Goal: Task Accomplishment & Management: Use online tool/utility

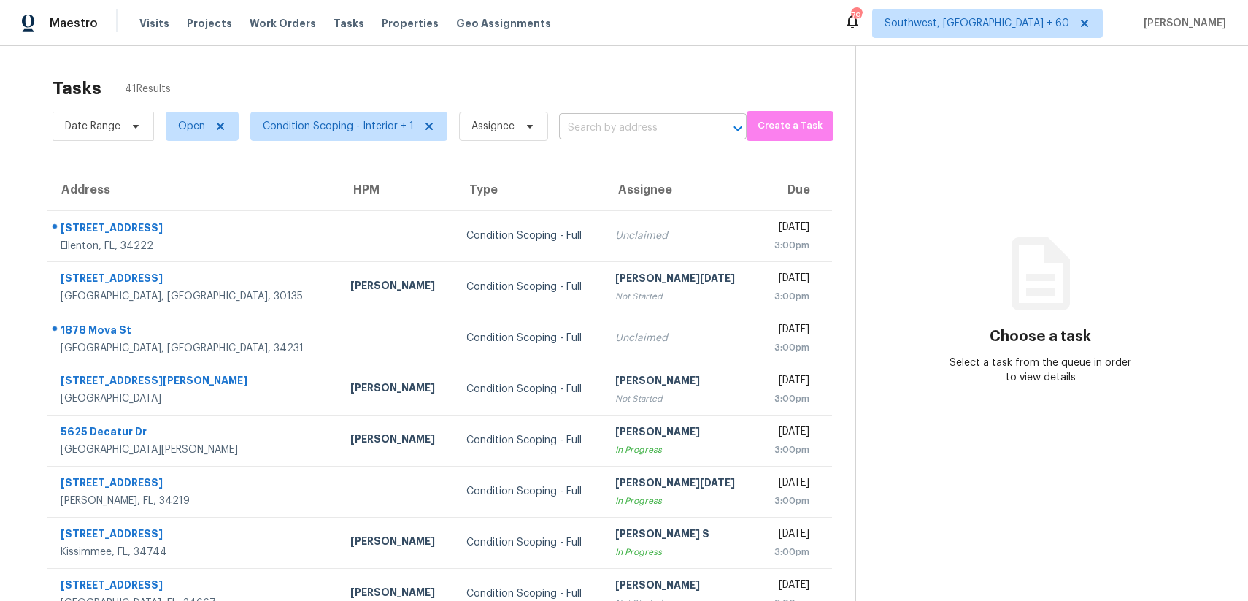
click at [600, 125] on input "text" at bounding box center [632, 128] width 147 height 23
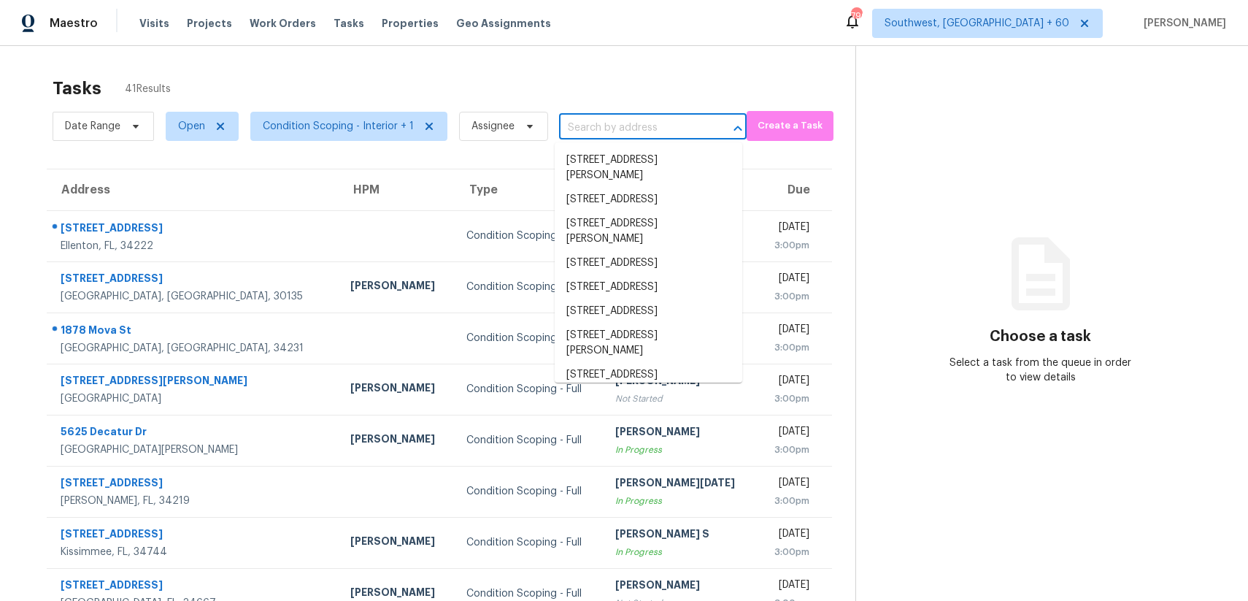
paste input "[STREET_ADDRESS][PERSON_NAME]"
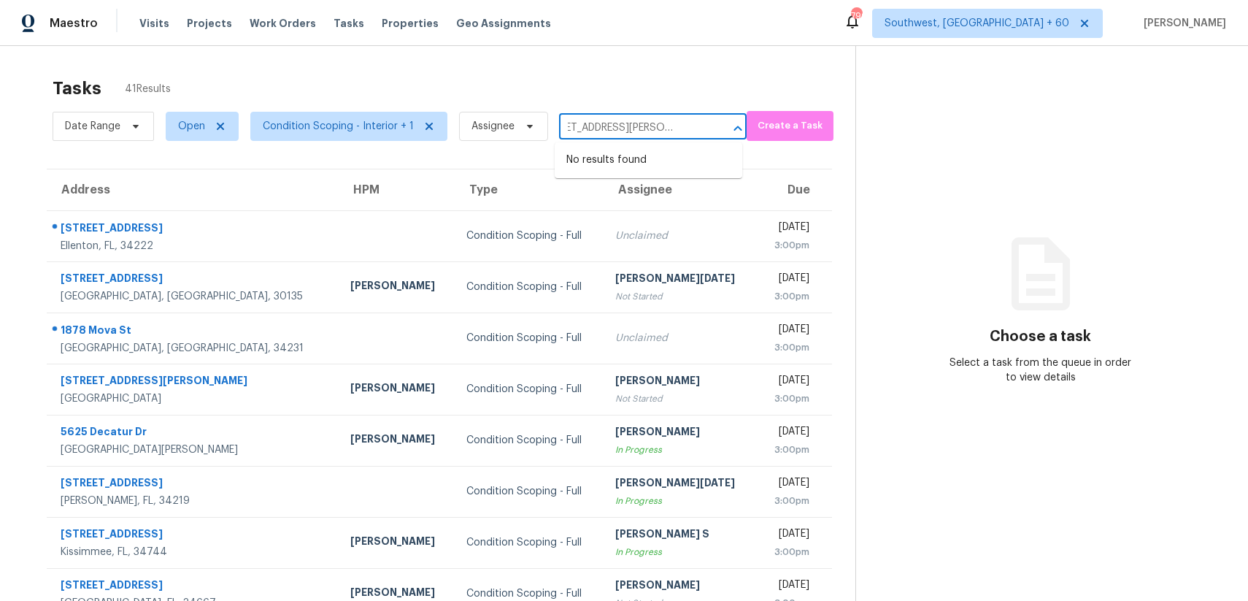
type input "[STREET_ADDRESS][PERSON_NAME]"
click at [383, 118] on span "Condition Scoping - Interior + 1" at bounding box center [348, 126] width 197 height 29
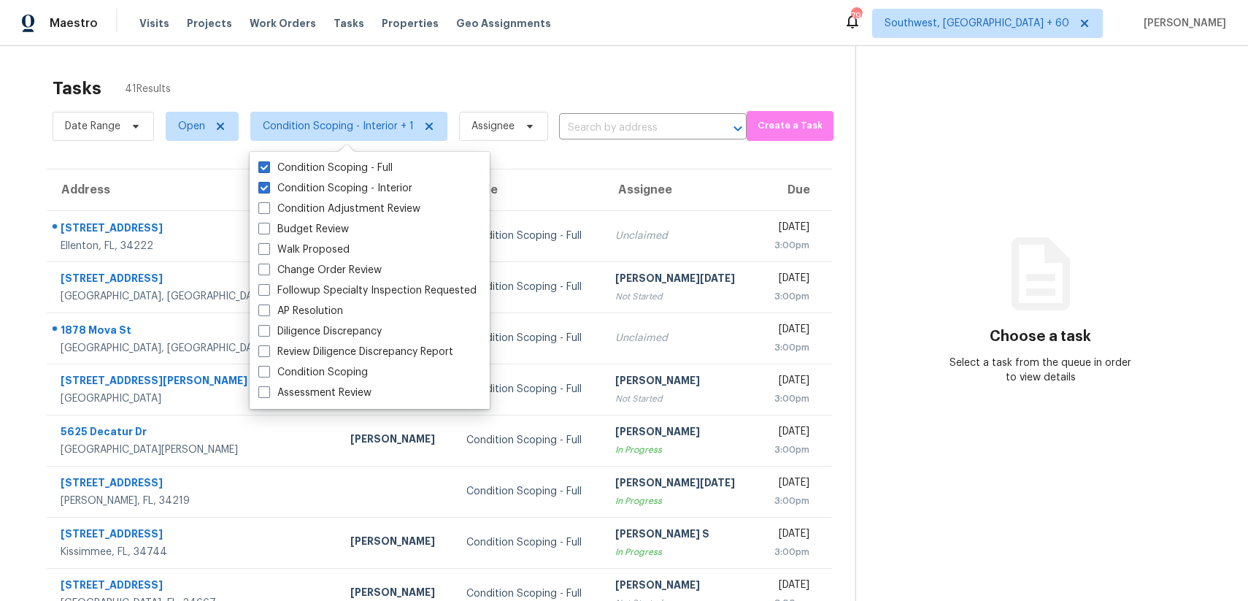
scroll to position [0, 0]
click at [359, 364] on div "Condition Scoping" at bounding box center [369, 372] width 231 height 20
click at [329, 372] on label "Condition Scoping" at bounding box center [312, 372] width 109 height 15
click at [268, 372] on input "Condition Scoping" at bounding box center [262, 369] width 9 height 9
checkbox input "true"
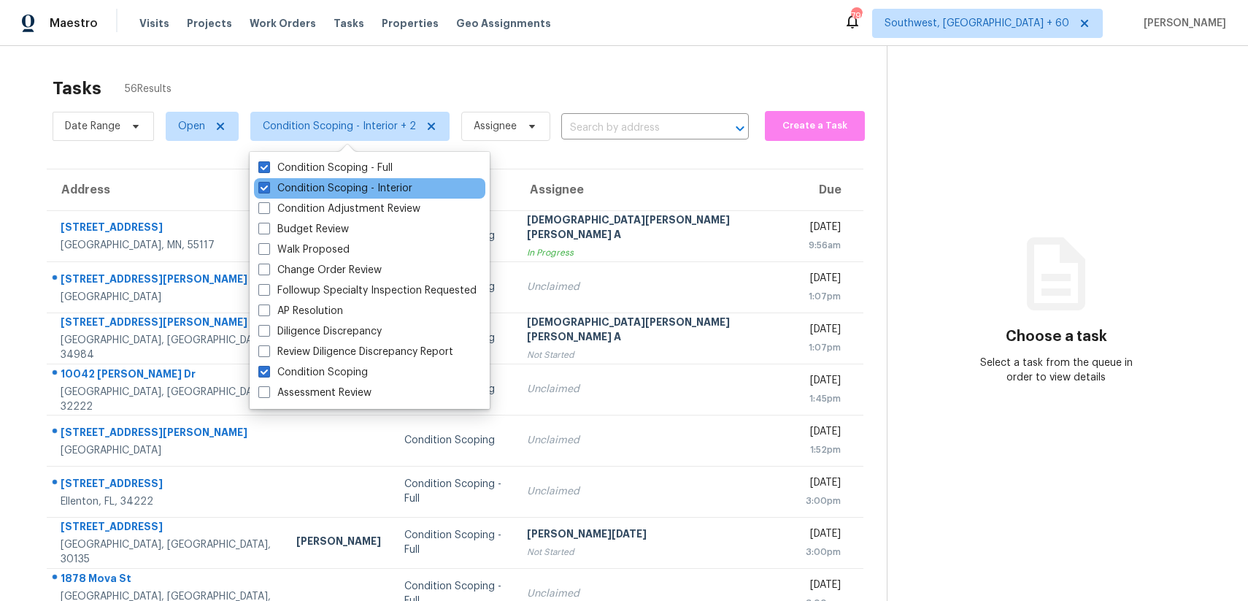
click at [391, 179] on div "Condition Scoping - Interior" at bounding box center [369, 188] width 231 height 20
click at [373, 181] on label "Condition Scoping - Interior" at bounding box center [335, 188] width 154 height 15
click at [268, 181] on input "Condition Scoping - Interior" at bounding box center [262, 185] width 9 height 9
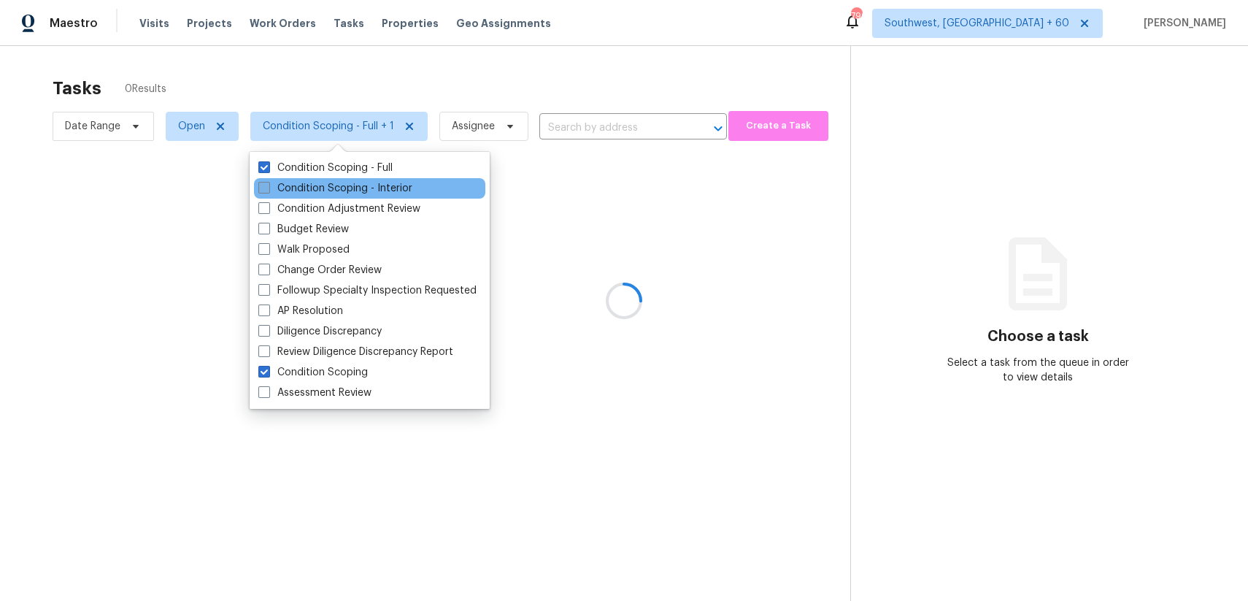
click at [373, 181] on label "Condition Scoping - Interior" at bounding box center [335, 188] width 154 height 15
click at [268, 181] on input "Condition Scoping - Interior" at bounding box center [262, 185] width 9 height 9
checkbox input "true"
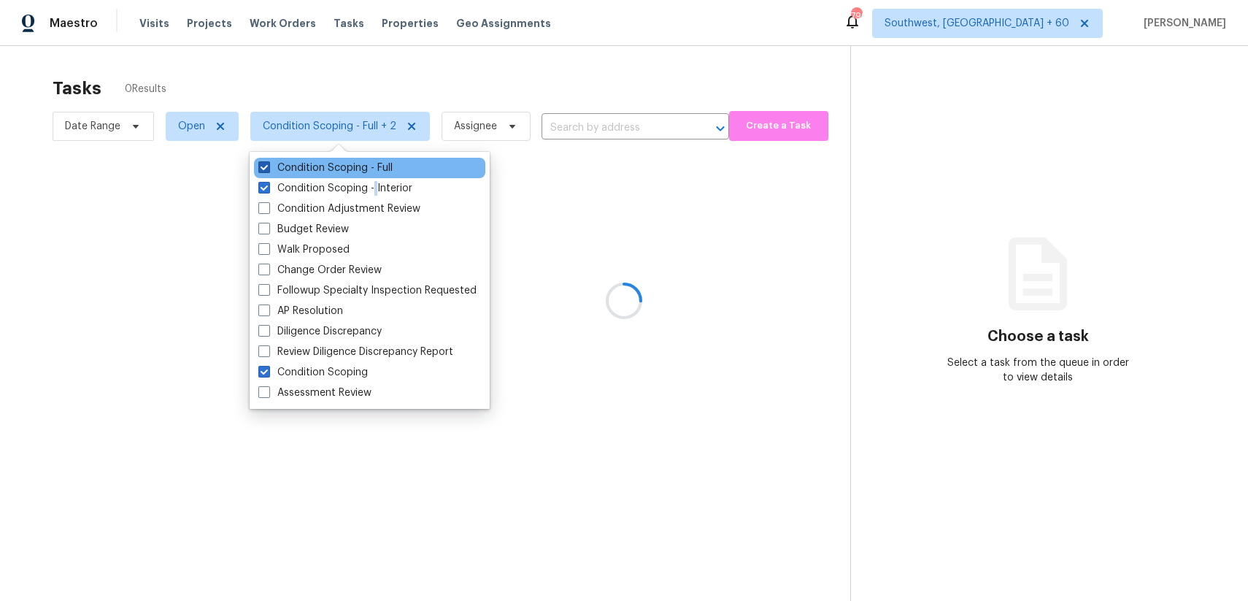
click at [364, 164] on label "Condition Scoping - Full" at bounding box center [325, 168] width 134 height 15
click at [268, 164] on input "Condition Scoping - Full" at bounding box center [262, 165] width 9 height 9
checkbox input "false"
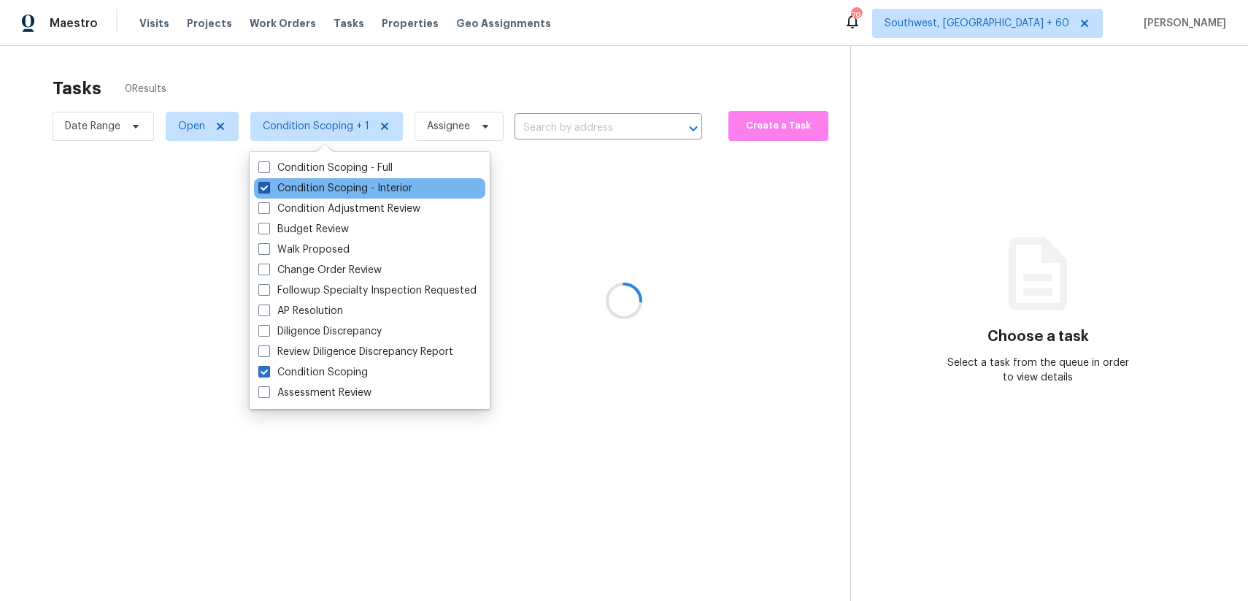
click at [365, 182] on label "Condition Scoping - Interior" at bounding box center [335, 188] width 154 height 15
click at [268, 182] on input "Condition Scoping - Interior" at bounding box center [262, 185] width 9 height 9
checkbox input "false"
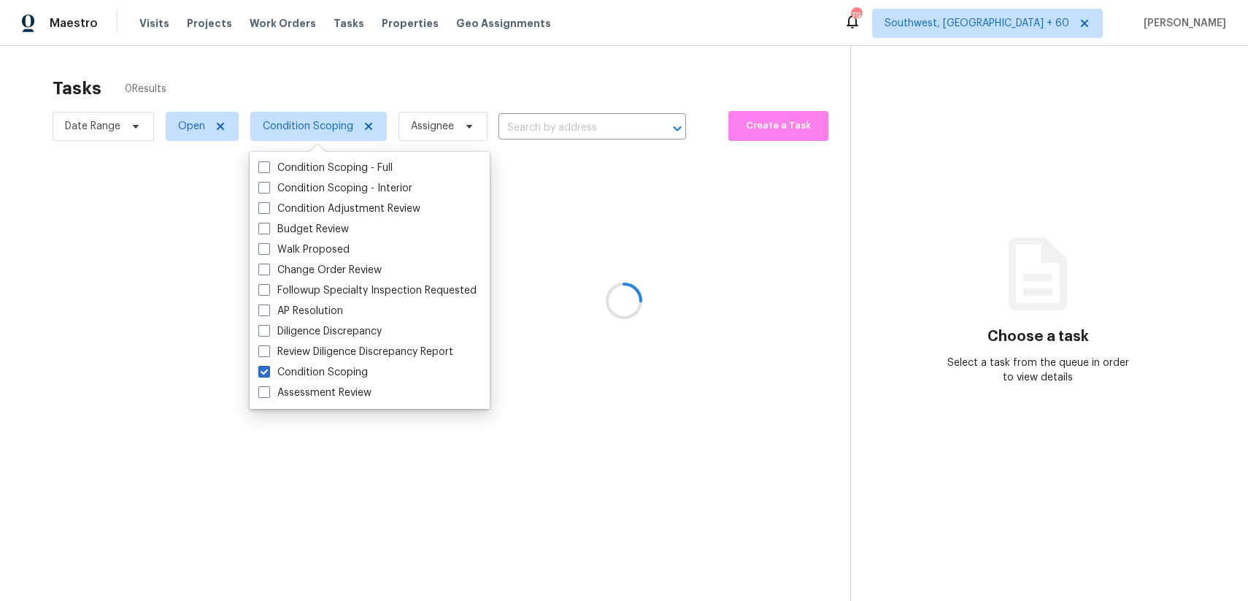
click at [472, 82] on div at bounding box center [624, 300] width 1248 height 601
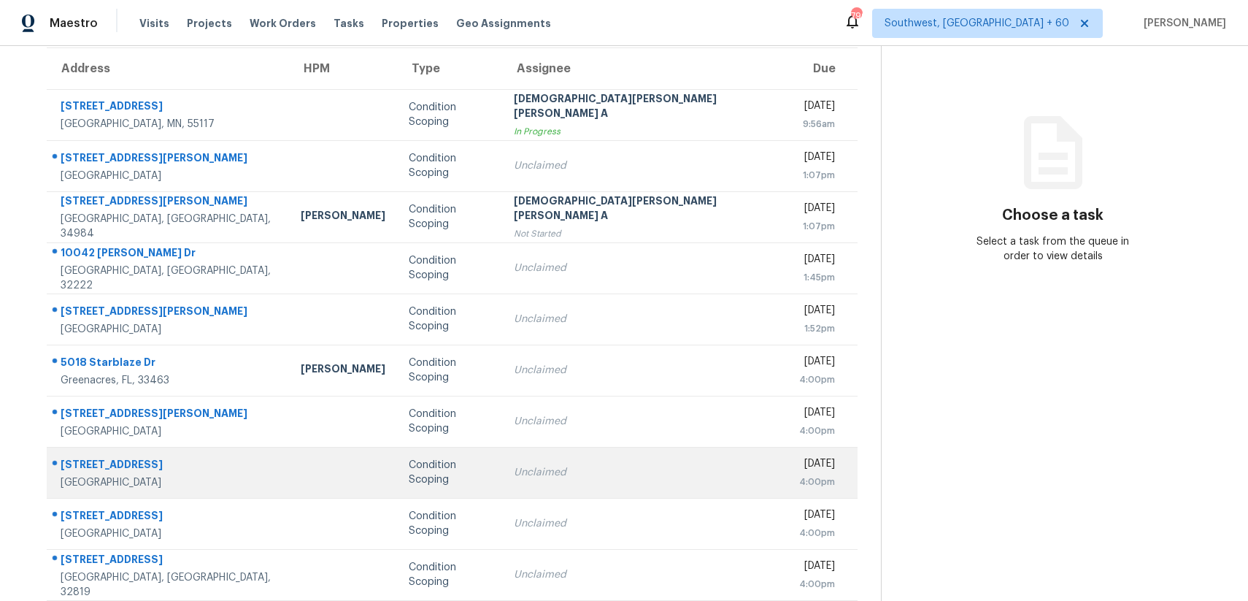
scroll to position [159, 0]
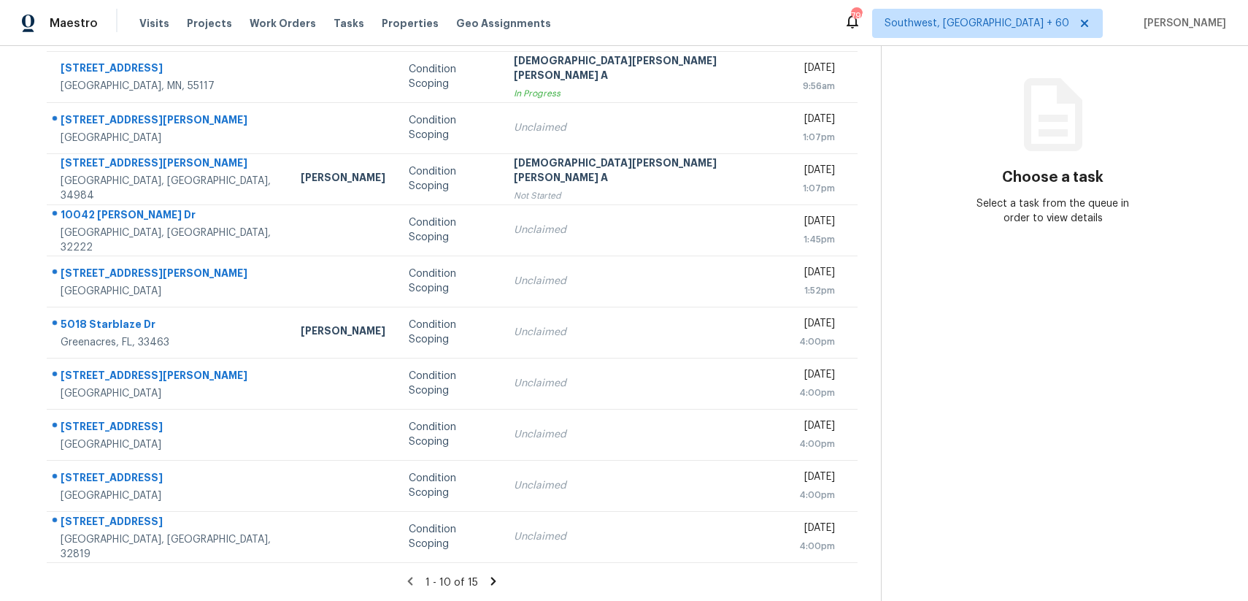
click at [487, 582] on icon at bounding box center [493, 580] width 13 height 13
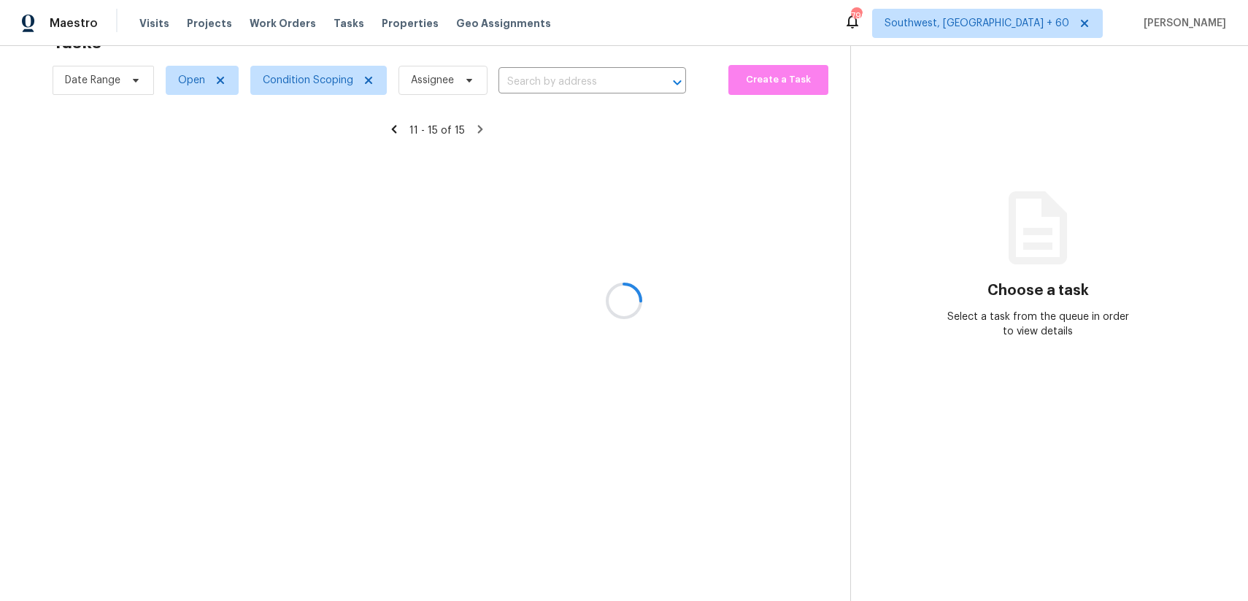
scroll to position [46, 0]
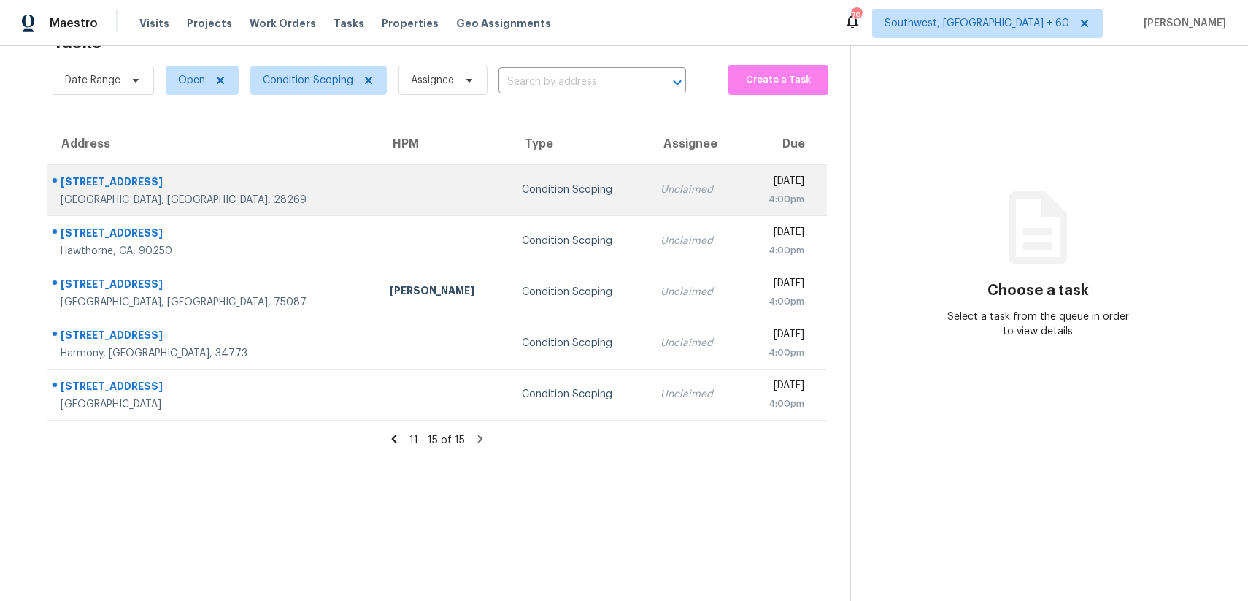
click at [661, 185] on div "Unclaimed" at bounding box center [695, 189] width 69 height 15
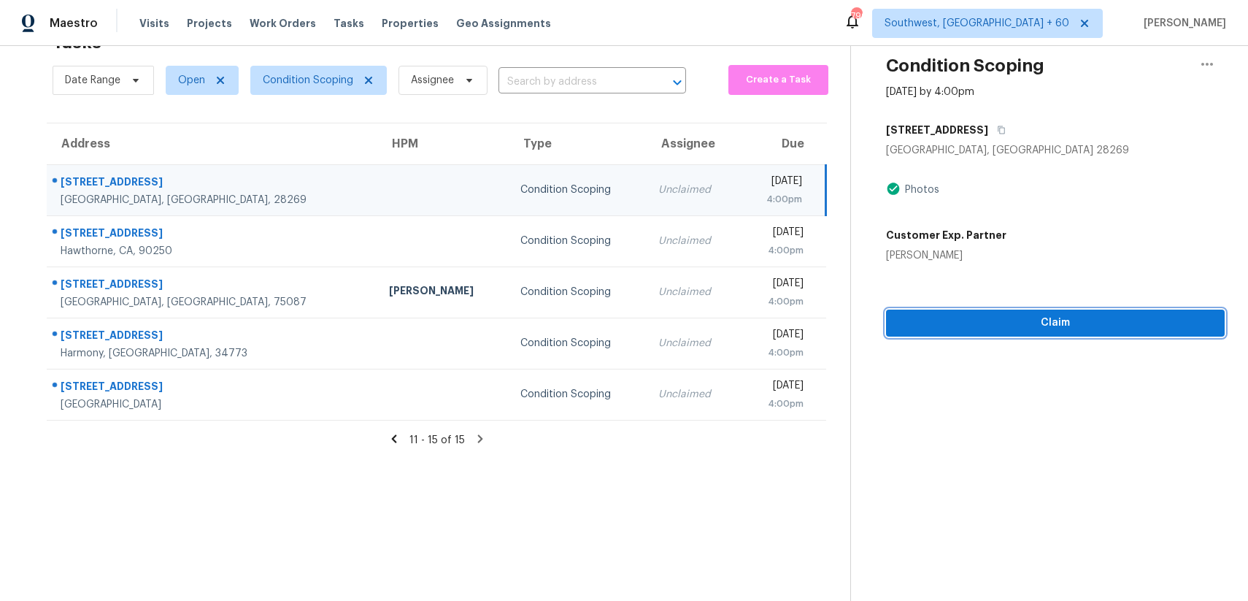
click at [1103, 322] on span "Claim" at bounding box center [1055, 323] width 315 height 18
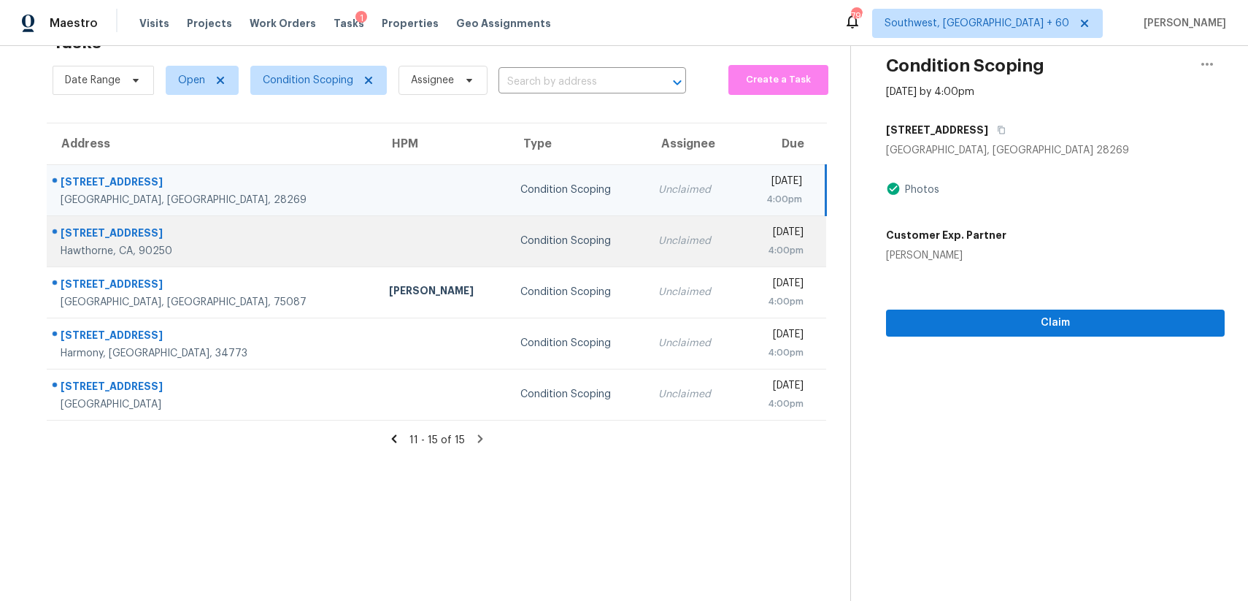
click at [377, 231] on td at bounding box center [442, 240] width 131 height 51
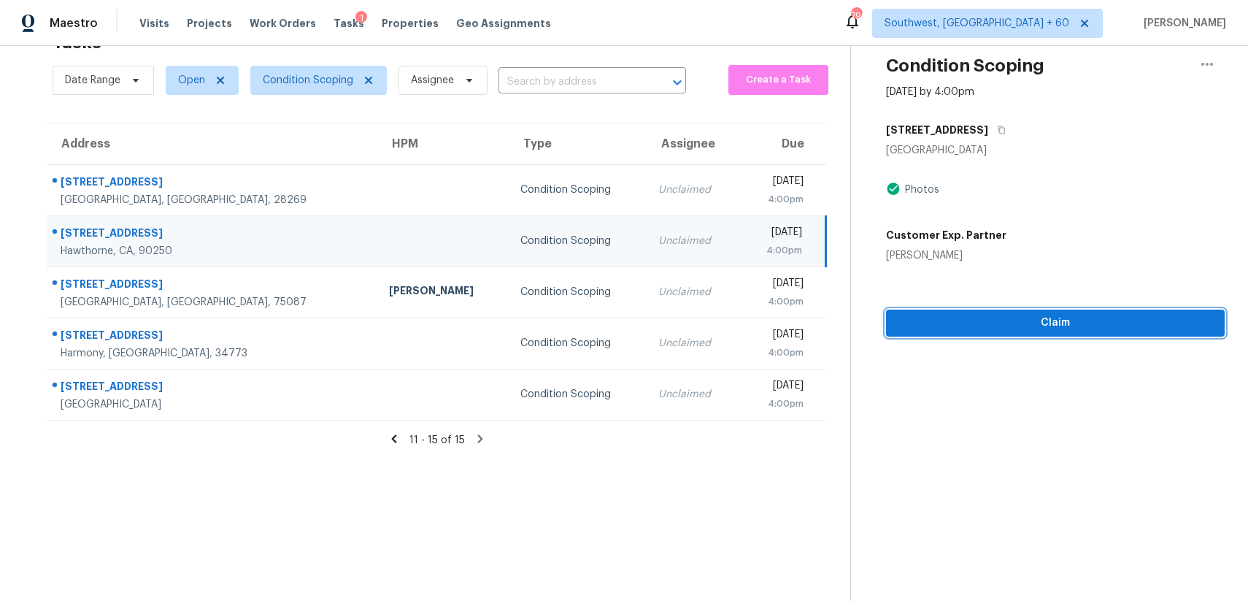
click at [1028, 333] on button "Claim" at bounding box center [1055, 322] width 339 height 27
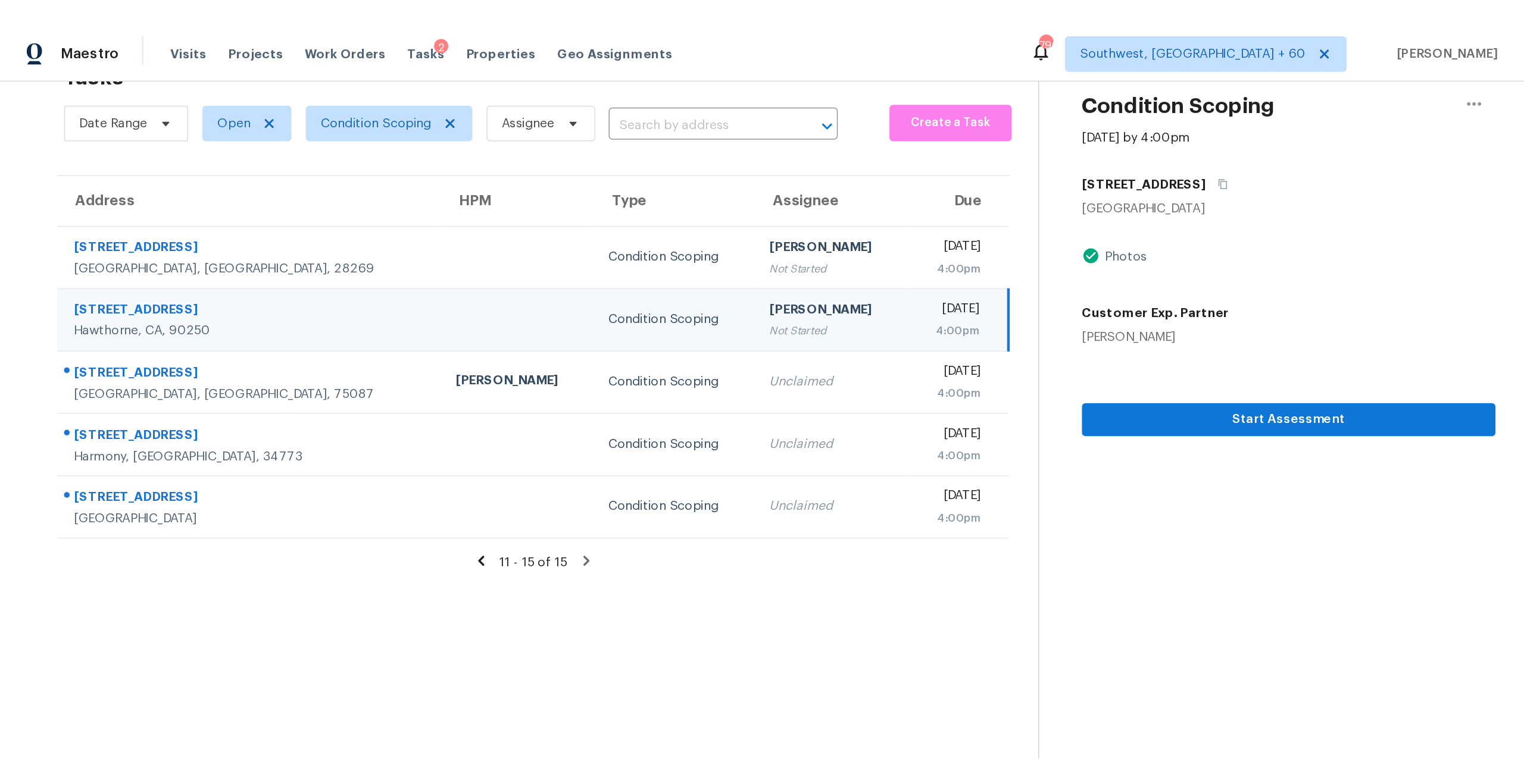
scroll to position [0, 0]
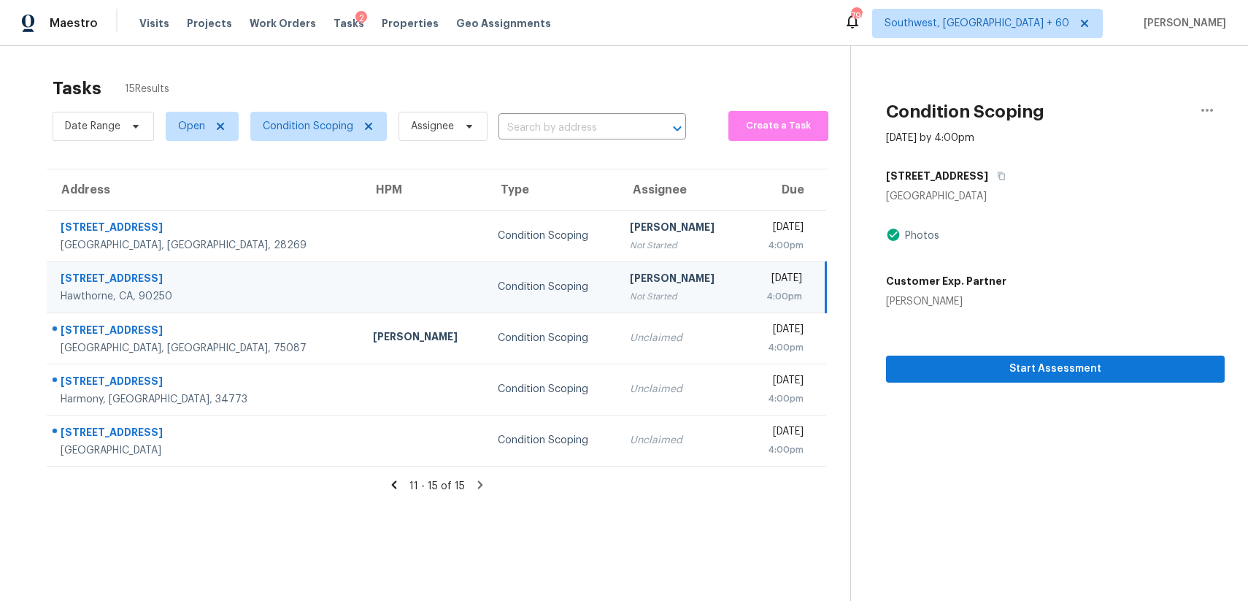
click at [334, 29] on div "Tasks 2" at bounding box center [349, 23] width 31 height 15
click at [355, 18] on div "2" at bounding box center [361, 18] width 12 height 15
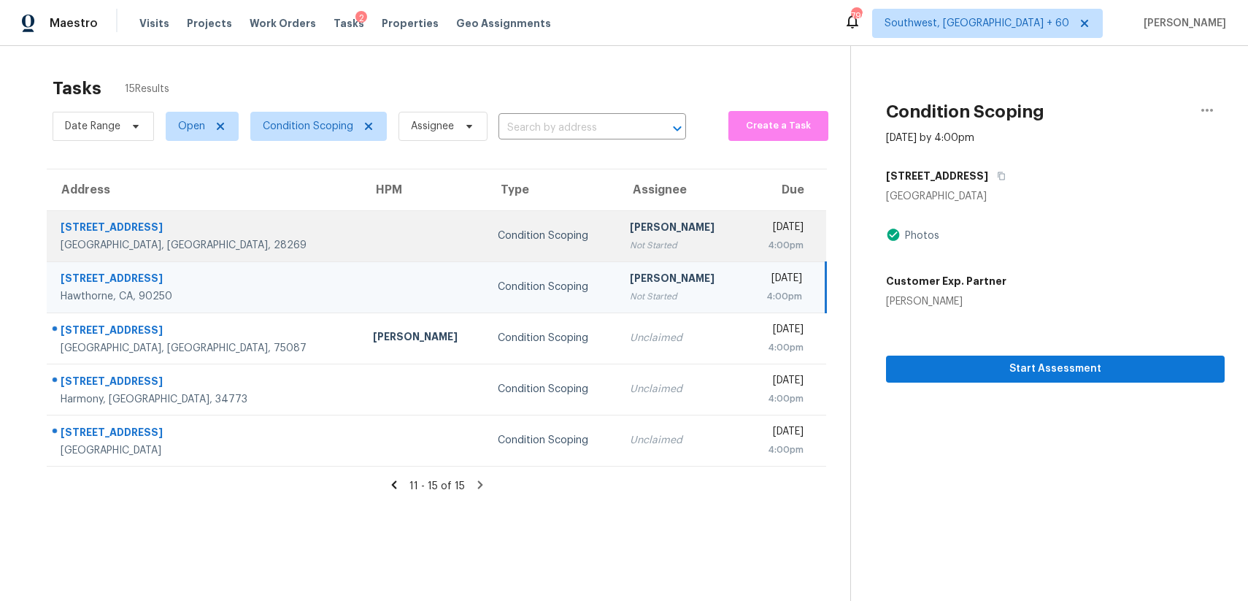
click at [650, 232] on td "[PERSON_NAME] P Not Started" at bounding box center [680, 235] width 125 height 51
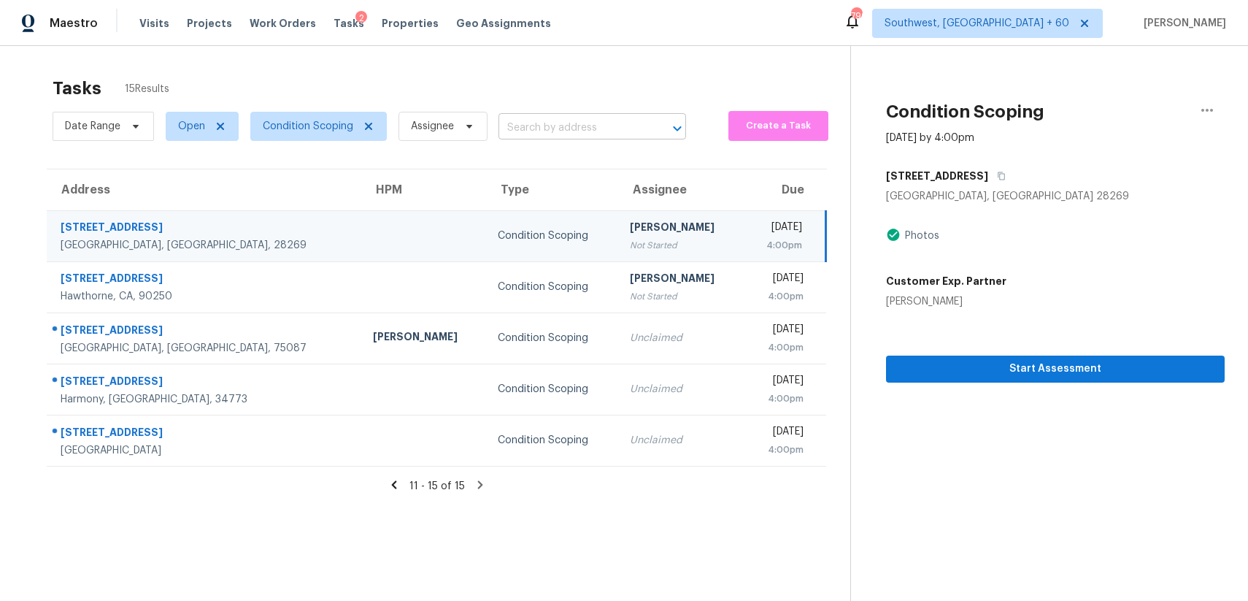
click at [614, 118] on input "text" at bounding box center [572, 128] width 147 height 23
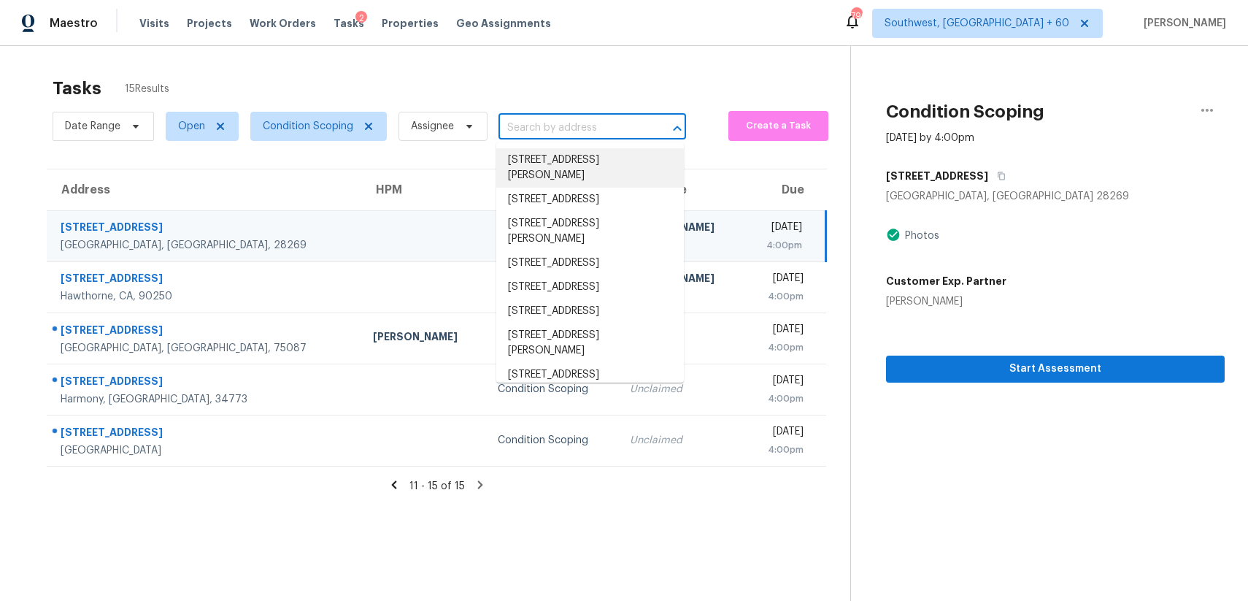
click at [532, 82] on div "Tasks 15 Results" at bounding box center [452, 88] width 798 height 38
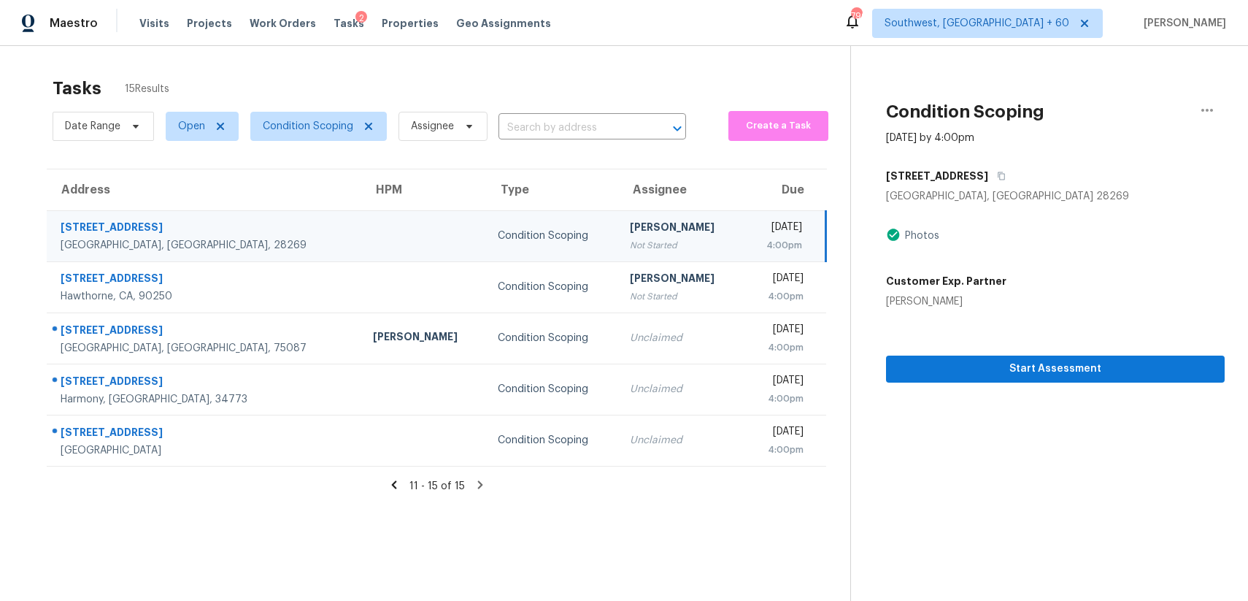
click at [612, 112] on div "Date Range Open Condition Scoping Assignee ​" at bounding box center [370, 126] width 634 height 38
click at [612, 120] on input "text" at bounding box center [572, 128] width 147 height 23
click at [498, 233] on div "Condition Scoping" at bounding box center [552, 235] width 109 height 15
click at [1065, 369] on span "Start Assessment" at bounding box center [1055, 369] width 315 height 18
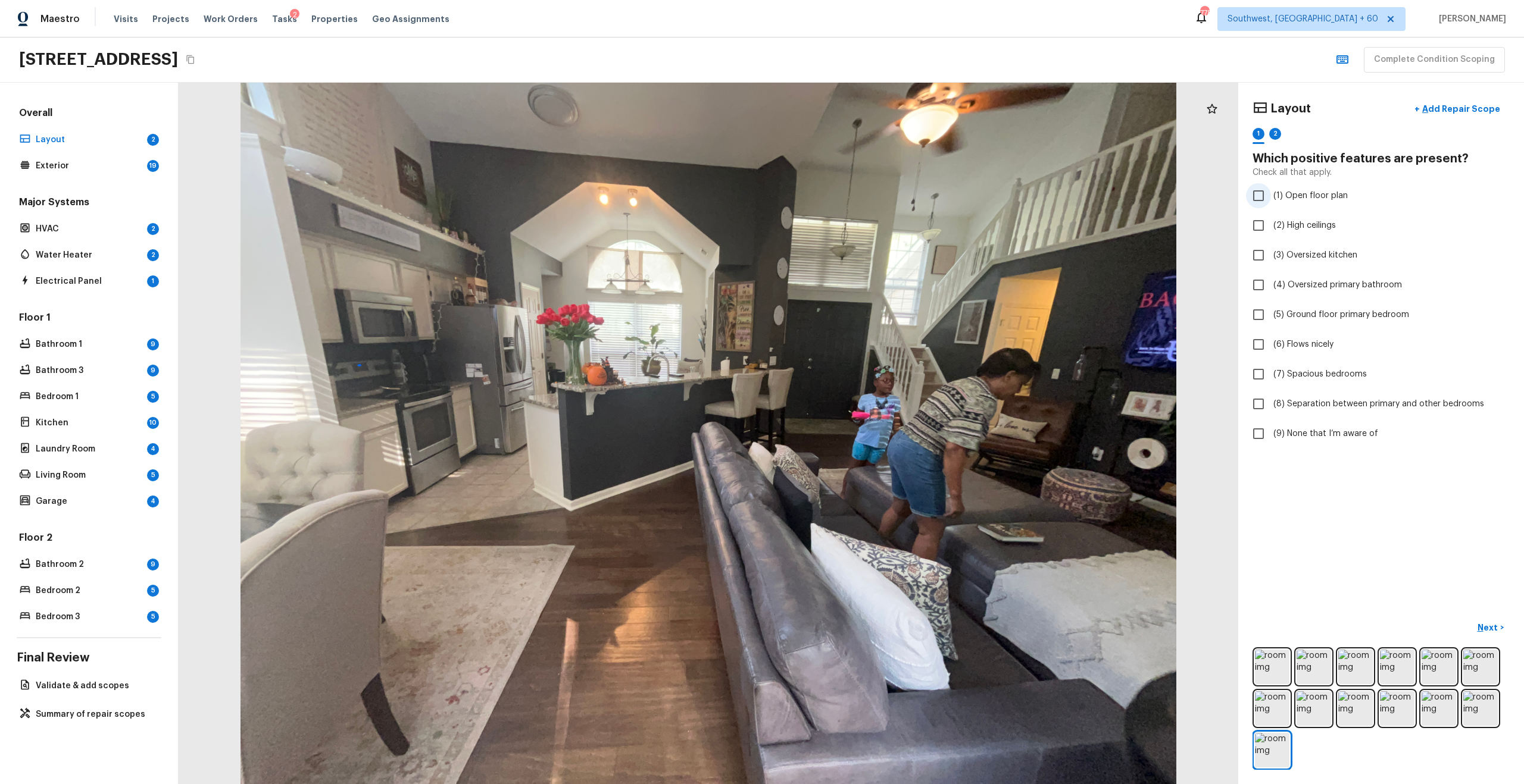
click at [1017, 190] on span "(1) Open floor plan" at bounding box center [1310, 196] width 74 height 12
click at [1017, 190] on input "(1) Open floor plan" at bounding box center [1258, 196] width 25 height 25
checkbox input "true"
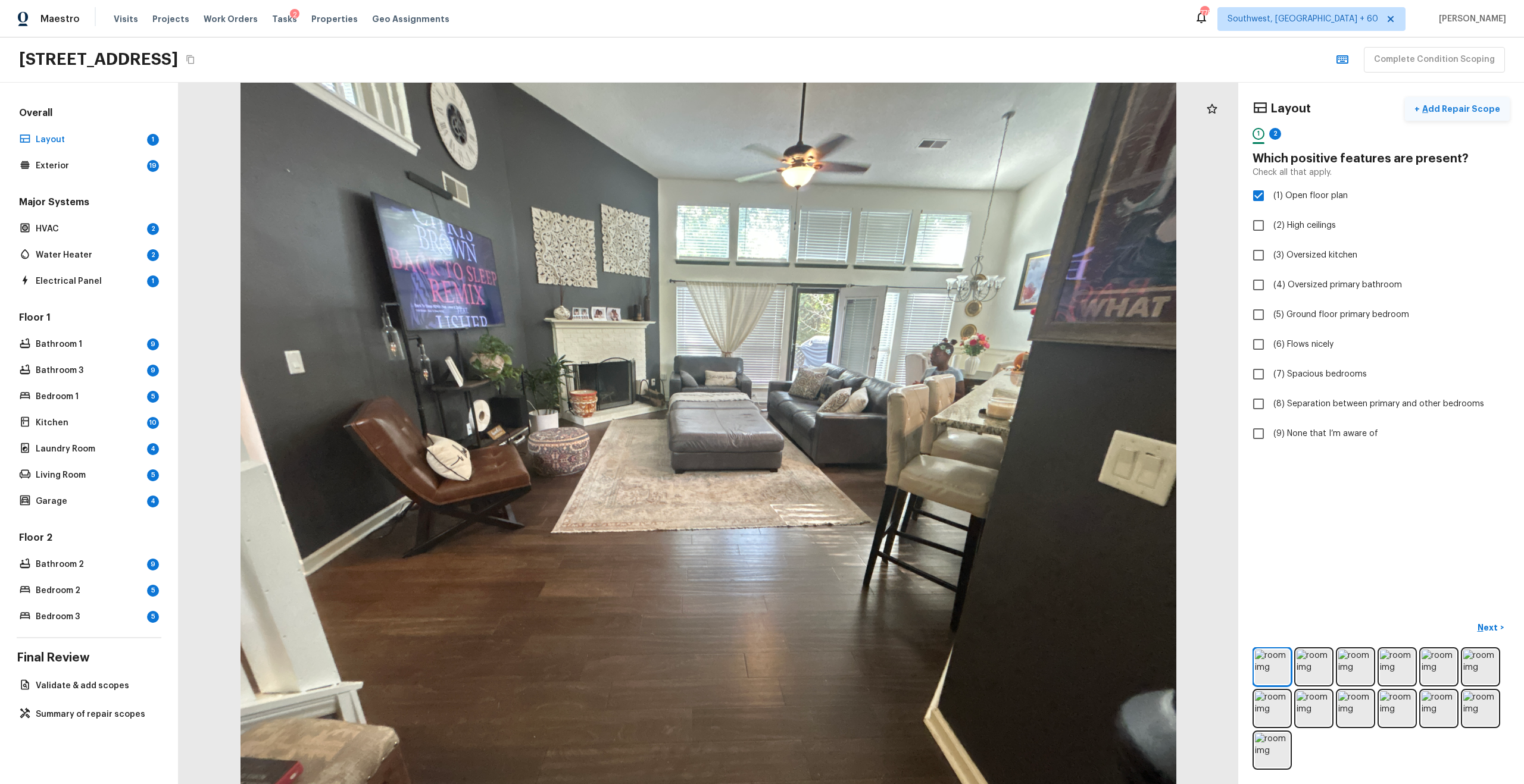
click at [1017, 111] on p "Add Repair Scope" at bounding box center [1460, 108] width 81 height 12
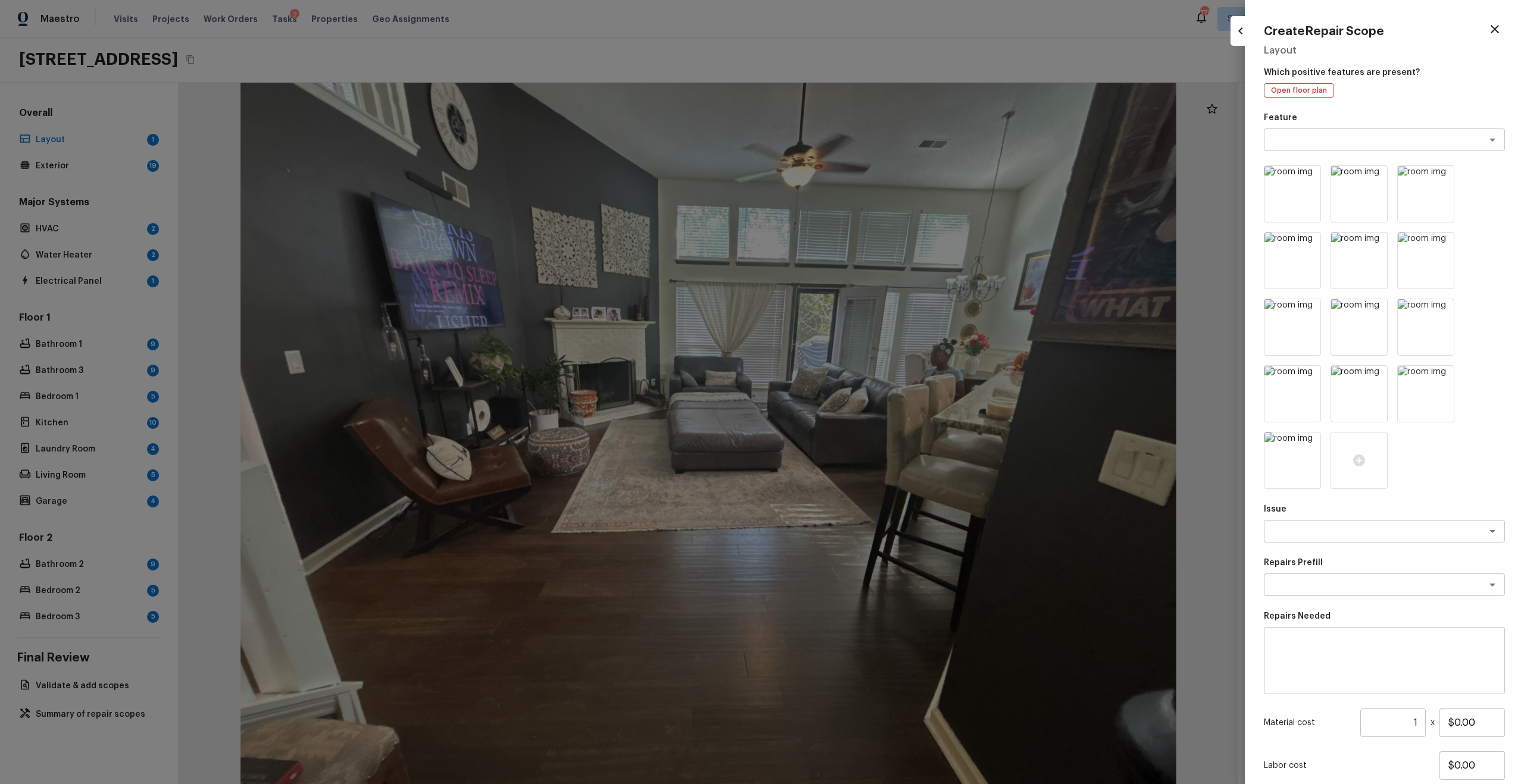
click at [1017, 456] on div at bounding box center [762, 392] width 1524 height 784
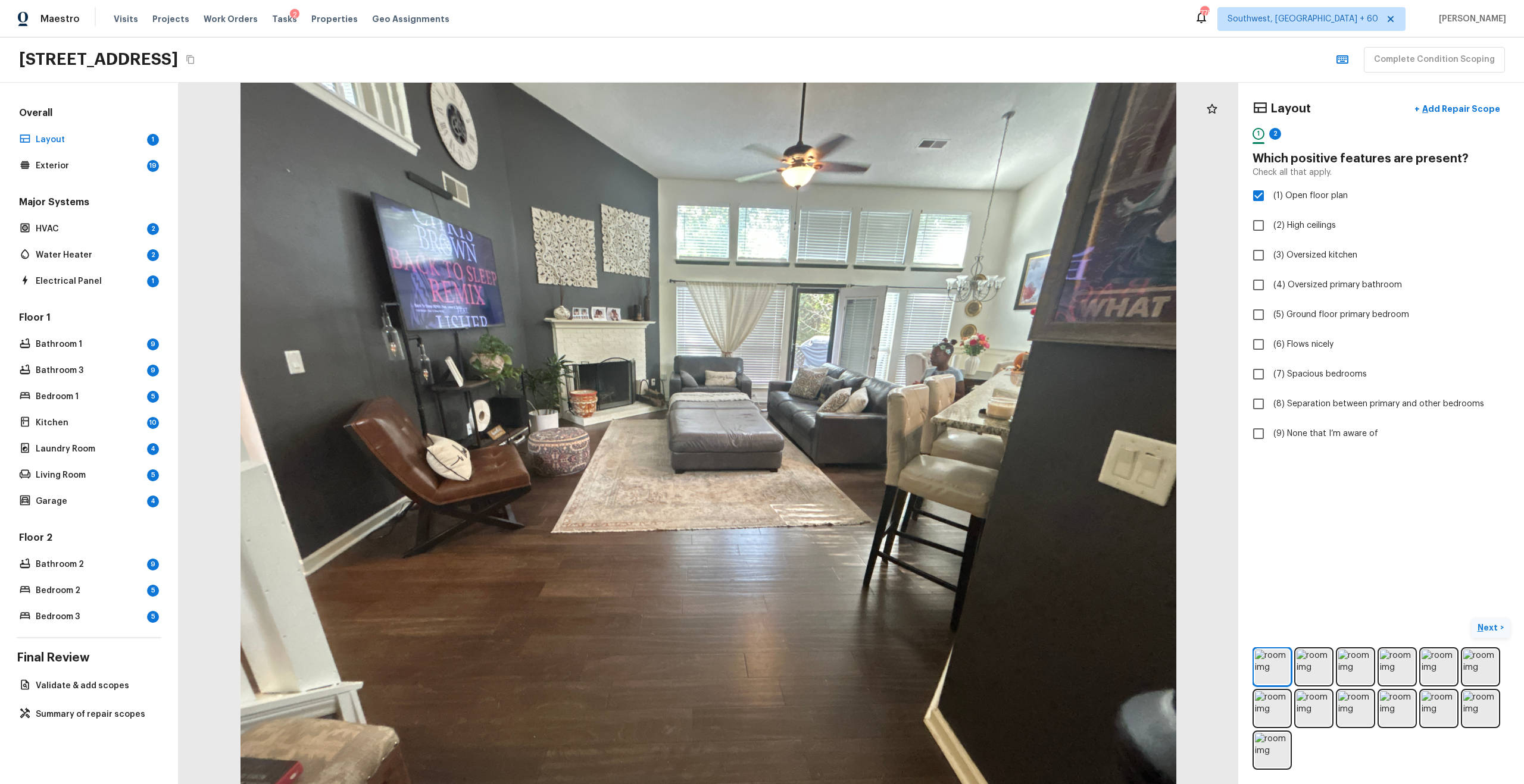
click at [1017, 508] on p "Next" at bounding box center [1489, 628] width 23 height 12
click at [1017, 435] on span "(9) None that I’m aware of" at bounding box center [1325, 434] width 104 height 12
click at [1017, 435] on input "(9) None that I’m aware of" at bounding box center [1258, 434] width 25 height 25
checkbox input "true"
click at [1017, 508] on button "Next ( Exterior ) >" at bounding box center [1473, 628] width 72 height 20
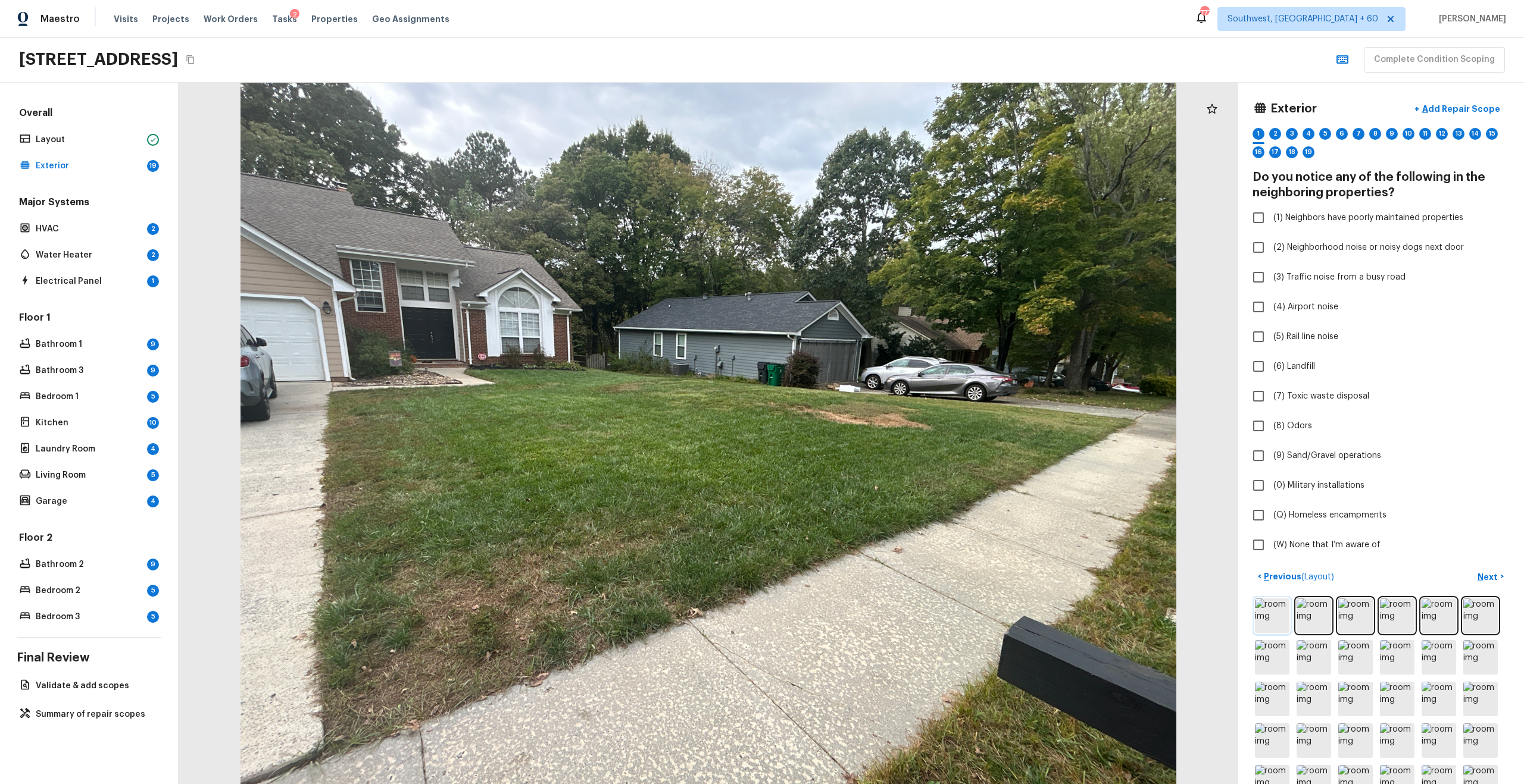
click at [1017, 508] on img at bounding box center [1272, 615] width 34 height 34
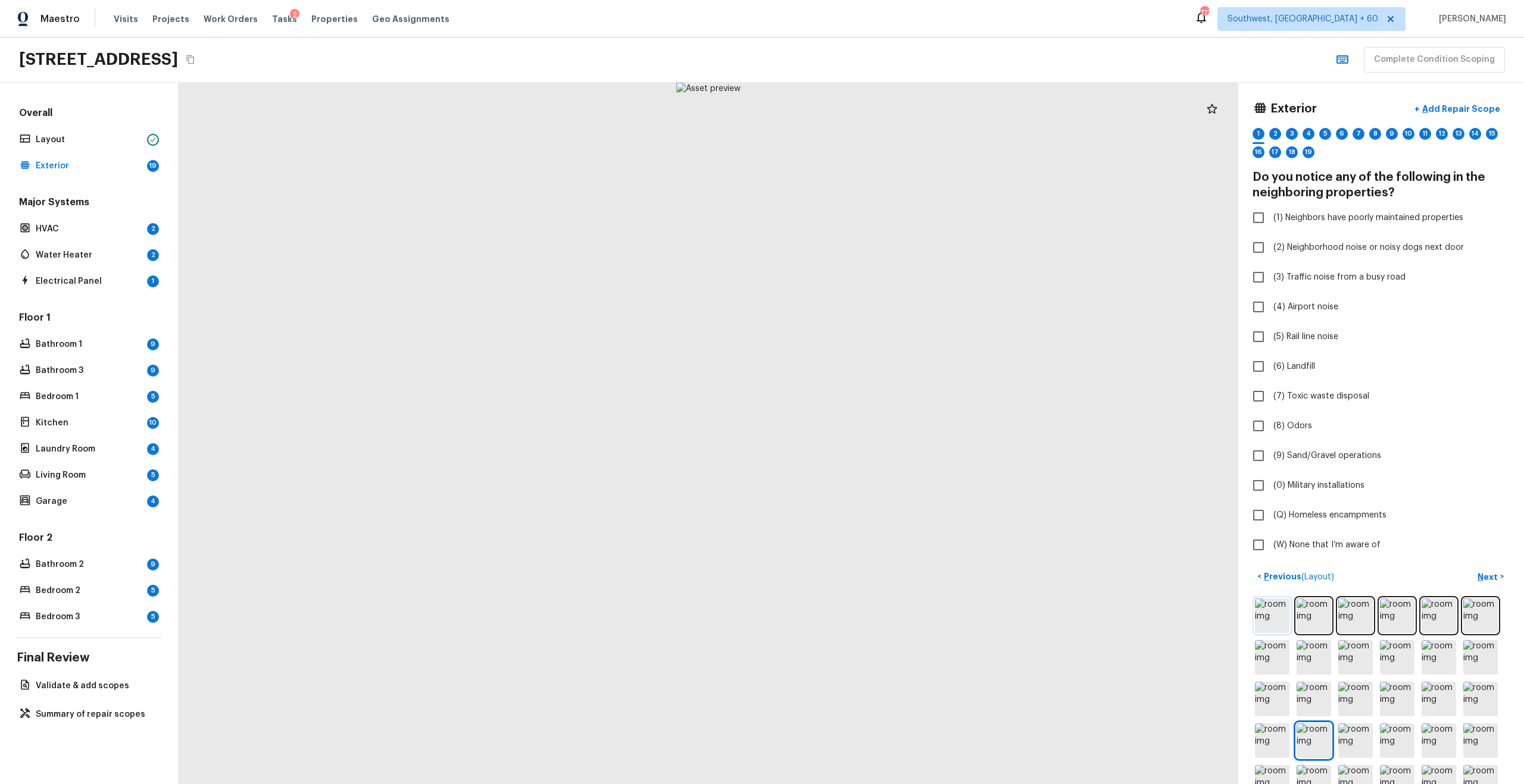
click at [1017, 508] on img at bounding box center [1272, 615] width 34 height 34
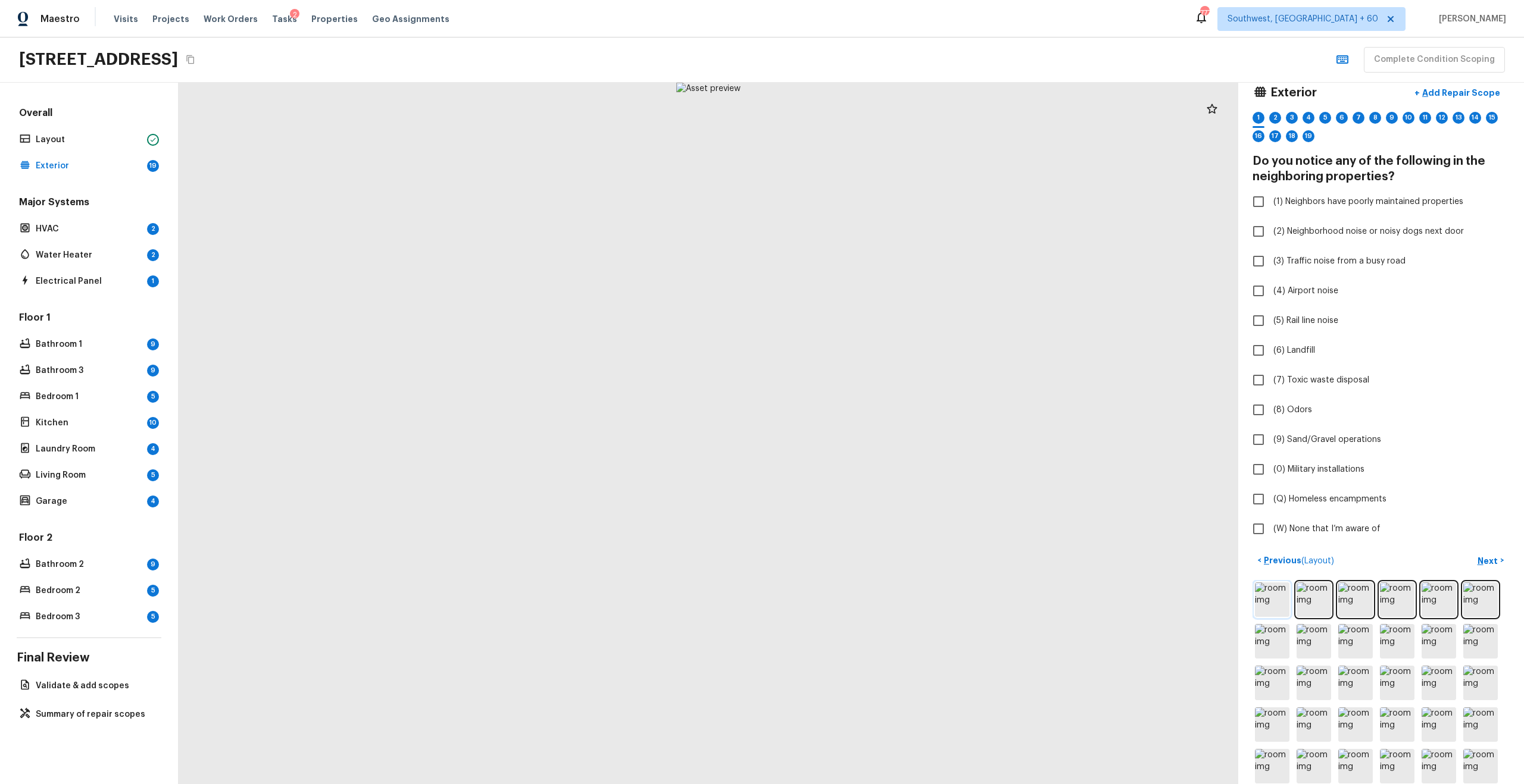
scroll to position [58, 0]
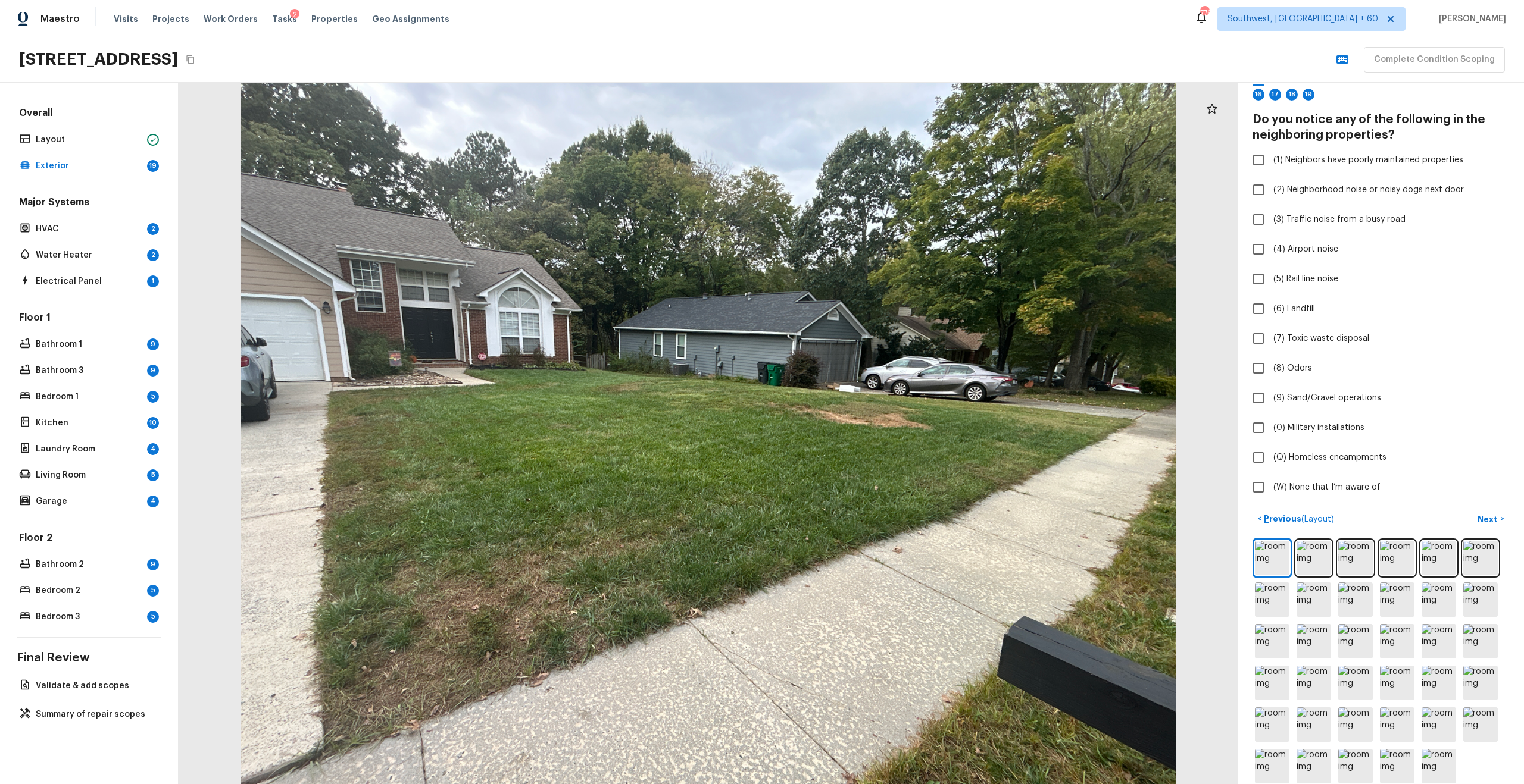
click at [1017, 501] on div "Exterior + Add Repair Scope 1 2 3 4 5 6 7 8 9 10 11 12 13 14 15 16 17 18 19 Do …" at bounding box center [1380, 433] width 285 height 702
click at [1017, 488] on span "(W) None that I’m aware of" at bounding box center [1326, 487] width 107 height 12
click at [1017, 488] on input "(W) None that I’m aware of" at bounding box center [1258, 487] width 25 height 25
checkbox input "true"
click at [1017, 508] on p "Next" at bounding box center [1489, 519] width 23 height 12
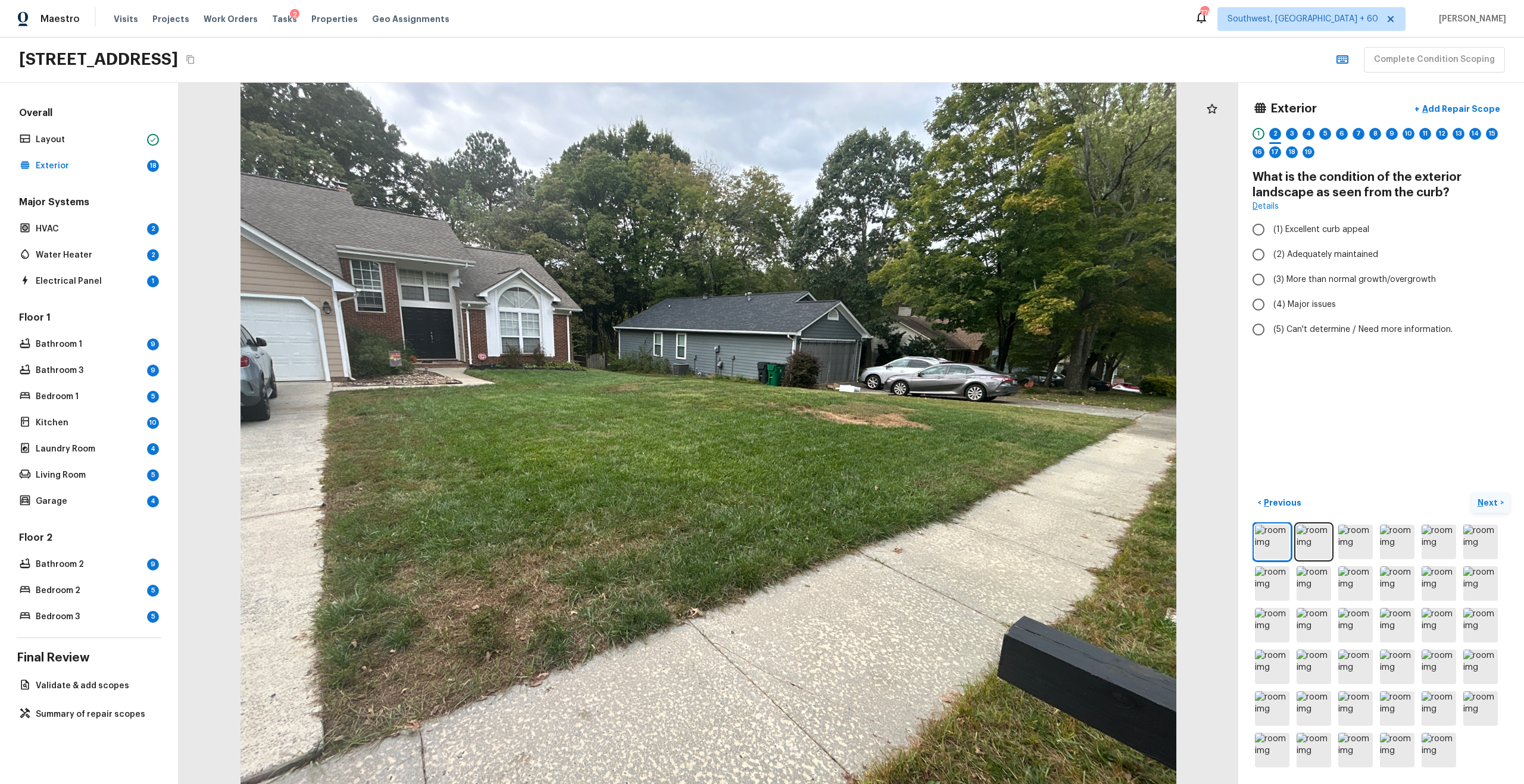
scroll to position [0, 0]
click at [1017, 508] on img at bounding box center [1272, 542] width 34 height 34
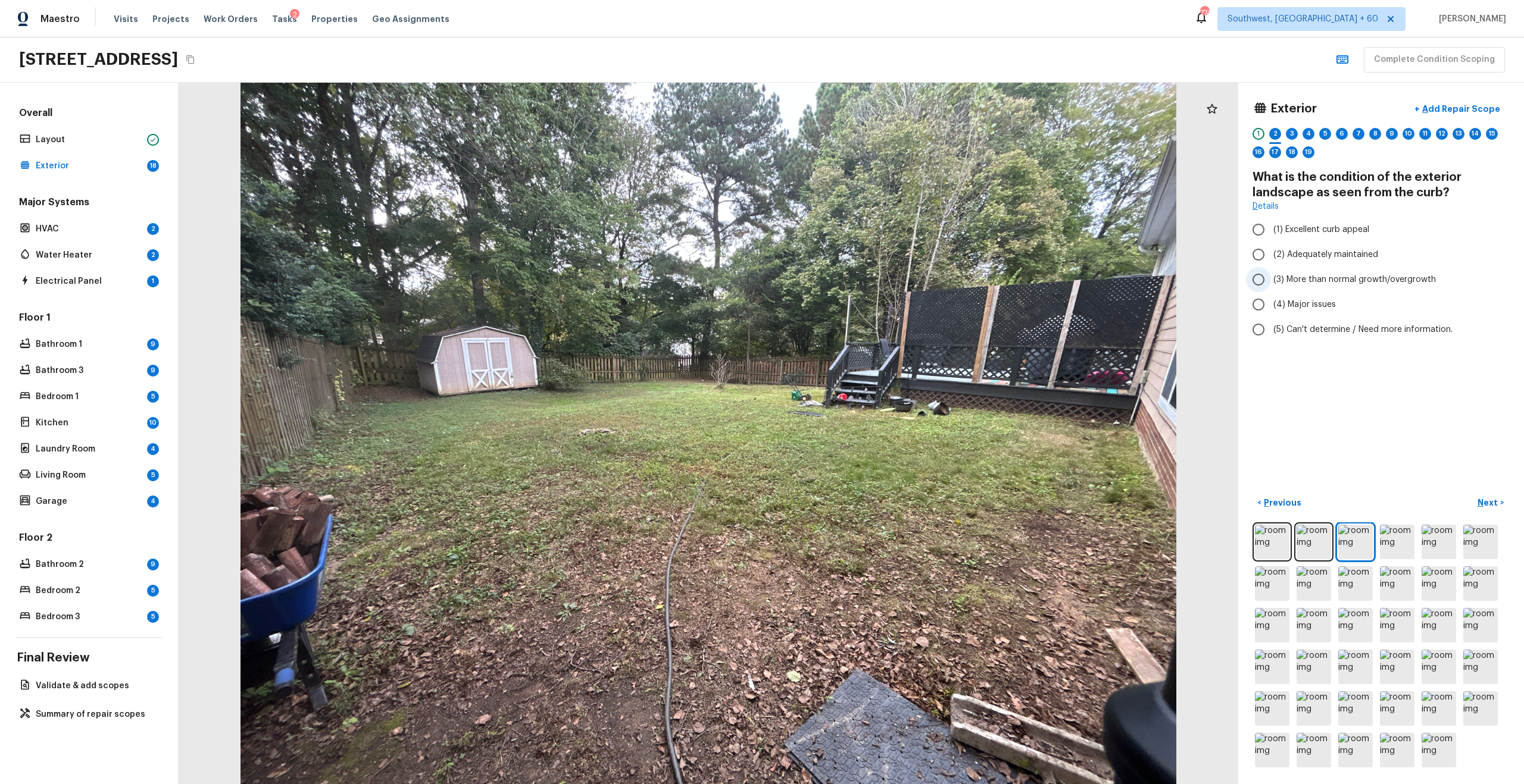
click at [1017, 280] on span "(3) More than normal growth/overgrowth" at bounding box center [1354, 280] width 162 height 12
click at [1017, 280] on input "(3) More than normal growth/overgrowth" at bounding box center [1258, 280] width 25 height 25
radio input "true"
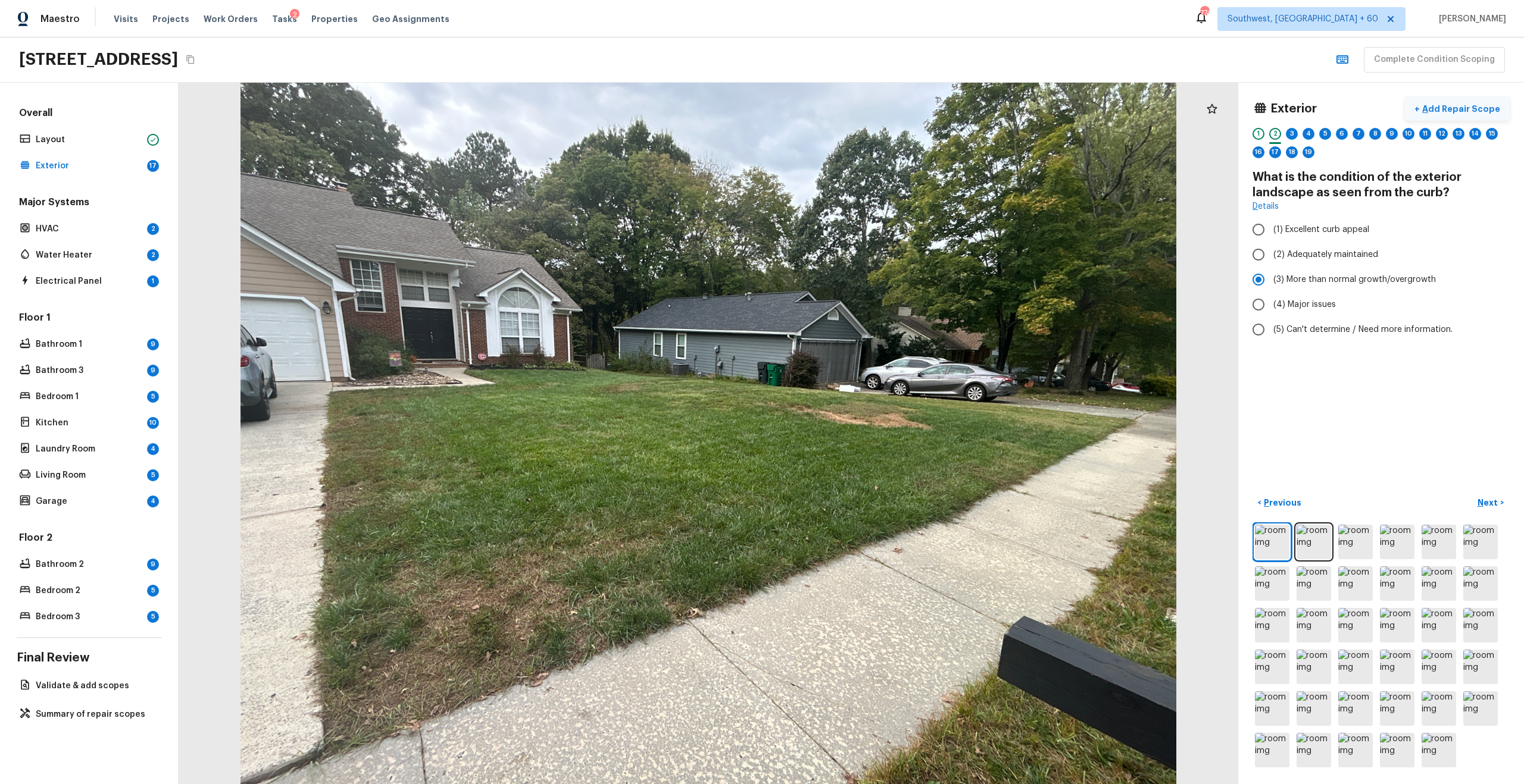
click at [1017, 106] on p "Add Repair Scope" at bounding box center [1460, 108] width 81 height 12
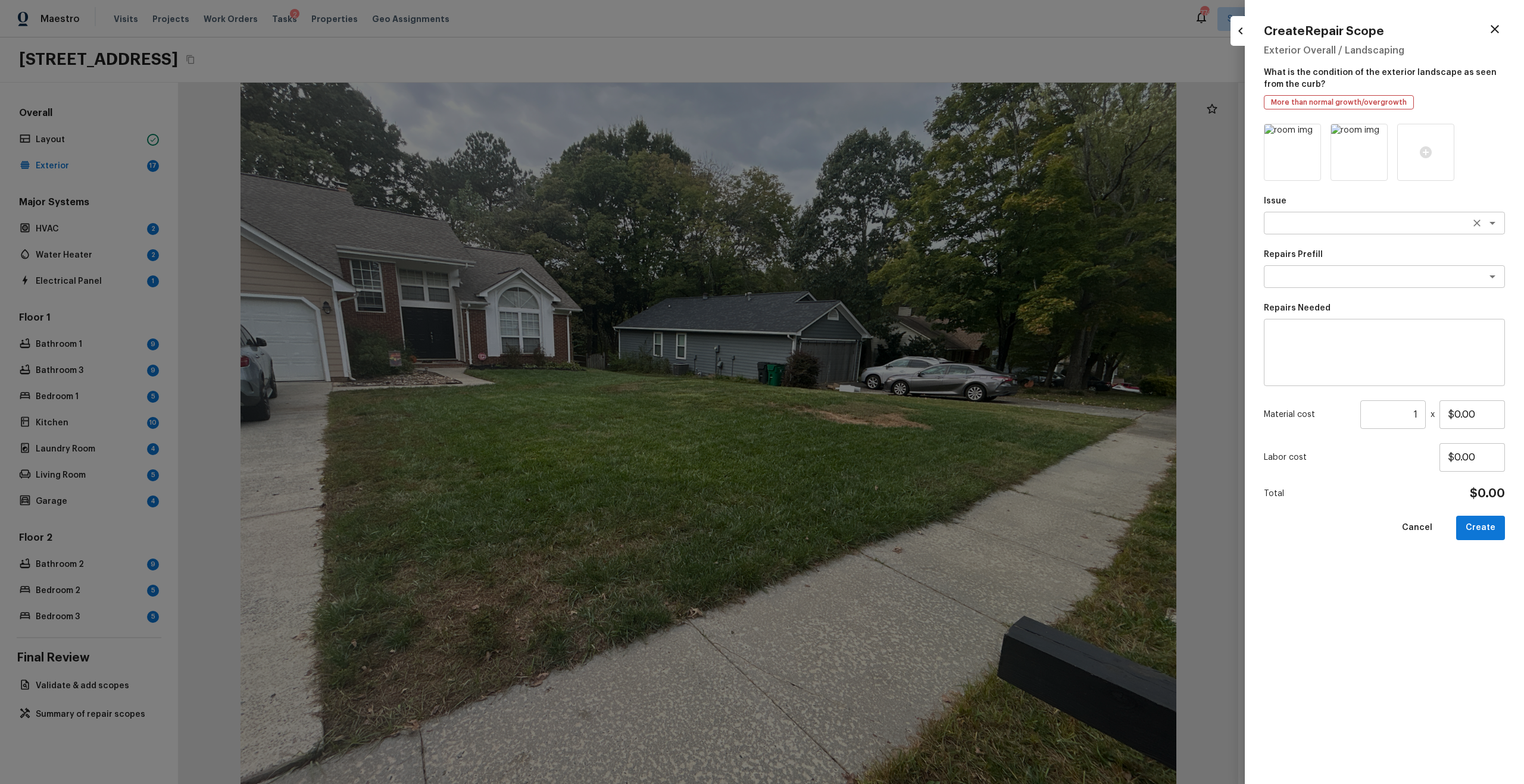
click at [1017, 224] on textarea at bounding box center [1367, 222] width 197 height 12
click at [1017, 249] on li "Landscape Package" at bounding box center [1385, 248] width 241 height 19
type textarea "Landscape Package"
click at [1017, 279] on textarea at bounding box center [1367, 276] width 197 height 12
click at [1017, 295] on li "Initial landscaping package" at bounding box center [1385, 302] width 241 height 19
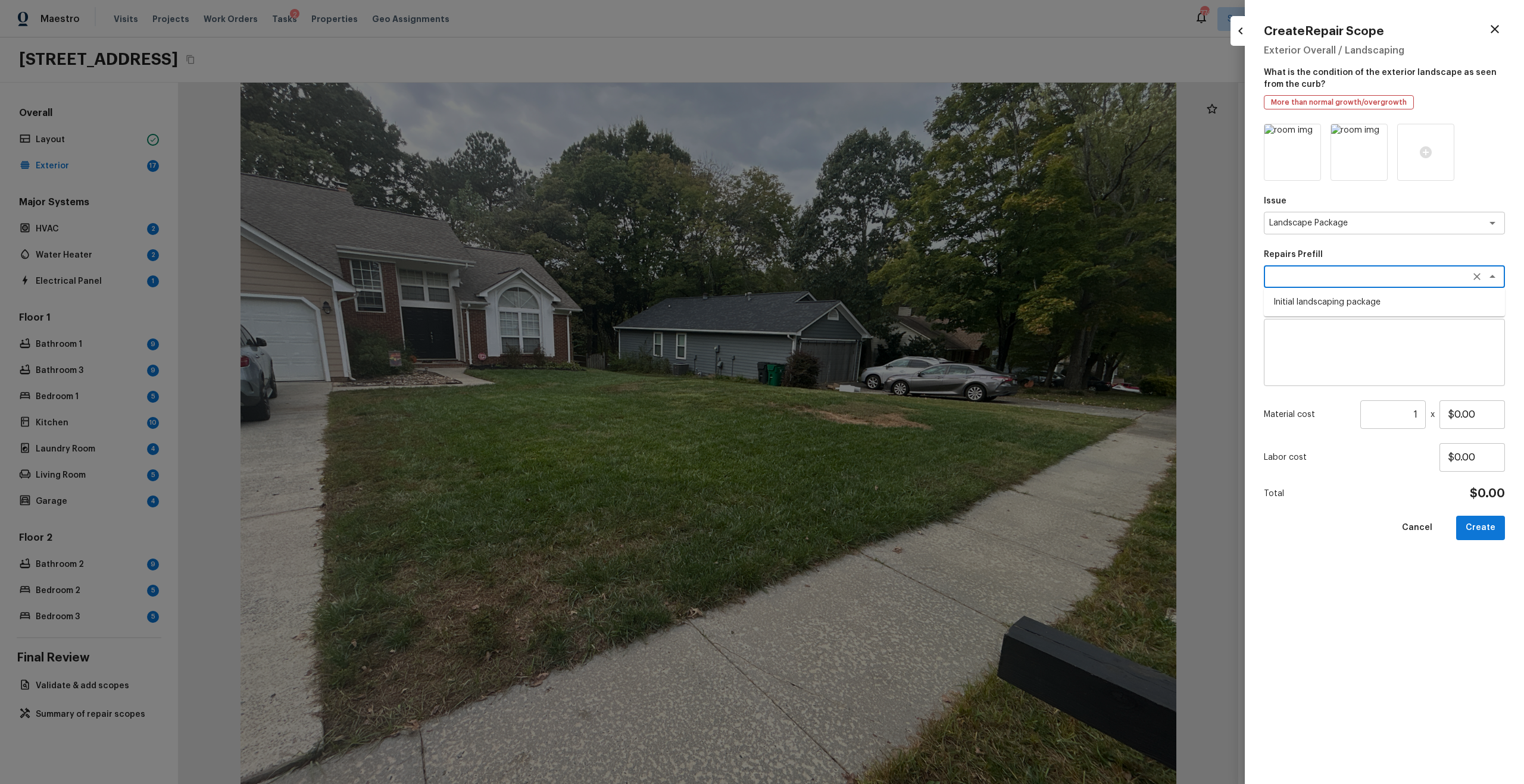
type textarea "Initial landscaping package"
type textarea "Mowing of grass up to 6" in height. Mow, edge along driveways & sidewalks, trim…"
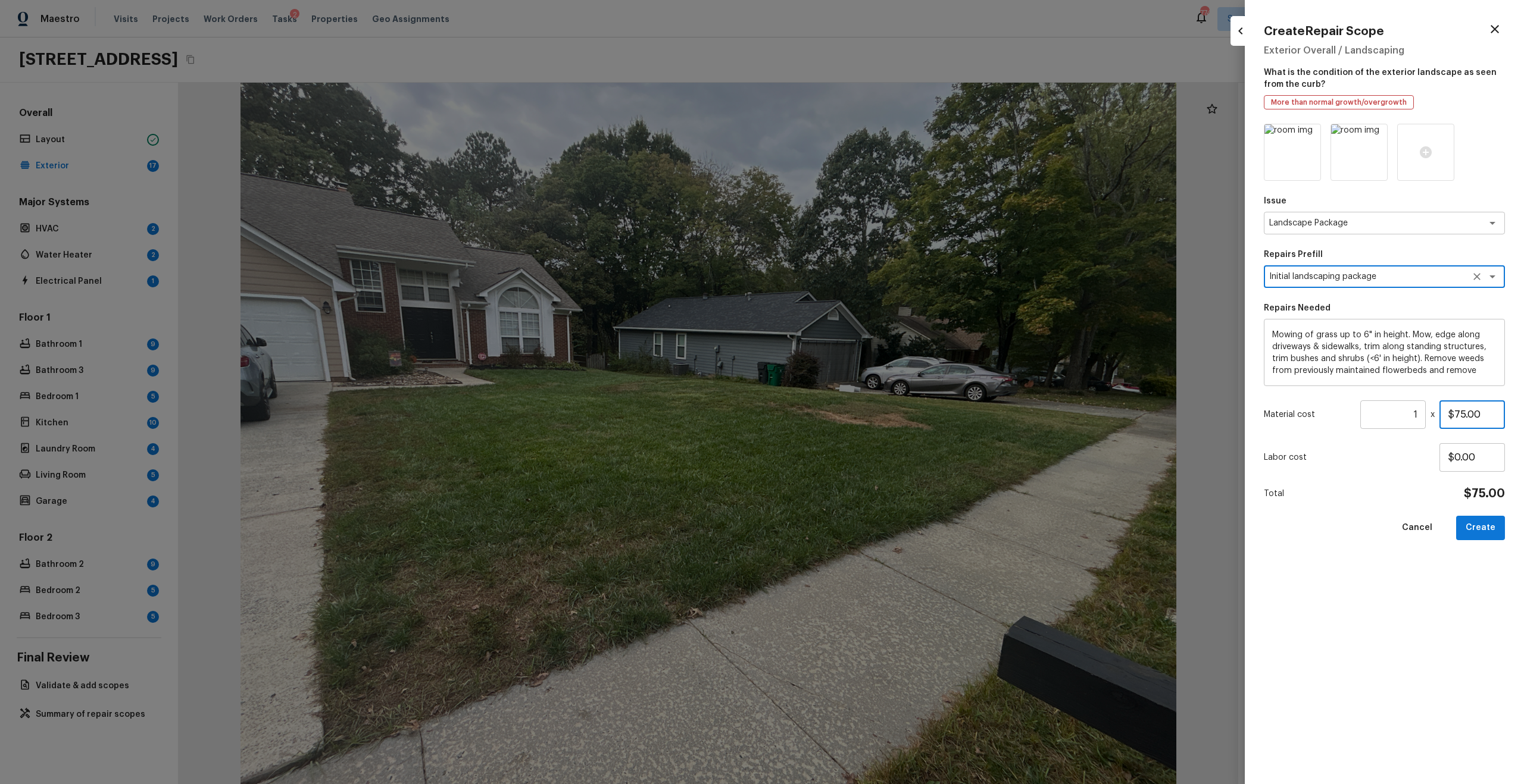
drag, startPoint x: 1456, startPoint y: 412, endPoint x: 1486, endPoint y: 420, distance: 31.0
click at [1017, 413] on input "$75.00" at bounding box center [1472, 414] width 65 height 29
click at [1017, 416] on input "$75.00" at bounding box center [1472, 414] width 65 height 29
type input "$750.00"
click at [1017, 508] on button "Create" at bounding box center [1480, 528] width 49 height 24
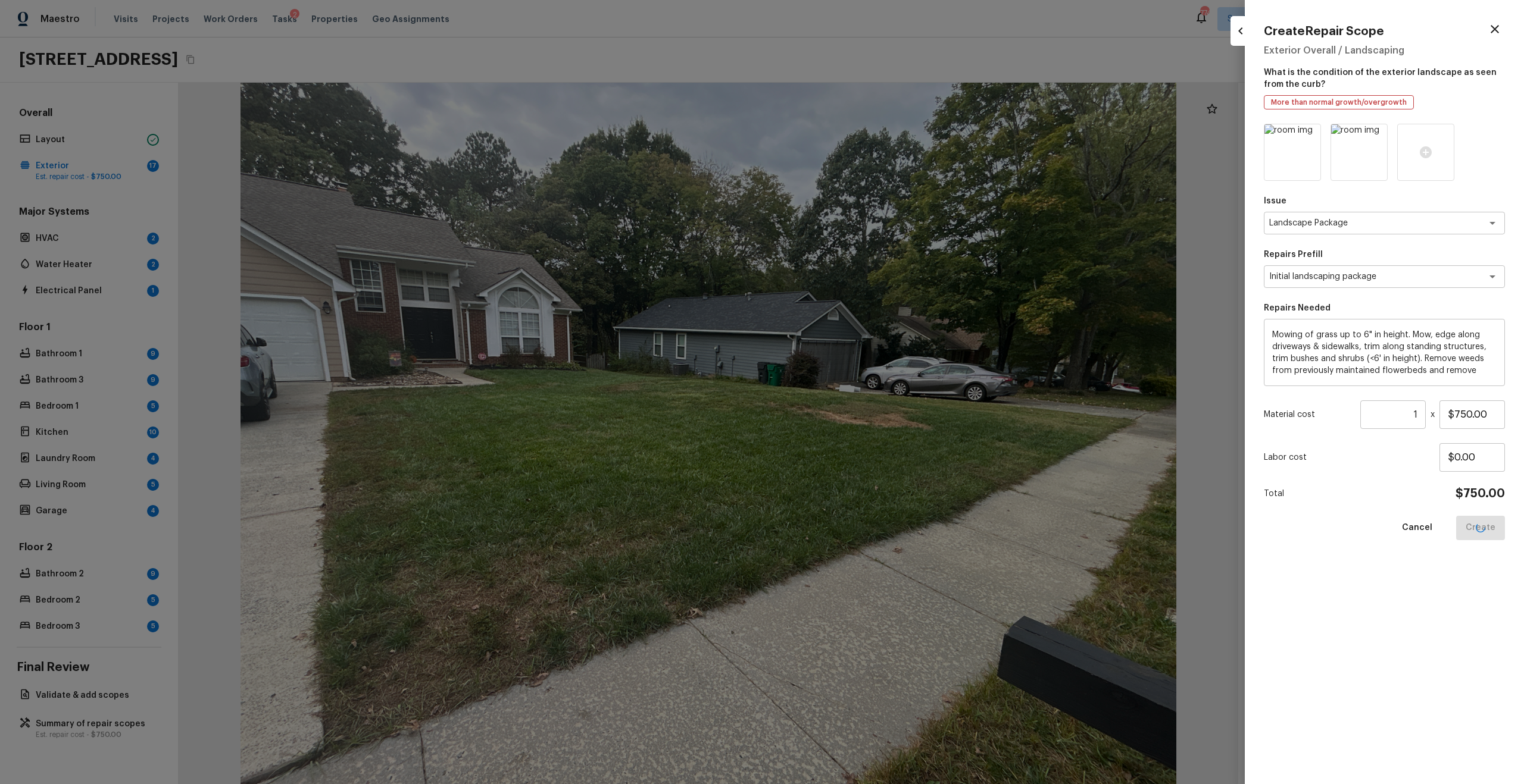
type input "$0.00"
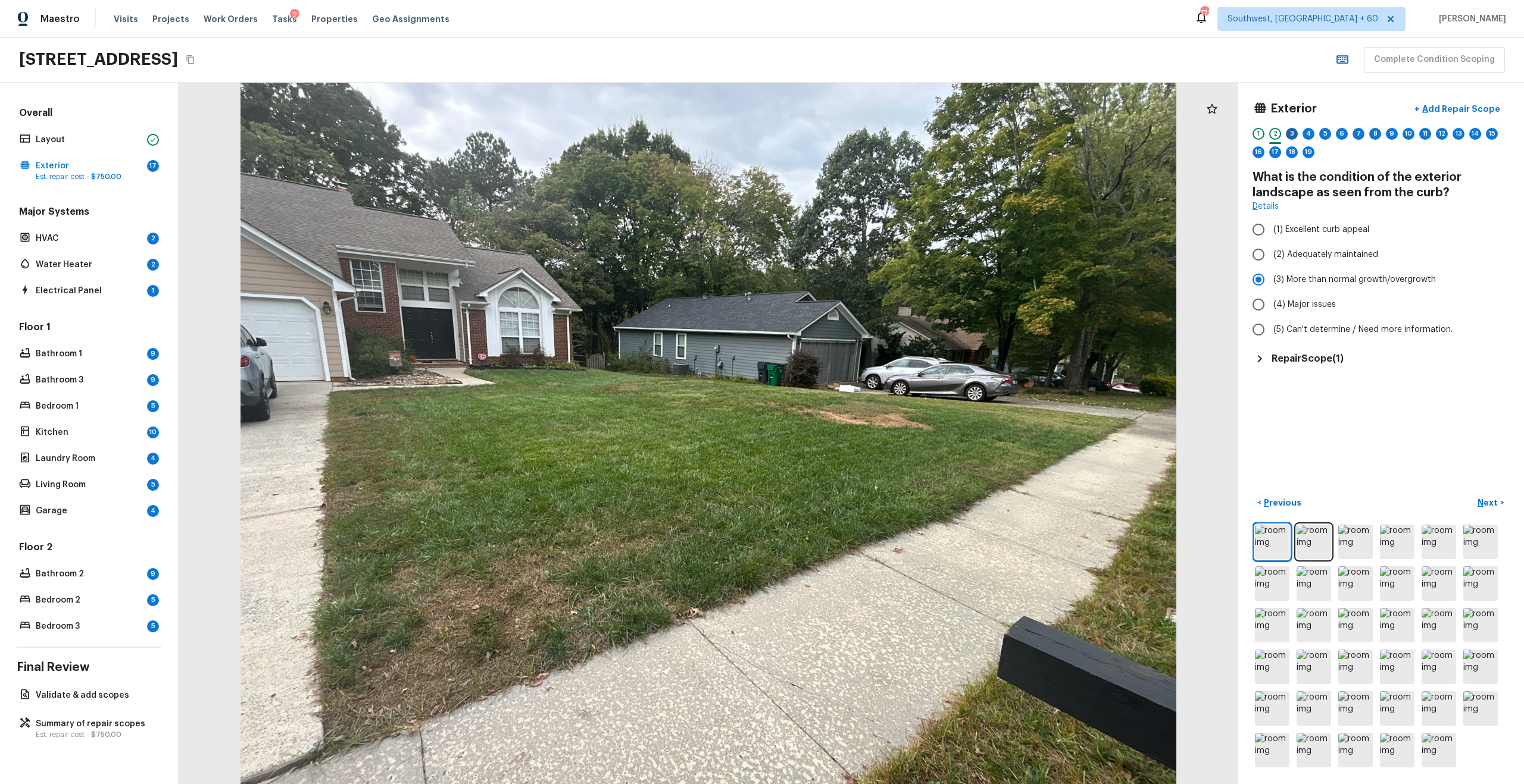
click at [1017, 132] on div "3" at bounding box center [1292, 134] width 12 height 12
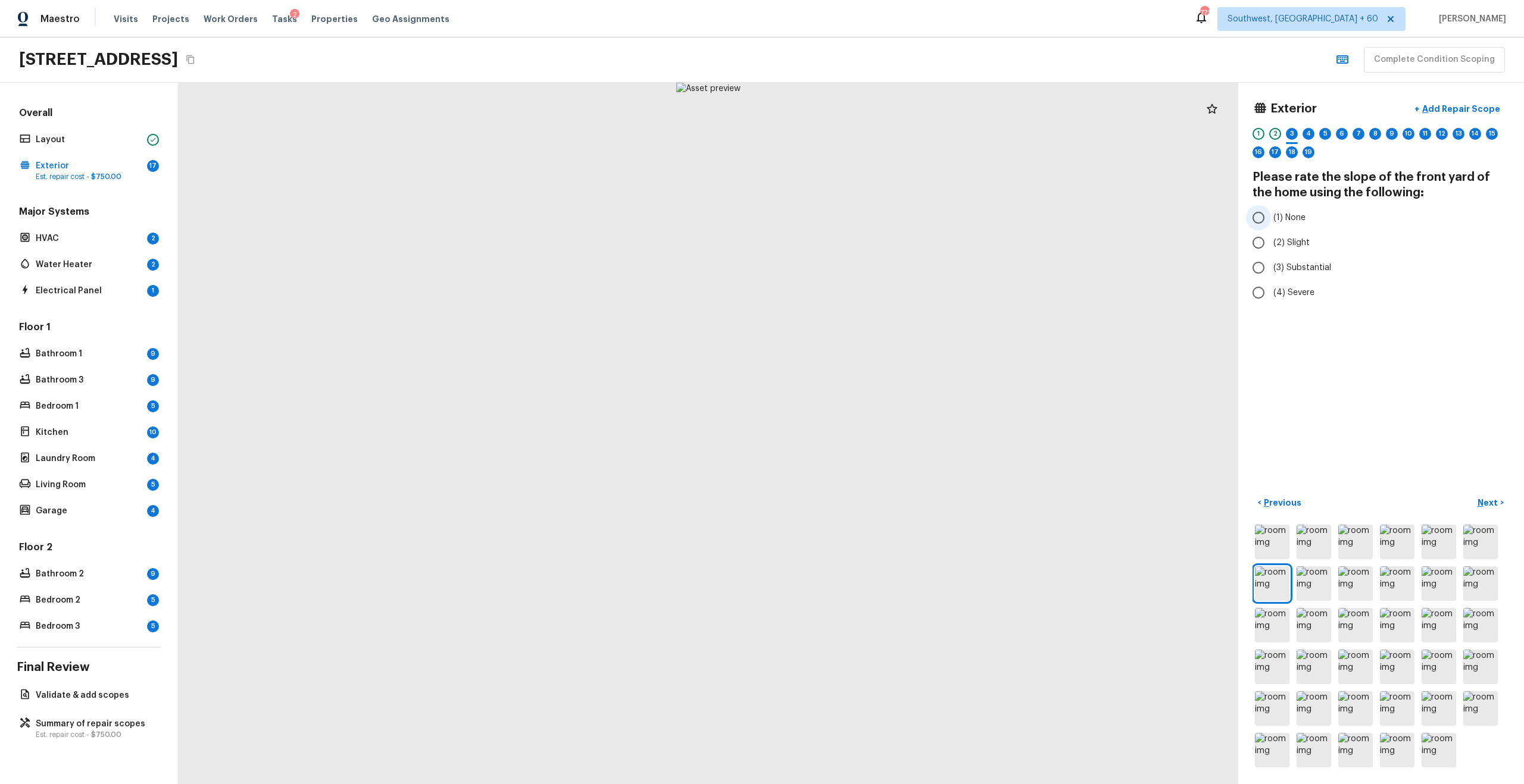
click at [1017, 221] on span "(1) None" at bounding box center [1288, 218] width 32 height 12
click at [1017, 221] on input "(1) None" at bounding box center [1258, 218] width 25 height 25
radio input "true"
click at [1017, 499] on p "Next" at bounding box center [1489, 502] width 23 height 12
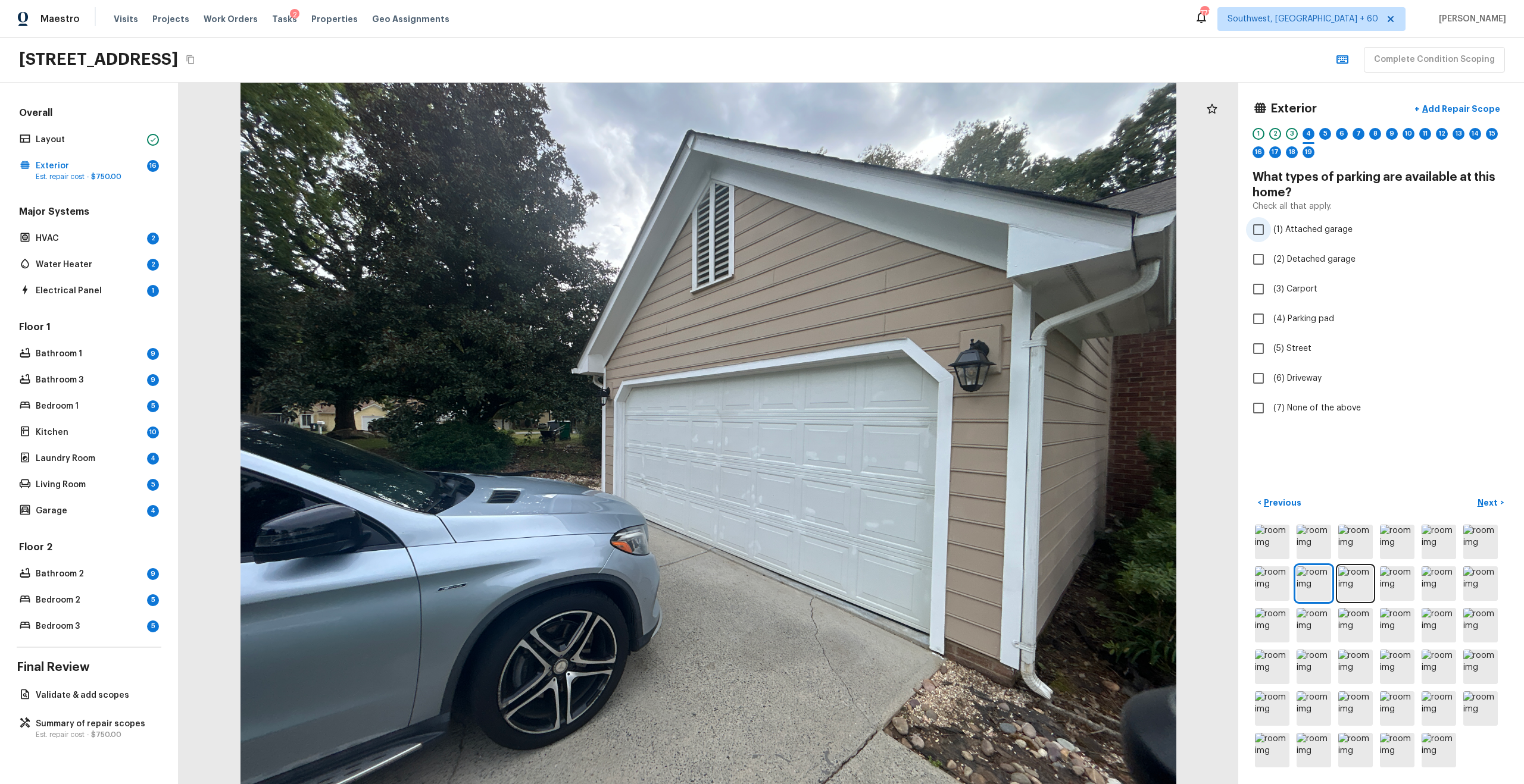
click at [1017, 228] on span "(1) Attached garage" at bounding box center [1312, 229] width 79 height 12
click at [1017, 228] on input "(1) Attached garage" at bounding box center [1258, 229] width 25 height 25
checkbox input "true"
click at [1017, 384] on span "(6) Driveway" at bounding box center [1297, 378] width 48 height 12
click at [1017, 384] on input "(6) Driveway" at bounding box center [1258, 378] width 25 height 25
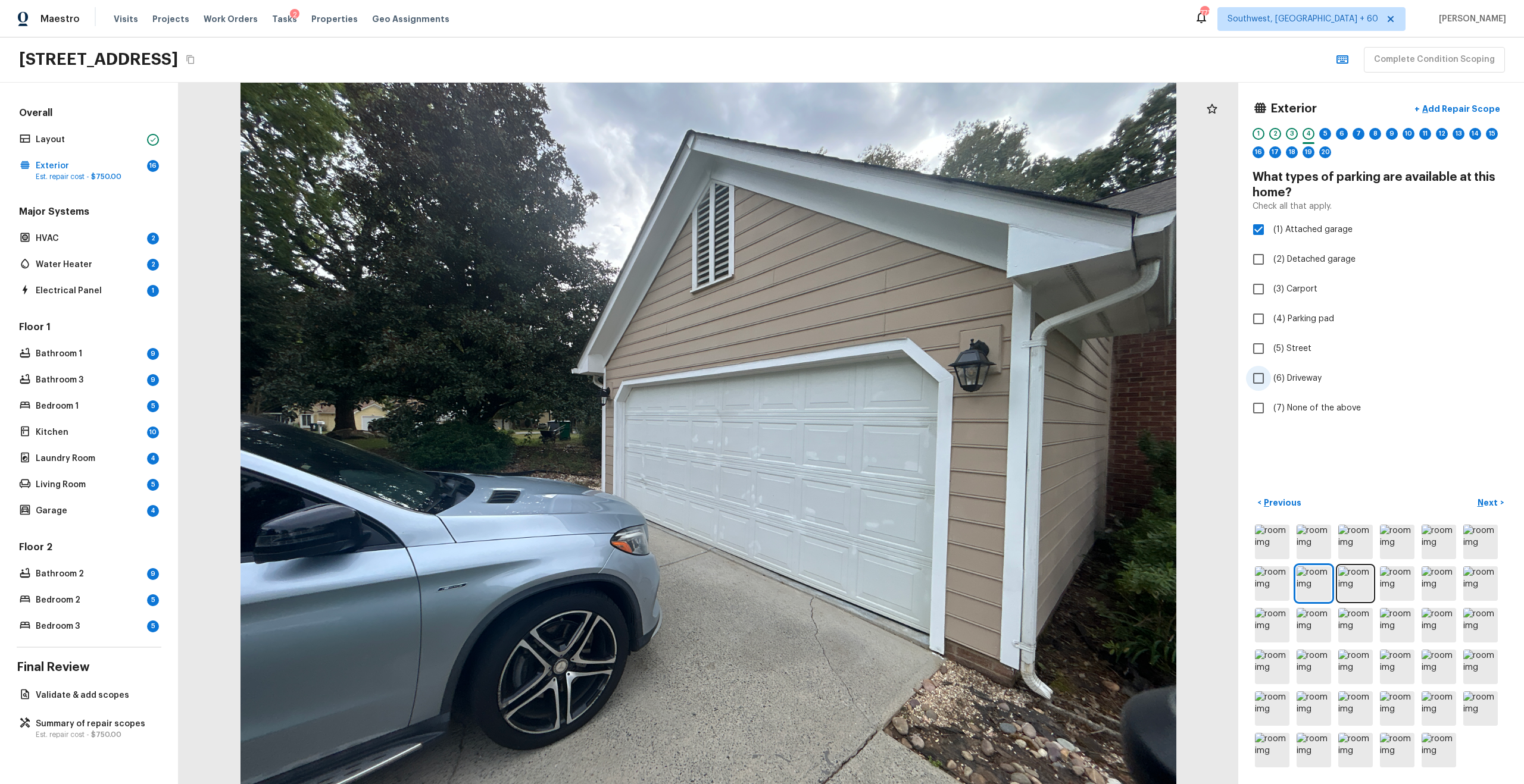
checkbox input "true"
click at [1017, 507] on p "Next" at bounding box center [1489, 502] width 23 height 12
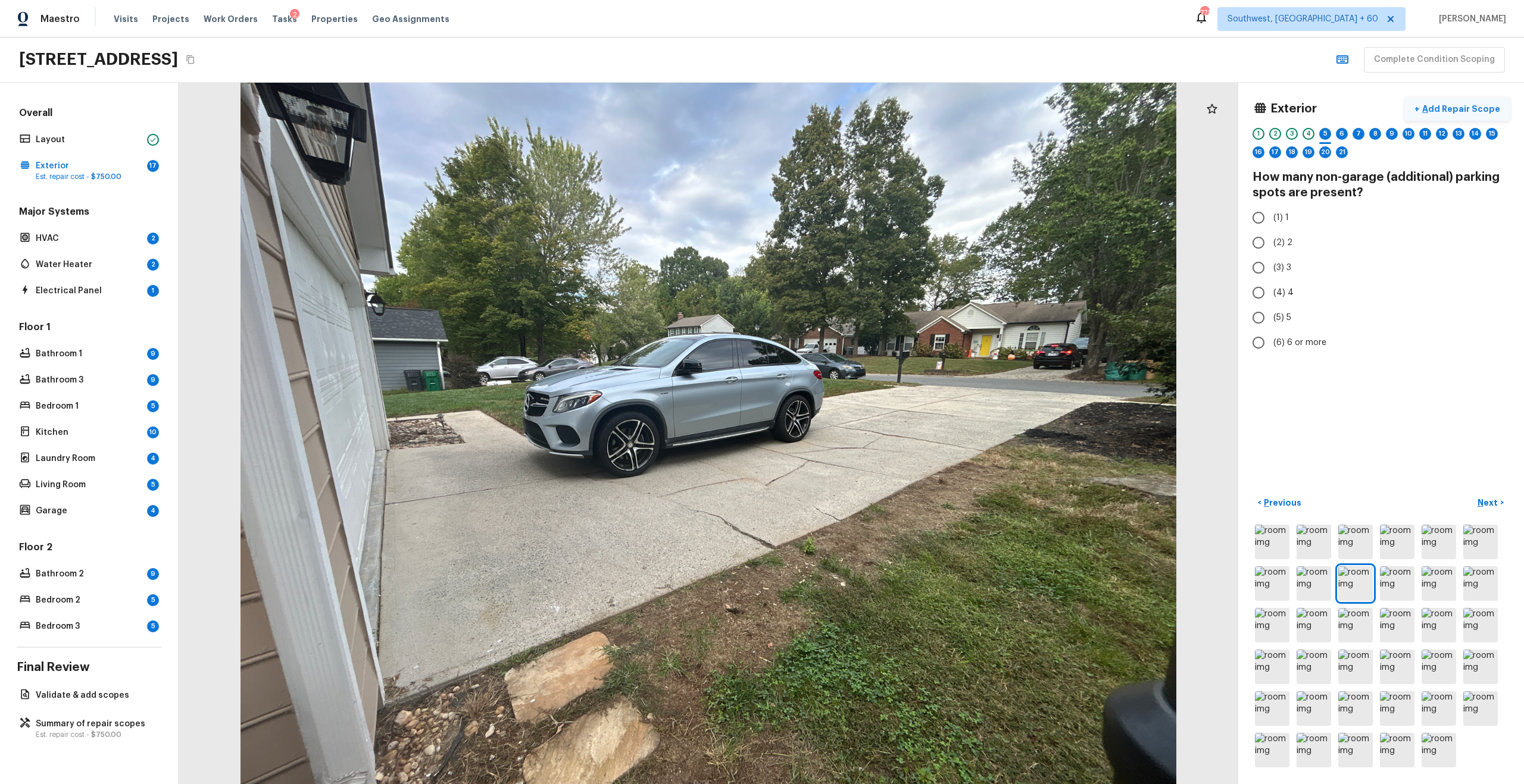
click at [1017, 104] on p "Add Repair Scope" at bounding box center [1460, 108] width 81 height 12
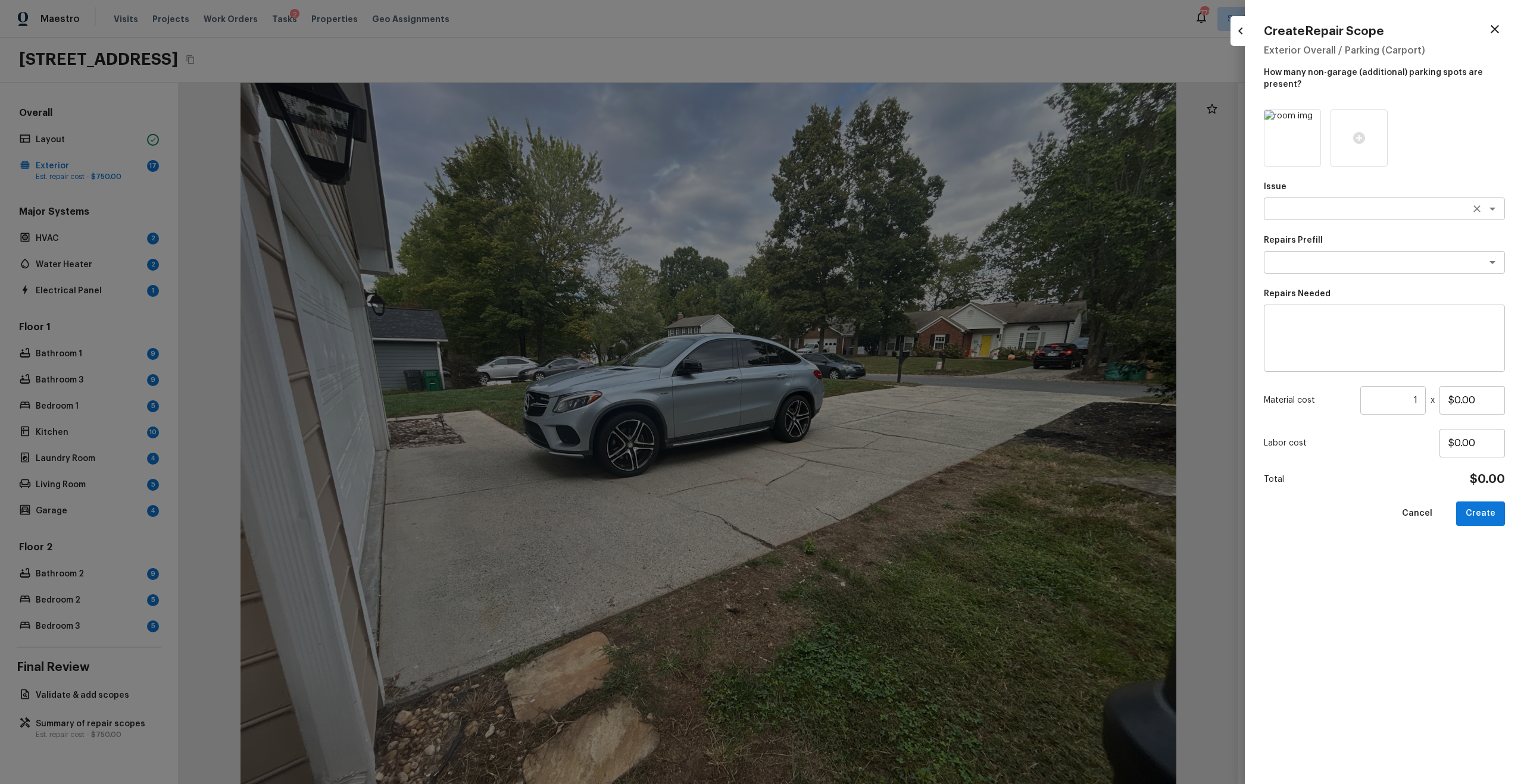
click at [1017, 205] on textarea at bounding box center [1367, 209] width 197 height 12
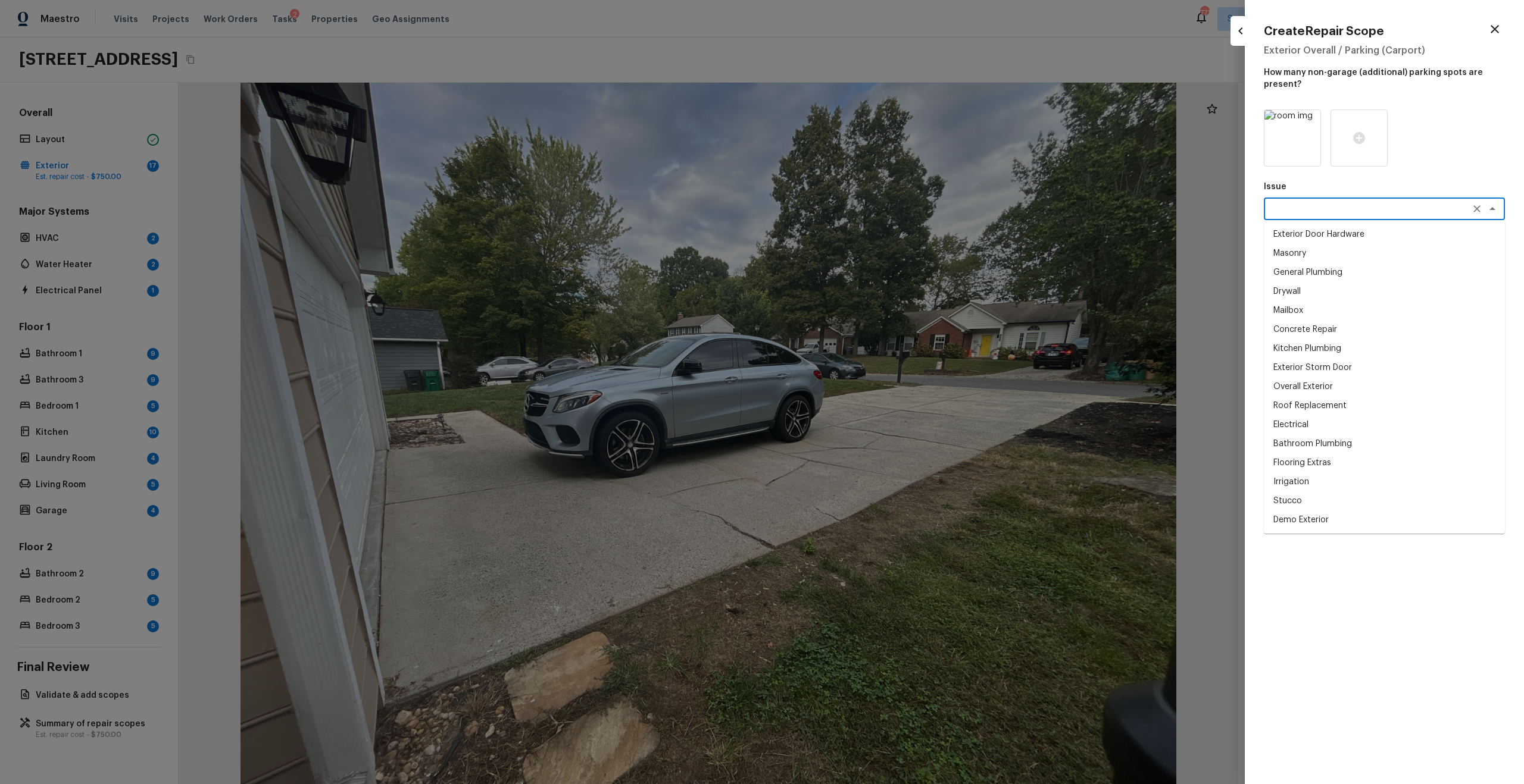
click at [1017, 508] on div "Issue x ​ Exterior Door Hardware Masonry General Plumbing Drywall Mailbox Concr…" at bounding box center [1385, 437] width 241 height 655
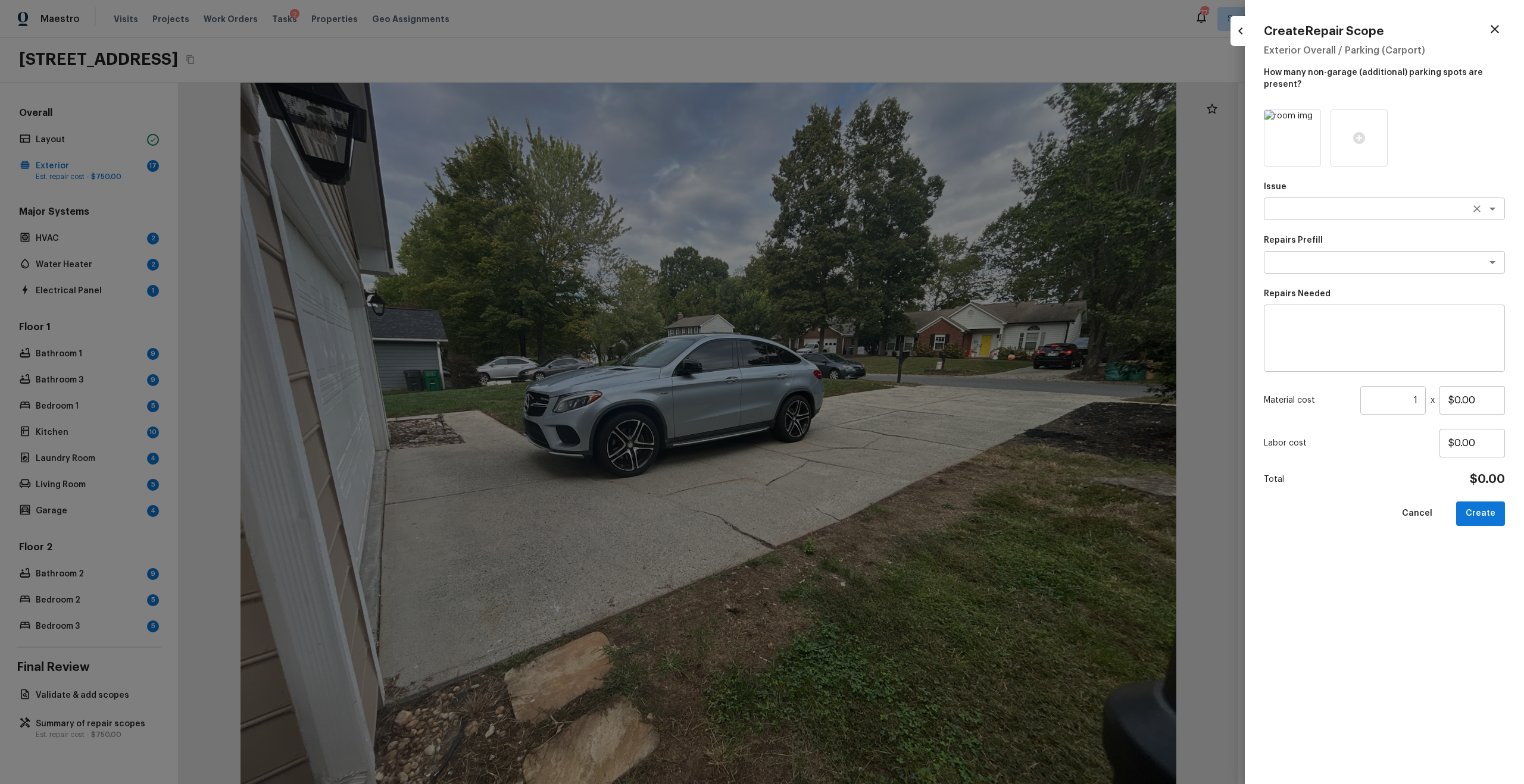
click at [1017, 210] on textarea at bounding box center [1367, 209] width 197 height 12
type textarea "d"
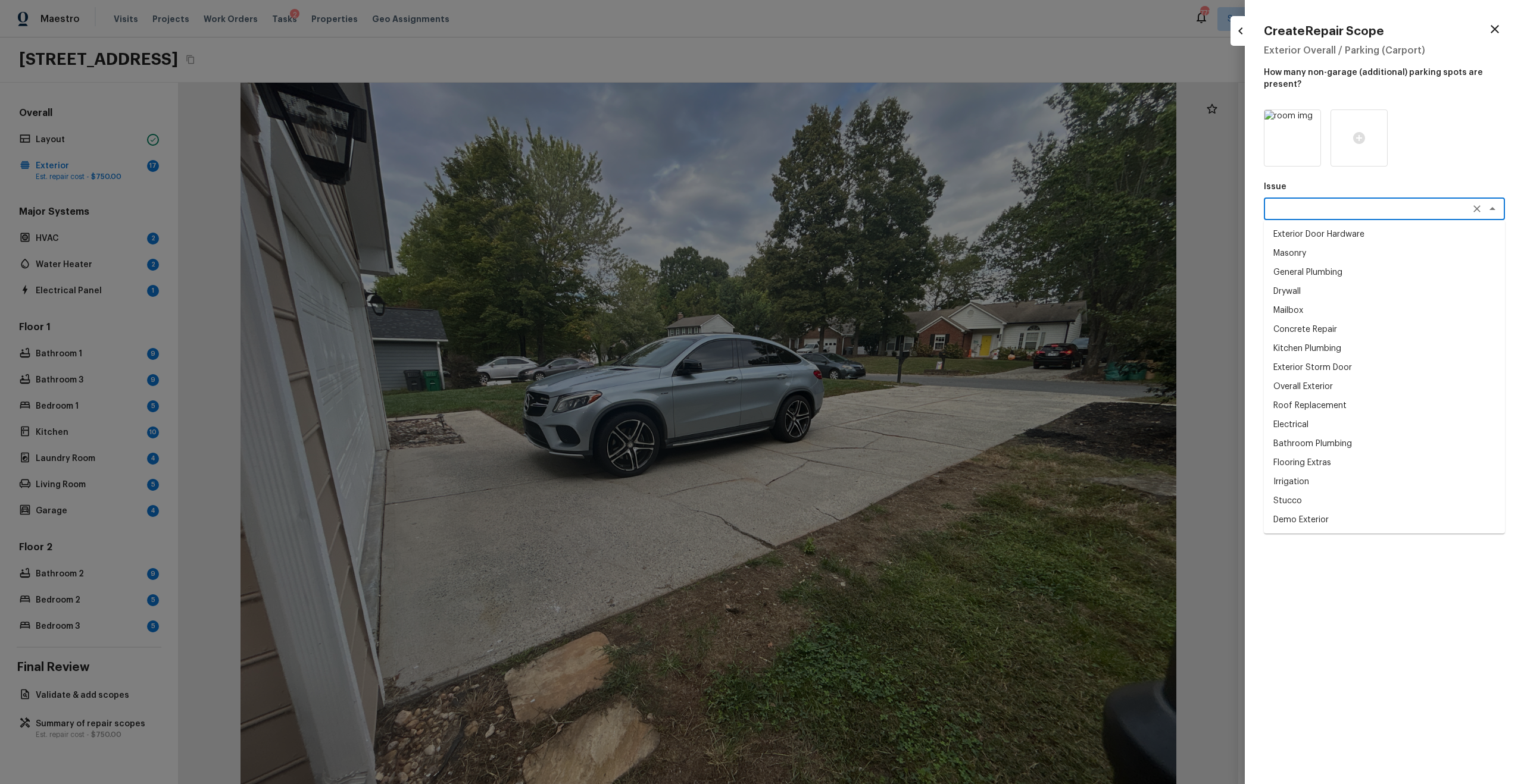
click at [1017, 210] on icon "Clear" at bounding box center [1477, 209] width 7 height 7
click at [1017, 160] on div at bounding box center [1385, 138] width 241 height 57
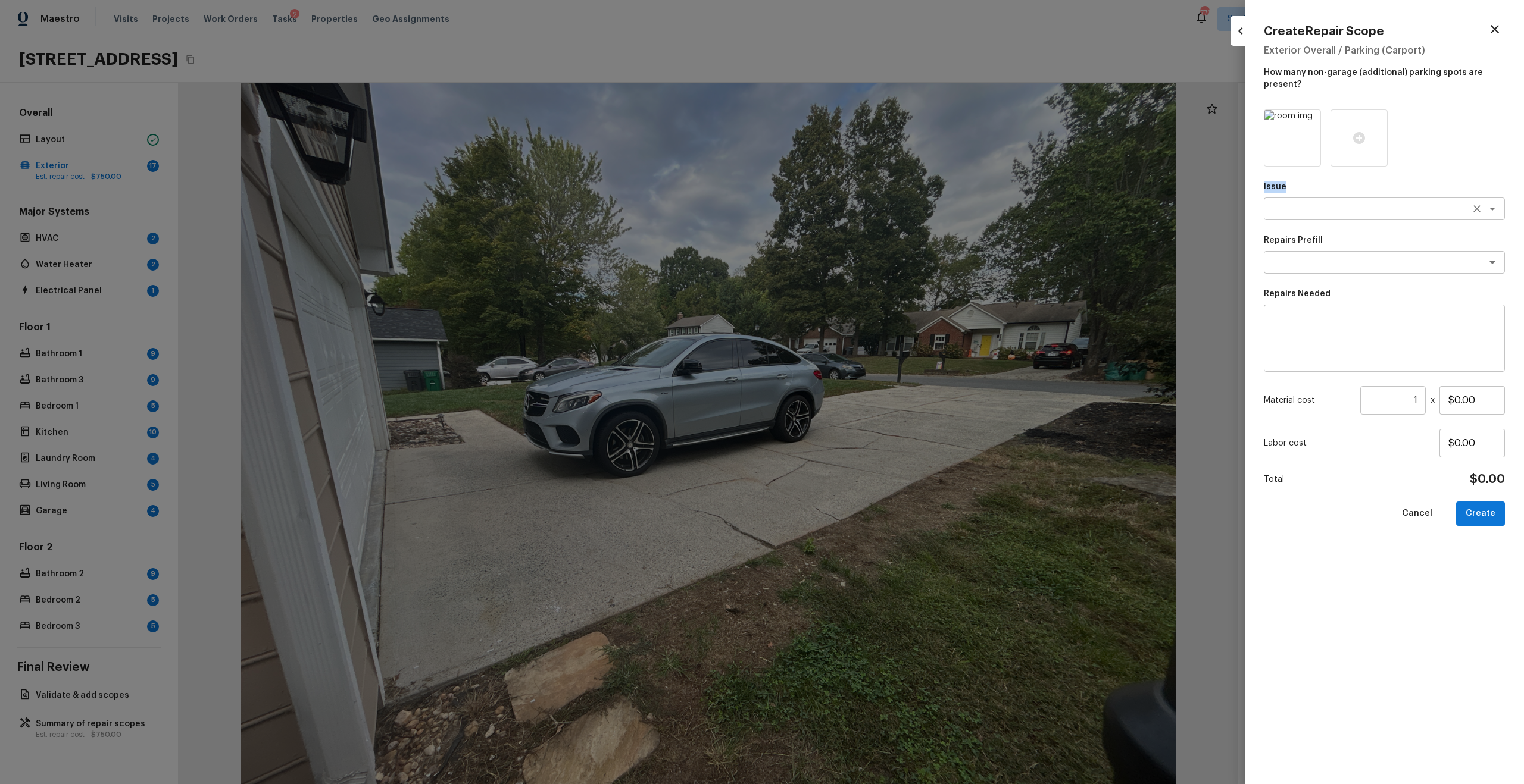
click at [1017, 216] on div "x ​" at bounding box center [1385, 209] width 241 height 23
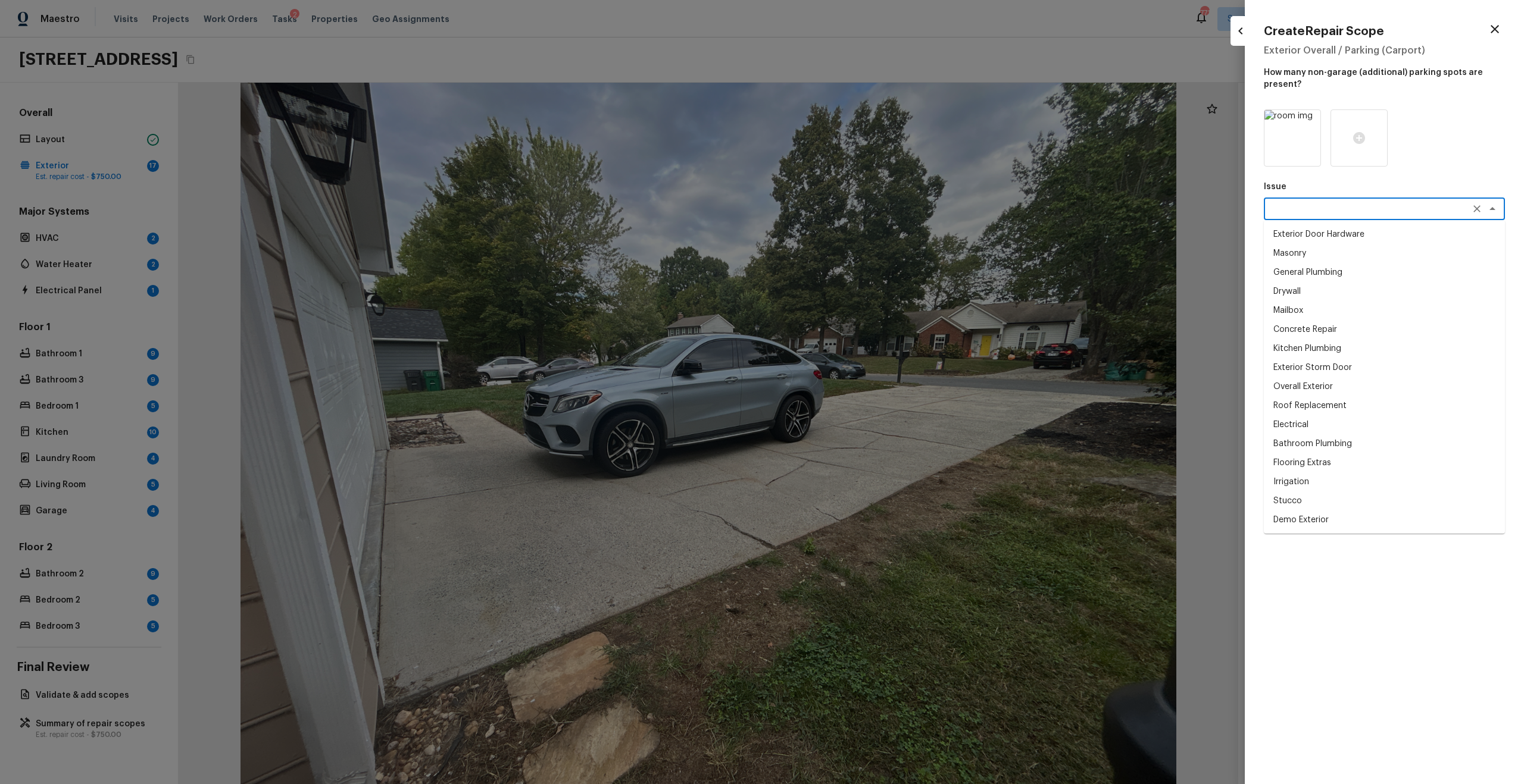
click at [1017, 217] on div "x ​" at bounding box center [1385, 209] width 241 height 23
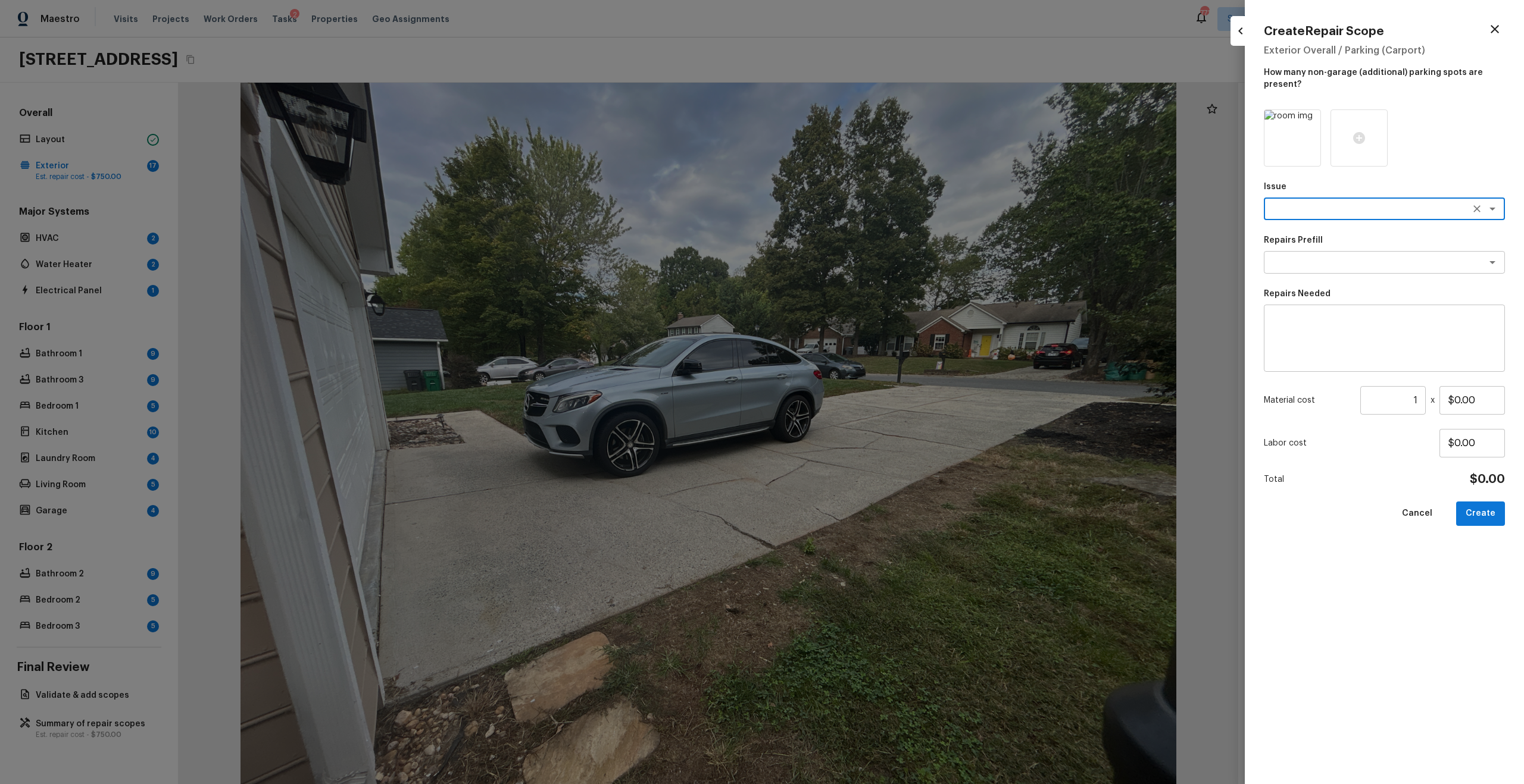
click at [1017, 217] on div "x ​" at bounding box center [1385, 209] width 241 height 23
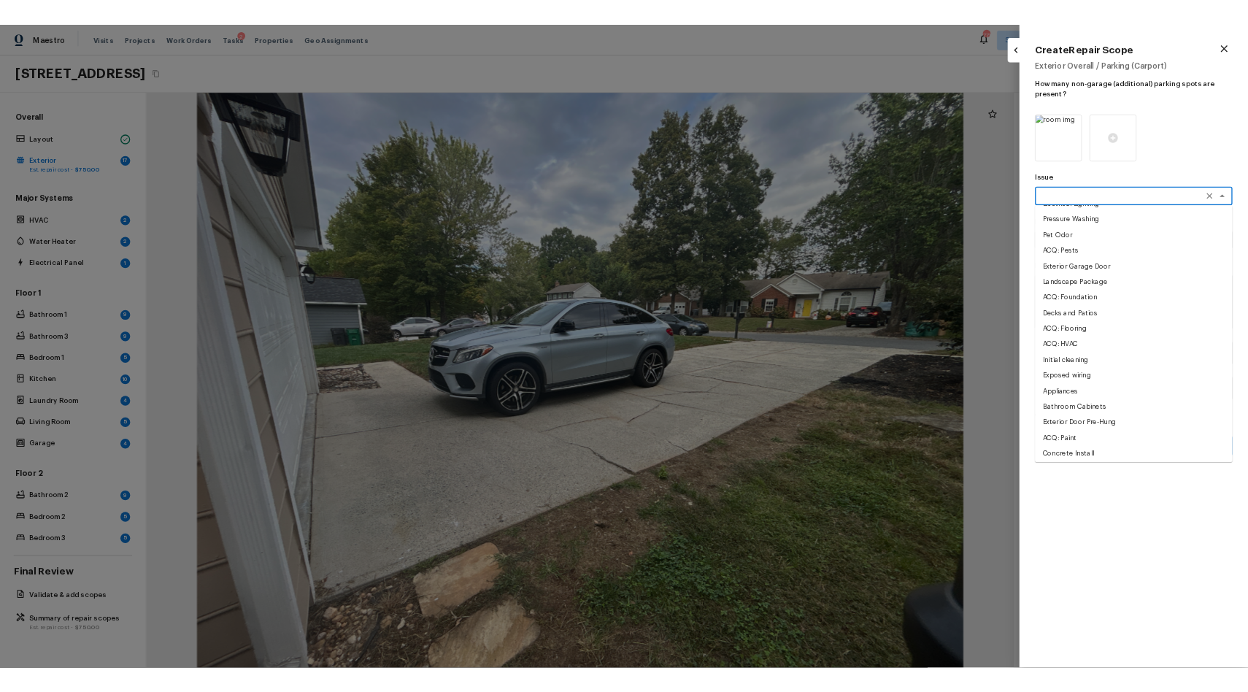
scroll to position [804, 0]
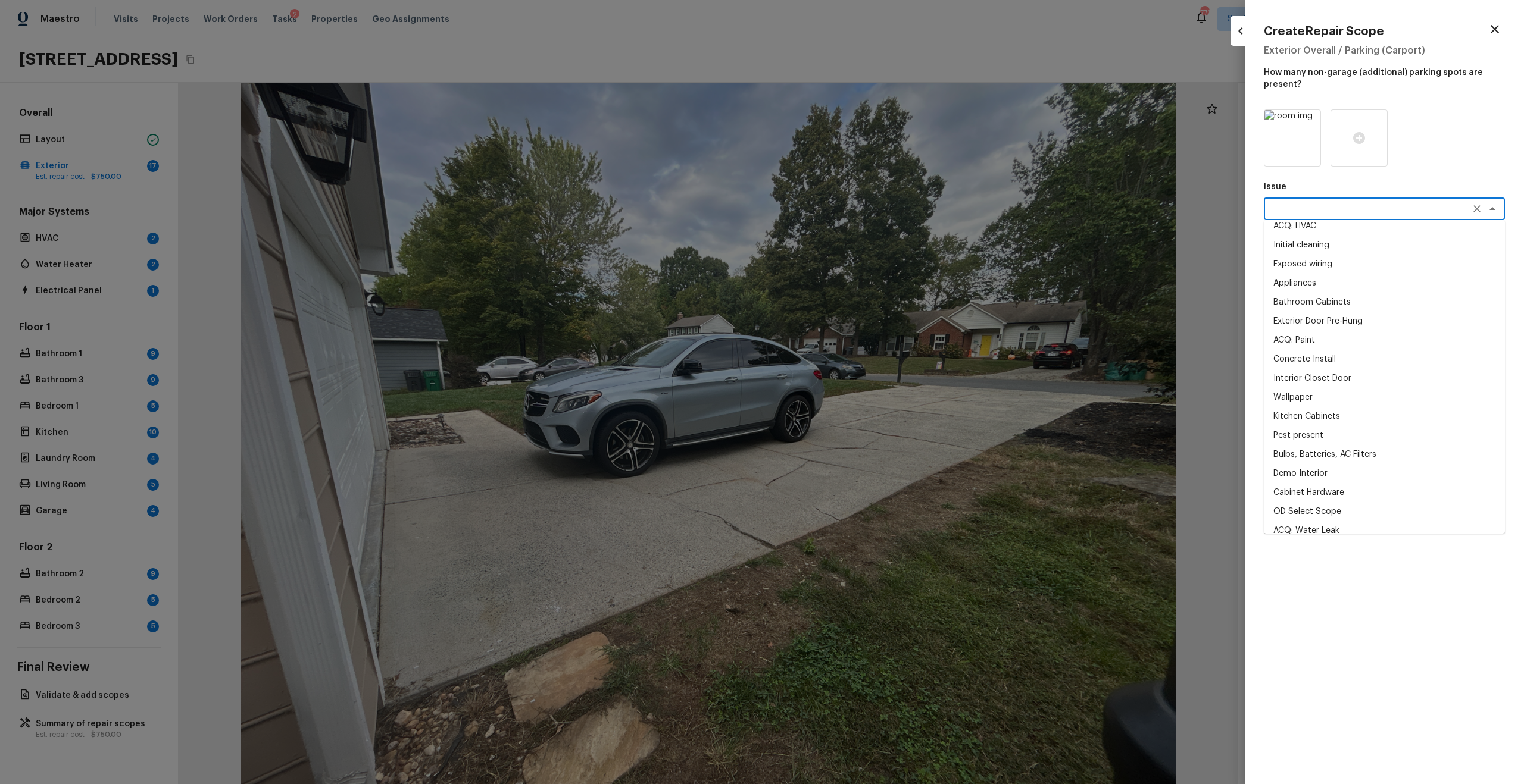
click at [1017, 508] on div "Issue x ​ Exterior Door Hardware Masonry General Plumbing Drywall Mailbox Concr…" at bounding box center [1385, 437] width 241 height 655
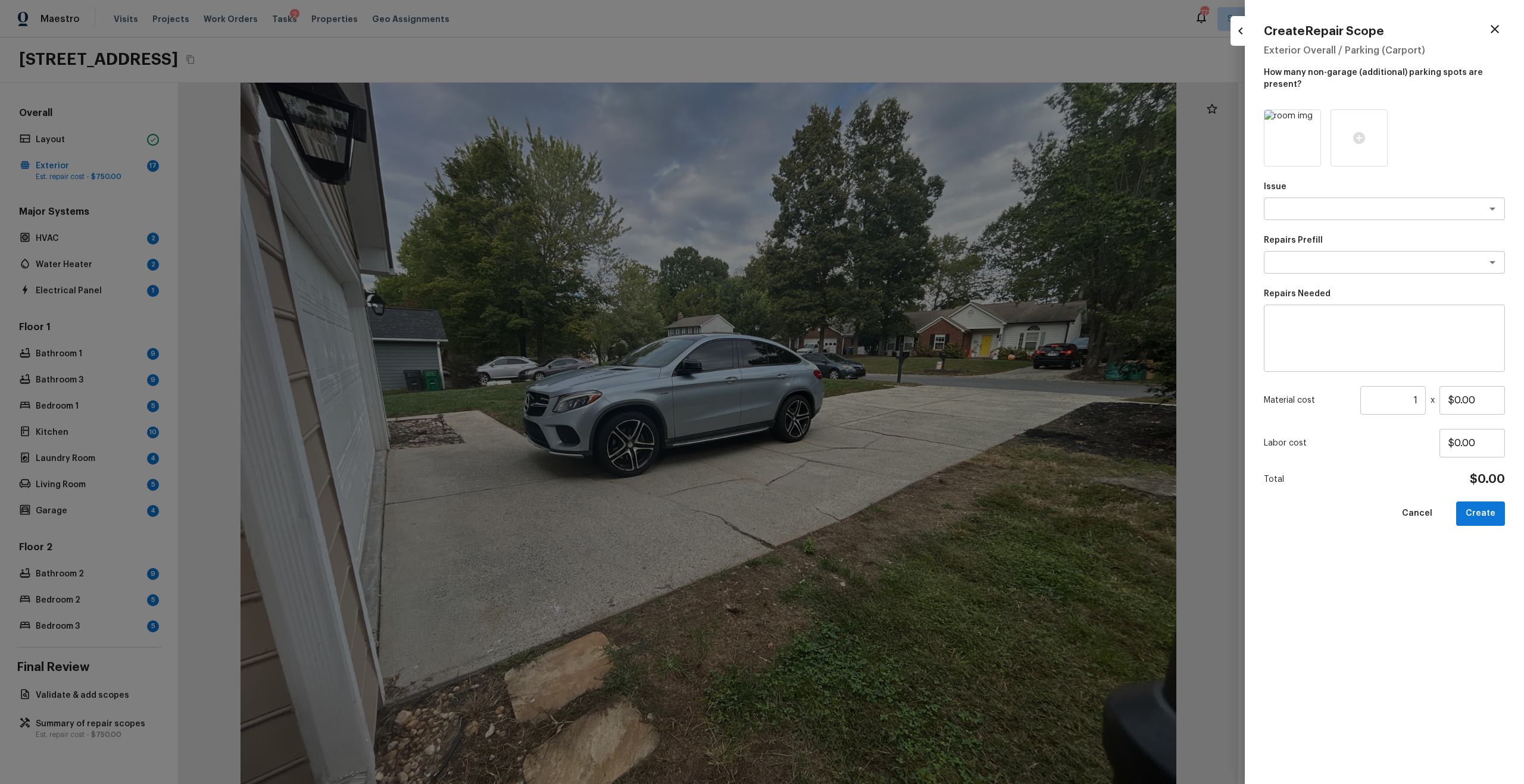
click at [1017, 325] on textarea at bounding box center [1384, 338] width 224 height 47
type textarea "driveway repair"
drag, startPoint x: 1456, startPoint y: 398, endPoint x: 1518, endPoint y: 399, distance: 62.0
click at [1017, 399] on div "Create Repair Scope Exterior Overall / Parking (Carport) How many non-garage (a…" at bounding box center [1384, 392] width 279 height 784
type input "$700.00"
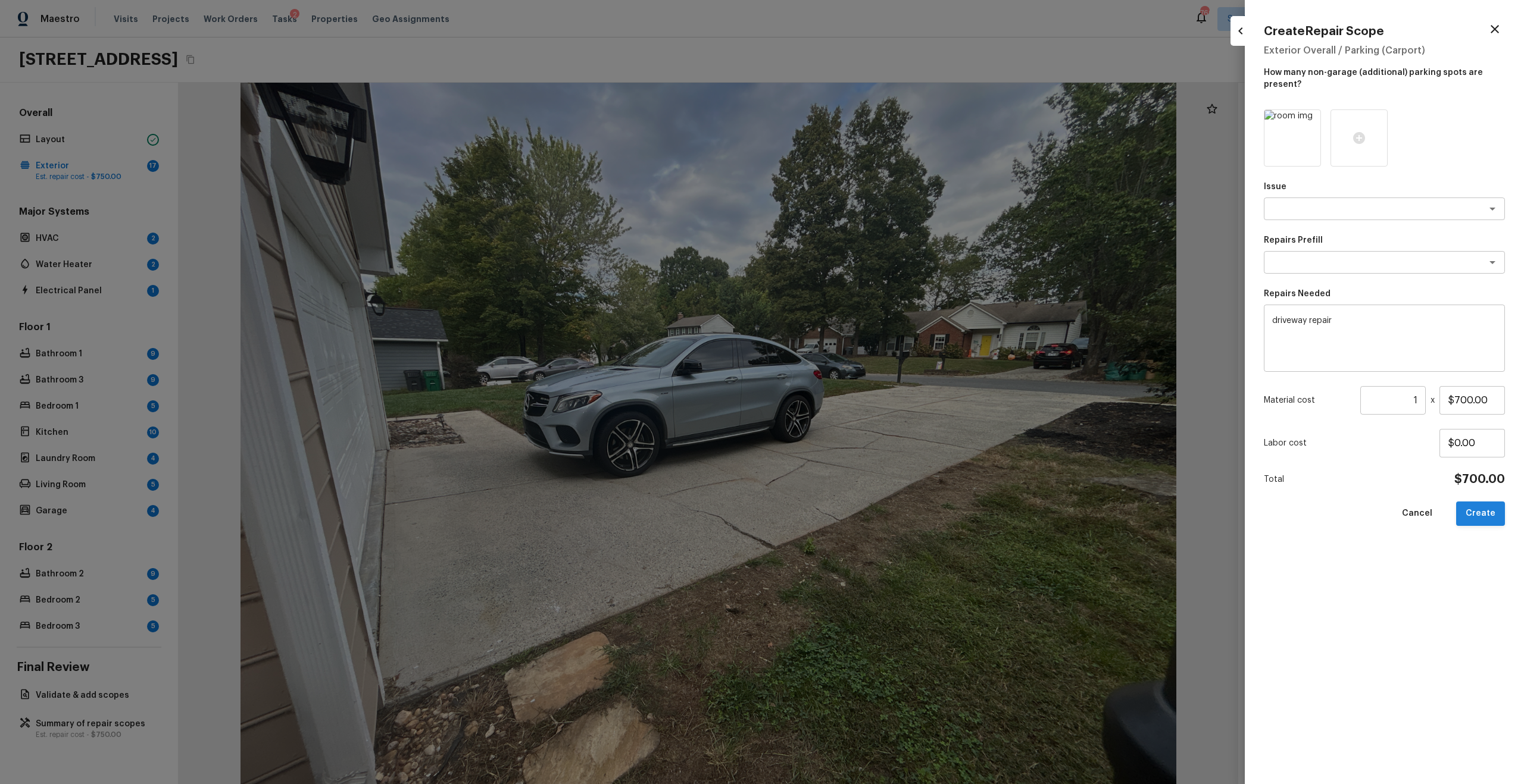
click at [1017, 508] on button "Create" at bounding box center [1480, 513] width 49 height 24
type input "$0.00"
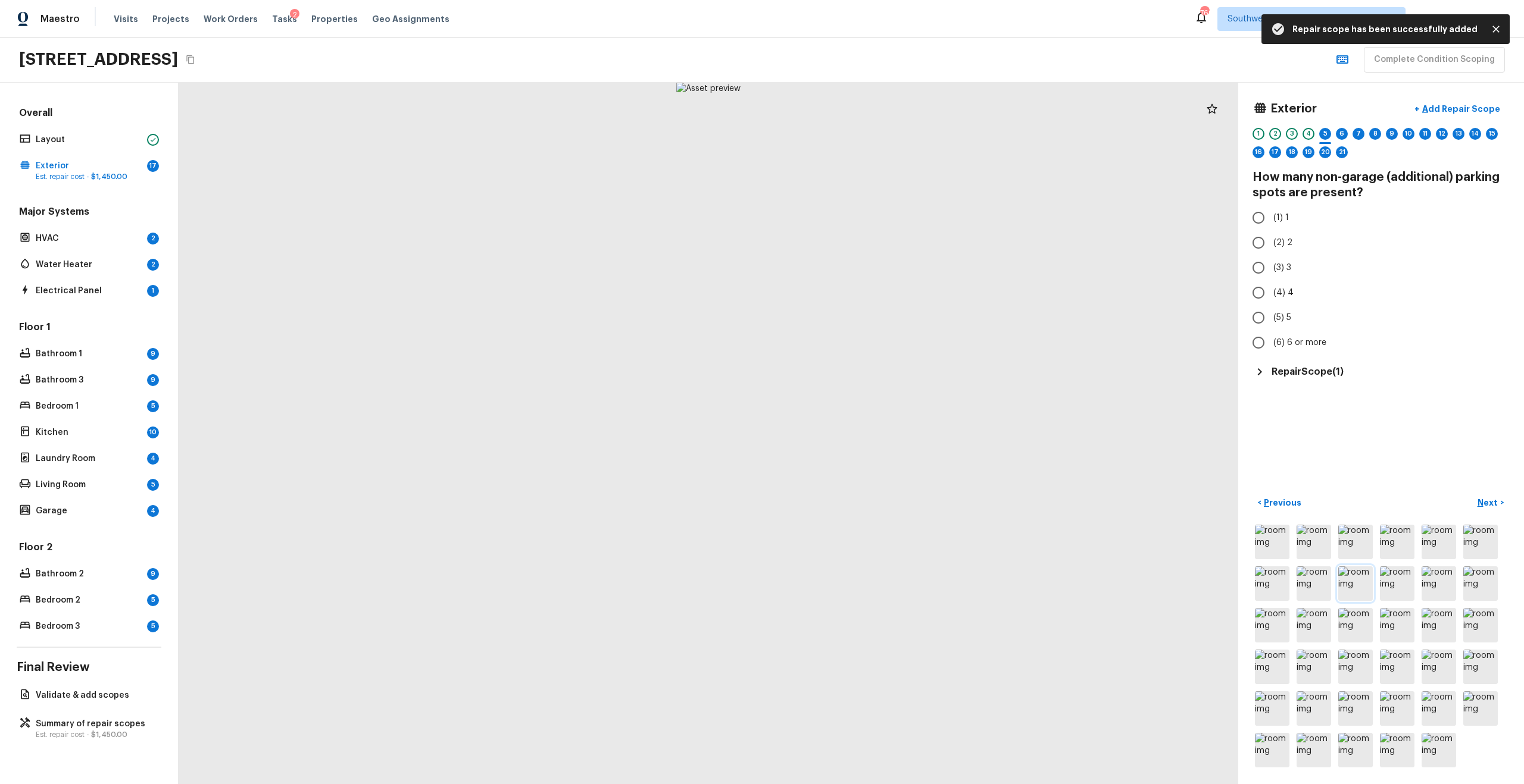
click at [1017, 508] on img at bounding box center [1355, 584] width 34 height 34
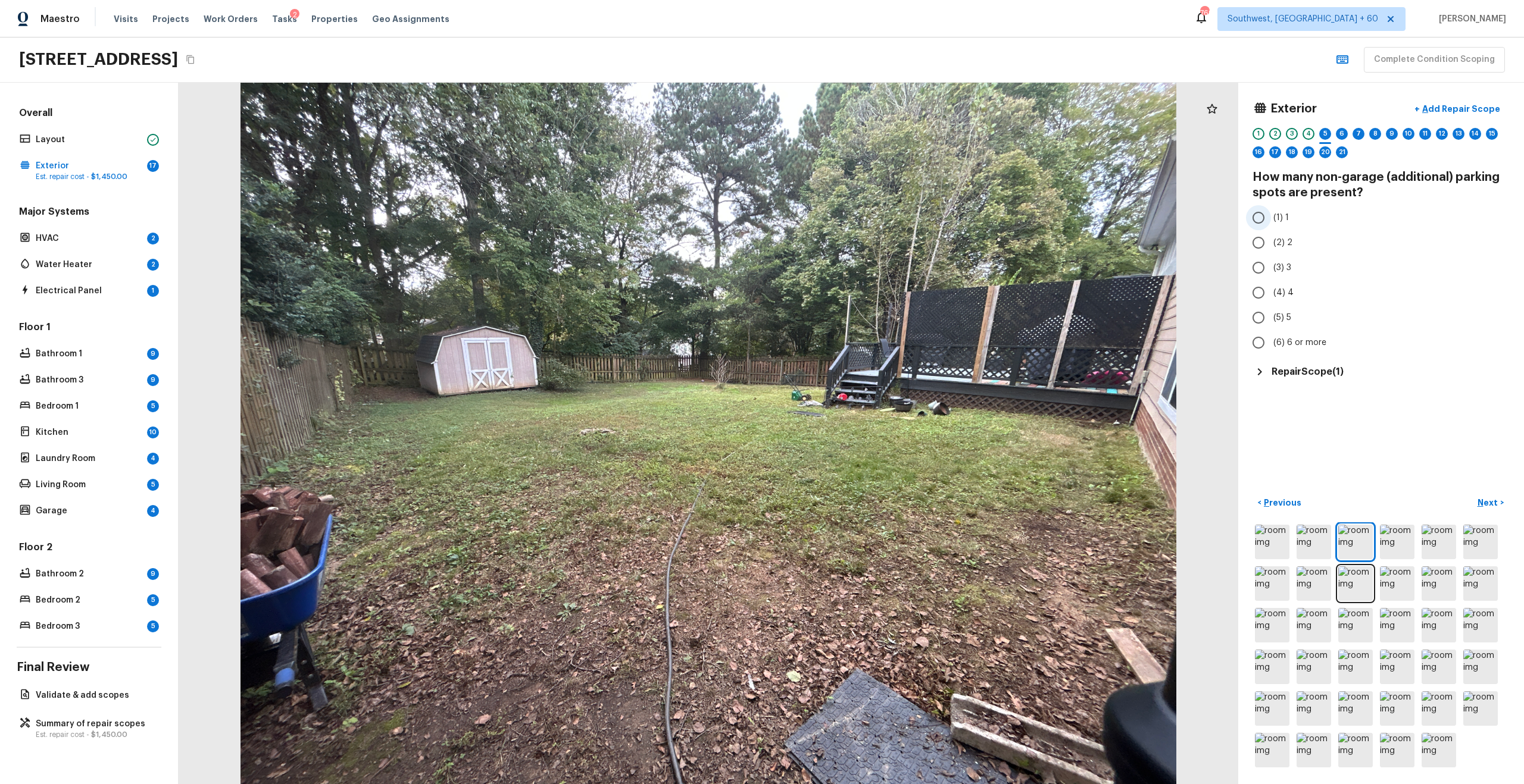
click at [1017, 214] on span "(1) 1" at bounding box center [1280, 218] width 15 height 12
click at [1017, 214] on input "(1) 1" at bounding box center [1258, 218] width 25 height 25
radio input "true"
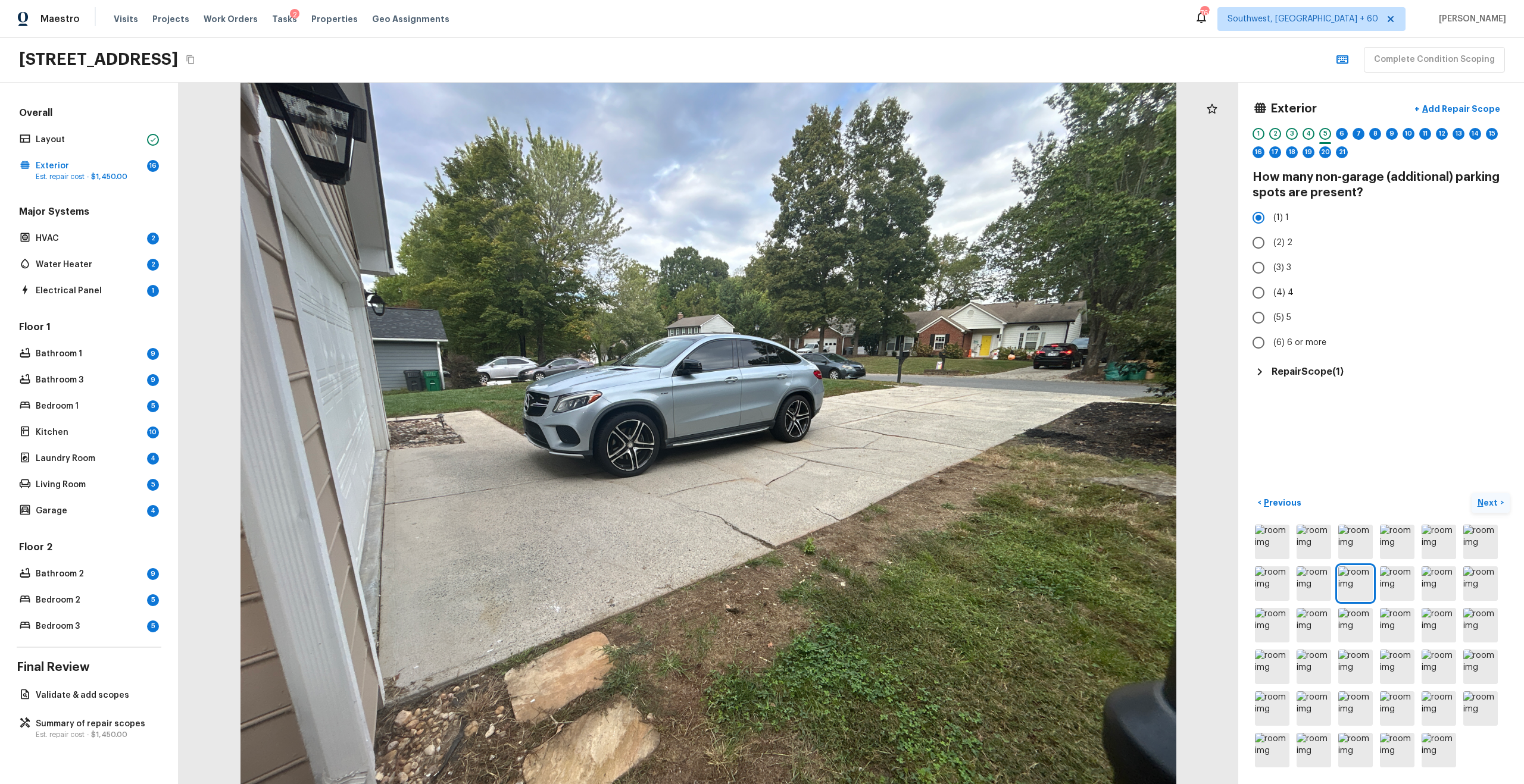
click at [1017, 499] on p "Next" at bounding box center [1489, 502] width 23 height 12
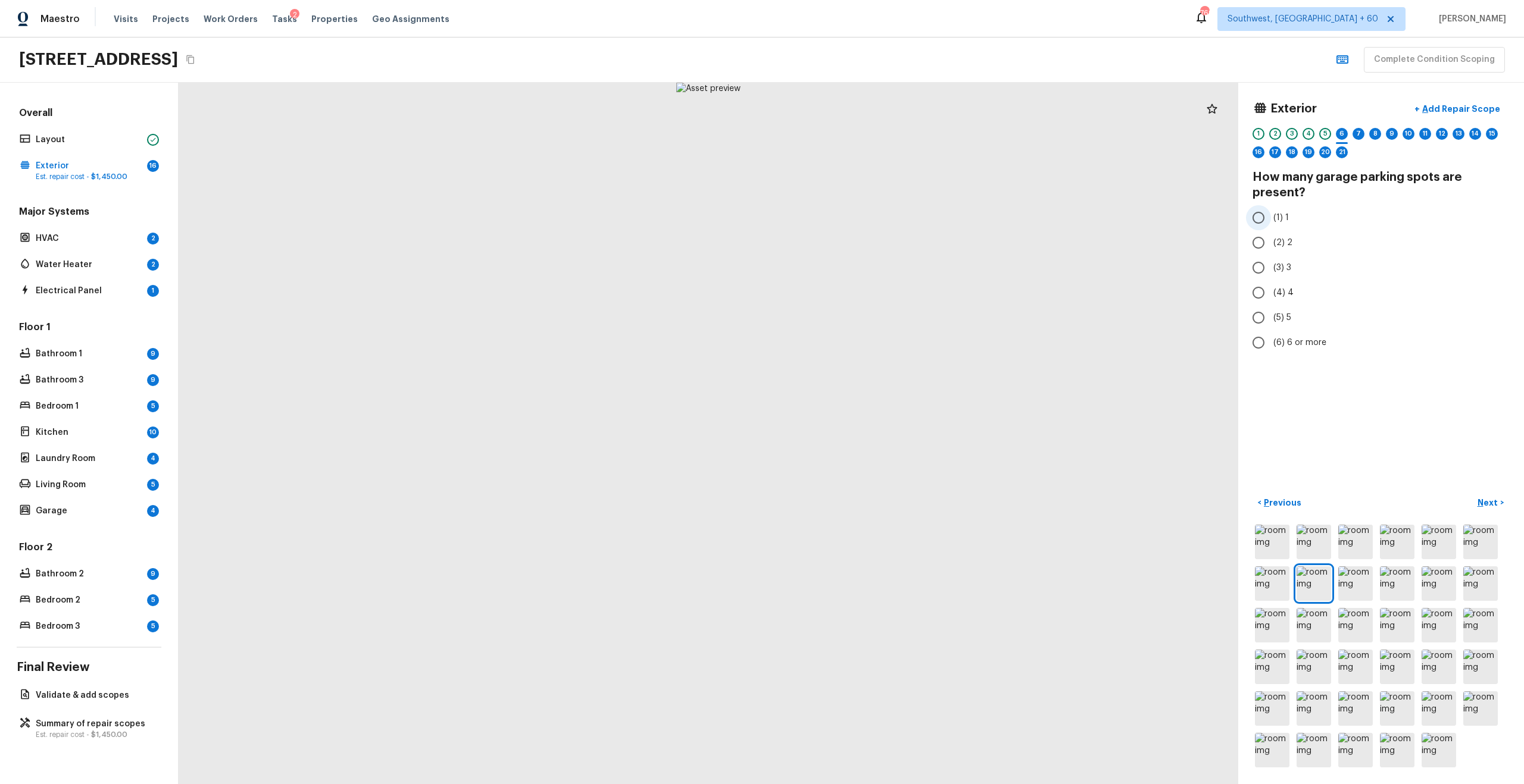
click at [1017, 215] on span "(1) 1" at bounding box center [1280, 218] width 15 height 12
click at [1017, 215] on input "(1) 1" at bounding box center [1258, 218] width 25 height 25
radio input "true"
click at [1017, 497] on p "Next" at bounding box center [1489, 502] width 23 height 12
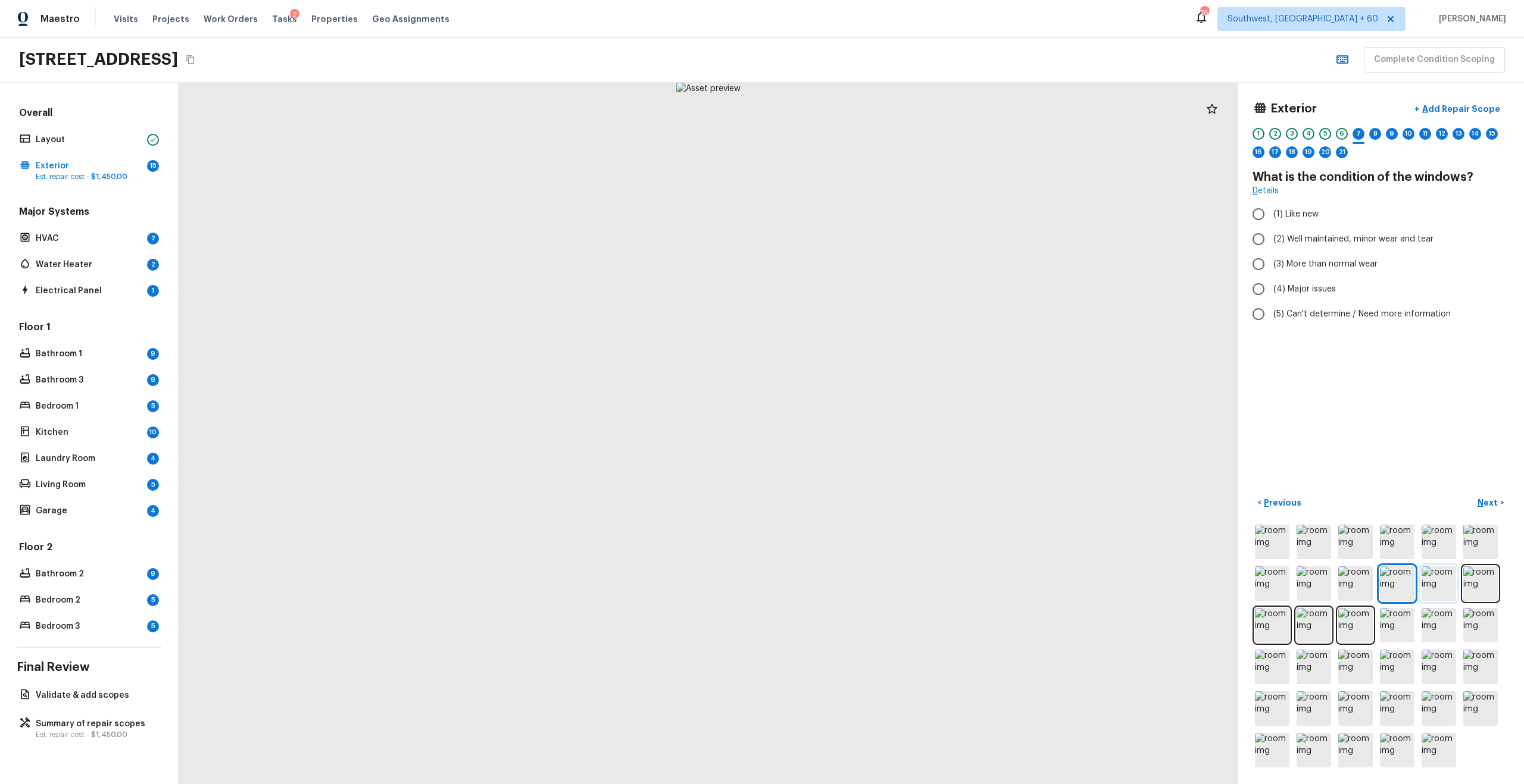
click at [1017, 508] on img at bounding box center [1438, 584] width 34 height 34
click at [1017, 508] on img at bounding box center [1480, 584] width 34 height 34
click at [1017, 508] on img at bounding box center [1272, 625] width 34 height 34
click at [1017, 508] on img at bounding box center [1314, 625] width 34 height 34
click at [1017, 508] on img at bounding box center [1355, 625] width 34 height 34
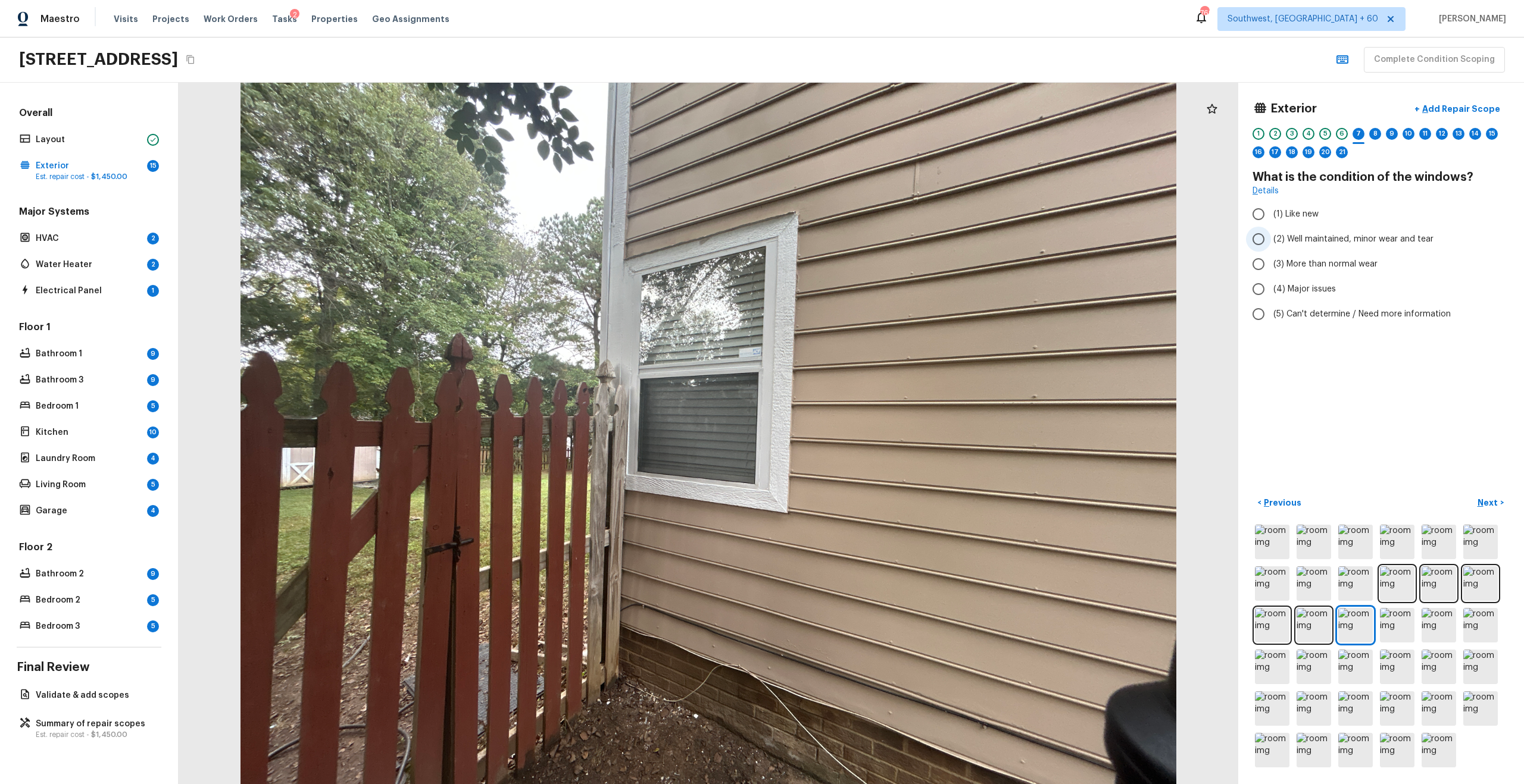
click at [1017, 237] on span "(2) Well maintained, minor wear and tear" at bounding box center [1353, 239] width 160 height 12
click at [1017, 237] on input "(2) Well maintained, minor wear and tear" at bounding box center [1258, 239] width 25 height 25
radio input "true"
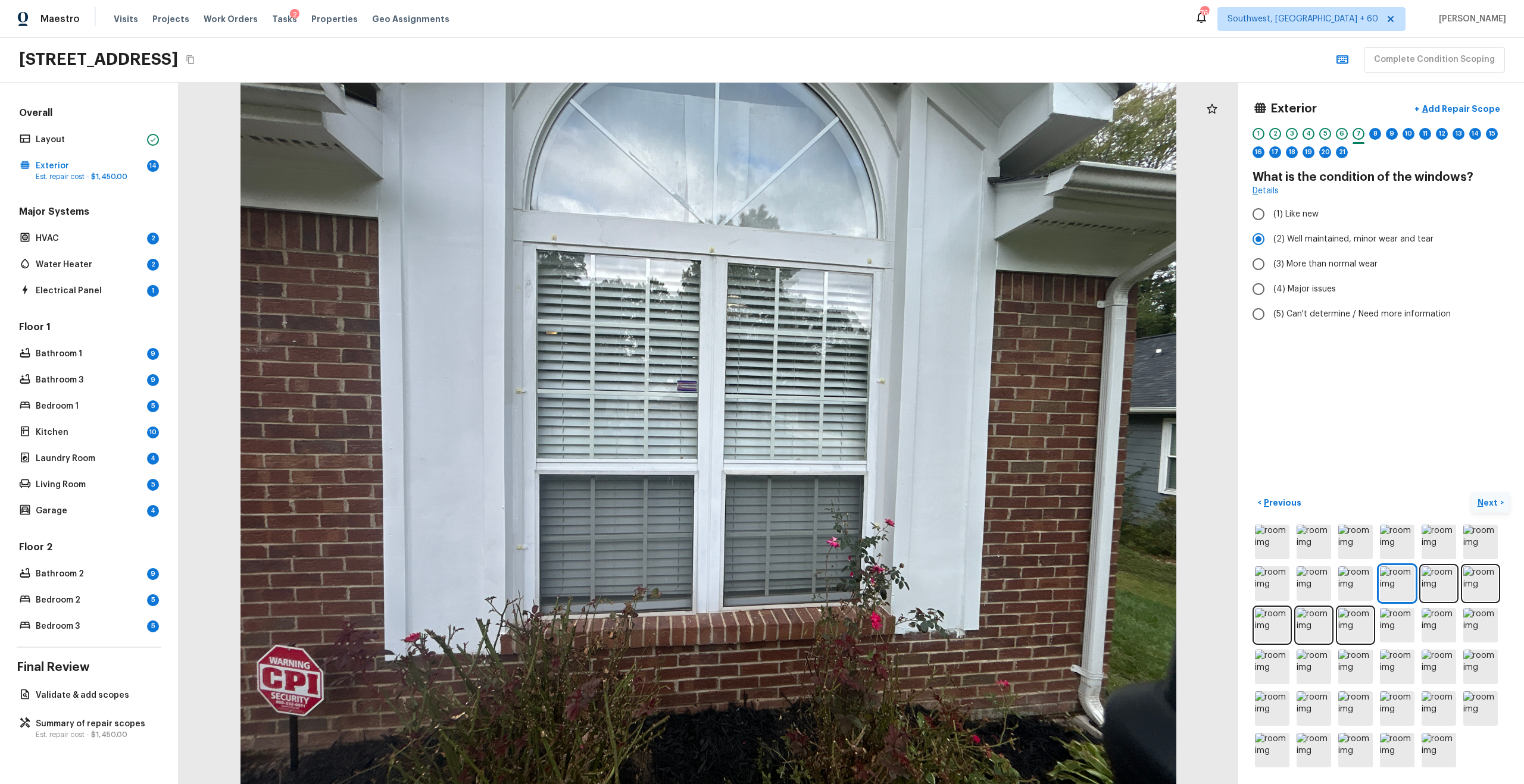
click at [1017, 501] on p "Next" at bounding box center [1489, 502] width 23 height 12
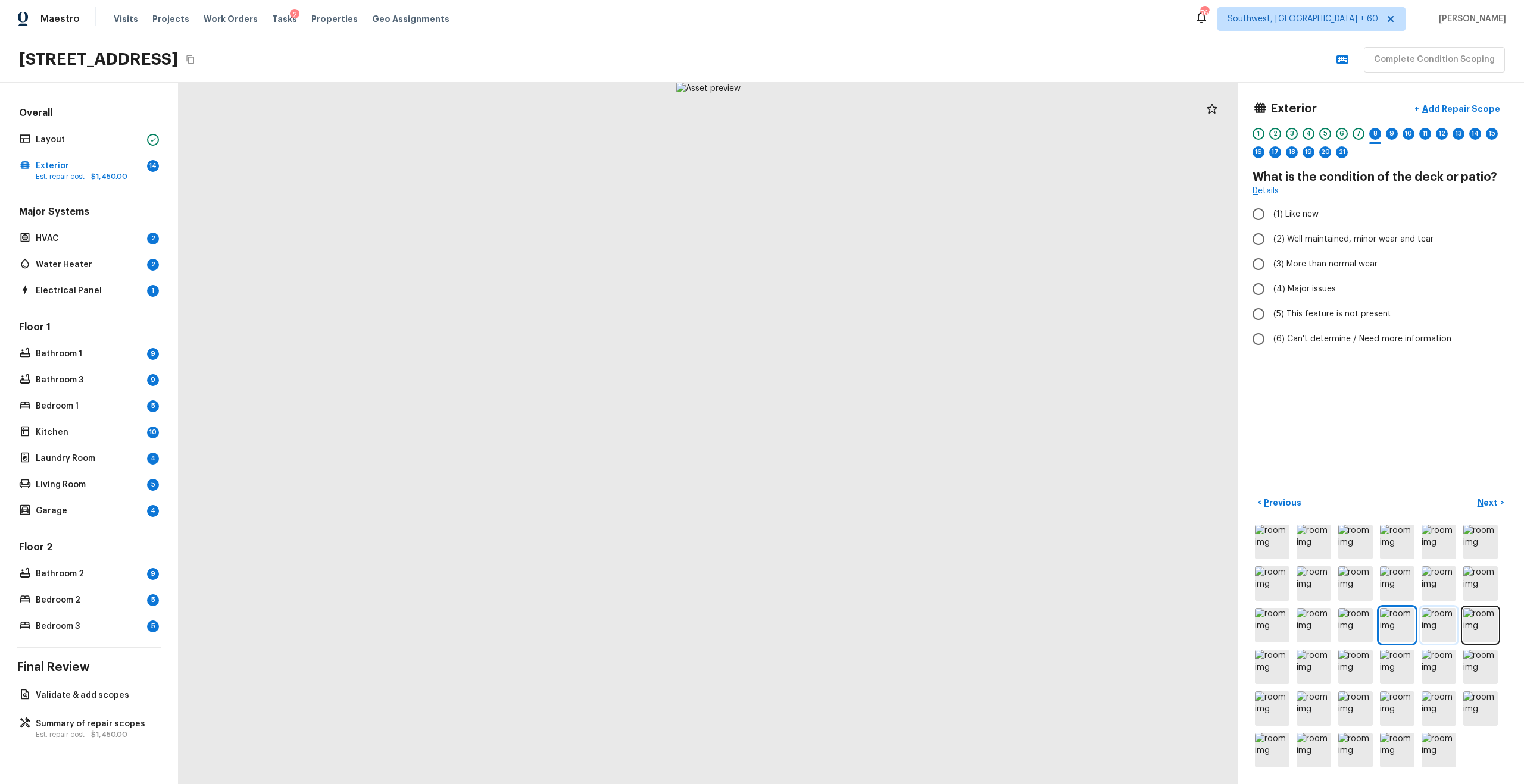
click at [1017, 508] on img at bounding box center [1438, 625] width 34 height 34
click at [1017, 508] on img at bounding box center [1480, 625] width 34 height 34
click at [1017, 508] on img at bounding box center [1438, 625] width 34 height 34
click at [1017, 508] on img at bounding box center [1480, 625] width 34 height 34
click at [1017, 508] on img at bounding box center [1272, 667] width 34 height 34
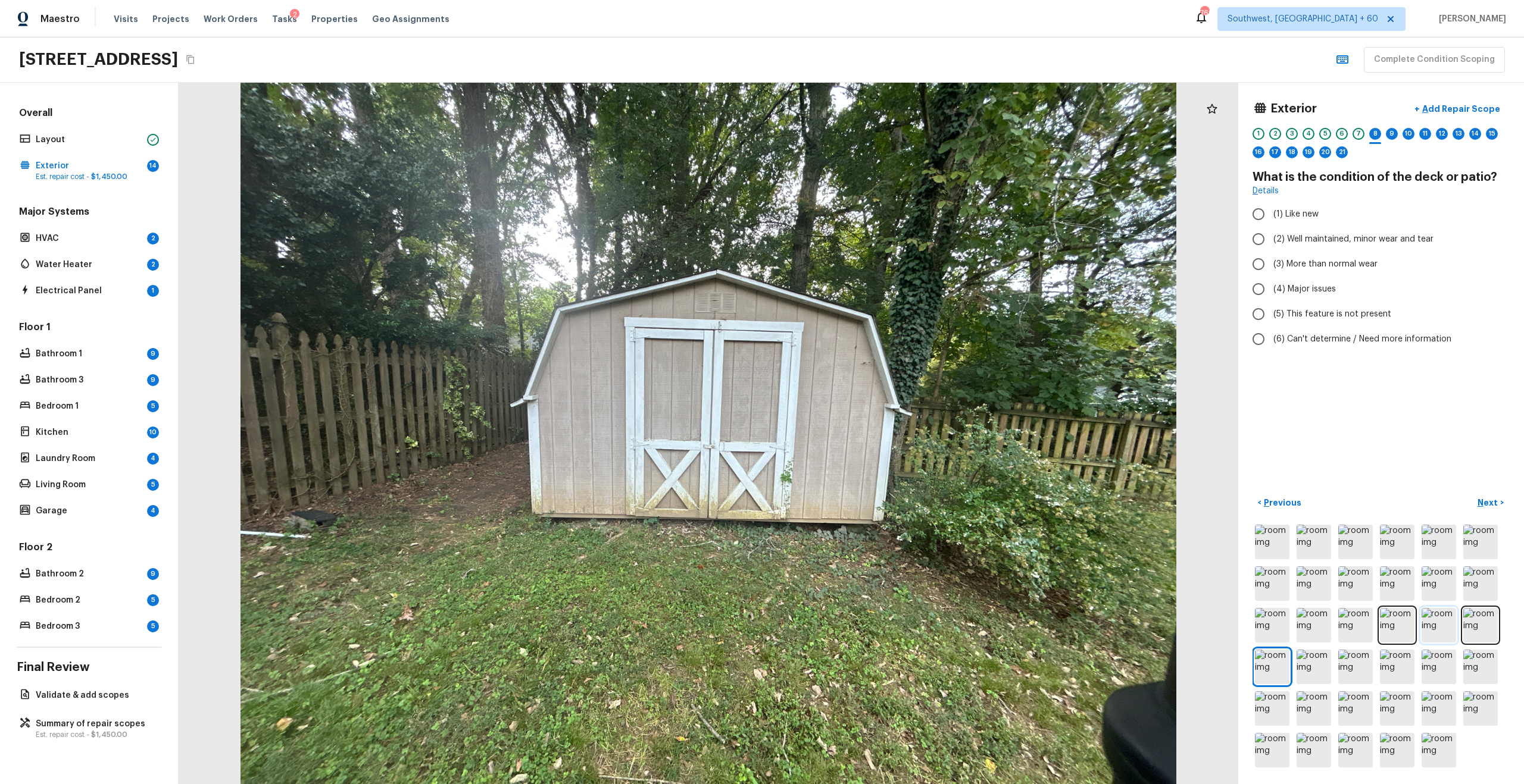
click at [1017, 508] on img at bounding box center [1438, 625] width 34 height 34
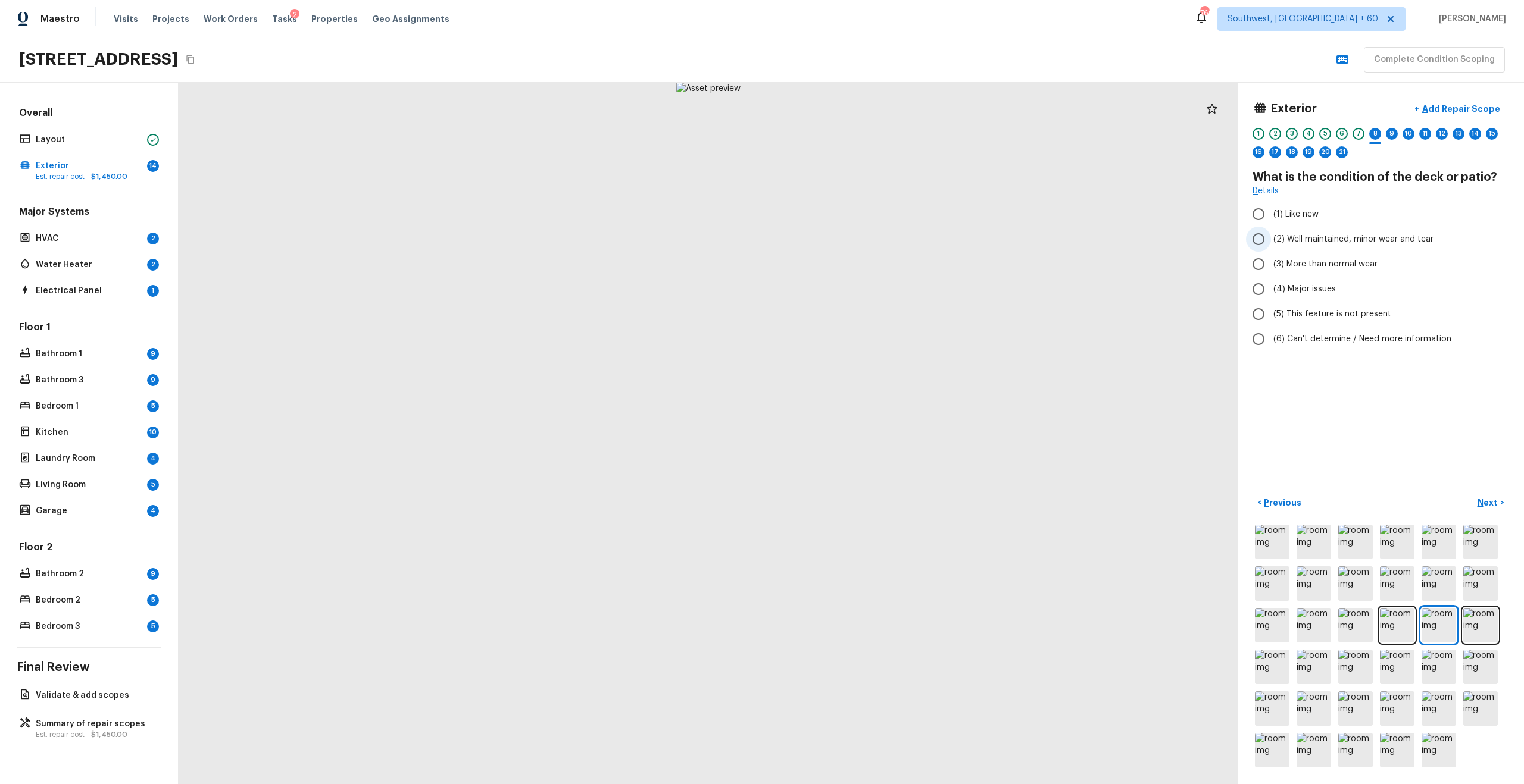
click at [1017, 239] on span "(2) Well maintained, minor wear and tear" at bounding box center [1353, 239] width 160 height 12
click at [1017, 239] on input "(2) Well maintained, minor wear and tear" at bounding box center [1258, 239] width 25 height 25
radio input "true"
click at [1017, 503] on p "Next" at bounding box center [1489, 502] width 23 height 12
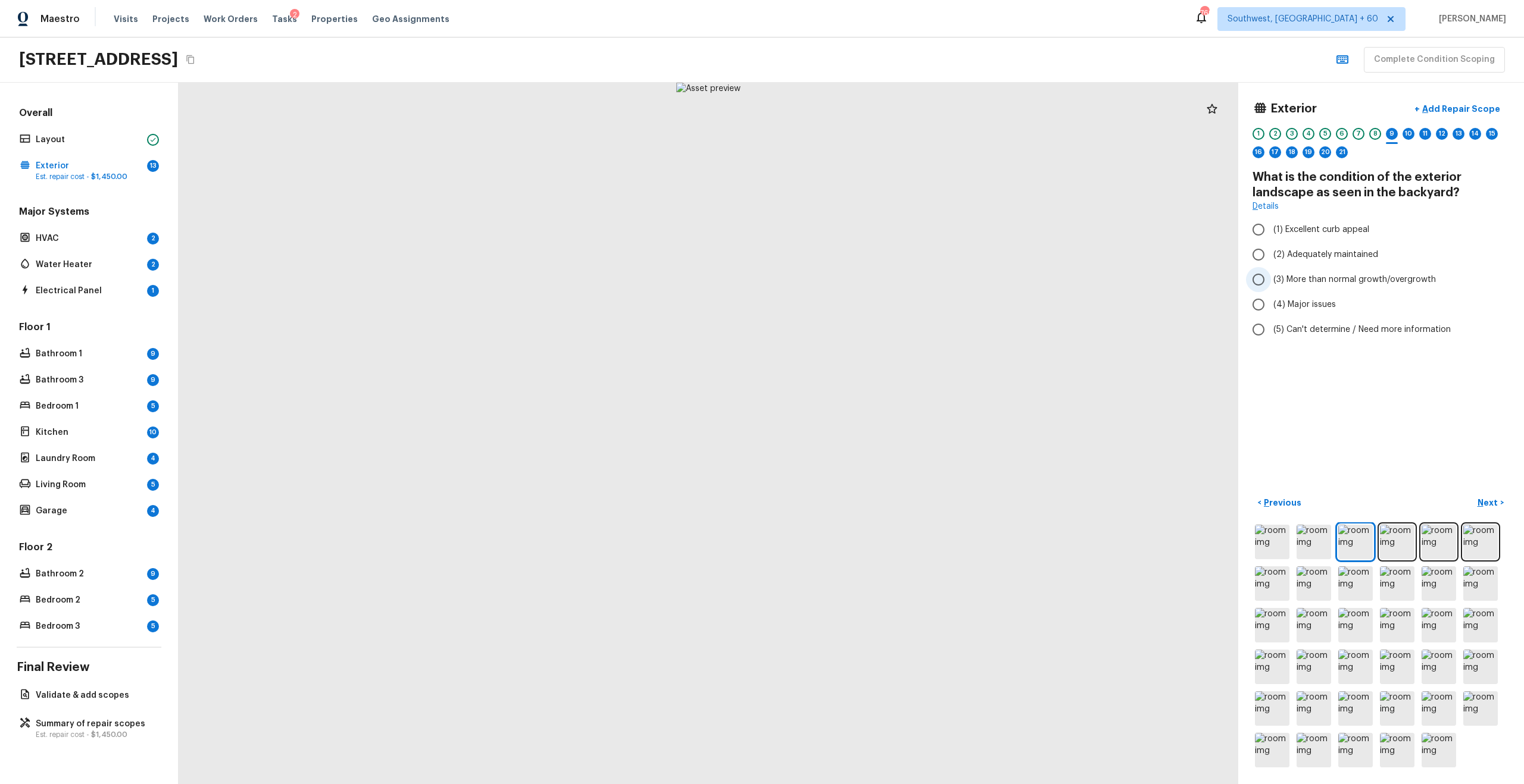
click at [1017, 280] on span "(3) More than normal growth/overgrowth" at bounding box center [1354, 280] width 162 height 12
click at [1017, 280] on input "(3) More than normal growth/overgrowth" at bounding box center [1258, 280] width 25 height 25
radio input "true"
click at [1017, 110] on p "Add Repair Scope" at bounding box center [1460, 108] width 81 height 12
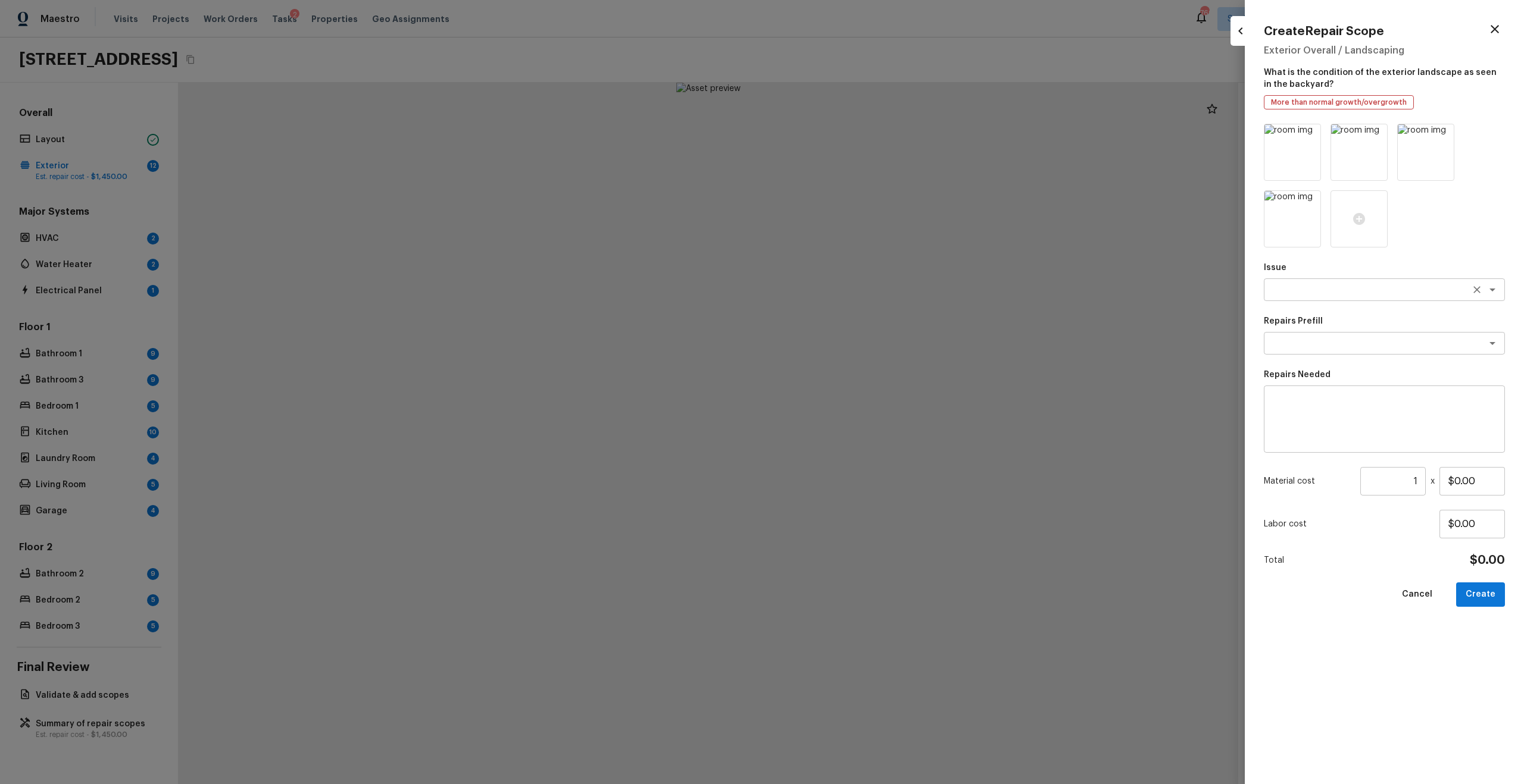
click at [1017, 298] on div "x ​" at bounding box center [1385, 290] width 241 height 23
click at [1017, 312] on li "Debris/garbage on site" at bounding box center [1385, 315] width 241 height 19
type textarea "Debris/garbage on site"
click at [1017, 420] on textarea at bounding box center [1384, 419] width 224 height 47
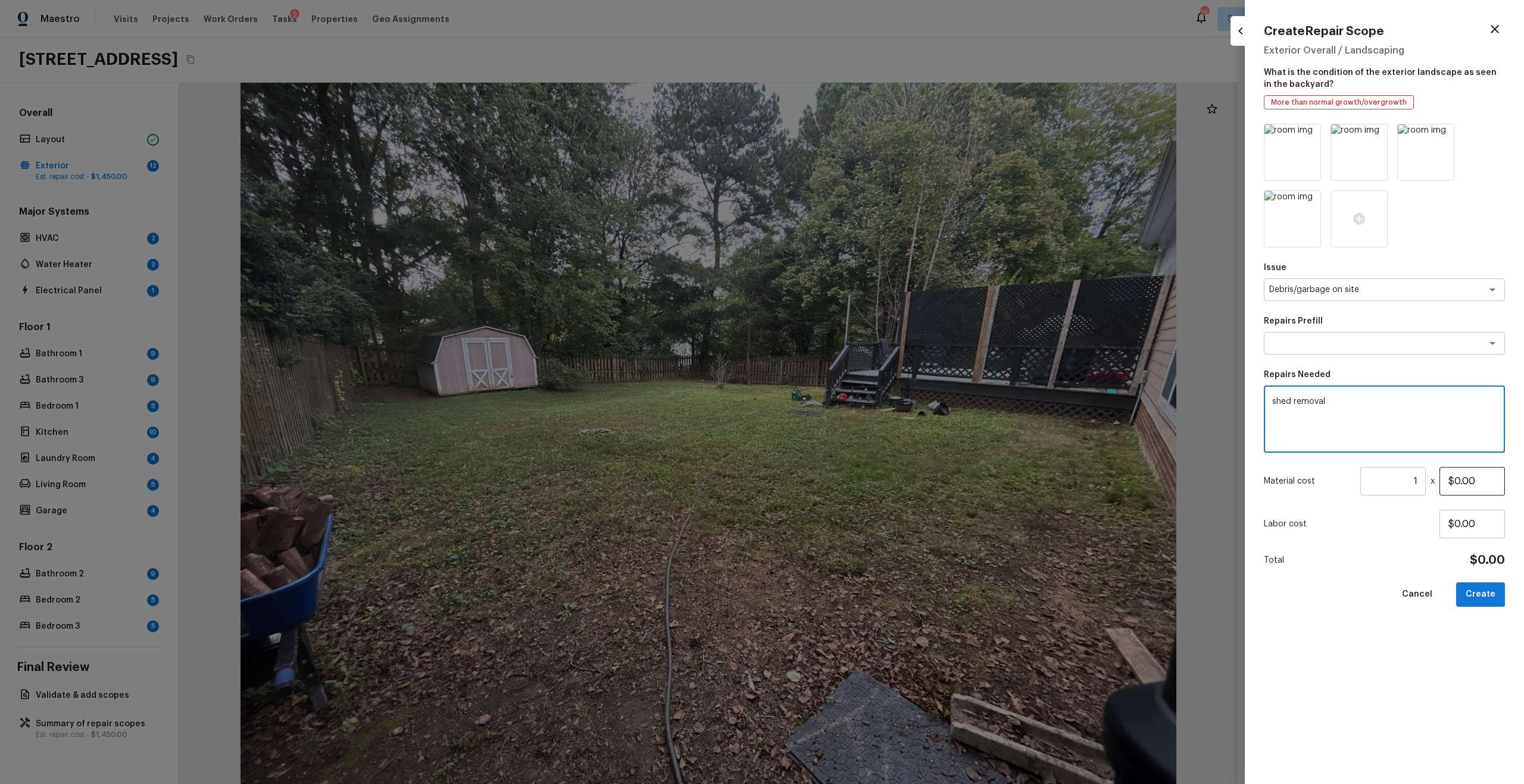
type textarea "shed removal"
drag, startPoint x: 1453, startPoint y: 477, endPoint x: 1497, endPoint y: 477, distance: 44.0
click at [1017, 477] on input "$0.00" at bounding box center [1472, 481] width 65 height 29
type input "$1,000.00"
click at [1017, 508] on button "Create" at bounding box center [1480, 595] width 49 height 24
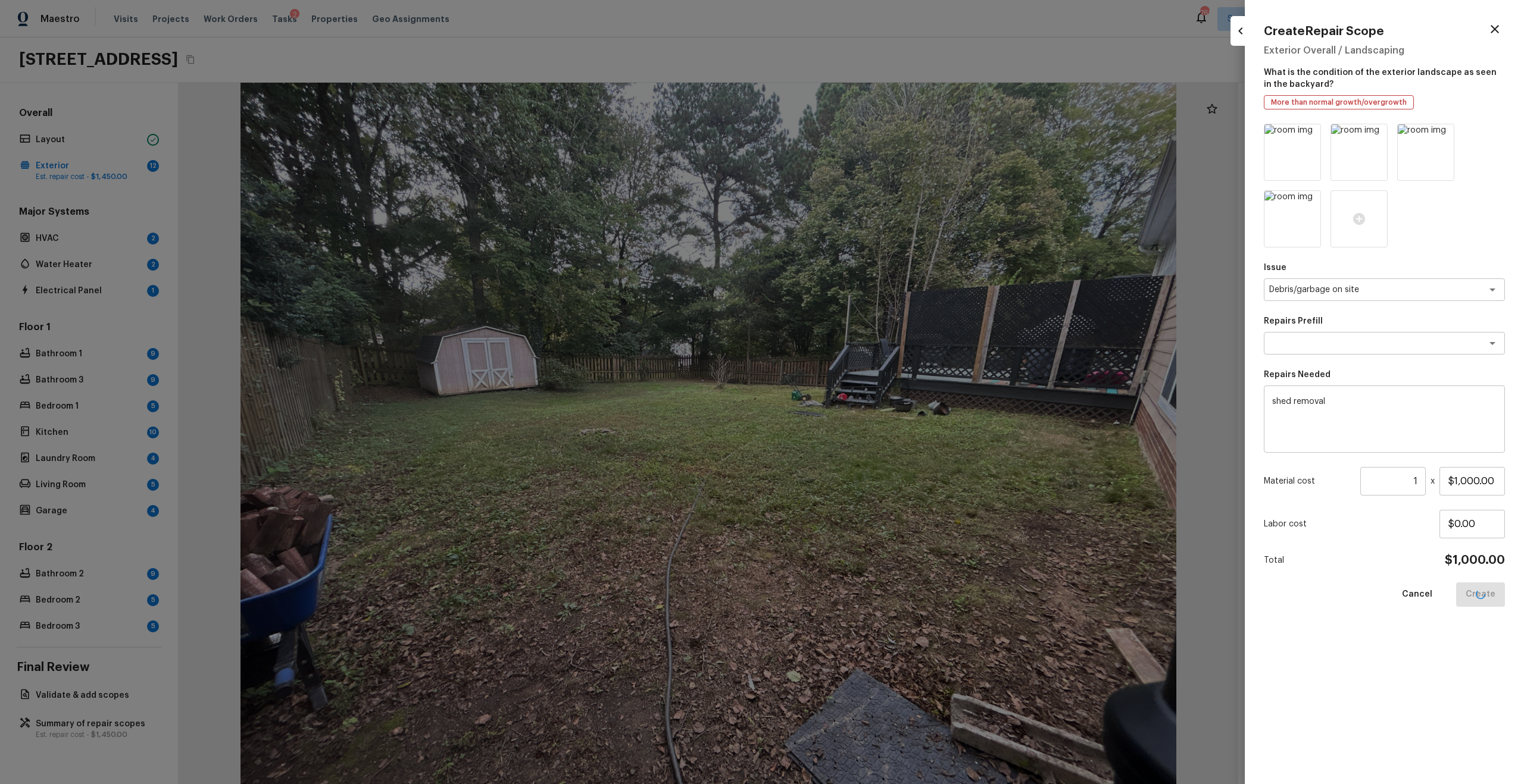
type input "$0.00"
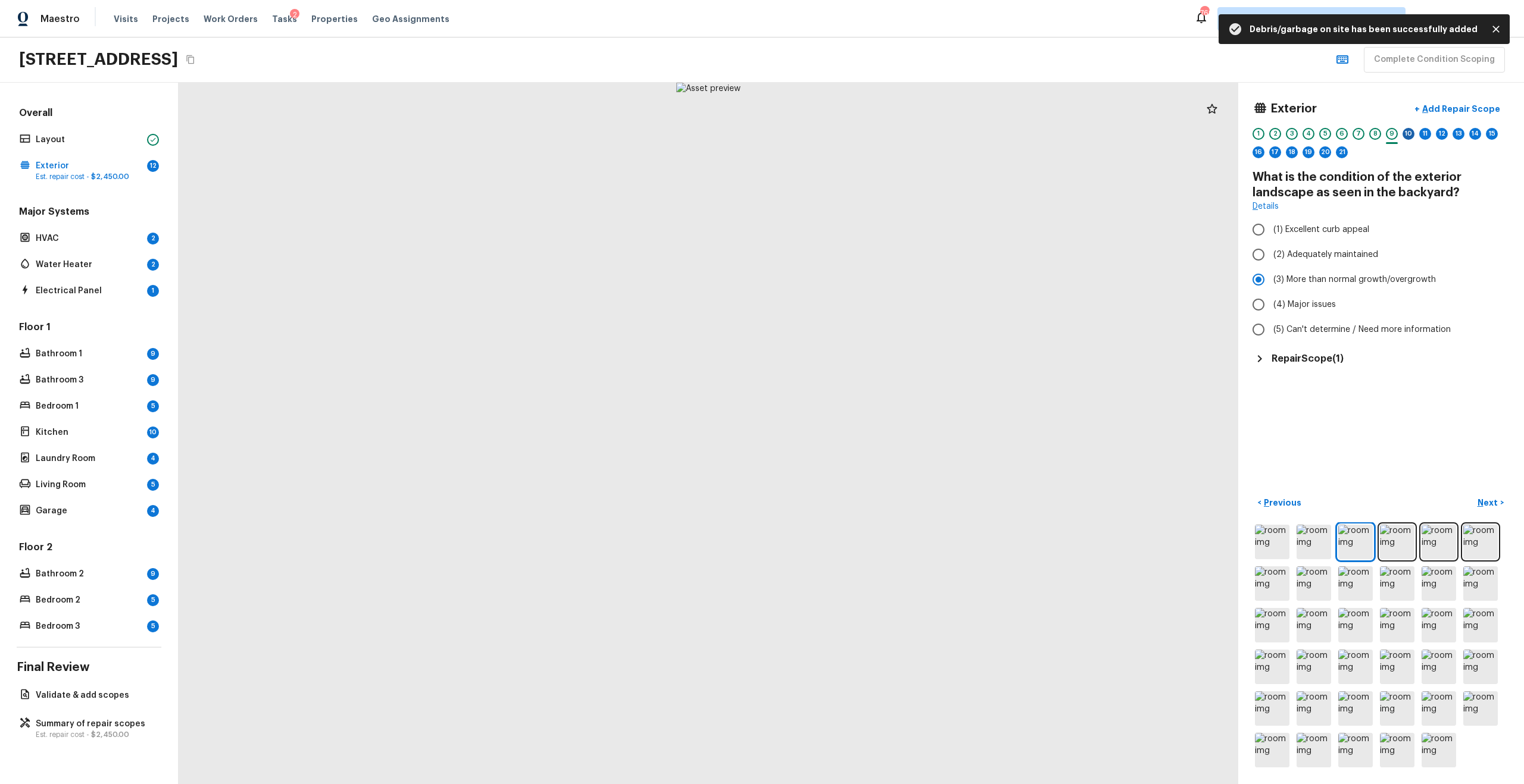
click at [1017, 131] on div "10" at bounding box center [1408, 134] width 12 height 12
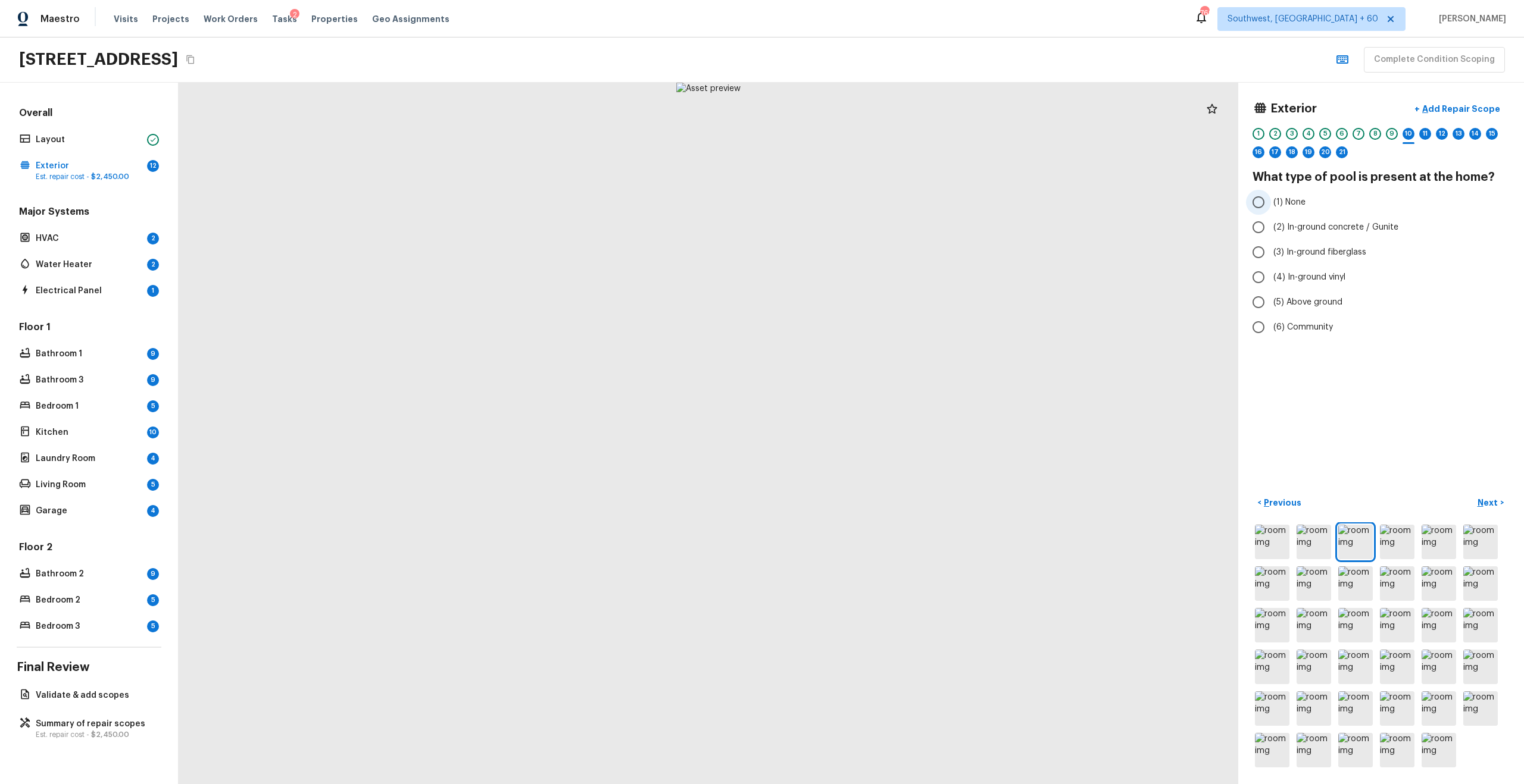
click at [1017, 206] on span "(1) None" at bounding box center [1288, 202] width 32 height 12
click at [1017, 206] on input "(1) None" at bounding box center [1258, 202] width 25 height 25
radio input "true"
click at [1017, 506] on p "Next" at bounding box center [1489, 502] width 23 height 12
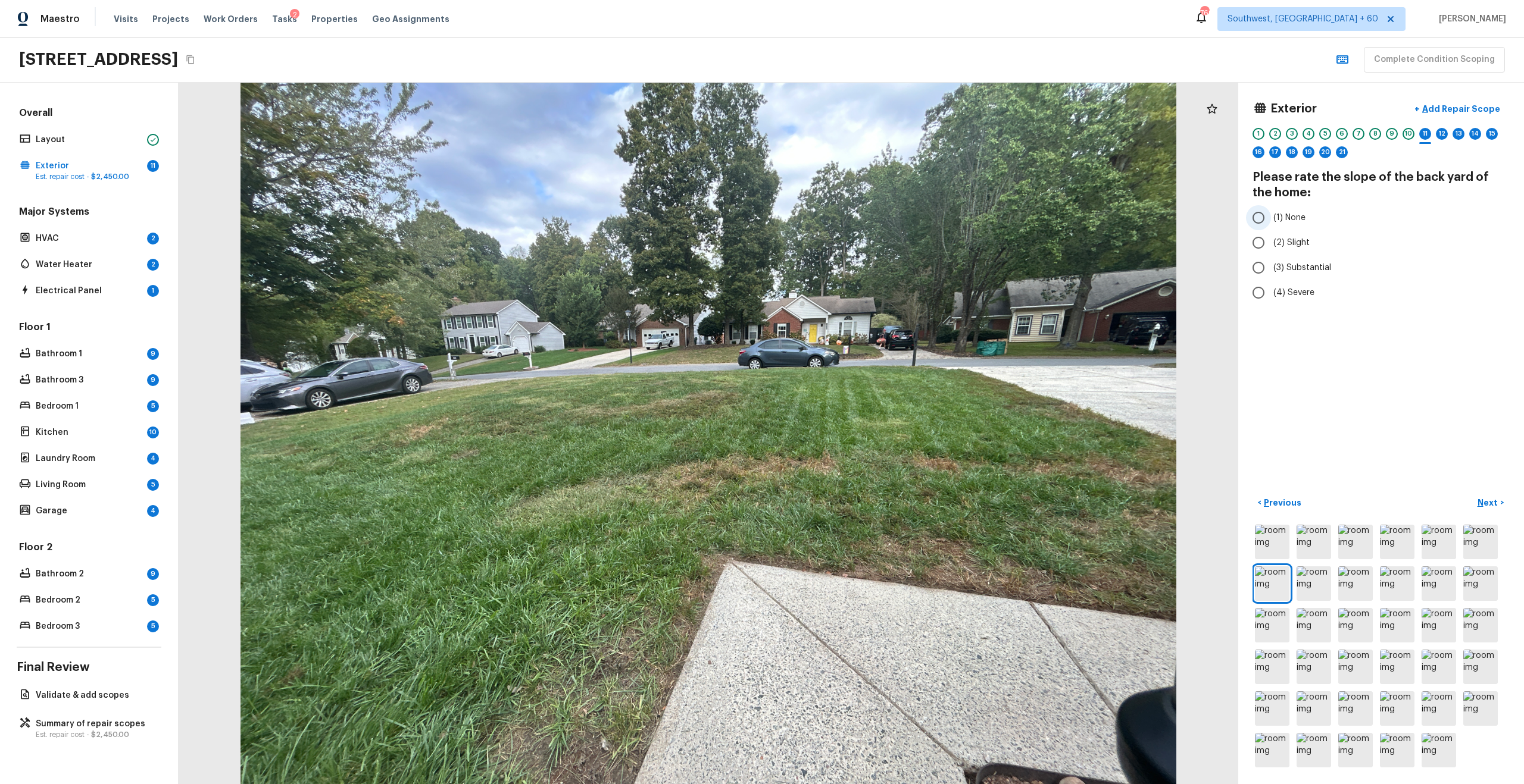
click at [1017, 208] on label "(1) None" at bounding box center [1373, 218] width 254 height 25
click at [1017, 208] on input "(1) None" at bounding box center [1258, 218] width 25 height 25
radio input "true"
click at [1017, 495] on button "Next >" at bounding box center [1490, 503] width 38 height 20
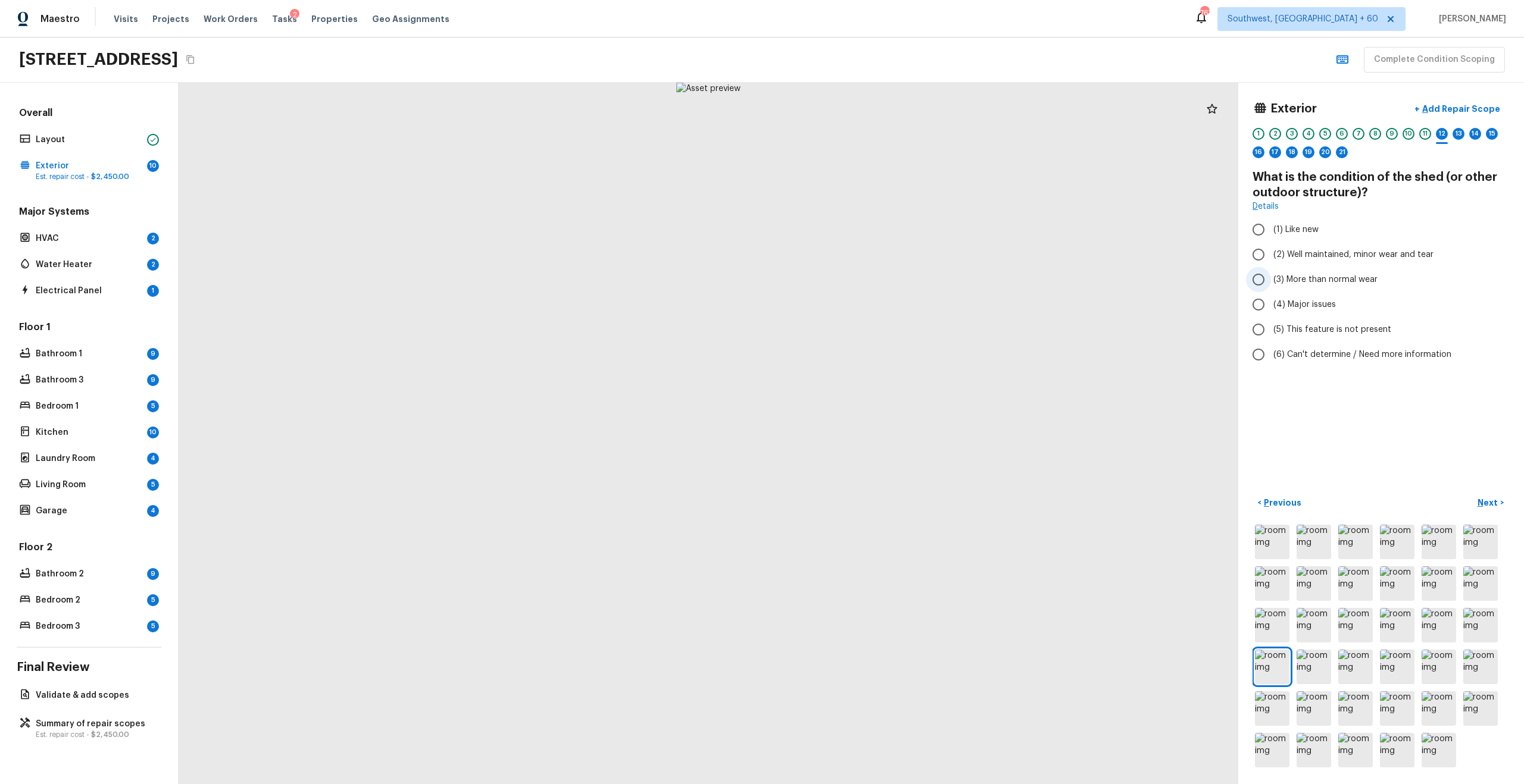
click at [1017, 279] on span "(3) More than normal wear" at bounding box center [1325, 280] width 104 height 12
click at [1017, 279] on input "(3) More than normal wear" at bounding box center [1258, 280] width 25 height 25
radio input "true"
click at [1017, 503] on p "Next" at bounding box center [1489, 502] width 23 height 12
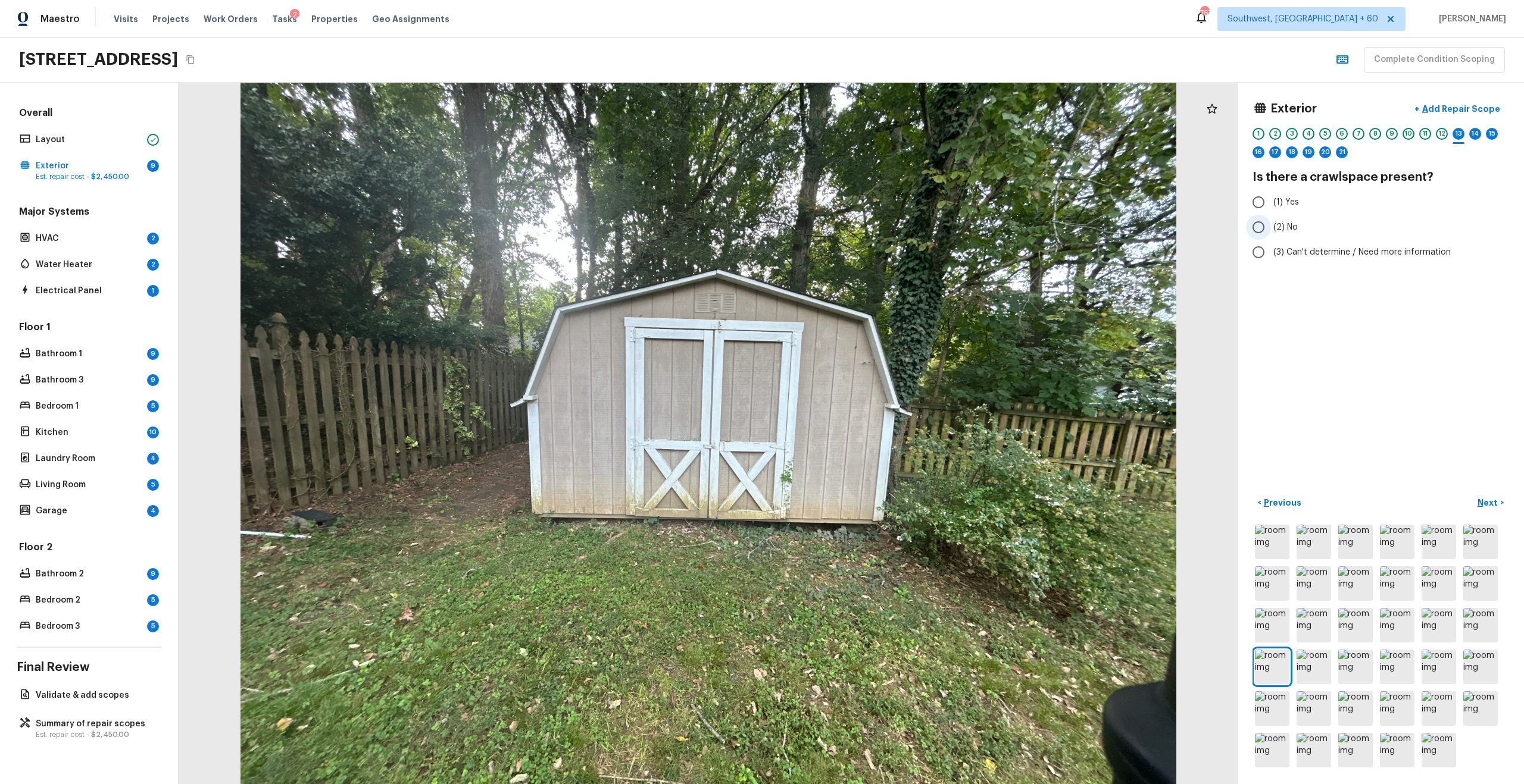
click at [1017, 231] on span "(2) No" at bounding box center [1285, 227] width 24 height 12
click at [1017, 231] on input "(2) No" at bounding box center [1258, 227] width 25 height 25
radio input "true"
click at [1017, 508] on img at bounding box center [1397, 667] width 34 height 34
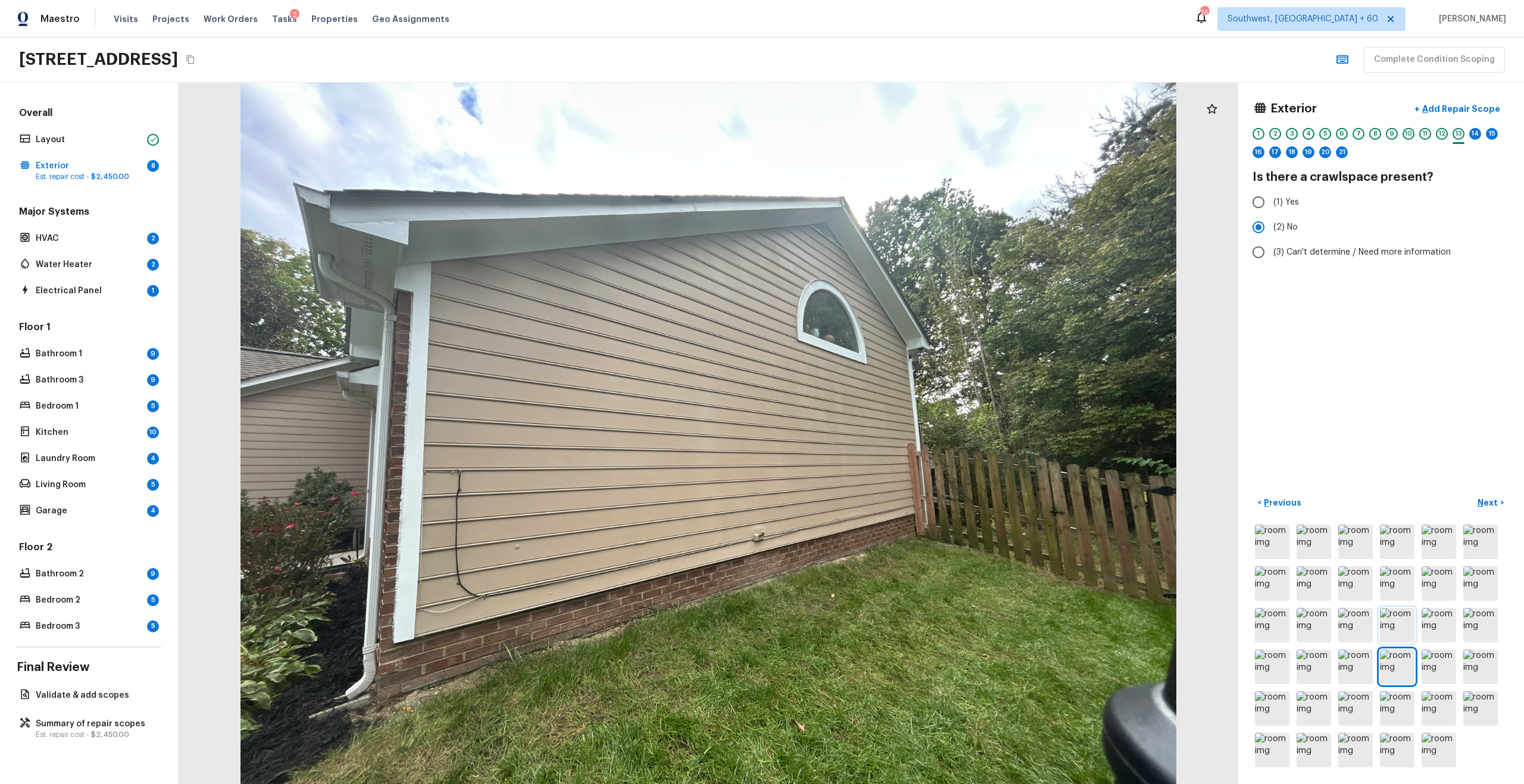
click at [1017, 508] on img at bounding box center [1397, 625] width 34 height 34
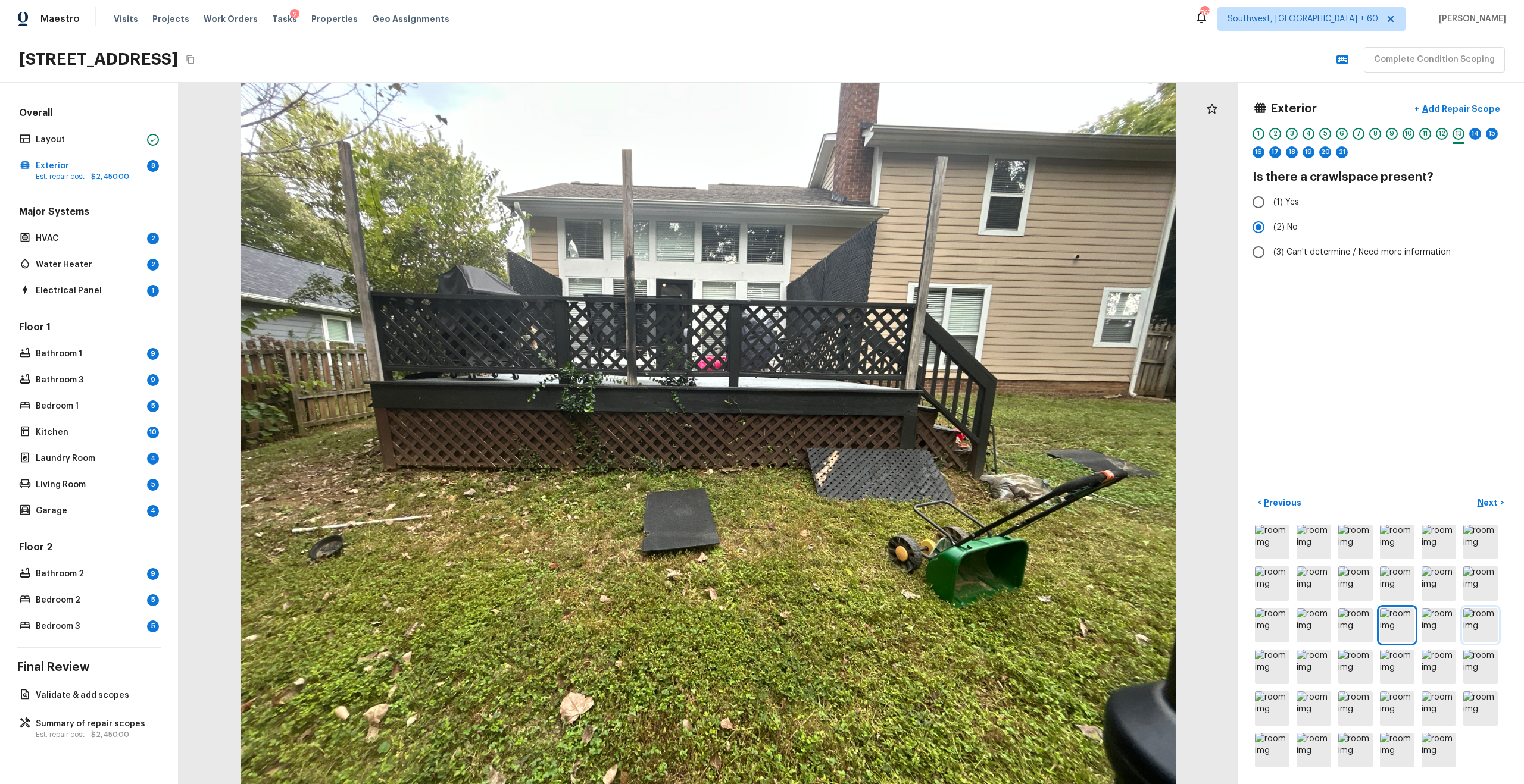
click at [1017, 508] on img at bounding box center [1480, 625] width 34 height 34
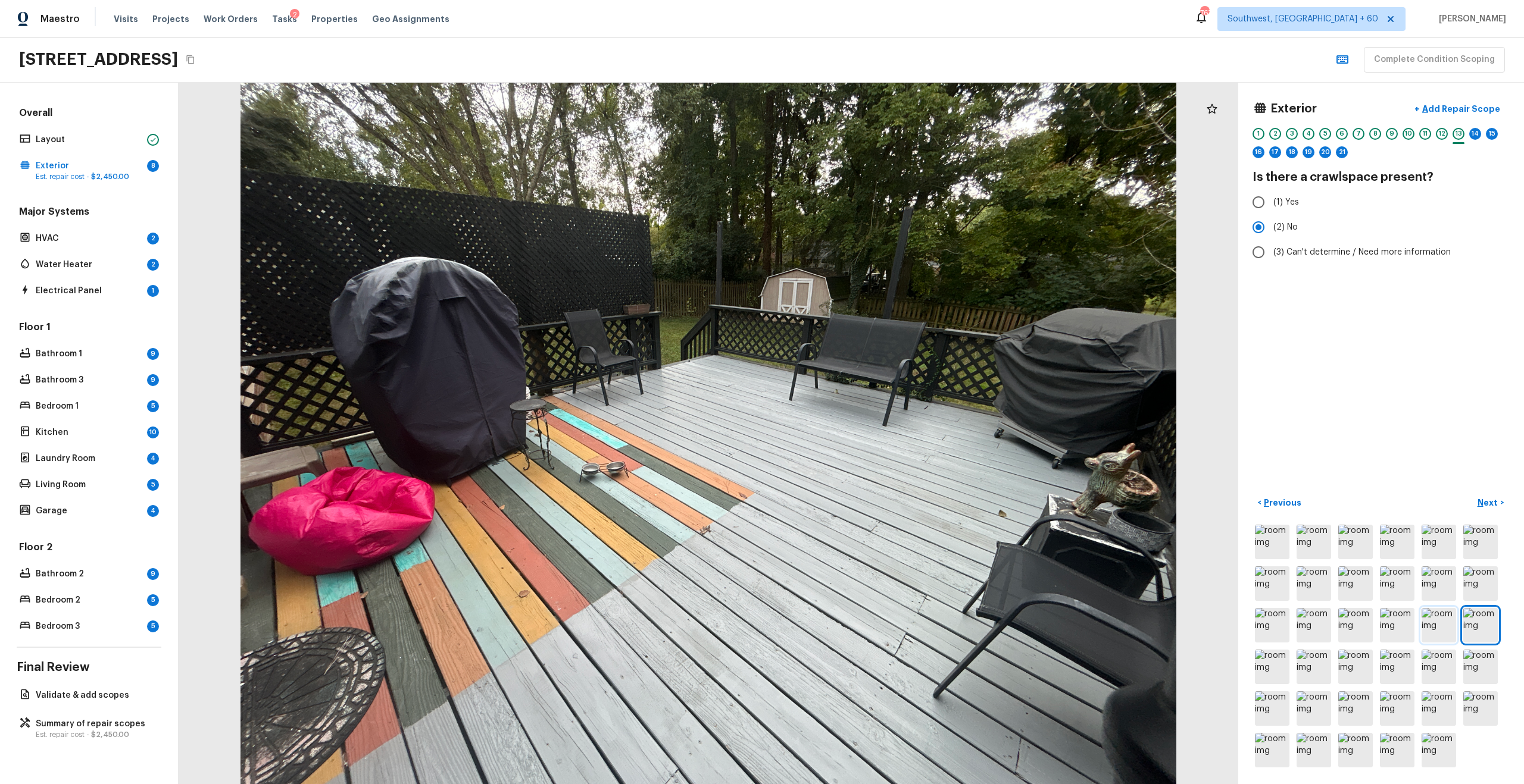
click at [1017, 508] on img at bounding box center [1438, 625] width 34 height 34
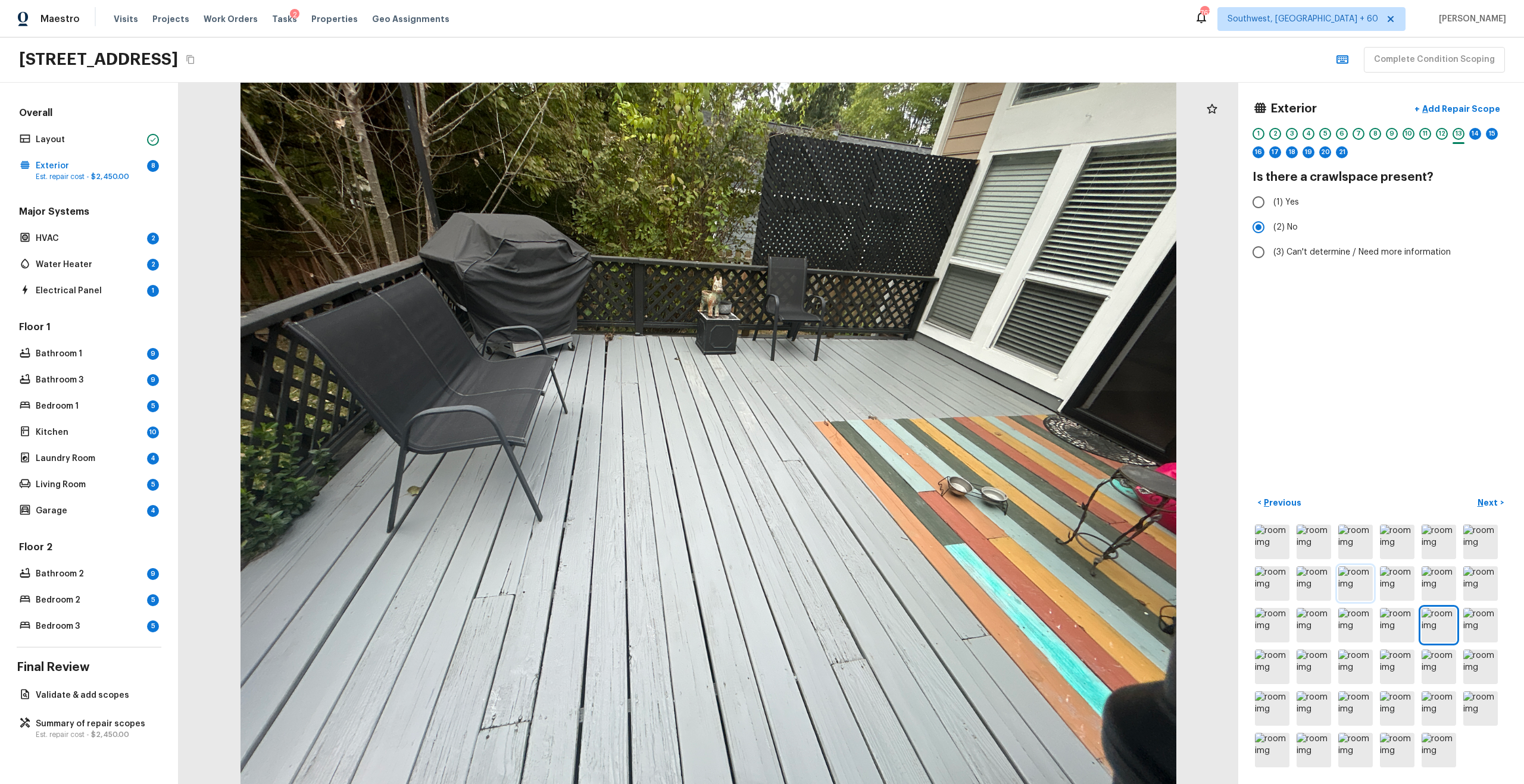
click at [1017, 508] on img at bounding box center [1355, 584] width 34 height 34
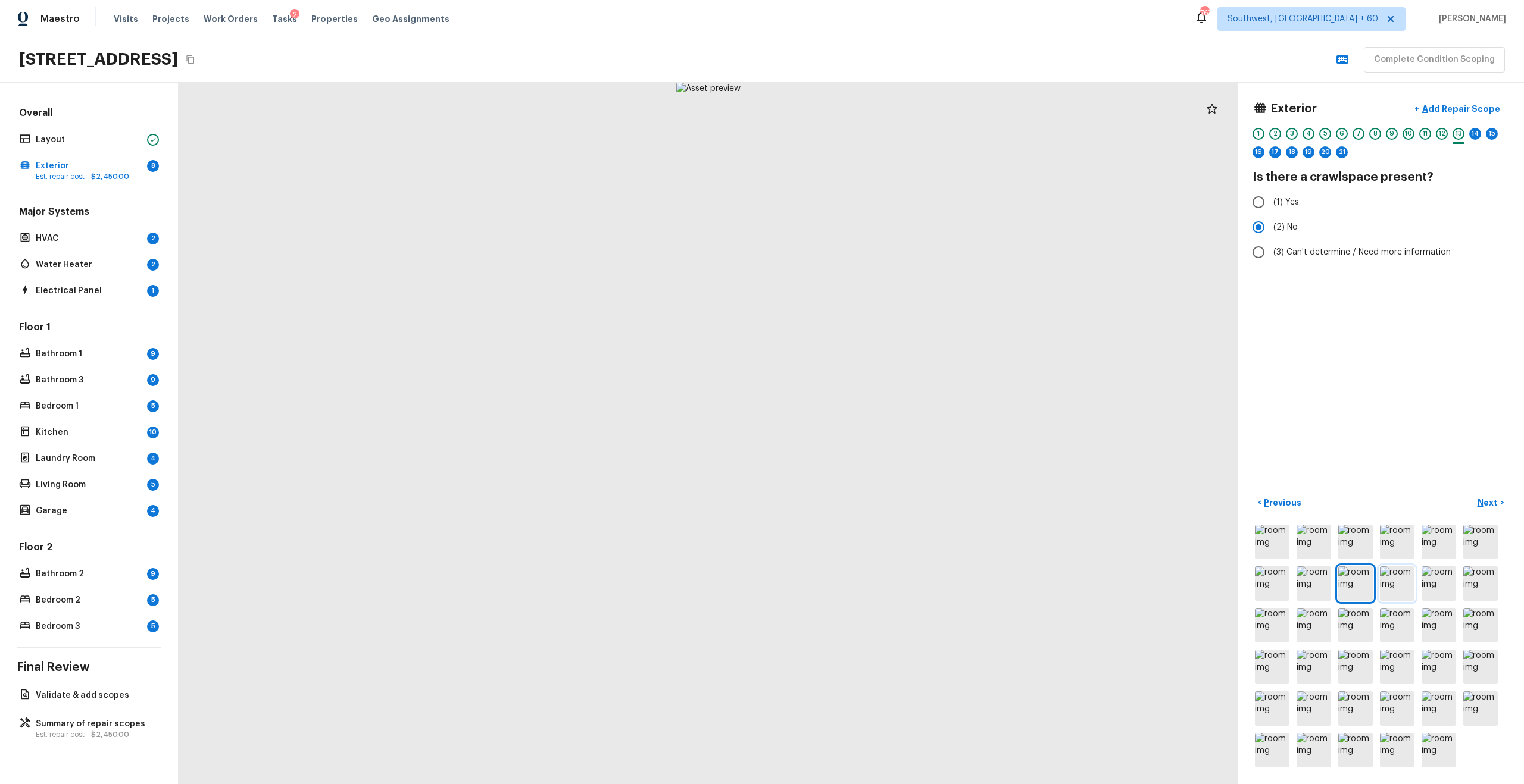
click at [1017, 508] on img at bounding box center [1397, 584] width 34 height 34
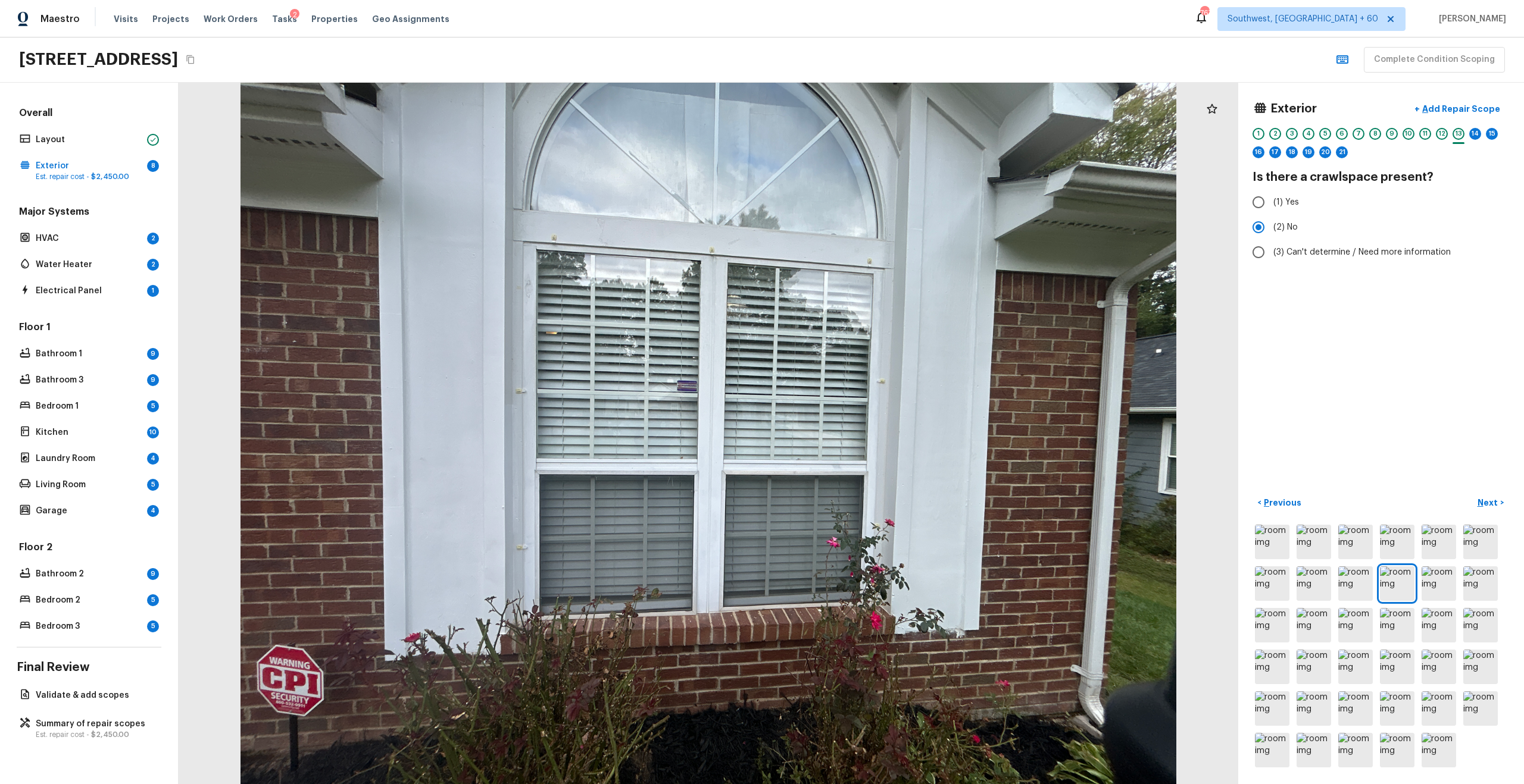
click at [1017, 508] on div at bounding box center [1380, 646] width 257 height 248
click at [1017, 508] on img at bounding box center [1272, 667] width 34 height 34
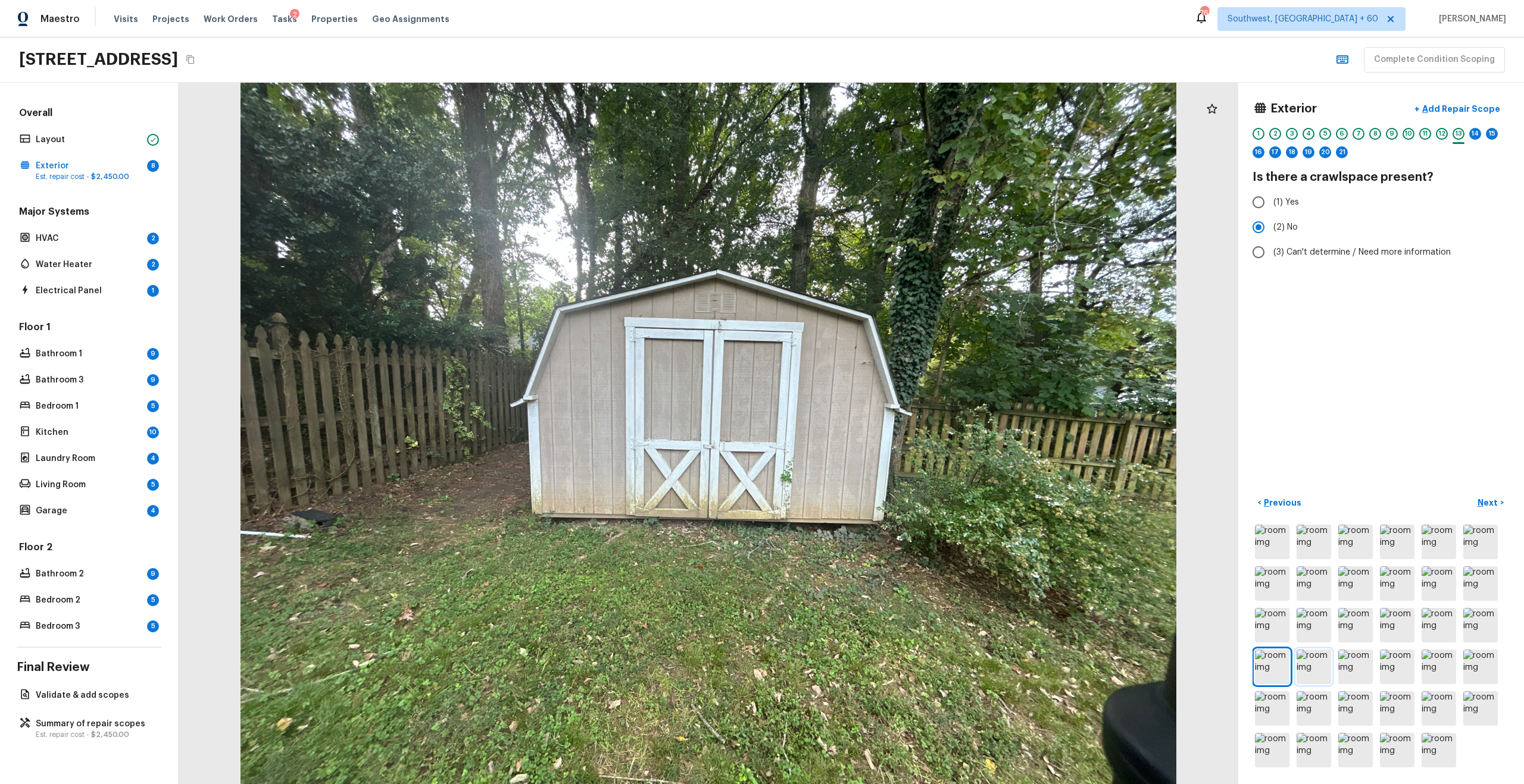
click at [1017, 508] on img at bounding box center [1314, 667] width 34 height 34
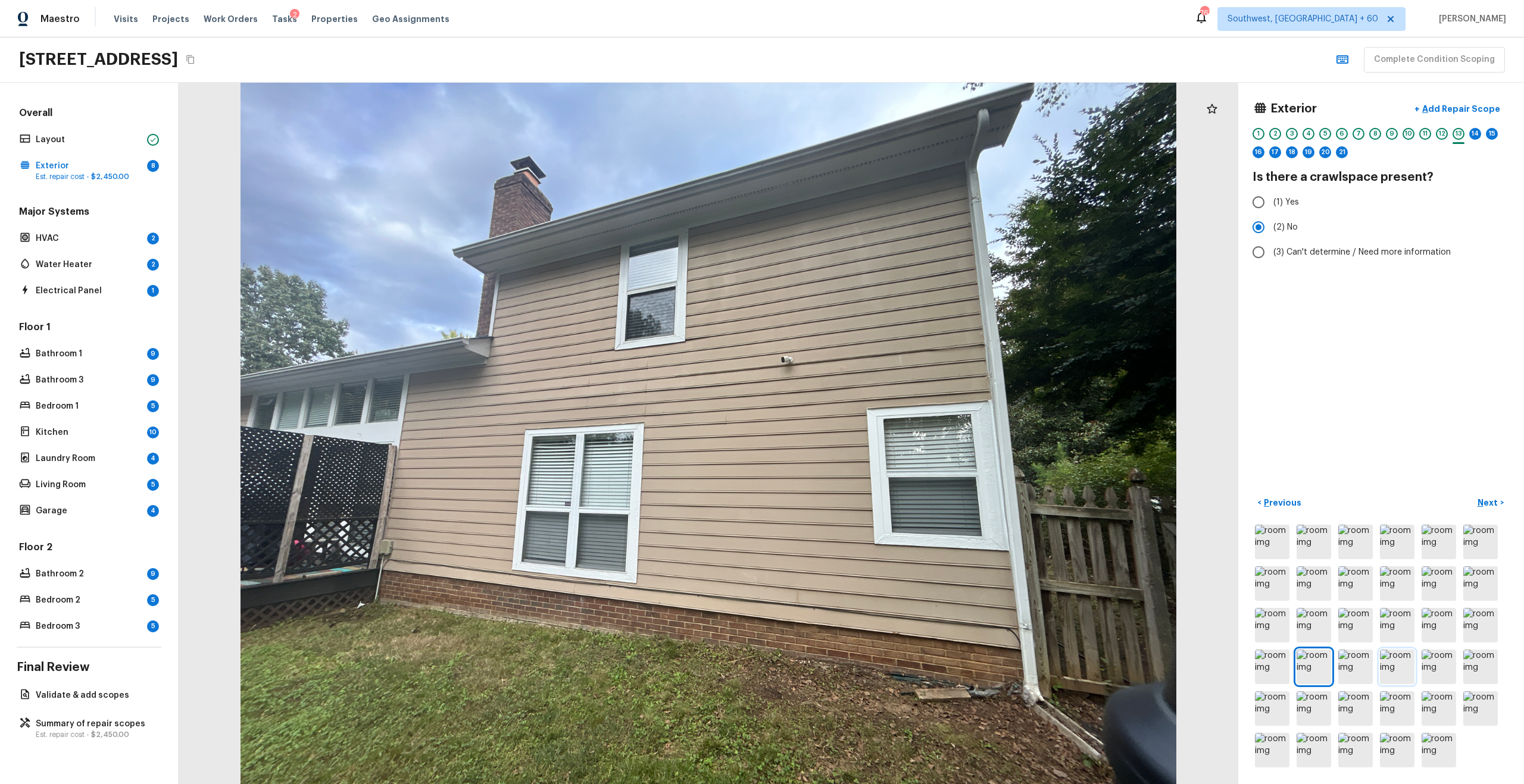
click at [1017, 508] on img at bounding box center [1397, 667] width 34 height 34
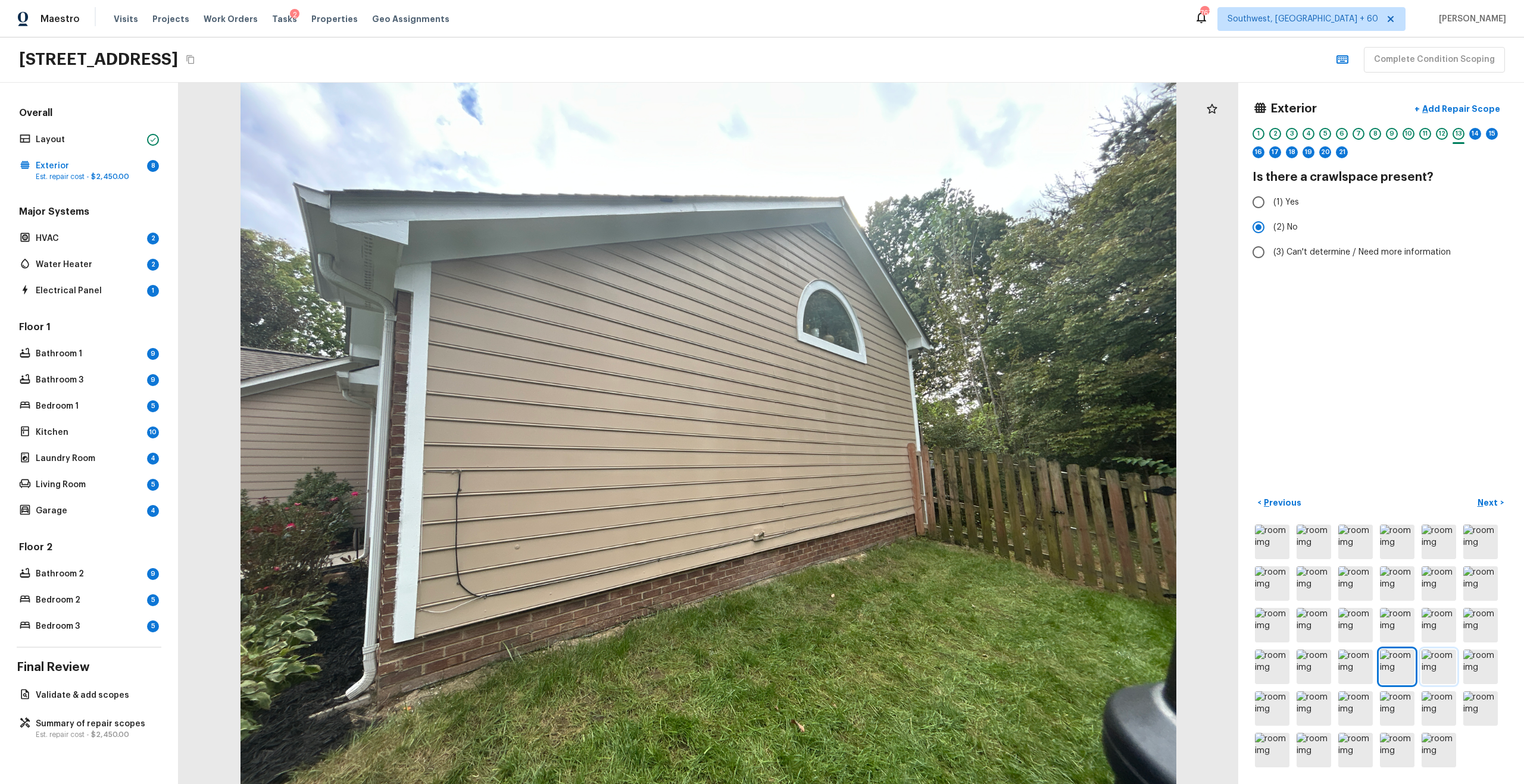
click at [1017, 508] on img at bounding box center [1438, 667] width 34 height 34
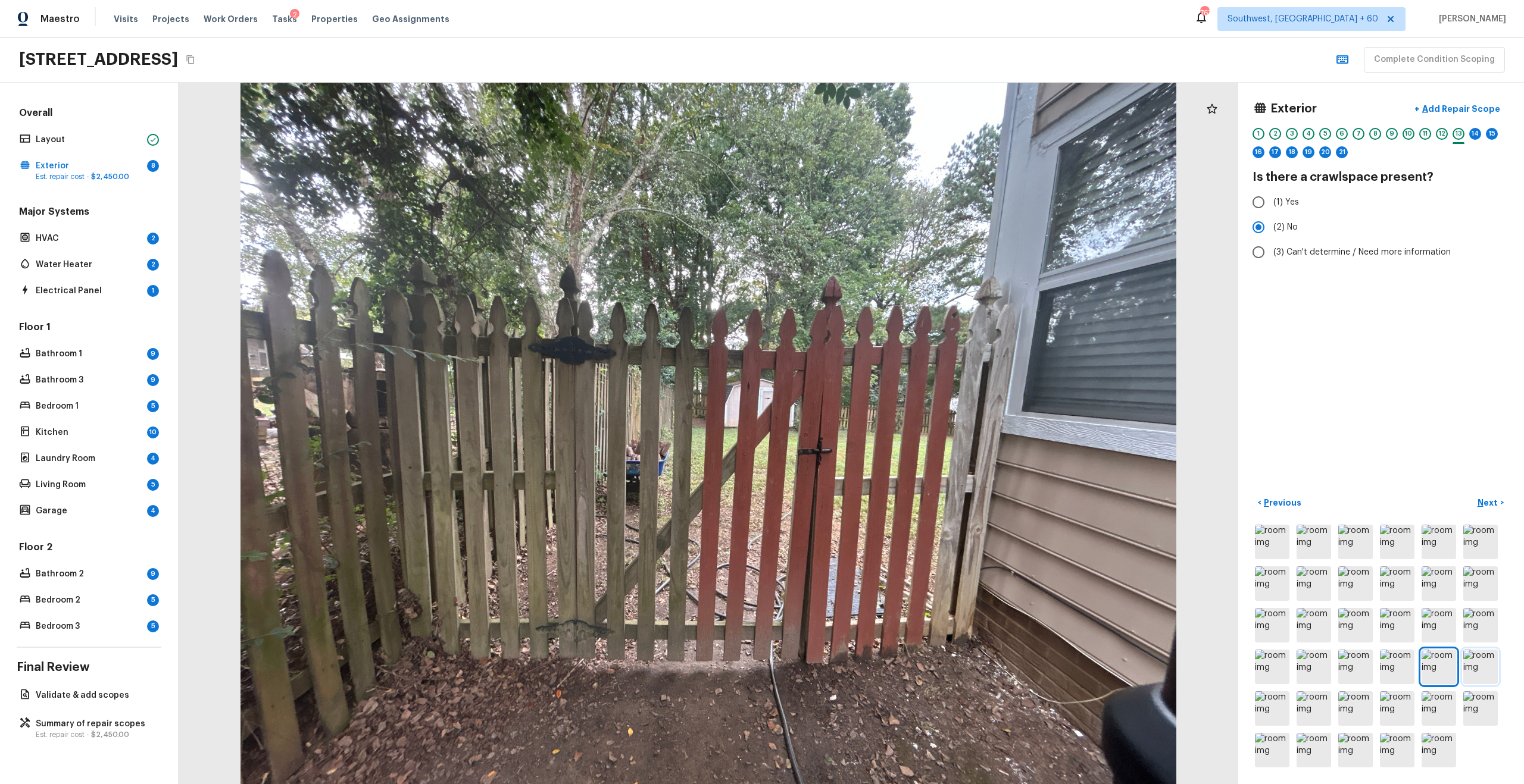
click at [1017, 508] on img at bounding box center [1480, 667] width 34 height 34
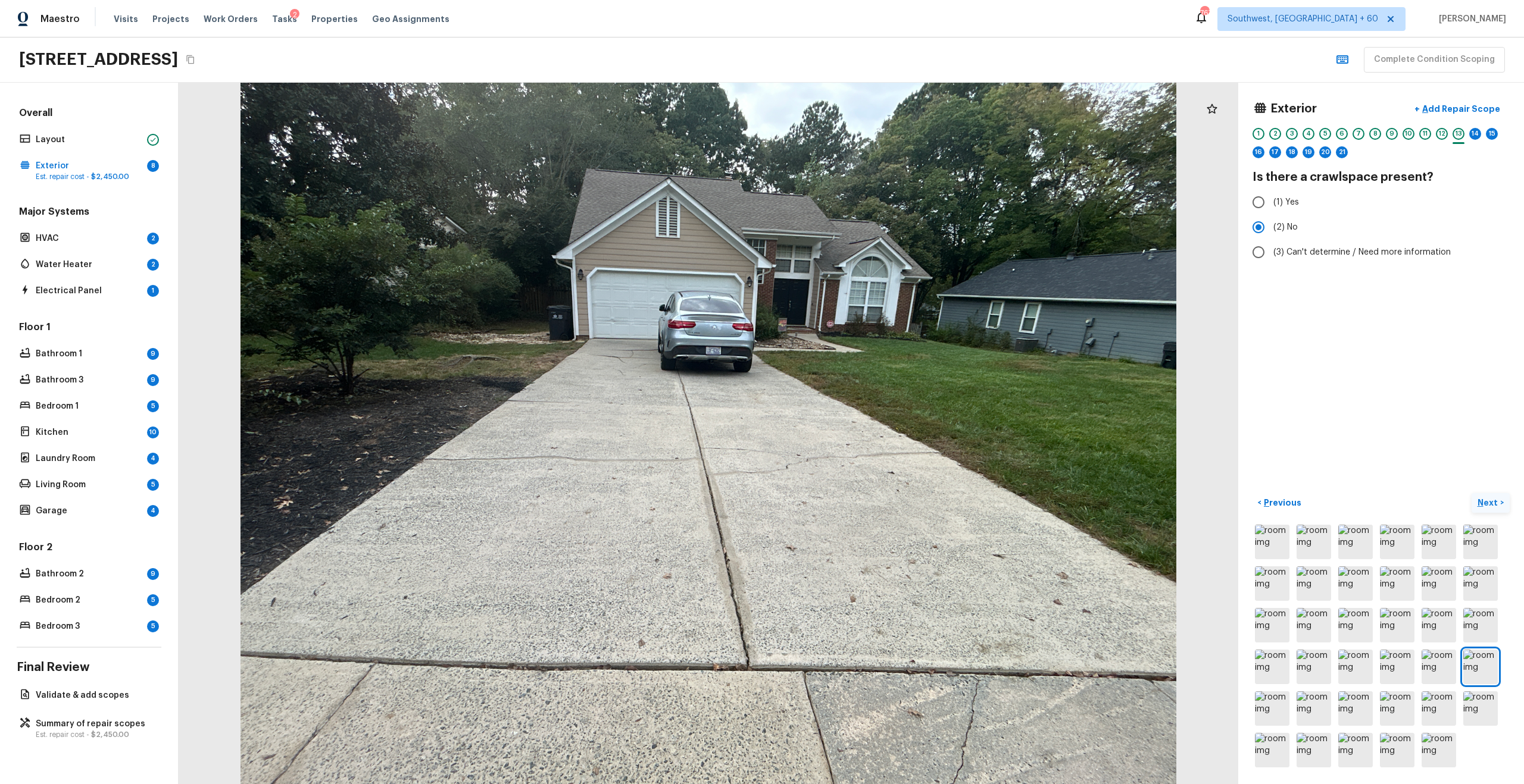
click at [1017, 502] on p "Next" at bounding box center [1489, 502] width 23 height 12
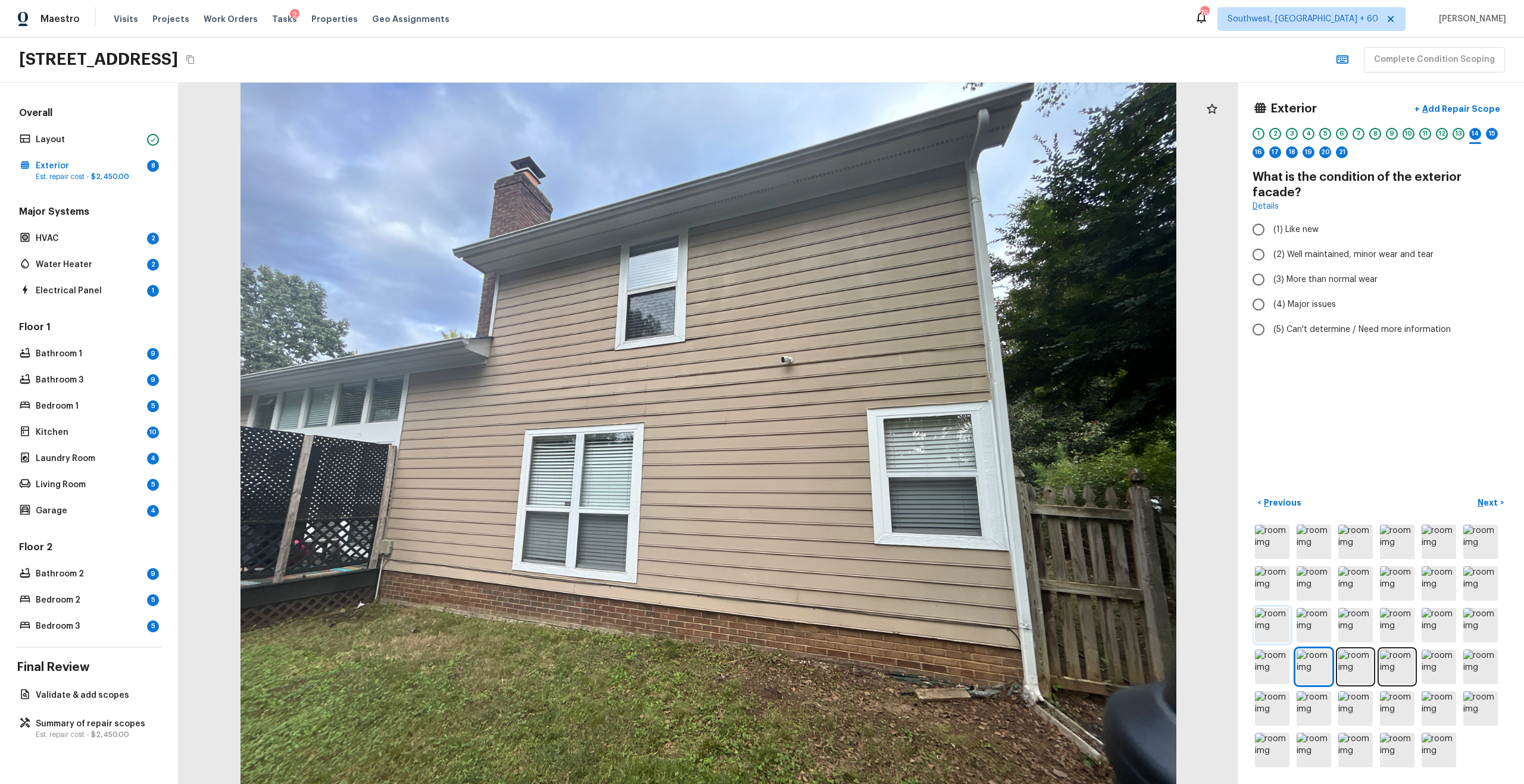
click at [1017, 508] on img at bounding box center [1272, 625] width 34 height 34
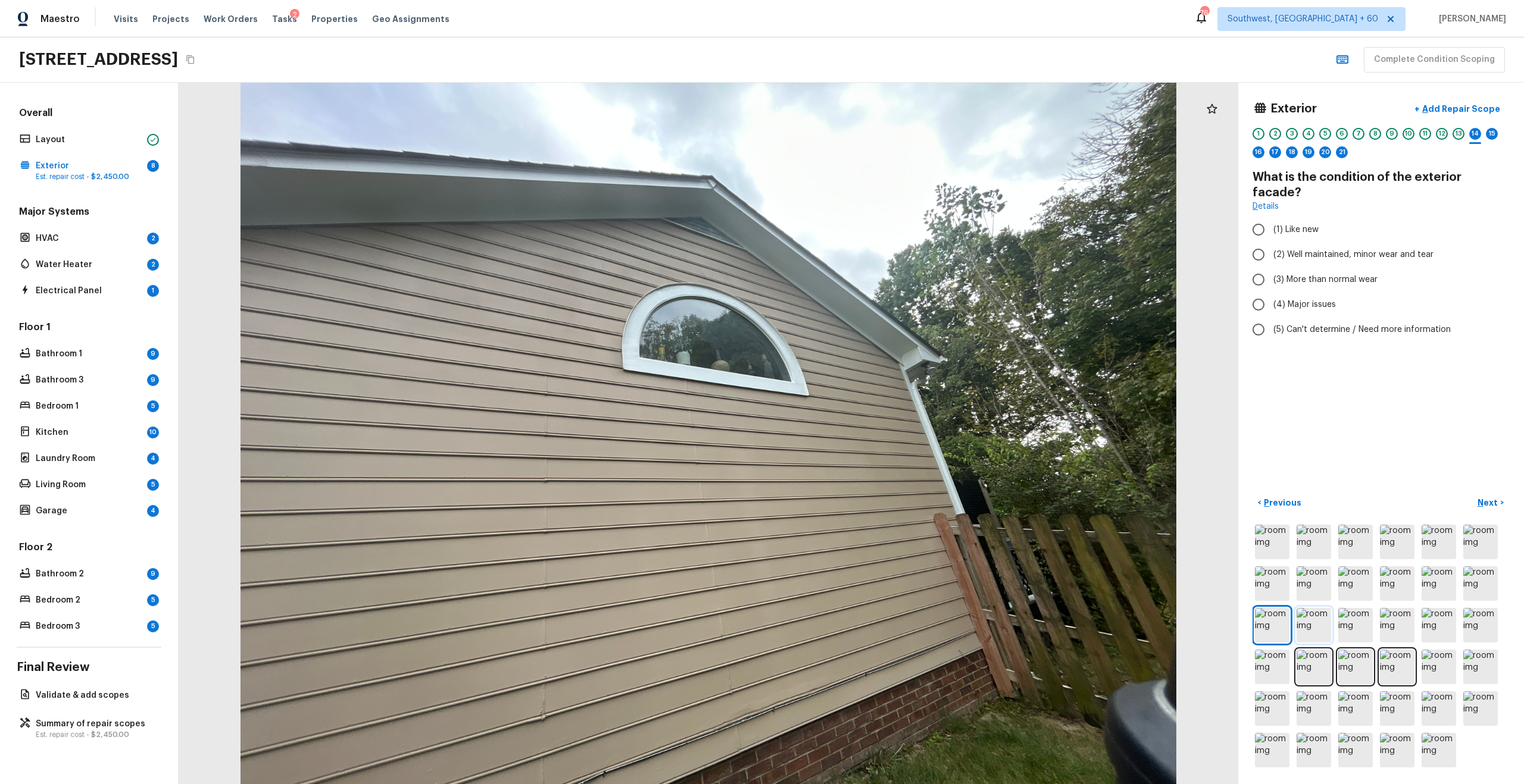
click at [1017, 508] on img at bounding box center [1314, 625] width 34 height 34
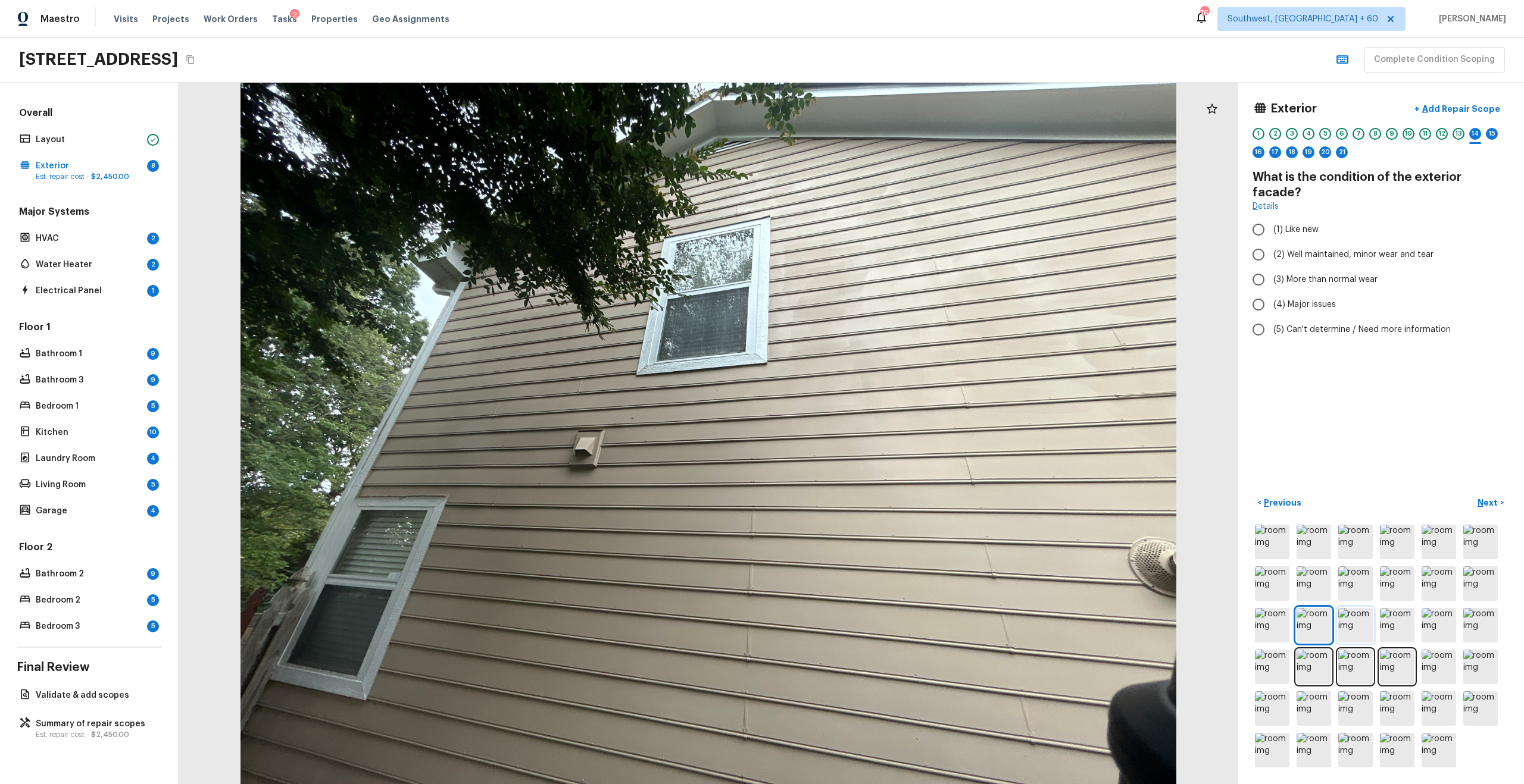
click at [1017, 508] on img at bounding box center [1355, 625] width 34 height 34
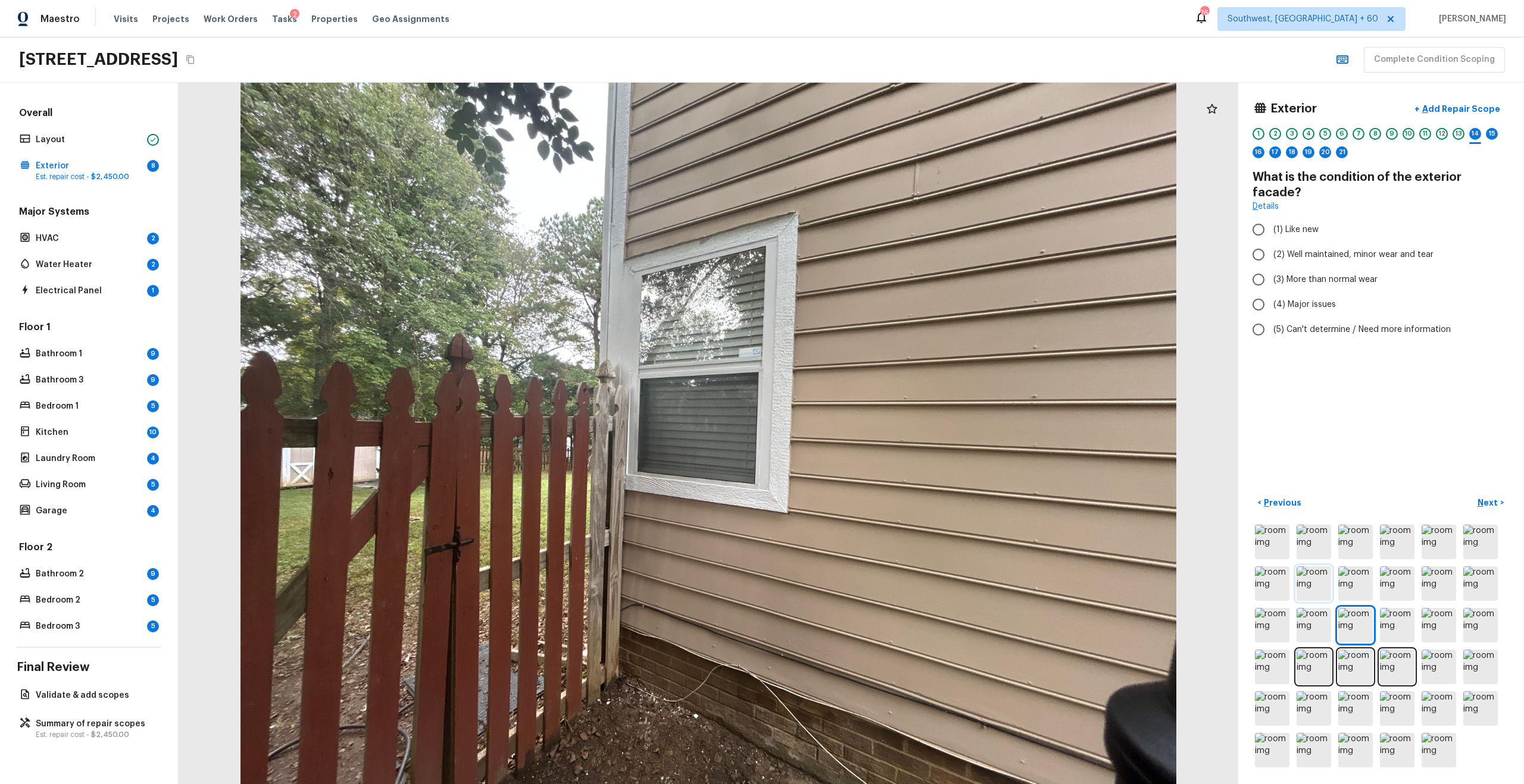
click at [1017, 508] on img at bounding box center [1314, 584] width 34 height 34
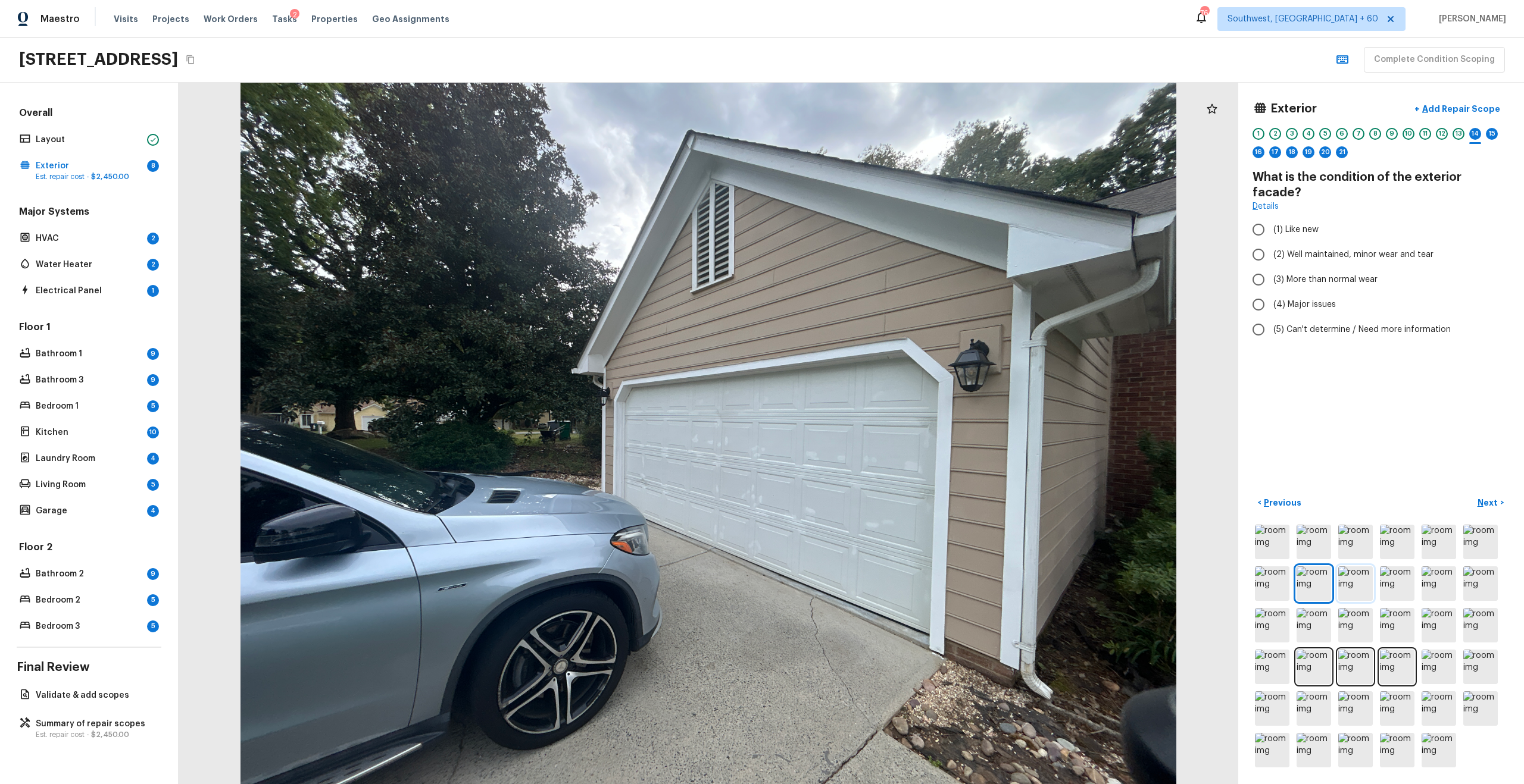
click at [1017, 508] on img at bounding box center [1355, 584] width 34 height 34
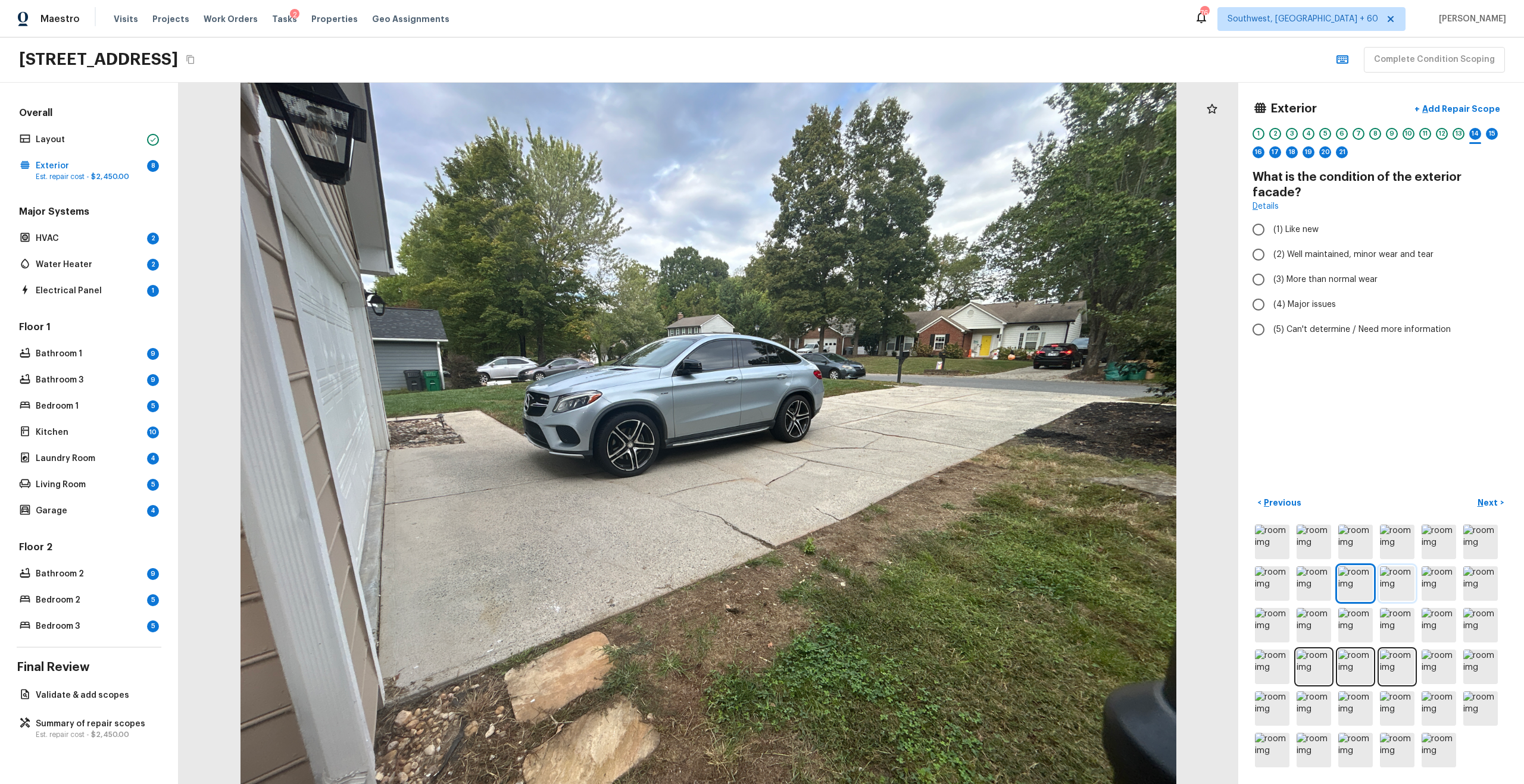
click at [1017, 508] on img at bounding box center [1397, 584] width 34 height 34
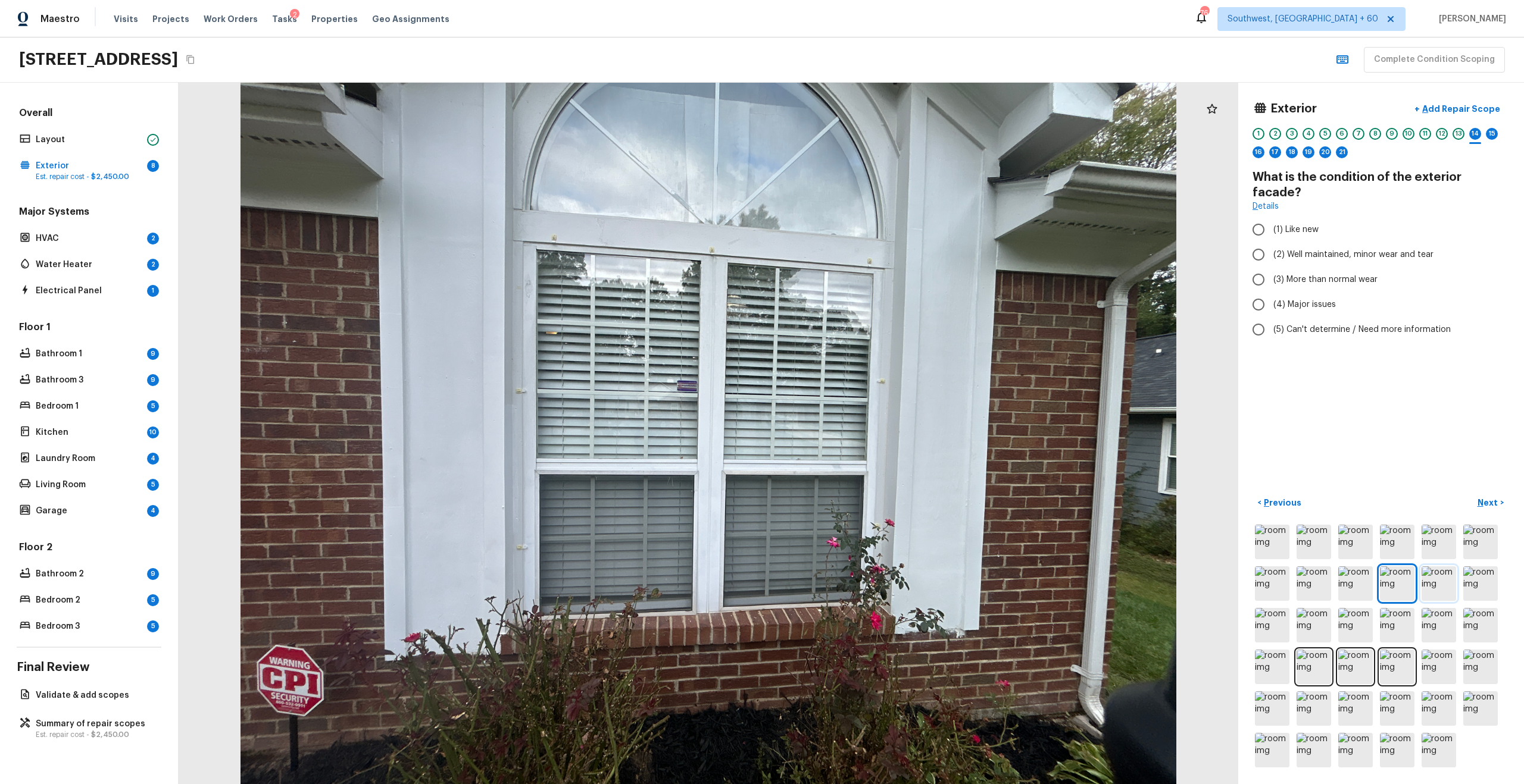
click at [1017, 508] on img at bounding box center [1438, 584] width 34 height 34
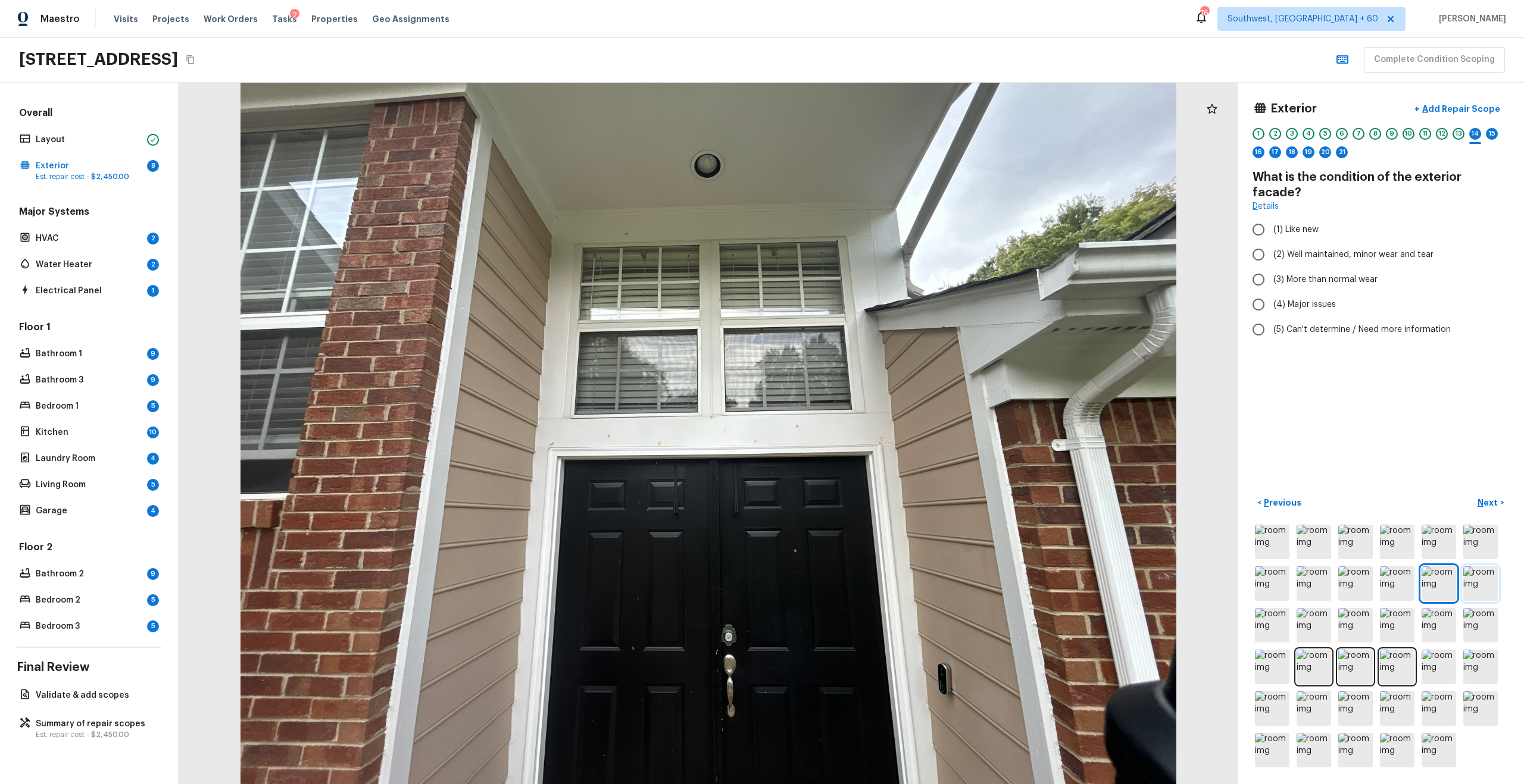
click at [1017, 508] on img at bounding box center [1480, 584] width 34 height 34
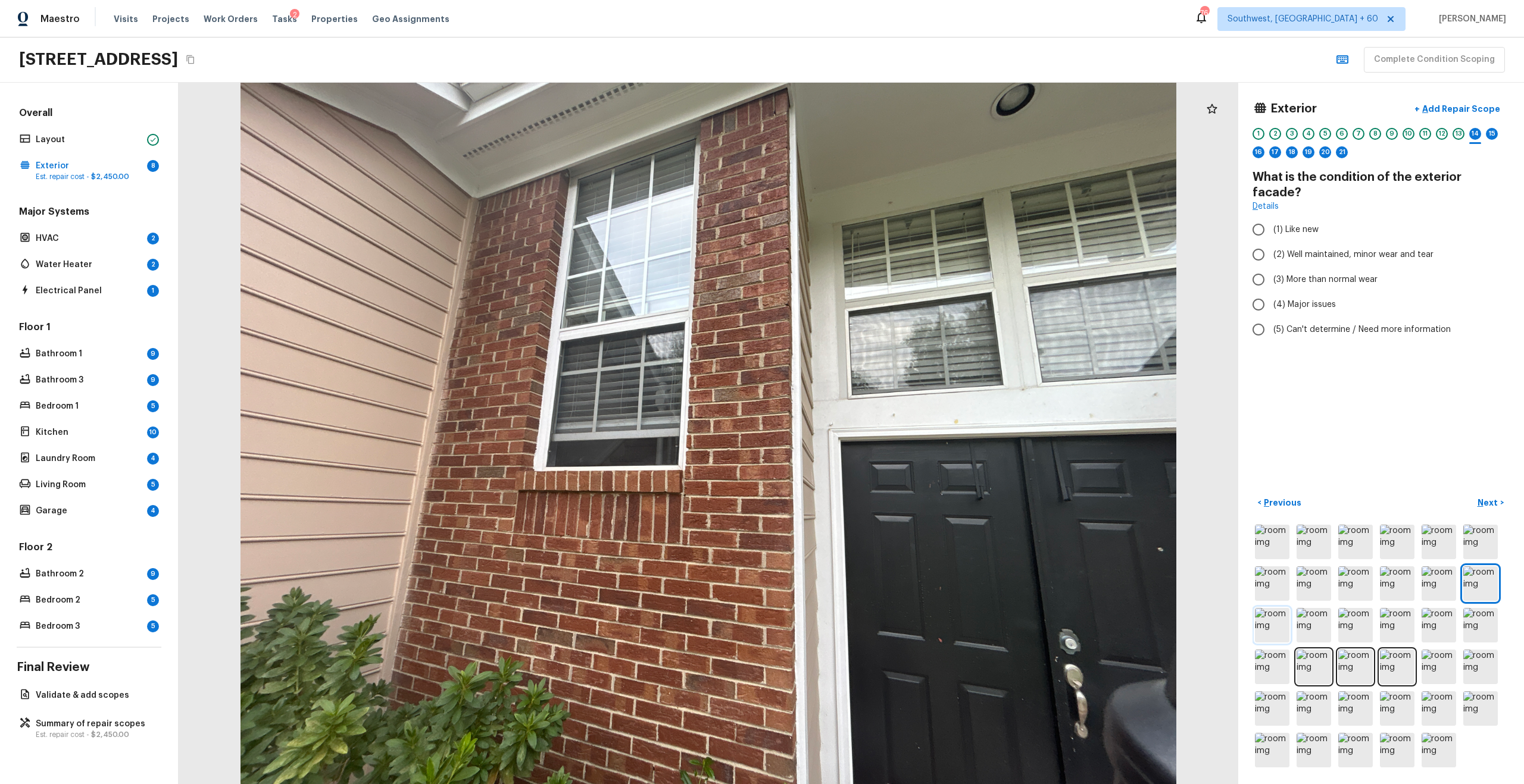
click at [1017, 508] on img at bounding box center [1272, 625] width 34 height 34
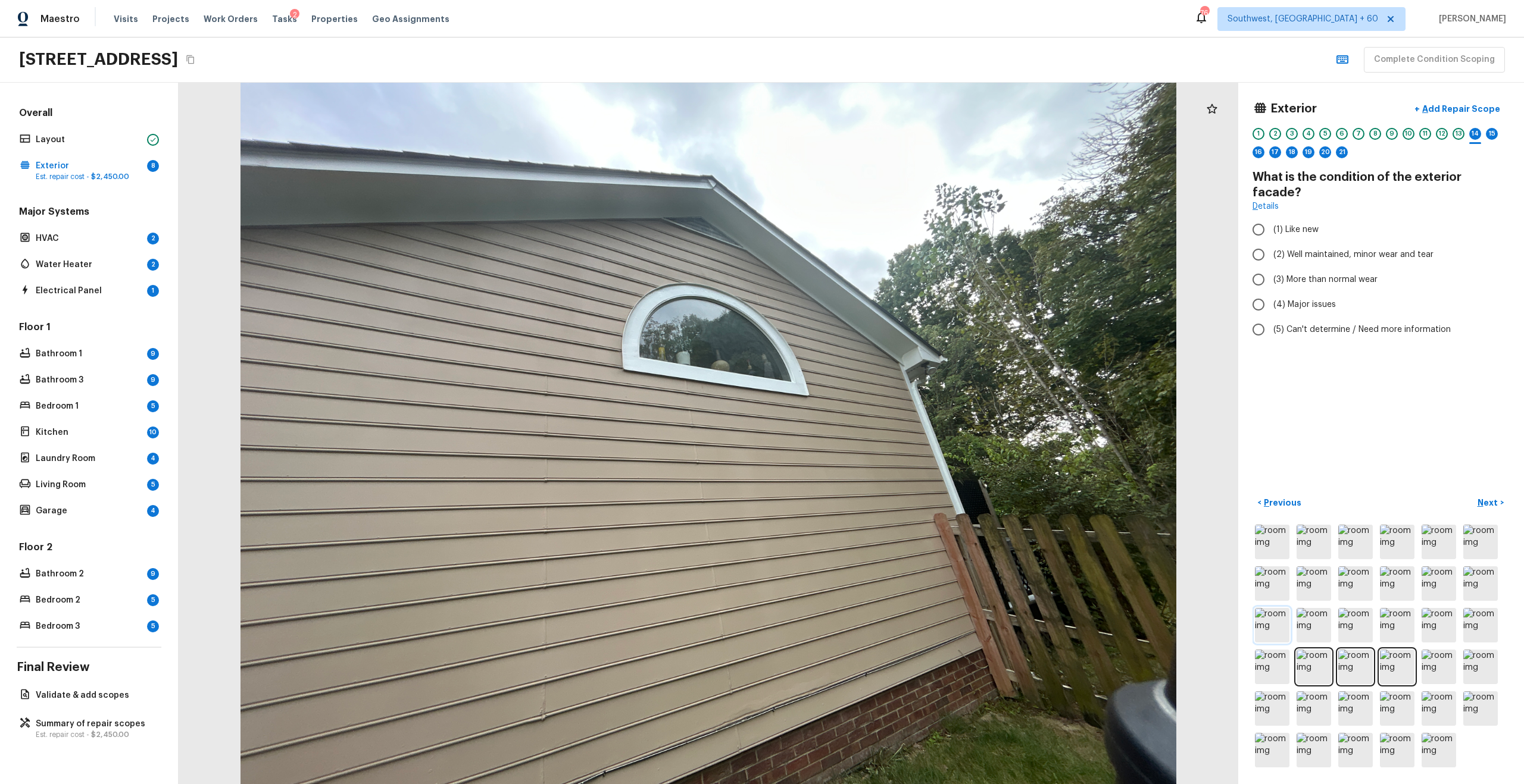
click at [1017, 508] on img at bounding box center [1272, 625] width 34 height 34
click at [1017, 508] on img at bounding box center [1314, 625] width 34 height 34
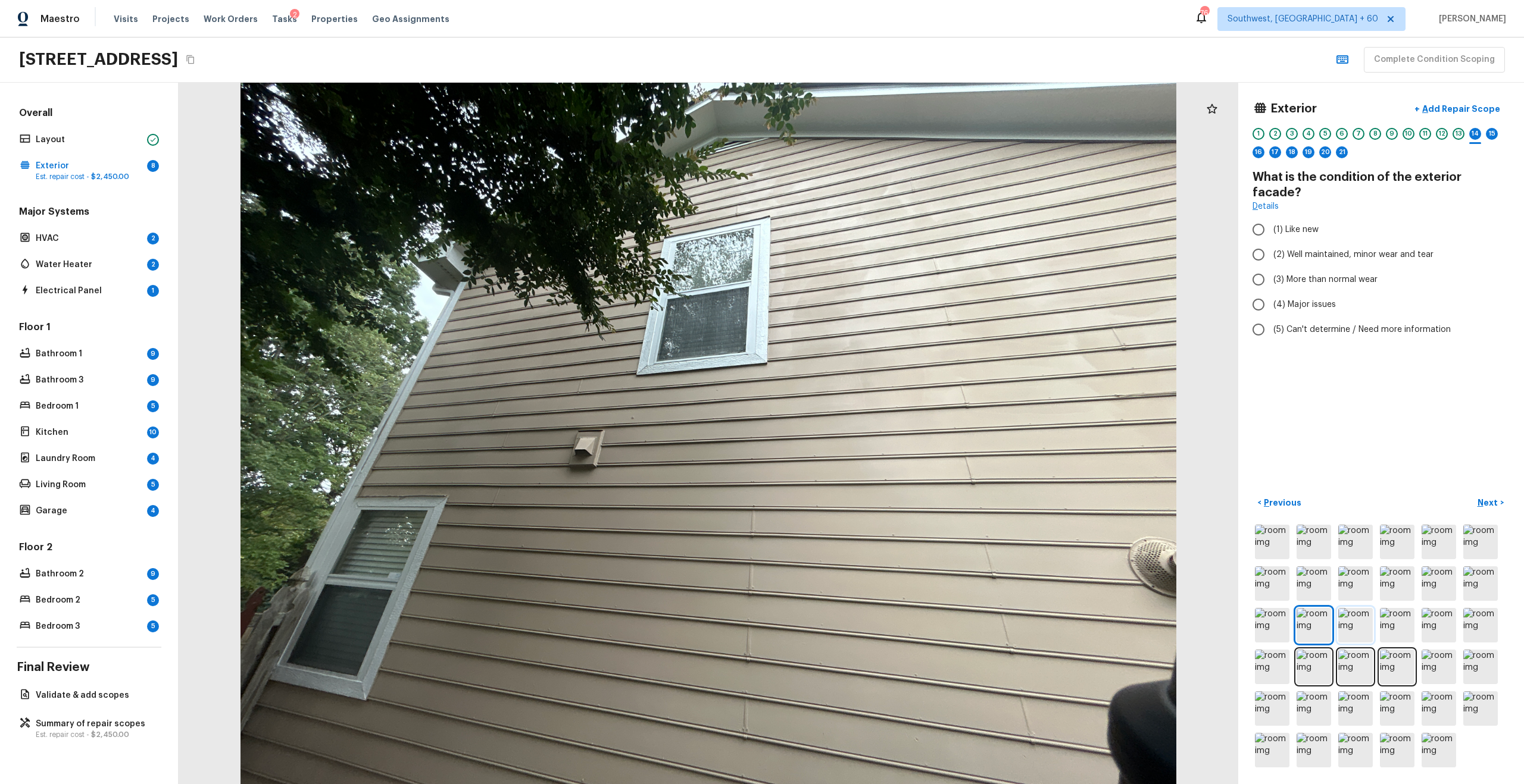
click at [1017, 508] on img at bounding box center [1355, 625] width 34 height 34
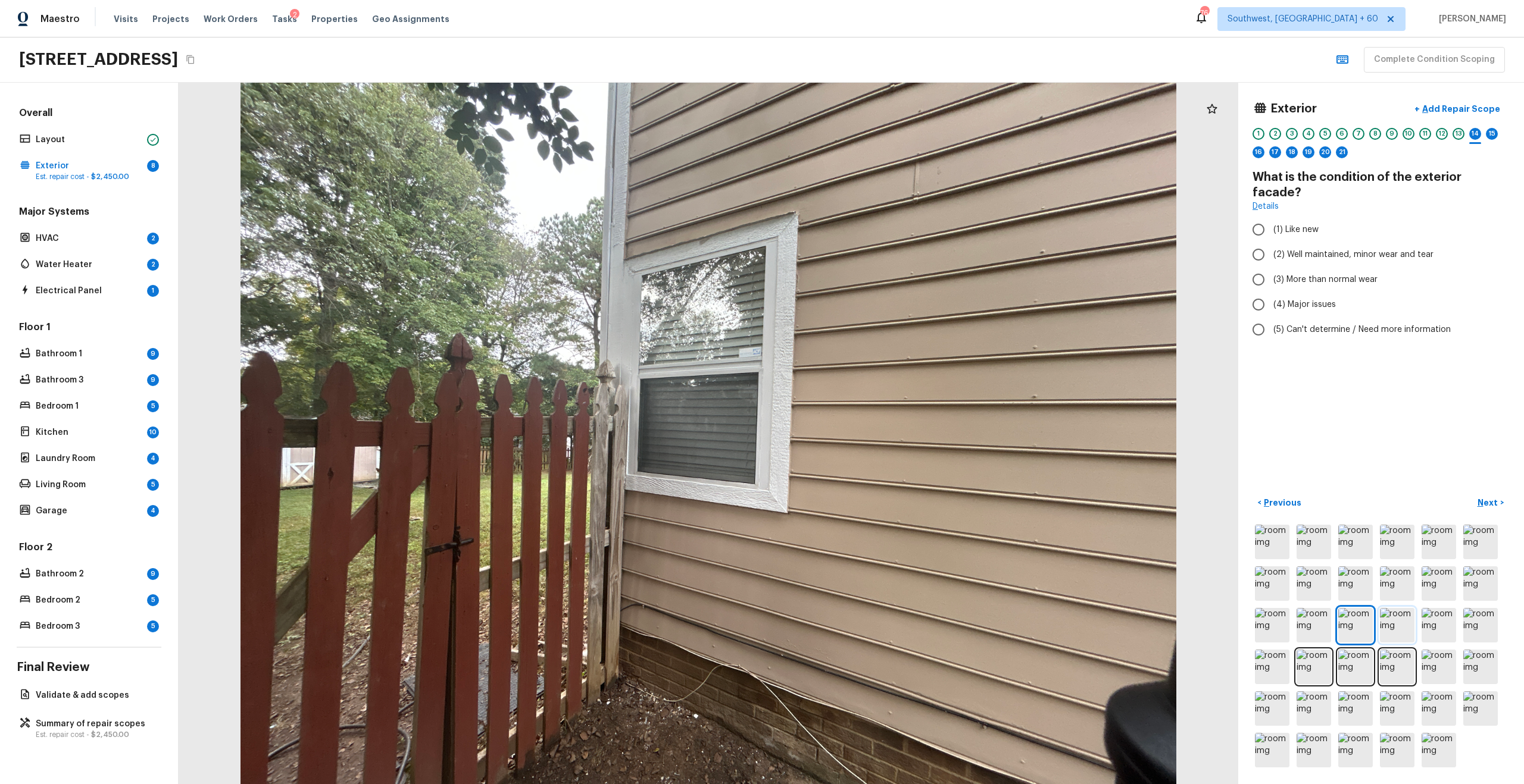
click at [1017, 508] on img at bounding box center [1397, 625] width 34 height 34
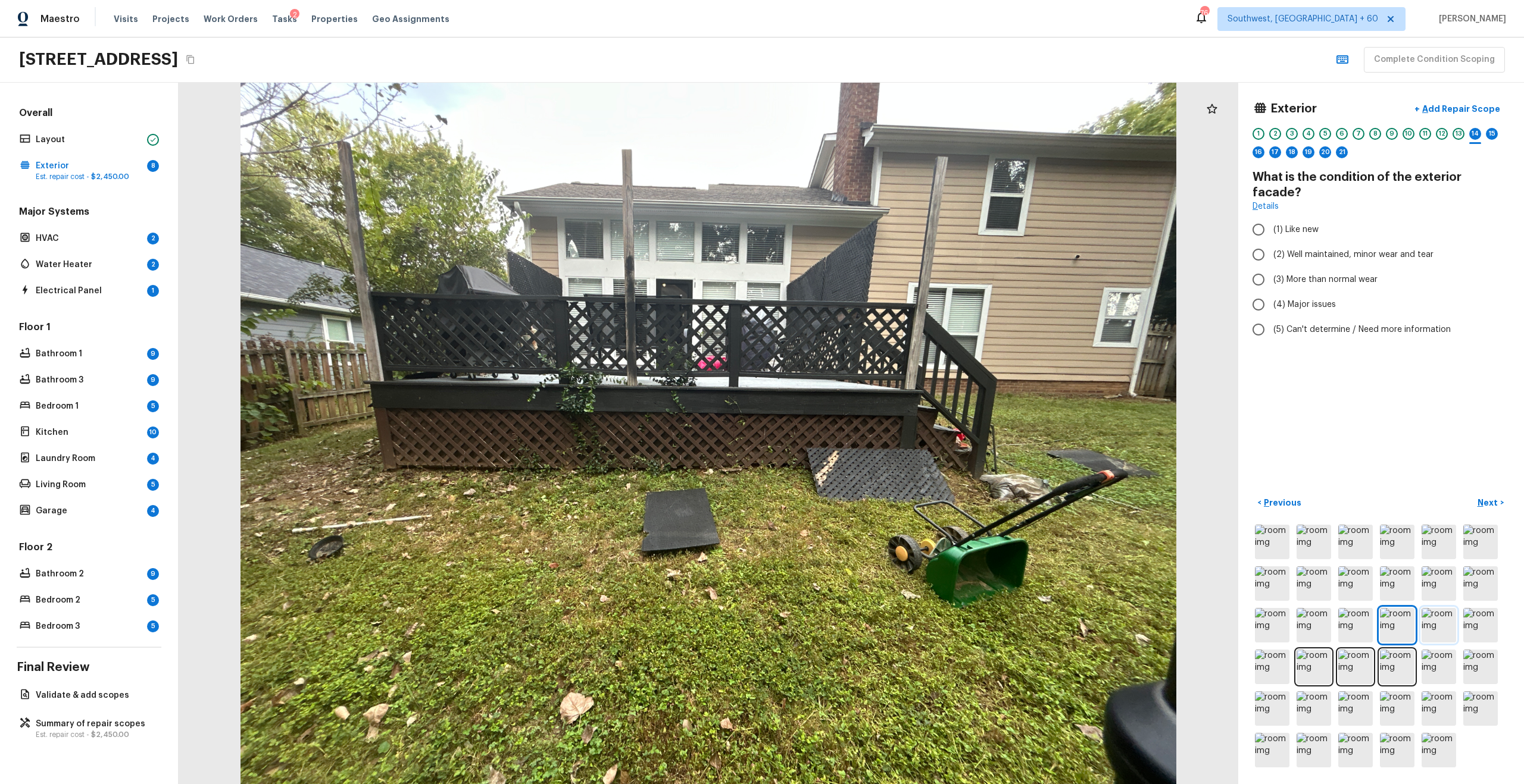
click at [1017, 508] on img at bounding box center [1438, 625] width 34 height 34
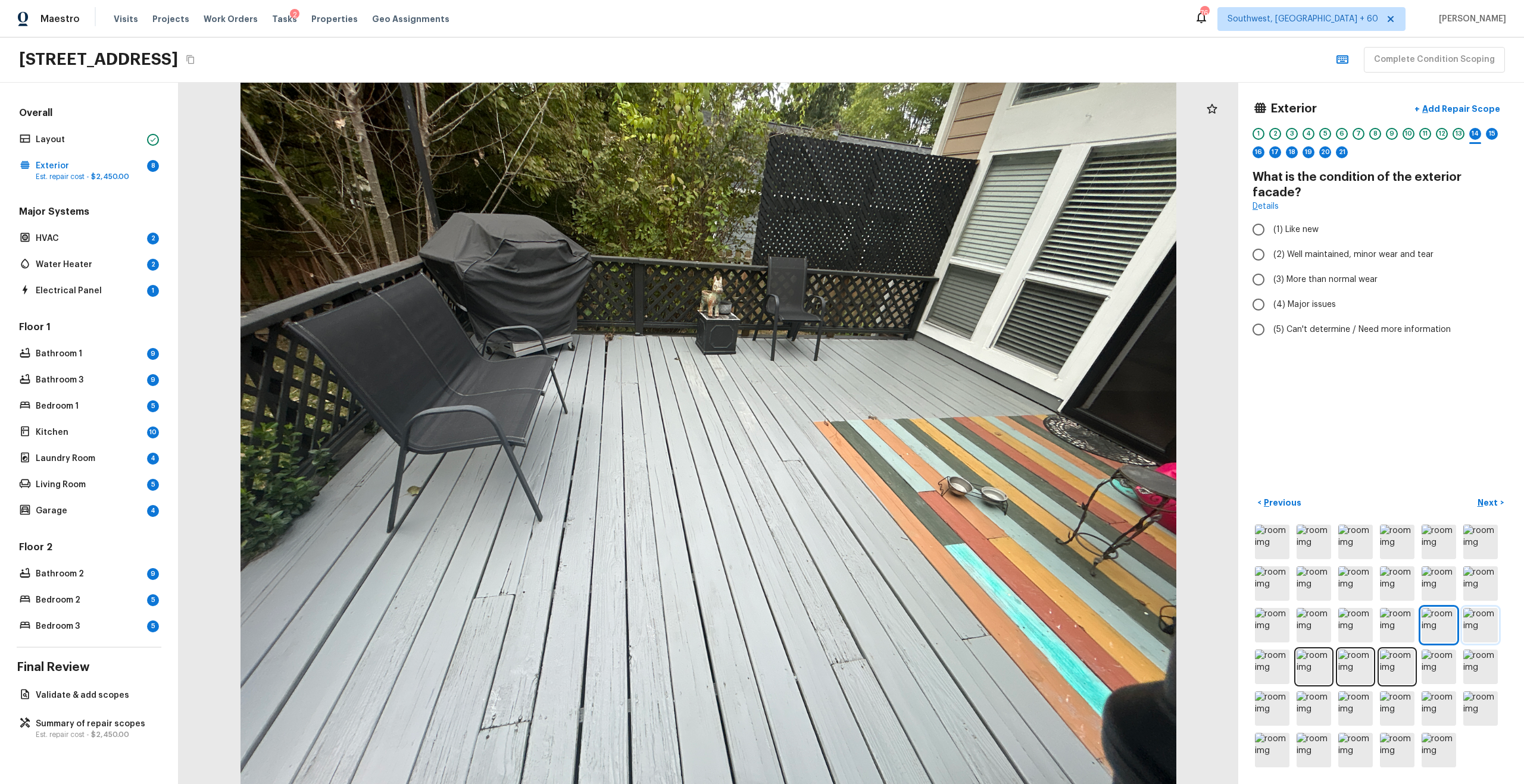
click at [1017, 508] on img at bounding box center [1480, 625] width 34 height 34
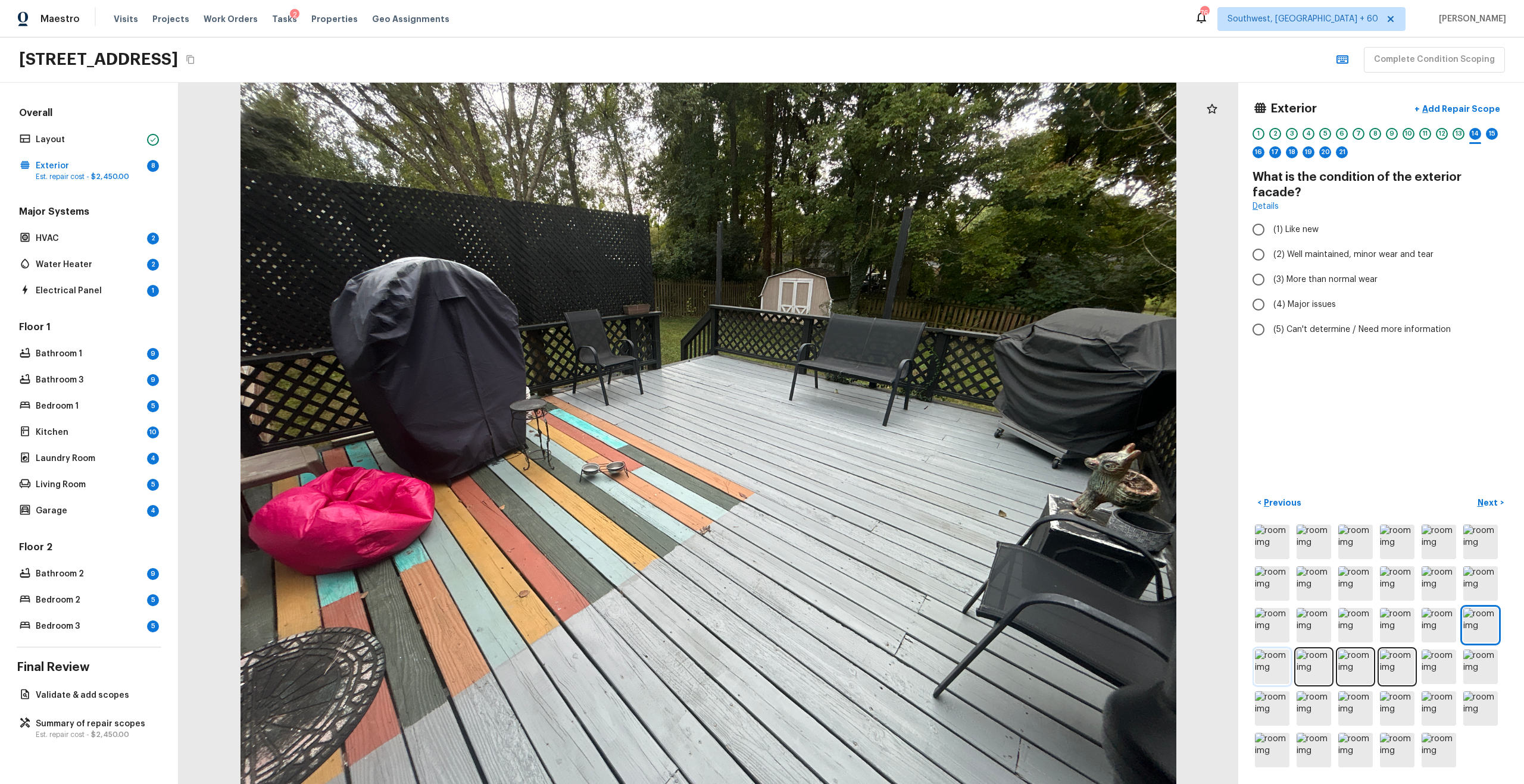
click at [1017, 508] on img at bounding box center [1272, 667] width 34 height 34
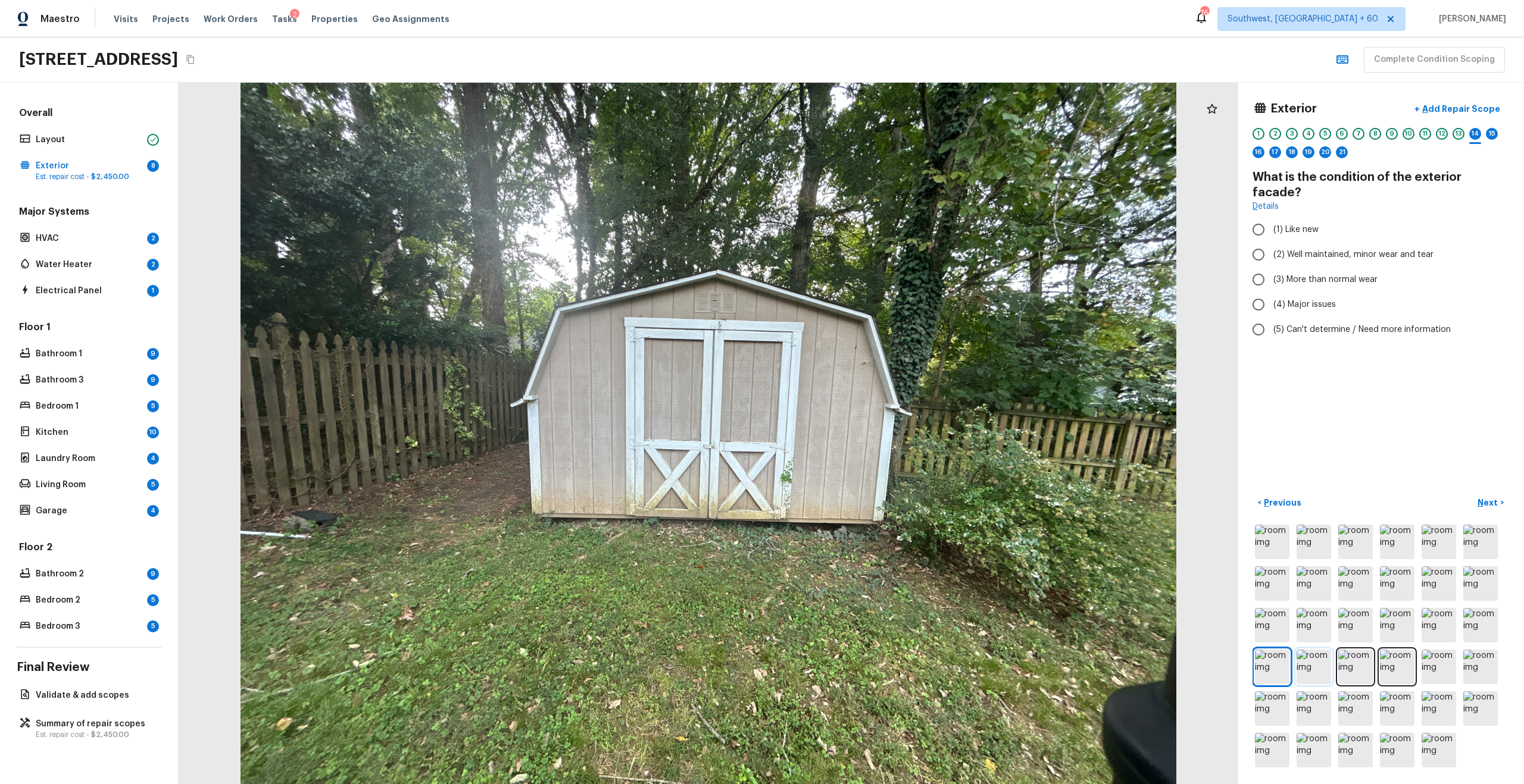
click at [1017, 508] on img at bounding box center [1314, 667] width 34 height 34
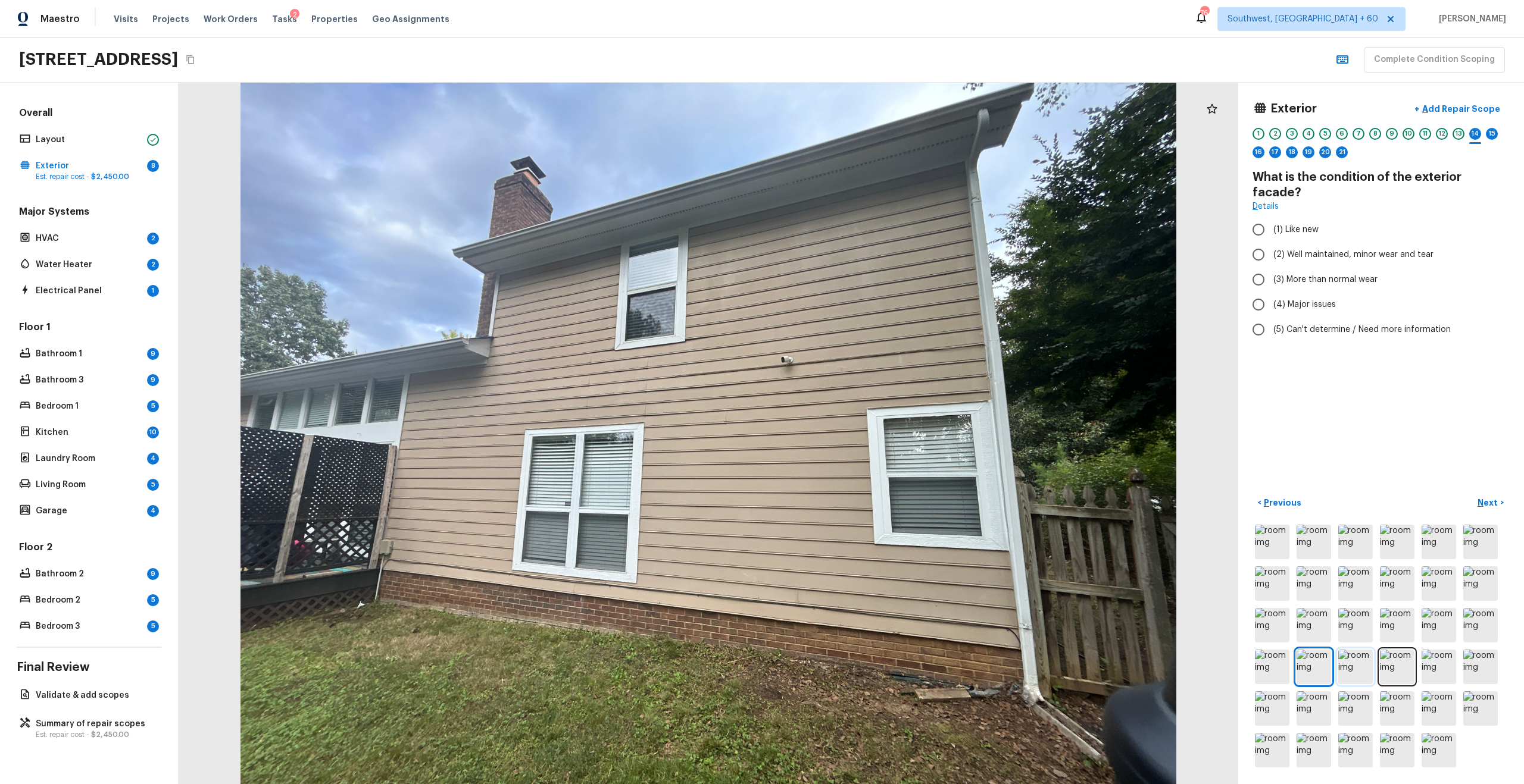
click at [1017, 508] on img at bounding box center [1355, 667] width 34 height 34
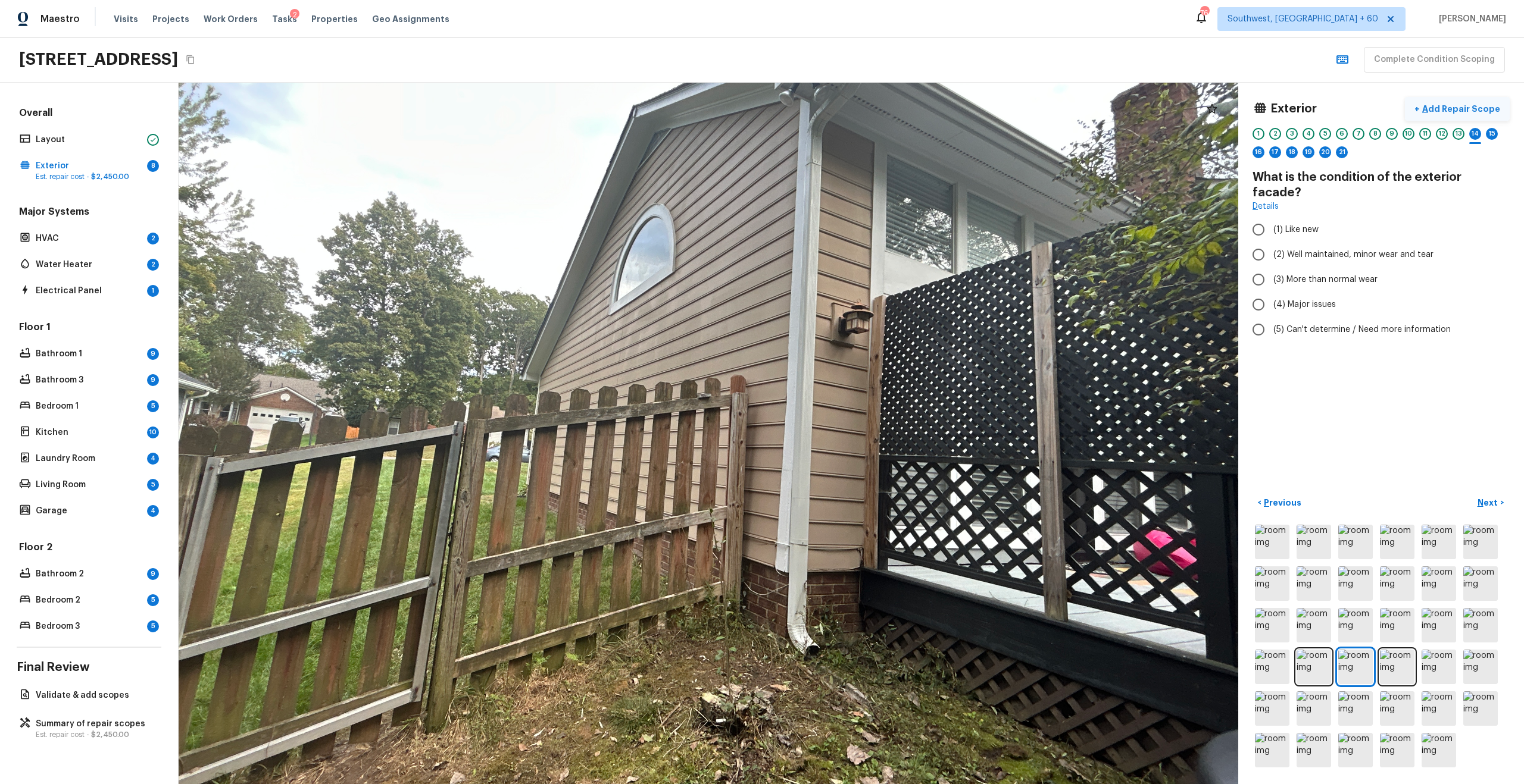
click at [1017, 107] on p "Add Repair Scope" at bounding box center [1460, 108] width 81 height 12
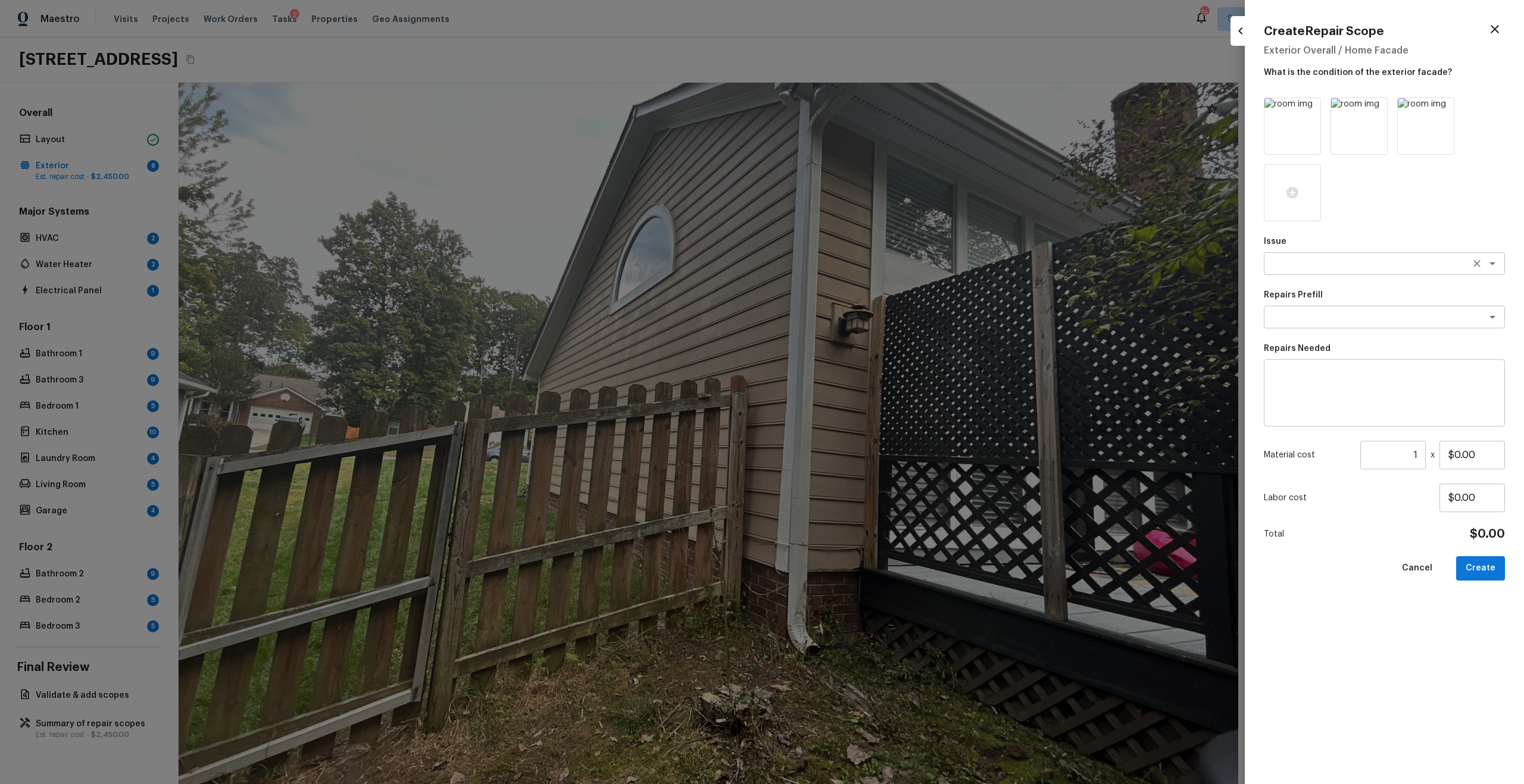
click at [1017, 256] on div "x ​" at bounding box center [1385, 263] width 241 height 23
click at [1017, 293] on li "Siding" at bounding box center [1385, 288] width 241 height 19
type textarea "Siding"
click at [1017, 417] on div "x ​" at bounding box center [1385, 393] width 241 height 67
type textarea "siding repair"
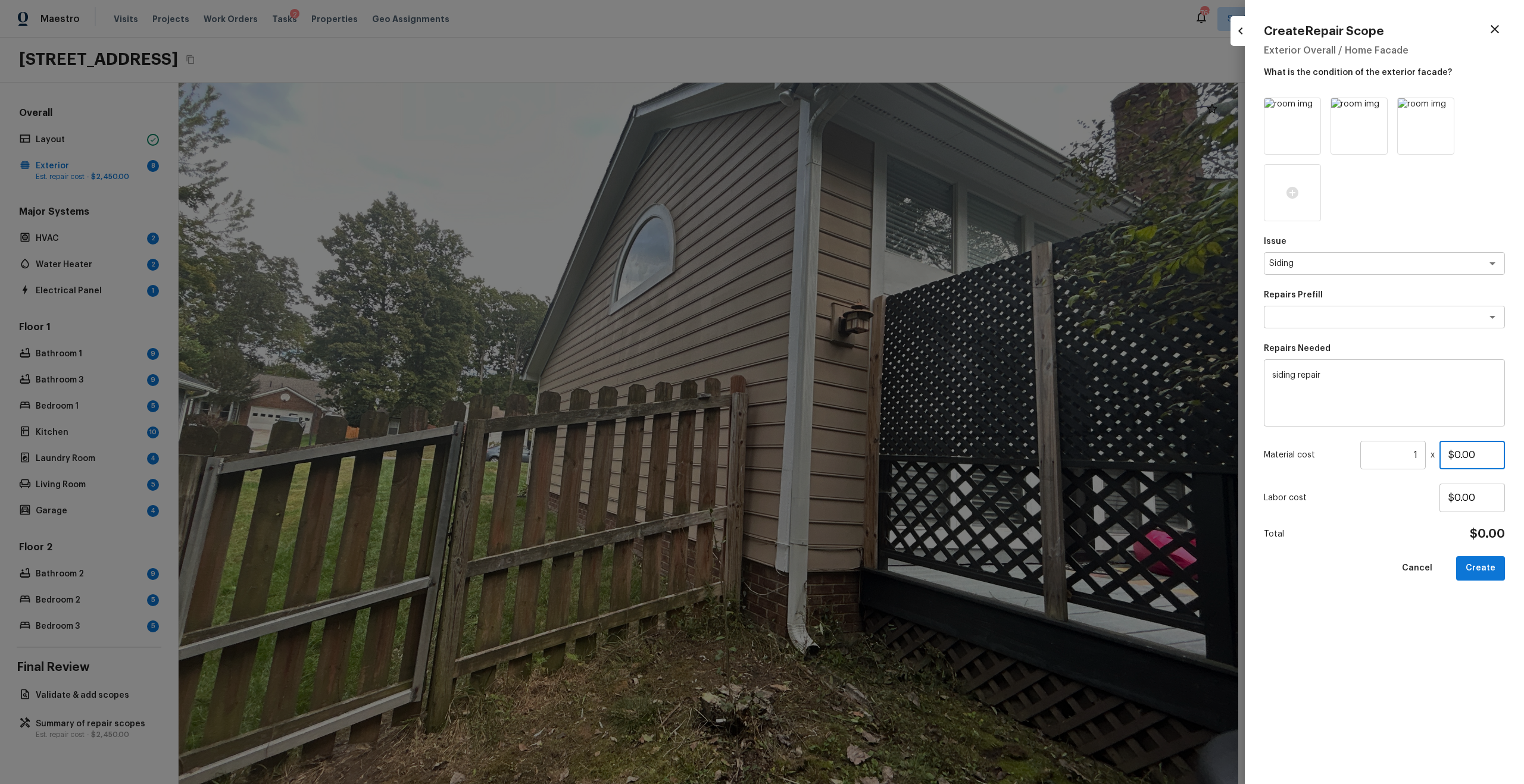
drag, startPoint x: 1456, startPoint y: 453, endPoint x: 1523, endPoint y: 492, distance: 77.5
click at [1017, 492] on div "Create Repair Scope Exterior Overall / Home Facade What is the condition of the…" at bounding box center [1384, 392] width 279 height 784
type input "$100.00"
click at [1017, 508] on button "Create" at bounding box center [1480, 568] width 49 height 24
type input "$0.00"
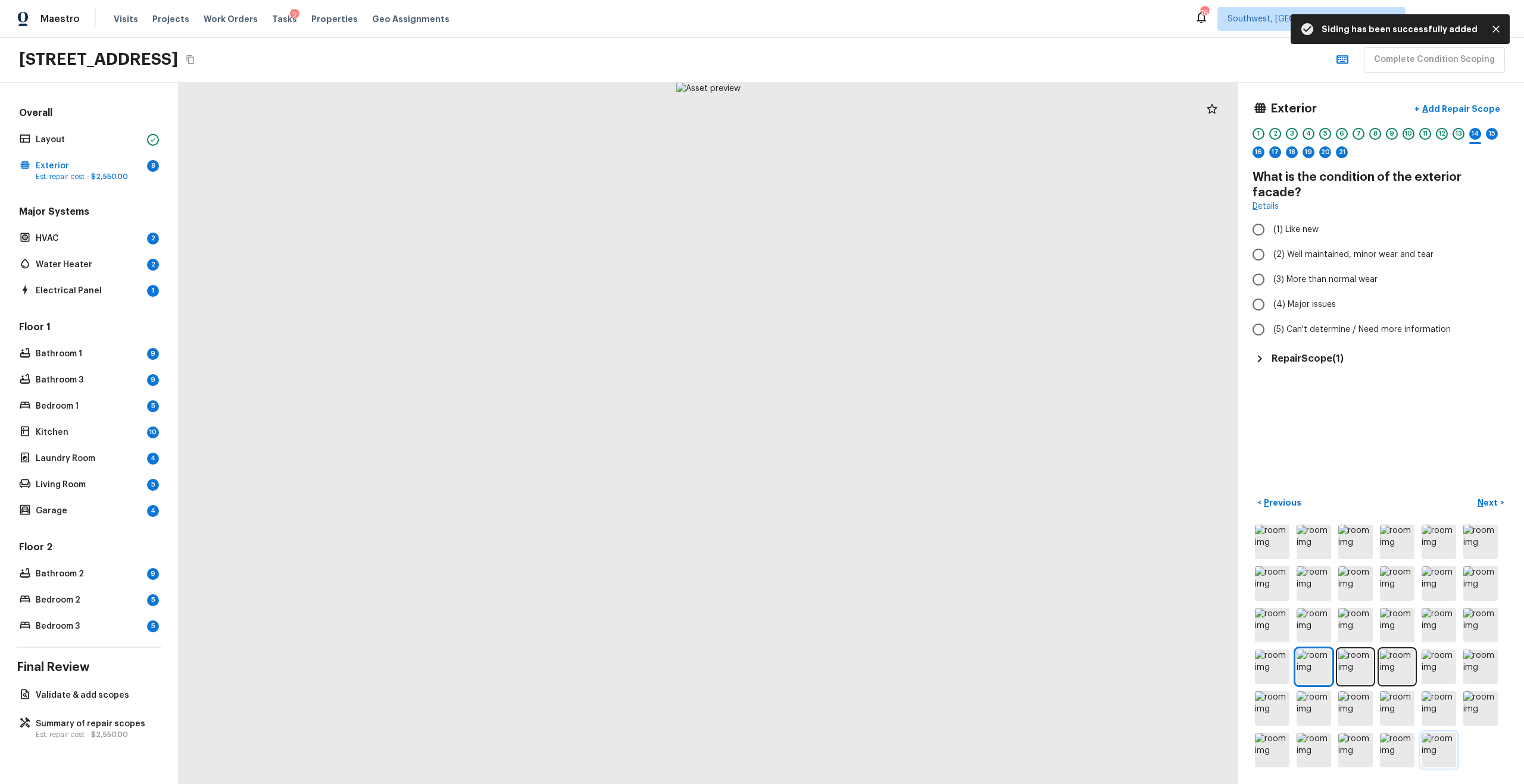
click at [1017, 508] on img at bounding box center [1438, 750] width 34 height 34
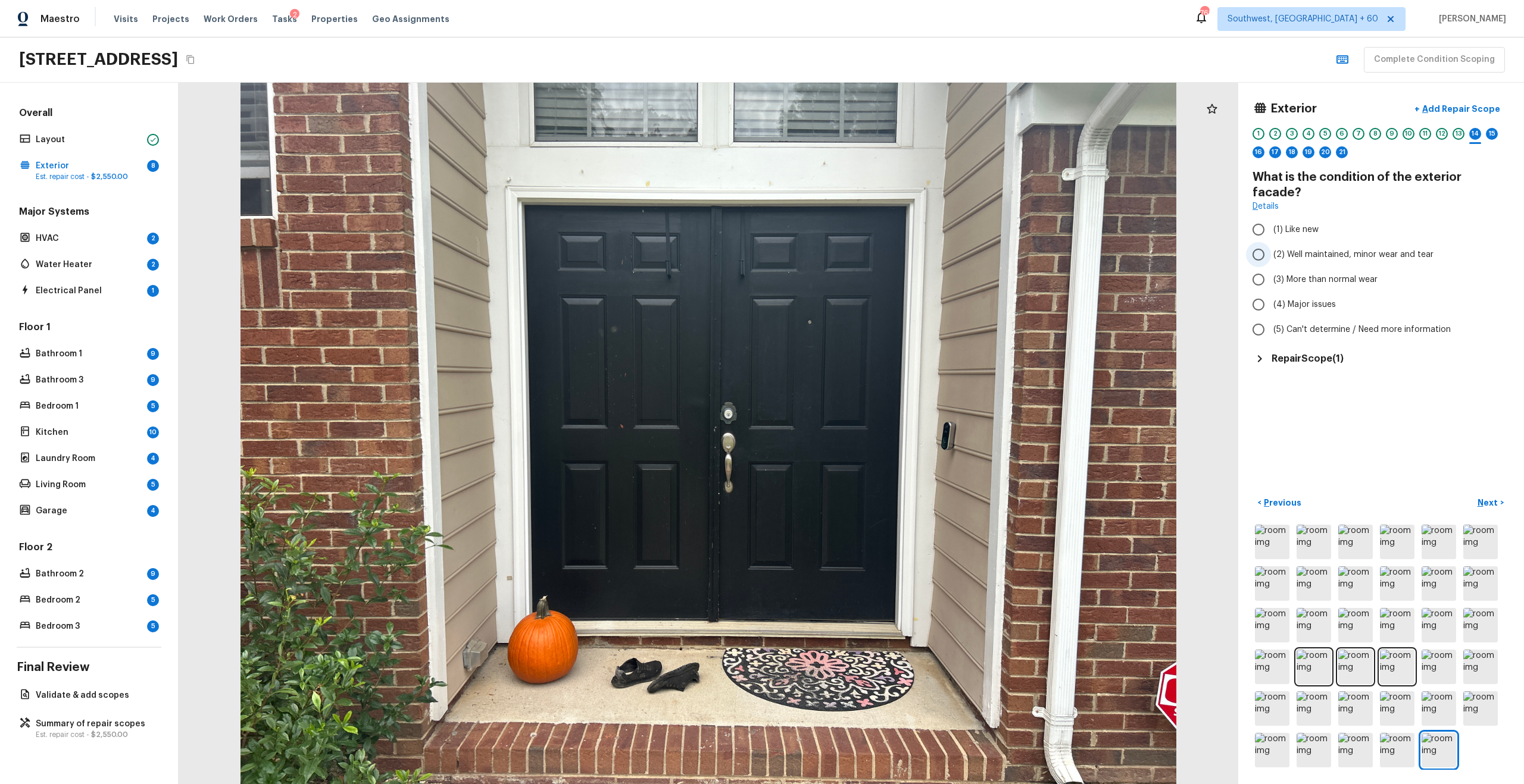
click at [1017, 249] on span "(2) Well maintained, minor wear and tear" at bounding box center [1353, 254] width 160 height 12
click at [1017, 242] on input "(2) Well maintained, minor wear and tear" at bounding box center [1258, 254] width 25 height 25
radio input "true"
click at [1017, 129] on div "15" at bounding box center [1491, 134] width 12 height 12
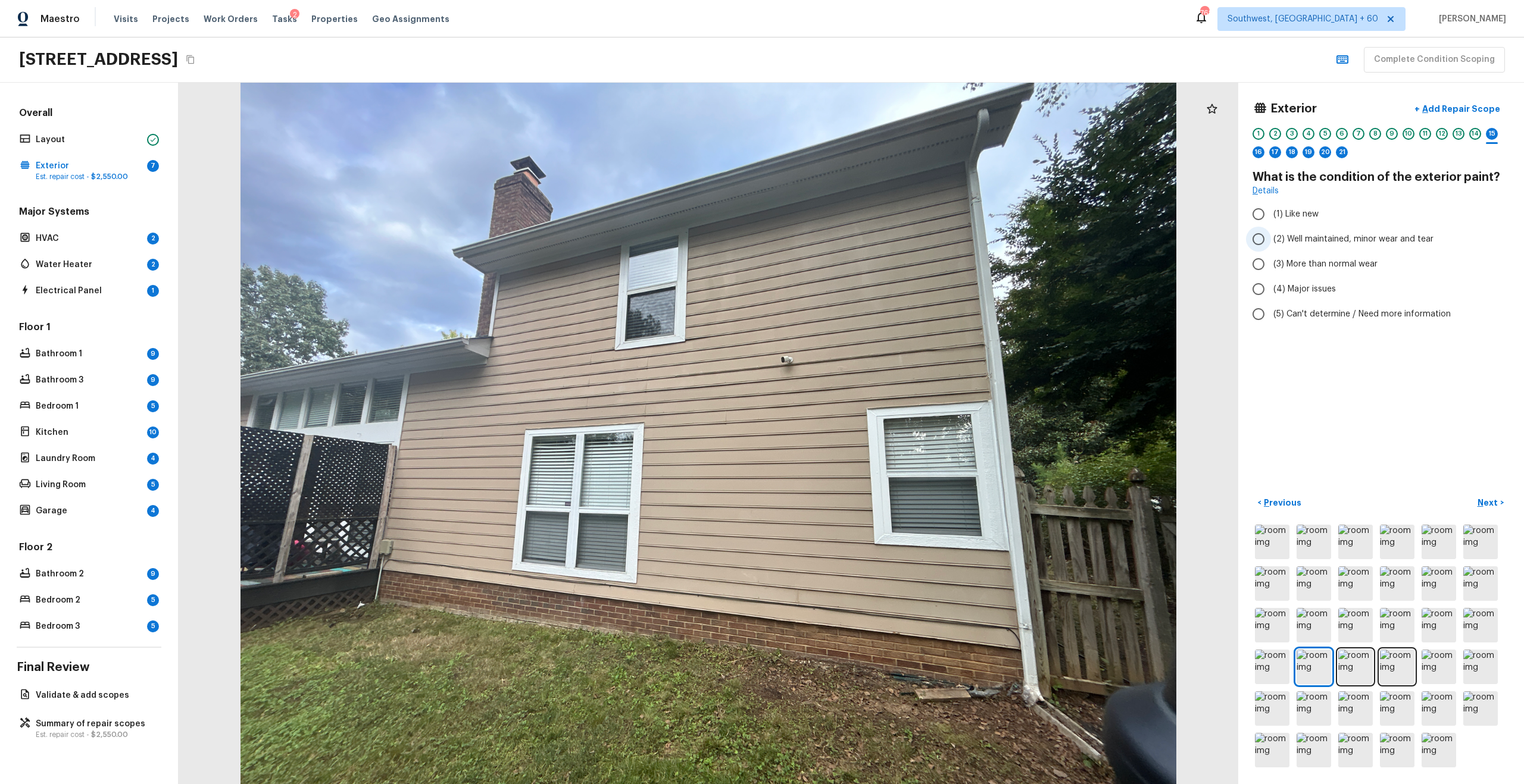
click at [1017, 244] on span "(2) Well maintained, minor wear and tear" at bounding box center [1353, 239] width 160 height 12
click at [1017, 244] on input "(2) Well maintained, minor wear and tear" at bounding box center [1258, 239] width 25 height 25
radio input "true"
click at [1017, 153] on div "16" at bounding box center [1258, 152] width 12 height 12
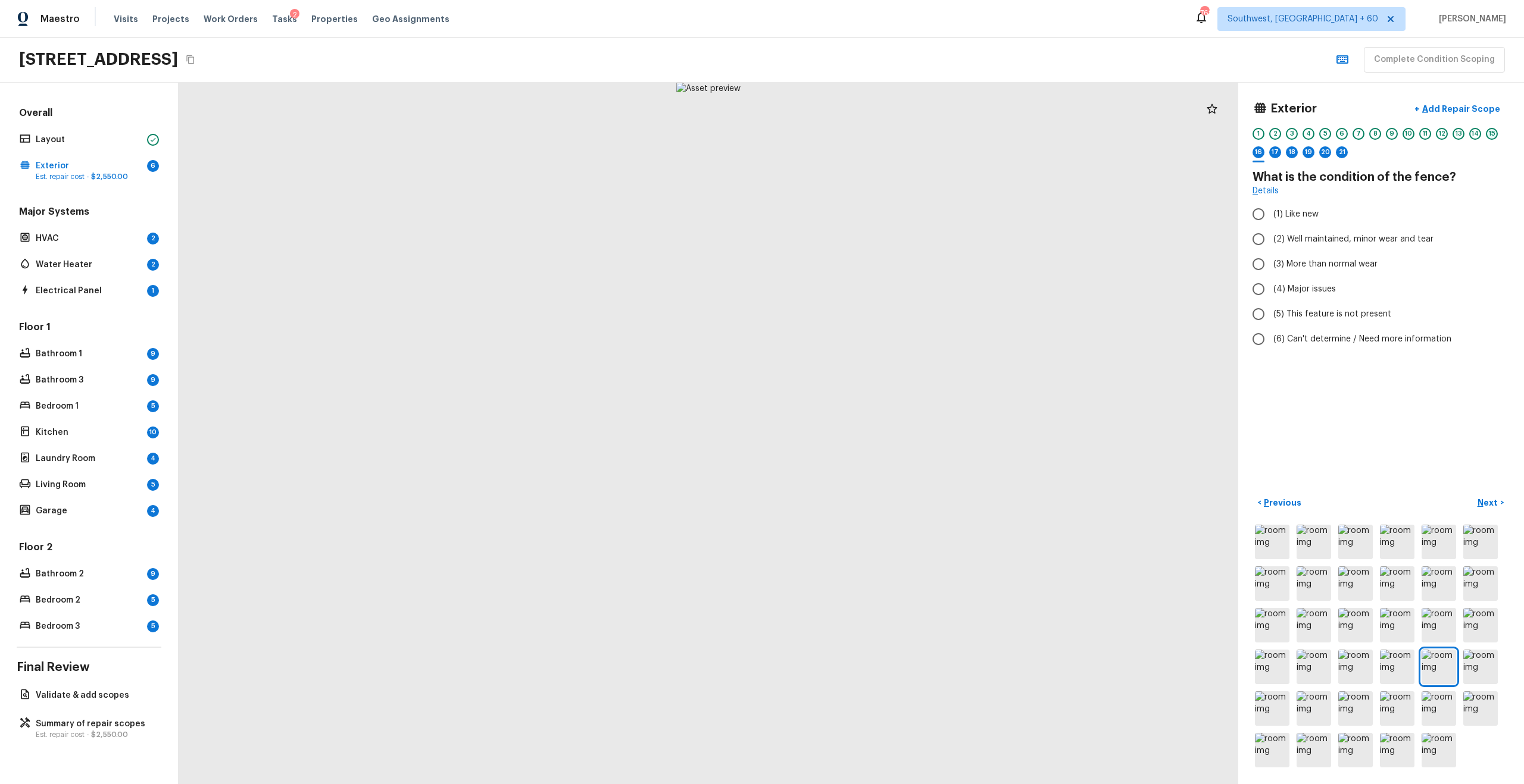
click at [1017, 138] on div "15" at bounding box center [1491, 134] width 12 height 12
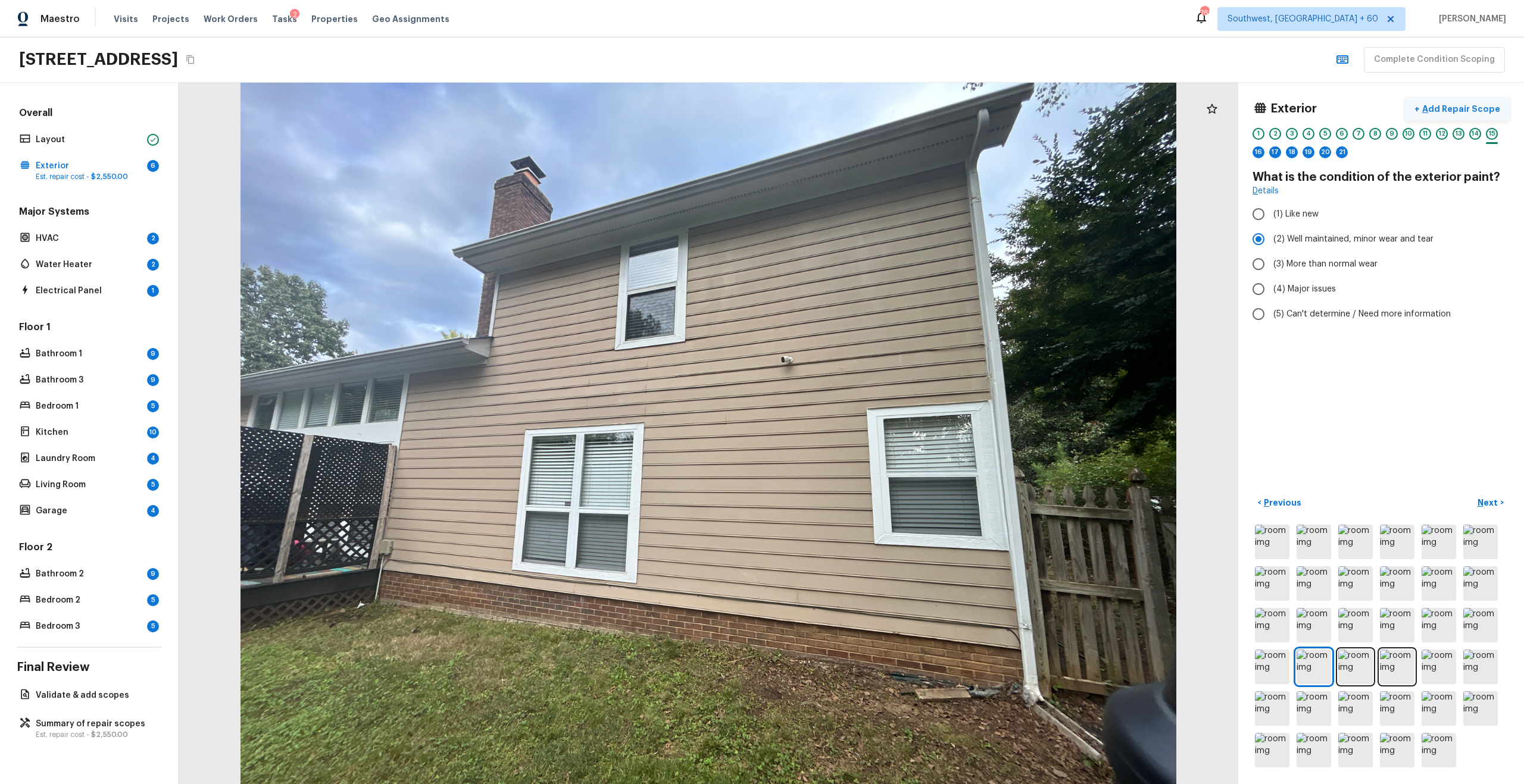
click at [1017, 99] on button "+ Add Repair Scope" at bounding box center [1457, 109] width 104 height 24
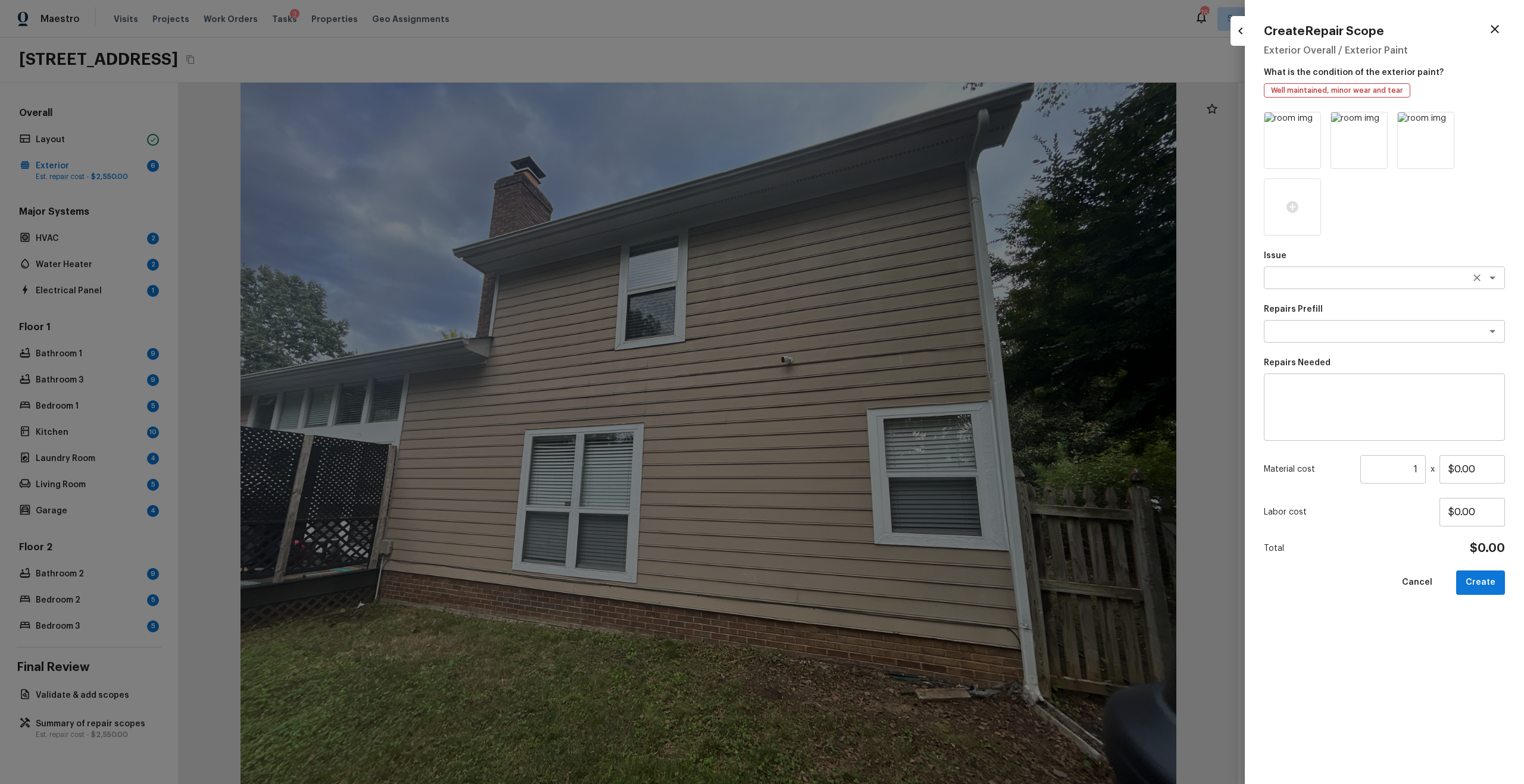
click at [1017, 279] on textarea at bounding box center [1367, 278] width 197 height 12
click at [1017, 299] on li "Pressure Washing" at bounding box center [1385, 303] width 241 height 19
type textarea "Pressure Washing"
click at [1017, 353] on div "Issue Pressure Washing x ​ Repairs Prefill x ​ Repairs Needed x ​ Material cost…" at bounding box center [1385, 438] width 241 height 653
click at [1017, 329] on textarea at bounding box center [1367, 331] width 197 height 12
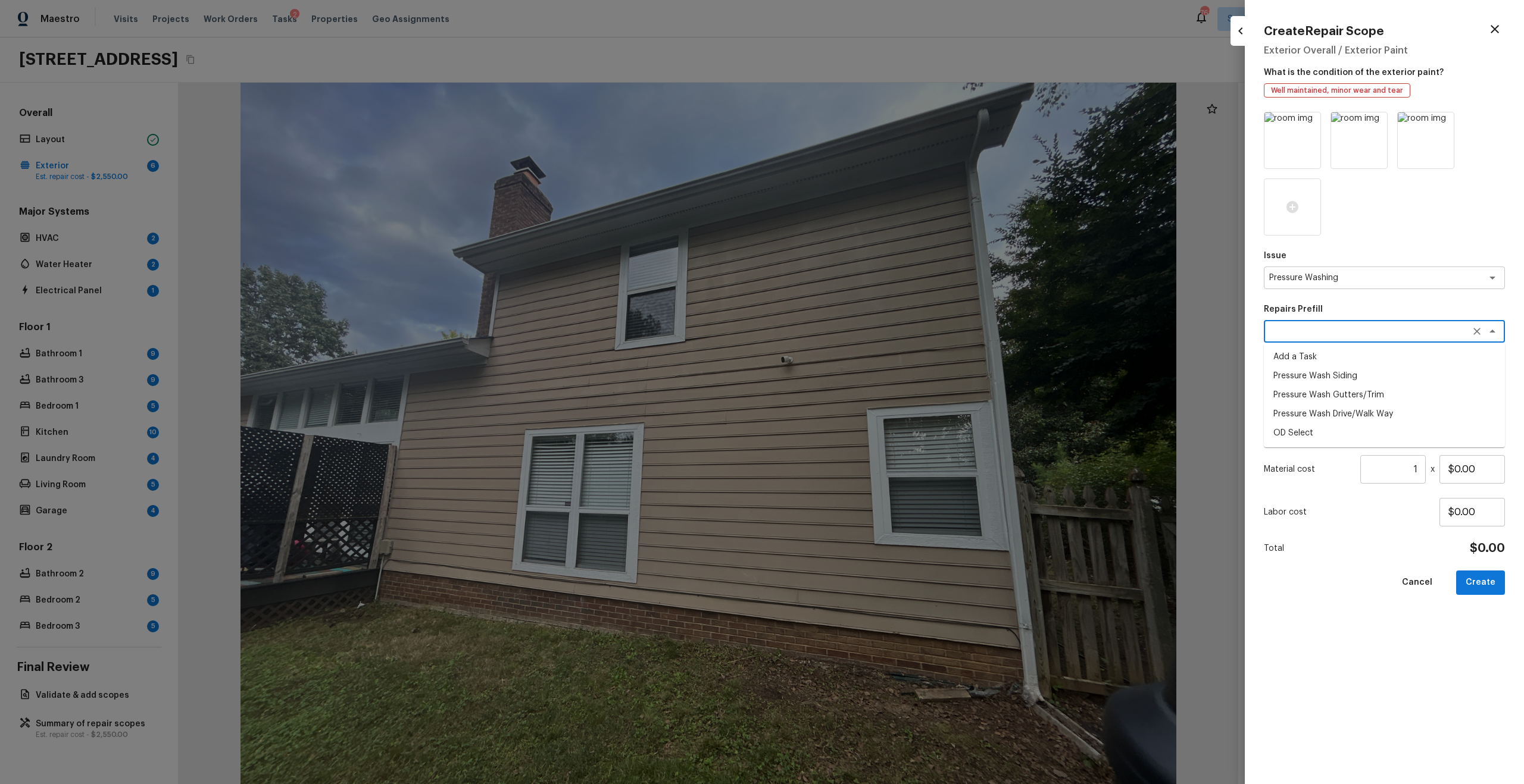
click at [1017, 415] on li "Pressure Wash Drive/Walk Way" at bounding box center [1385, 413] width 241 height 19
type textarea "Pressure Wash Drive/Walk Way"
type textarea "Pressure wash the driveways/walkways as directed by the PM. Ensure that all deb…"
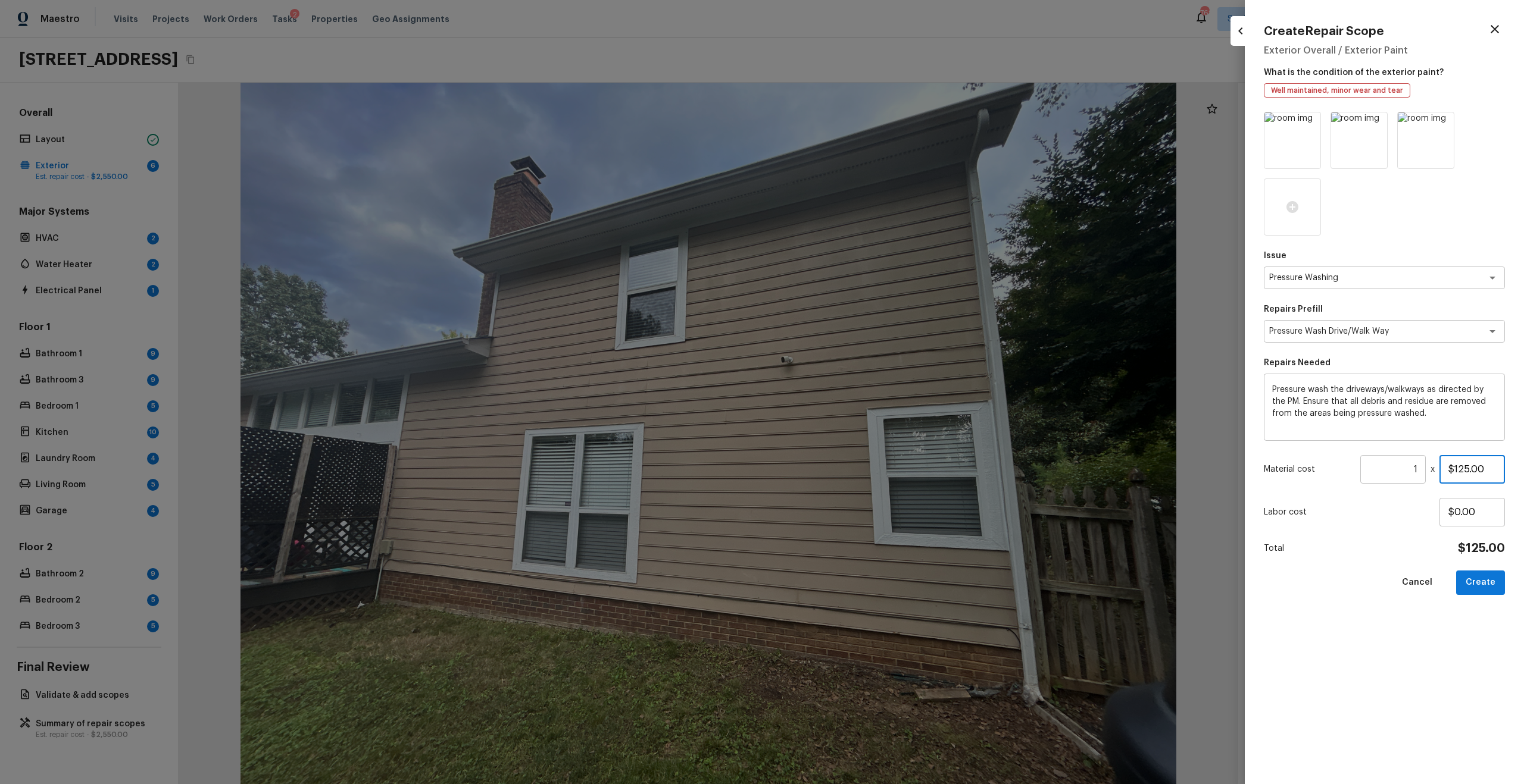
drag, startPoint x: 1454, startPoint y: 466, endPoint x: 1523, endPoint y: 480, distance: 70.4
click at [1017, 480] on div "Create Repair Scope Exterior Overall / Exterior Paint What is the condition of …" at bounding box center [1384, 392] width 279 height 784
type input "$300.00"
click at [1017, 508] on button "Create" at bounding box center [1480, 583] width 49 height 24
type input "$0.00"
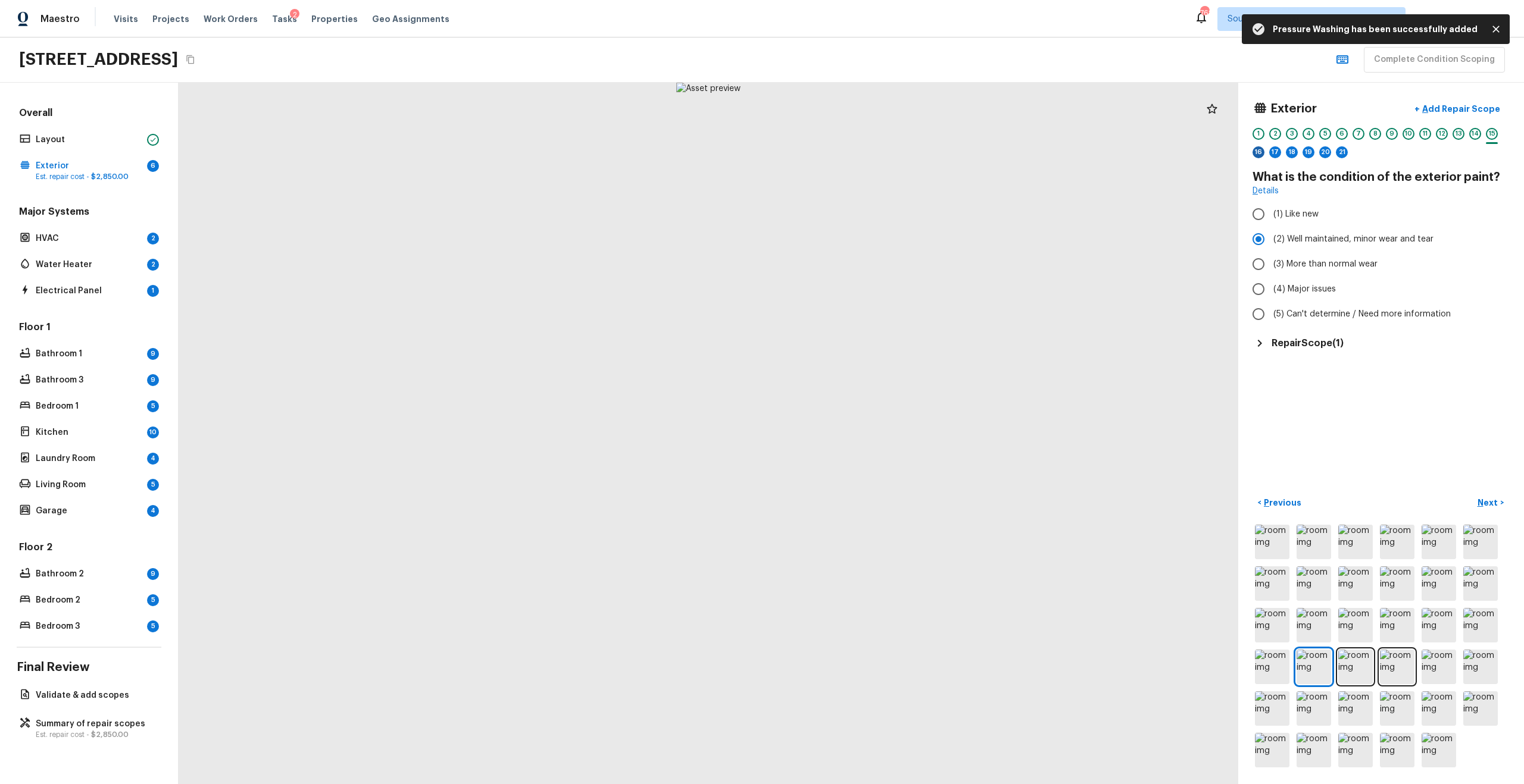
click at [1017, 151] on div "16" at bounding box center [1258, 152] width 12 height 12
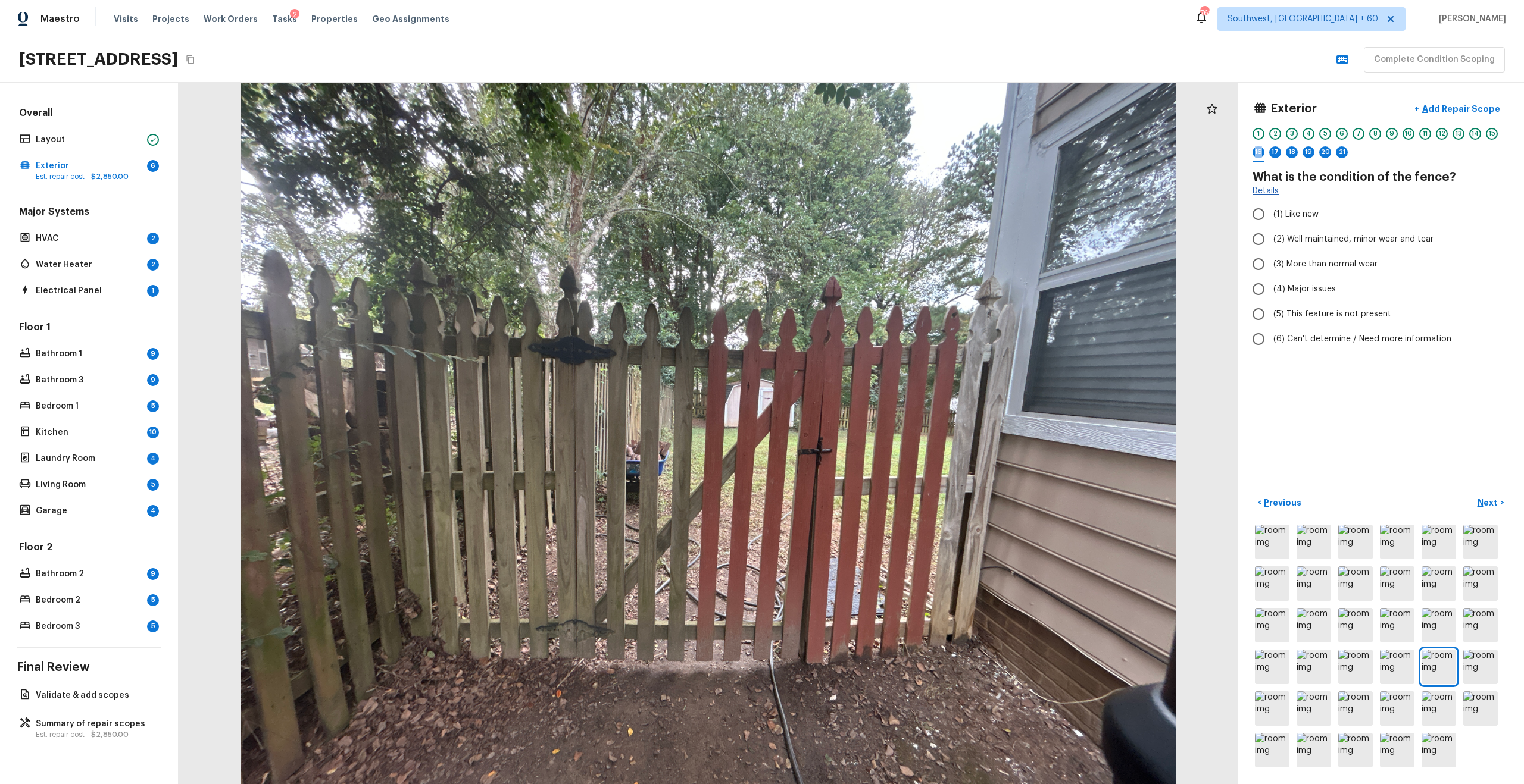
drag, startPoint x: 1257, startPoint y: 151, endPoint x: 1275, endPoint y: 196, distance: 48.5
click at [1017, 166] on div "Exterior + Add Repair Scope 1 2 3 4 5 6 7 8 9 10 11 12 13 14 15 16 17 18 19 20 …" at bounding box center [1380, 224] width 257 height 255
click at [1017, 245] on label "(2) Well maintained, minor wear and tear" at bounding box center [1373, 239] width 254 height 25
click at [1017, 245] on input "(2) Well maintained, minor wear and tear" at bounding box center [1258, 239] width 25 height 25
radio input "true"
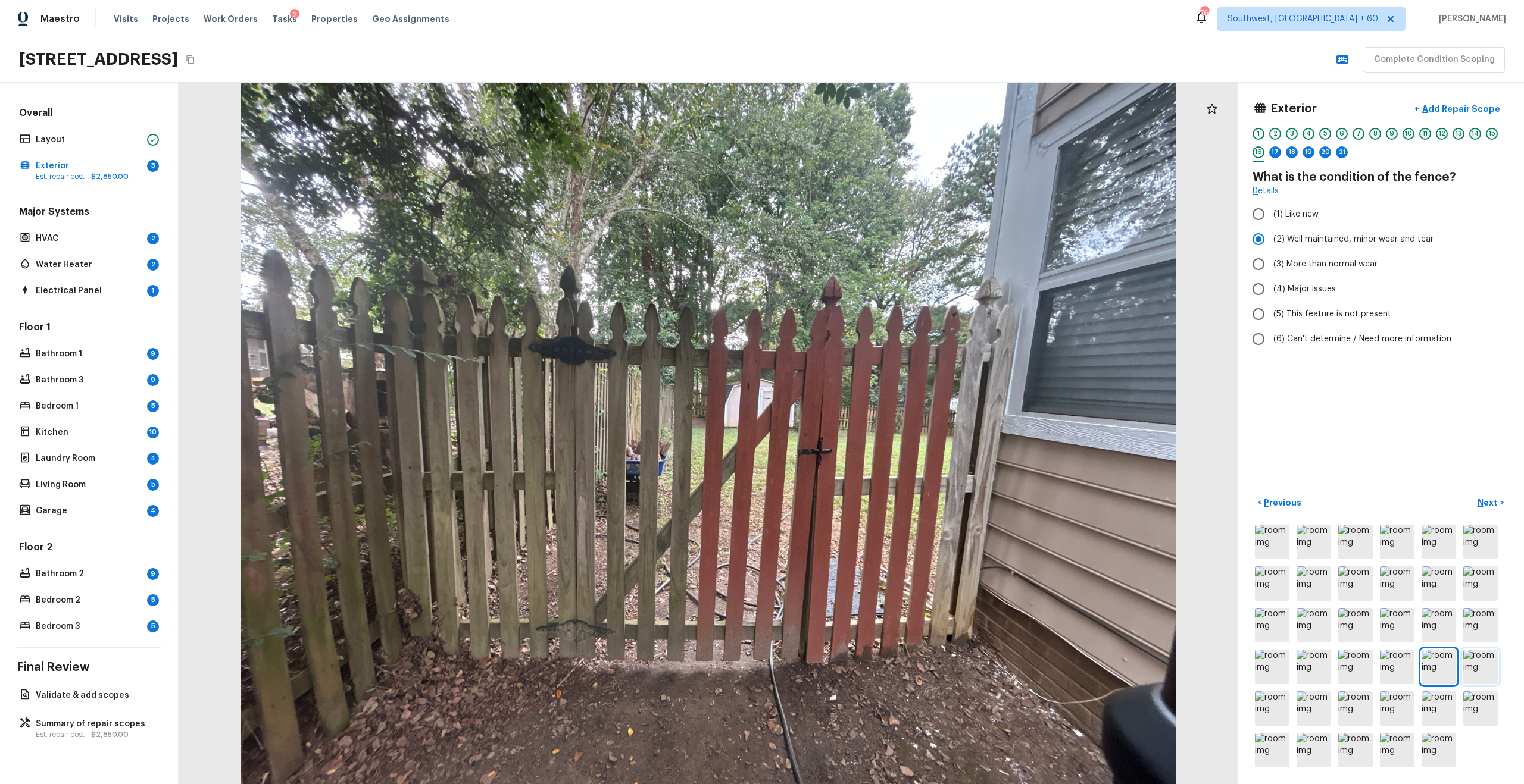
click at [1017, 508] on img at bounding box center [1480, 667] width 34 height 34
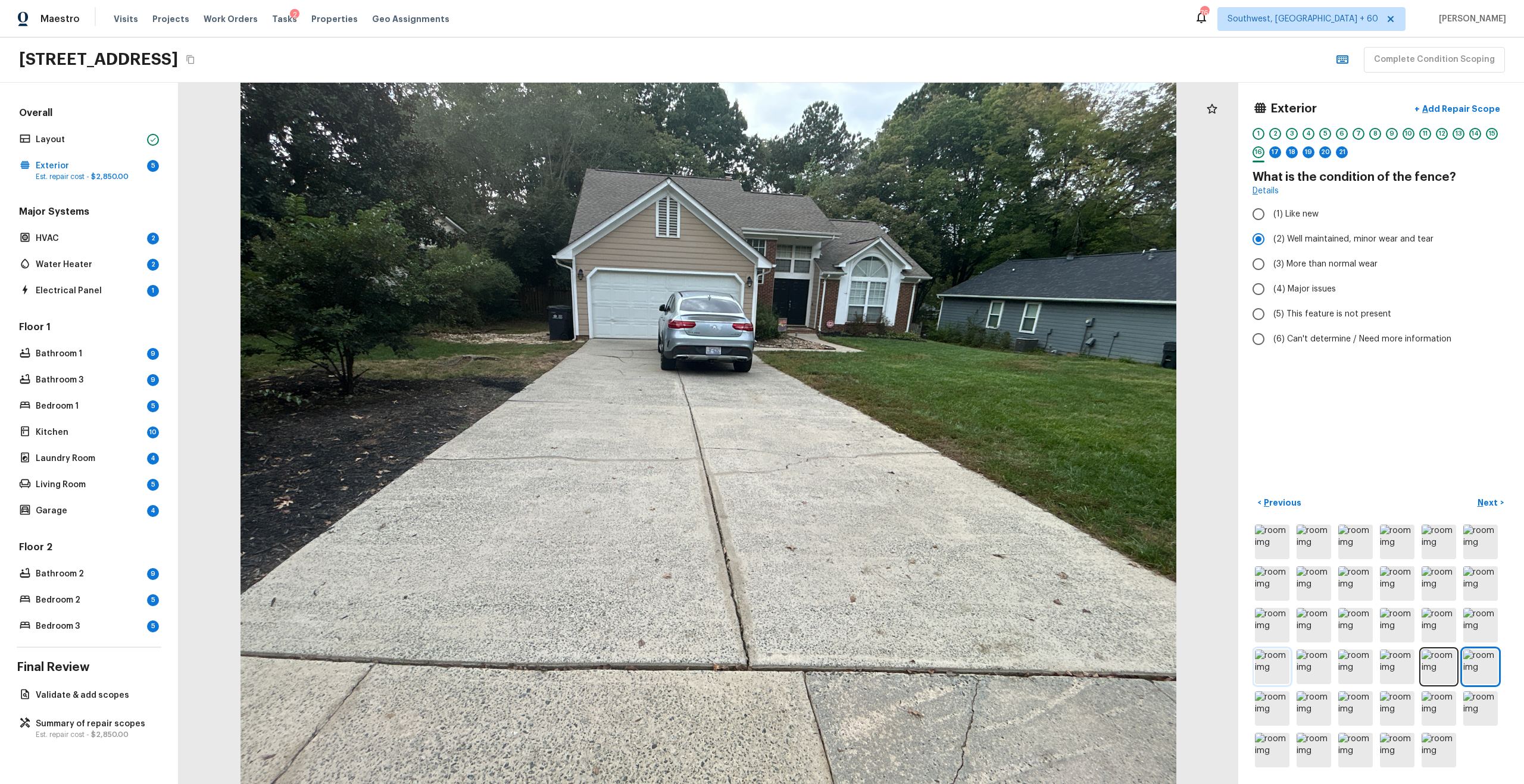
click at [1017, 508] on img at bounding box center [1272, 667] width 34 height 34
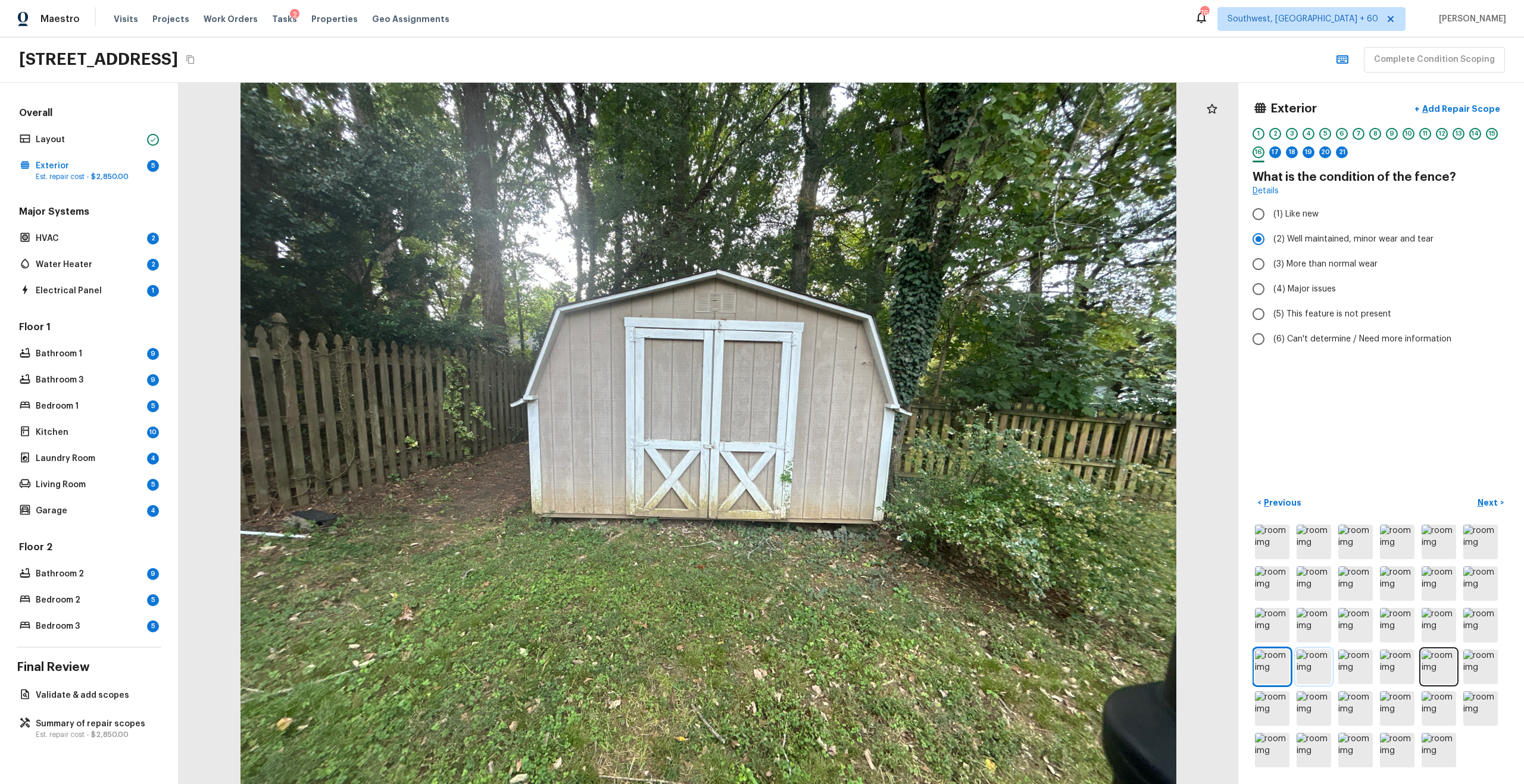
click at [1017, 508] on img at bounding box center [1314, 667] width 34 height 34
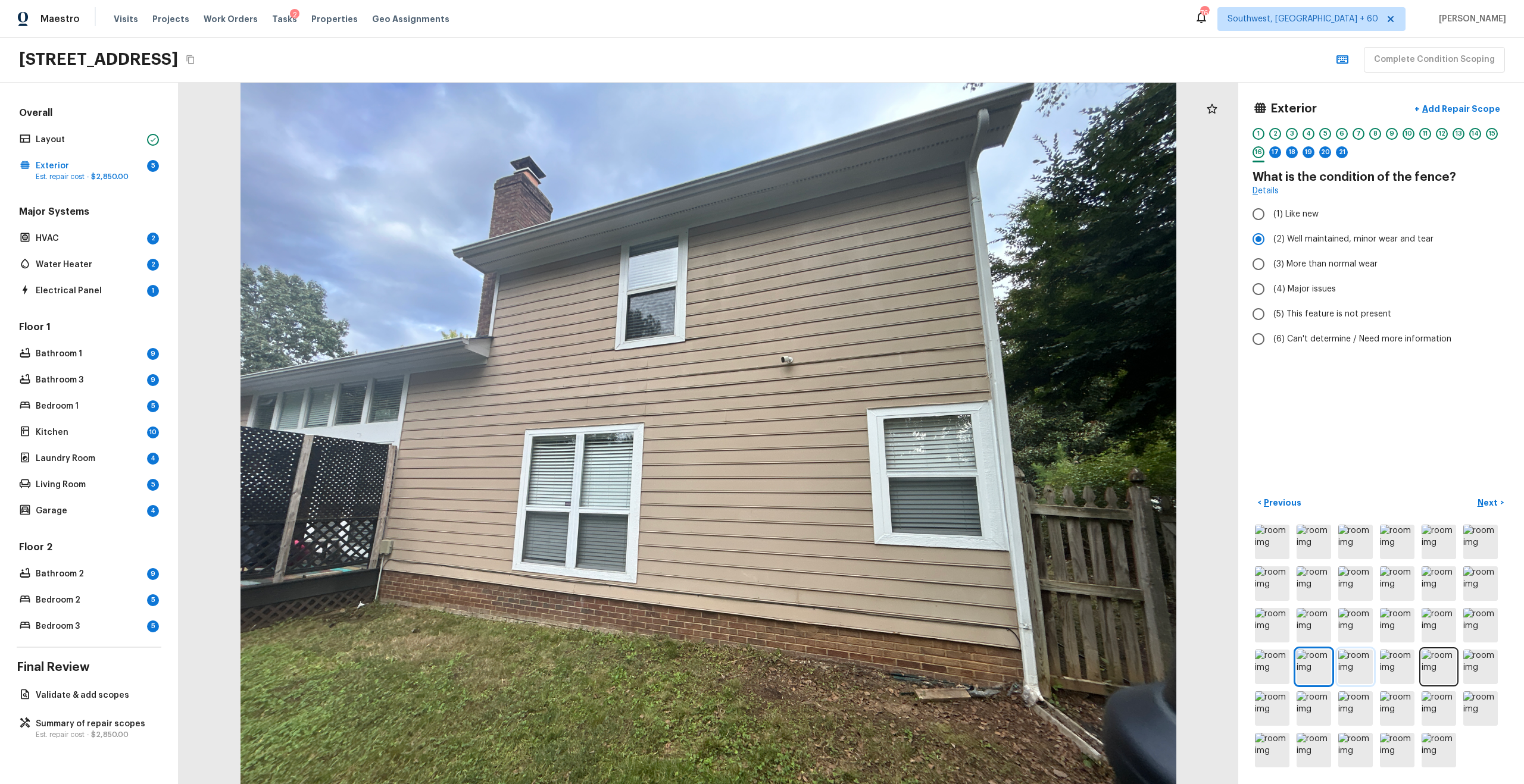
click at [1017, 508] on img at bounding box center [1355, 667] width 34 height 34
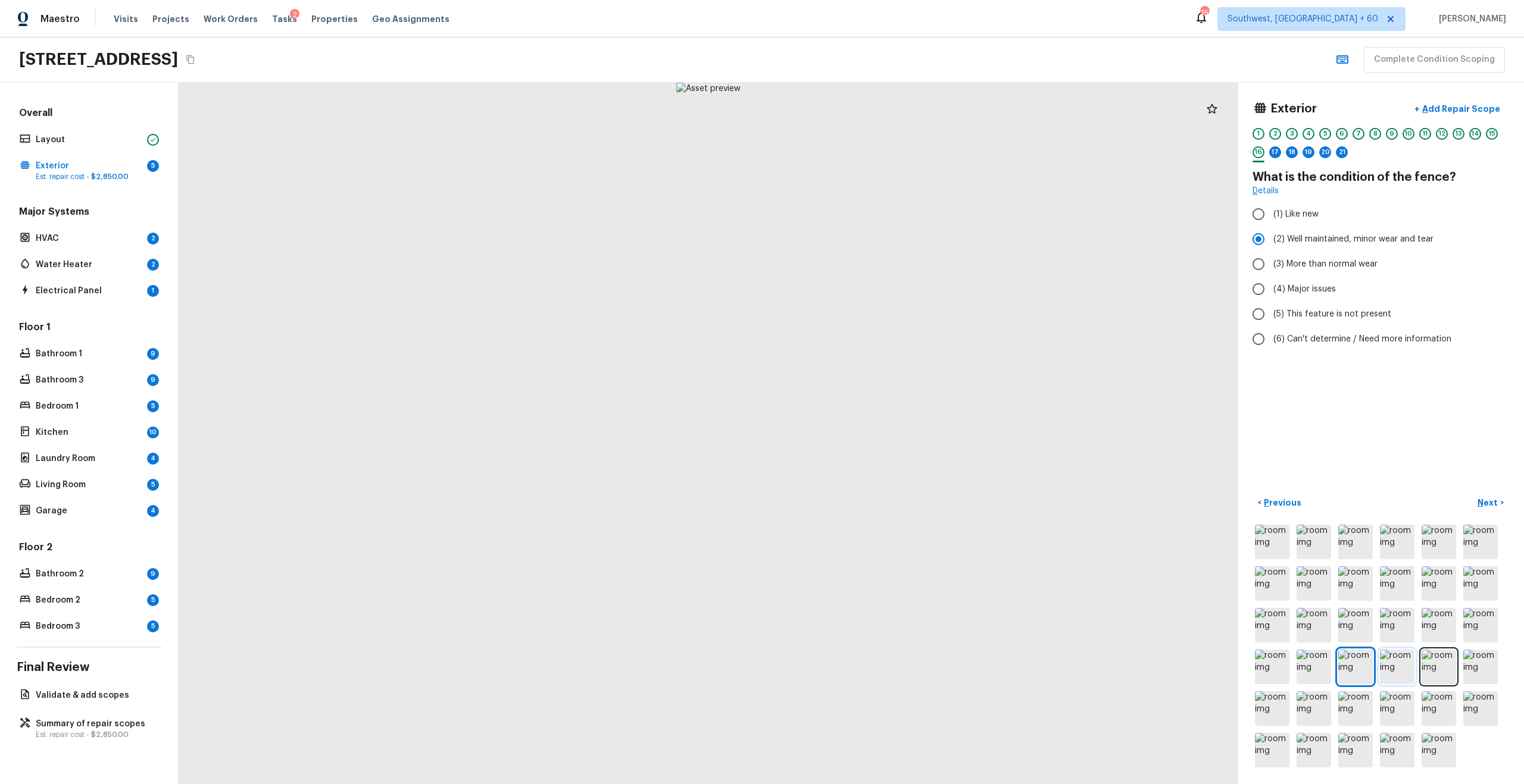
click at [1017, 508] on img at bounding box center [1397, 667] width 34 height 34
click at [1017, 508] on img at bounding box center [1438, 667] width 34 height 34
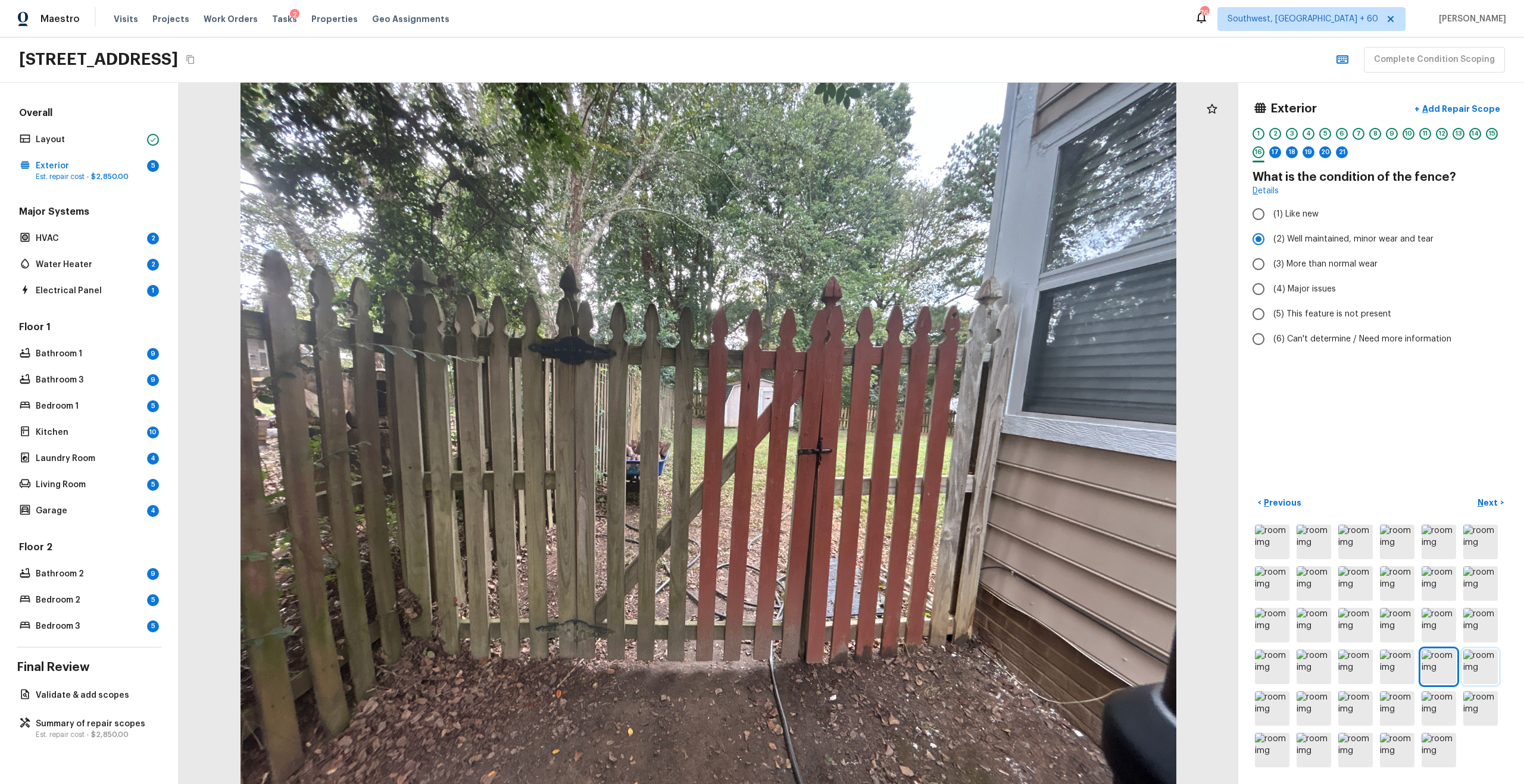
click at [1017, 508] on img at bounding box center [1480, 667] width 34 height 34
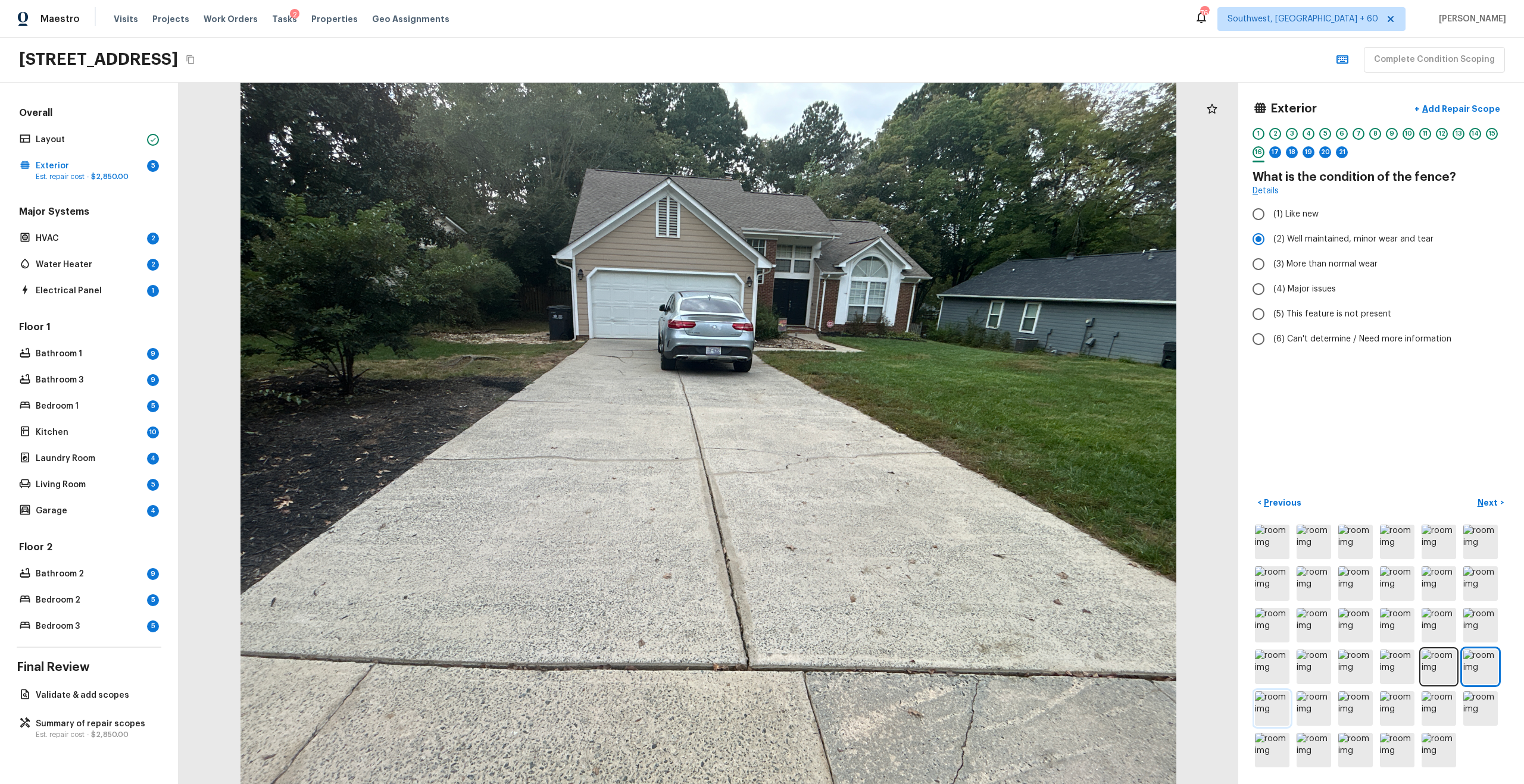
click at [1017, 508] on img at bounding box center [1272, 708] width 34 height 34
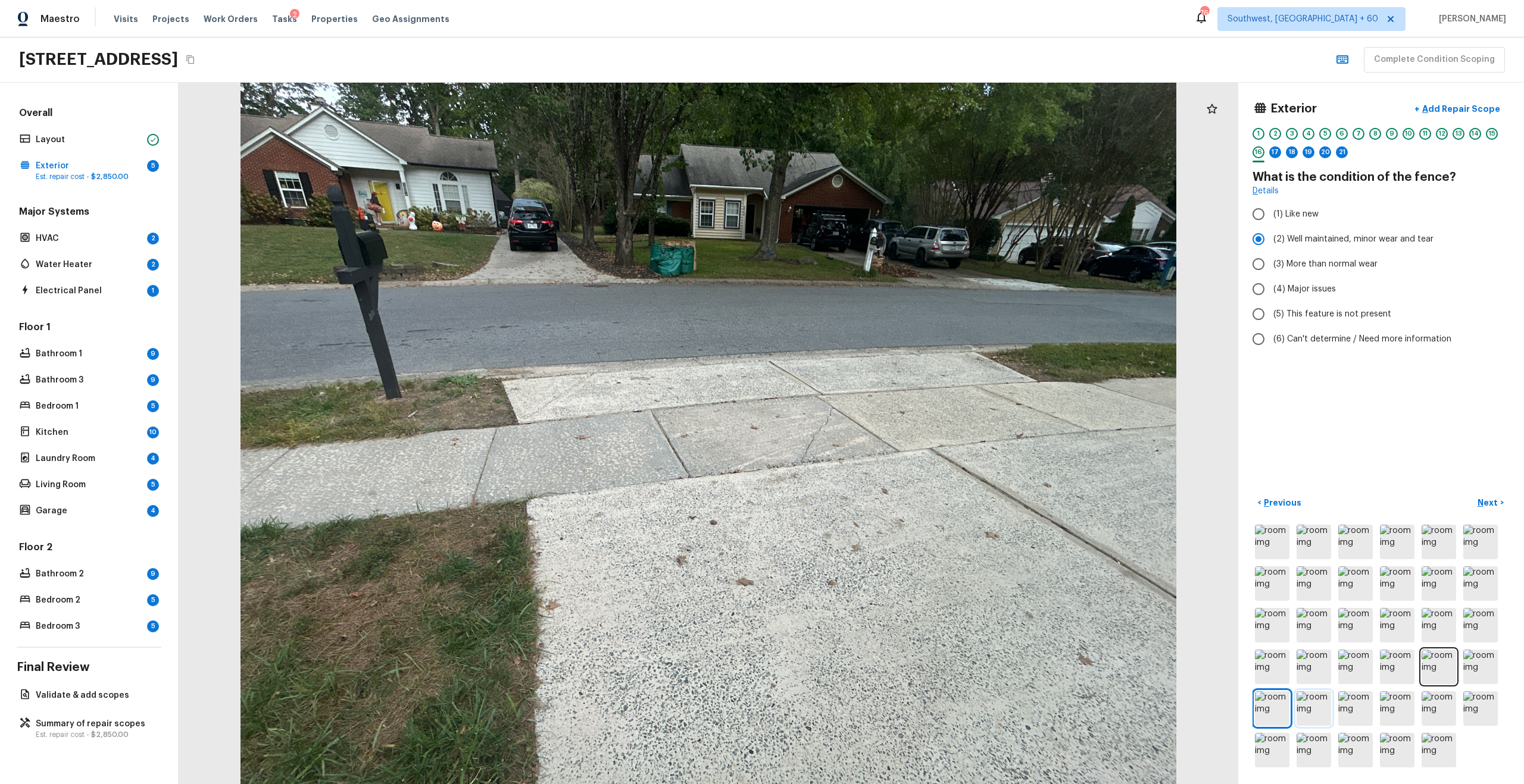
click at [1017, 508] on img at bounding box center [1314, 708] width 34 height 34
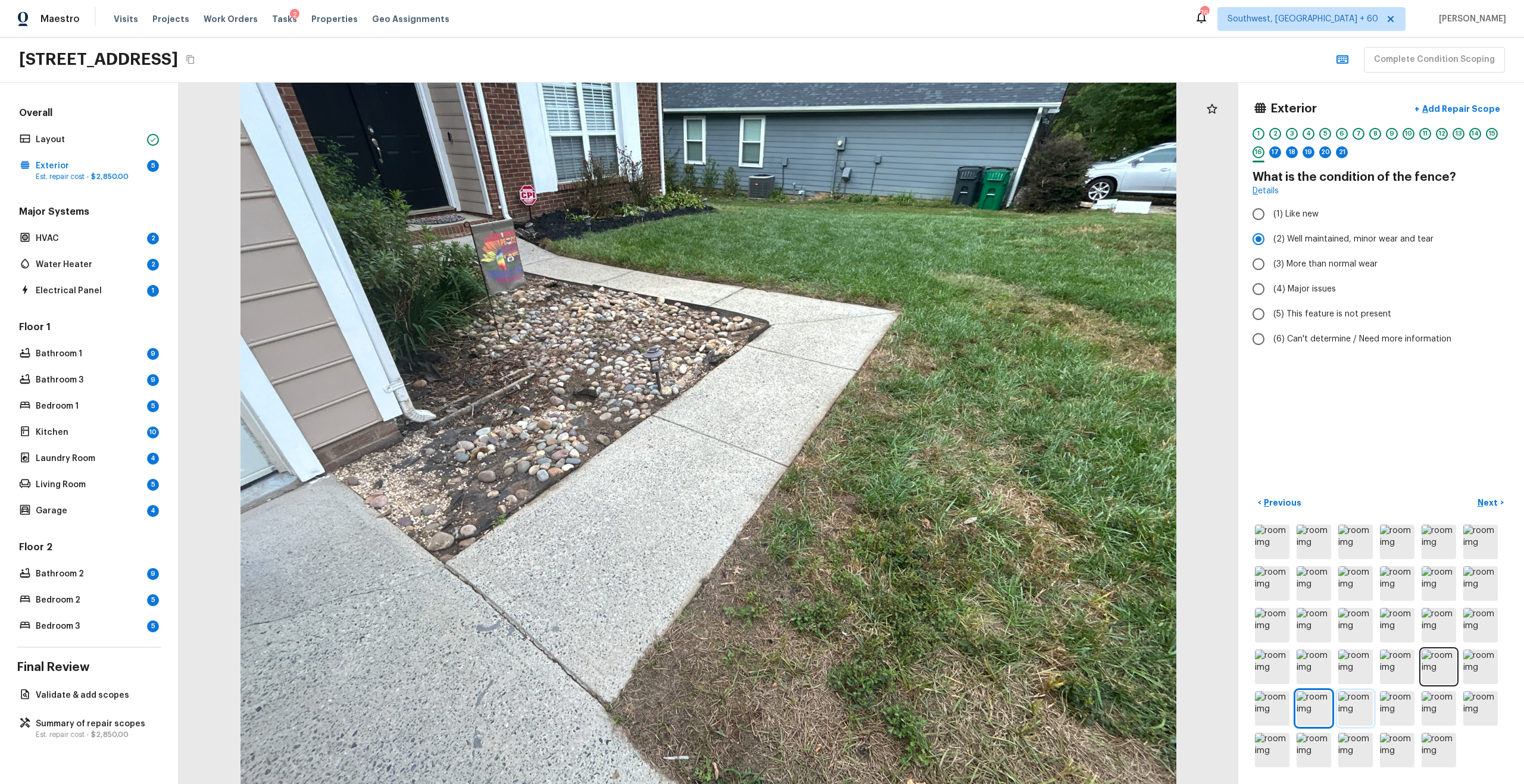
click at [1017, 508] on img at bounding box center [1355, 708] width 34 height 34
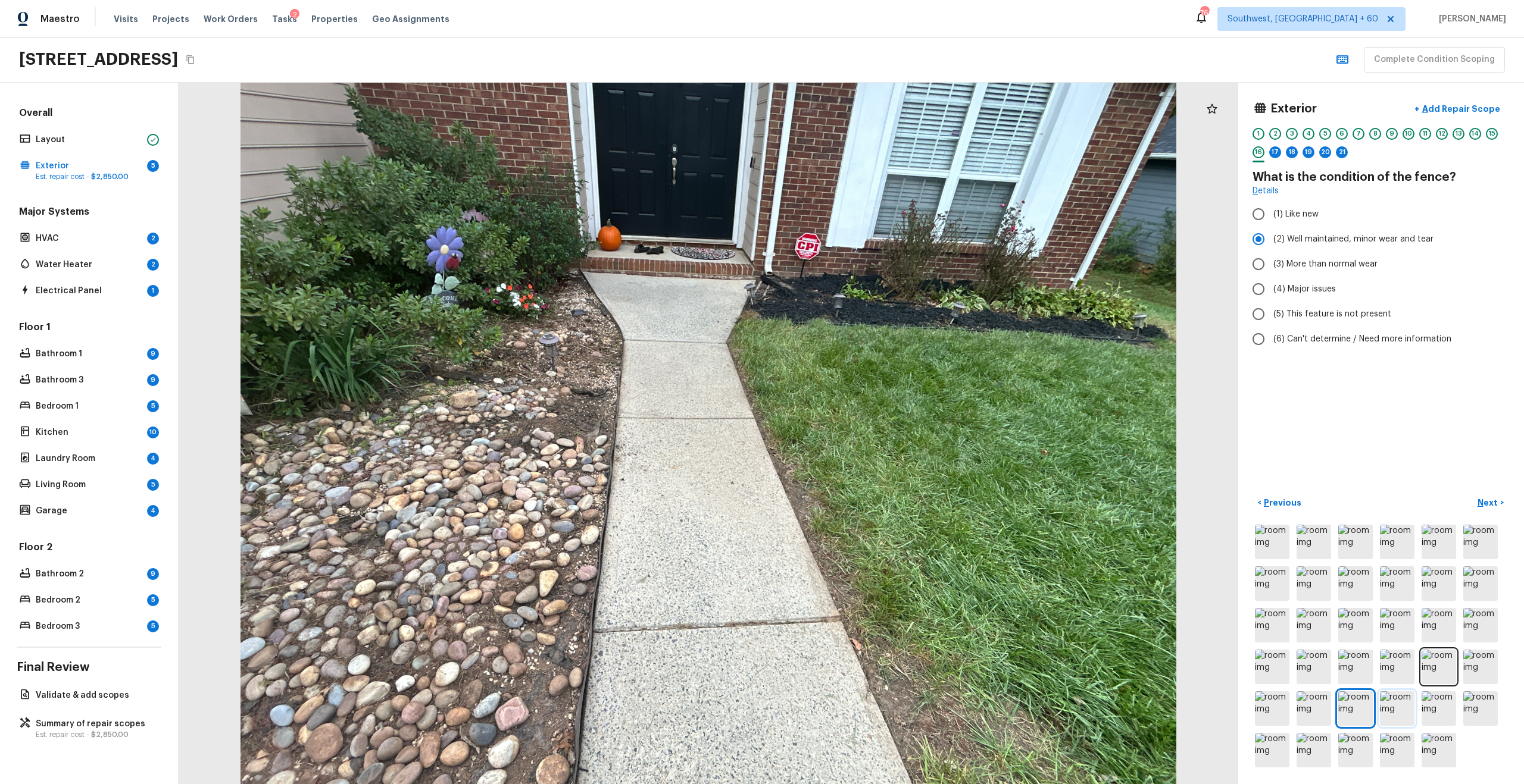
click at [1017, 508] on img at bounding box center [1397, 708] width 34 height 34
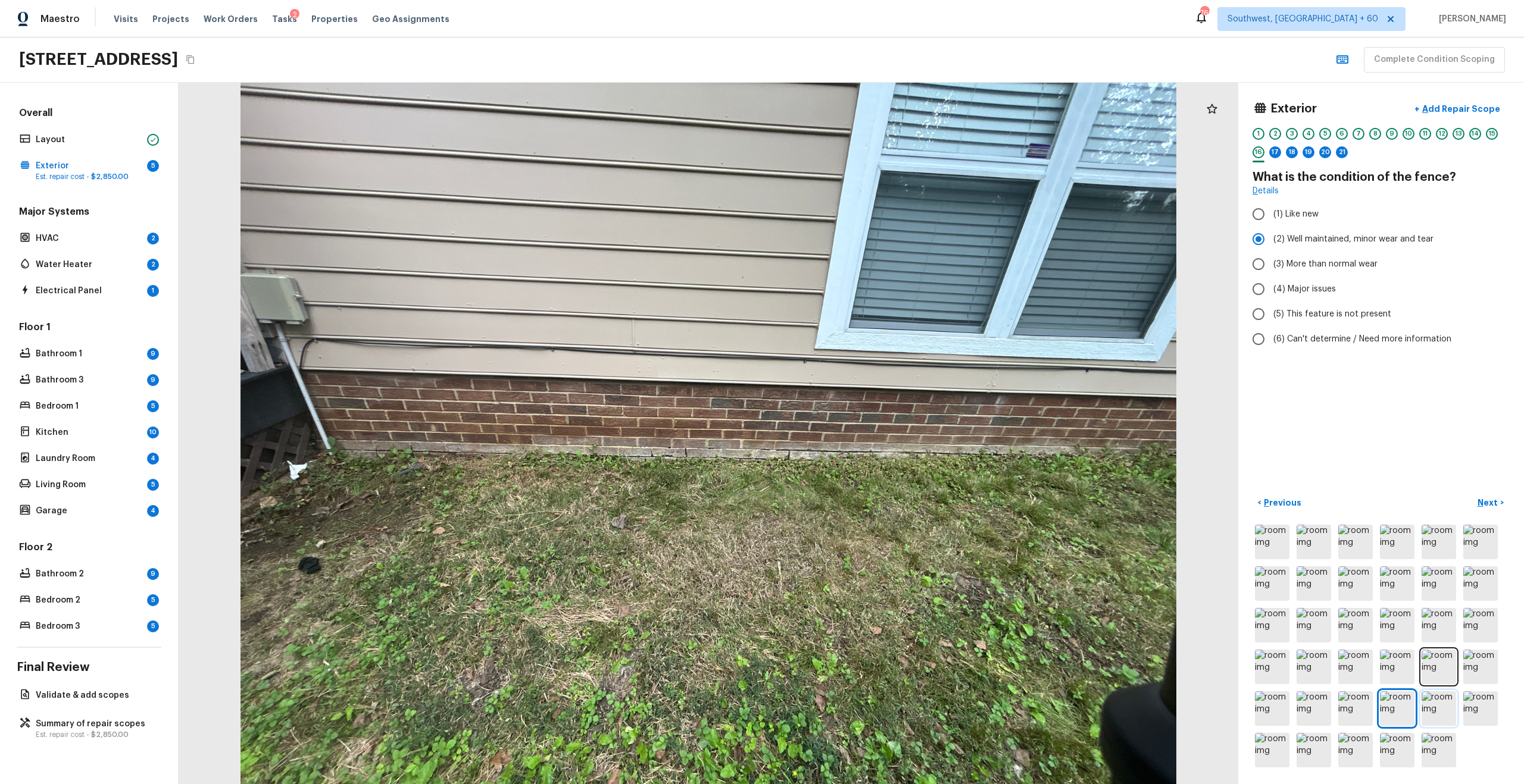
click at [1017, 508] on img at bounding box center [1438, 708] width 34 height 34
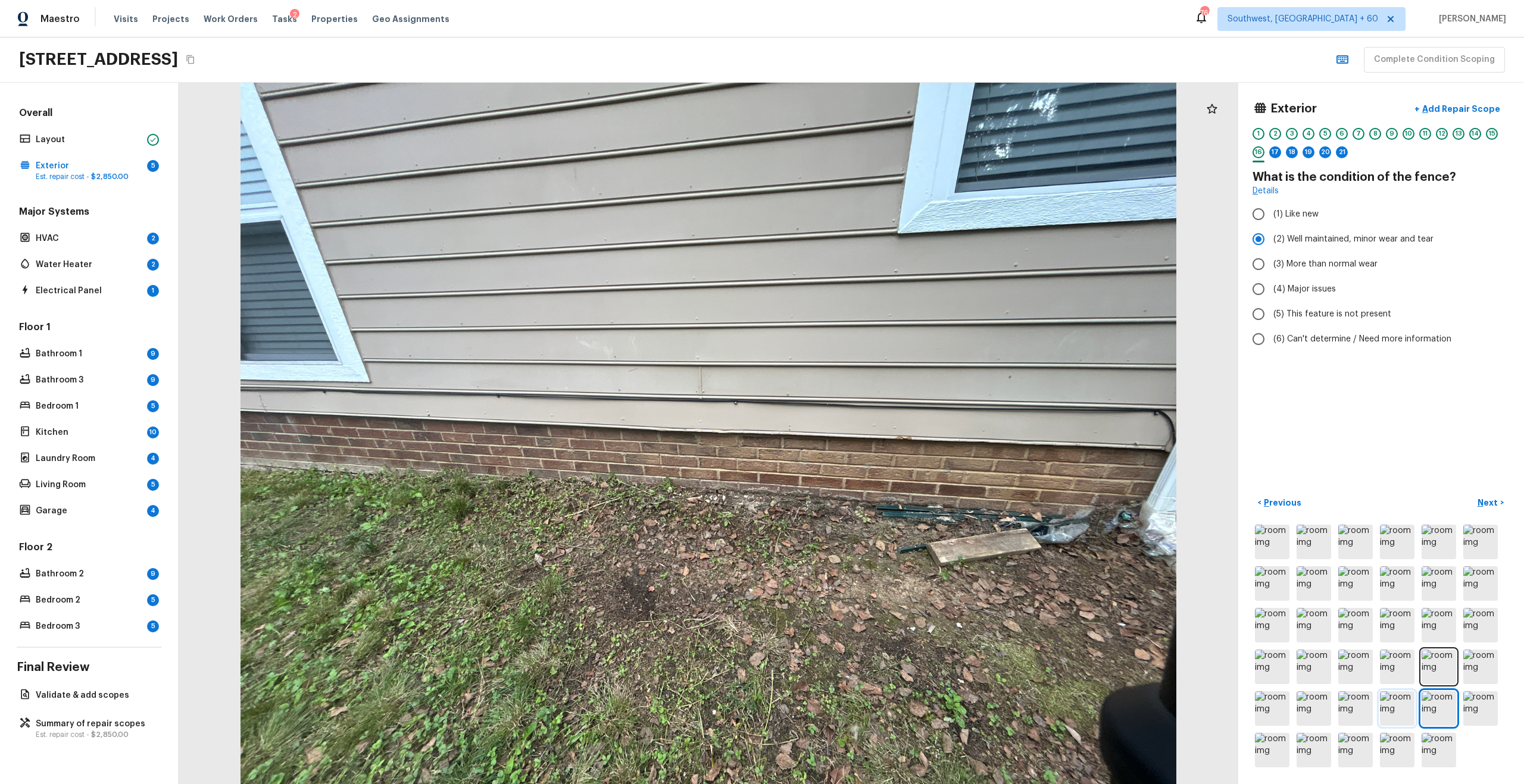
click at [1017, 508] on img at bounding box center [1397, 708] width 34 height 34
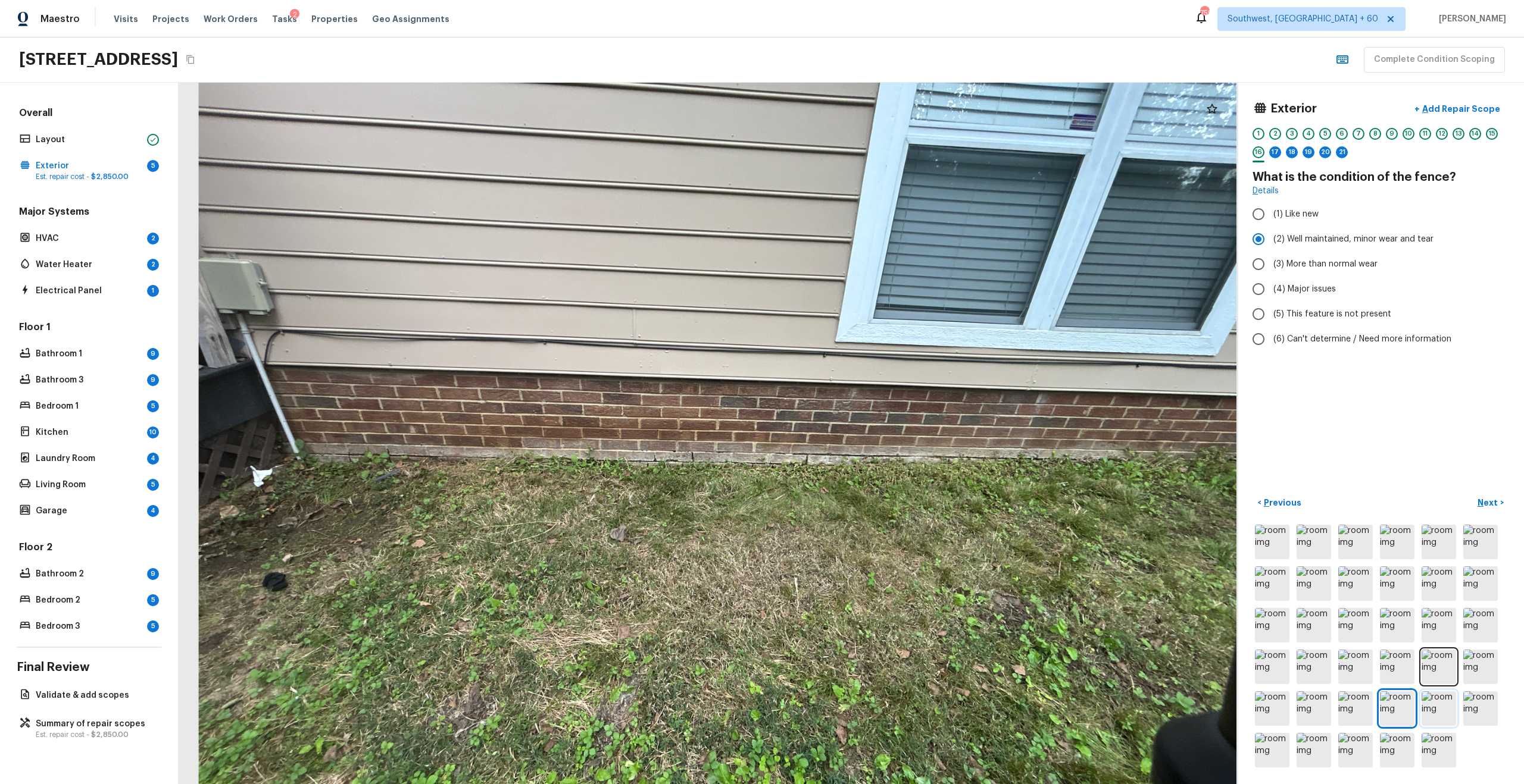
click at [1017, 508] on img at bounding box center [1438, 708] width 34 height 34
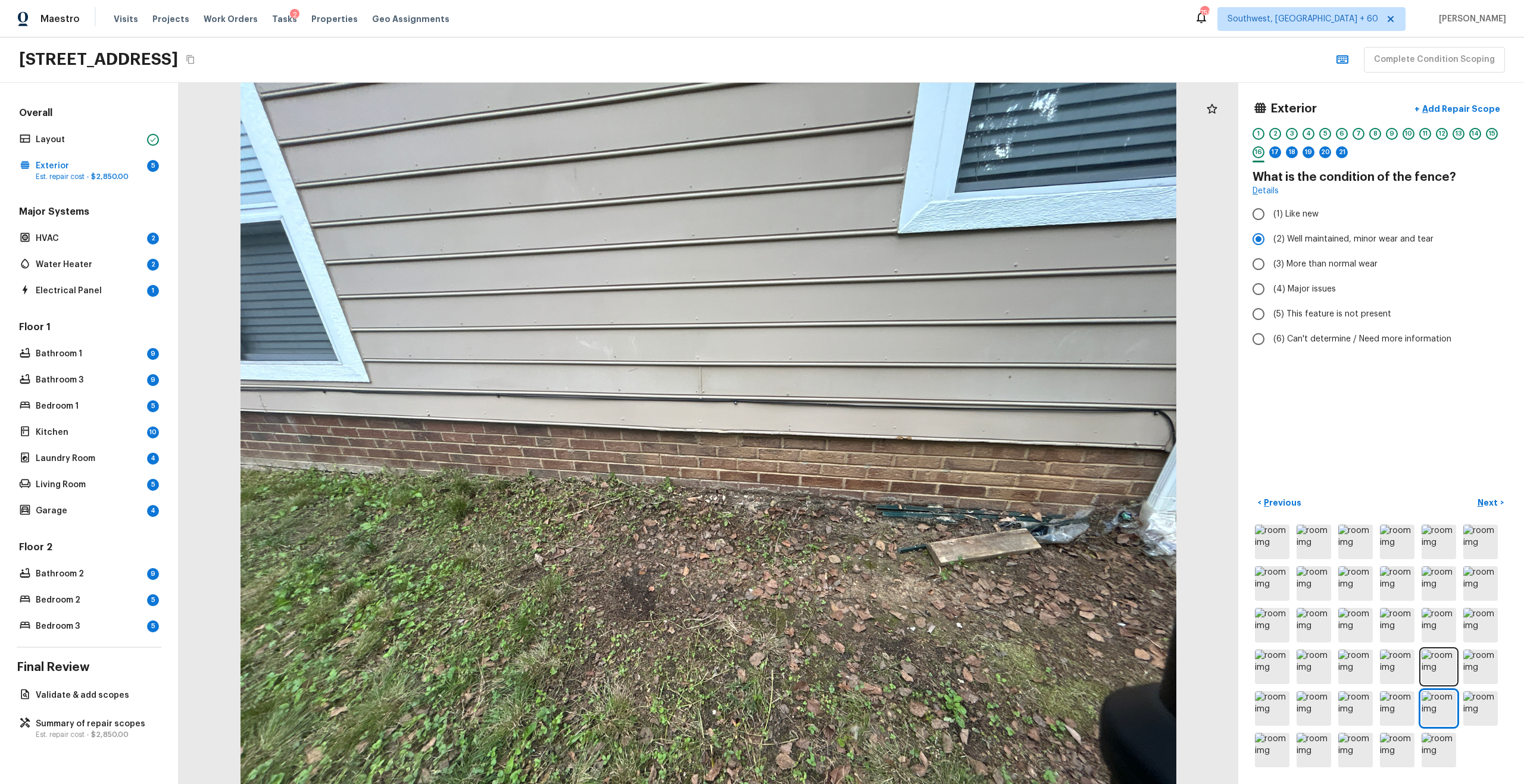
click at [1017, 508] on div at bounding box center [1380, 646] width 257 height 248
click at [1017, 508] on div "Exterior + Add Repair Scope 1 2 3 4 5 6 7 8 9 10 11 12 13 14 15 16 17 18 19 20 …" at bounding box center [1380, 433] width 285 height 702
click at [1017, 508] on img at bounding box center [1480, 708] width 34 height 34
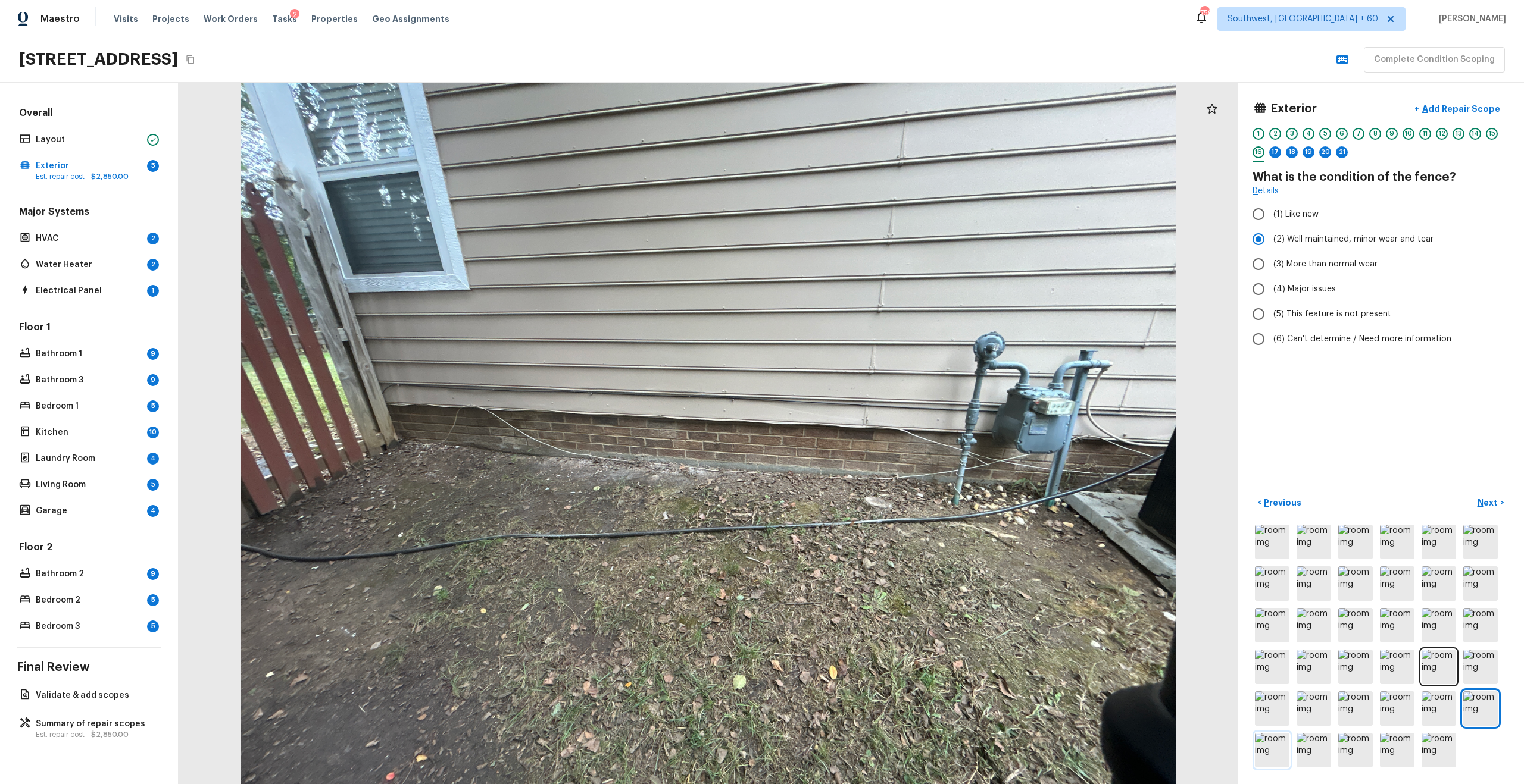
click at [1017, 508] on img at bounding box center [1272, 750] width 34 height 34
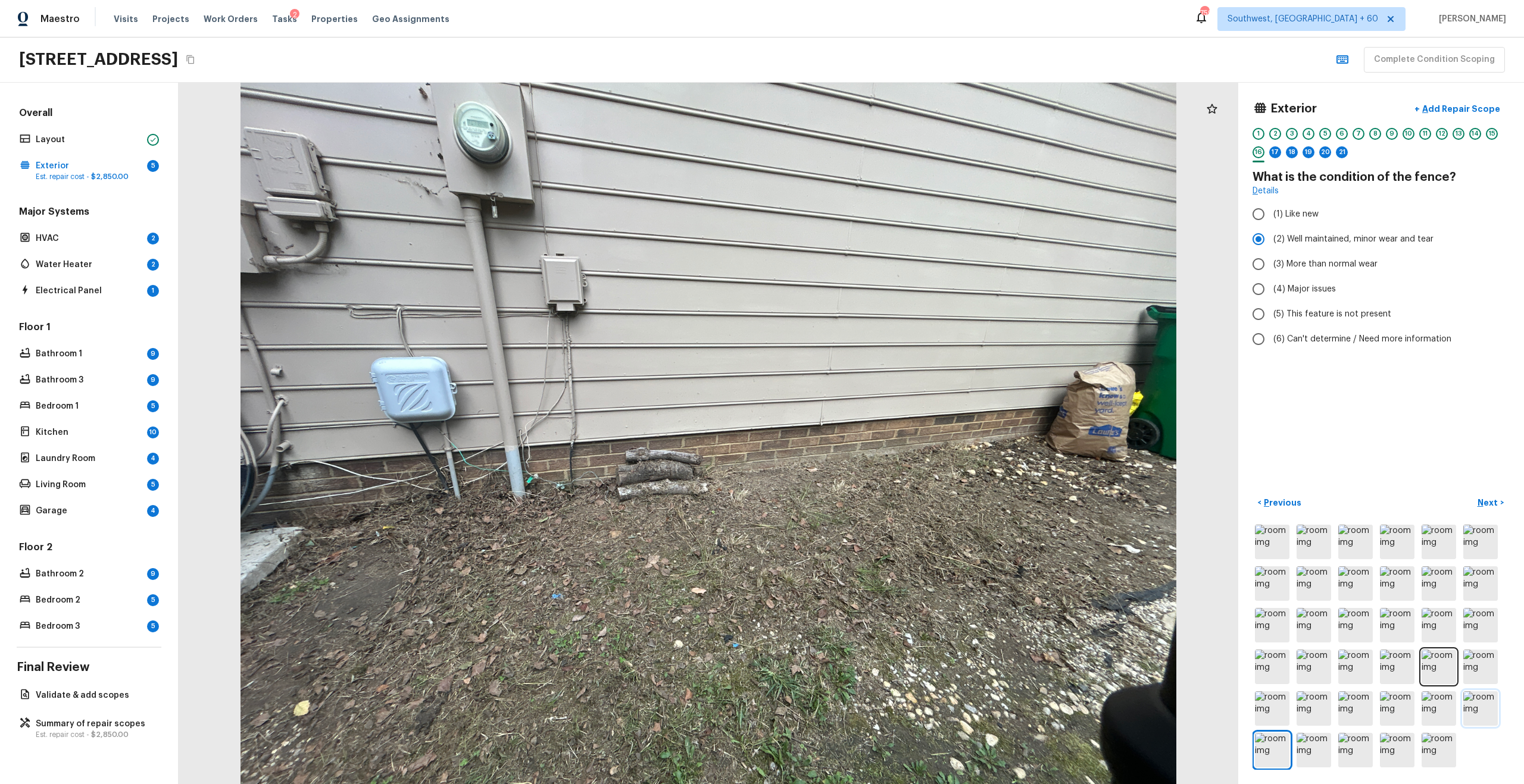
click at [1017, 508] on img at bounding box center [1480, 708] width 34 height 34
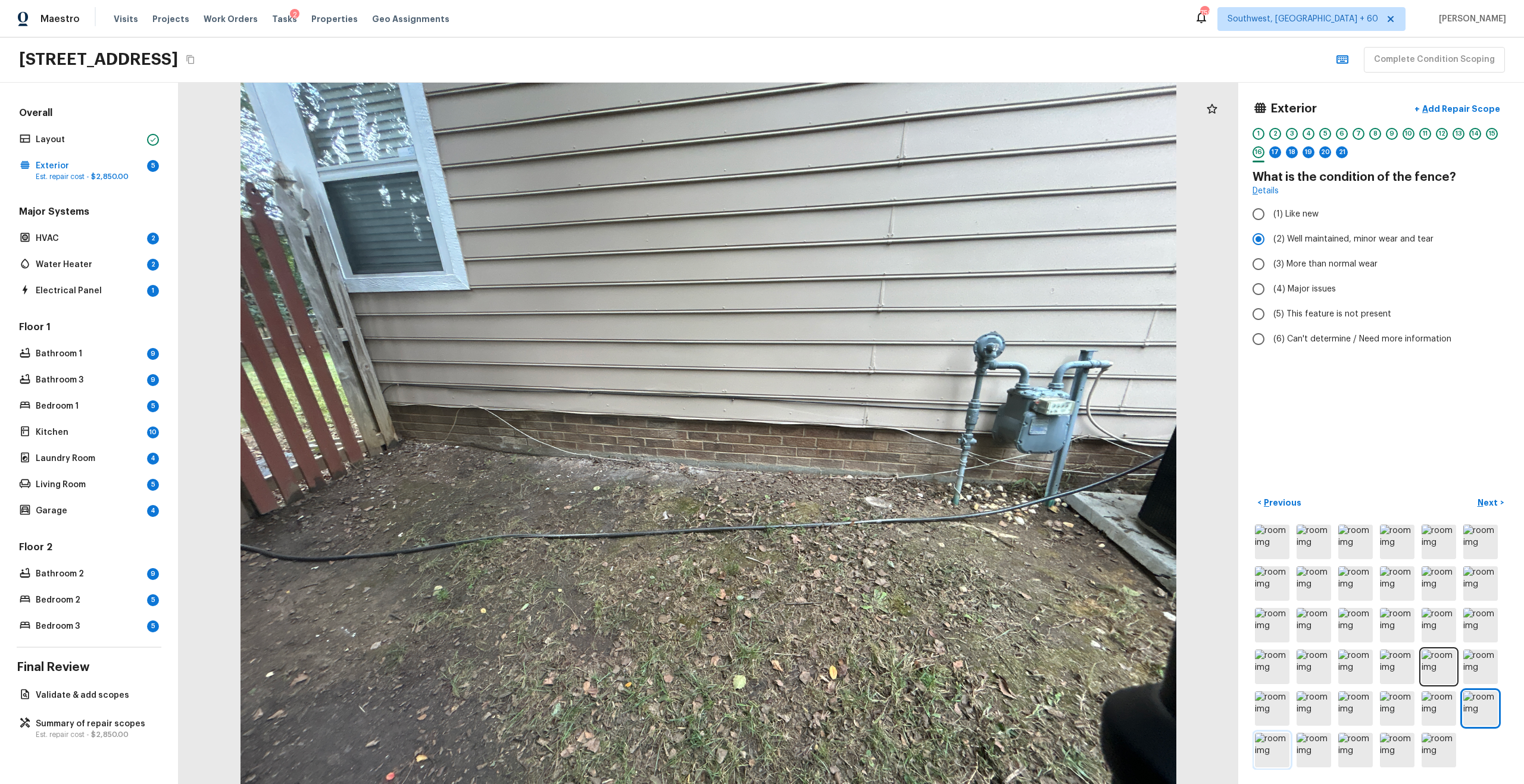
click at [1017, 508] on img at bounding box center [1272, 750] width 34 height 34
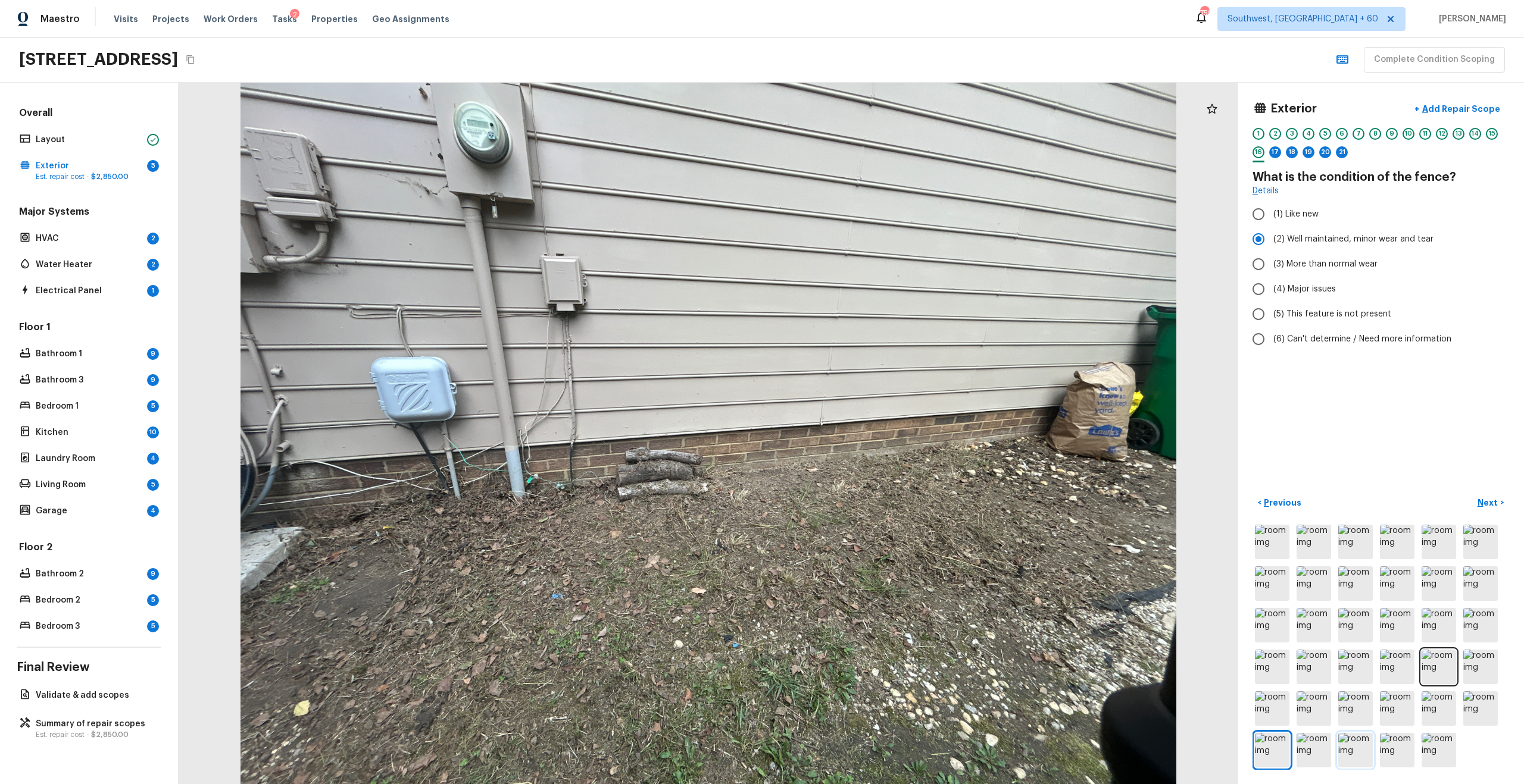
click at [1017, 508] on img at bounding box center [1355, 750] width 34 height 34
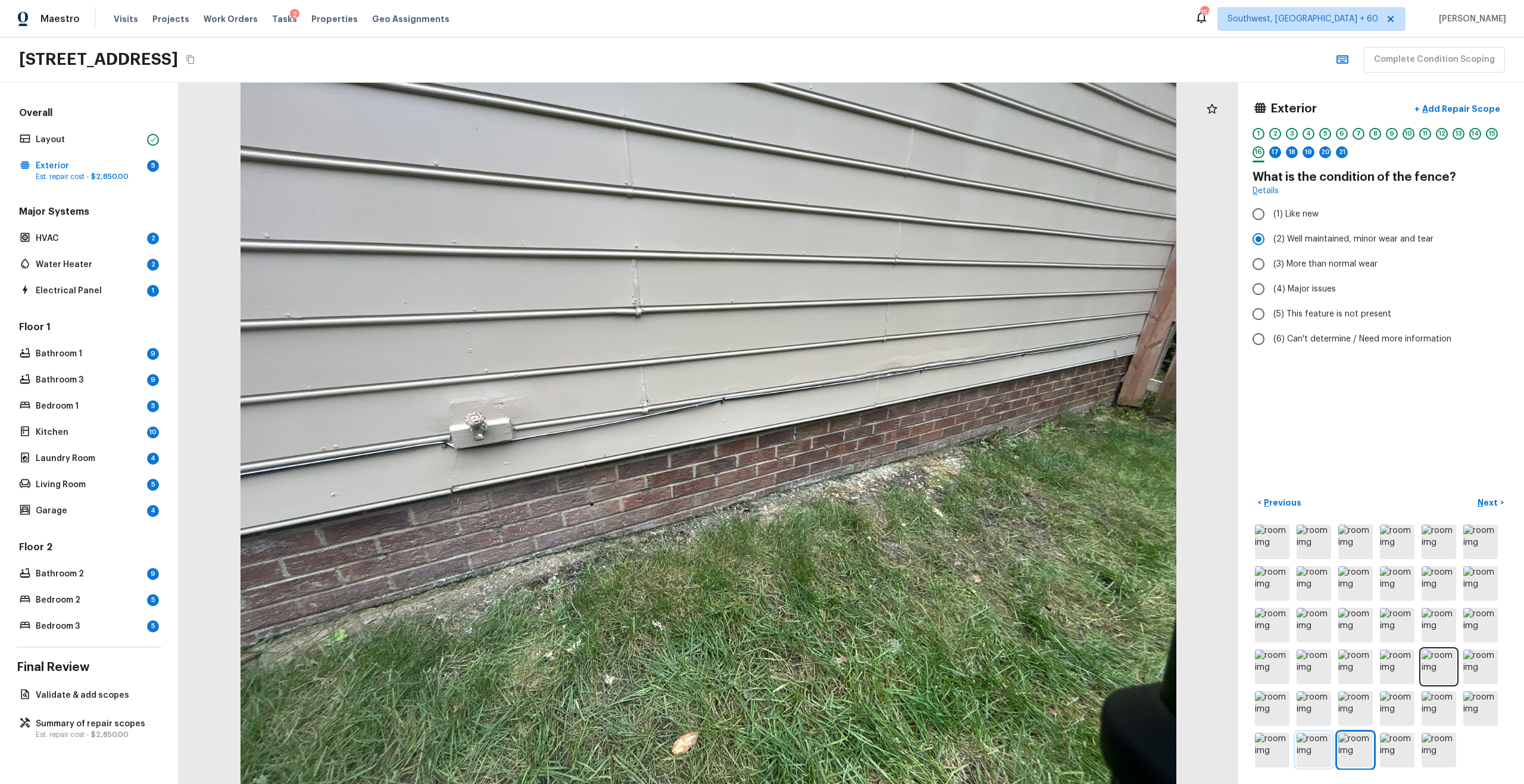
click at [1017, 508] on img at bounding box center [1314, 750] width 34 height 34
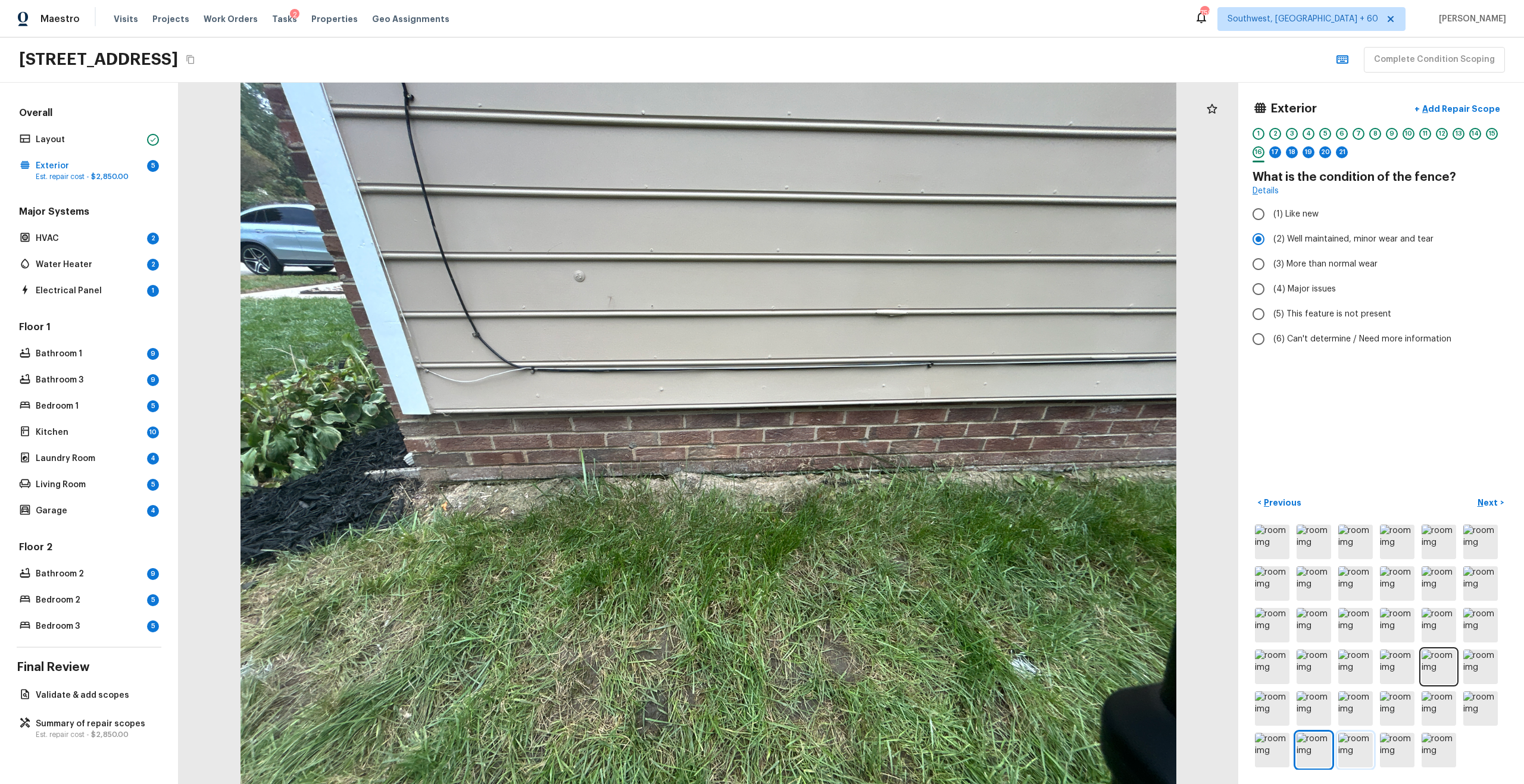
click at [1017, 508] on img at bounding box center [1355, 750] width 34 height 34
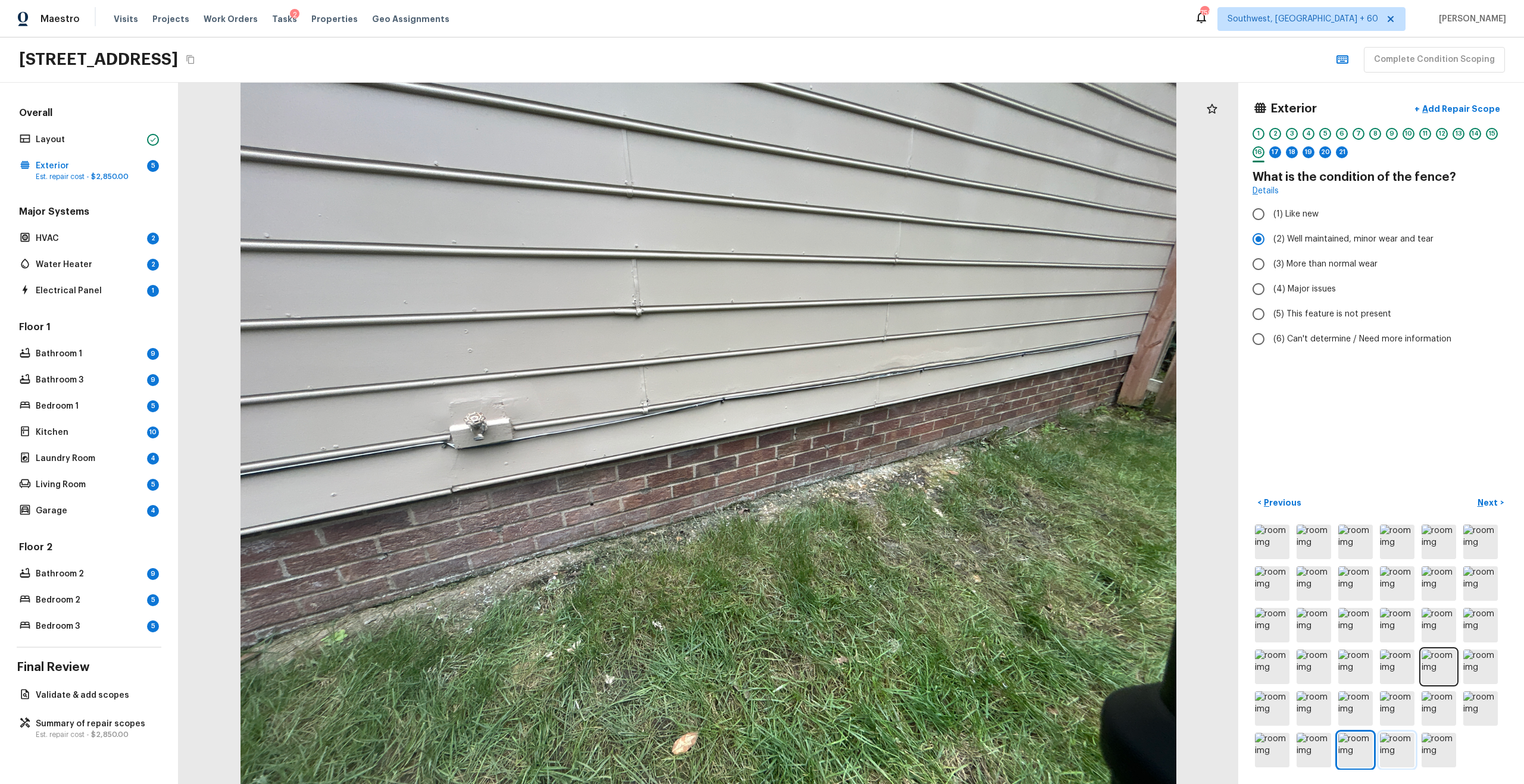
click at [1017, 508] on img at bounding box center [1397, 750] width 34 height 34
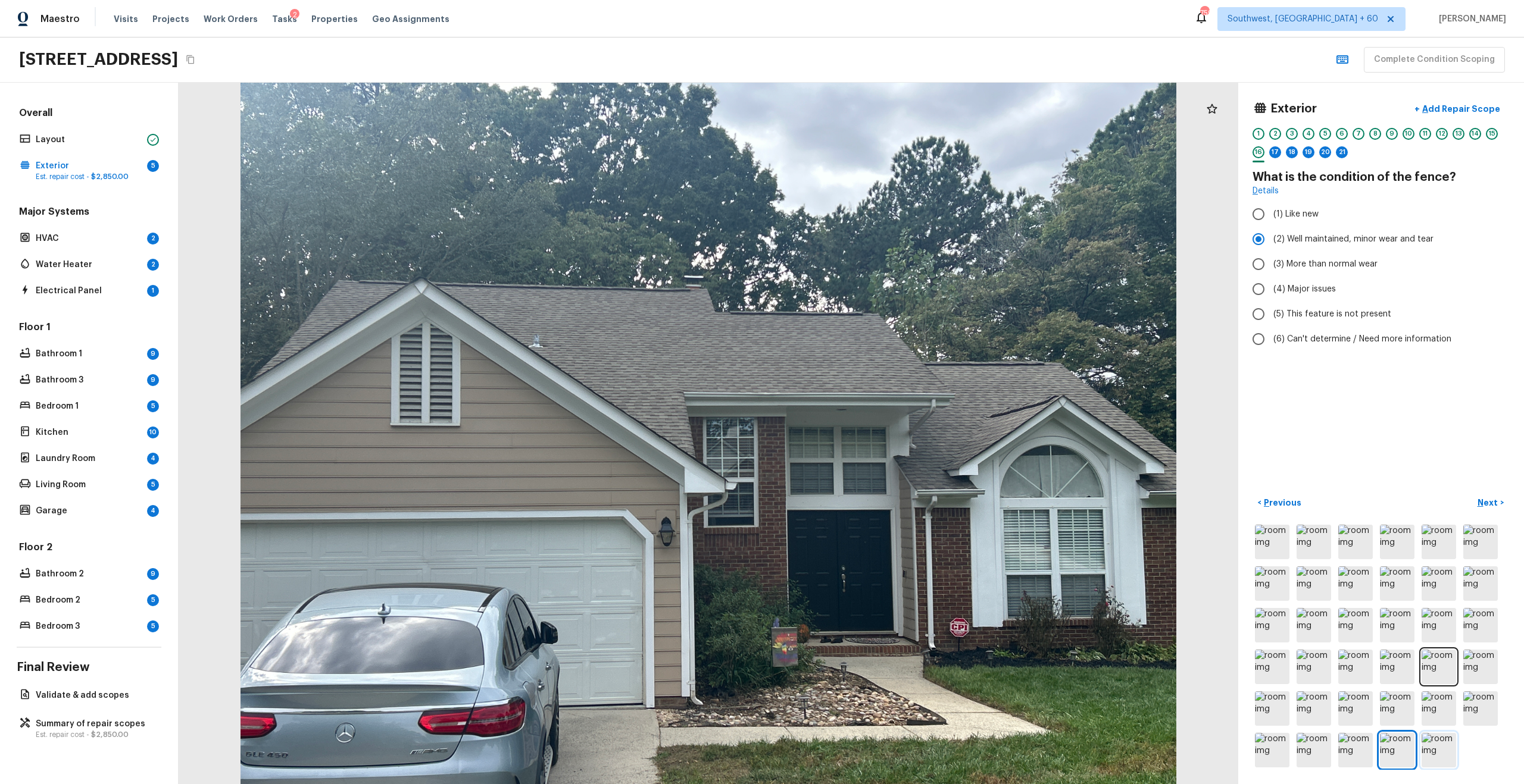
click at [1017, 508] on img at bounding box center [1438, 750] width 34 height 34
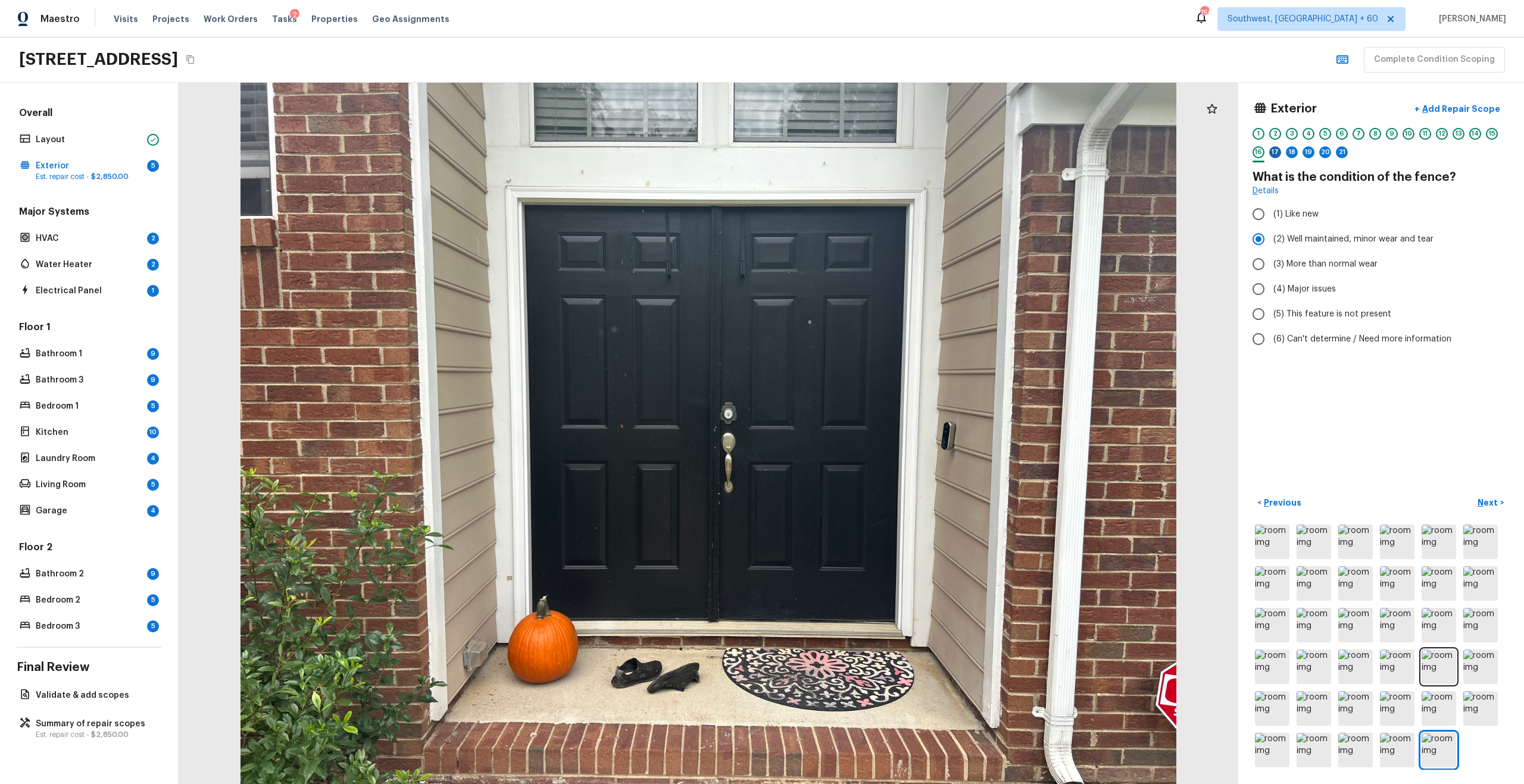
click at [1017, 153] on div "17" at bounding box center [1274, 152] width 12 height 12
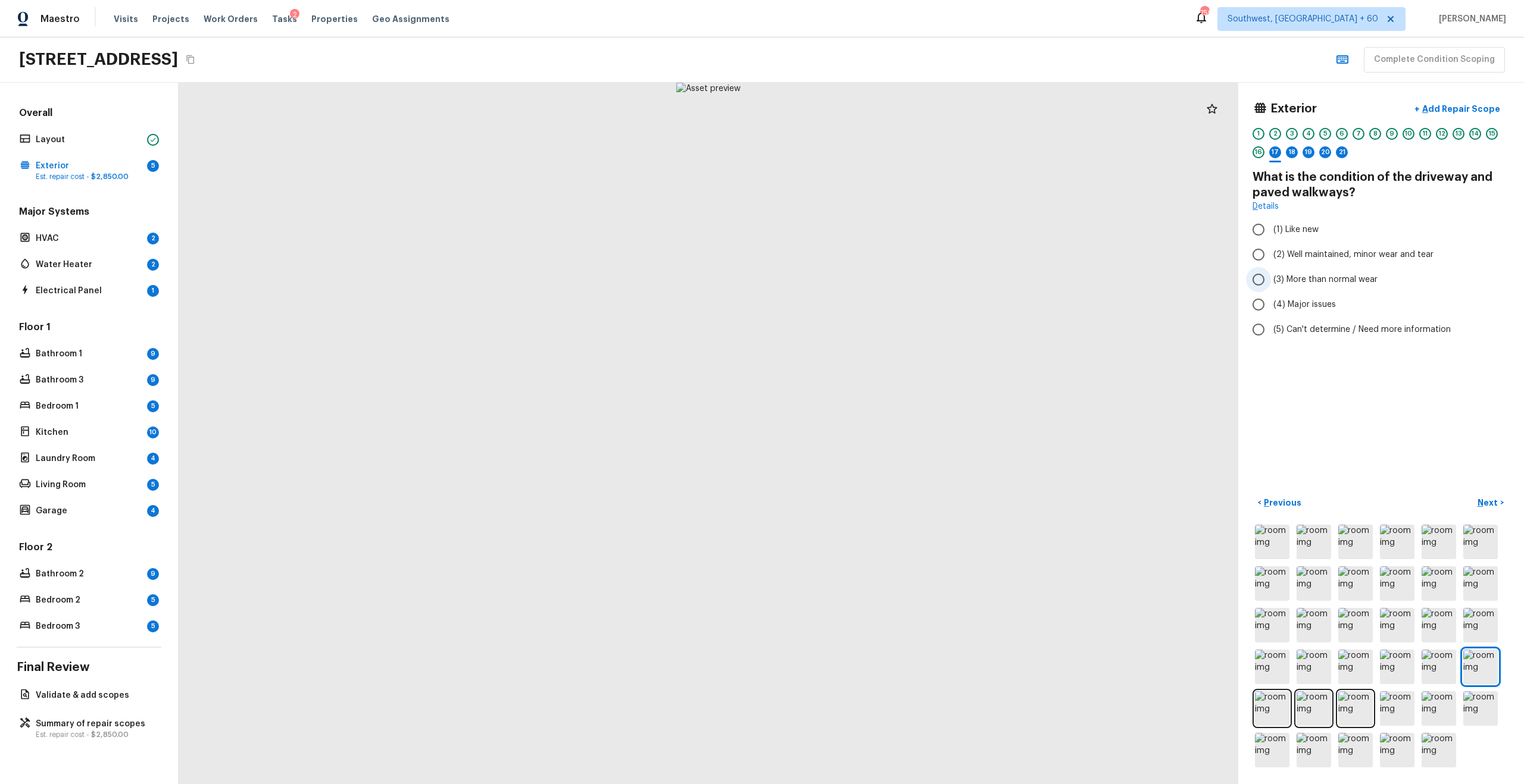
click at [1017, 276] on span "(3) More than normal wear" at bounding box center [1325, 280] width 104 height 12
click at [1017, 276] on input "(3) More than normal wear" at bounding box center [1258, 280] width 25 height 25
radio input "true"
click at [1017, 493] on div "< Previous Next >" at bounding box center [1380, 503] width 257 height 20
click at [1017, 504] on p "Next" at bounding box center [1489, 502] width 23 height 12
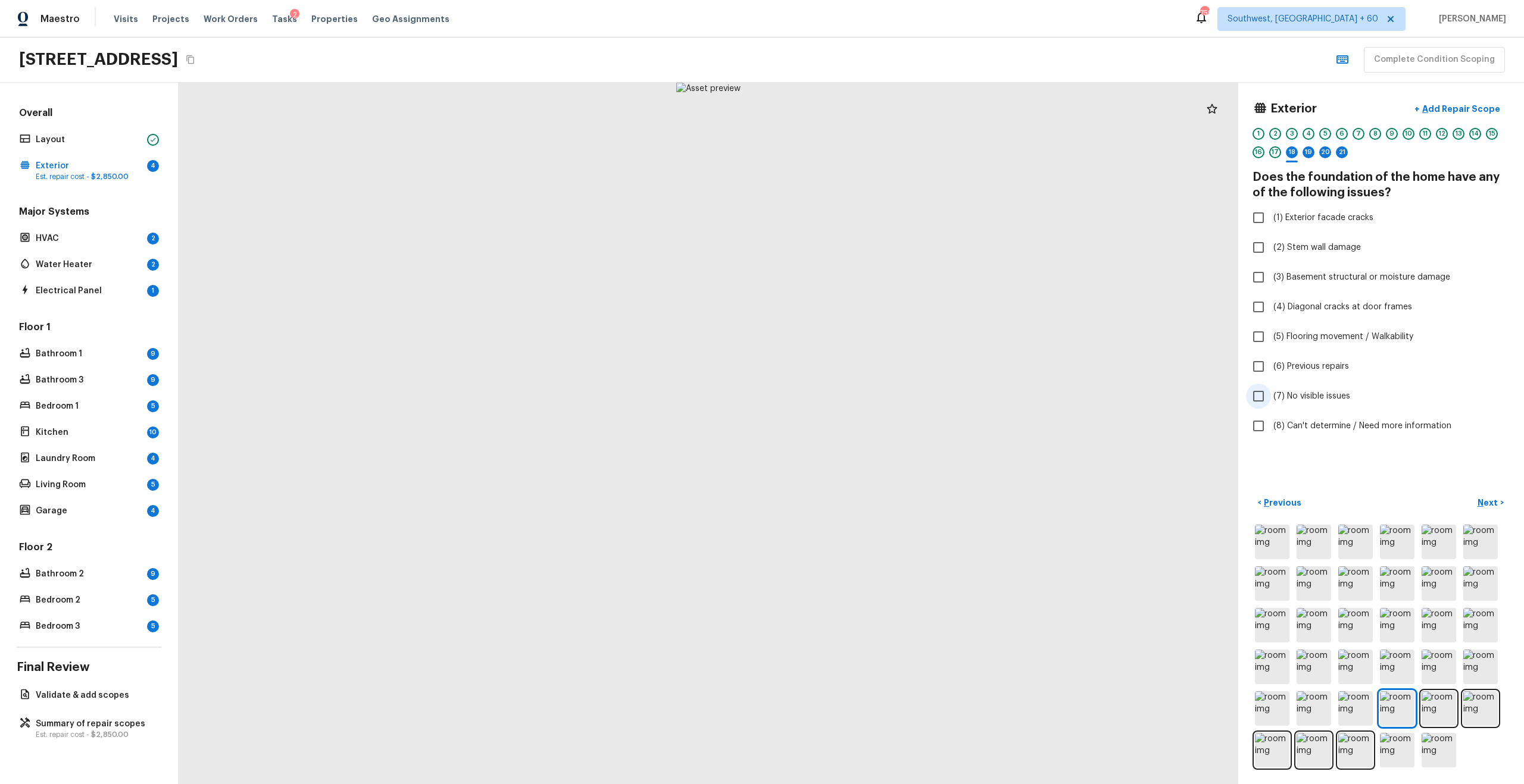
click at [1017, 388] on label "(7) No visible issues" at bounding box center [1373, 396] width 254 height 25
click at [1017, 388] on input "(7) No visible issues" at bounding box center [1258, 396] width 25 height 25
checkbox input "true"
click at [1017, 500] on p "Next" at bounding box center [1489, 502] width 23 height 12
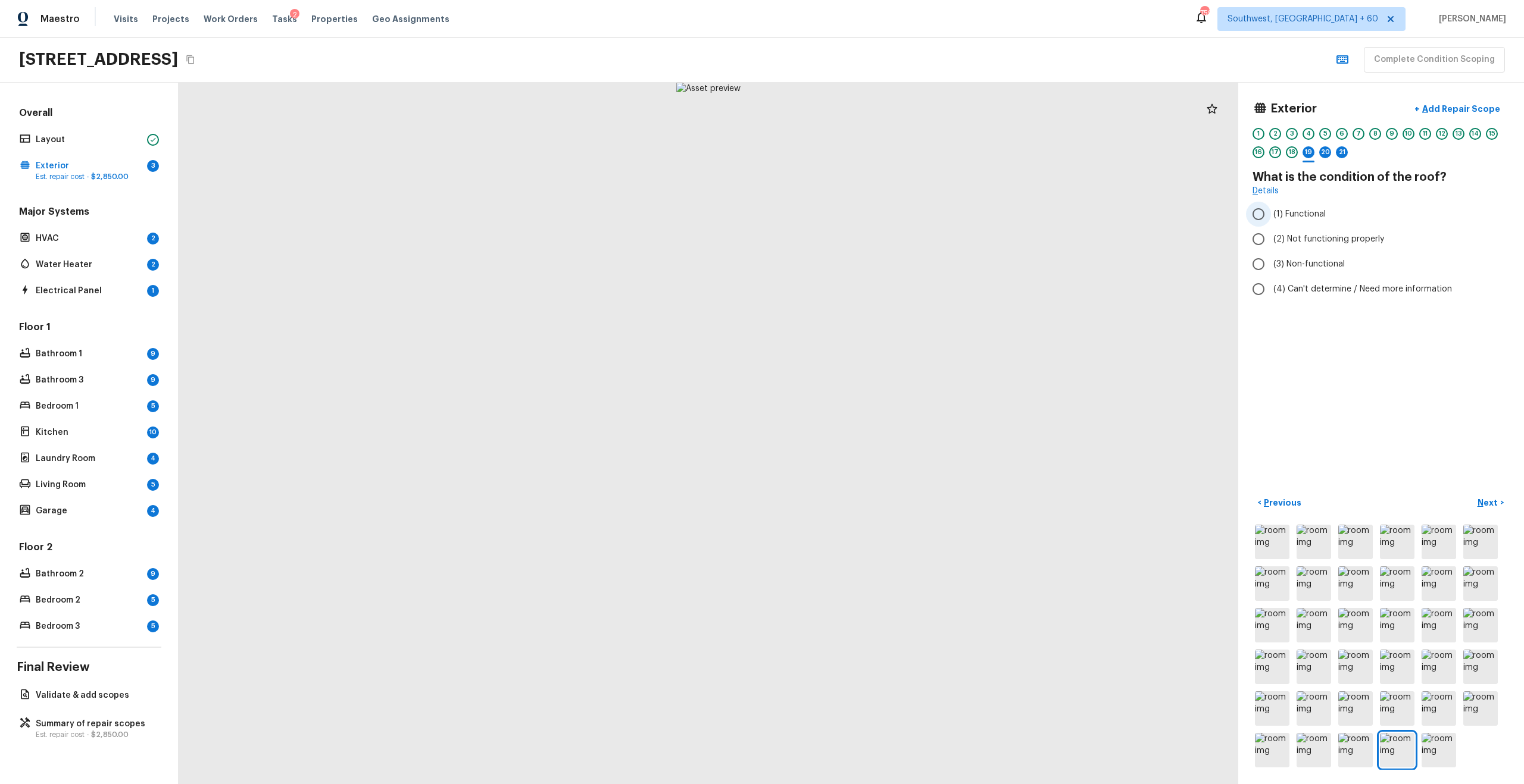
click at [1017, 206] on label "(1) Functional" at bounding box center [1373, 214] width 254 height 25
click at [1017, 206] on input "(1) Functional" at bounding box center [1258, 214] width 25 height 25
radio input "true"
click at [1017, 498] on p "Next" at bounding box center [1489, 502] width 23 height 12
click at [1017, 230] on input "(2) No" at bounding box center [1258, 227] width 25 height 25
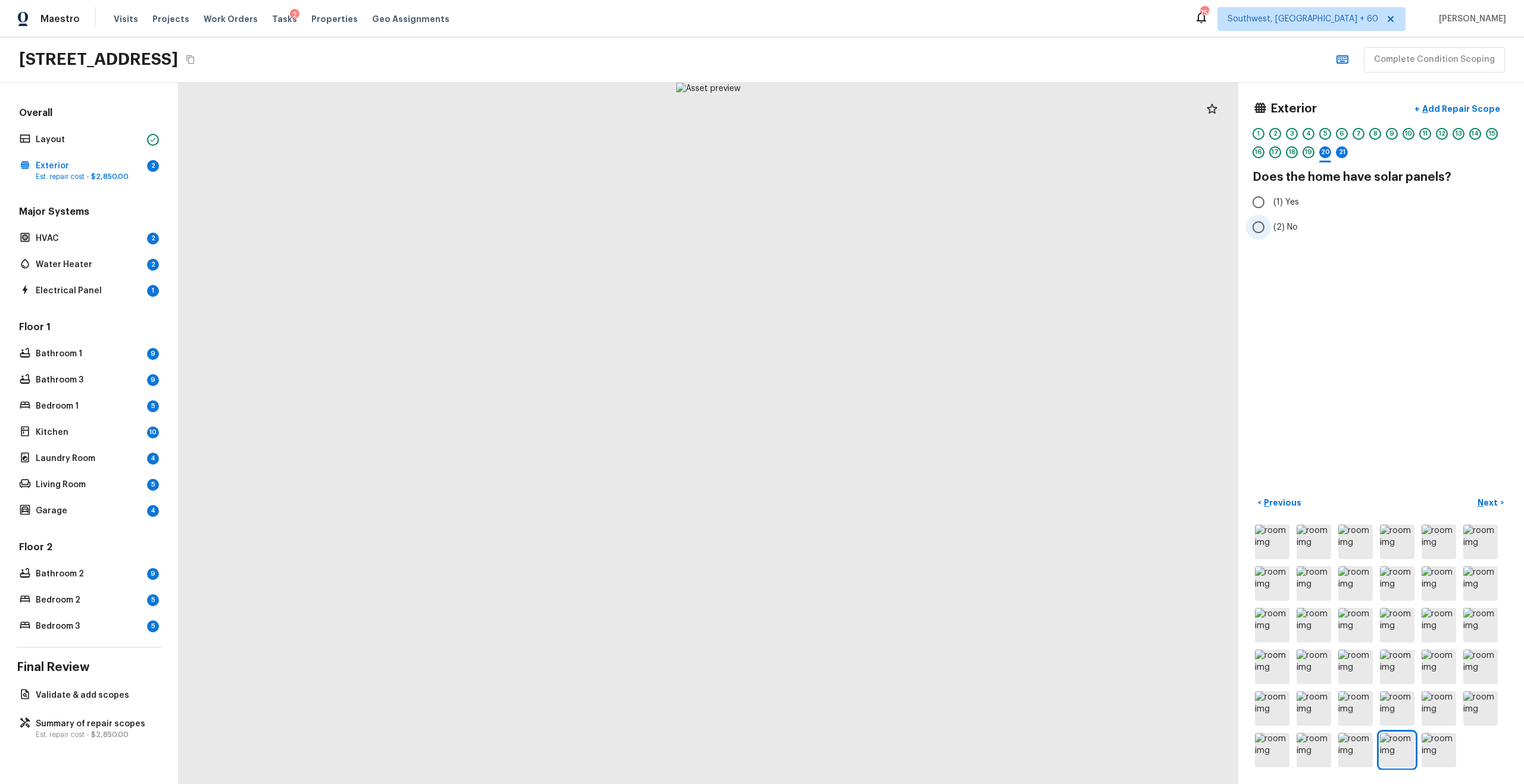
radio input "true"
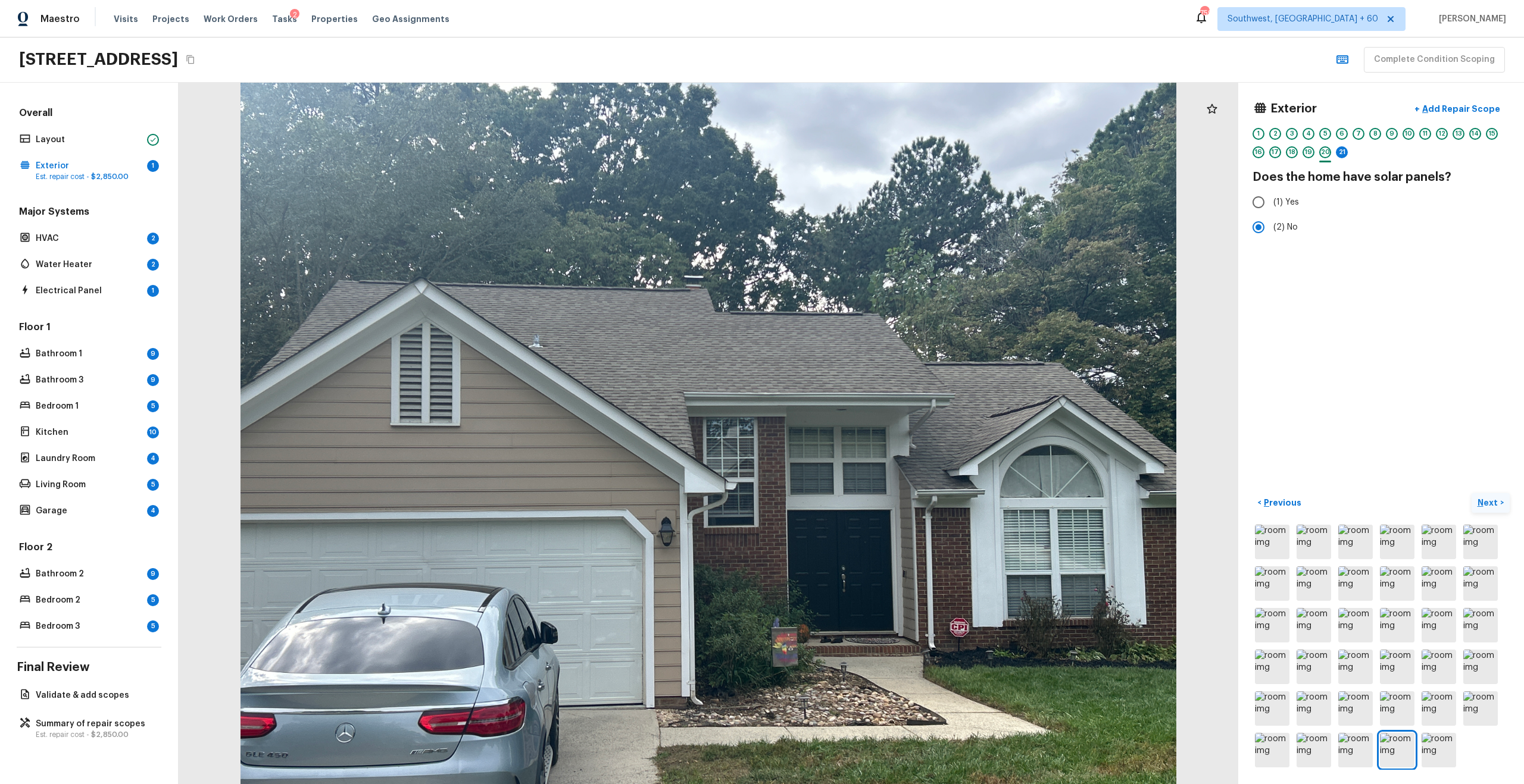
click at [1017, 502] on p "Next" at bounding box center [1489, 502] width 23 height 12
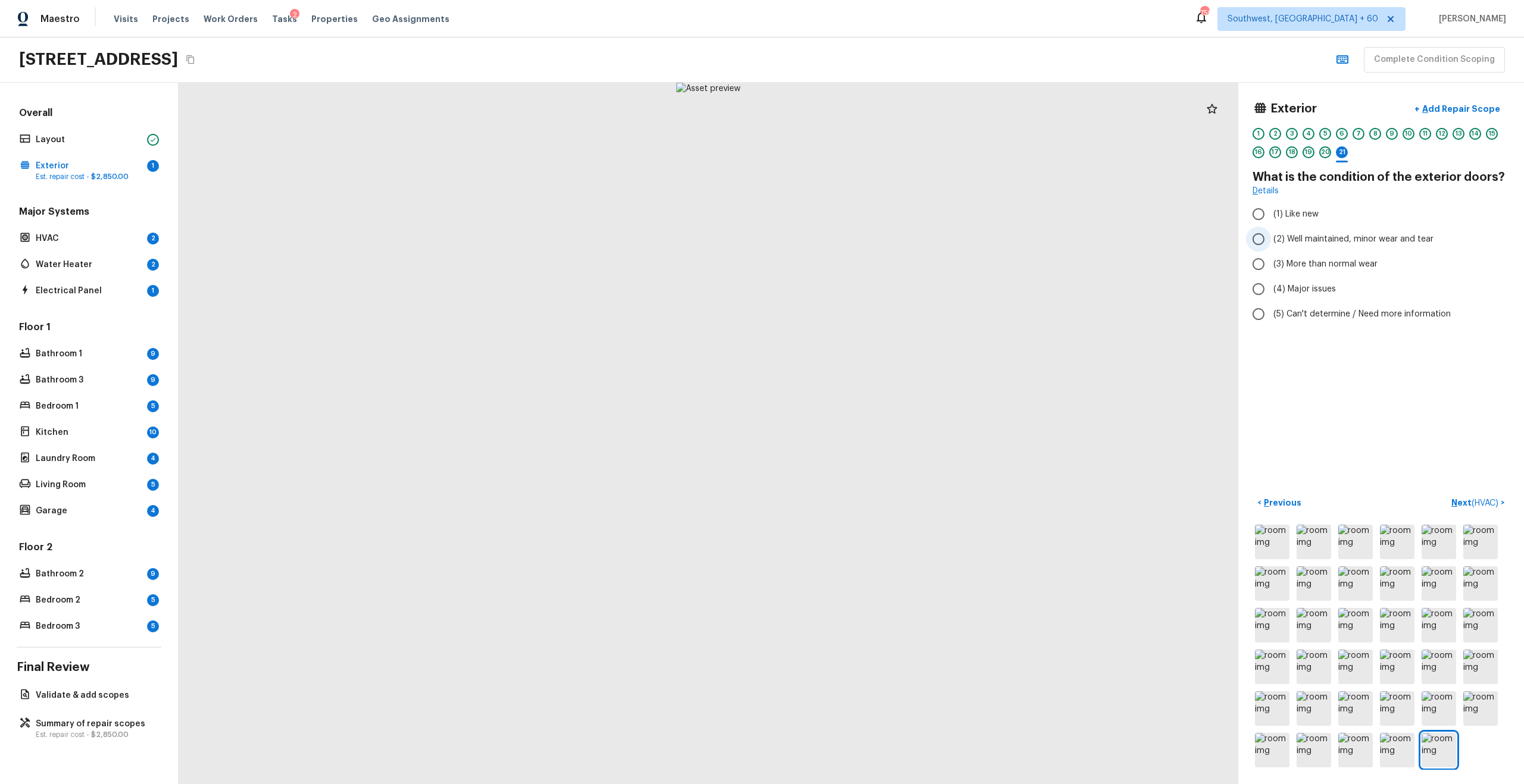
click at [1017, 230] on label "(2) Well maintained, minor wear and tear" at bounding box center [1373, 239] width 254 height 25
click at [1017, 230] on input "(2) Well maintained, minor wear and tear" at bounding box center [1258, 239] width 25 height 25
radio input "true"
click at [1017, 496] on p "Next ( HVAC )" at bounding box center [1476, 502] width 50 height 12
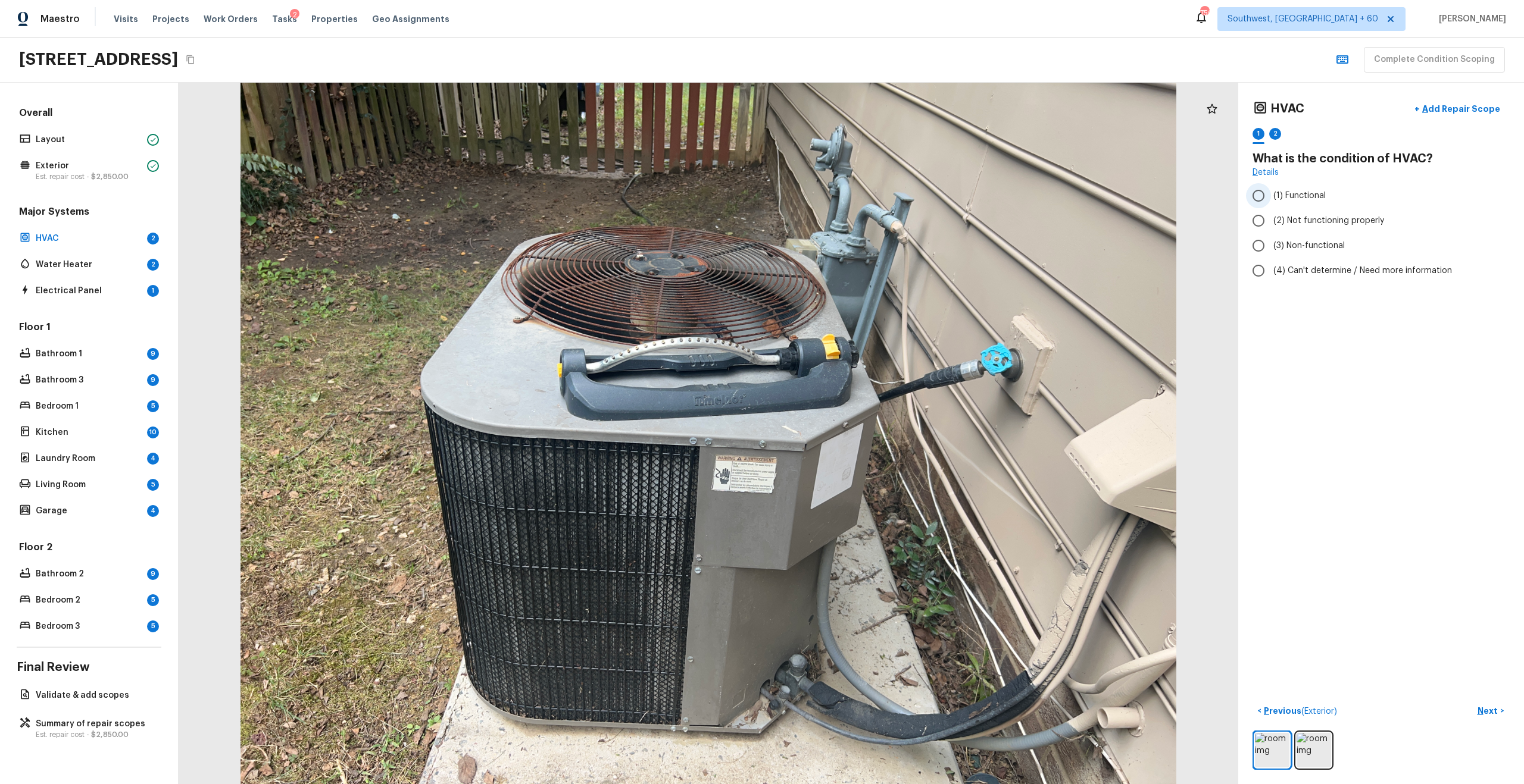
click at [1017, 188] on label "(1) Functional" at bounding box center [1373, 196] width 254 height 25
click at [1017, 188] on input "(1) Functional" at bounding box center [1258, 196] width 25 height 25
radio input "true"
click at [1017, 109] on p "Add Repair Scope" at bounding box center [1460, 108] width 81 height 12
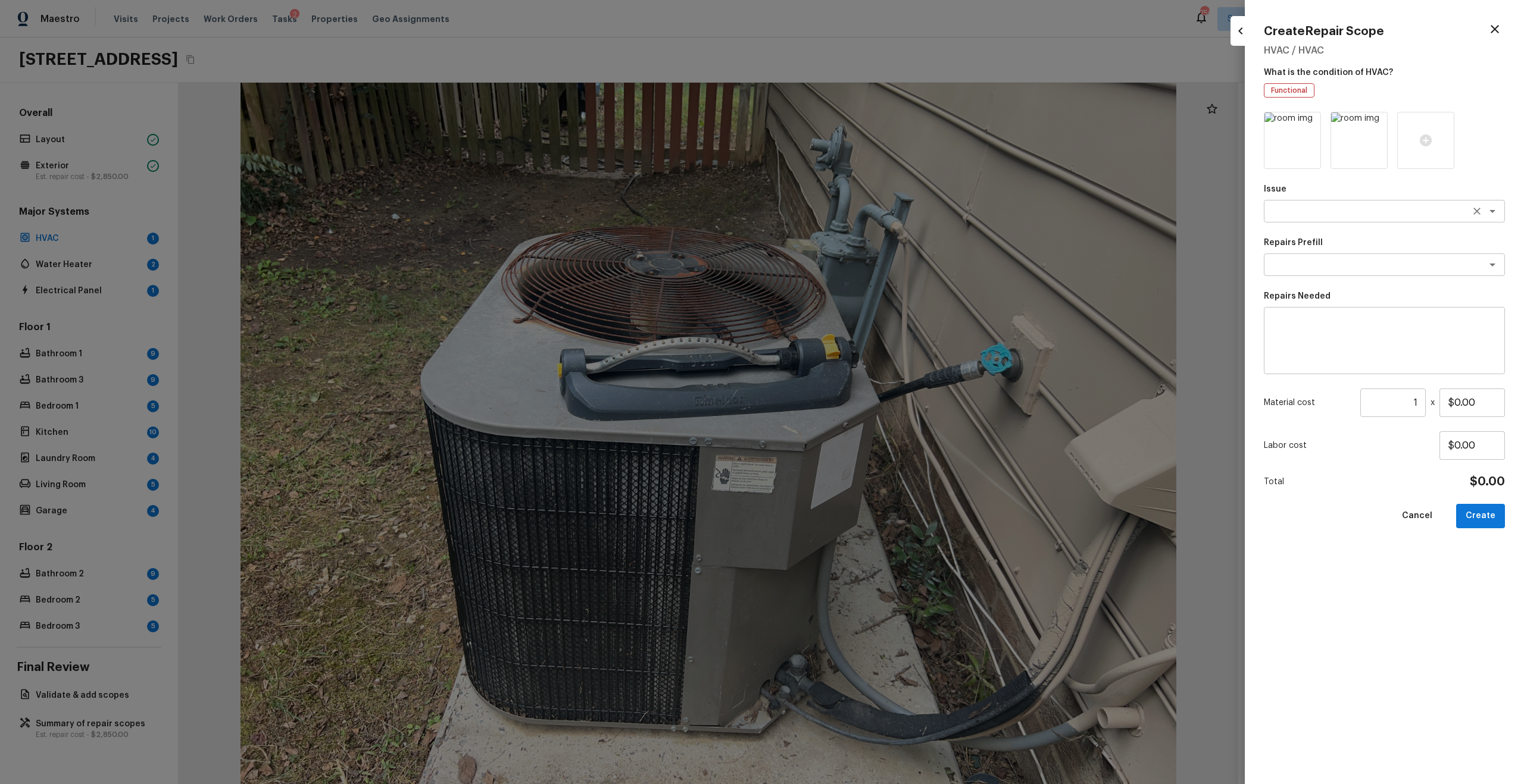
click at [1017, 209] on textarea at bounding box center [1367, 211] width 197 height 12
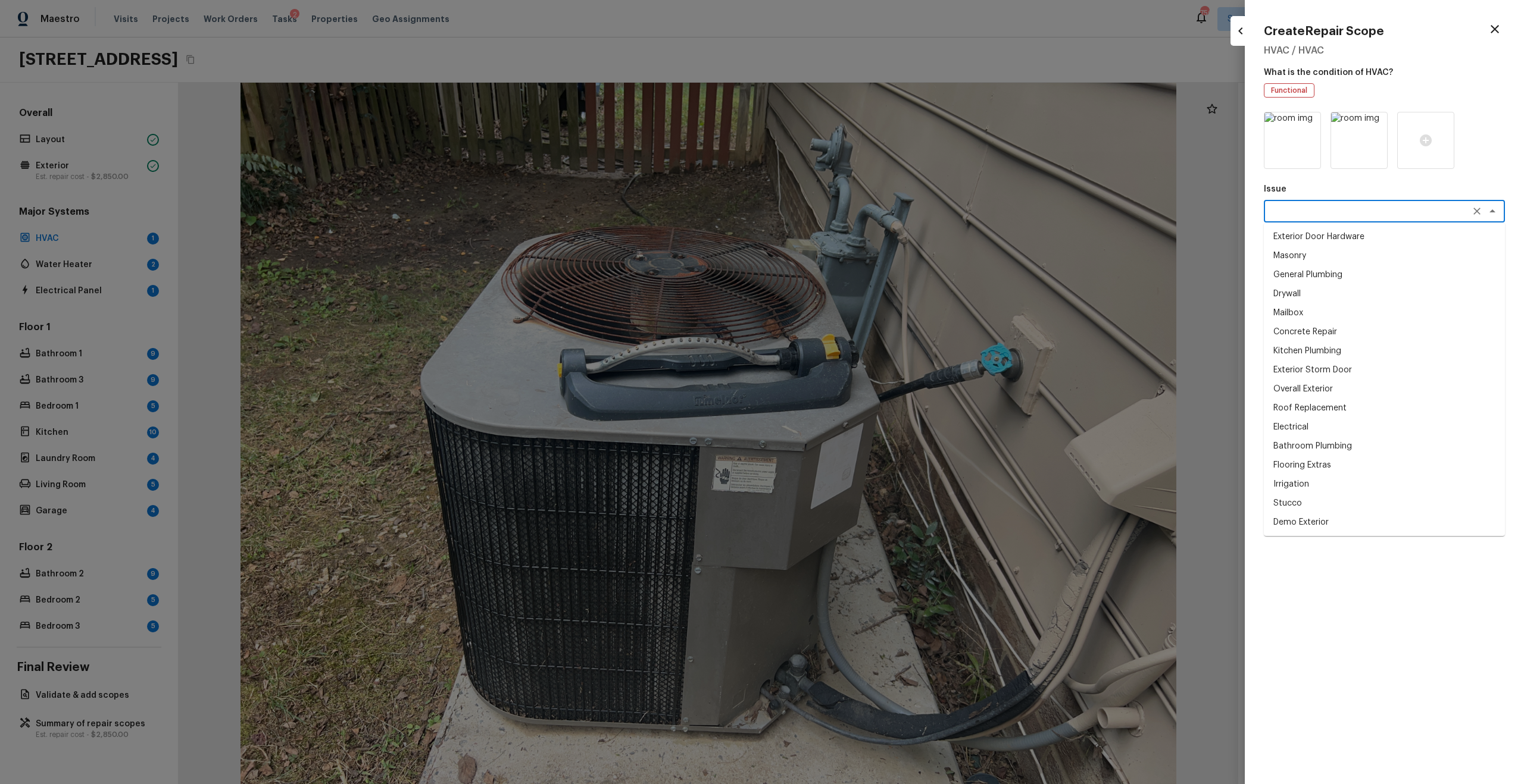
click at [1017, 208] on textarea at bounding box center [1367, 211] width 197 height 12
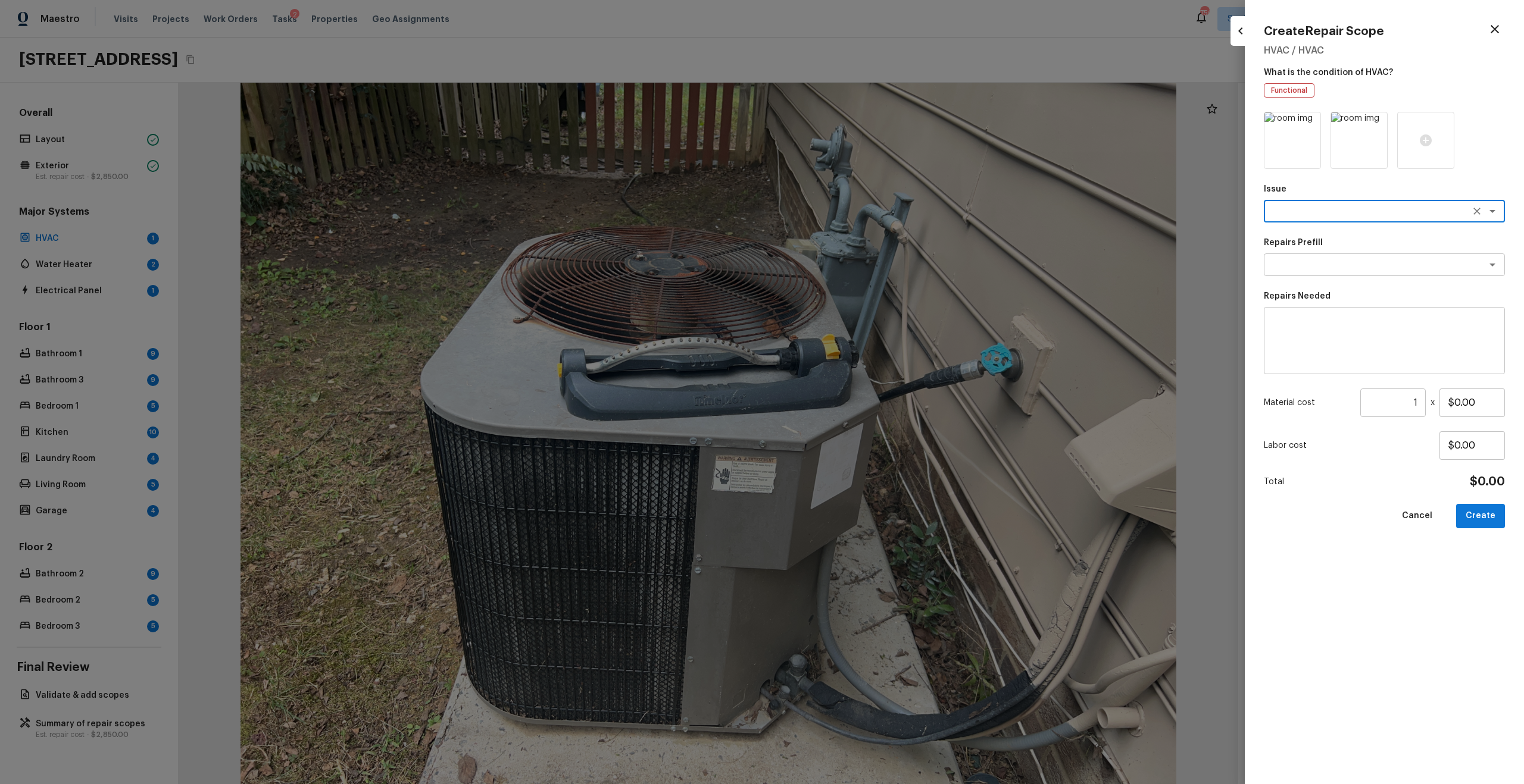
click at [1017, 208] on textarea at bounding box center [1367, 211] width 197 height 12
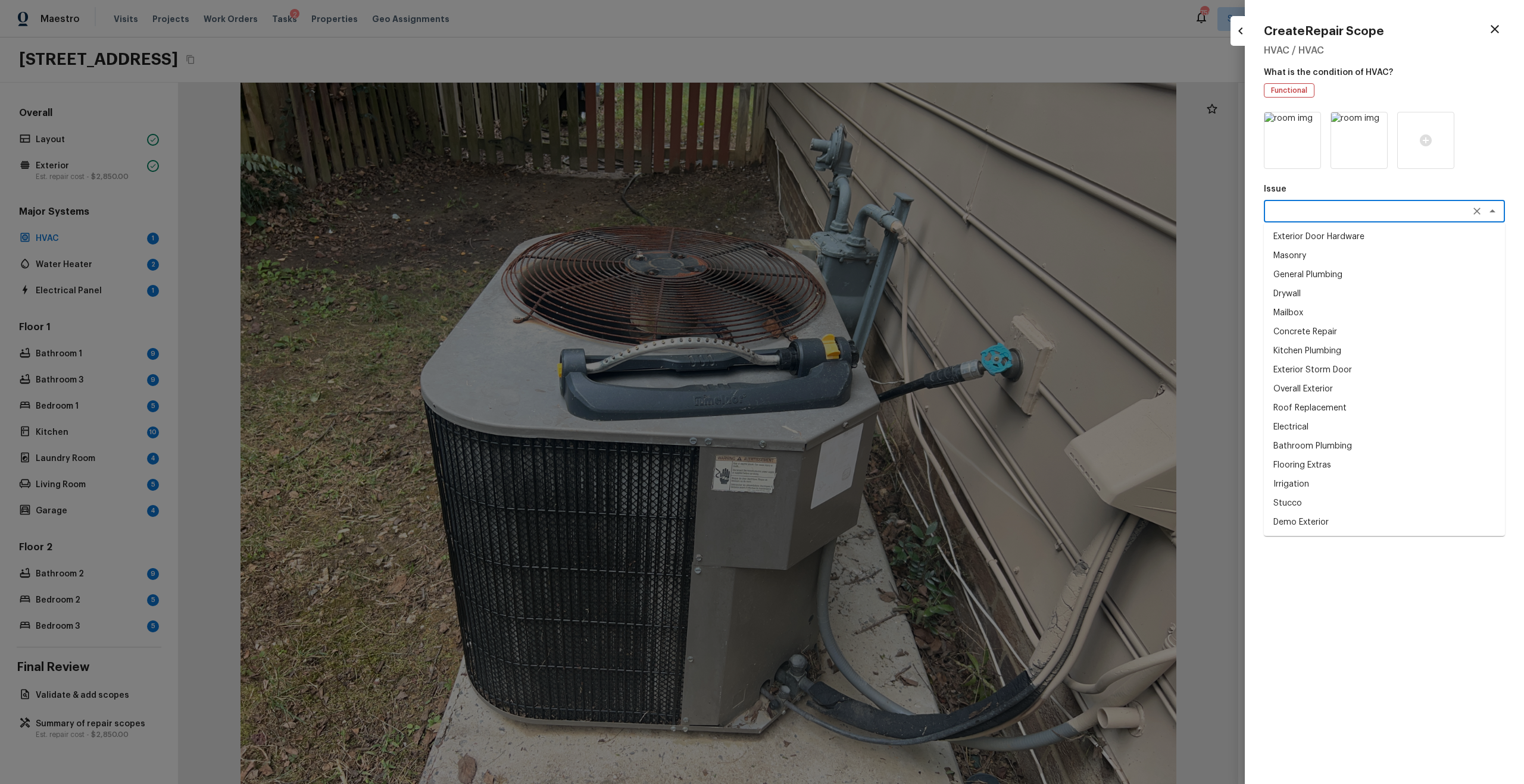
click at [1017, 208] on textarea at bounding box center [1367, 211] width 197 height 12
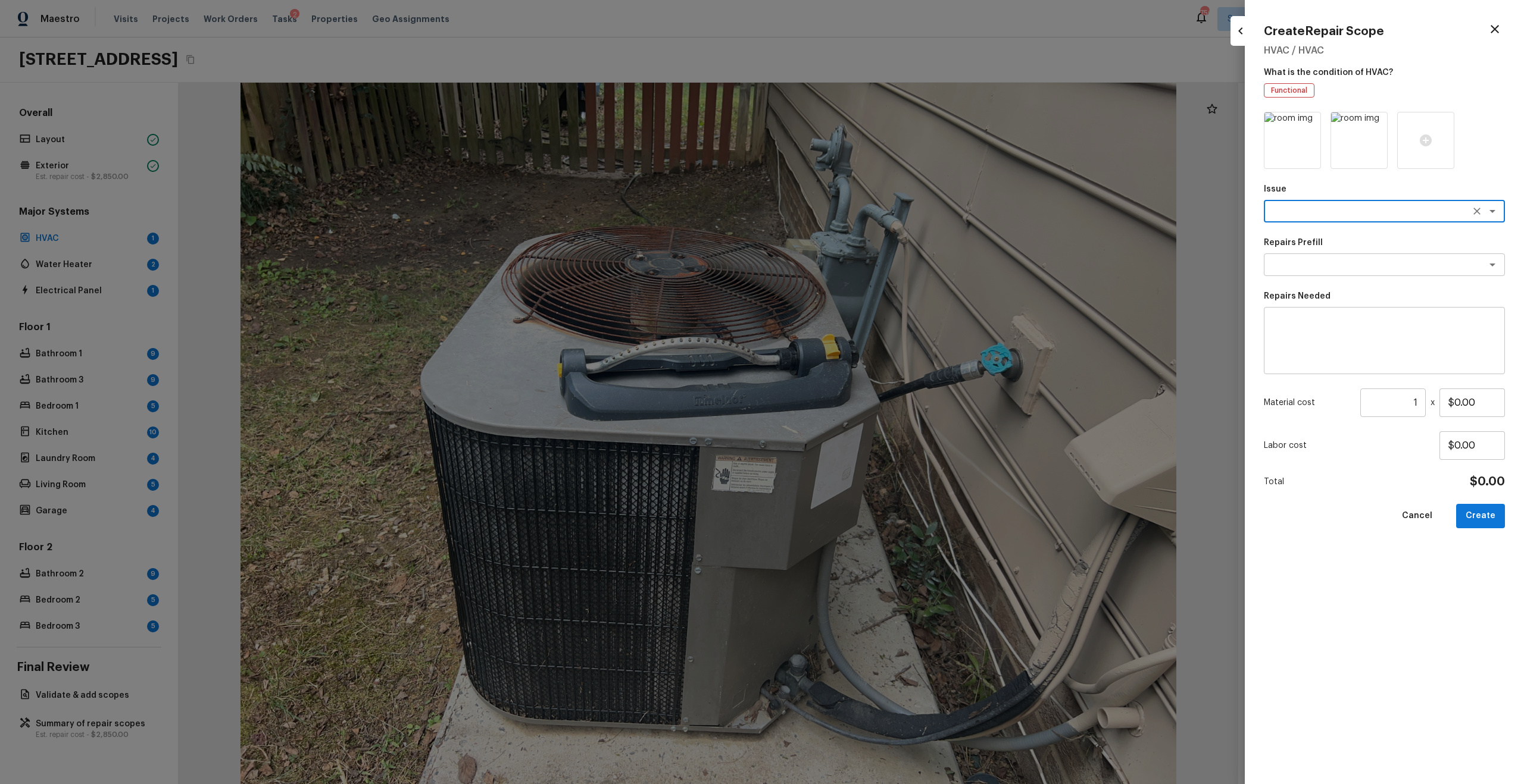
click at [1017, 208] on textarea at bounding box center [1367, 211] width 197 height 12
click at [1017, 116] on div at bounding box center [1385, 140] width 241 height 57
click at [1017, 30] on icon "button" at bounding box center [1495, 29] width 8 height 8
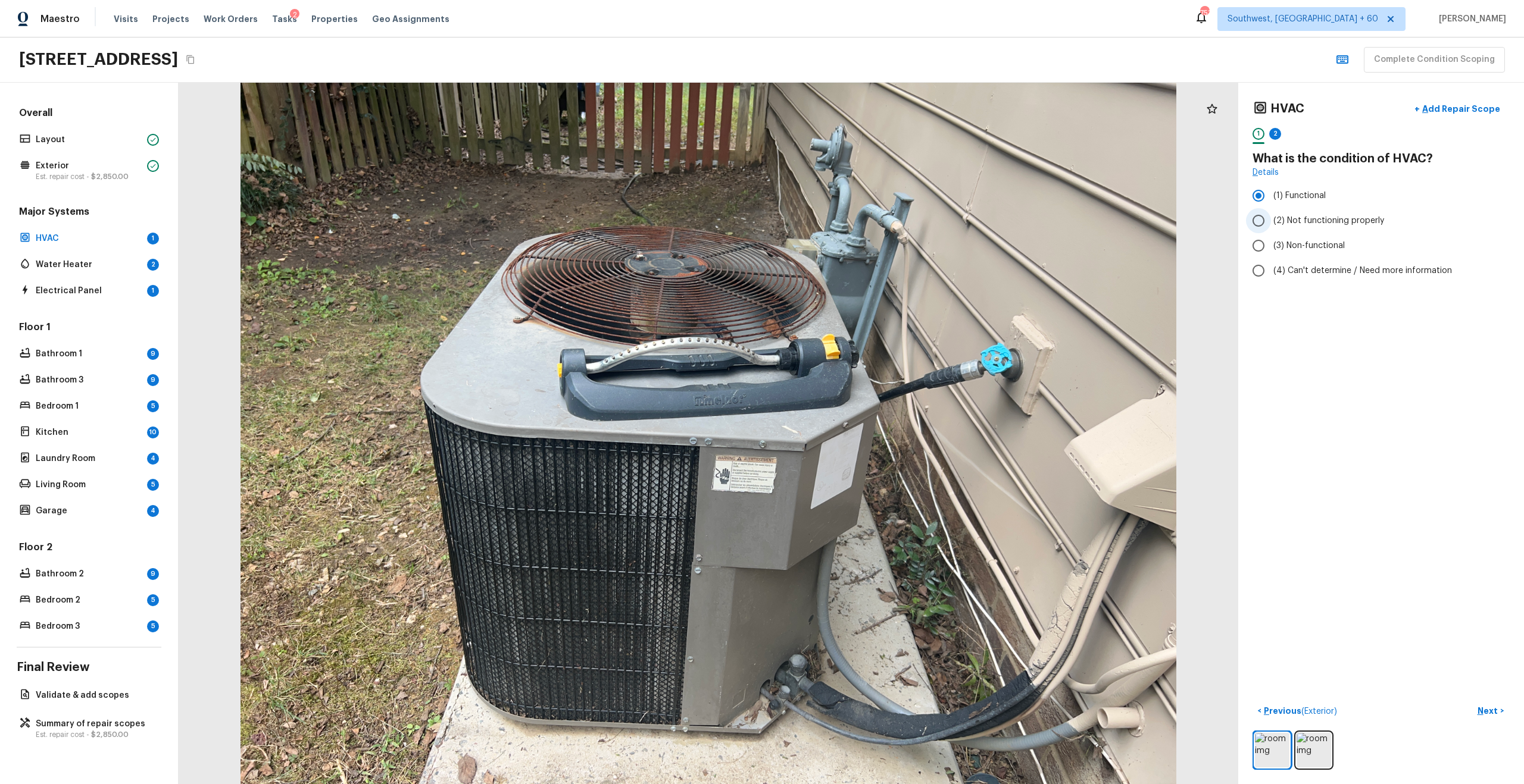
click at [1017, 208] on label "(2) Not functioning properly" at bounding box center [1373, 220] width 254 height 25
click at [1017, 208] on input "(2) Not functioning properly" at bounding box center [1258, 220] width 25 height 25
radio input "true"
click at [1017, 219] on span "(2) Not functioning properly" at bounding box center [1328, 220] width 111 height 12
click at [1017, 219] on input "(2) Not functioning properly" at bounding box center [1258, 220] width 25 height 25
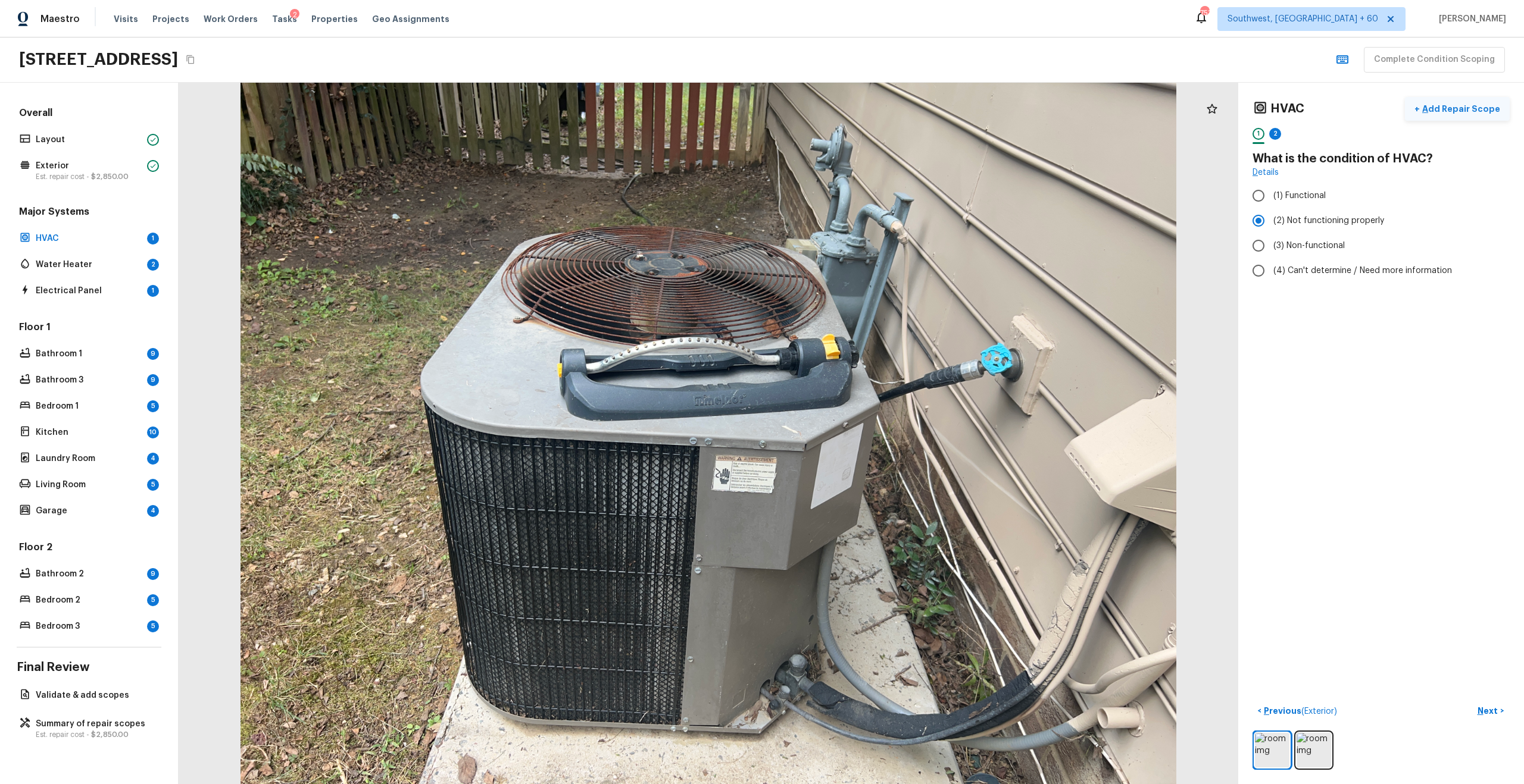
click at [1017, 111] on p "Add Repair Scope" at bounding box center [1460, 108] width 81 height 12
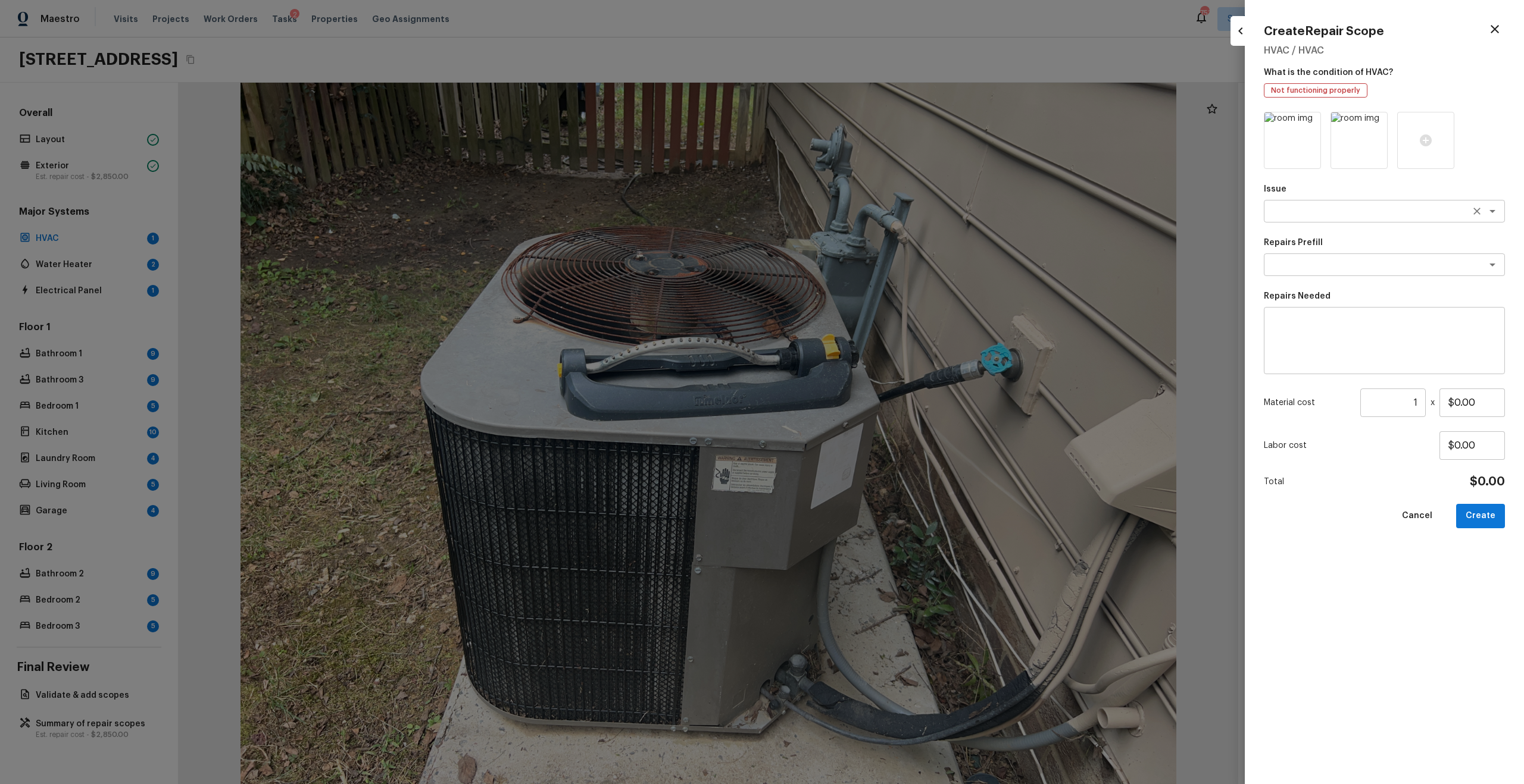
click at [1017, 205] on textarea at bounding box center [1367, 211] width 197 height 12
click at [1017, 231] on li "ACQ: HVAC" at bounding box center [1385, 236] width 241 height 19
type textarea "ACQ: HVAC"
click at [1017, 280] on div "Issue ACQ: HVAC x ​ Repairs Prefill x ​ Repairs Needed x ​ Material cost 1 ​ x …" at bounding box center [1385, 438] width 241 height 653
click at [1017, 260] on textarea at bounding box center [1367, 265] width 197 height 12
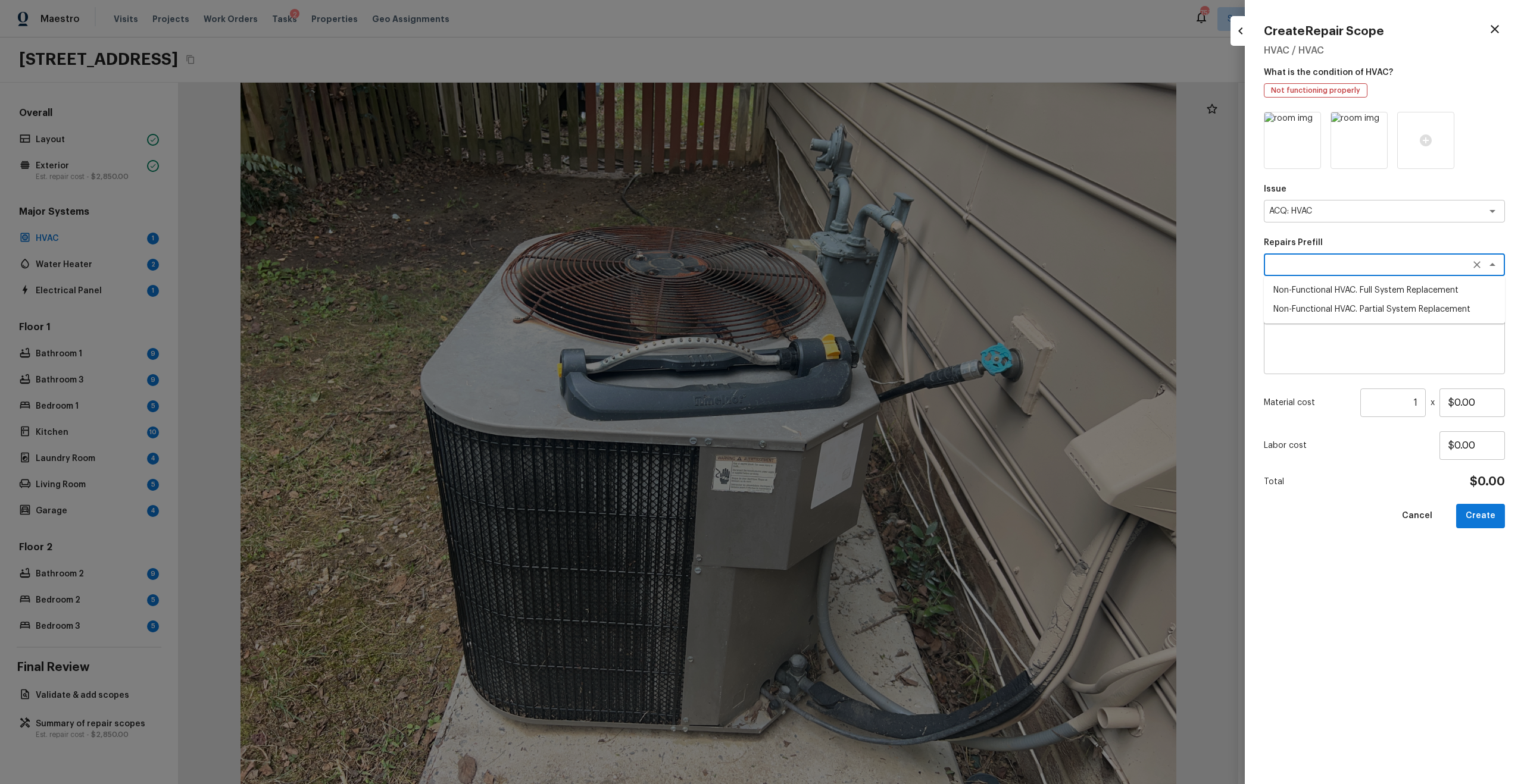
click at [1017, 280] on ul "Non-Functional HVAC. Full System Replacement Non-Functional HVAC. Partial Syste…" at bounding box center [1385, 300] width 241 height 47
click at [1017, 293] on li "Non-Functional HVAC. Full System Replacement" at bounding box center [1385, 290] width 241 height 19
type textarea "Non-Functional HVAC. Full System Replacement"
type textarea "Acquisition Scope: Full System Replacement"
type input "$4,743.00"
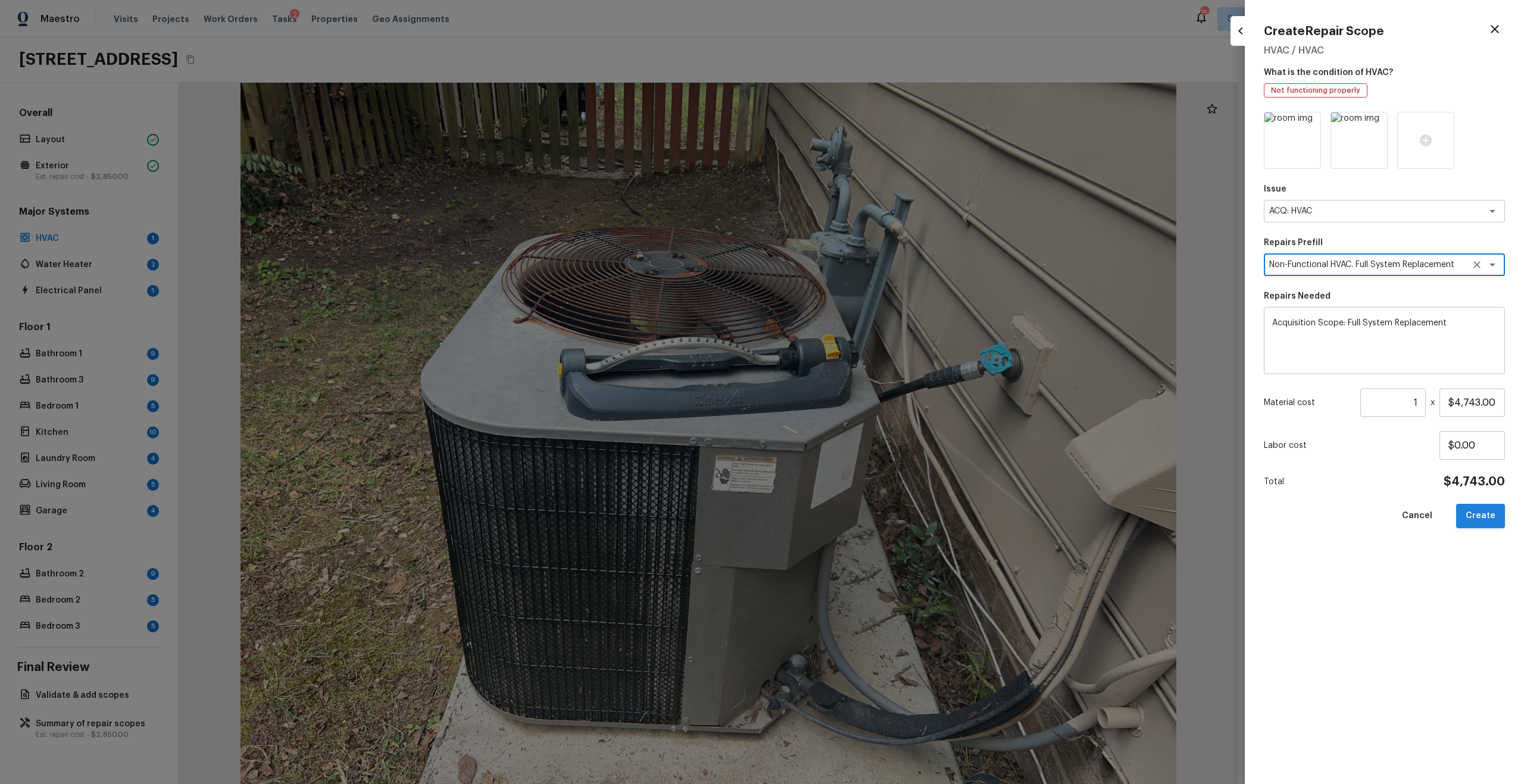
click at [1017, 508] on button "Create" at bounding box center [1480, 516] width 49 height 24
type input "$0.00"
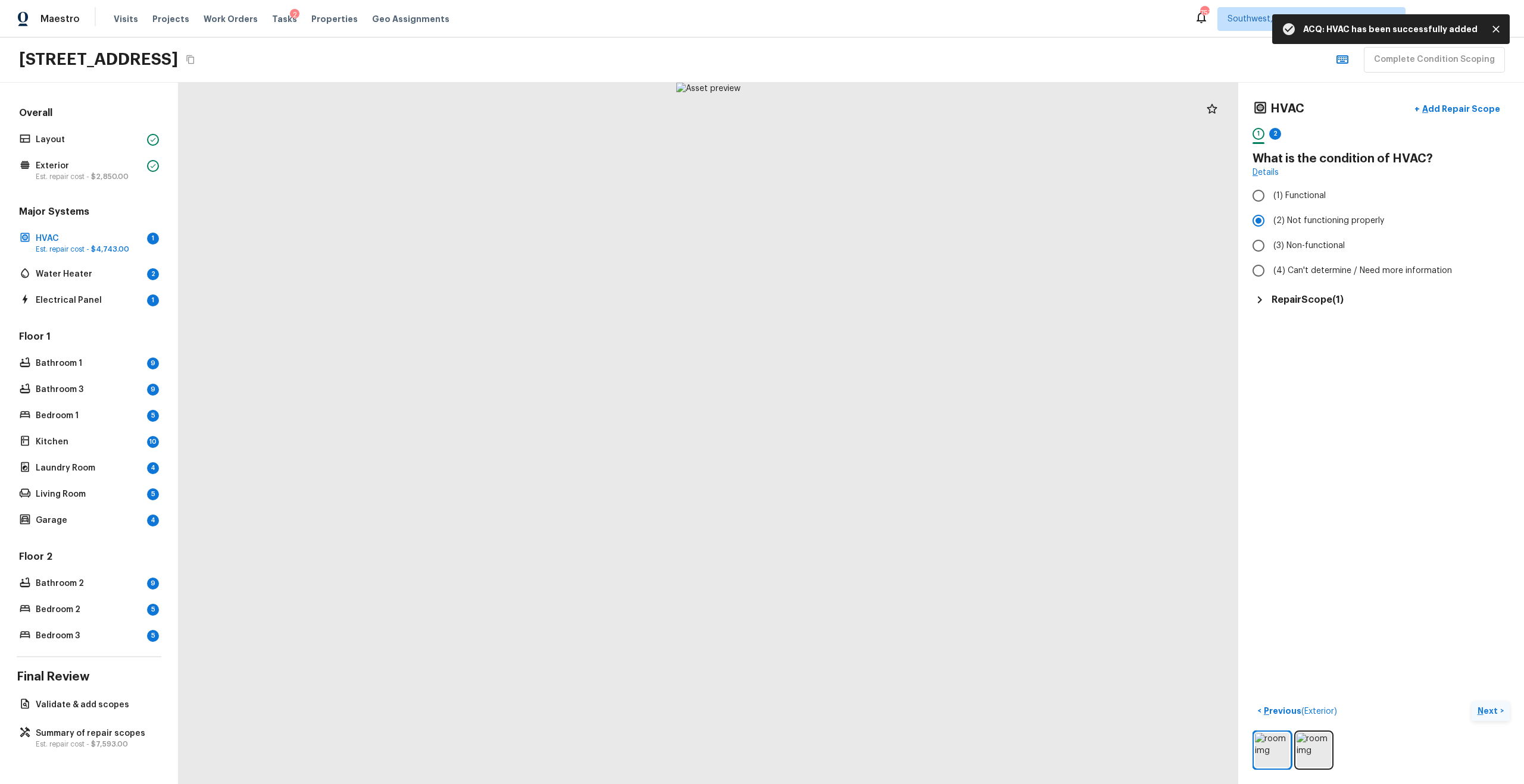
click at [1017, 508] on p "Next" at bounding box center [1489, 711] width 23 height 12
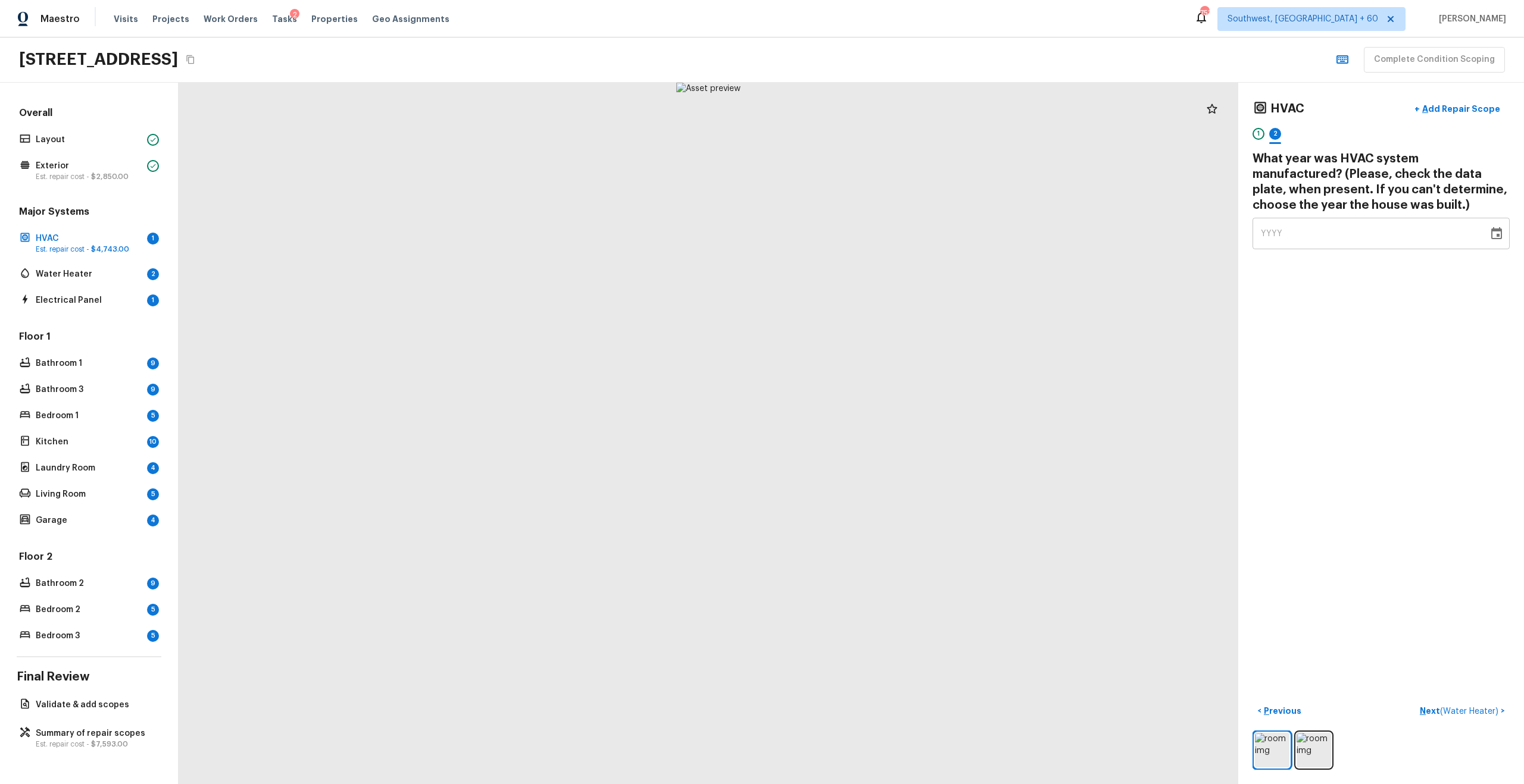
click at [1017, 218] on div "YYYY" at bounding box center [1370, 233] width 219 height 32
click at [1017, 508] on img at bounding box center [1314, 750] width 34 height 34
click at [1017, 508] on div at bounding box center [1380, 750] width 257 height 39
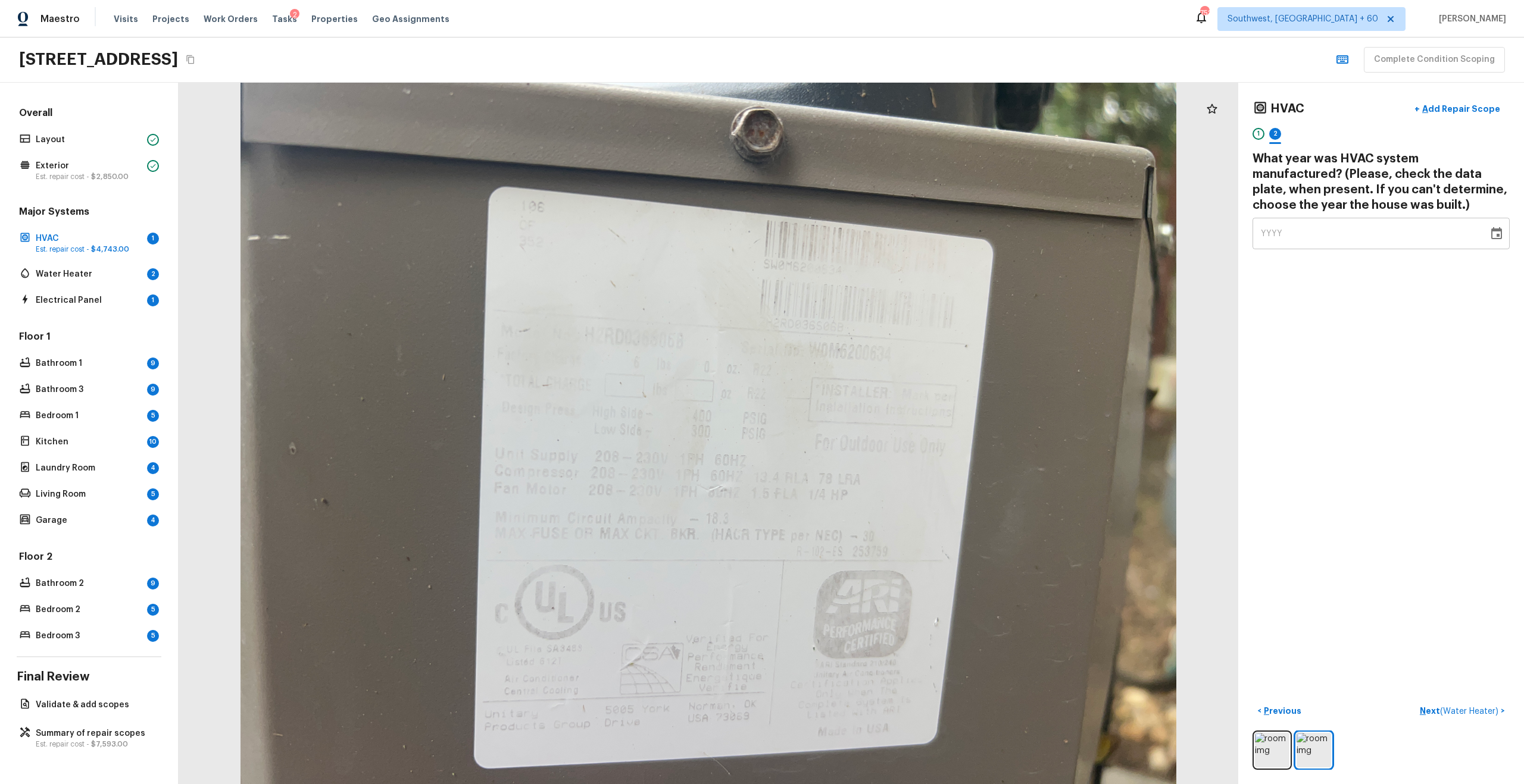
click at [511, 129] on div at bounding box center [708, 433] width 1059 height 702
click at [1017, 217] on div "HVAC + Add Repair Scope 1 2 What year was HVAC system manufactured? (Please, ch…" at bounding box center [1380, 174] width 257 height 153
click at [1017, 222] on div "YYYY" at bounding box center [1370, 233] width 219 height 32
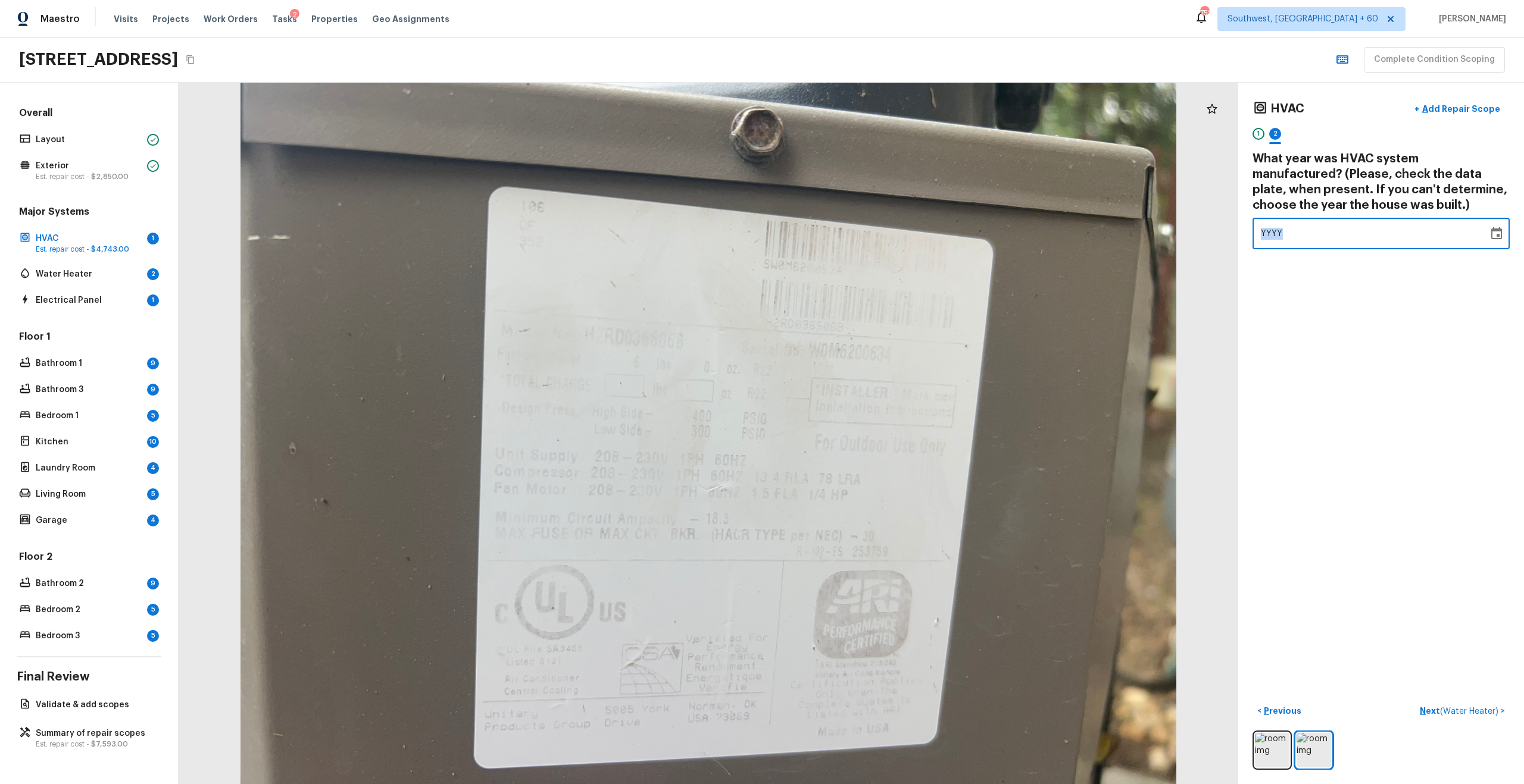
click at [1017, 222] on div "YYYY" at bounding box center [1370, 233] width 219 height 32
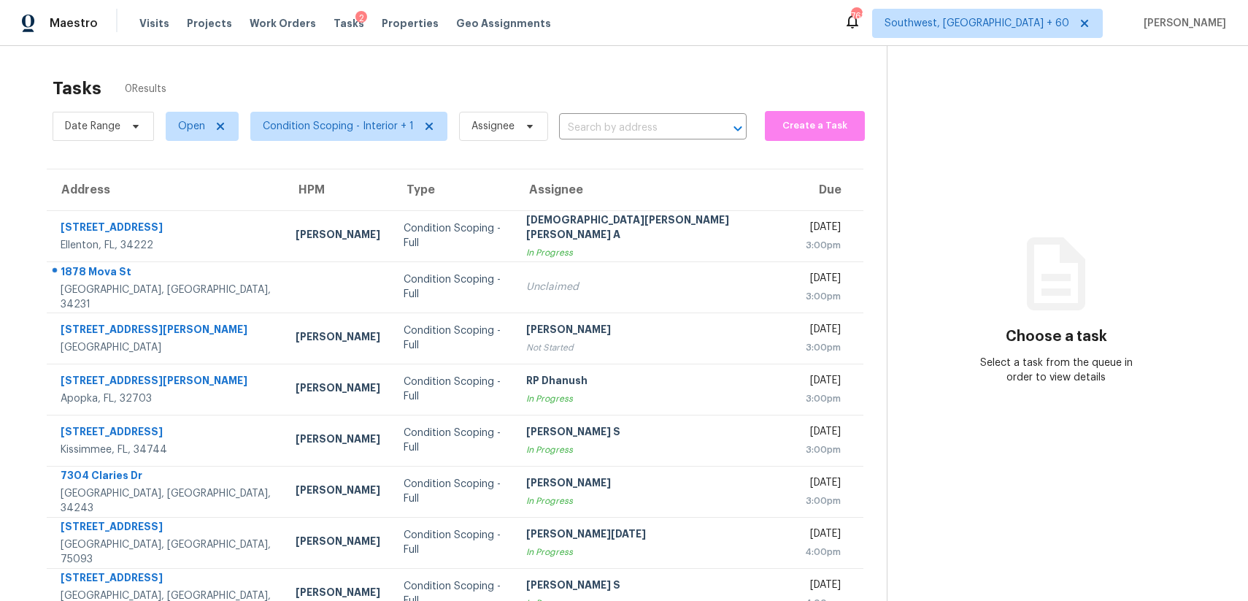
click at [649, 118] on input "text" at bounding box center [632, 128] width 147 height 23
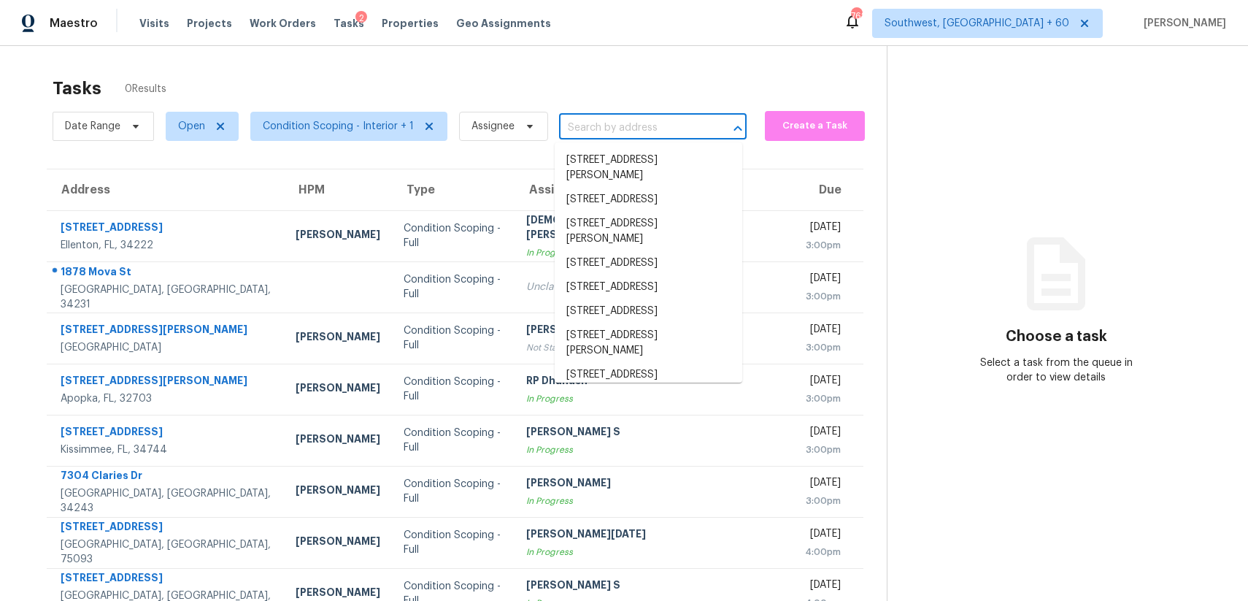
click at [641, 127] on input "text" at bounding box center [632, 128] width 147 height 23
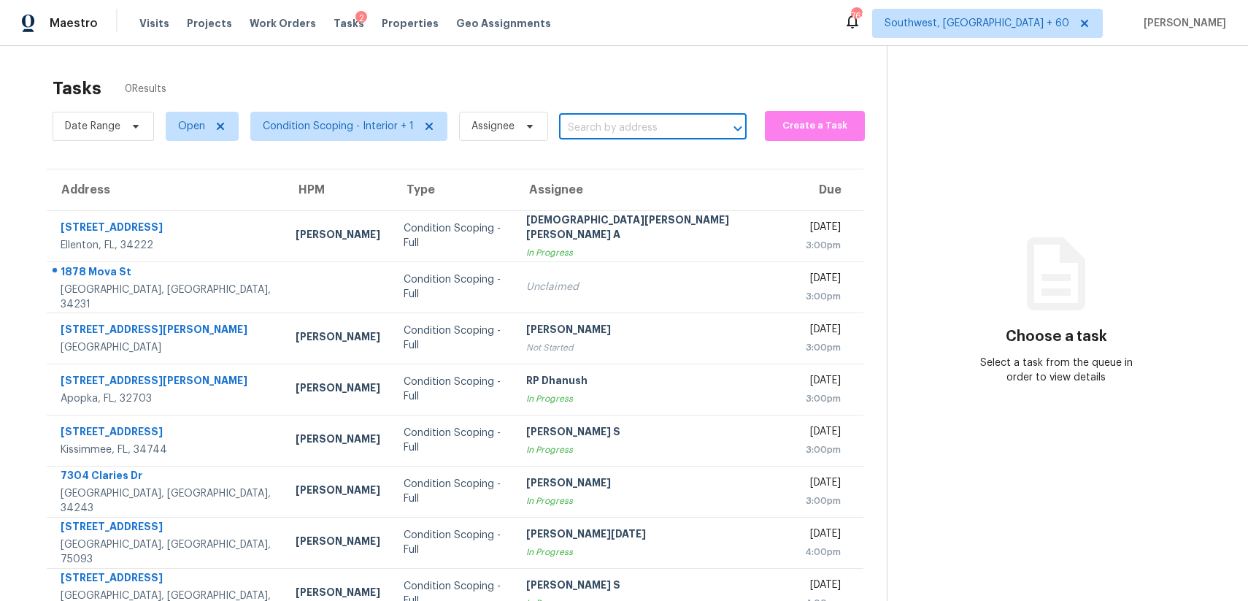
paste input "1040 E Oakmont Ave Orange, CA, 92867"
type input "1040 E Oakmont Ave Orange, CA, 92867"
click at [636, 164] on li "1040 E Oakmont Ave, Orange, CA 92867" at bounding box center [649, 160] width 188 height 24
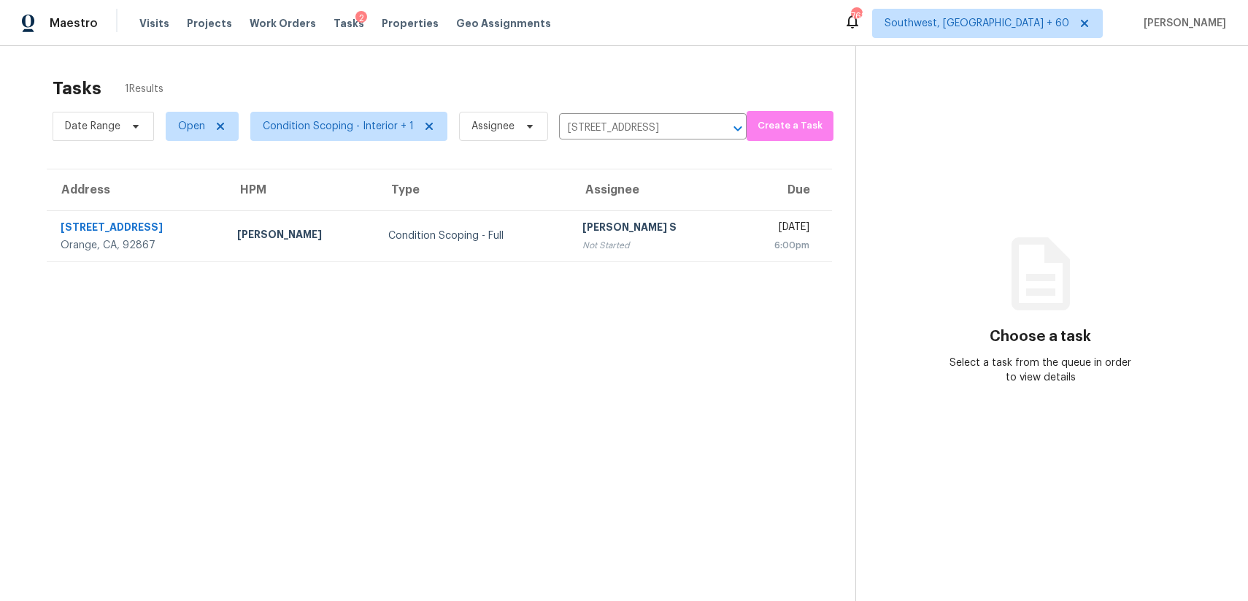
click at [623, 263] on section "Tasks 1 Results Date Range Open Condition Scoping - Interior + 1 Assignee 1040 …" at bounding box center [439, 357] width 832 height 577
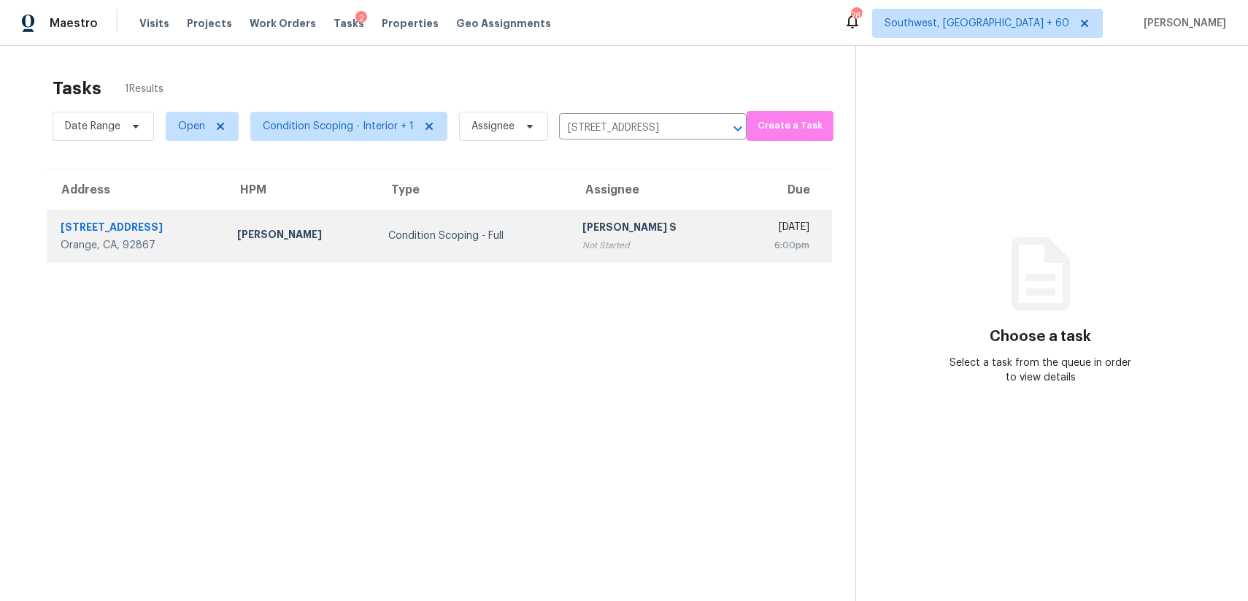
click at [657, 244] on td "Anbu Jebakumar S Not Started" at bounding box center [653, 235] width 164 height 51
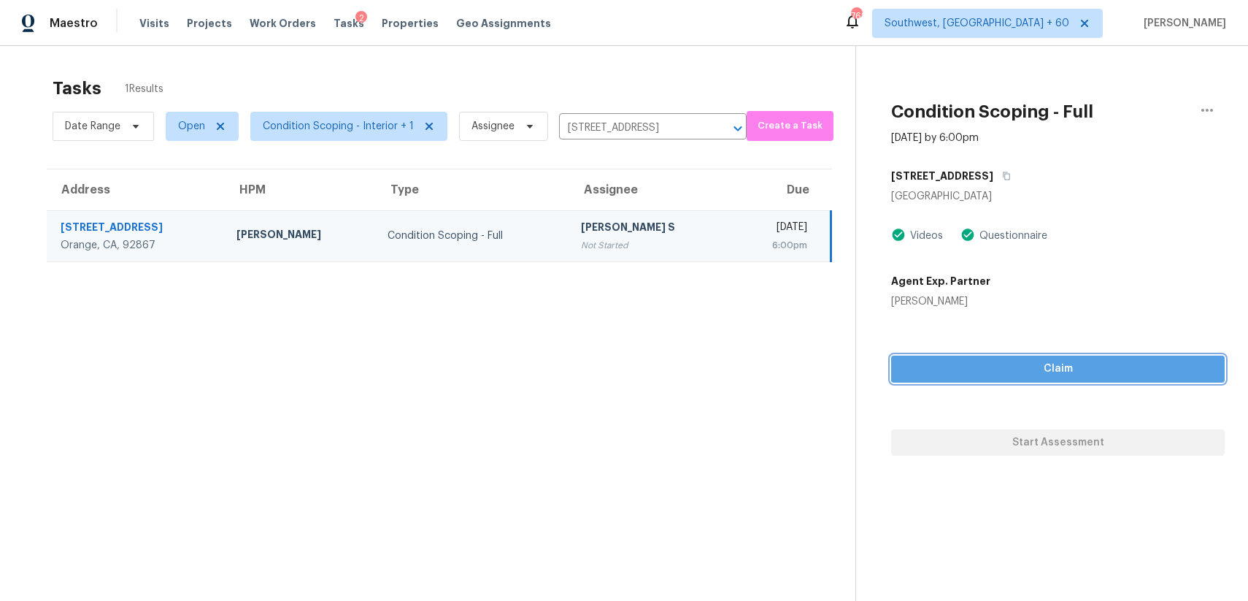
click at [1110, 376] on span "Claim" at bounding box center [1058, 369] width 310 height 18
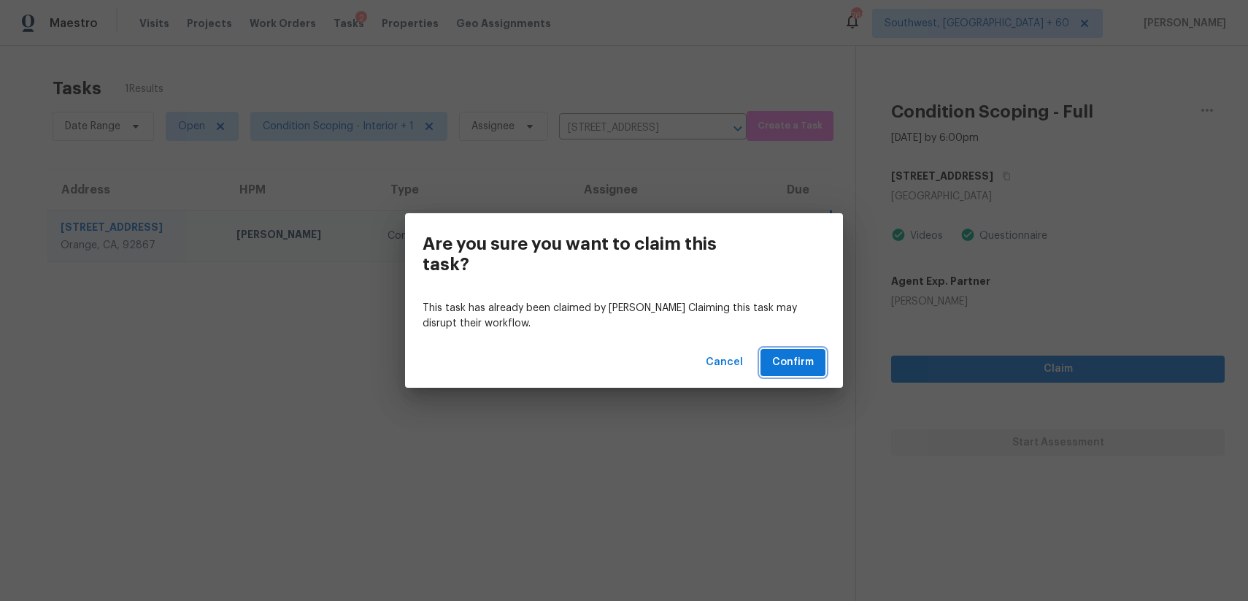
click at [790, 351] on button "Confirm" at bounding box center [793, 362] width 65 height 27
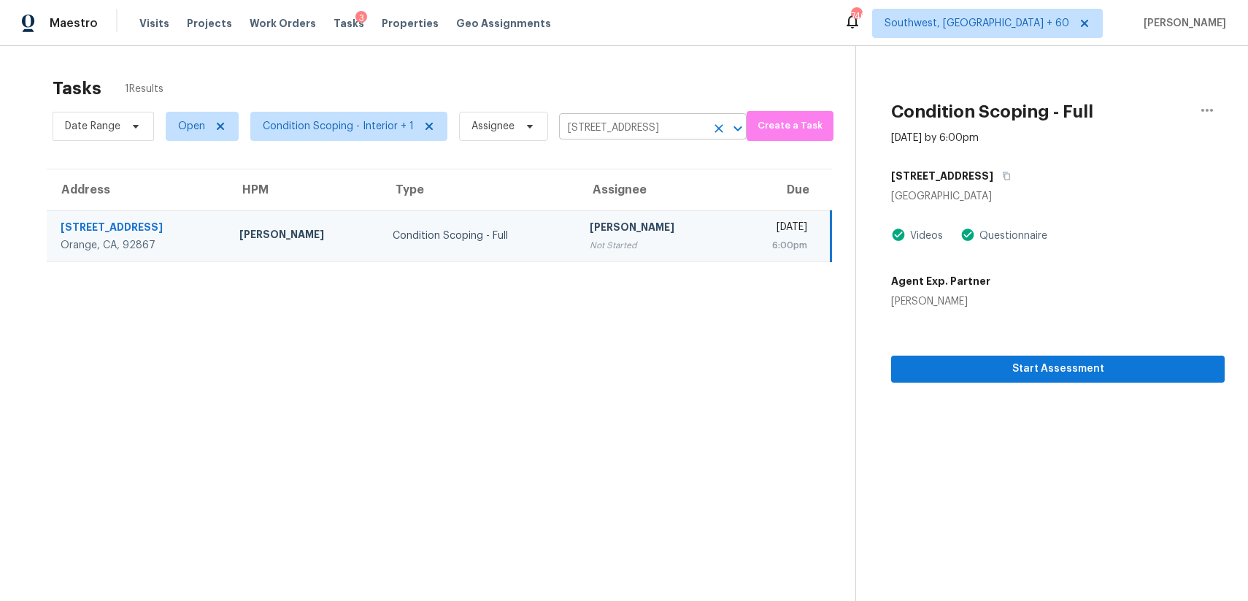
click at [712, 131] on icon "Clear" at bounding box center [719, 128] width 15 height 15
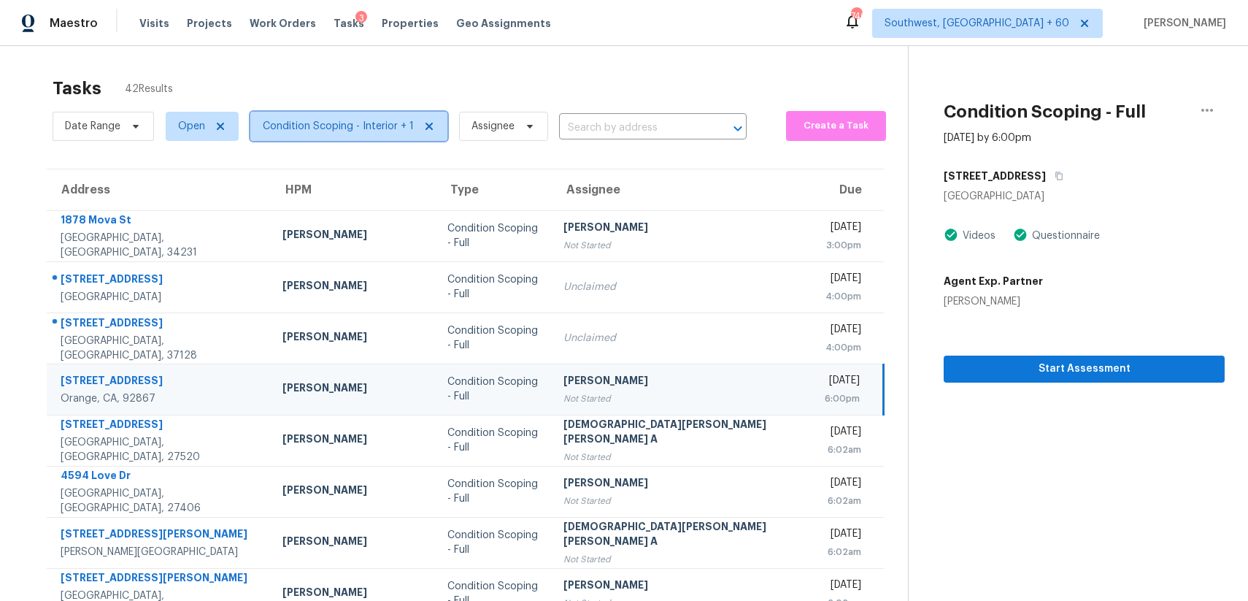
click at [337, 113] on span "Condition Scoping - Interior + 1" at bounding box center [348, 126] width 197 height 29
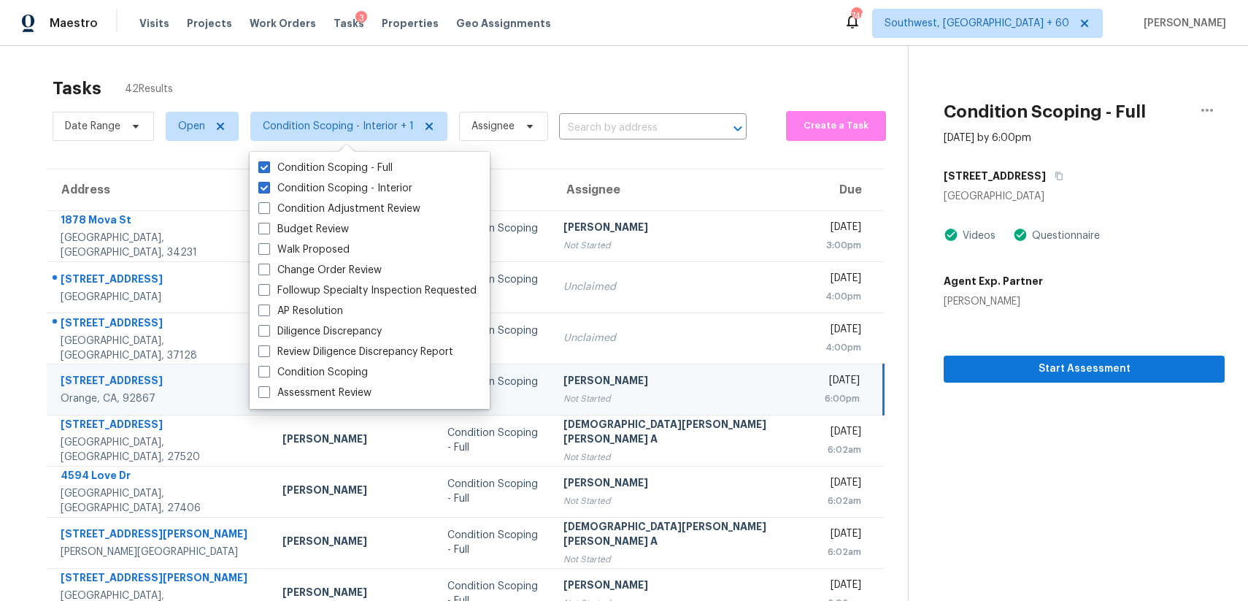
click at [466, 47] on div "Tasks 42 Results Date Range Open Condition Scoping - Interior + 1 Assignee ​ Cr…" at bounding box center [624, 403] width 1248 height 715
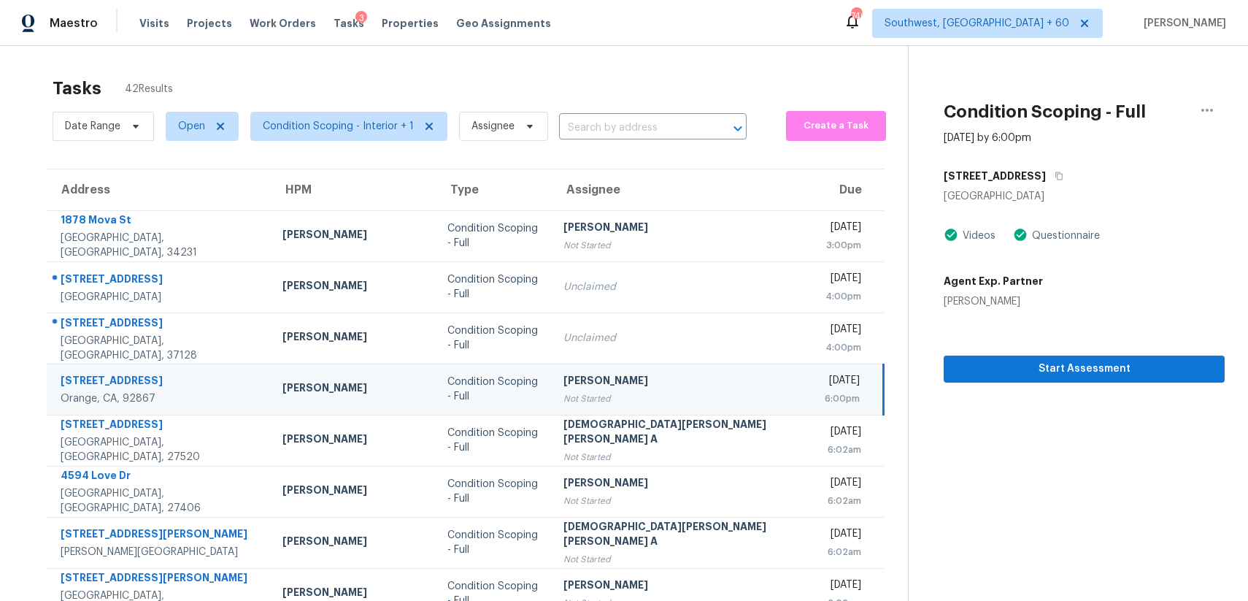
click at [478, 98] on div "Tasks 42 Results" at bounding box center [480, 88] width 855 height 38
click at [177, 128] on span "Open" at bounding box center [202, 126] width 73 height 29
click at [220, 207] on label "Blocked" at bounding box center [203, 208] width 58 height 15
click at [183, 207] on input "Blocked" at bounding box center [178, 205] width 9 height 9
checkbox input "true"
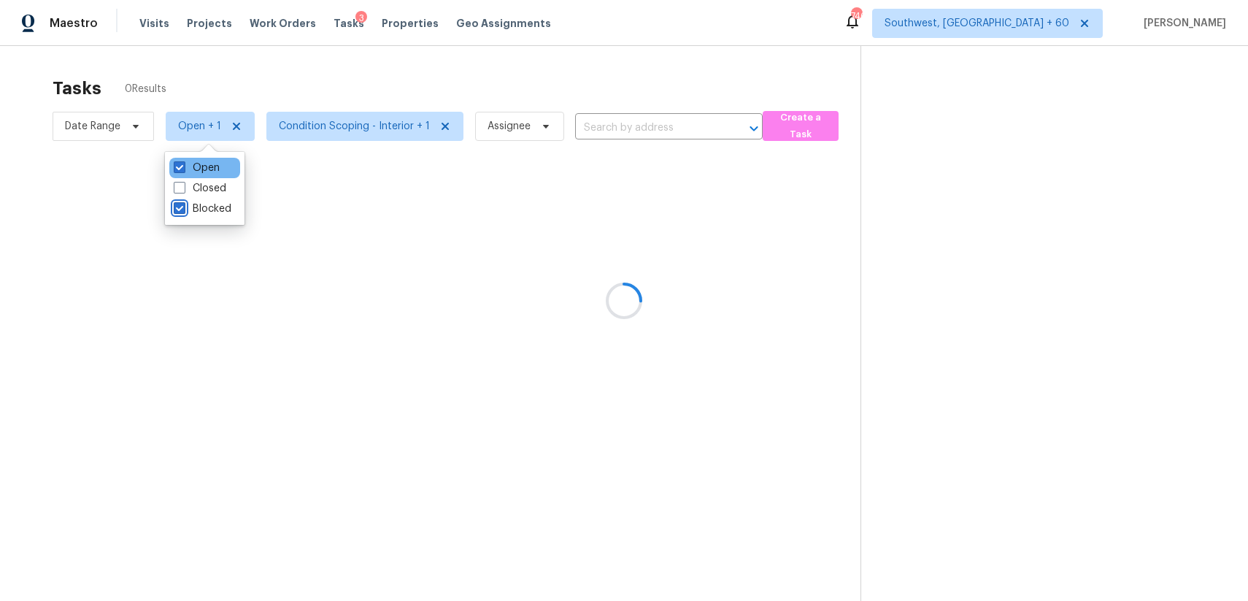
click at [200, 159] on div "Open" at bounding box center [204, 168] width 71 height 20
click at [223, 171] on div "Open" at bounding box center [204, 168] width 71 height 20
click at [205, 170] on label "Open" at bounding box center [197, 168] width 46 height 15
click at [183, 170] on input "Open" at bounding box center [178, 165] width 9 height 9
checkbox input "false"
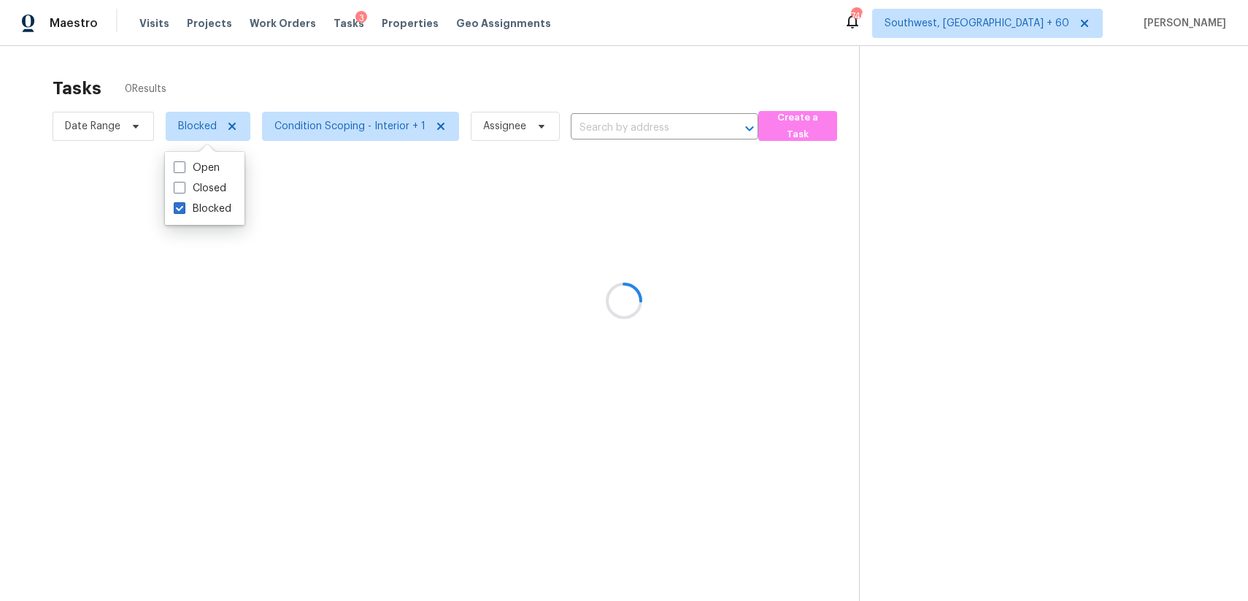
click at [385, 77] on div at bounding box center [624, 300] width 1248 height 601
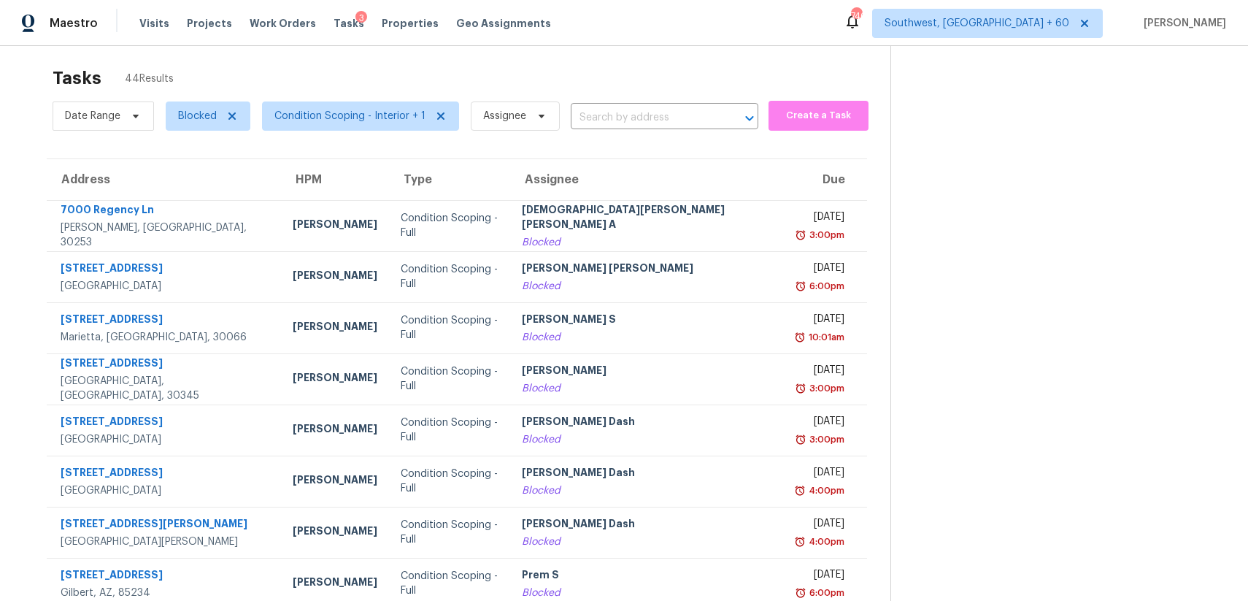
scroll to position [159, 0]
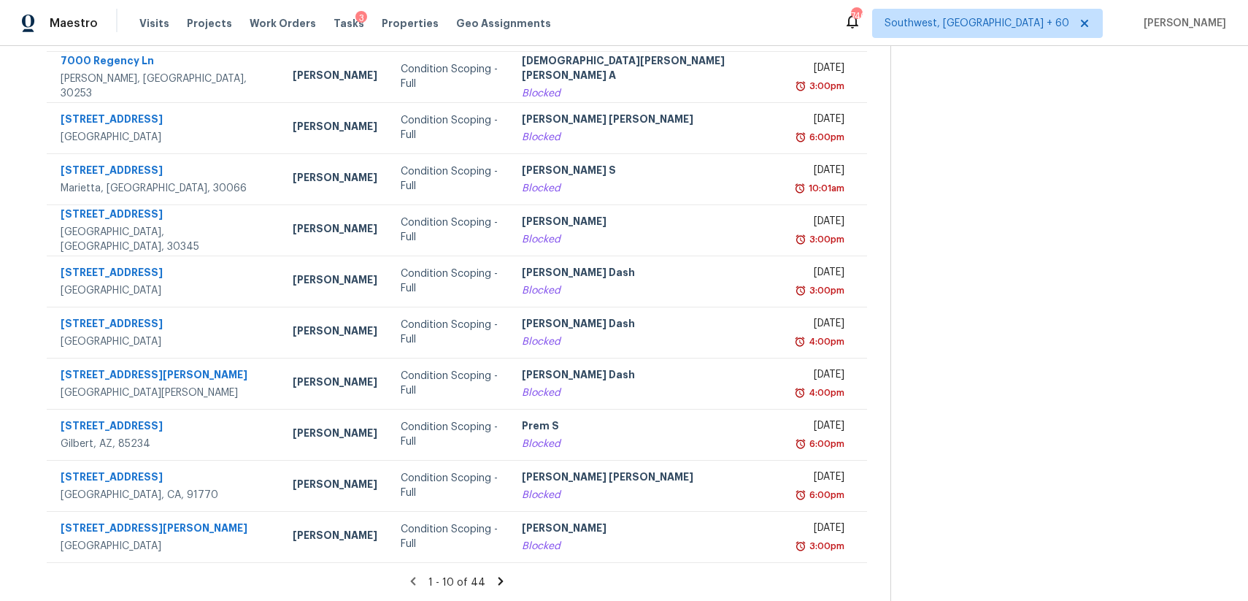
click at [494, 586] on icon at bounding box center [500, 580] width 13 height 13
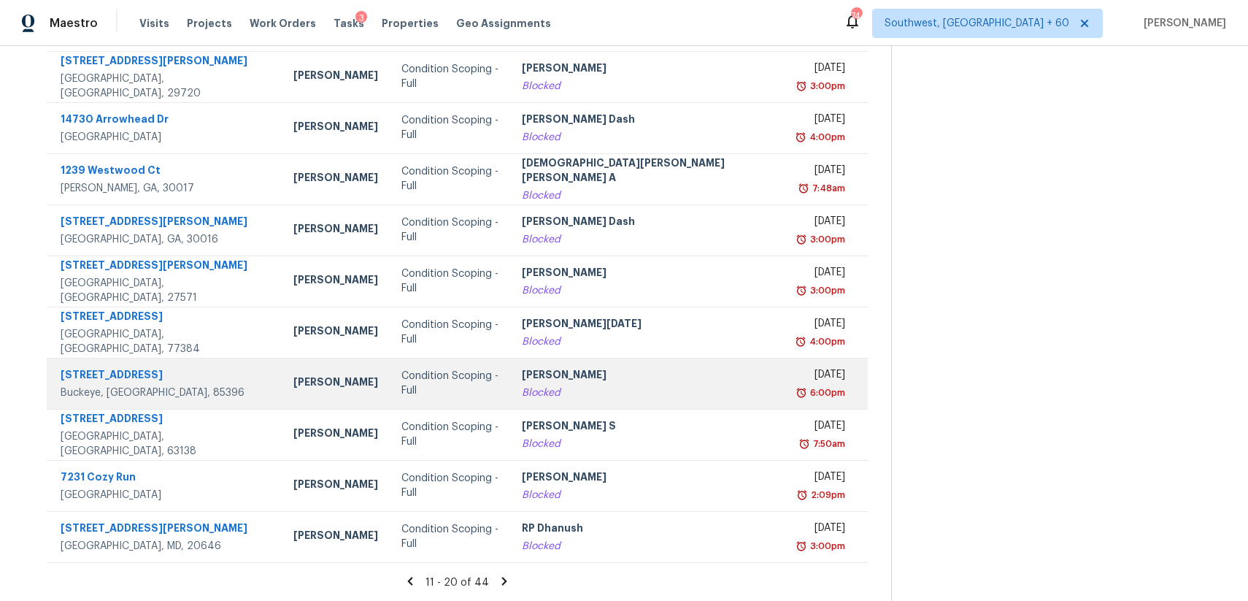
click at [585, 374] on div "[PERSON_NAME]" at bounding box center [648, 376] width 252 height 18
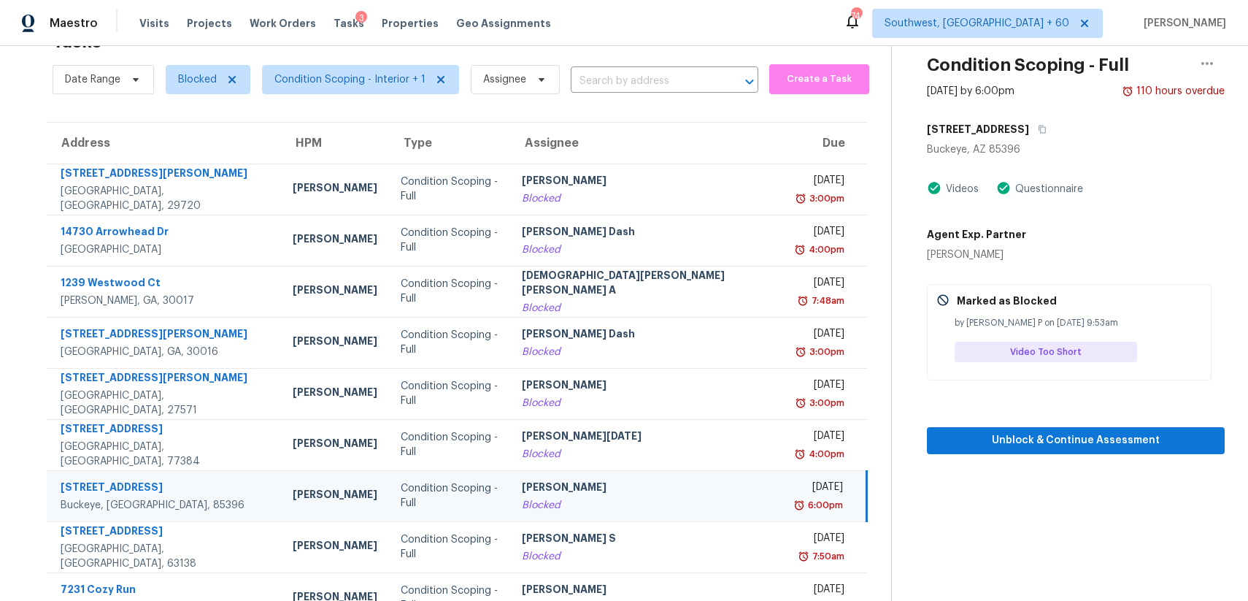
scroll to position [0, 0]
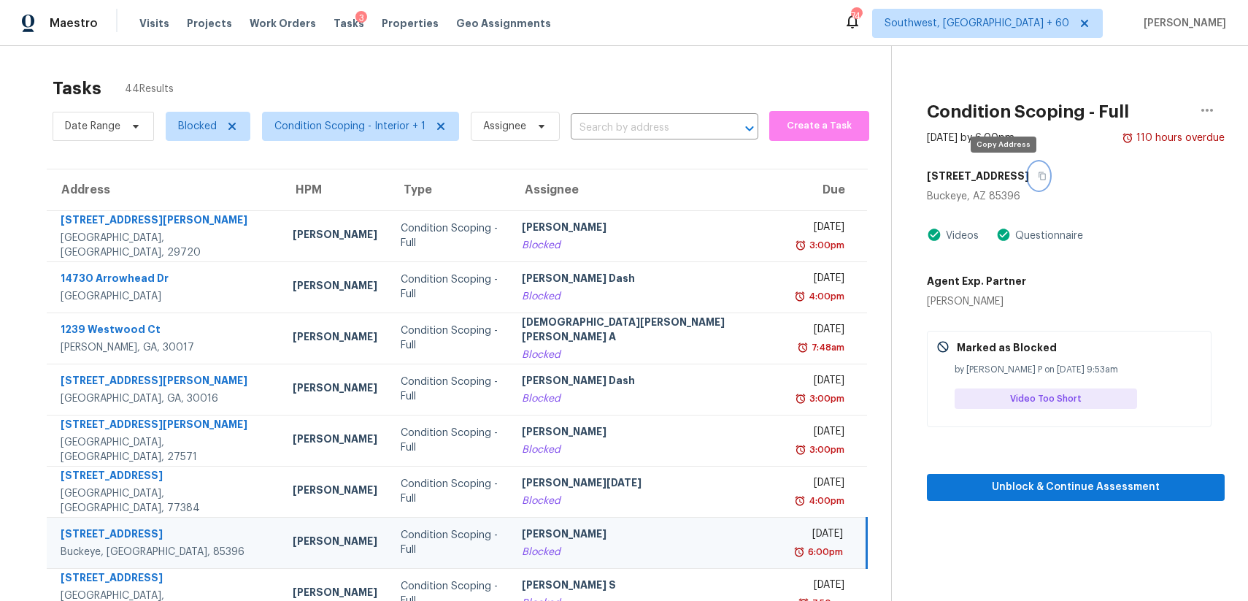
click at [1029, 172] on button "button" at bounding box center [1039, 176] width 20 height 26
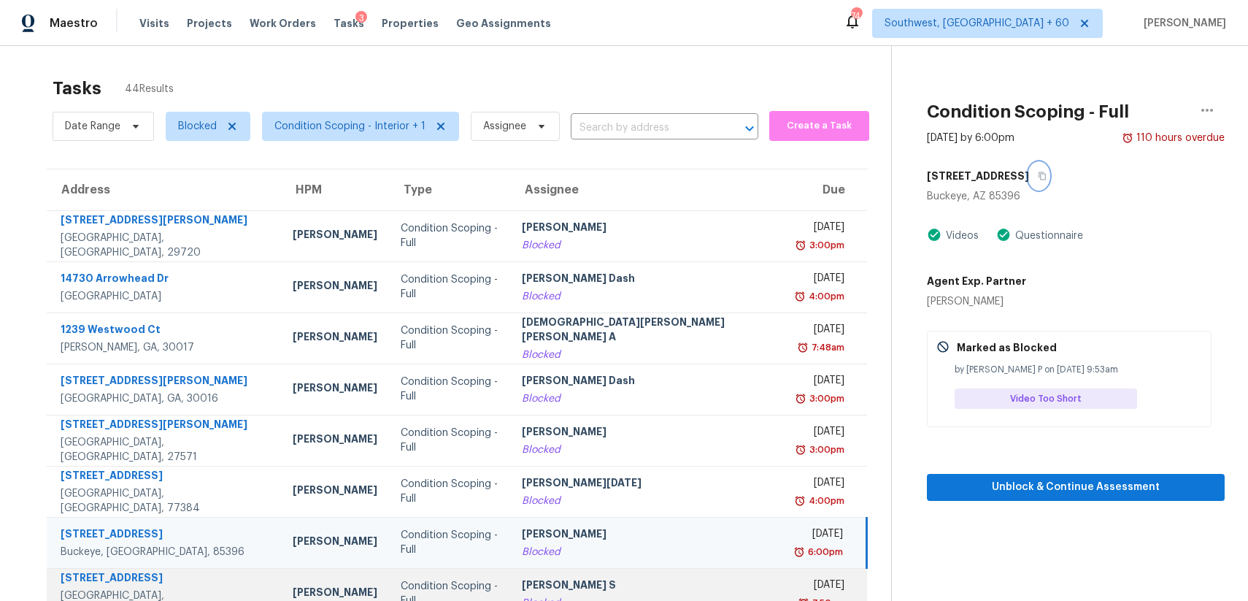
scroll to position [159, 0]
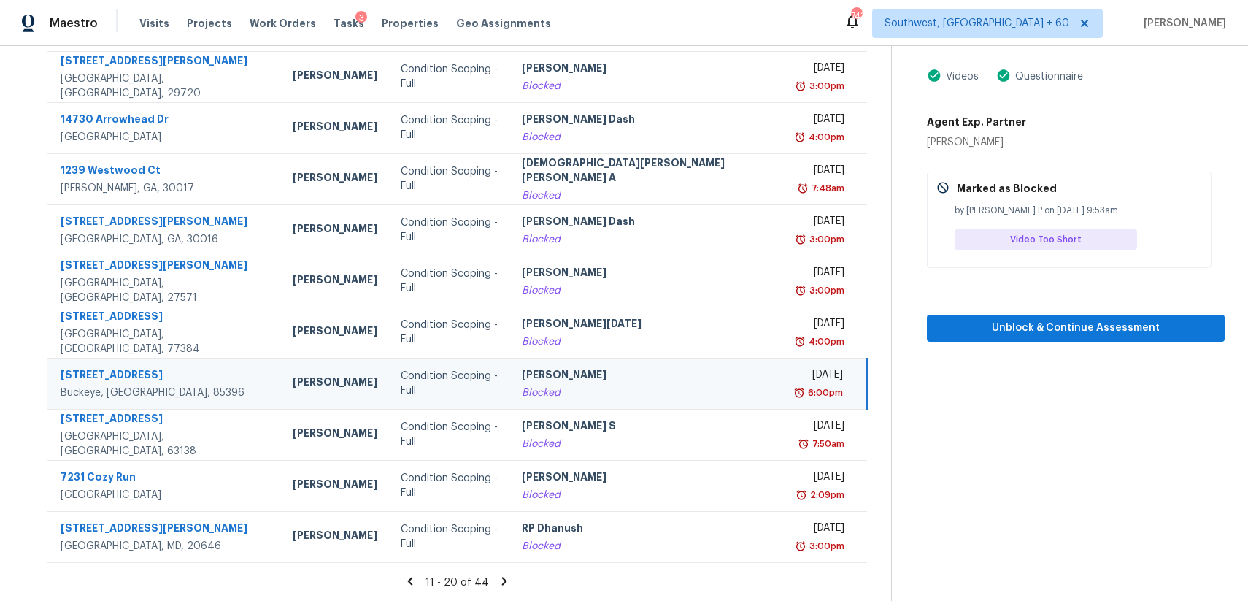
click at [498, 580] on icon at bounding box center [504, 580] width 13 height 13
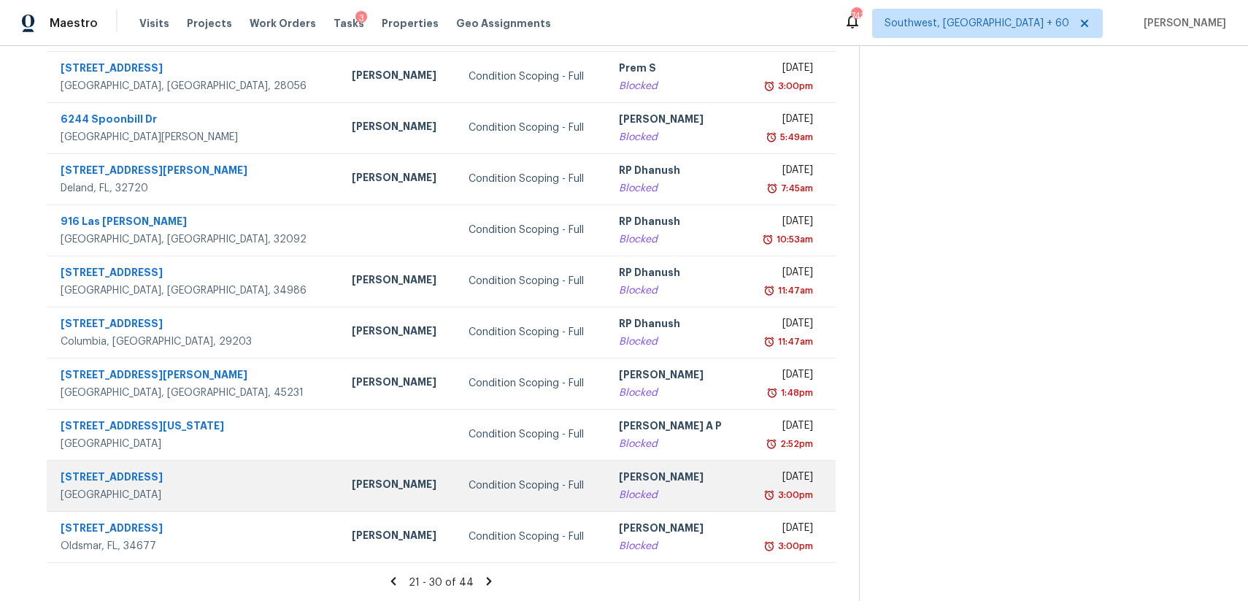
click at [641, 509] on td "Rajesh M Blocked" at bounding box center [675, 485] width 136 height 51
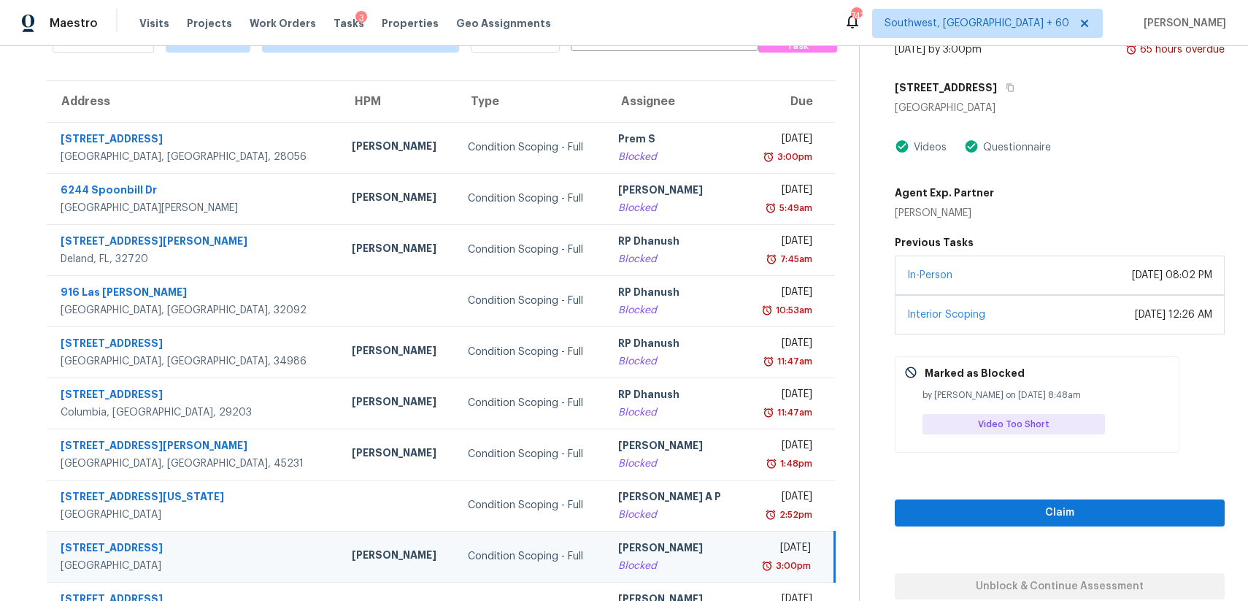
scroll to position [86, 0]
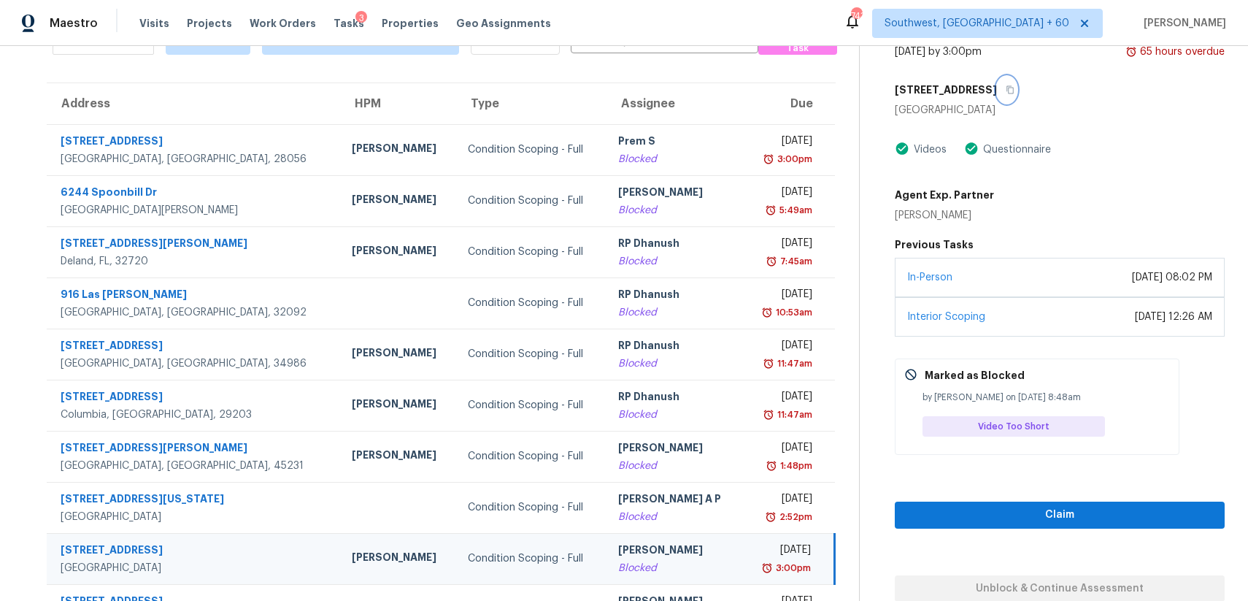
click at [1007, 86] on icon "button" at bounding box center [1010, 90] width 7 height 8
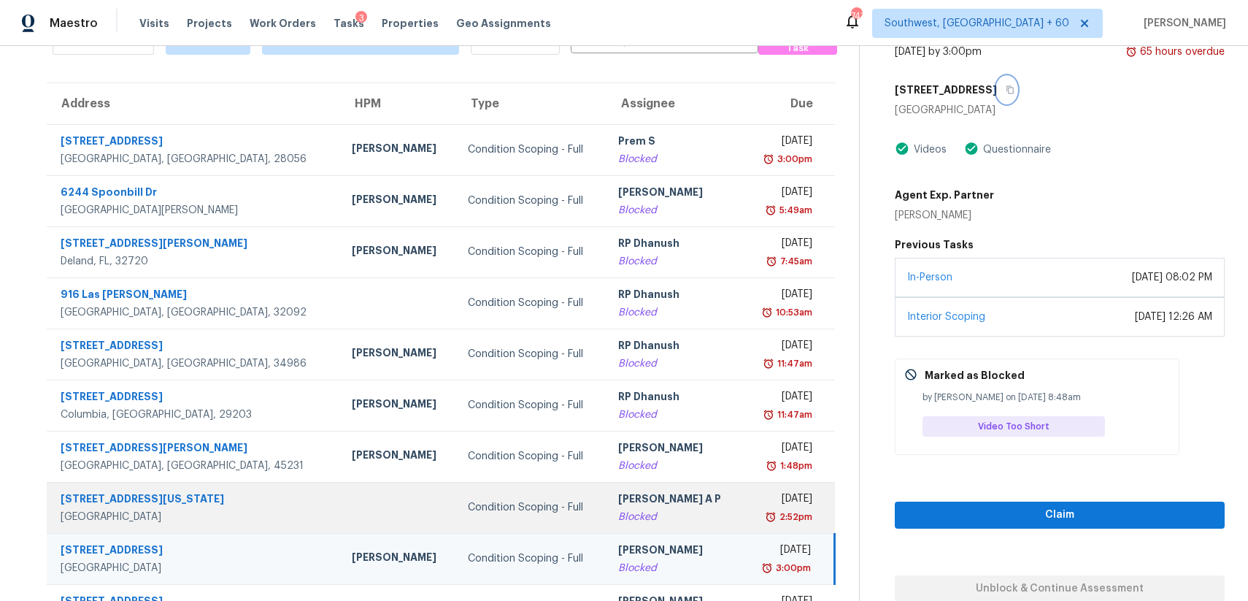
scroll to position [159, 0]
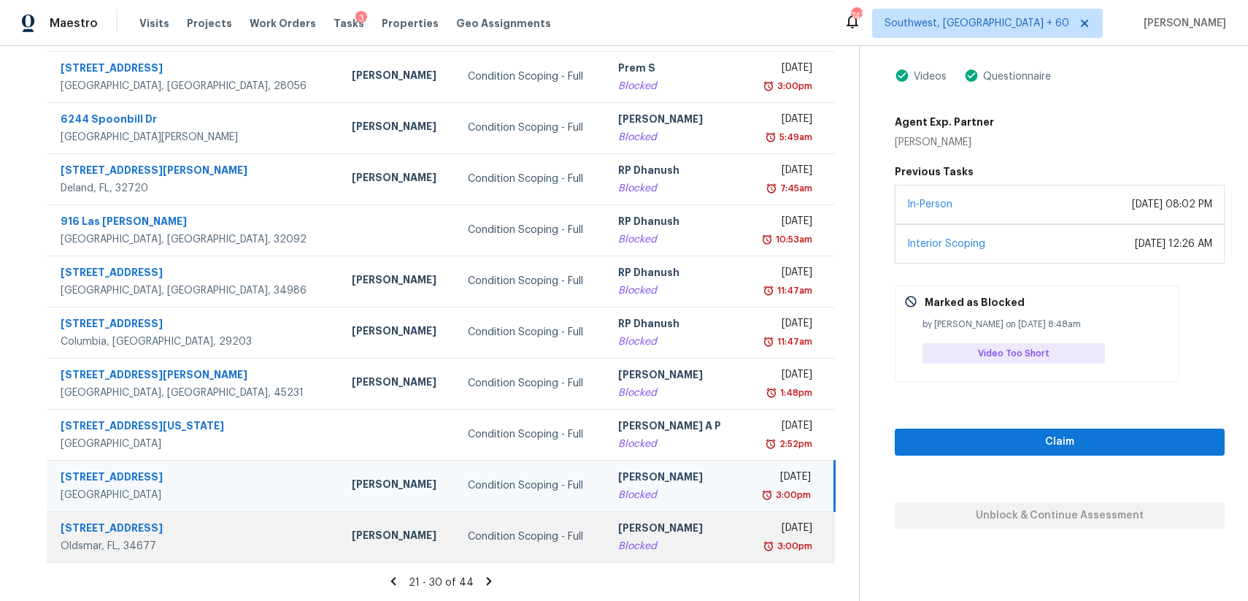
click at [631, 526] on div "[PERSON_NAME]" at bounding box center [674, 529] width 113 height 18
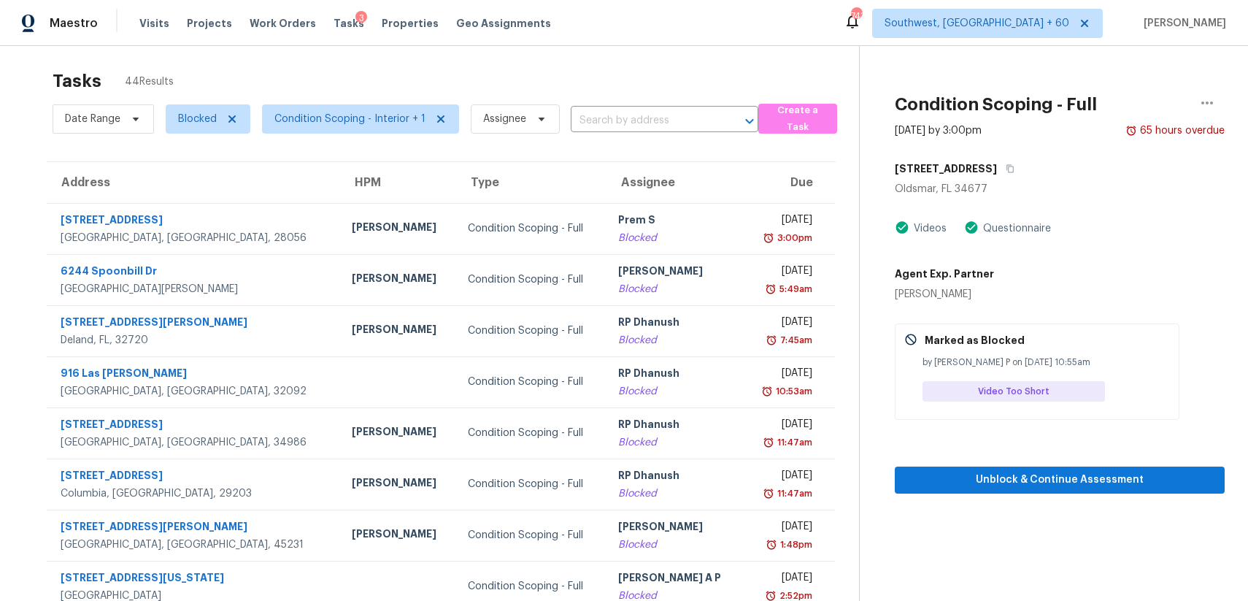
scroll to position [0, 0]
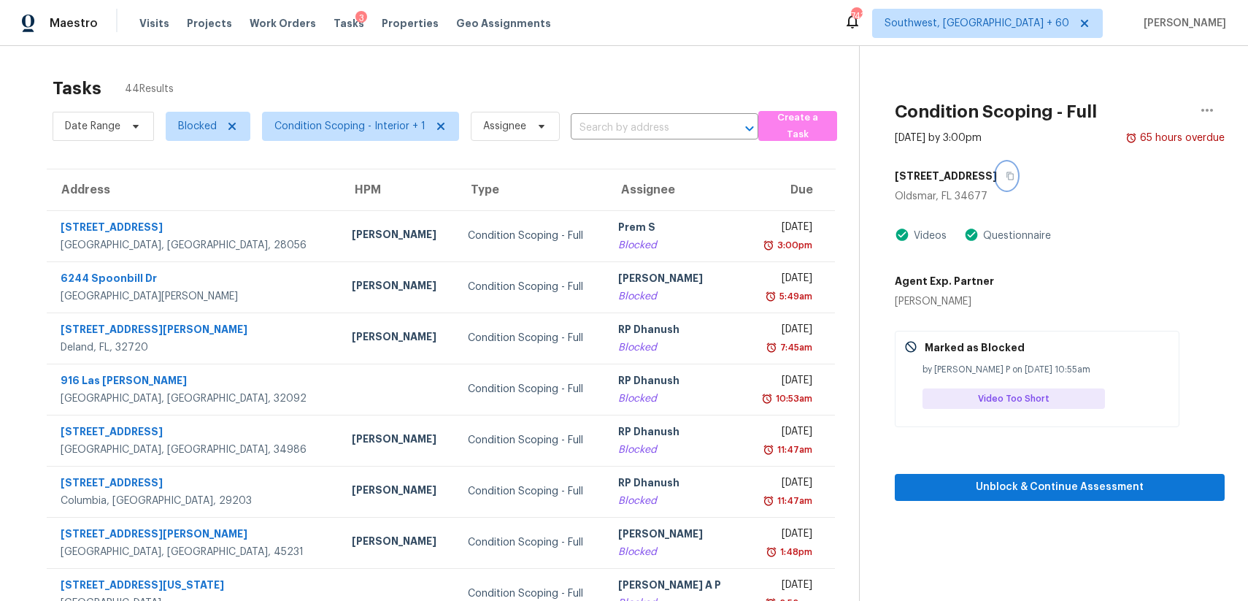
click at [1006, 174] on icon "button" at bounding box center [1010, 176] width 9 height 9
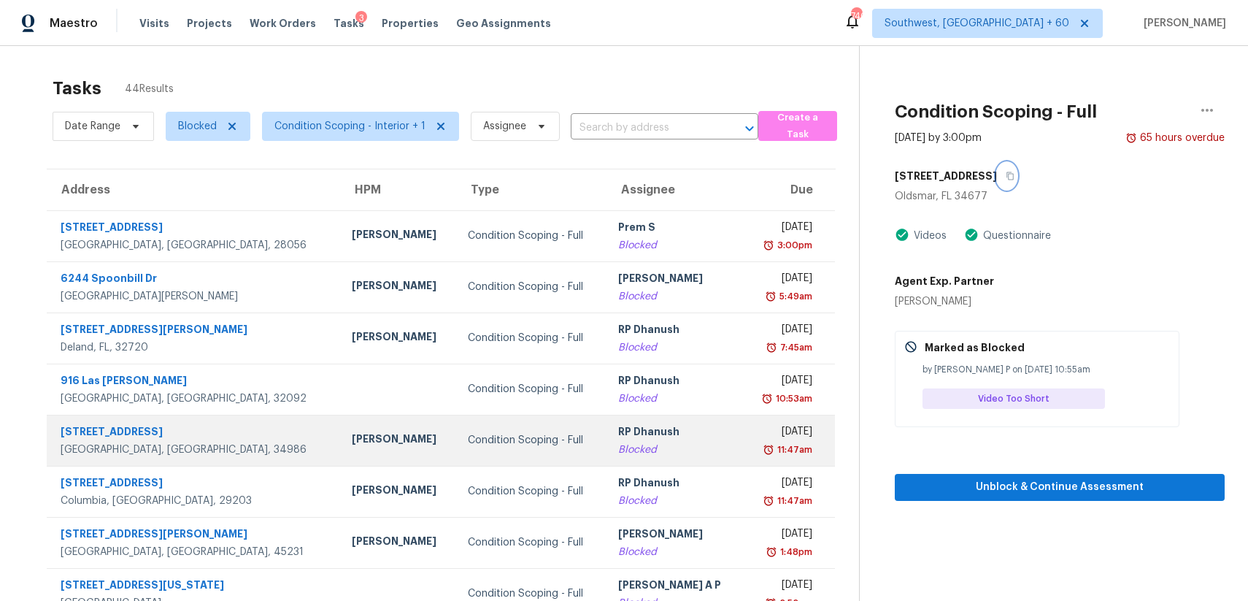
scroll to position [159, 0]
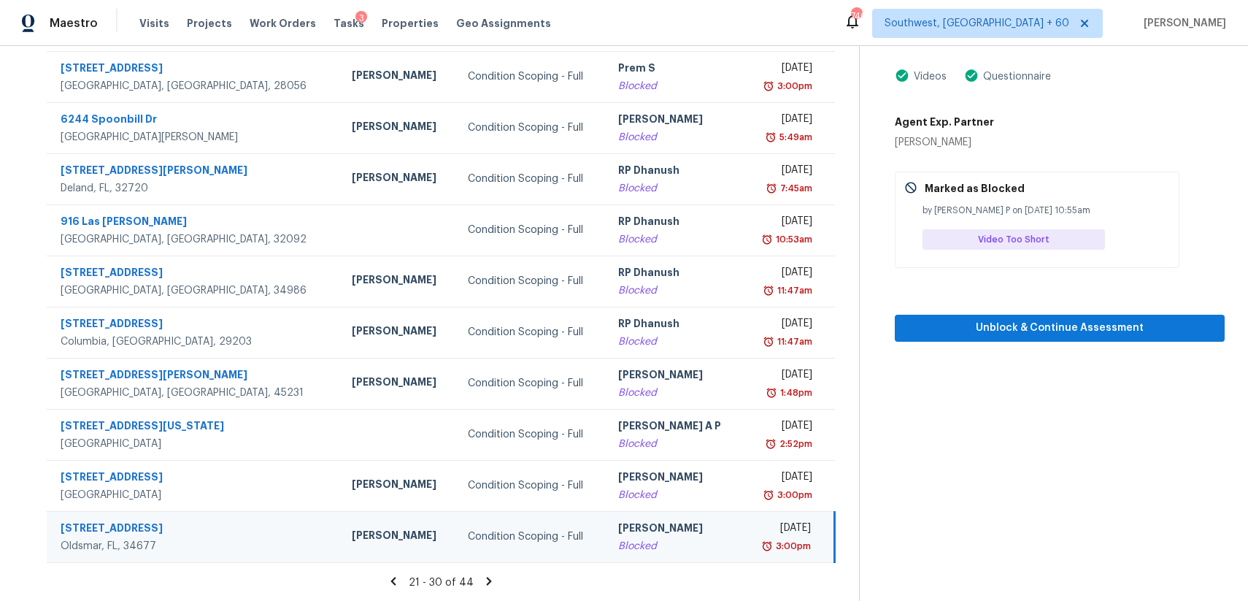
click at [488, 579] on icon at bounding box center [489, 581] width 5 height 8
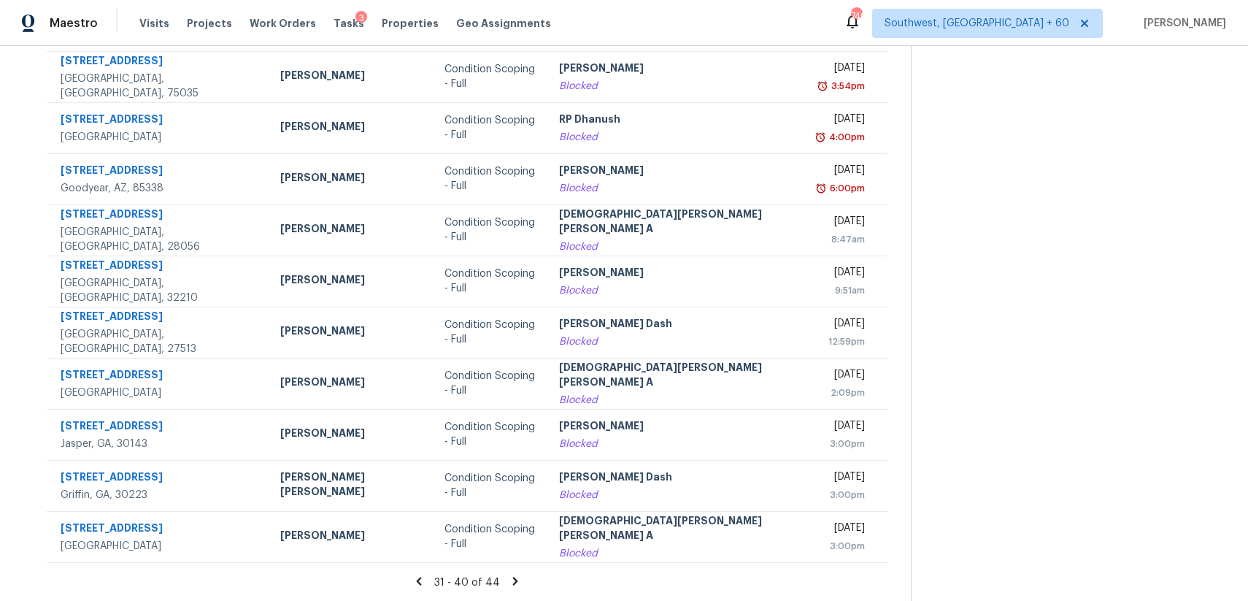
click at [509, 583] on icon at bounding box center [515, 580] width 13 height 13
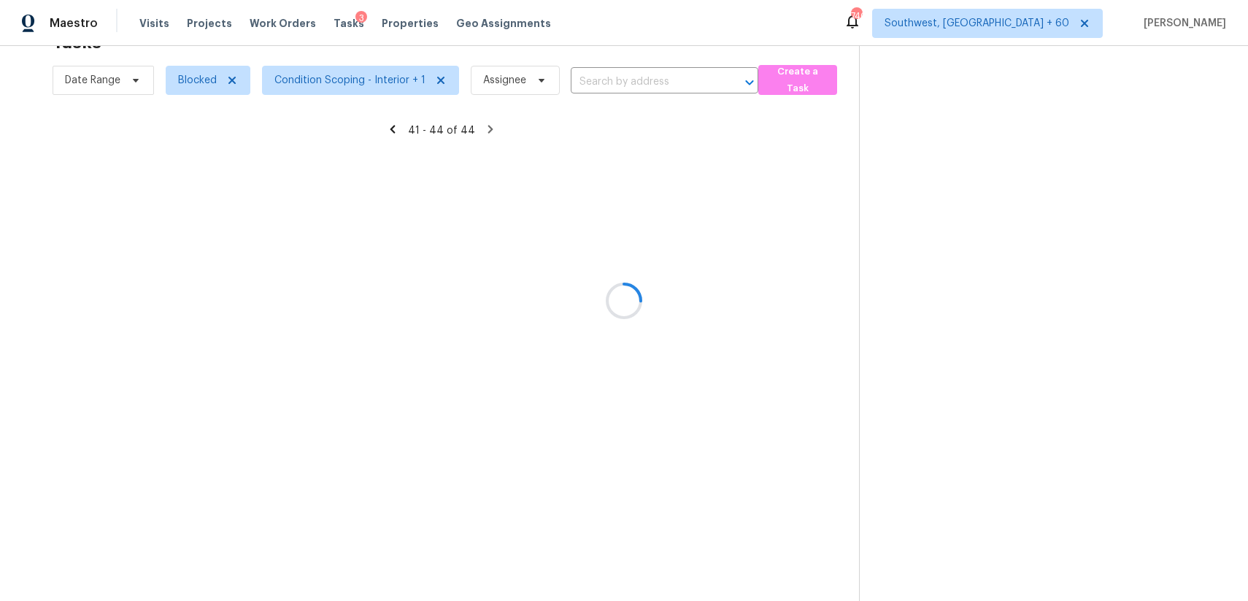
scroll to position [46, 0]
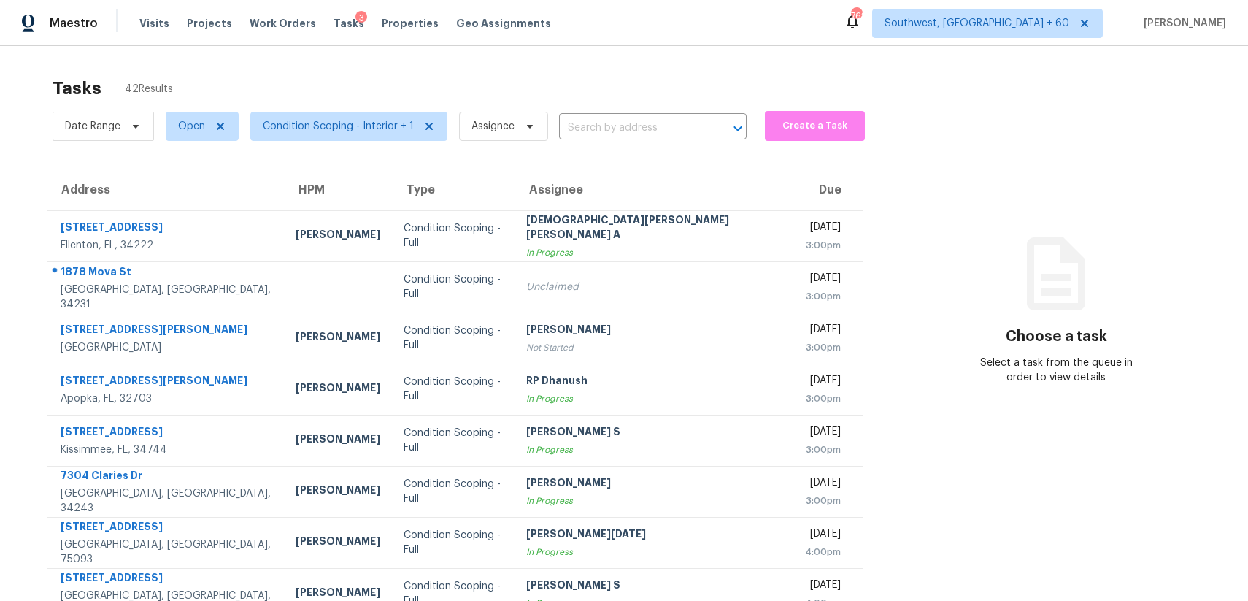
click at [299, 147] on section "Tasks 42 Results Date Range Open Condition Scoping - Interior + 1 Assignee ​ Cr…" at bounding box center [454, 414] width 863 height 691
click at [341, 120] on span "Condition Scoping - Interior + 1" at bounding box center [338, 126] width 151 height 15
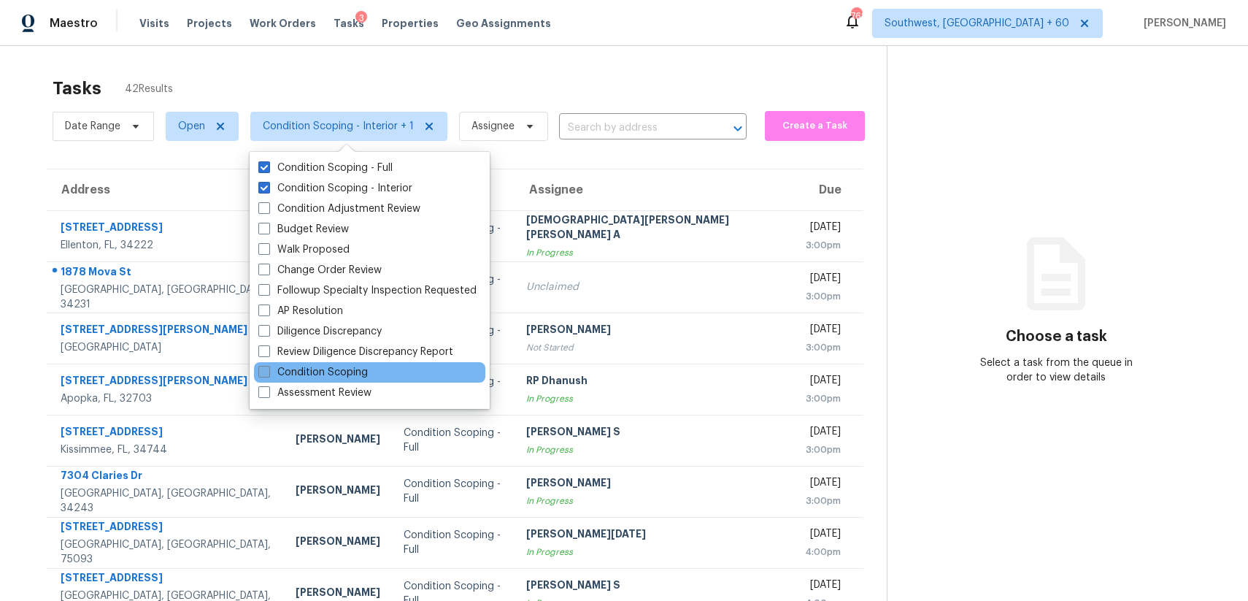
click at [354, 372] on label "Condition Scoping" at bounding box center [312, 372] width 109 height 15
click at [268, 372] on input "Condition Scoping" at bounding box center [262, 369] width 9 height 9
checkbox input "true"
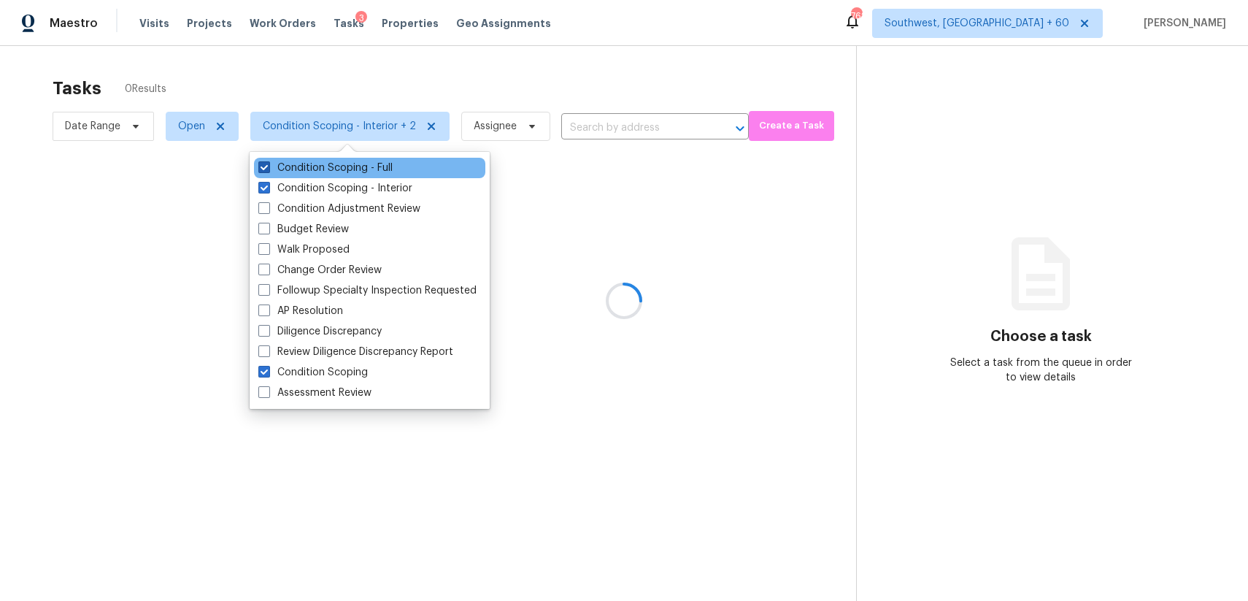
click at [366, 167] on label "Condition Scoping - Full" at bounding box center [325, 168] width 134 height 15
click at [268, 167] on input "Condition Scoping - Full" at bounding box center [262, 165] width 9 height 9
checkbox input "false"
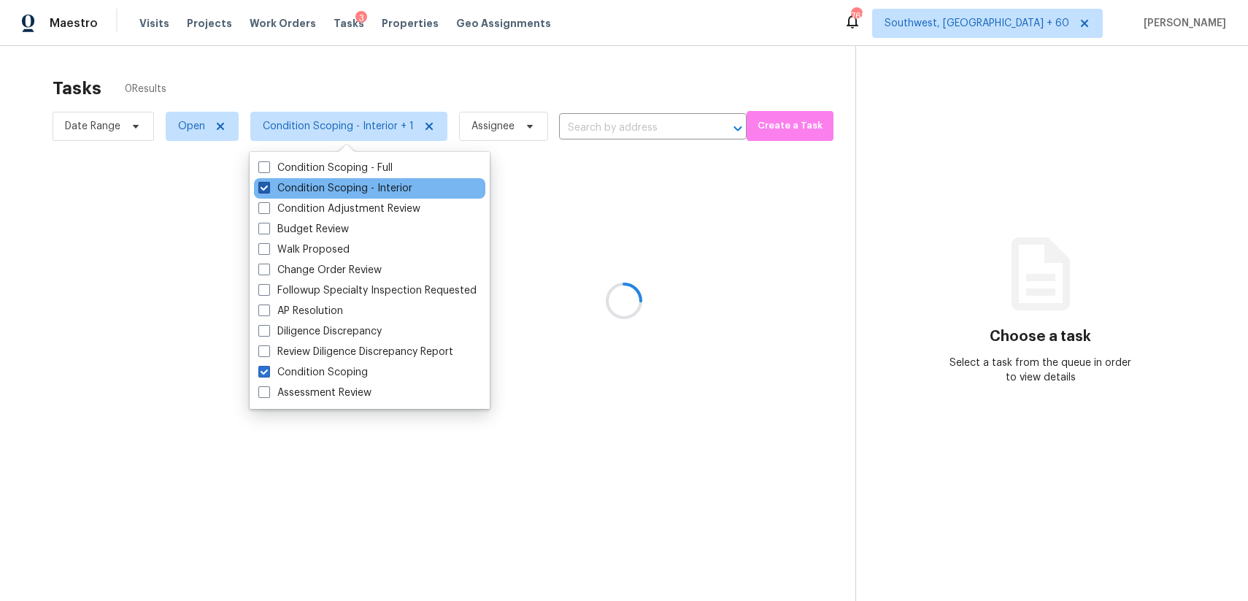
click at [373, 189] on label "Condition Scoping - Interior" at bounding box center [335, 188] width 154 height 15
click at [268, 189] on input "Condition Scoping - Interior" at bounding box center [262, 185] width 9 height 9
checkbox input "false"
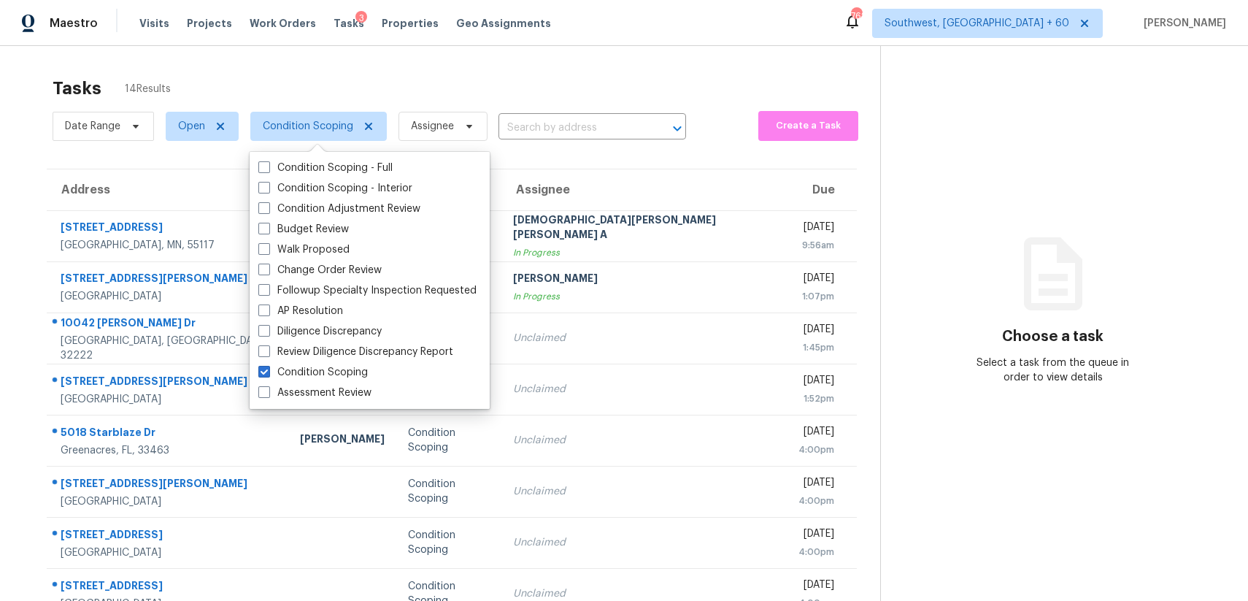
click at [549, 77] on div "Tasks 14 Results" at bounding box center [467, 88] width 828 height 38
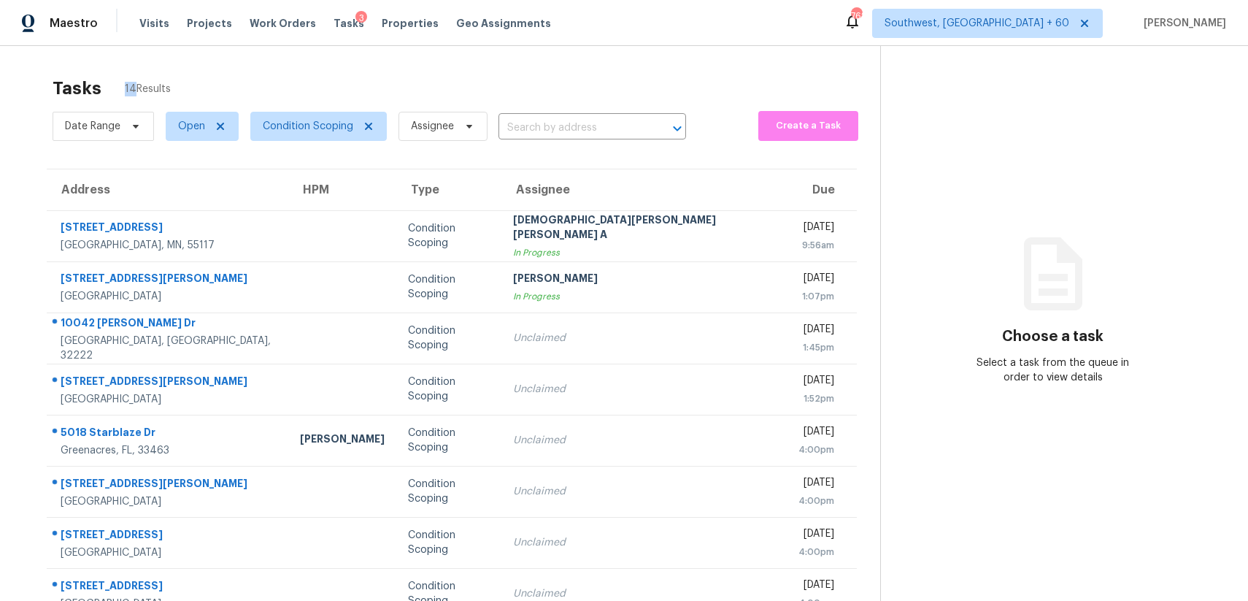
click at [549, 77] on div "Tasks 14 Results" at bounding box center [467, 88] width 828 height 38
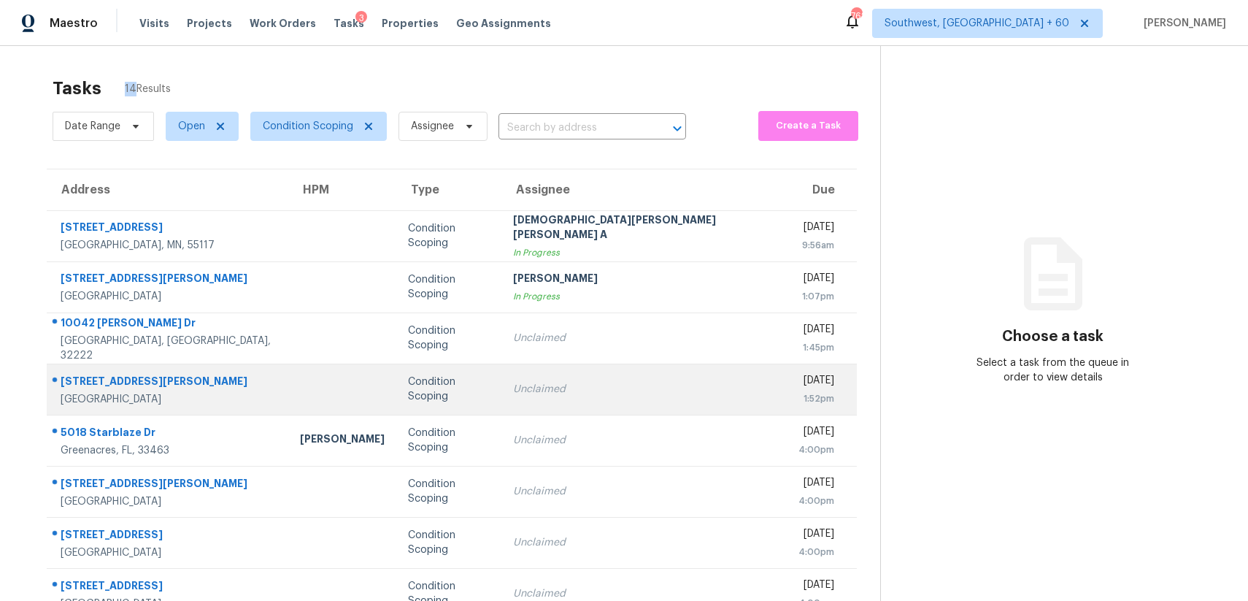
scroll to position [159, 0]
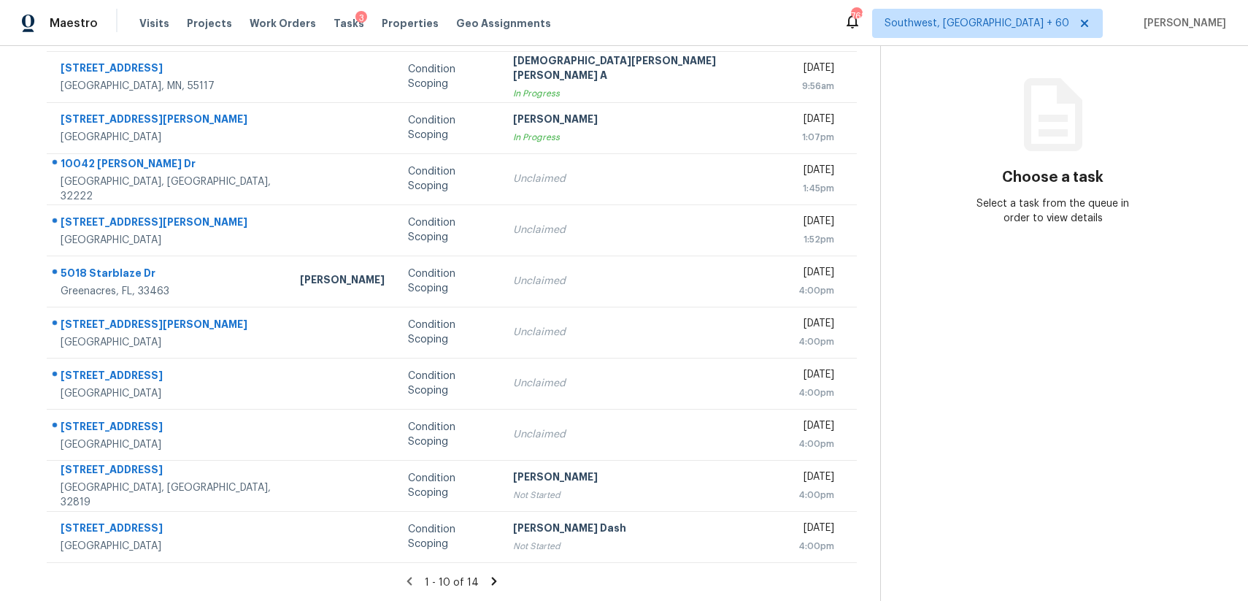
click at [488, 582] on icon at bounding box center [494, 580] width 13 height 13
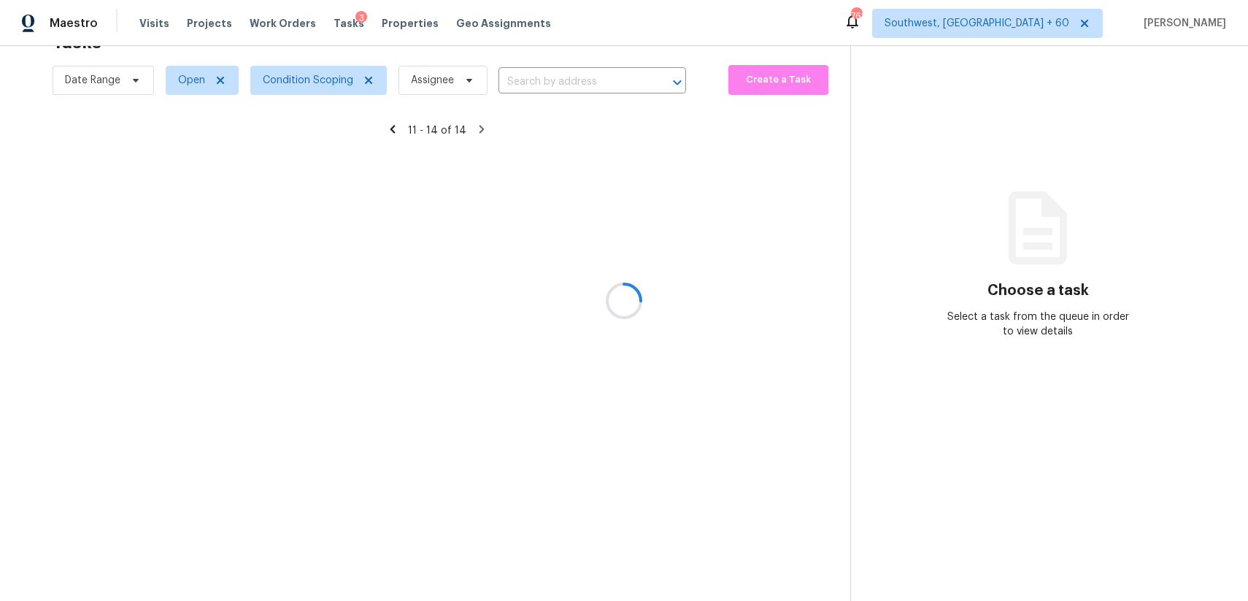
scroll to position [46, 0]
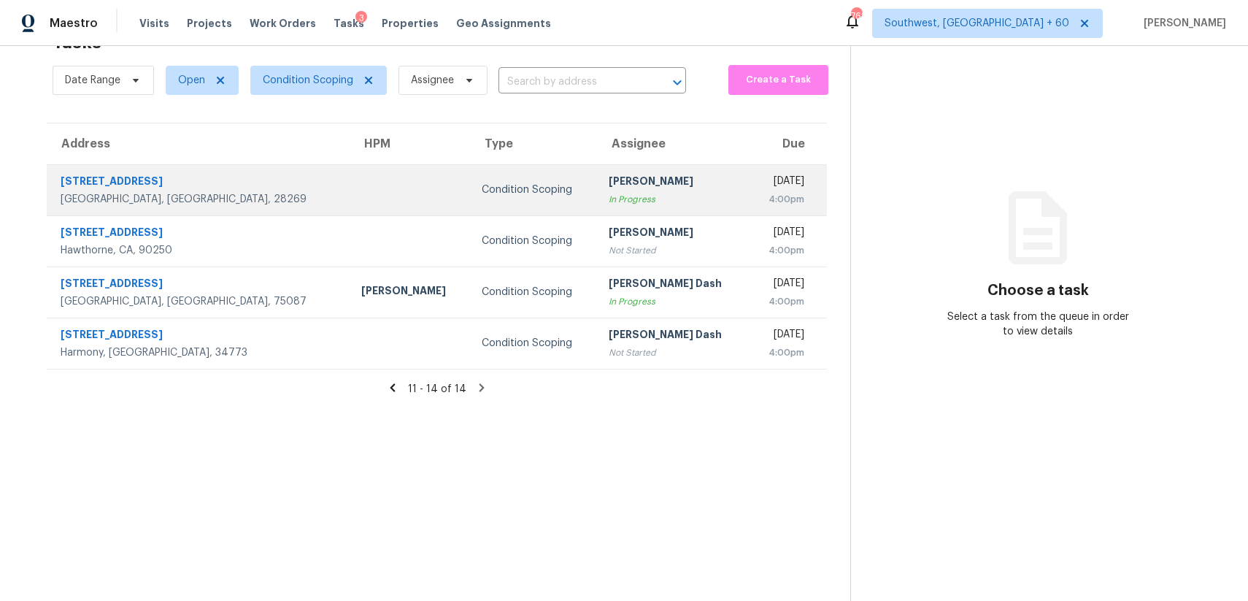
click at [620, 192] on div "In Progress" at bounding box center [673, 199] width 128 height 15
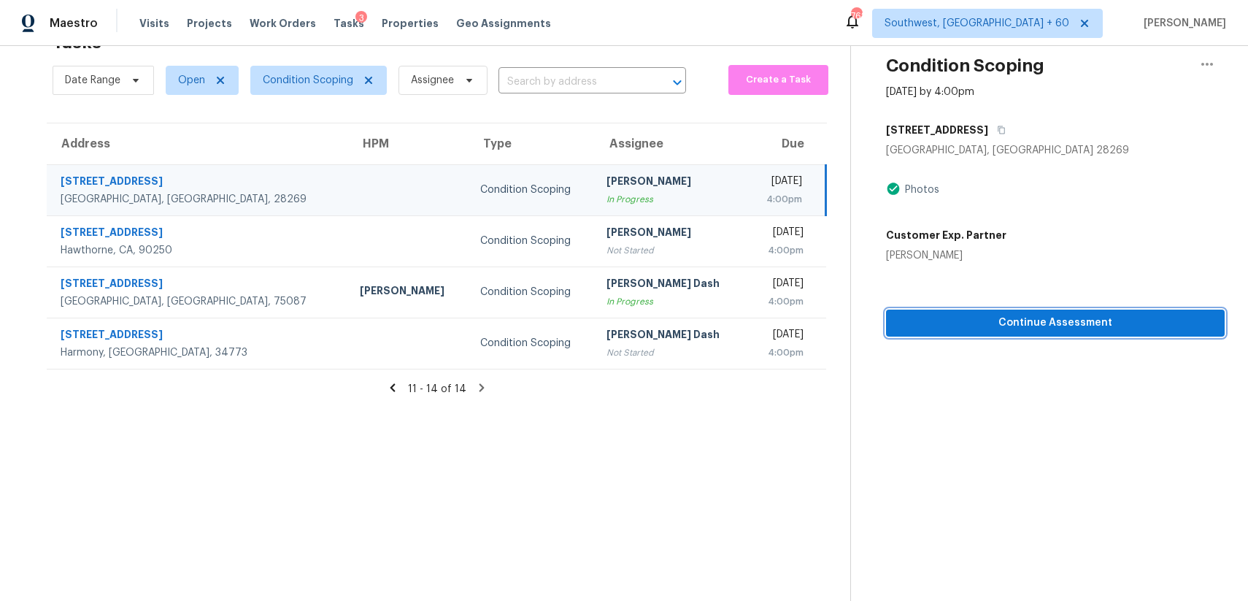
click at [1039, 318] on span "Continue Assessment" at bounding box center [1055, 323] width 315 height 18
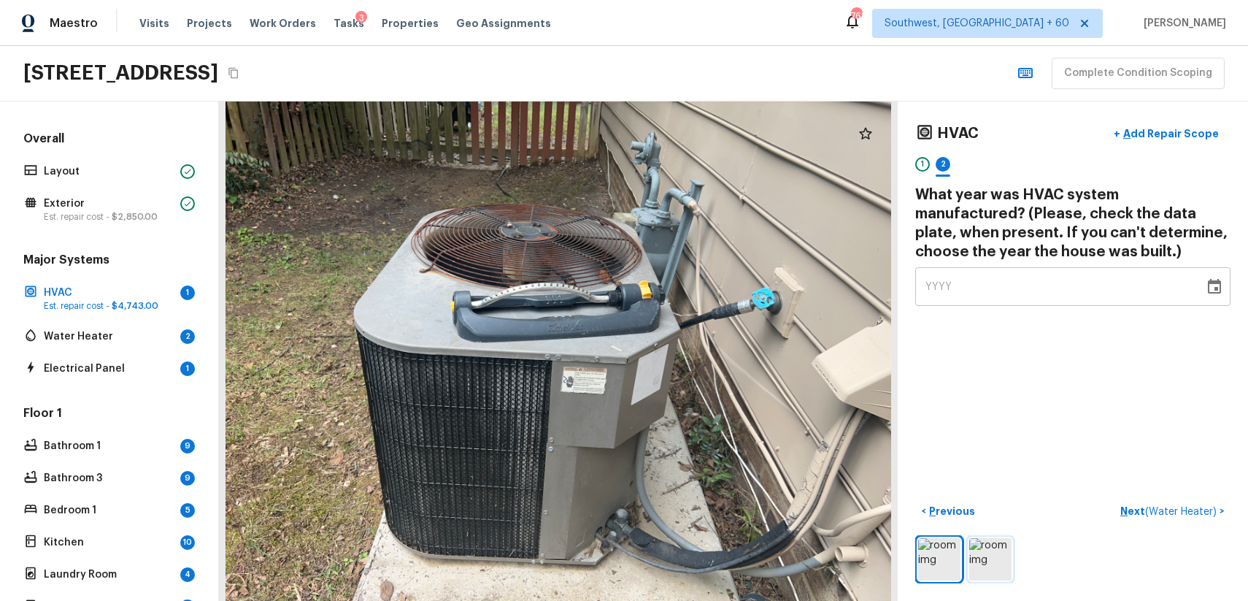
click at [1004, 558] on img at bounding box center [990, 559] width 42 height 42
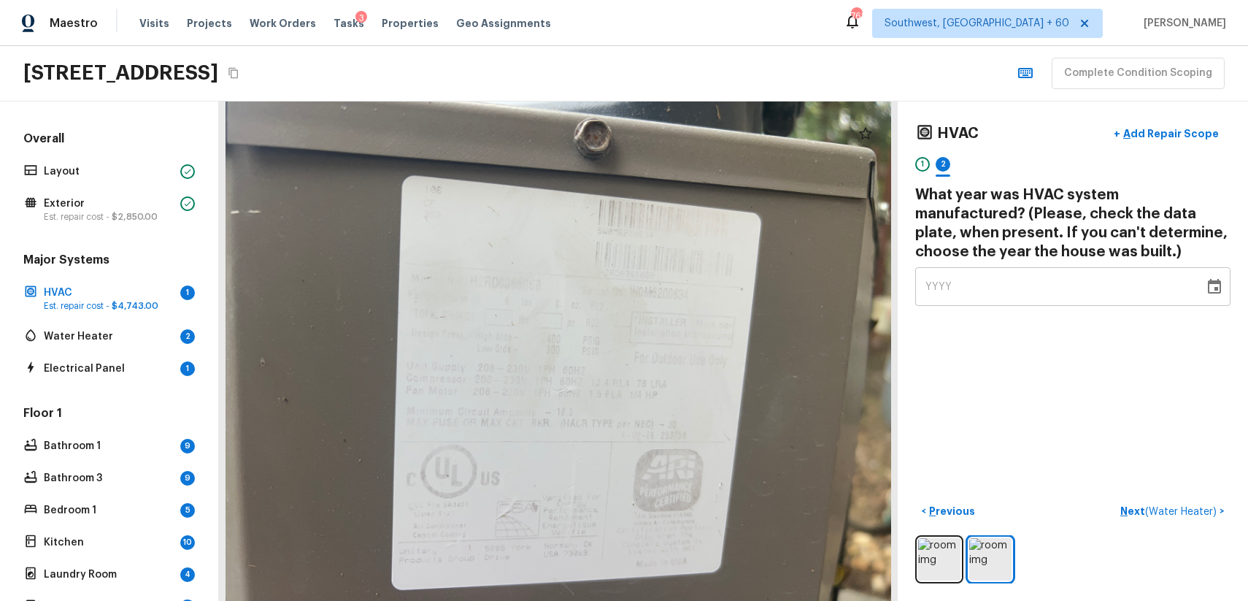
click at [666, 234] on div at bounding box center [558, 350] width 679 height 499
click at [665, 234] on div at bounding box center [558, 350] width 679 height 499
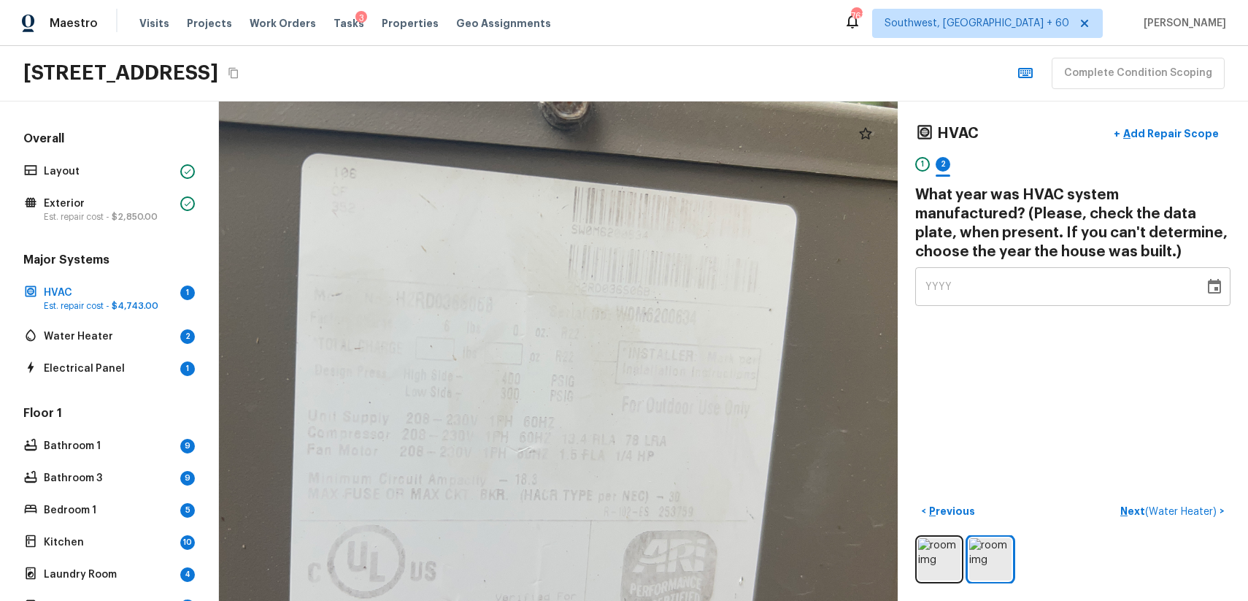
click at [682, 253] on div at bounding box center [517, 395] width 936 height 689
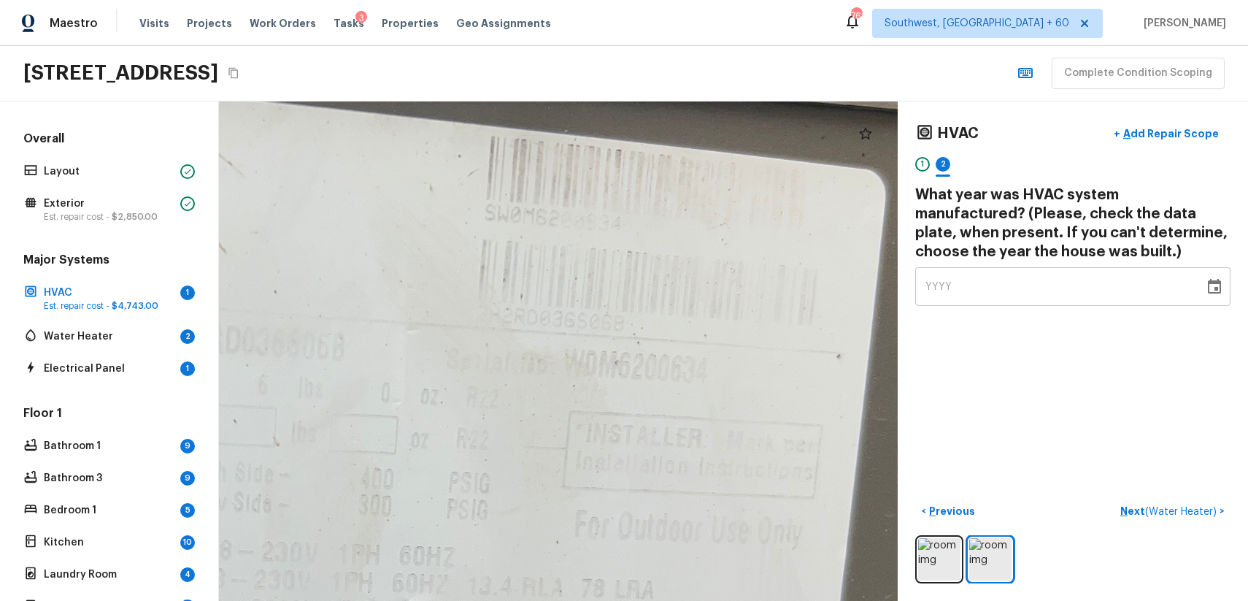
drag, startPoint x: 790, startPoint y: 358, endPoint x: 686, endPoint y: 591, distance: 254.5
click at [686, 591] on div at bounding box center [389, 508] width 1668 height 1227
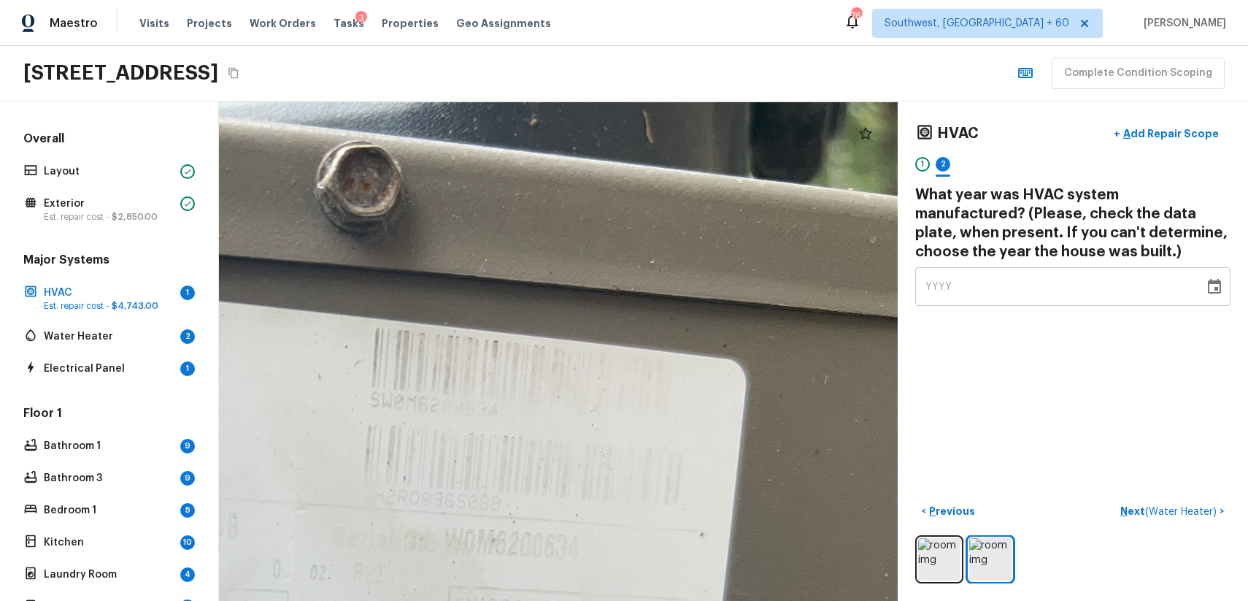
drag, startPoint x: 718, startPoint y: 436, endPoint x: 705, endPoint y: 461, distance: 27.7
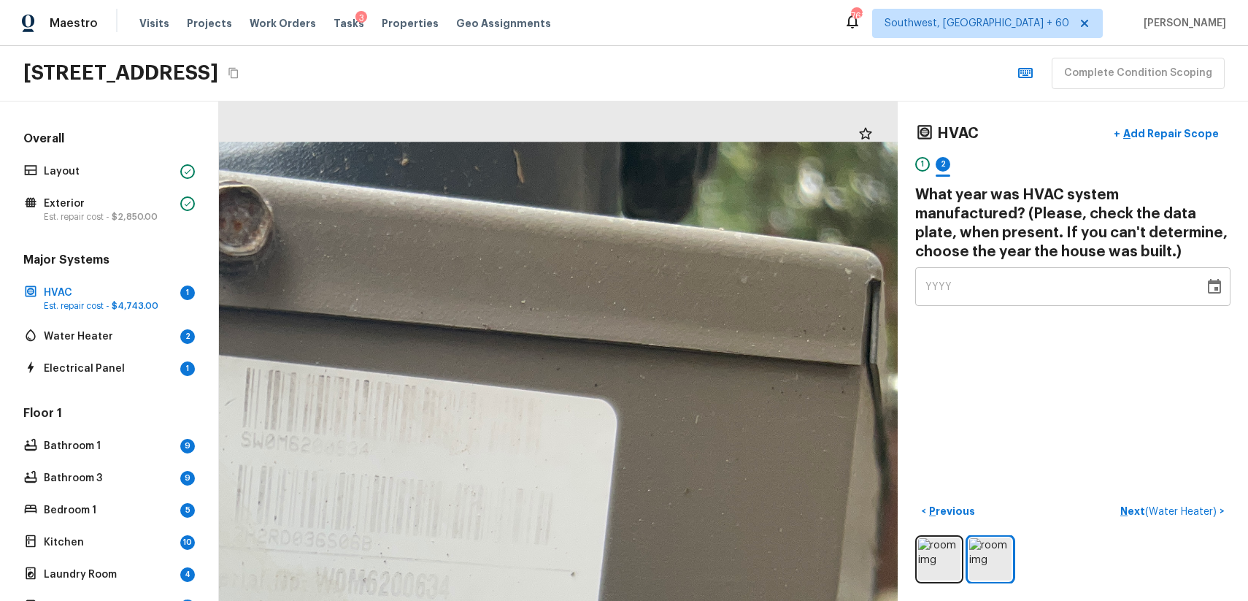
drag, startPoint x: 705, startPoint y: 461, endPoint x: 642, endPoint y: 534, distance: 96.3
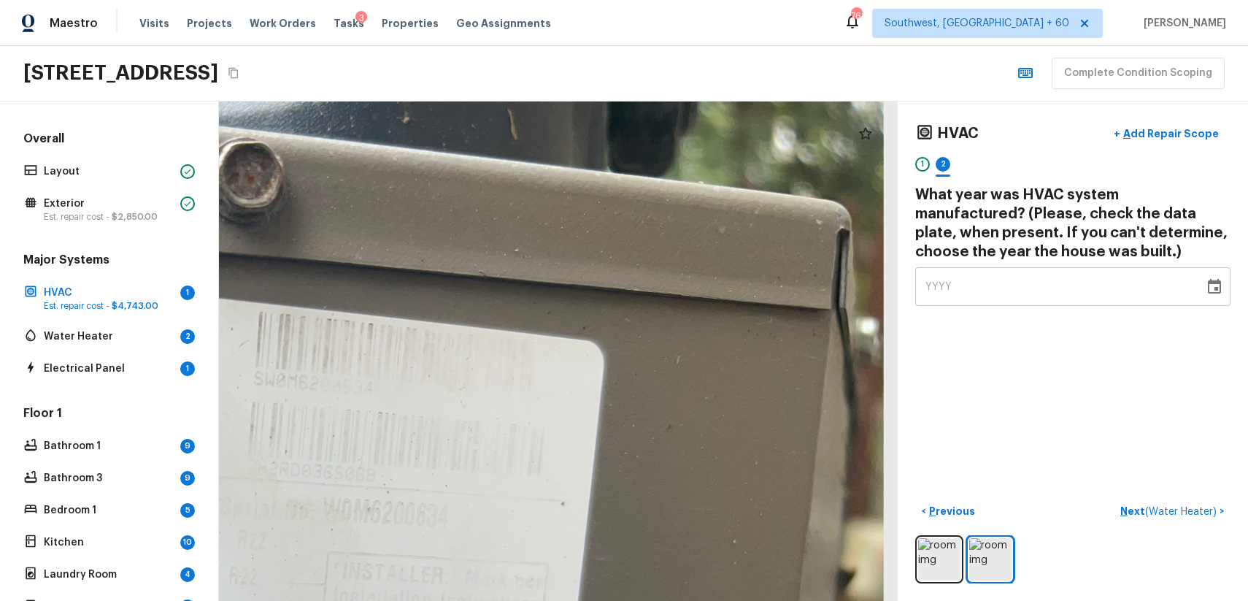
drag, startPoint x: 626, startPoint y: 458, endPoint x: 723, endPoint y: 347, distance: 148.5
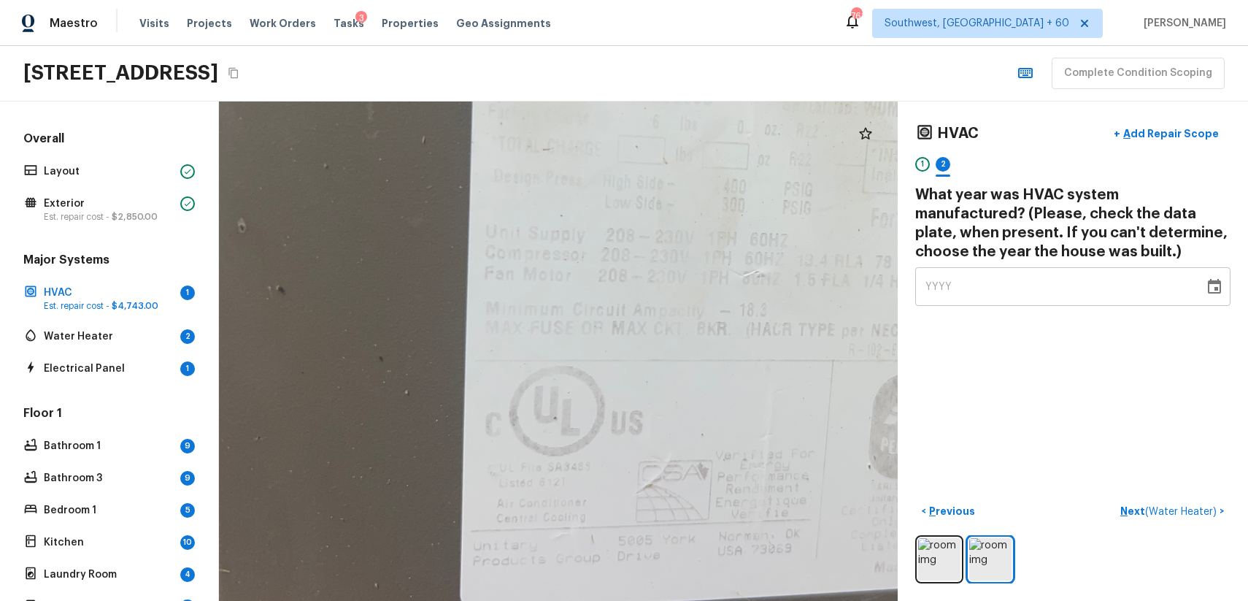
drag, startPoint x: 642, startPoint y: 480, endPoint x: 642, endPoint y: 487, distance: 7.3
click at [642, 487] on div at bounding box center [742, 206] width 1149 height 845
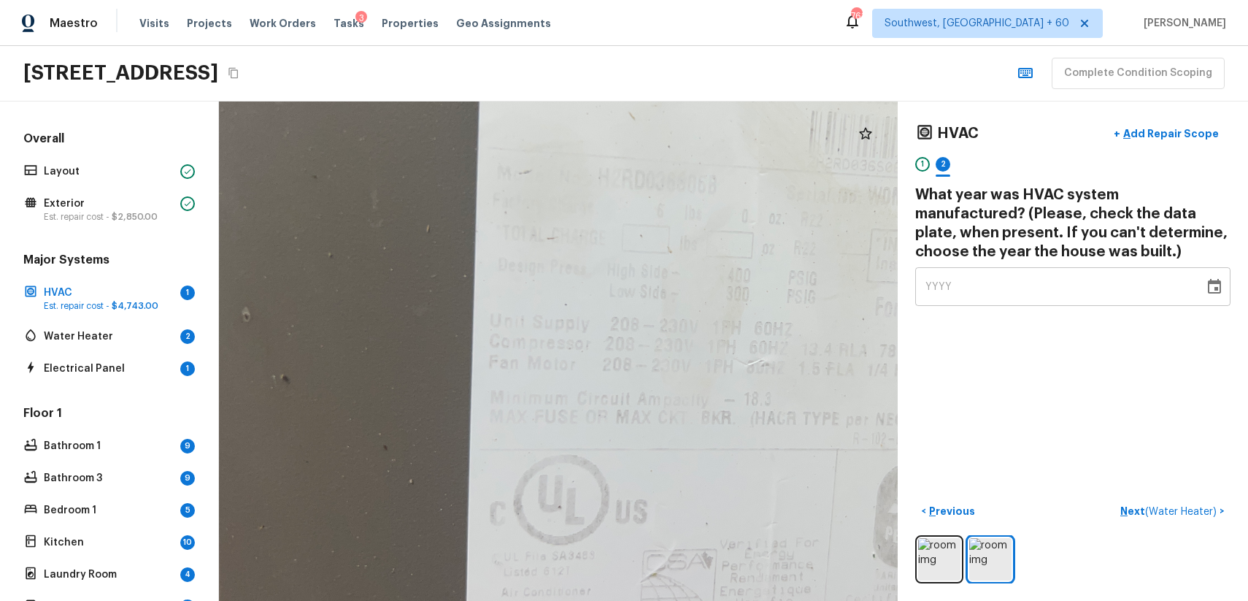
drag, startPoint x: 642, startPoint y: 487, endPoint x: 679, endPoint y: 641, distance: 158.4
click at [679, 600] on html "Maestro Visits Projects Work Orders Tasks 3 Properties Geo Assignments 761 Sout…" at bounding box center [624, 300] width 1248 height 601
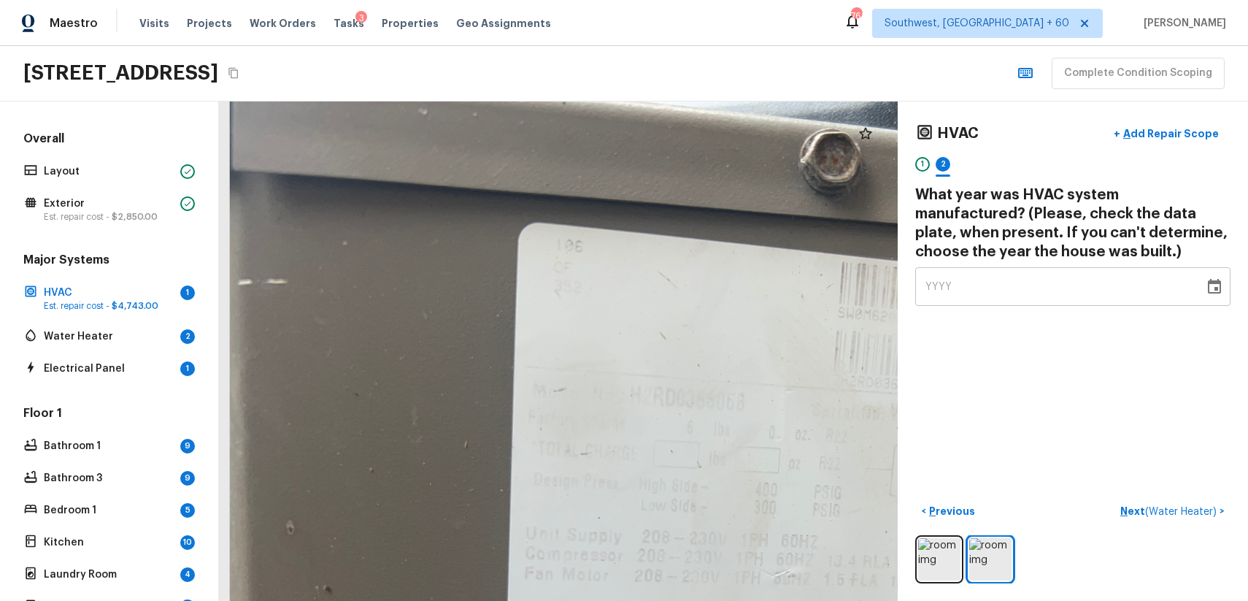
click at [943, 391] on div "HVAC + Add Repair Scope 1 2 What year was HVAC system manufactured? (Please, ch…" at bounding box center [1073, 350] width 350 height 499
click at [938, 578] on img at bounding box center [939, 559] width 42 height 42
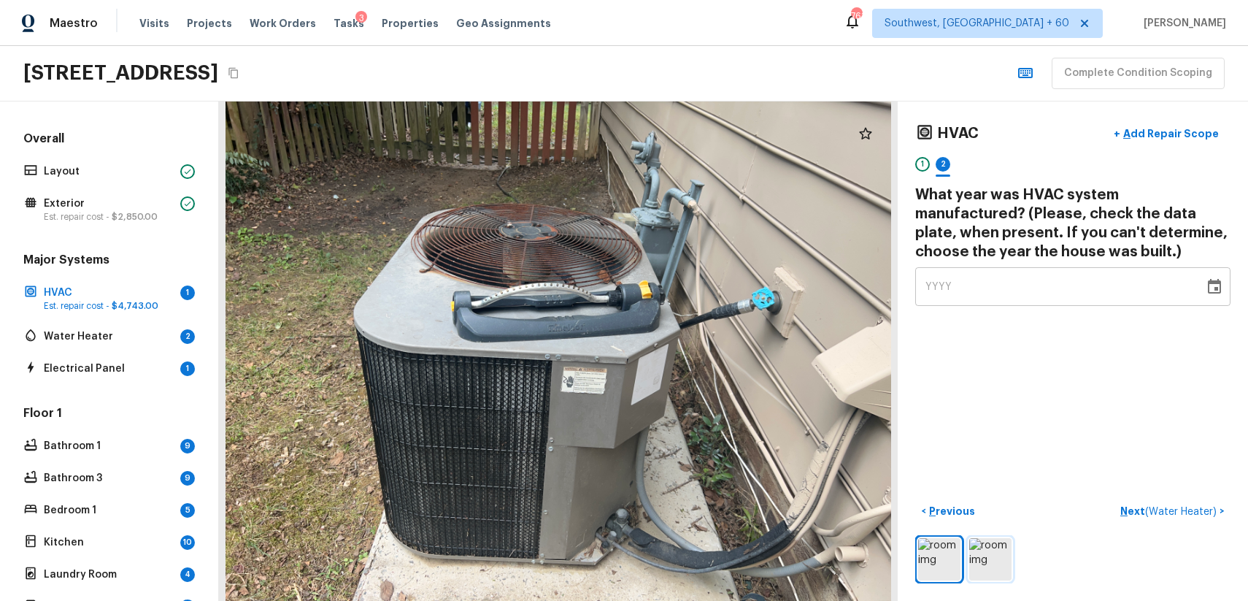
click at [997, 574] on img at bounding box center [990, 559] width 42 height 42
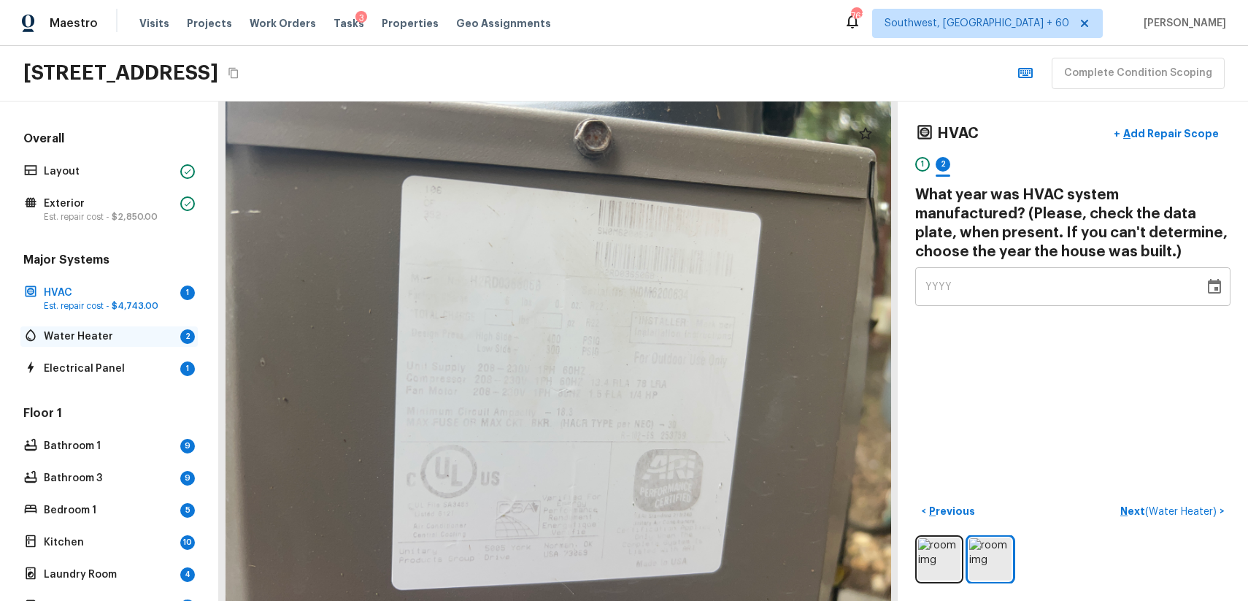
click at [129, 334] on p "Water Heater" at bounding box center [109, 336] width 131 height 15
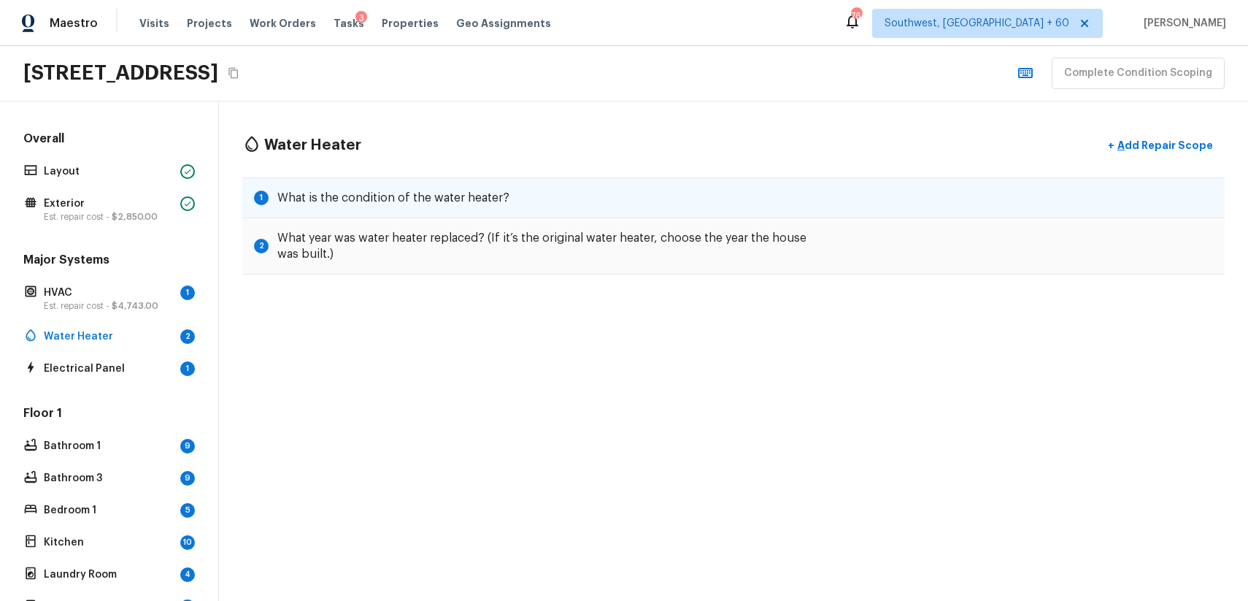
click at [1012, 201] on div "1 What is the condition of the water heater?" at bounding box center [733, 197] width 982 height 41
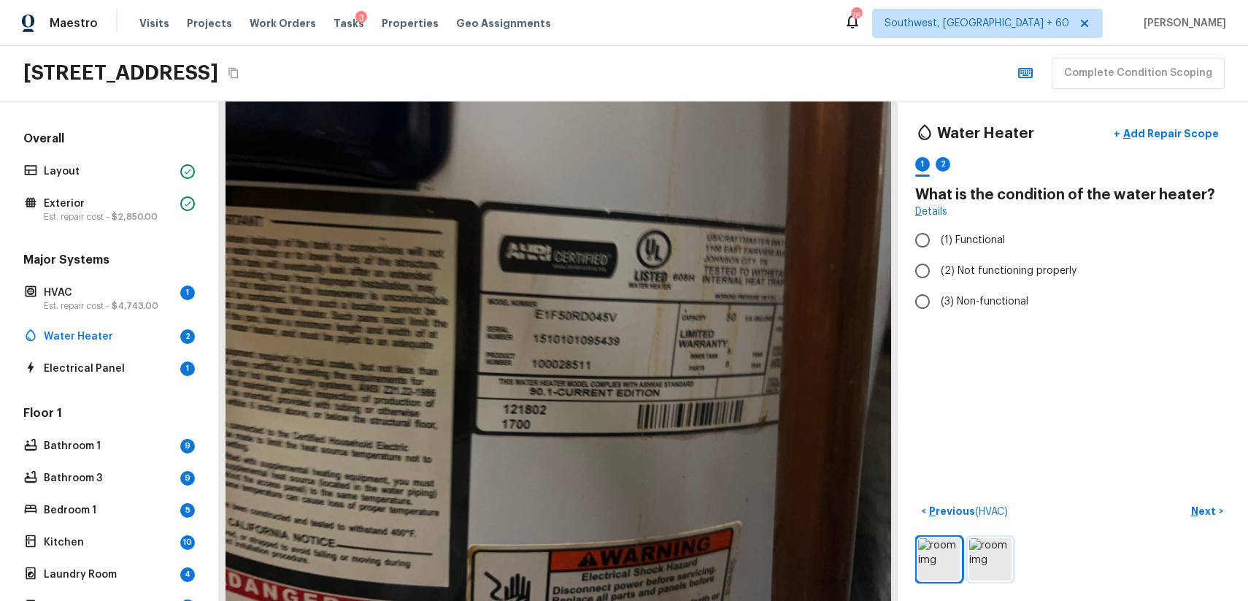
click at [974, 561] on img at bounding box center [990, 559] width 42 height 42
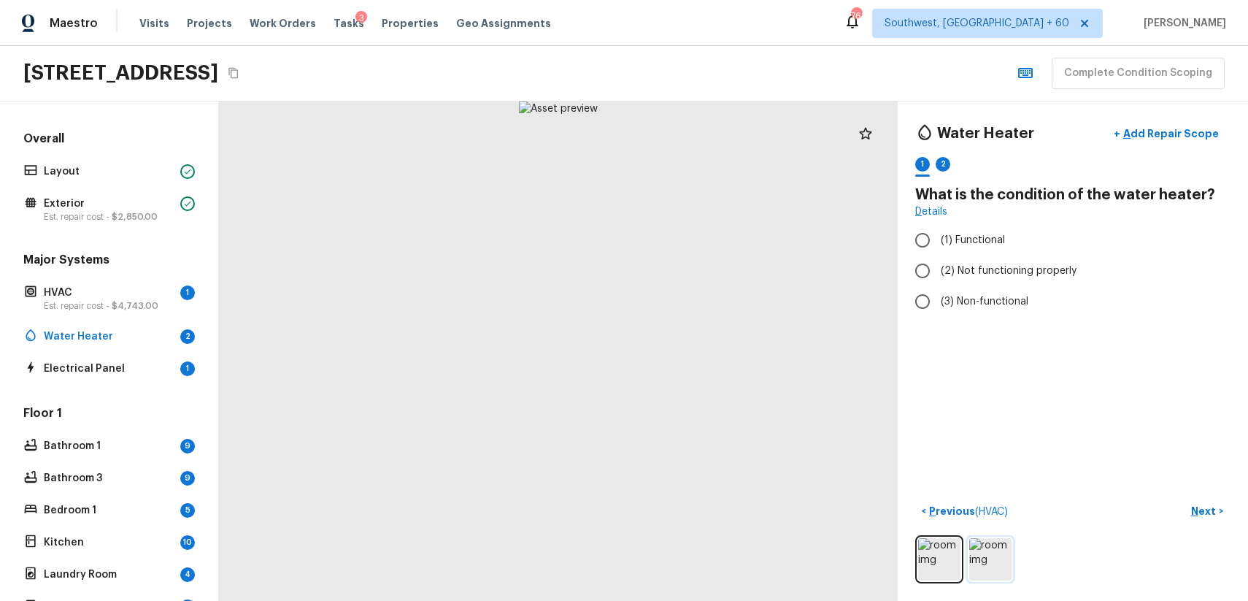
click at [991, 553] on img at bounding box center [990, 559] width 42 height 42
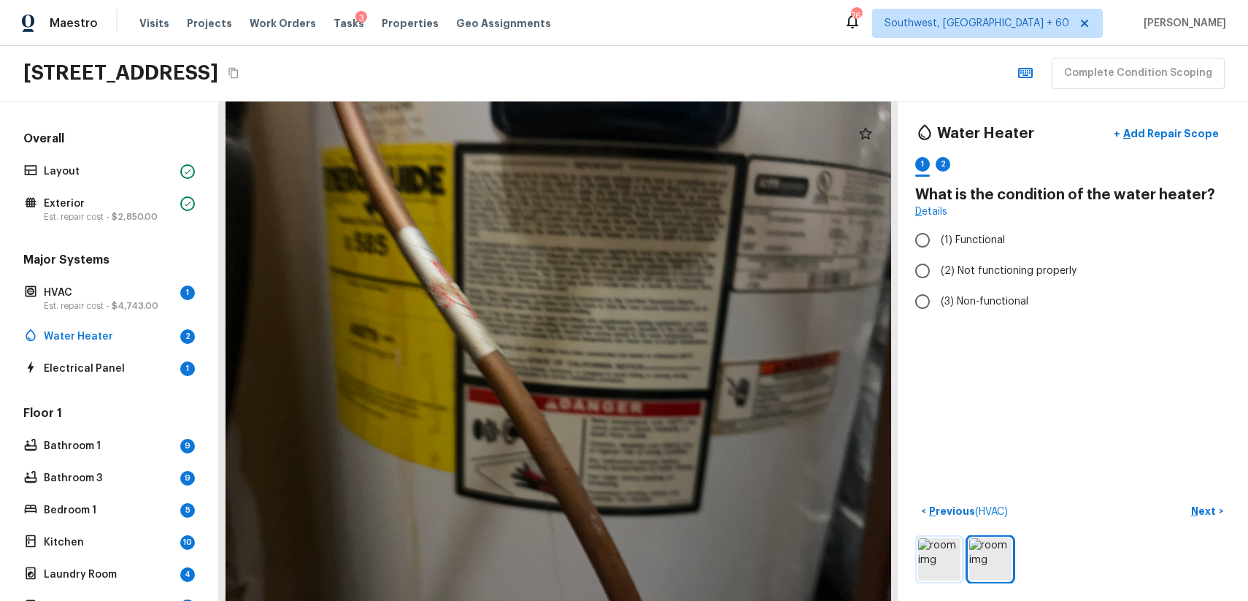
click at [940, 563] on img at bounding box center [939, 559] width 42 height 42
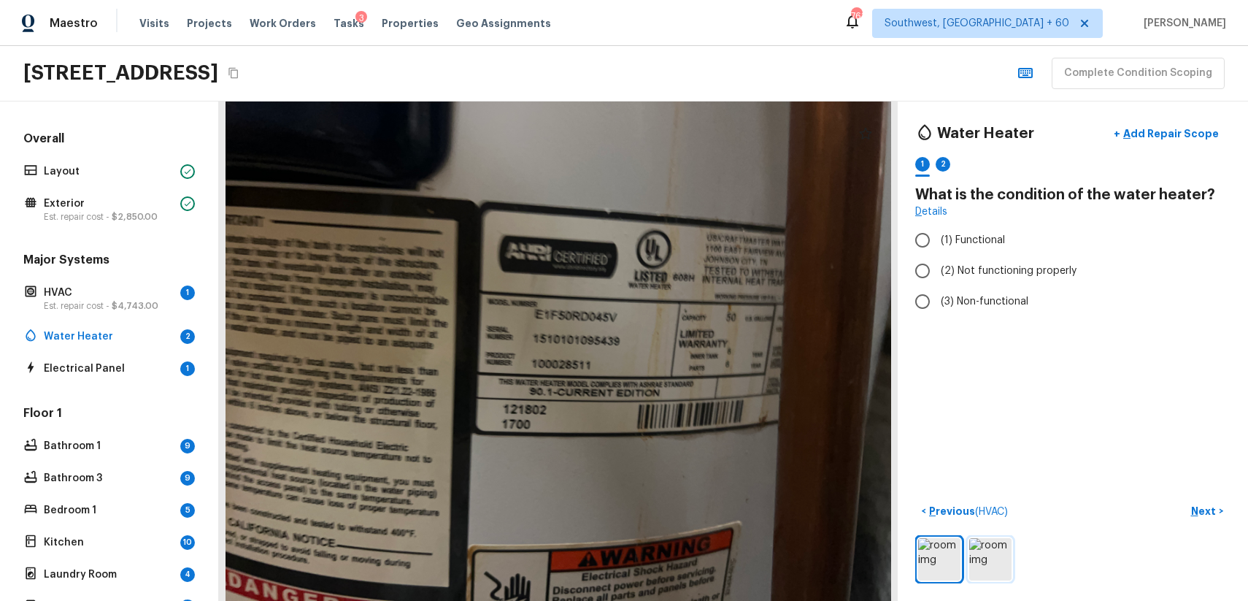
click at [988, 553] on img at bounding box center [990, 559] width 42 height 42
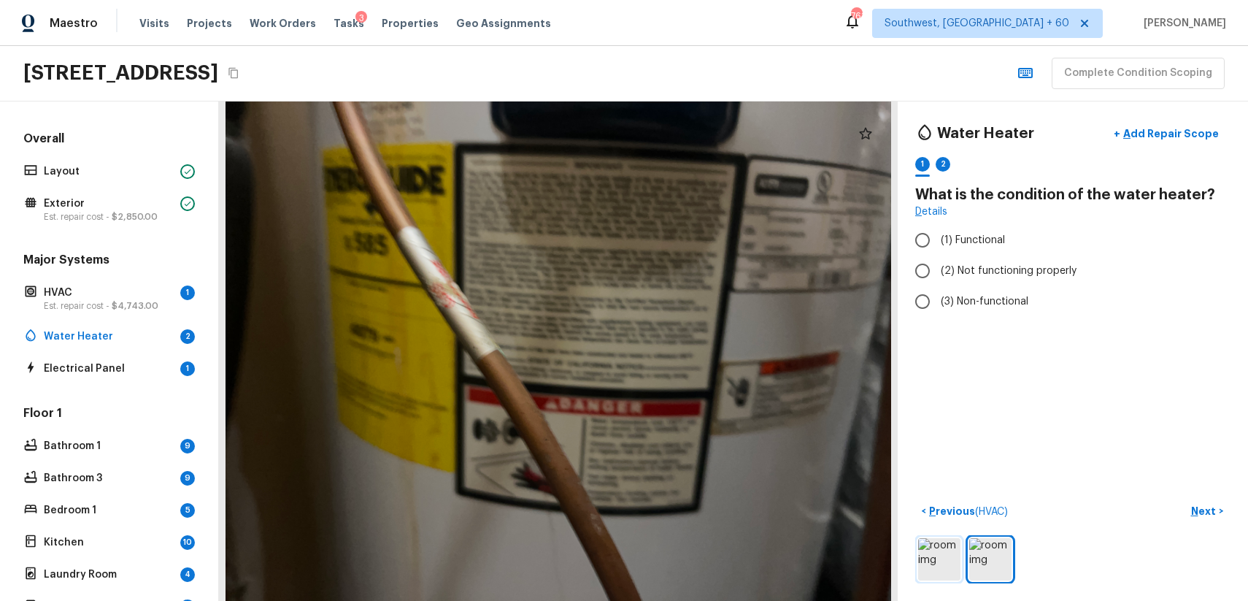
click at [934, 547] on img at bounding box center [939, 559] width 42 height 42
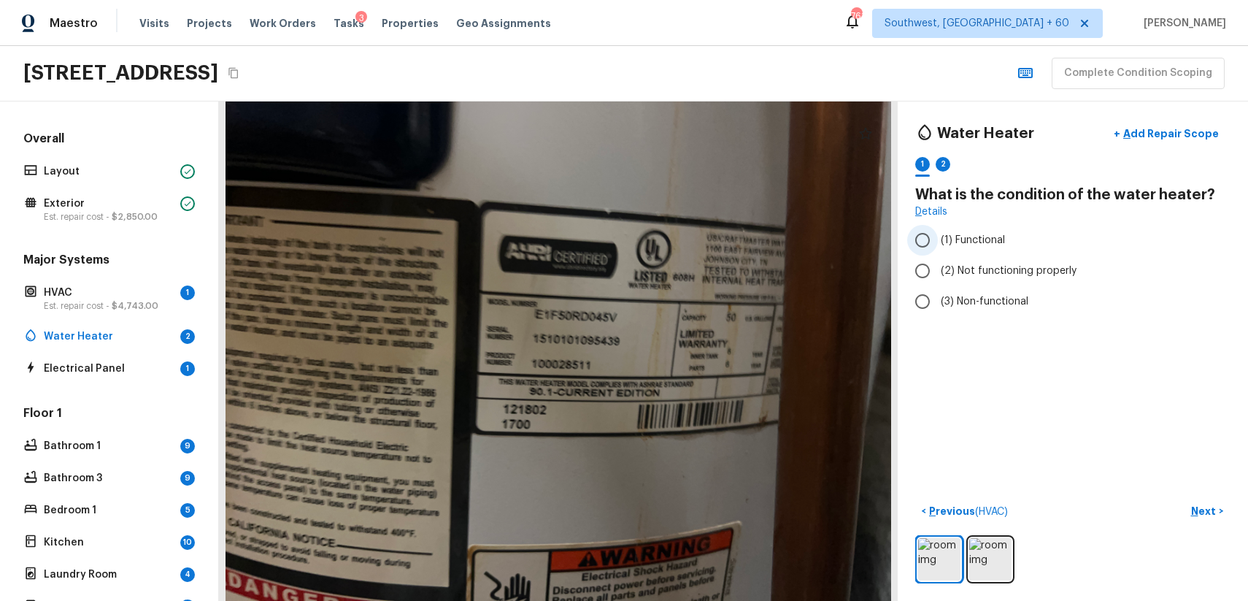
click at [975, 238] on span "(1) Functional" at bounding box center [973, 240] width 64 height 15
click at [938, 238] on input "(1) Functional" at bounding box center [922, 240] width 31 height 31
radio input "true"
click at [1196, 502] on button "Next >" at bounding box center [1207, 511] width 47 height 24
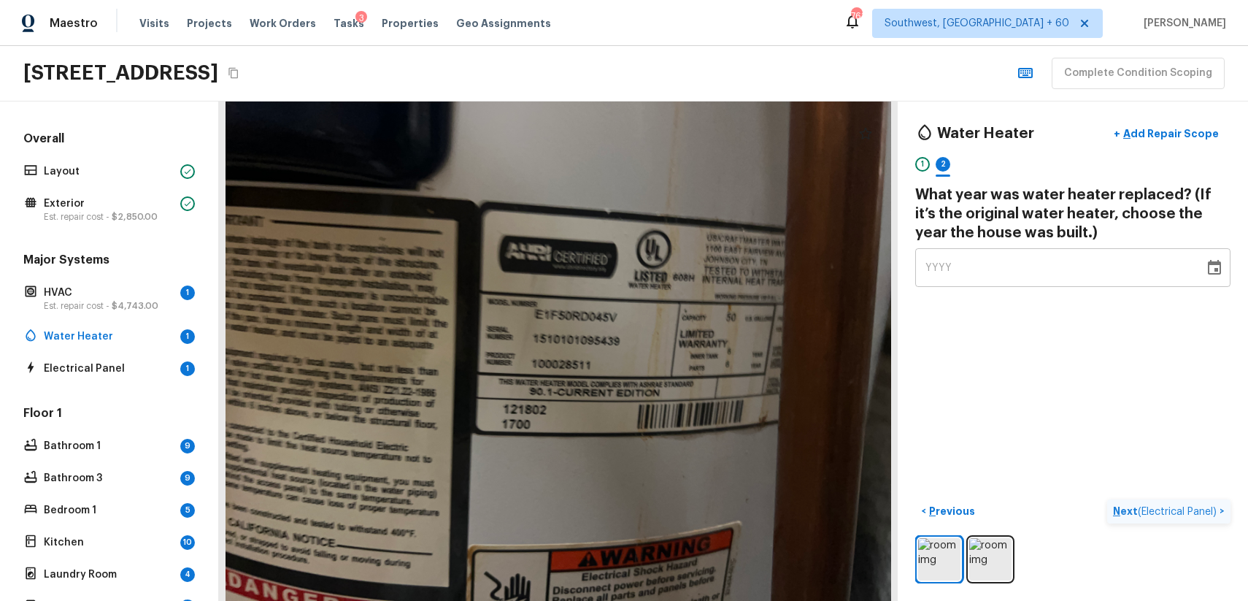
click at [1196, 502] on button "Next ( Electrical Panel ) >" at bounding box center [1168, 511] width 123 height 24
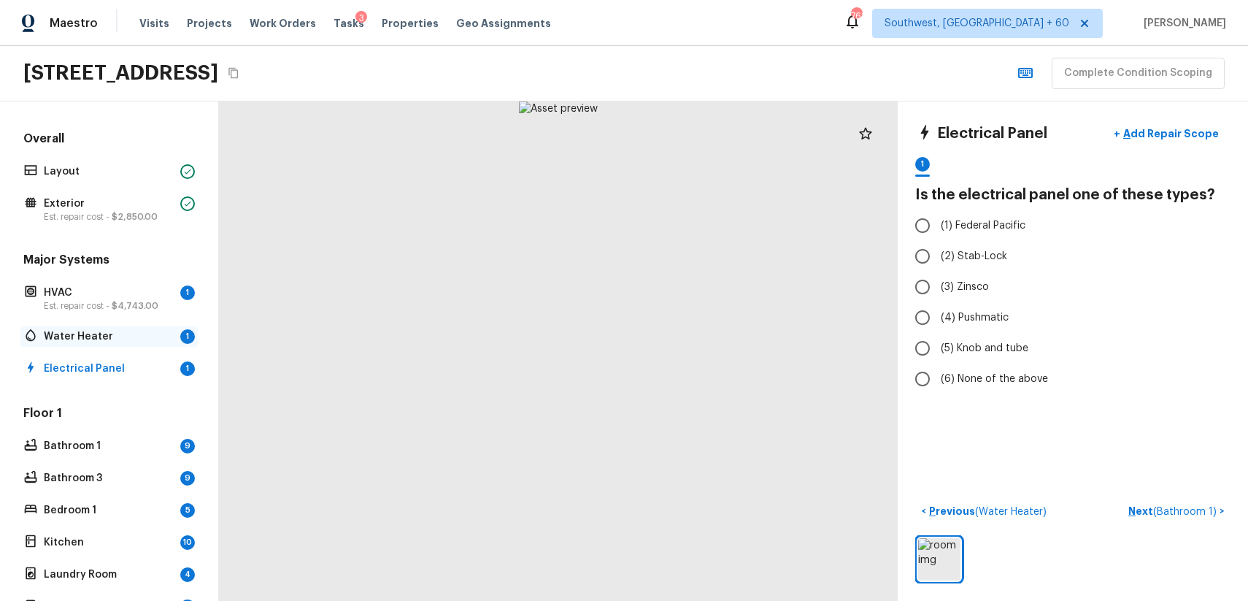
click at [147, 334] on p "Water Heater" at bounding box center [109, 336] width 131 height 15
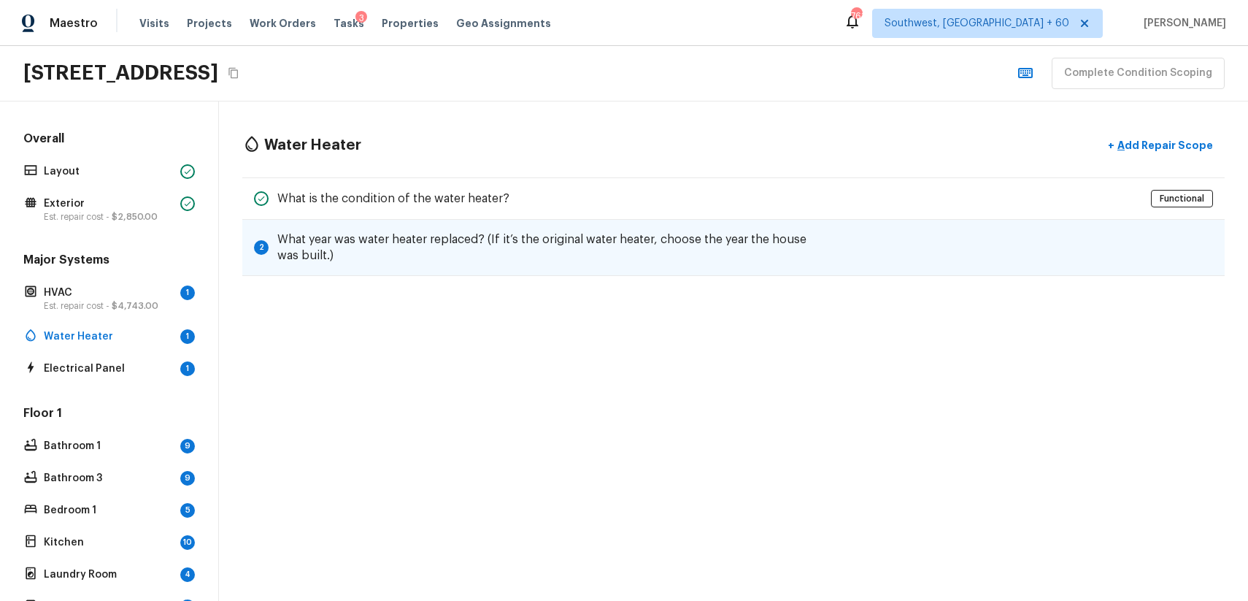
click at [723, 269] on div "2 What year was water heater replaced? (If it’s the original water heater, choo…" at bounding box center [733, 248] width 982 height 56
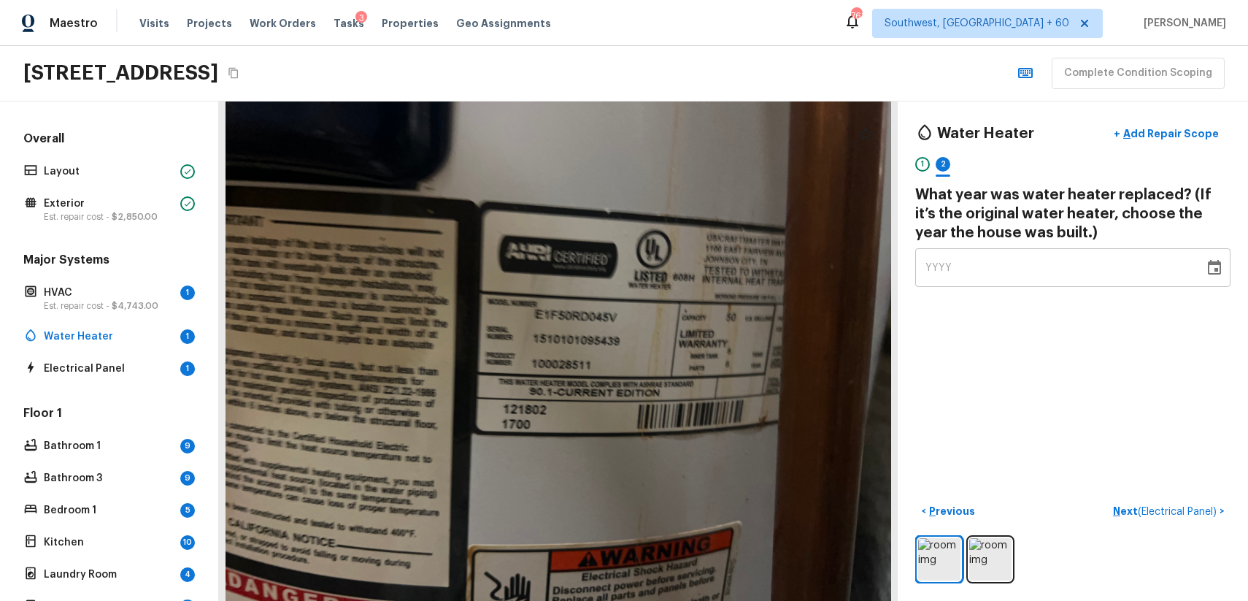
click at [1008, 284] on div "YYYY" at bounding box center [1060, 267] width 269 height 39
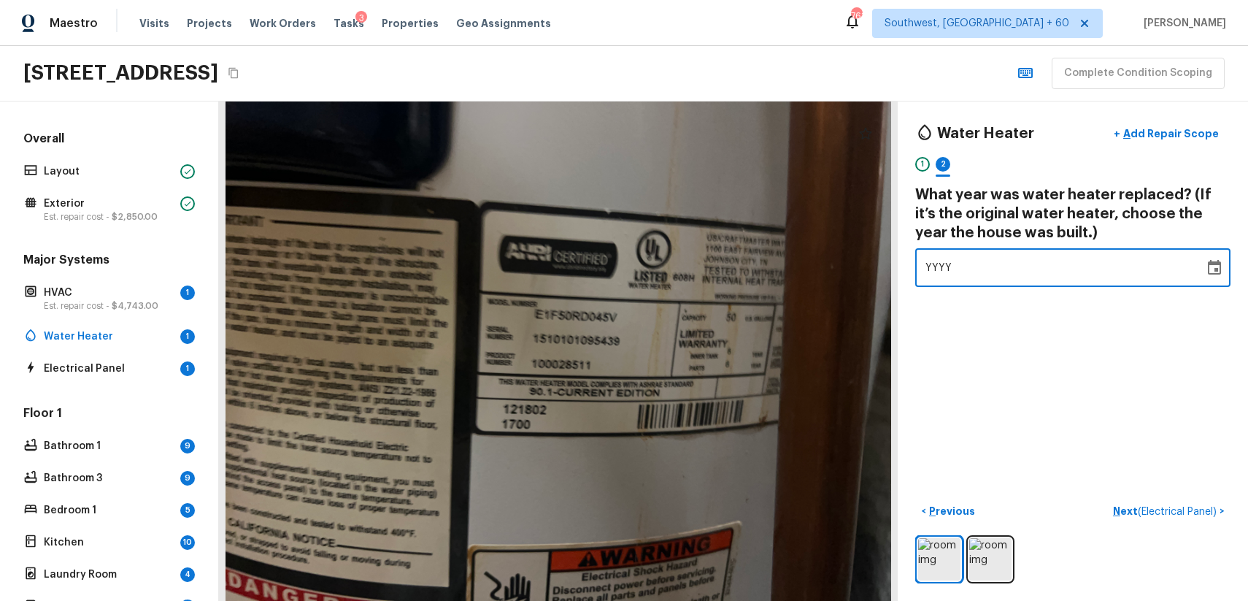
click at [1027, 272] on div "YYYY" at bounding box center [1060, 267] width 269 height 39
click at [953, 274] on div "YYYY" at bounding box center [1060, 267] width 269 height 39
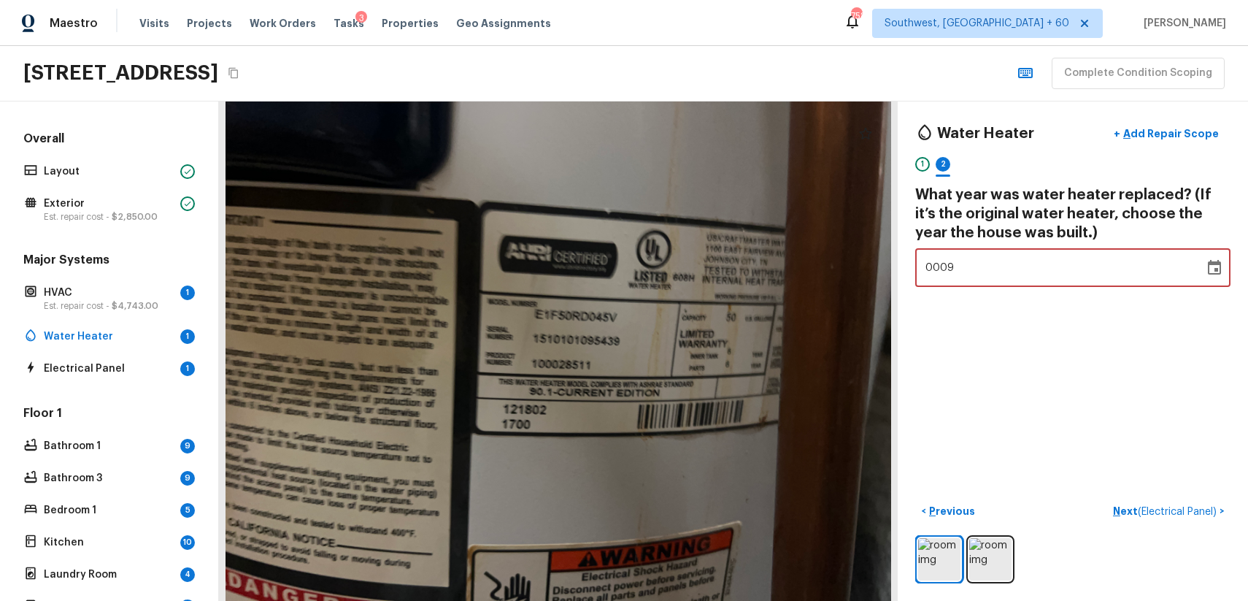
type input "0988"
type input "1988"
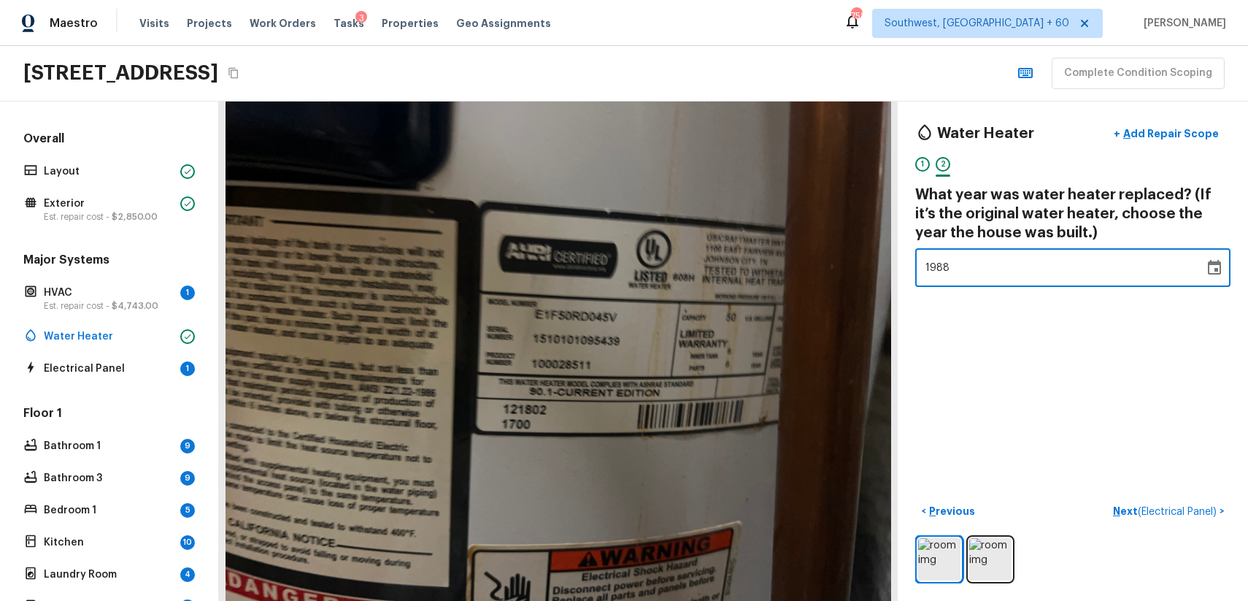
click at [1143, 420] on div "Water Heater + Add Repair Scope 1 2 What year was water heater replaced? (If it…" at bounding box center [1073, 350] width 350 height 499
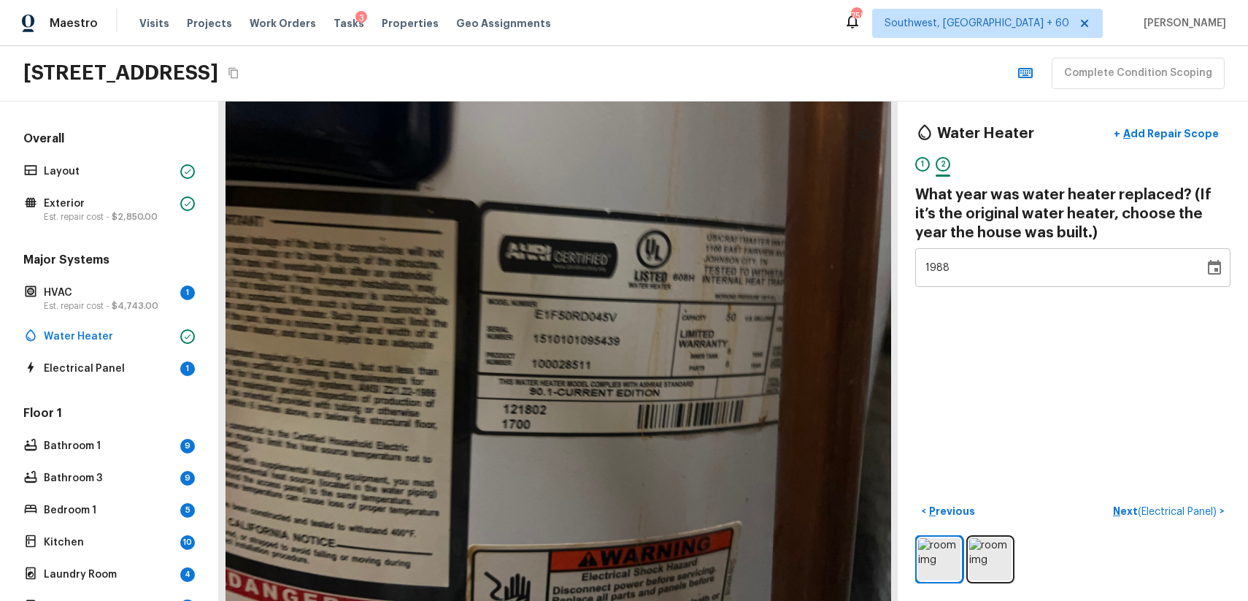
click at [1158, 496] on div "Water Heater + Add Repair Scope 1 2 What year was water heater replaced? (If it…" at bounding box center [1073, 350] width 350 height 499
click at [1167, 503] on button "Next ( Electrical Panel ) >" at bounding box center [1168, 511] width 123 height 24
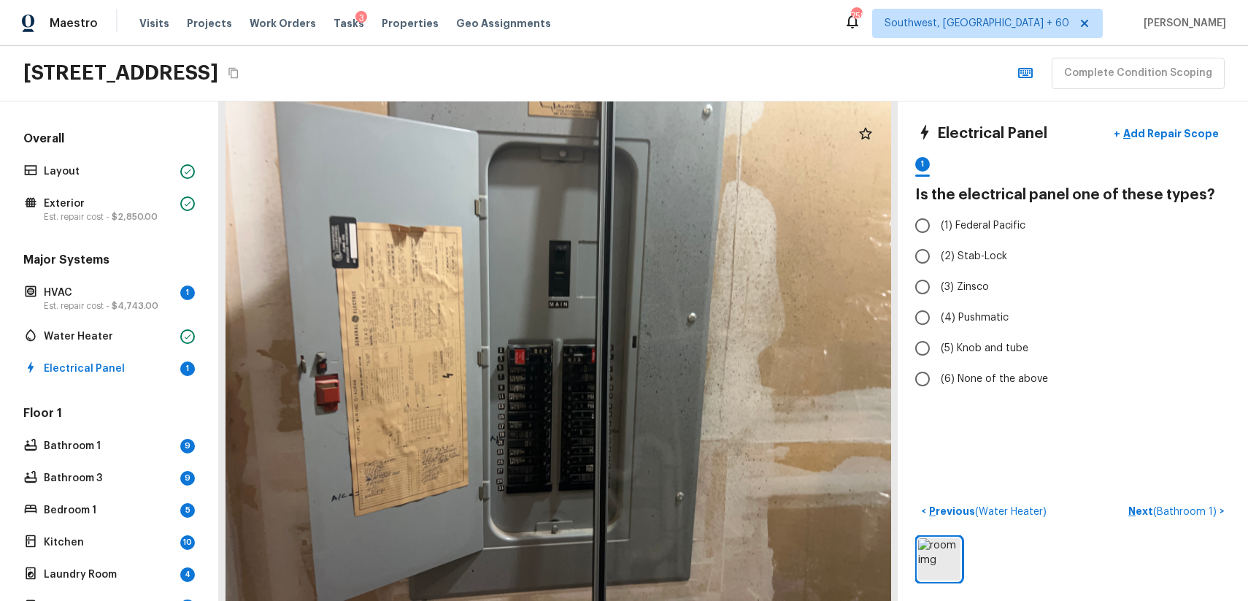
click at [1123, 499] on button "Next ( Bathroom 1 ) >" at bounding box center [1177, 511] width 108 height 24
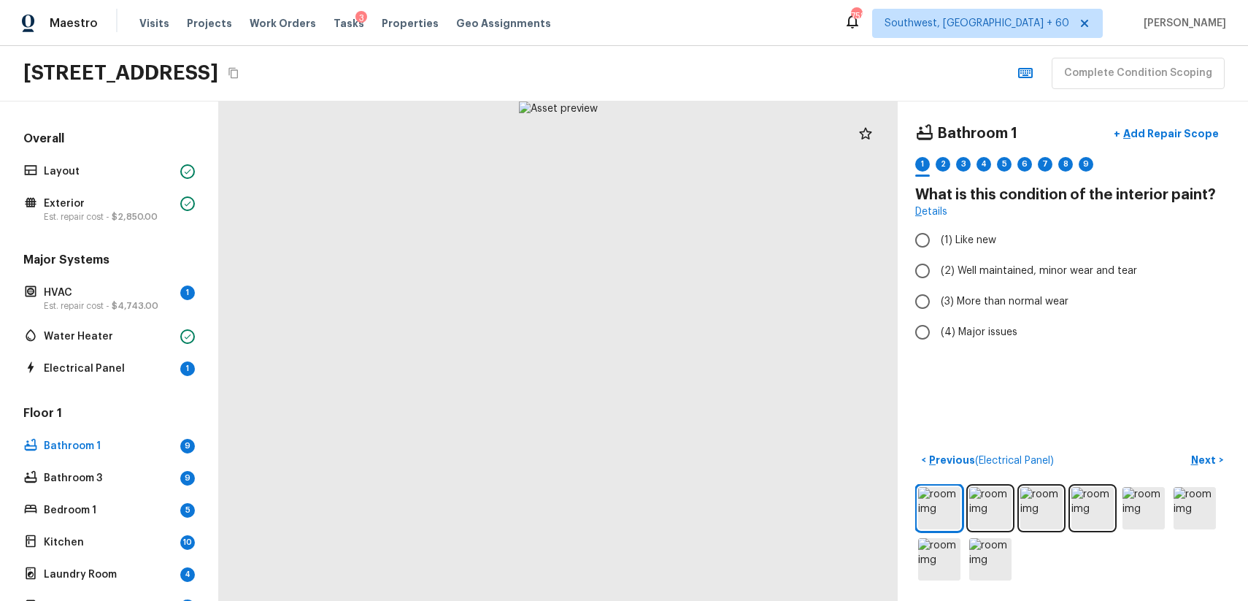
click at [164, 379] on div "Overall Layout Exterior Est. repair cost - $2,850.00 Major Systems HVAC 1 Est. …" at bounding box center [108, 461] width 177 height 660
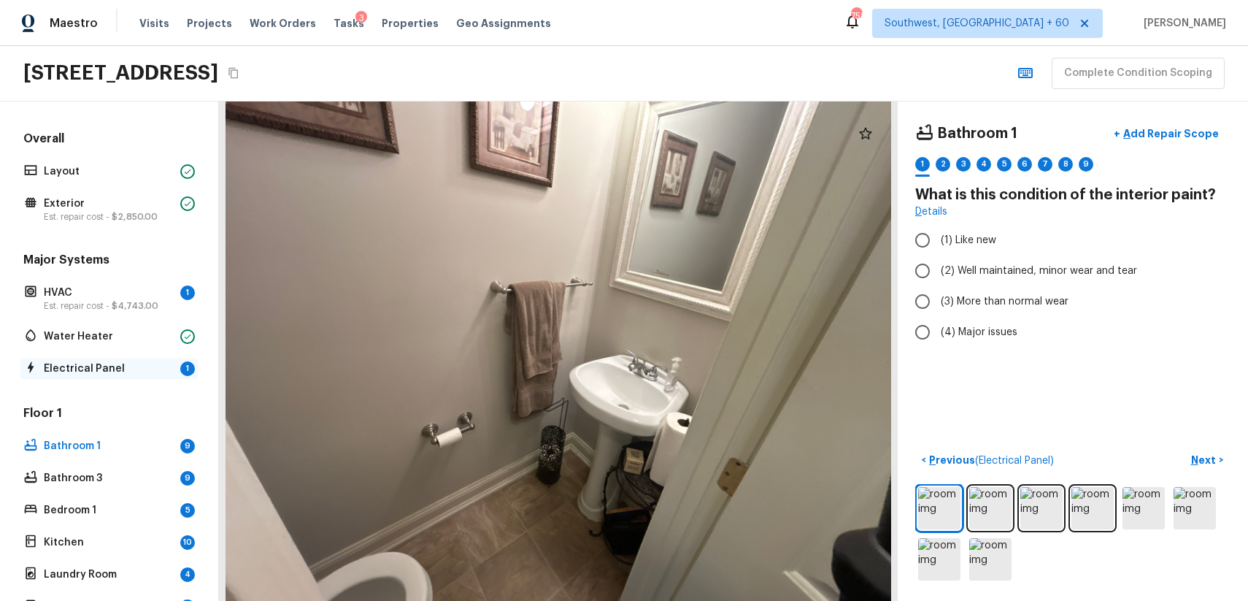
click at [102, 377] on div "Electrical Panel 1" at bounding box center [108, 368] width 177 height 20
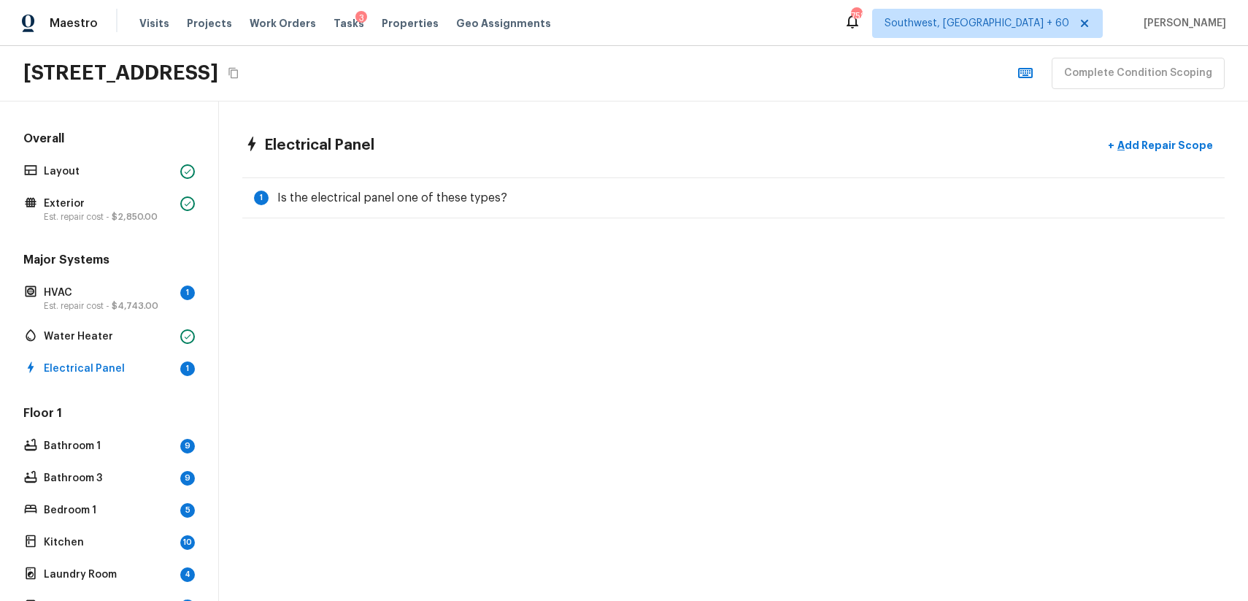
click at [601, 164] on div "Electrical Panel + Add Repair Scope 1 Is the electrical panel one of these type…" at bounding box center [733, 174] width 1029 height 147
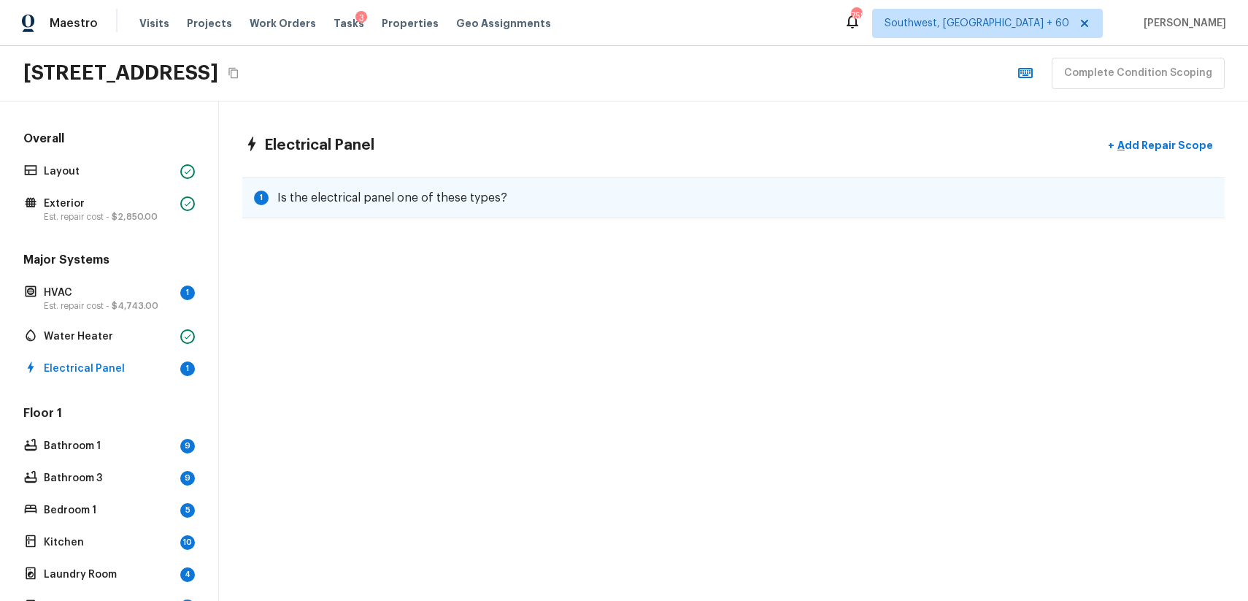
click at [620, 188] on div "1 Is the electrical panel one of these types?" at bounding box center [733, 197] width 982 height 41
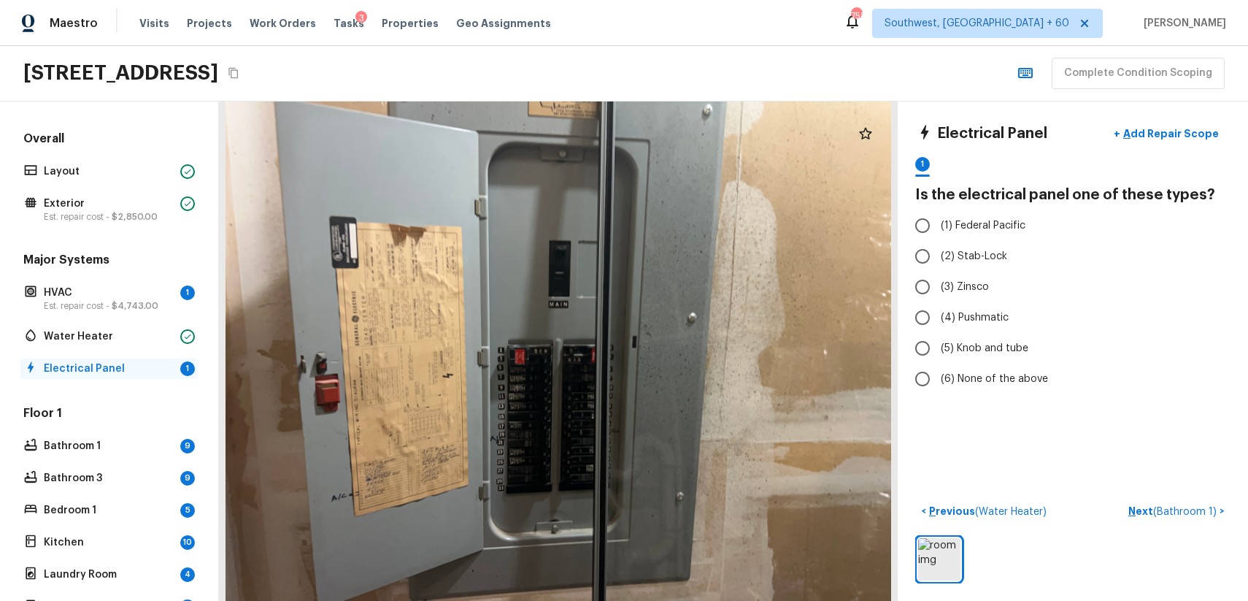
click at [152, 369] on p "Electrical Panel" at bounding box center [109, 368] width 131 height 15
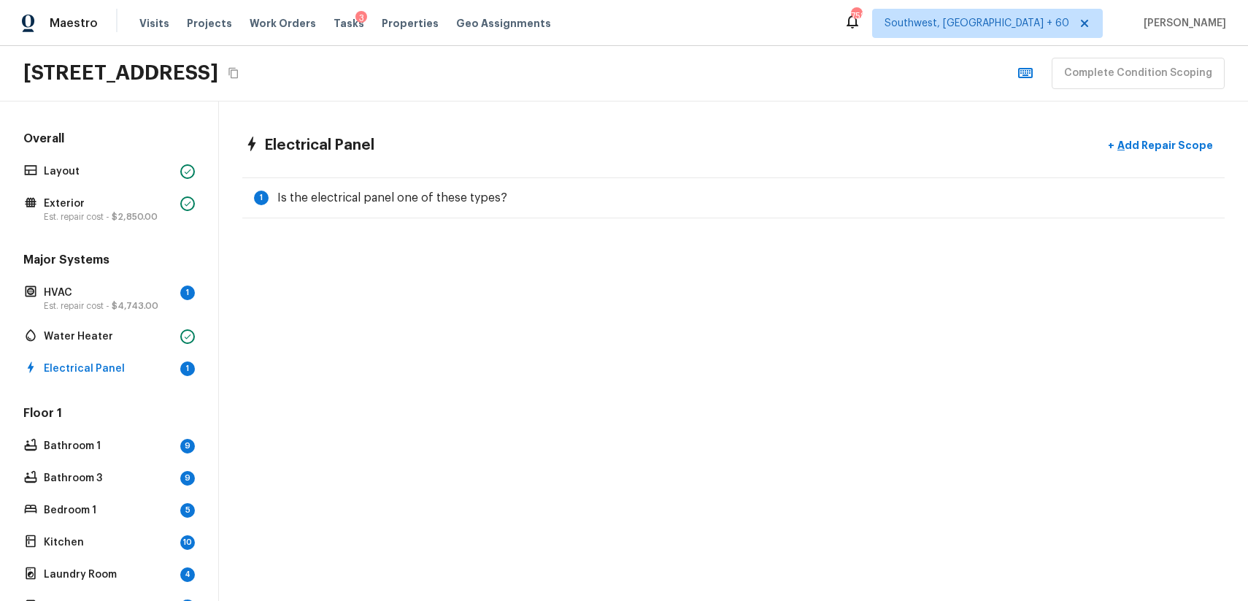
click at [162, 425] on div "Floor 1 Bathroom 1 9 Bathroom 3 9 Bedroom 1 5 Kitchen 10 Laundry Room 4 Living …" at bounding box center [108, 527] width 177 height 244
click at [174, 437] on div "Bathroom 1 9" at bounding box center [108, 446] width 177 height 20
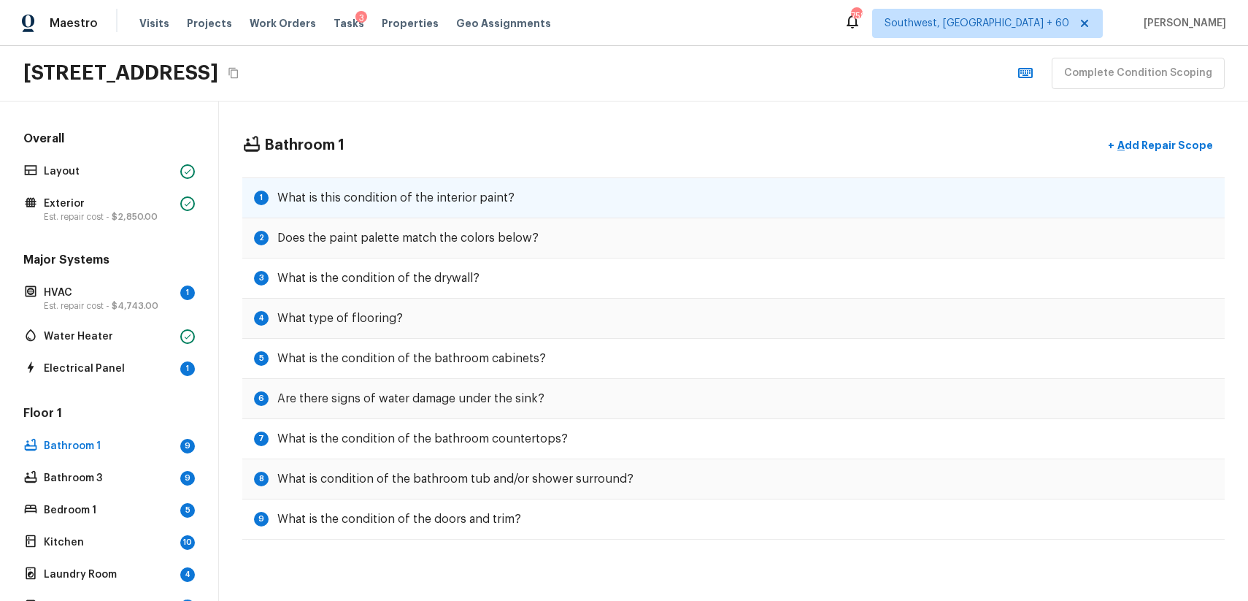
click at [483, 204] on h5 "What is this condition of the interior paint?" at bounding box center [395, 198] width 237 height 16
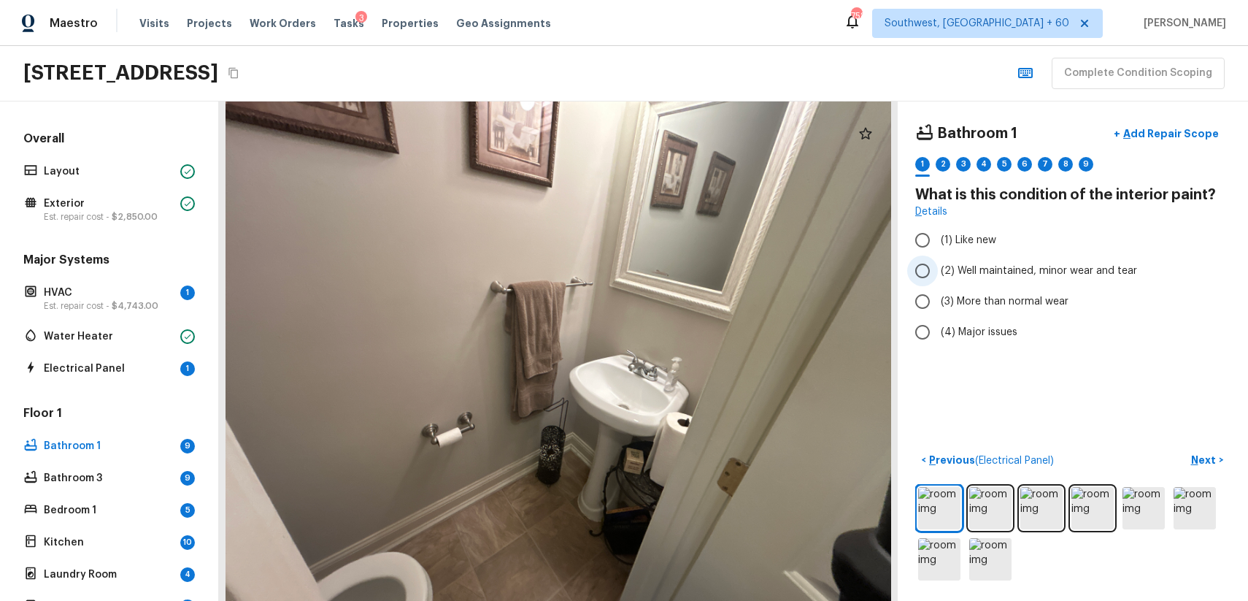
click at [982, 265] on span "(2) Well maintained, minor wear and tear" at bounding box center [1039, 270] width 196 height 15
click at [938, 265] on input "(2) Well maintained, minor wear and tear" at bounding box center [922, 270] width 31 height 31
radio input "true"
click at [993, 512] on img at bounding box center [990, 508] width 42 height 42
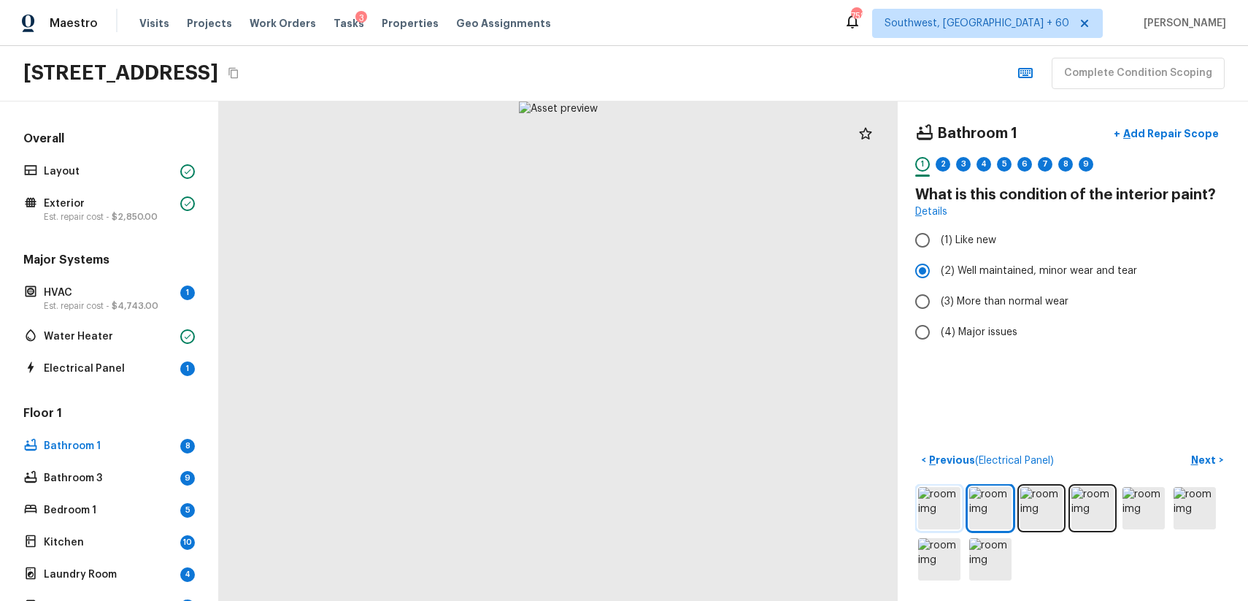
click at [955, 504] on img at bounding box center [939, 508] width 42 height 42
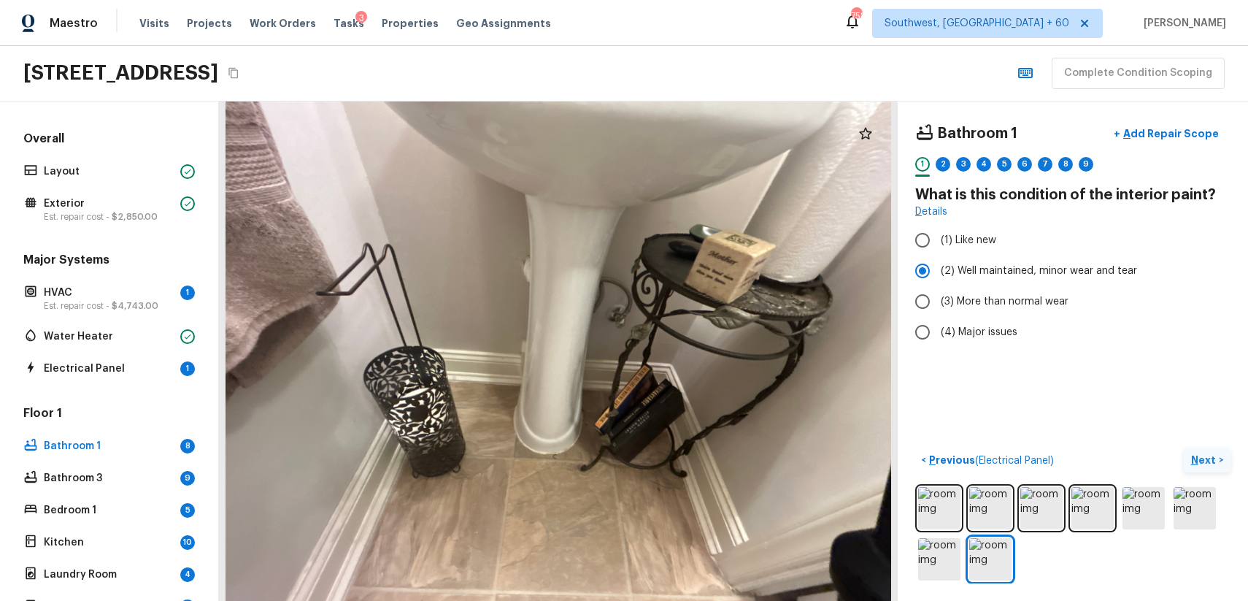
click at [1201, 455] on p "Next" at bounding box center [1205, 460] width 28 height 15
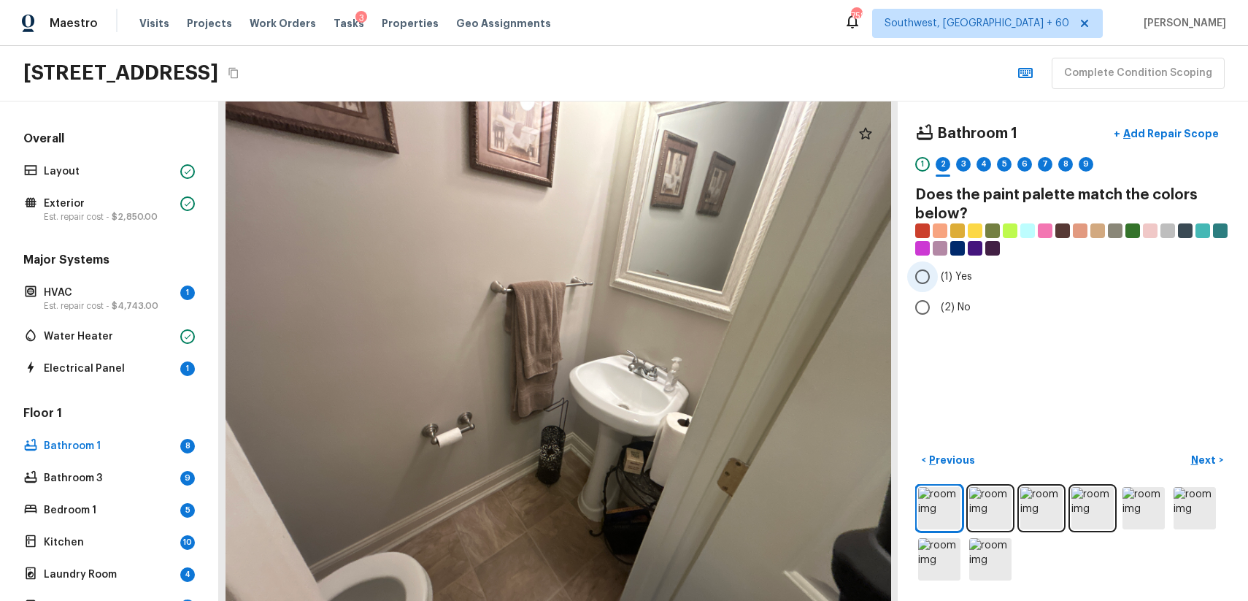
click at [952, 271] on span "(1) Yes" at bounding box center [956, 276] width 31 height 15
click at [938, 271] on input "(1) Yes" at bounding box center [922, 276] width 31 height 31
radio input "true"
click at [1199, 467] on button "Next >" at bounding box center [1207, 460] width 47 height 24
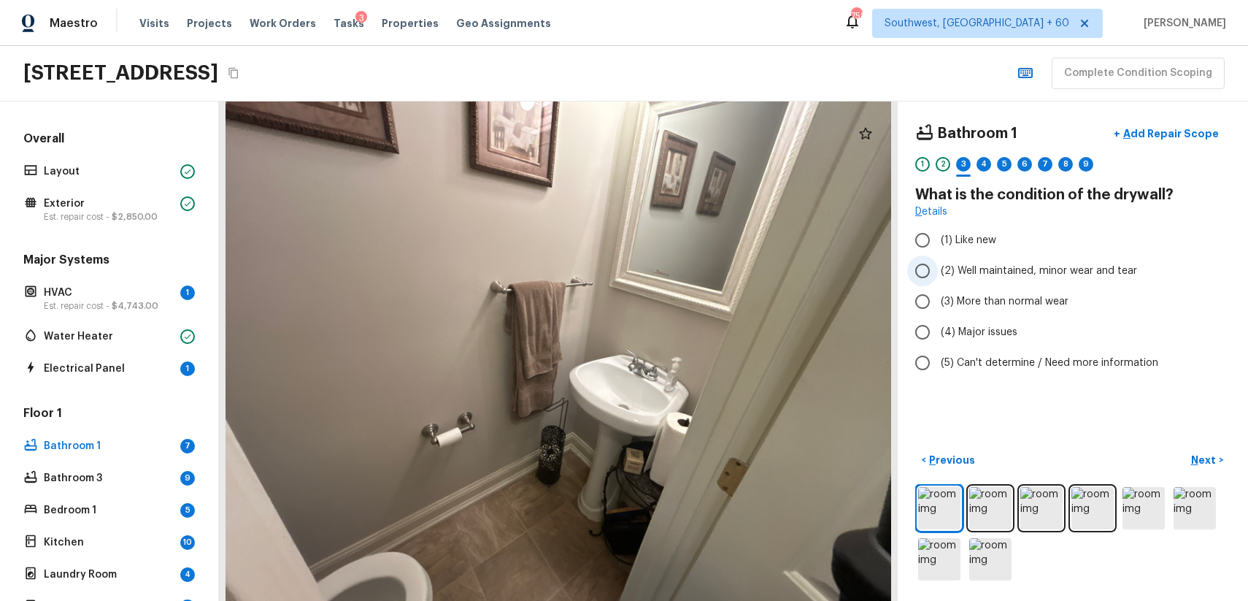
click at [1025, 265] on span "(2) Well maintained, minor wear and tear" at bounding box center [1039, 270] width 196 height 15
click at [938, 265] on input "(2) Well maintained, minor wear and tear" at bounding box center [922, 270] width 31 height 31
radio input "true"
click at [1209, 458] on p "Next" at bounding box center [1205, 460] width 28 height 15
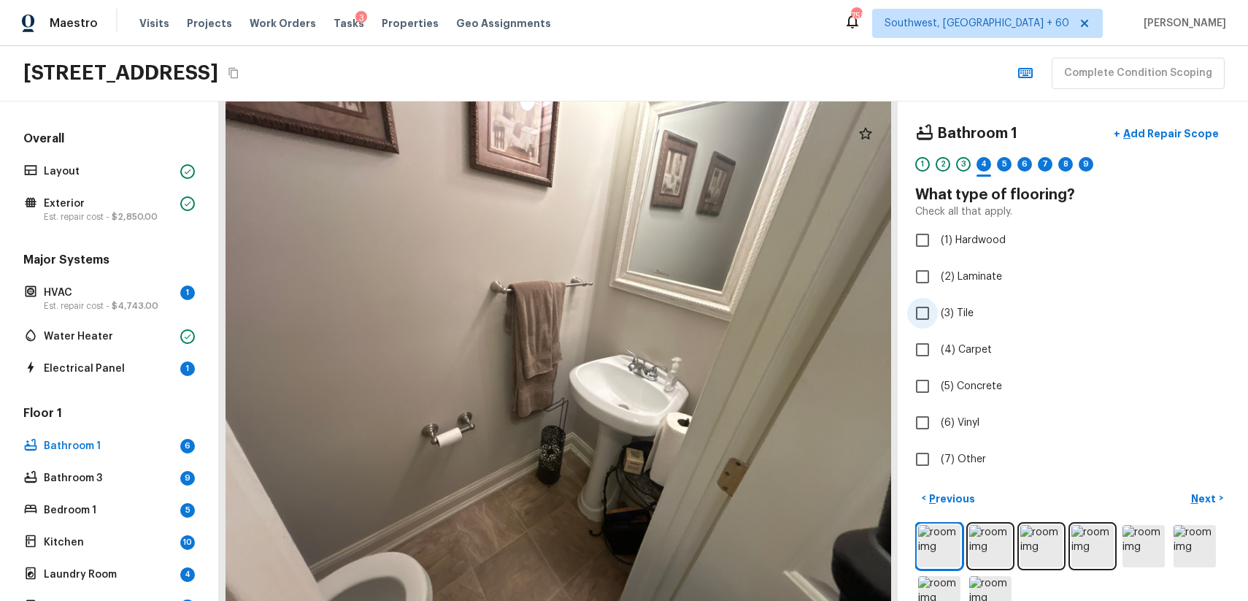
click at [960, 318] on span "(3) Tile" at bounding box center [957, 313] width 33 height 15
click at [938, 318] on input "(3) Tile" at bounding box center [922, 313] width 31 height 31
checkbox input "true"
click at [1200, 502] on p "Next" at bounding box center [1205, 498] width 28 height 15
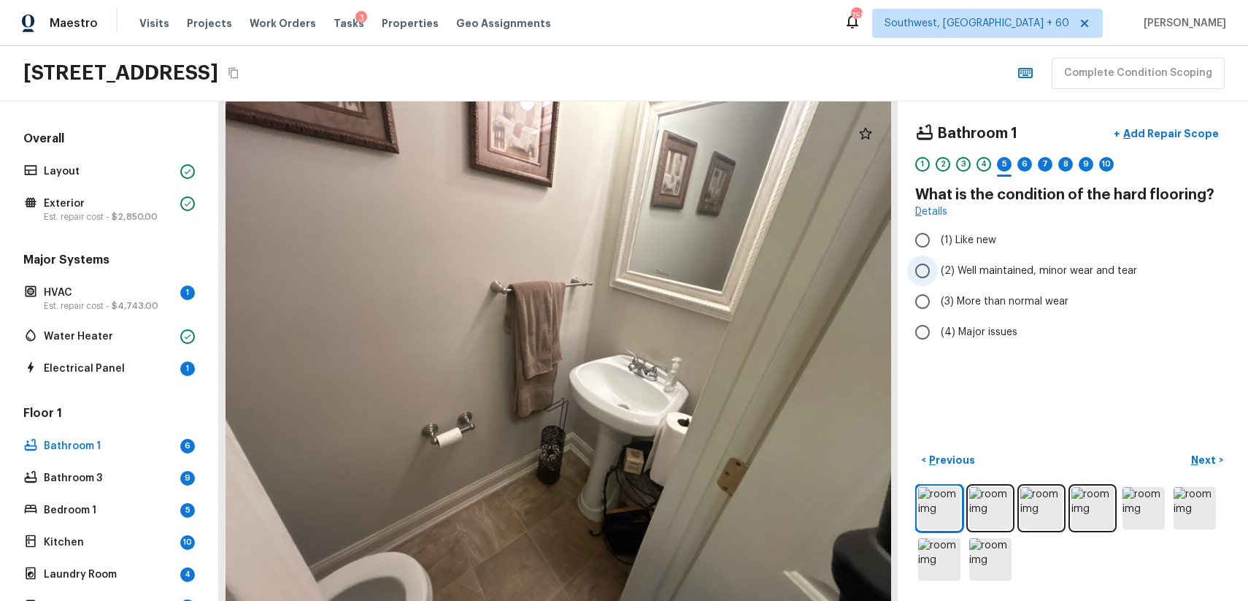
click at [1077, 264] on span "(2) Well maintained, minor wear and tear" at bounding box center [1039, 270] width 196 height 15
click at [938, 264] on input "(2) Well maintained, minor wear and tear" at bounding box center [922, 270] width 31 height 31
radio input "true"
click at [1217, 453] on p "Next" at bounding box center [1205, 460] width 28 height 15
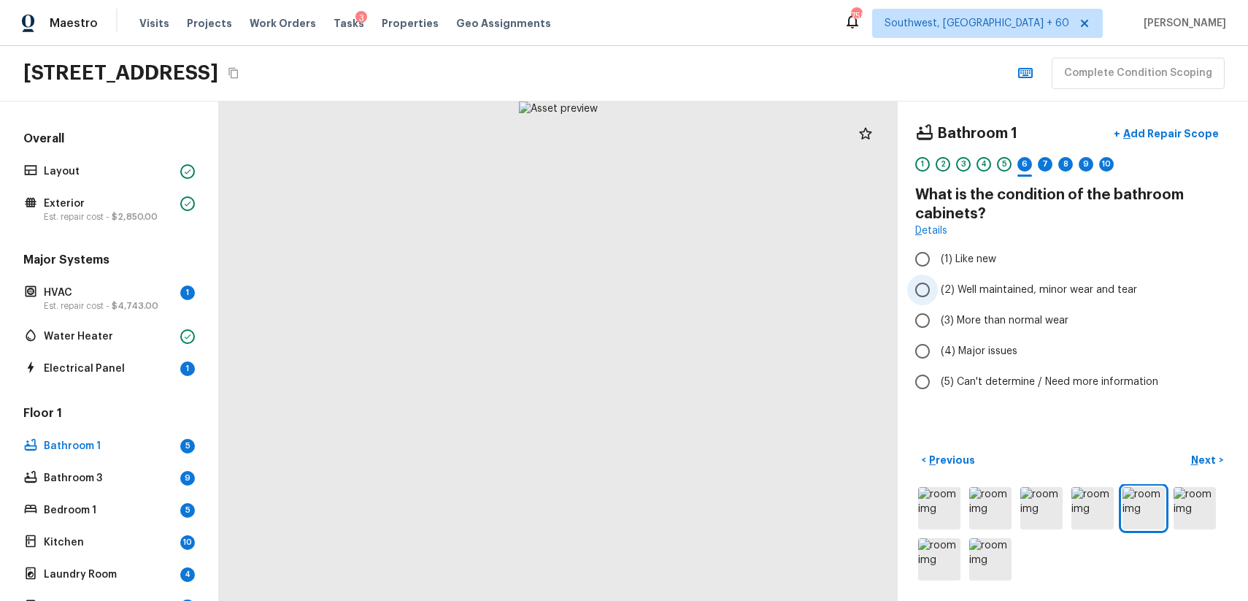
click at [1050, 304] on label "(2) Well maintained, minor wear and tear" at bounding box center [1063, 289] width 312 height 31
click at [938, 304] on input "(2) Well maintained, minor wear and tear" at bounding box center [922, 289] width 31 height 31
radio input "true"
click at [1204, 457] on p "Next" at bounding box center [1205, 460] width 28 height 15
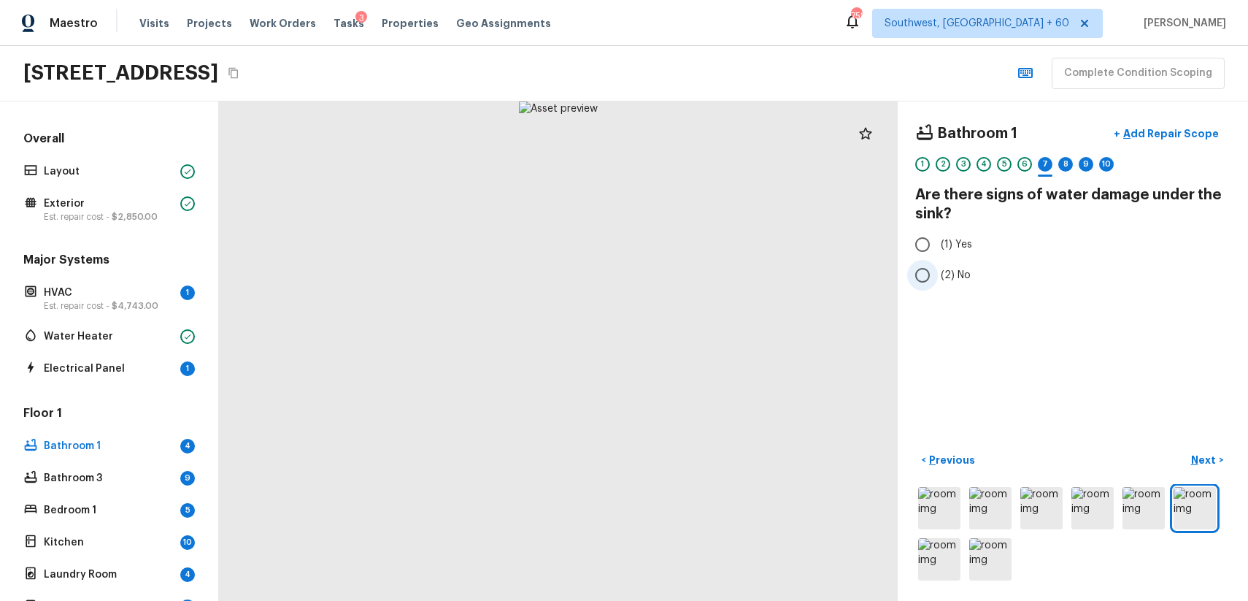
click at [923, 275] on input "(2) No" at bounding box center [922, 275] width 31 height 31
radio input "true"
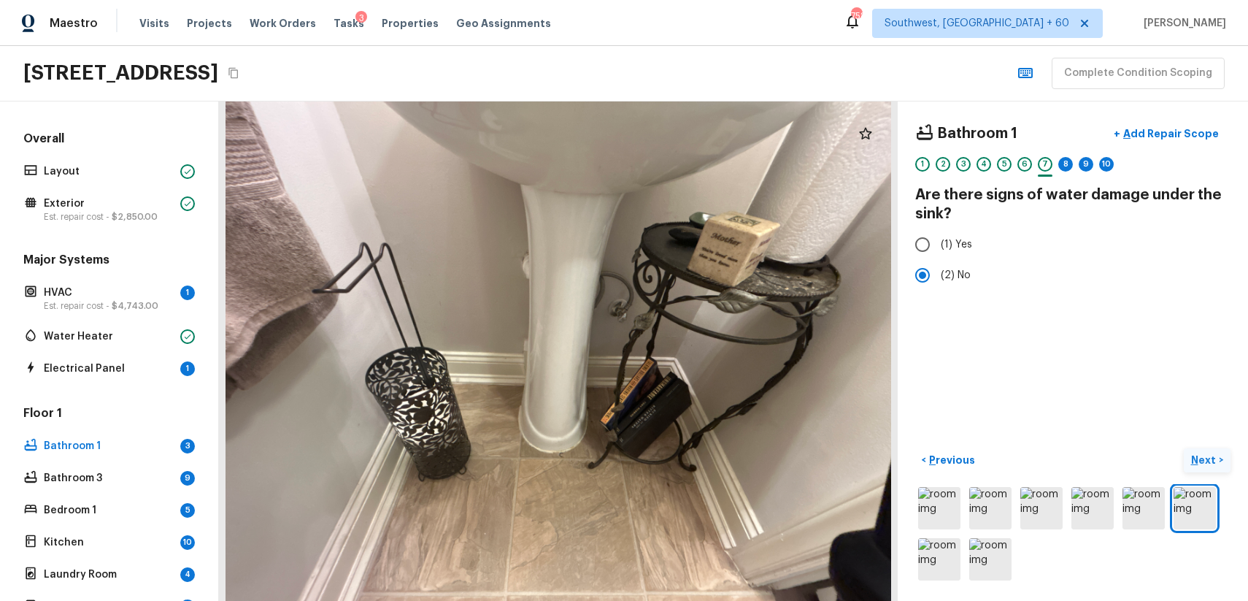
click at [1204, 459] on p "Next" at bounding box center [1205, 460] width 28 height 15
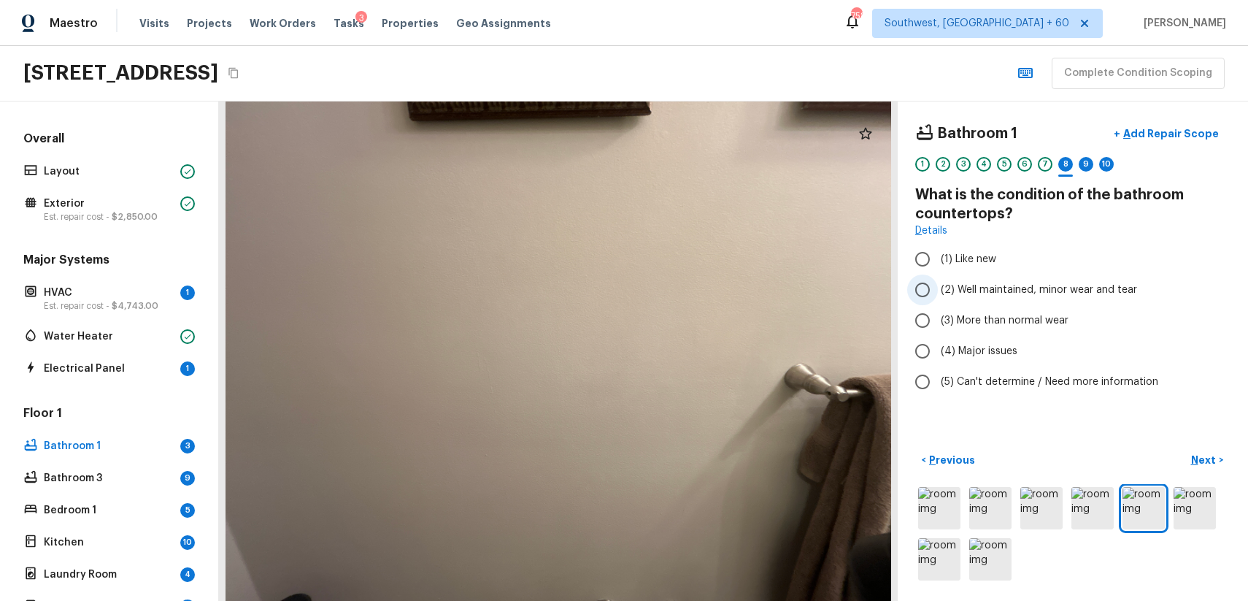
click at [999, 285] on span "(2) Well maintained, minor wear and tear" at bounding box center [1039, 289] width 196 height 15
click at [938, 285] on input "(2) Well maintained, minor wear and tear" at bounding box center [922, 289] width 31 height 31
radio input "true"
click at [1212, 457] on p "Next" at bounding box center [1205, 460] width 28 height 15
click at [1087, 293] on span "(2) Well maintained, minor wear and tear" at bounding box center [1039, 289] width 196 height 15
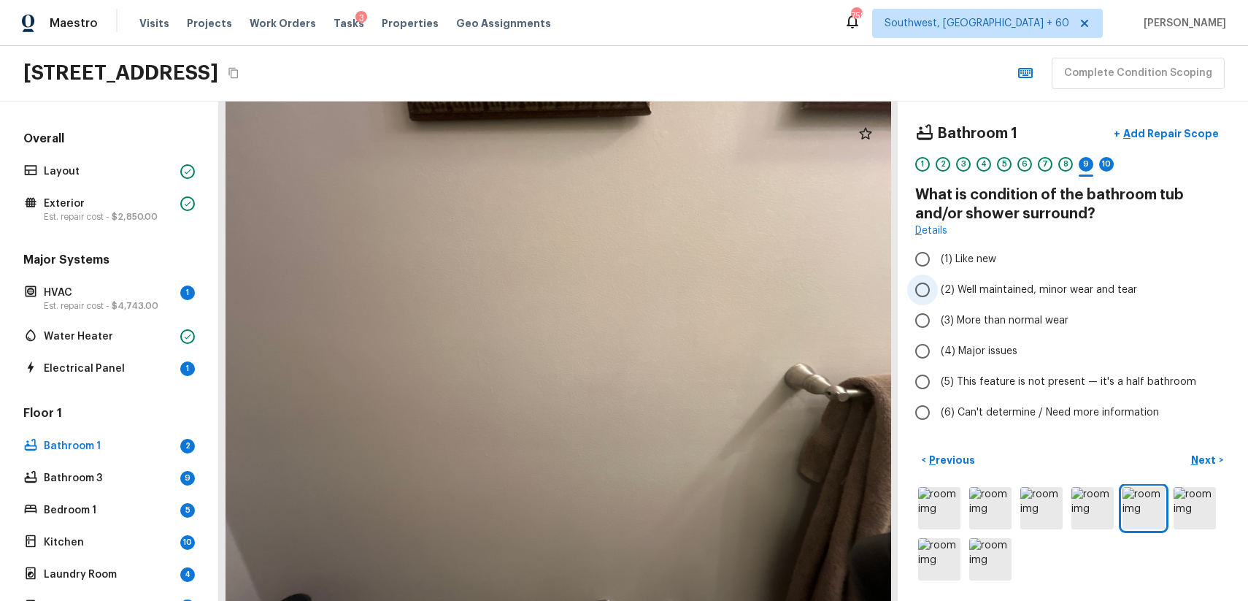
click at [938, 293] on input "(2) Well maintained, minor wear and tear" at bounding box center [922, 289] width 31 height 31
radio input "true"
click at [977, 561] on img at bounding box center [990, 559] width 42 height 42
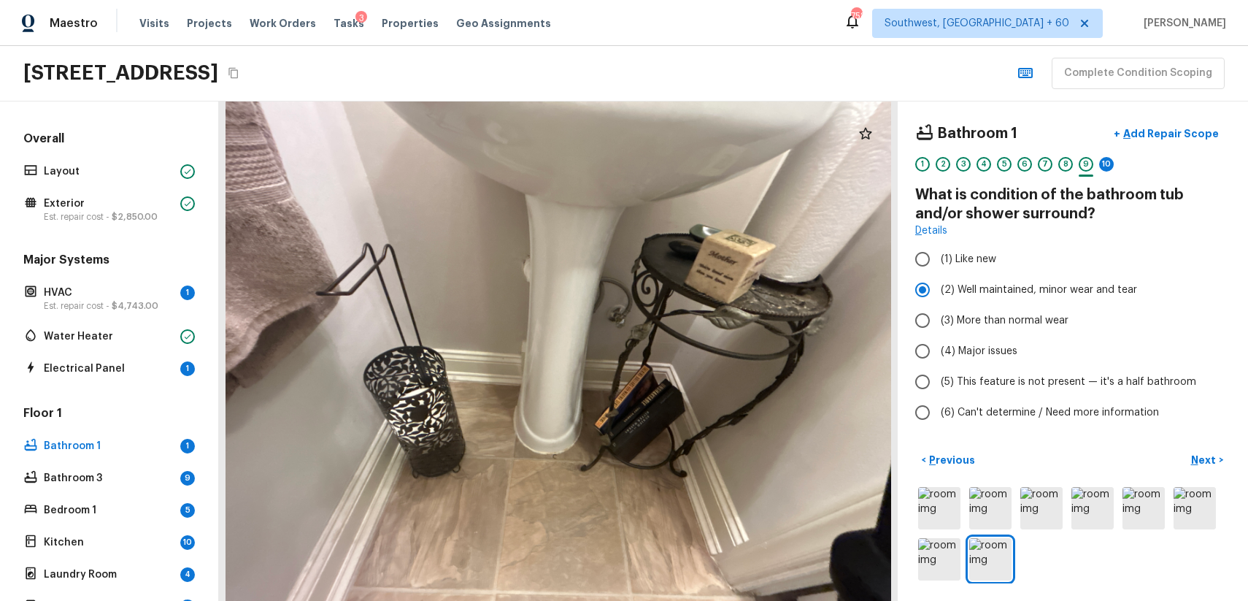
click at [987, 529] on div at bounding box center [1072, 533] width 315 height 99
click at [962, 542] on div at bounding box center [1072, 533] width 315 height 99
click at [1195, 507] on img at bounding box center [1195, 508] width 42 height 42
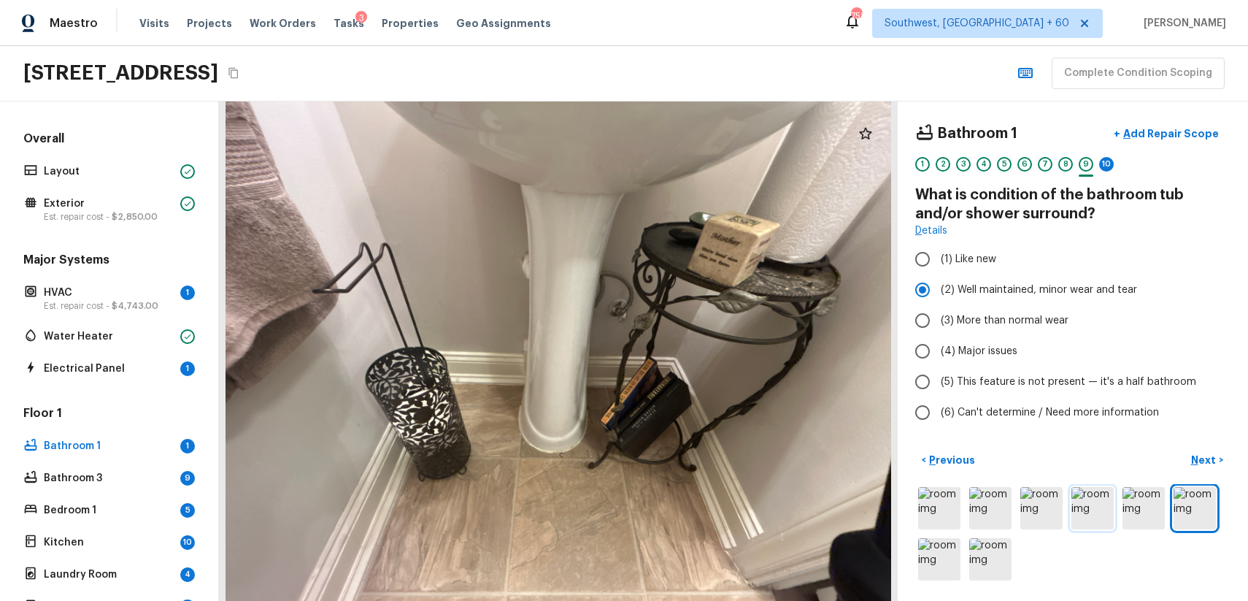
click at [1097, 512] on img at bounding box center [1093, 508] width 42 height 42
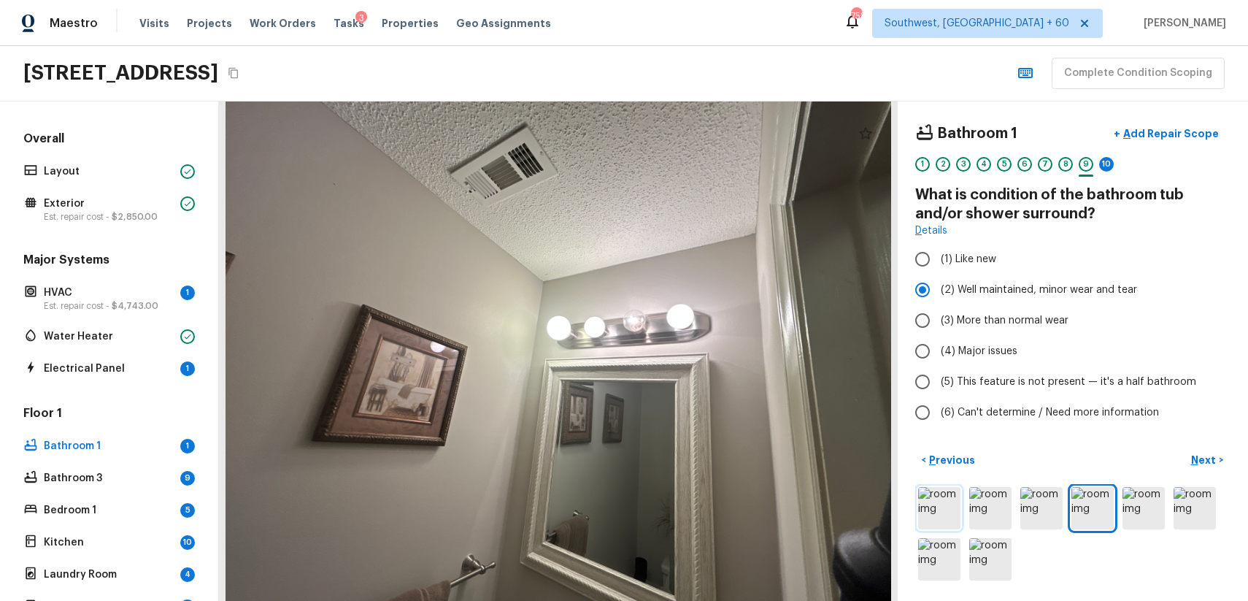
click at [938, 512] on img at bounding box center [939, 508] width 42 height 42
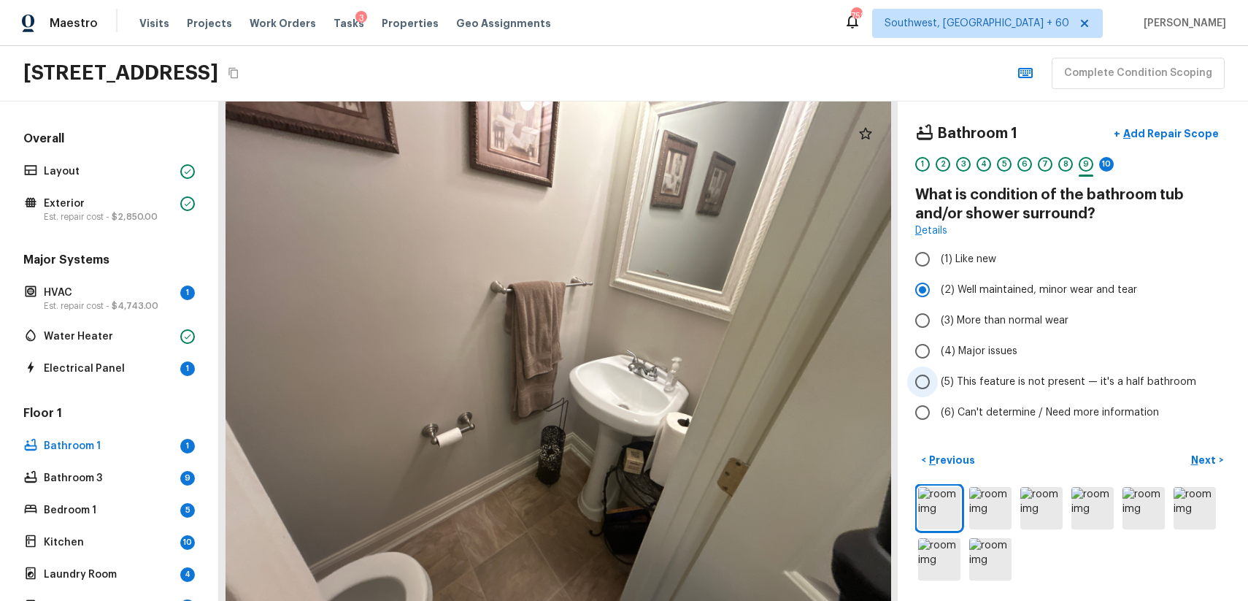
click at [1080, 372] on label "(5) This feature is not present — it's a half bathroom" at bounding box center [1063, 381] width 312 height 31
click at [938, 372] on input "(5) This feature is not present — it's a half bathroom" at bounding box center [922, 381] width 31 height 31
radio input "true"
click at [1204, 453] on p "Next" at bounding box center [1205, 460] width 28 height 15
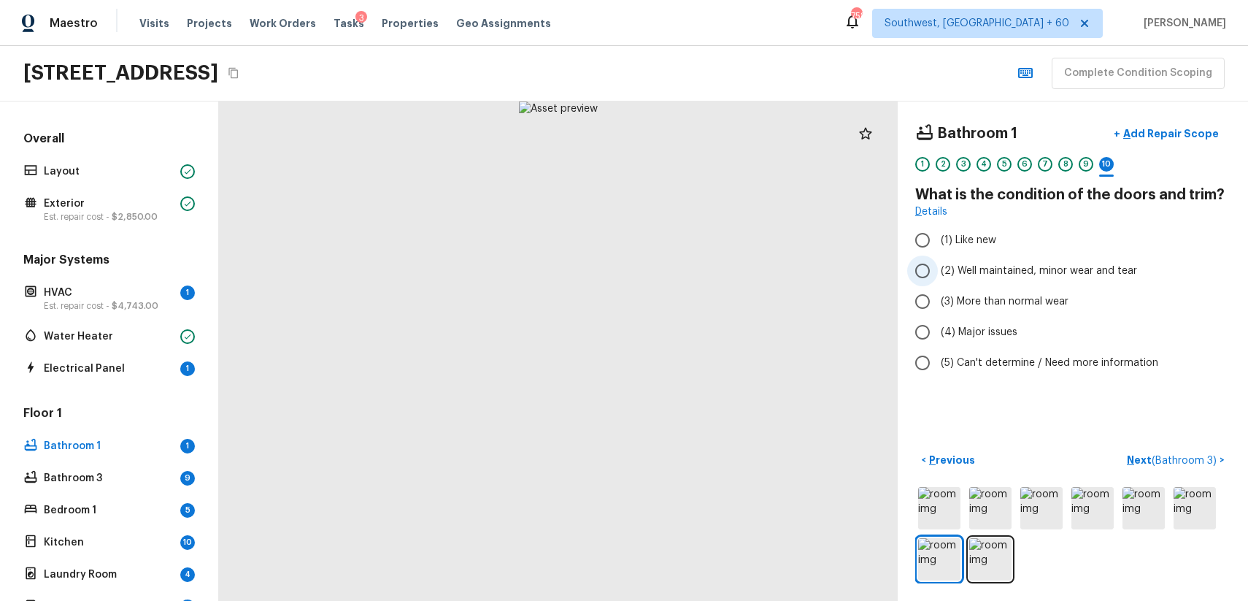
click at [1009, 264] on span "(2) Well maintained, minor wear and tear" at bounding box center [1039, 270] width 196 height 15
click at [938, 264] on input "(2) Well maintained, minor wear and tear" at bounding box center [922, 270] width 31 height 31
radio input "true"
click at [1193, 474] on div "< Previous Next ( Bathroom 3 ) >" at bounding box center [1072, 515] width 315 height 135
click at [1199, 460] on span "( Bathroom 3 )" at bounding box center [1184, 460] width 65 height 10
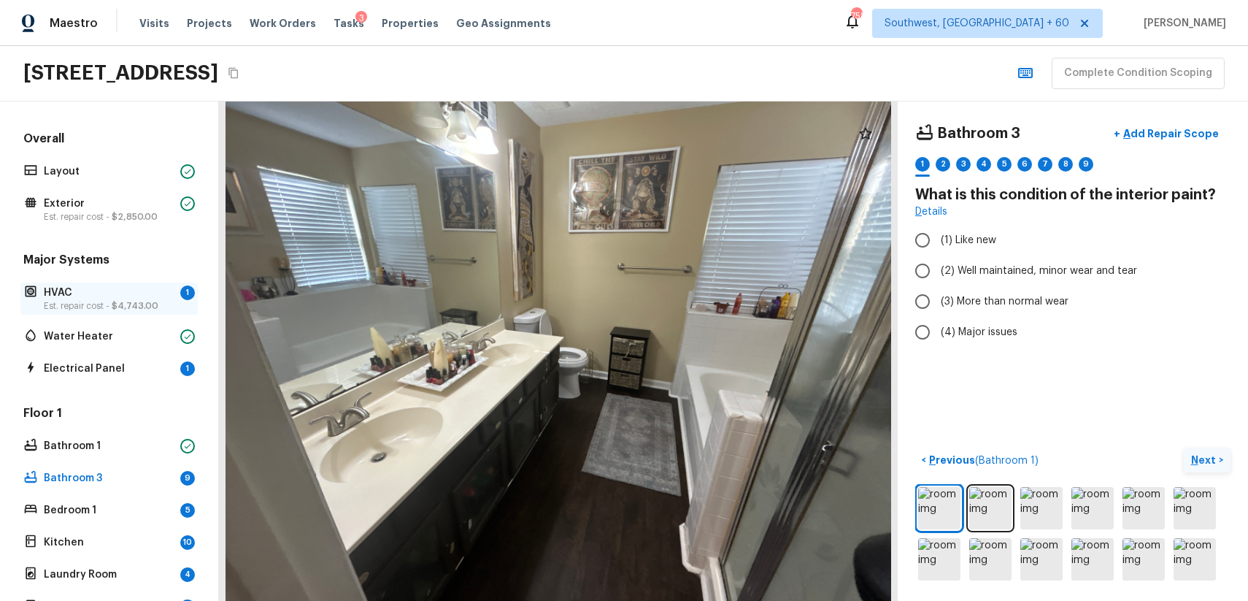
click at [126, 299] on p "HVAC" at bounding box center [109, 292] width 131 height 15
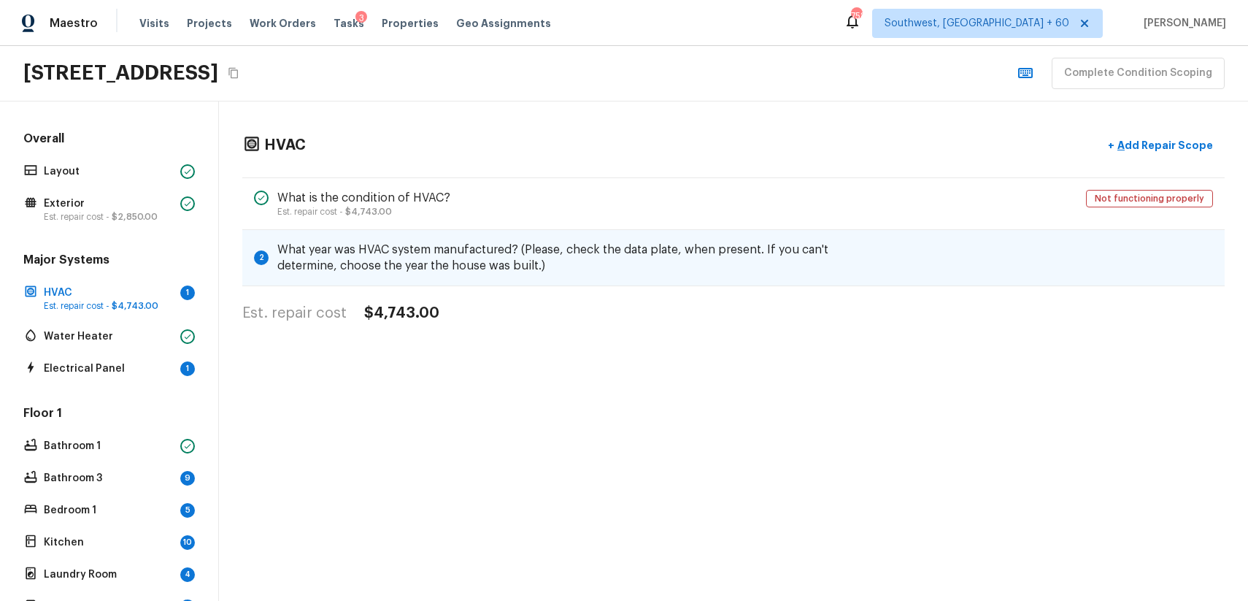
click at [726, 253] on h5 "What year was HVAC system manufactured? (Please, check the data plate, when pre…" at bounding box center [553, 258] width 552 height 32
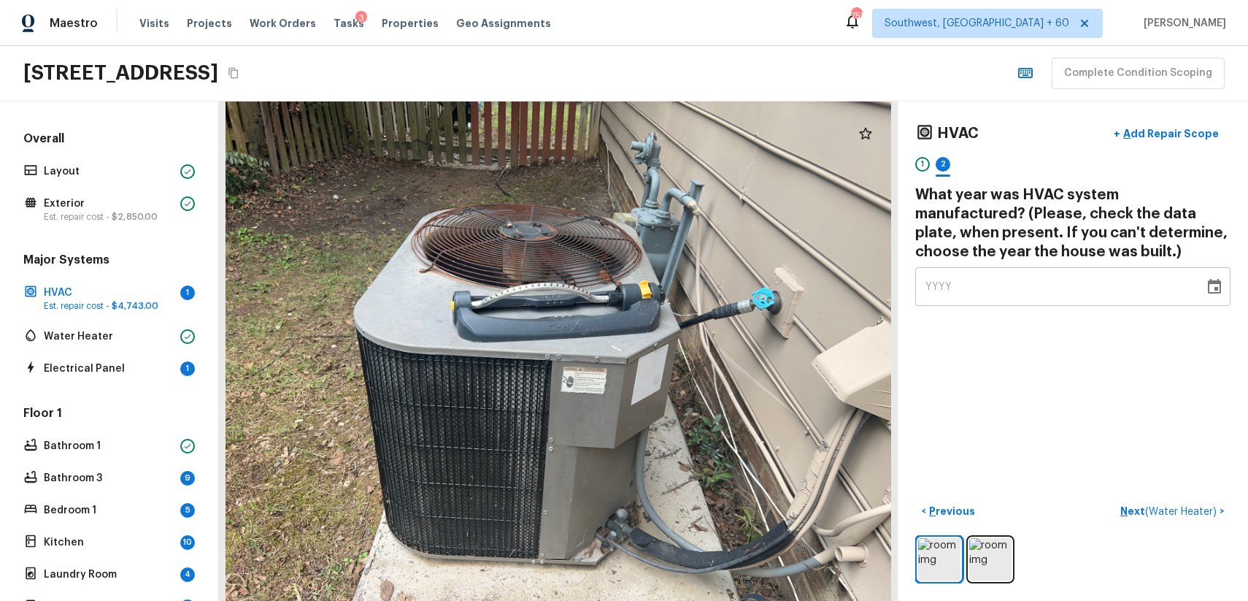
click at [988, 301] on div "YYYY" at bounding box center [1060, 286] width 269 height 39
click at [1002, 299] on div "YYYY" at bounding box center [1060, 286] width 269 height 39
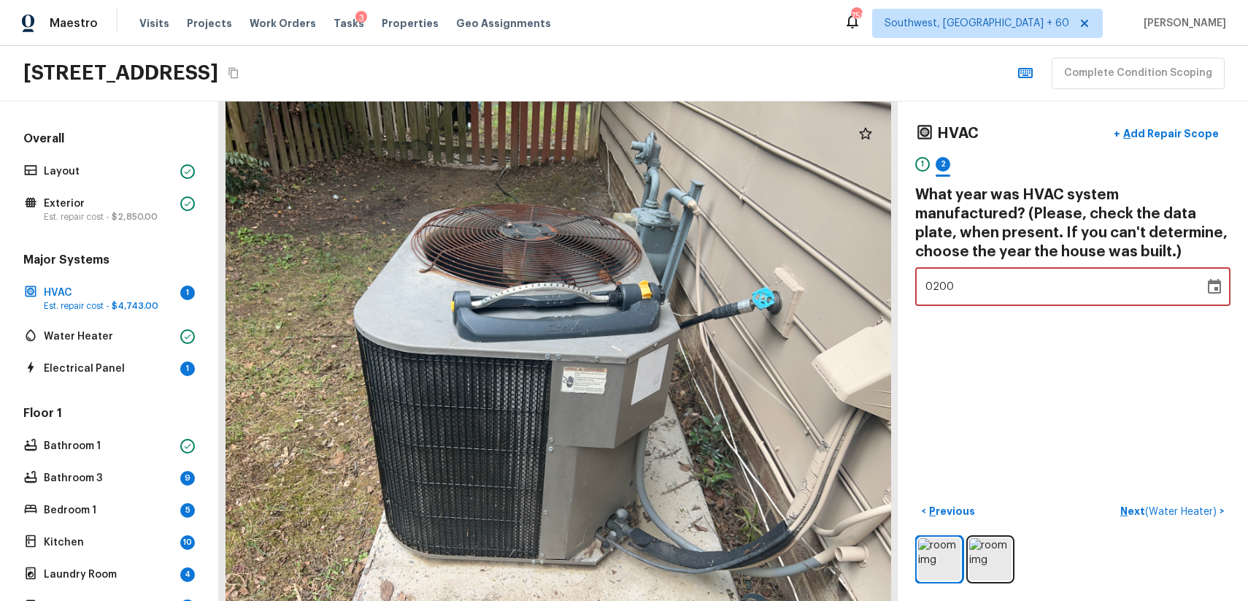
type input "2004"
click at [1031, 337] on div "HVAC + Add Repair Scope 1 2 What year was HVAC system manufactured? (Please, ch…" at bounding box center [1073, 350] width 350 height 499
click at [990, 261] on div "HVAC + Add Repair Scope 1 2 What year was HVAC system manufactured? (Please, ch…" at bounding box center [1072, 213] width 315 height 188
click at [990, 266] on div "HVAC + Add Repair Scope 1 2 What year was HVAC system manufactured? (Please, ch…" at bounding box center [1072, 213] width 315 height 188
click at [996, 288] on div "0003" at bounding box center [1060, 286] width 269 height 39
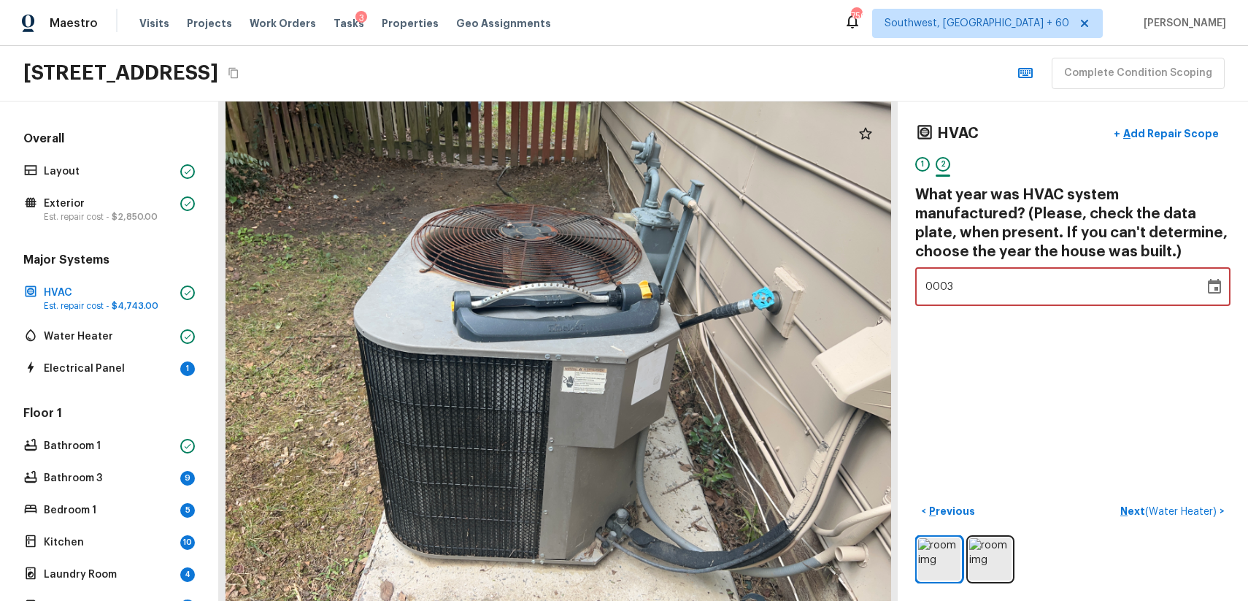
click at [996, 288] on div "0003" at bounding box center [1060, 286] width 269 height 39
click at [1207, 280] on icon "Choose date, selected date is Jan 1, 3" at bounding box center [1215, 287] width 18 height 18
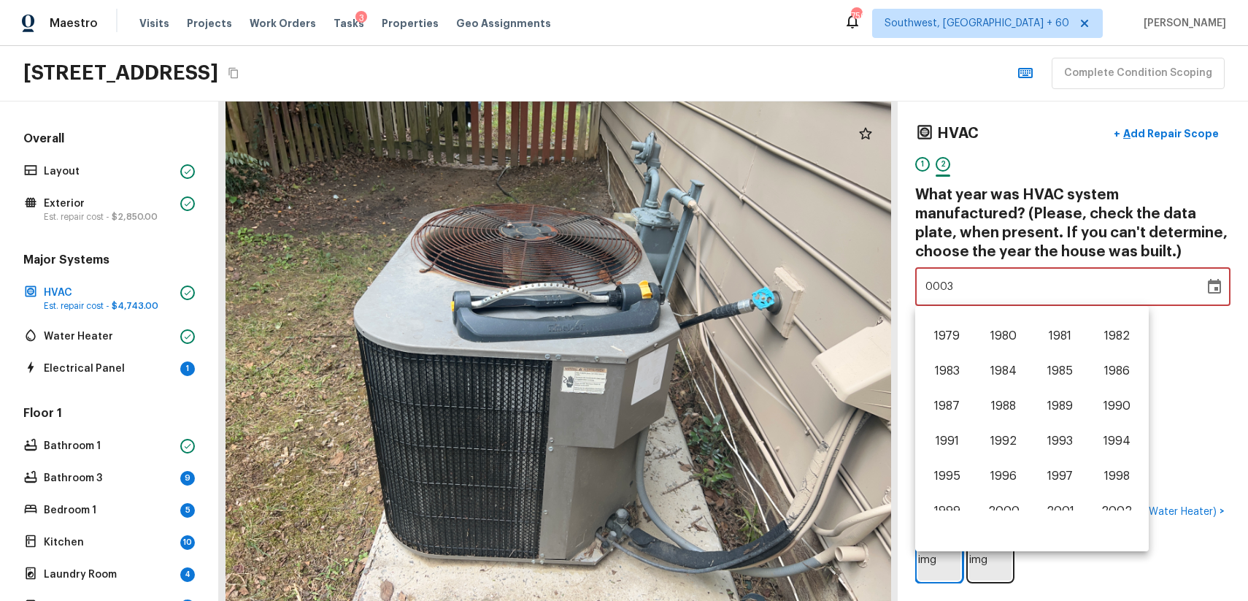
scroll to position [908, 0]
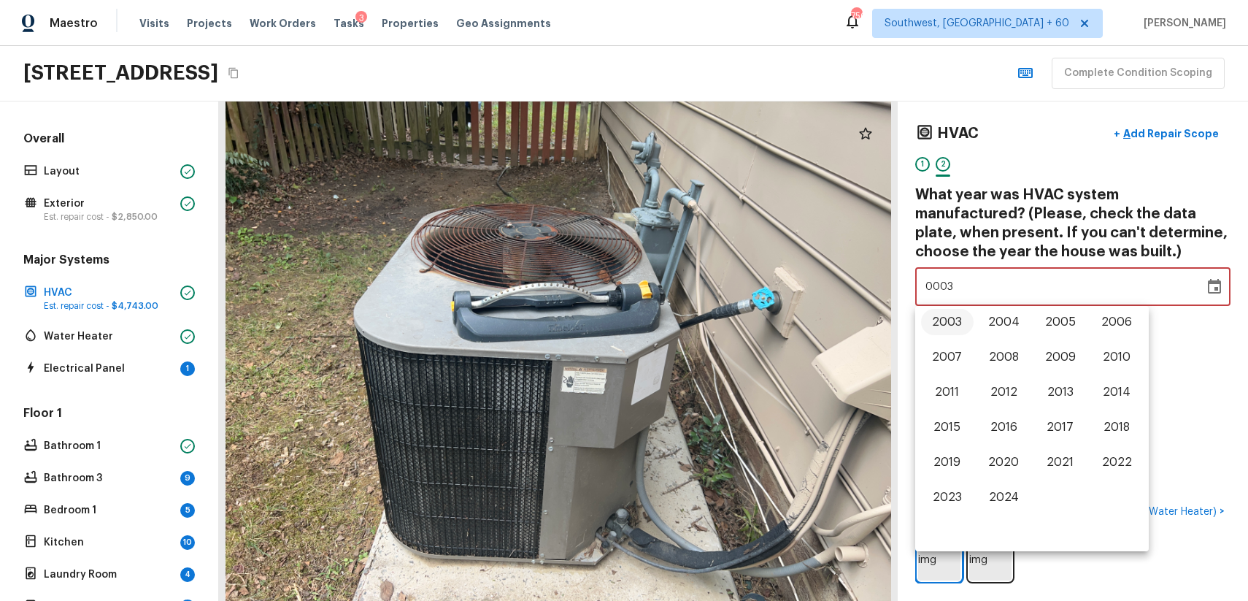
click at [939, 323] on button "2003" at bounding box center [947, 322] width 53 height 26
type input "2003"
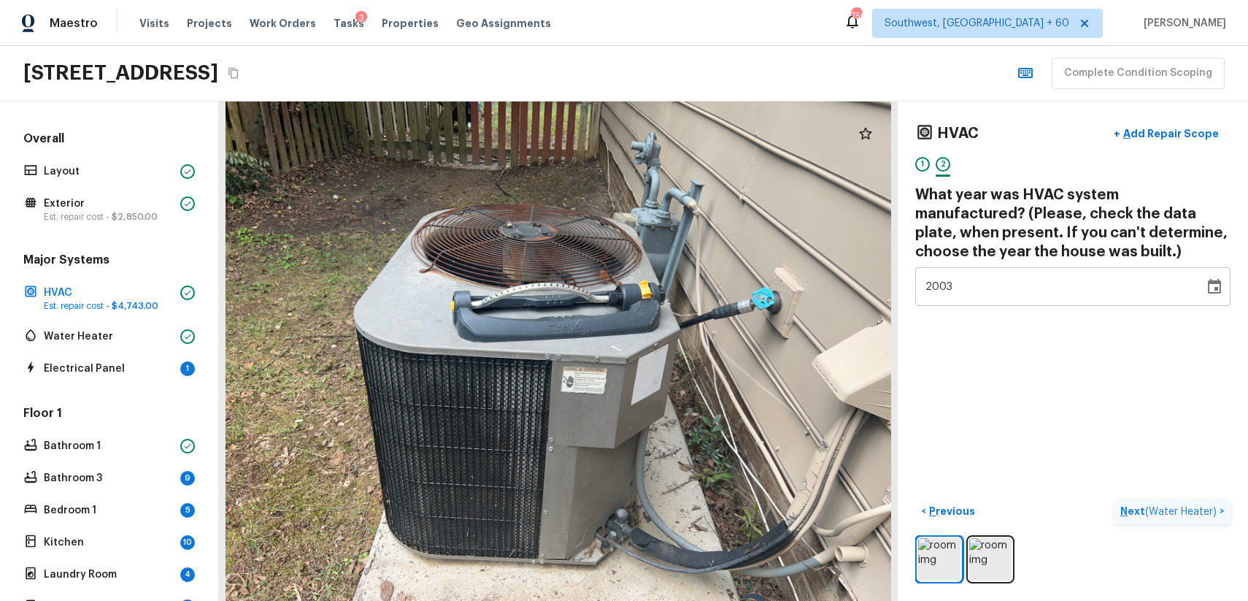
click at [1163, 512] on span "( Water Heater )" at bounding box center [1181, 512] width 72 height 10
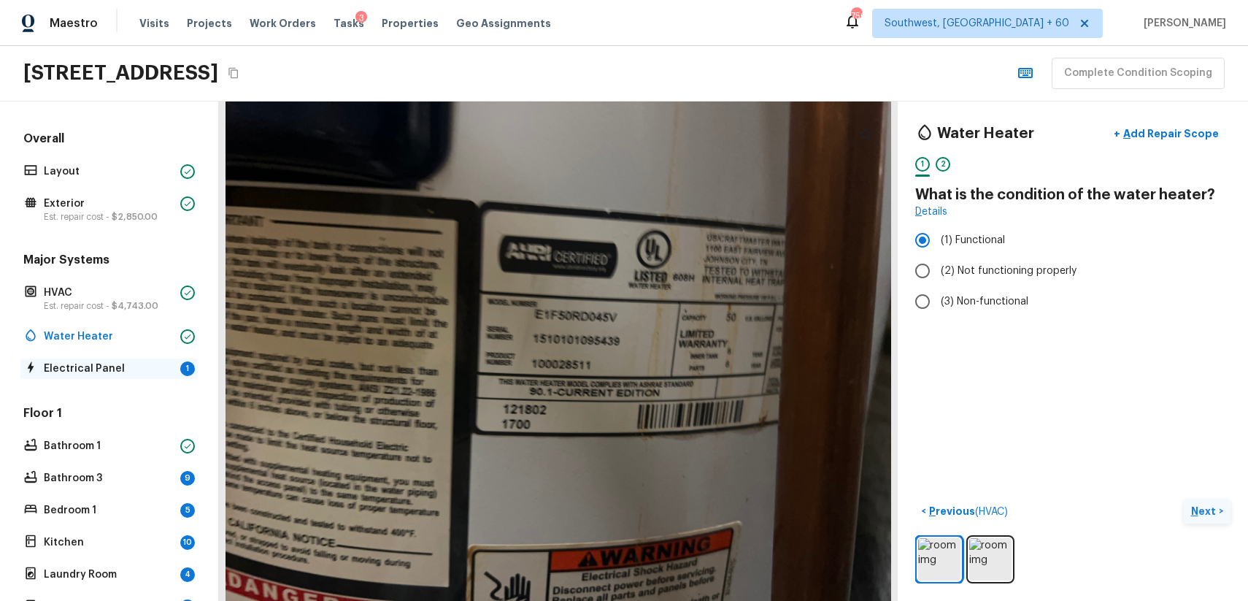
click at [120, 369] on p "Electrical Panel" at bounding box center [109, 368] width 131 height 15
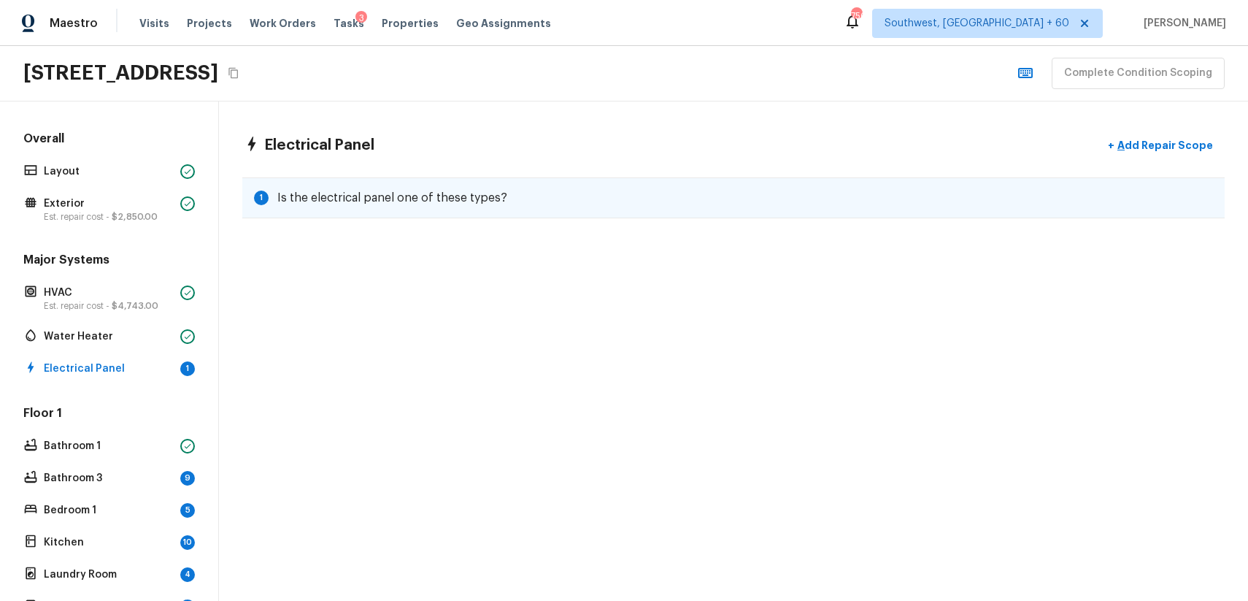
click at [446, 185] on div "1 Is the electrical panel one of these types?" at bounding box center [733, 197] width 982 height 41
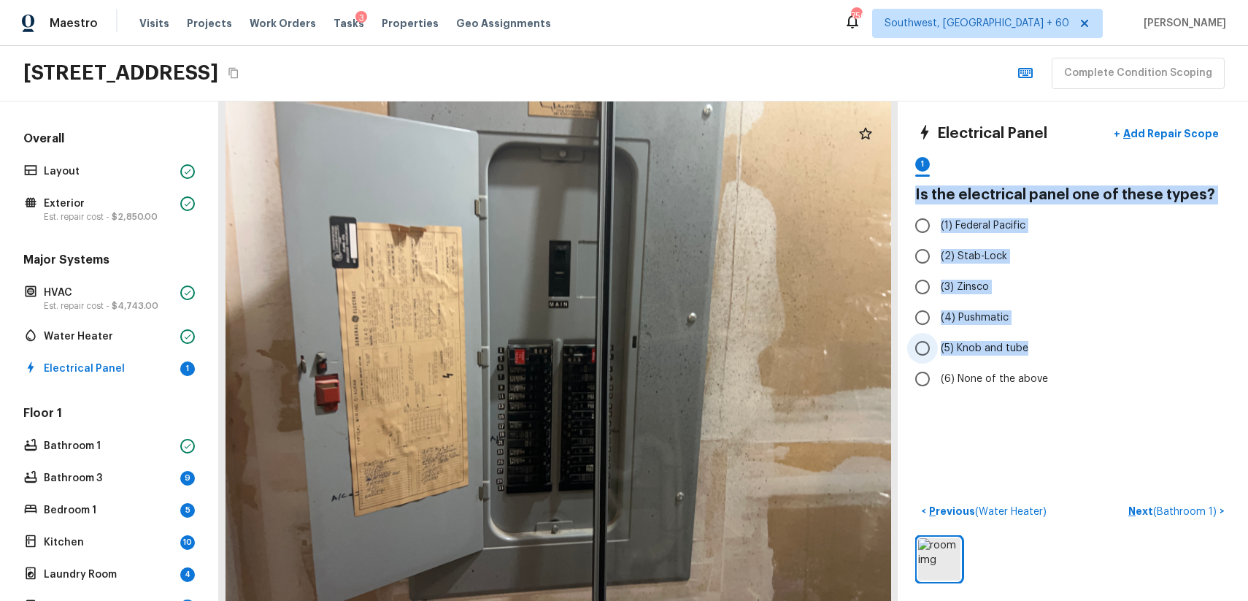
drag, startPoint x: 909, startPoint y: 198, endPoint x: 1035, endPoint y: 341, distance: 190.3
click at [1035, 341] on div "Electrical Panel + Add Repair Scope 1 Is the electrical panel one of these type…" at bounding box center [1073, 350] width 350 height 499
copy div "Is the electrical panel one of these types? (1) Federal Pacific (2) Stab-Lock (…"
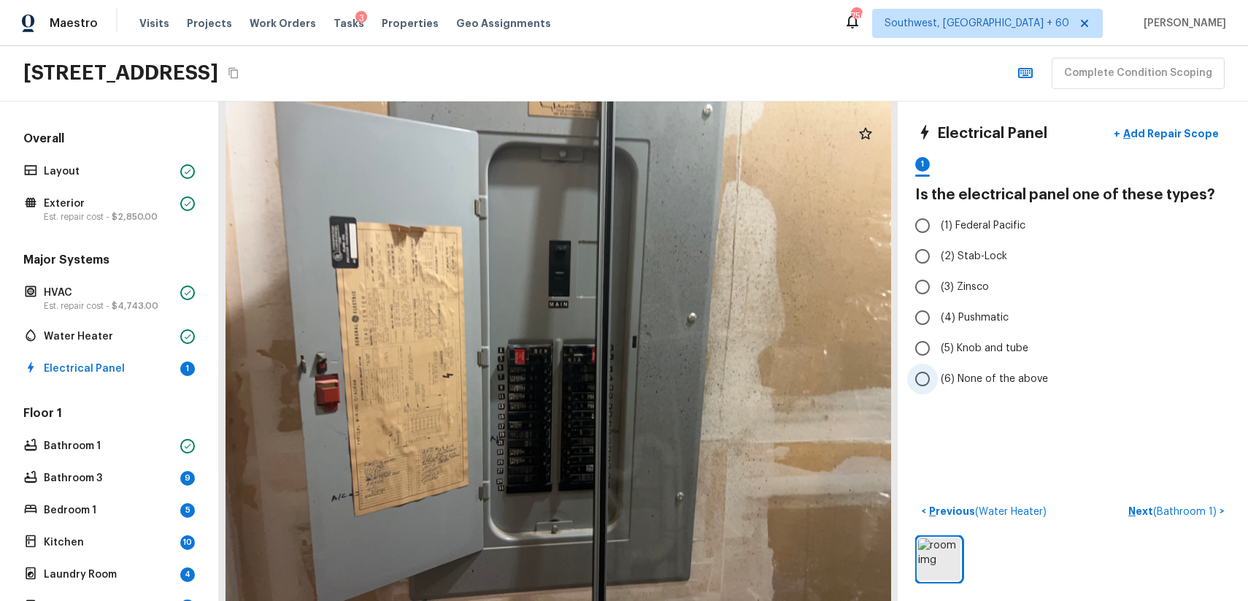
click at [1009, 388] on label "(6) None of the above" at bounding box center [1063, 378] width 312 height 31
click at [938, 388] on input "(6) None of the above" at bounding box center [922, 378] width 31 height 31
radio input "true"
click at [1168, 504] on p "Next ( Bathroom 1 )" at bounding box center [1173, 511] width 91 height 15
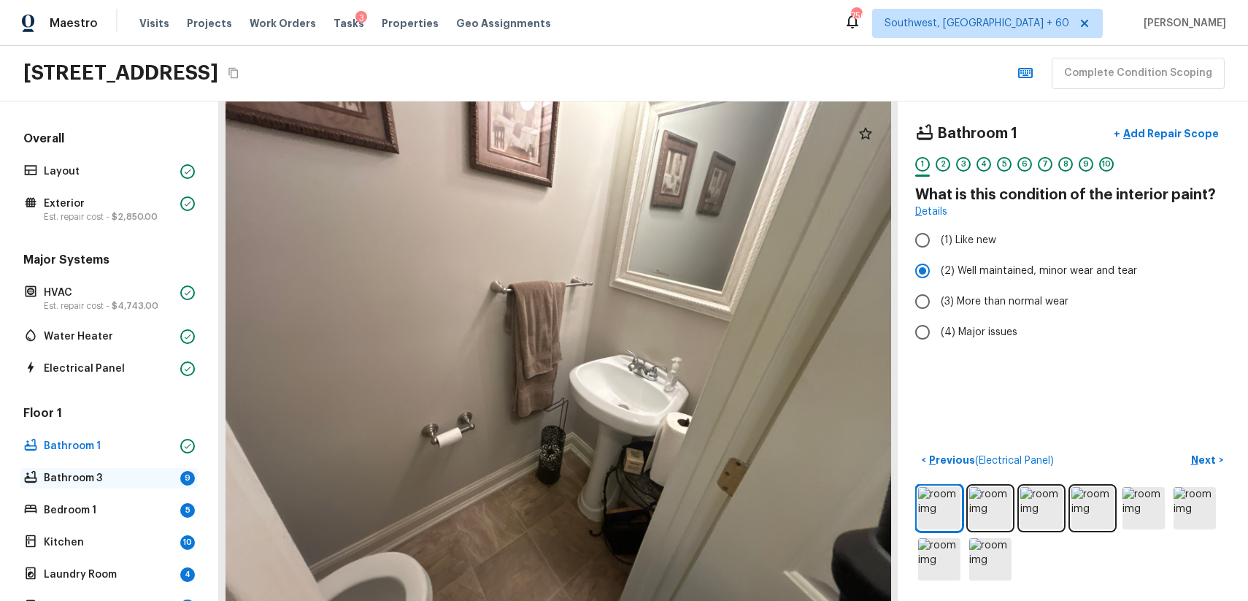
click at [153, 484] on p "Bathroom 3" at bounding box center [109, 478] width 131 height 15
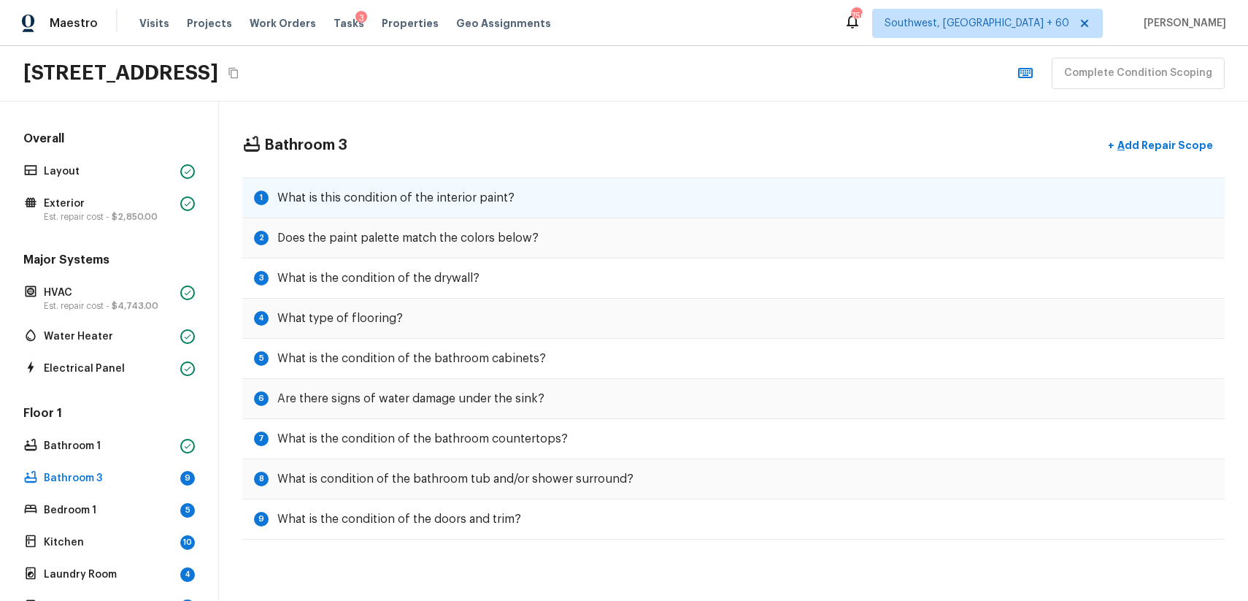
click at [441, 201] on h5 "What is this condition of the interior paint?" at bounding box center [395, 198] width 237 height 16
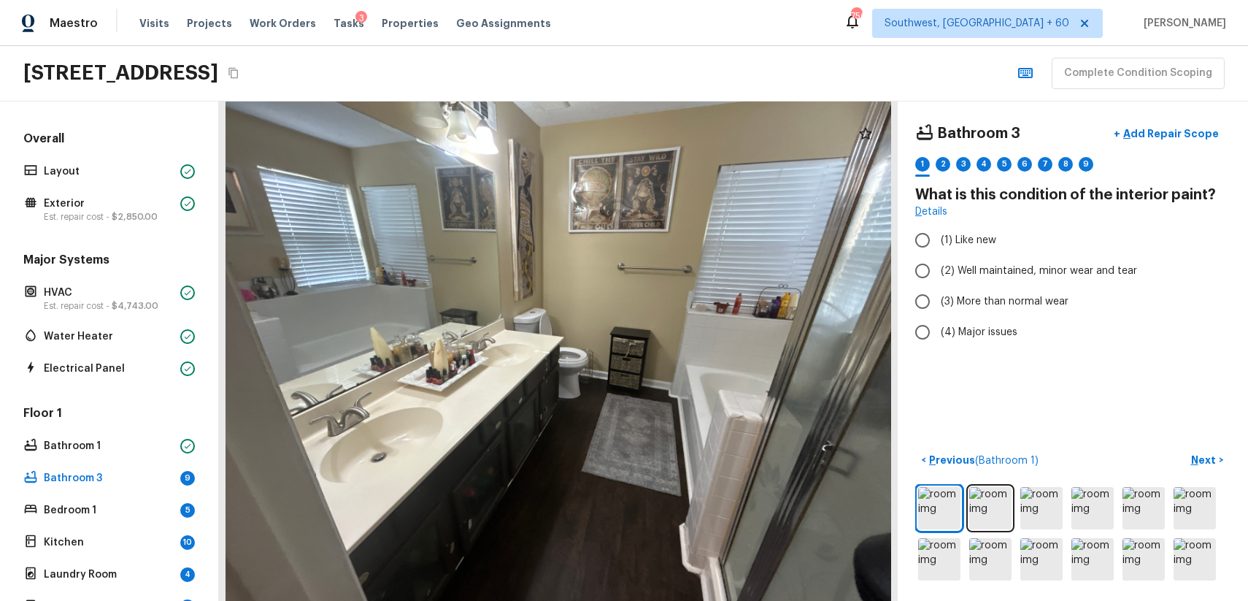
click at [140, 431] on div "Floor 1 Bathroom 1 Bathroom 3 9 Bedroom 1 5 Kitchen 10 Laundry Room 4 Living Ro…" at bounding box center [108, 527] width 177 height 244
click at [134, 448] on p "Bathroom 1" at bounding box center [109, 446] width 131 height 15
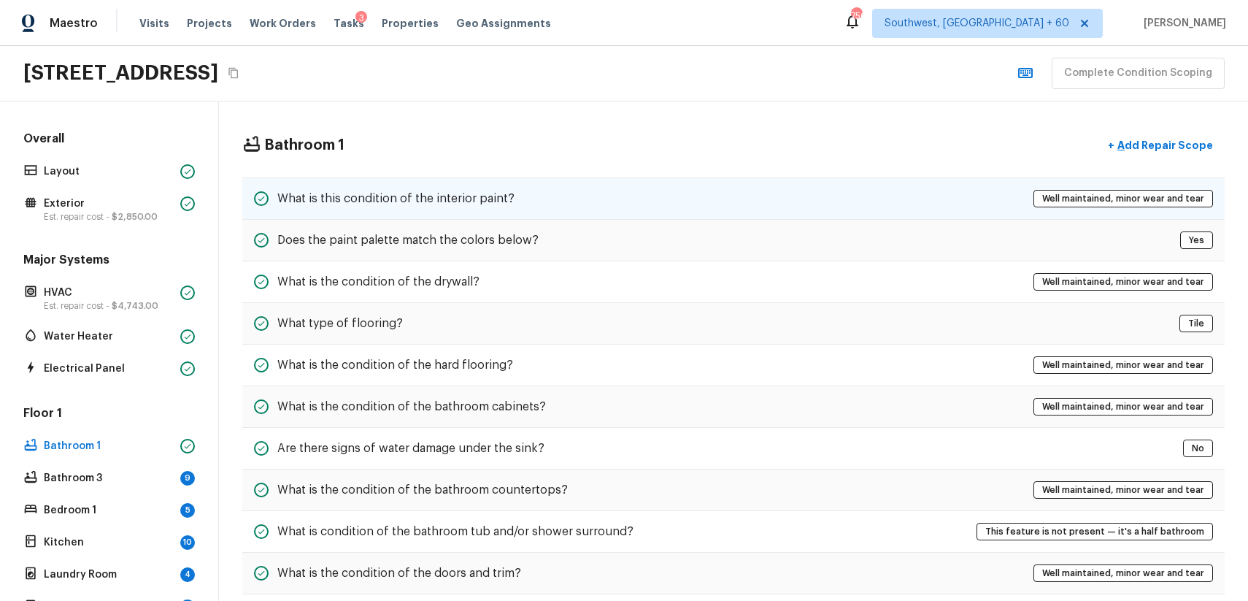
click at [549, 193] on div "What is this condition of the interior paint? Well maintained, minor wear and t…" at bounding box center [733, 198] width 982 height 42
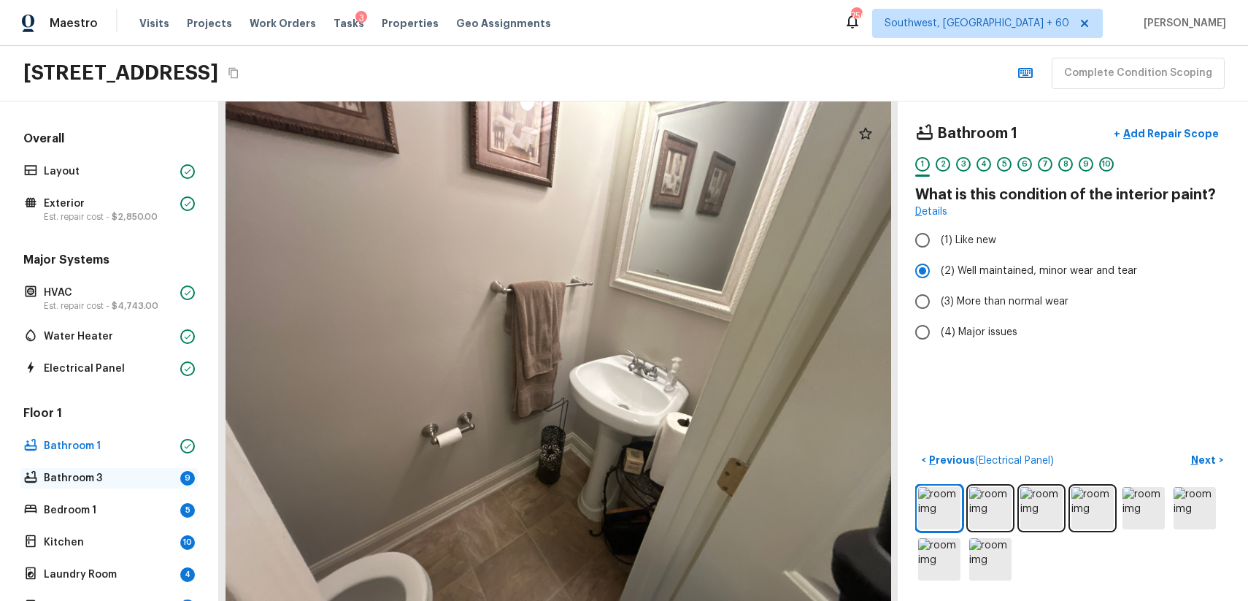
click at [140, 482] on p "Bathroom 3" at bounding box center [109, 478] width 131 height 15
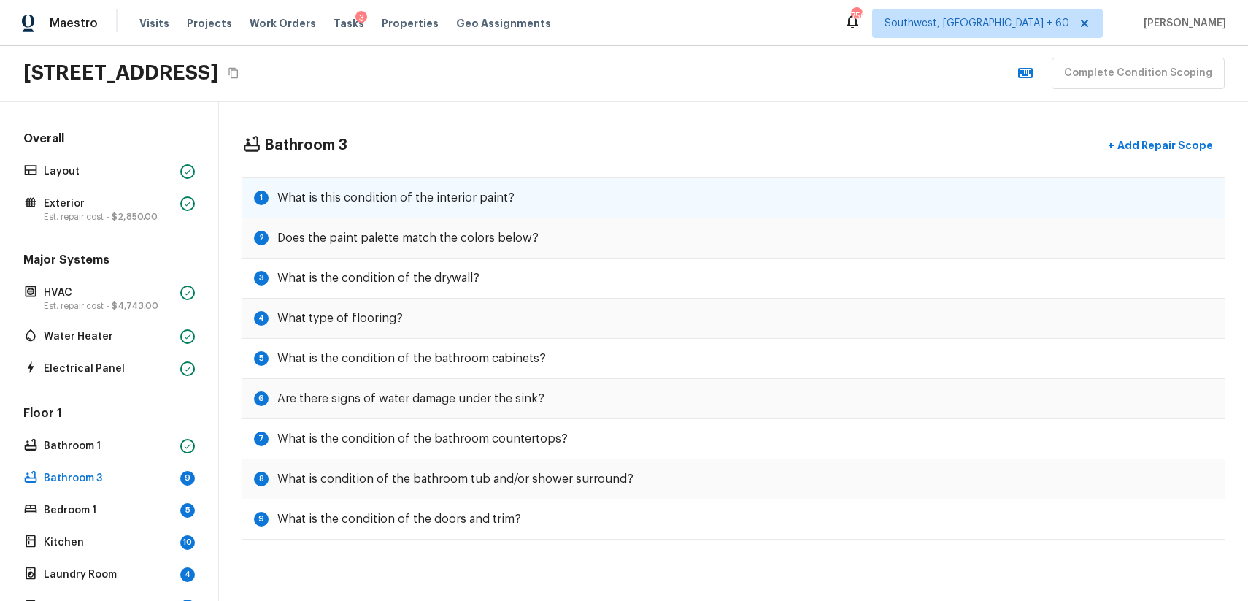
click at [487, 199] on h5 "What is this condition of the interior paint?" at bounding box center [395, 198] width 237 height 16
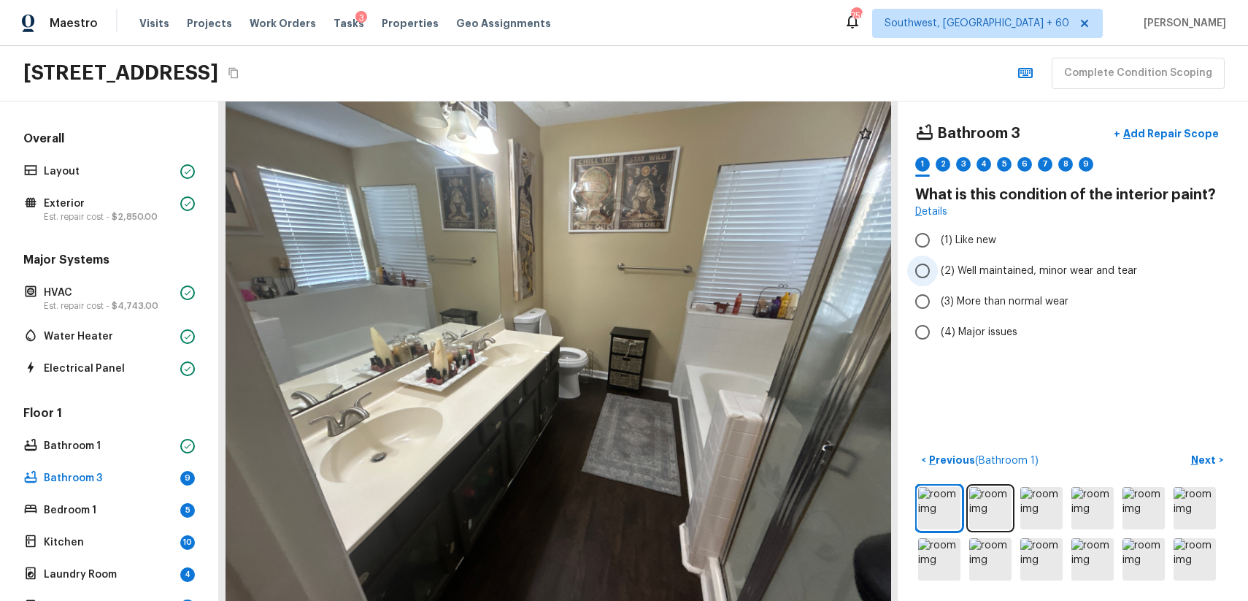
click at [1063, 269] on span "(2) Well maintained, minor wear and tear" at bounding box center [1039, 270] width 196 height 15
click at [938, 269] on input "(2) Well maintained, minor wear and tear" at bounding box center [922, 270] width 31 height 31
radio input "true"
click at [993, 291] on label "(3) More than normal wear" at bounding box center [1063, 301] width 312 height 31
click at [938, 291] on input "(3) More than normal wear" at bounding box center [922, 301] width 31 height 31
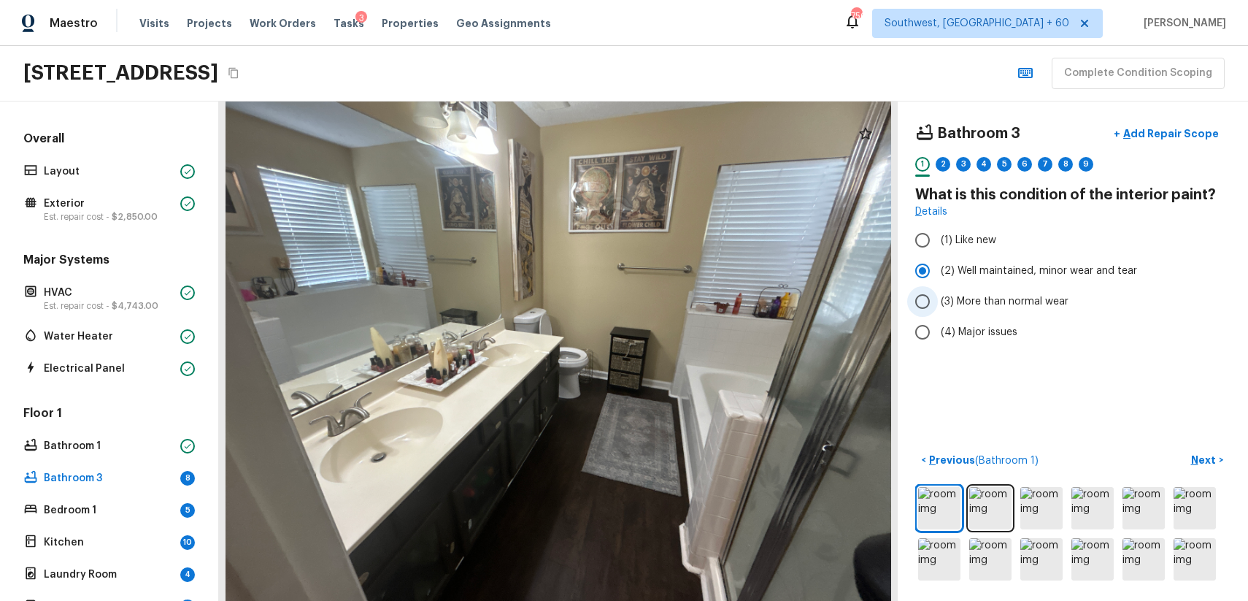
radio input "true"
click at [936, 160] on div "2" at bounding box center [943, 164] width 15 height 15
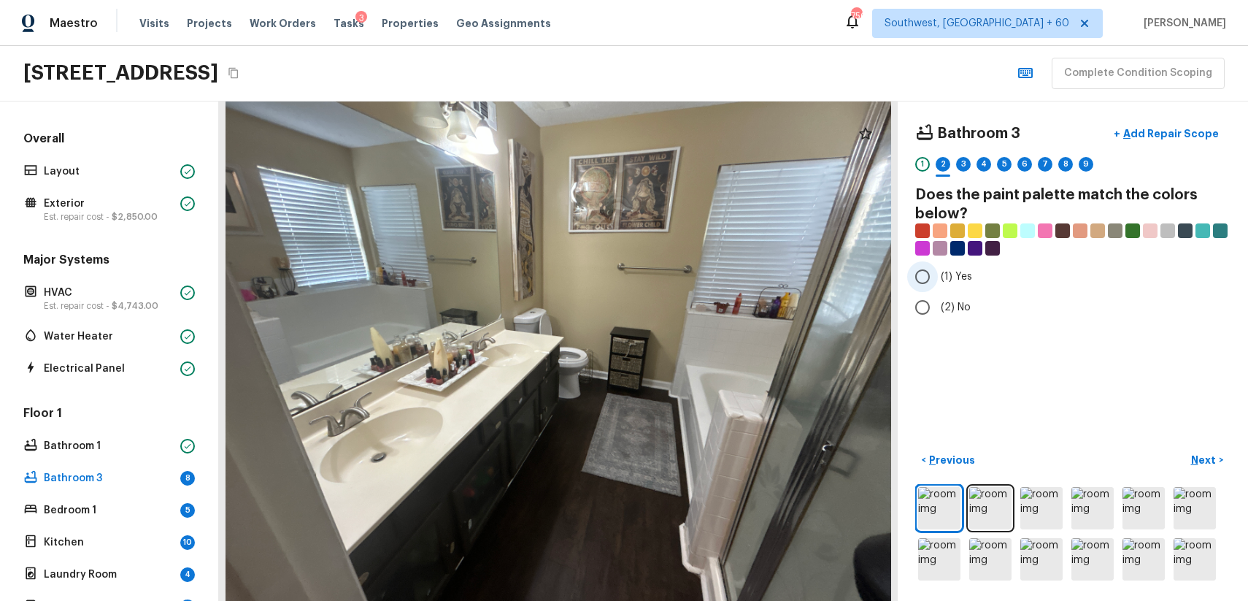
click at [936, 279] on input "(1) Yes" at bounding box center [922, 276] width 31 height 31
radio input "true"
click at [1202, 463] on p "Next" at bounding box center [1205, 460] width 28 height 15
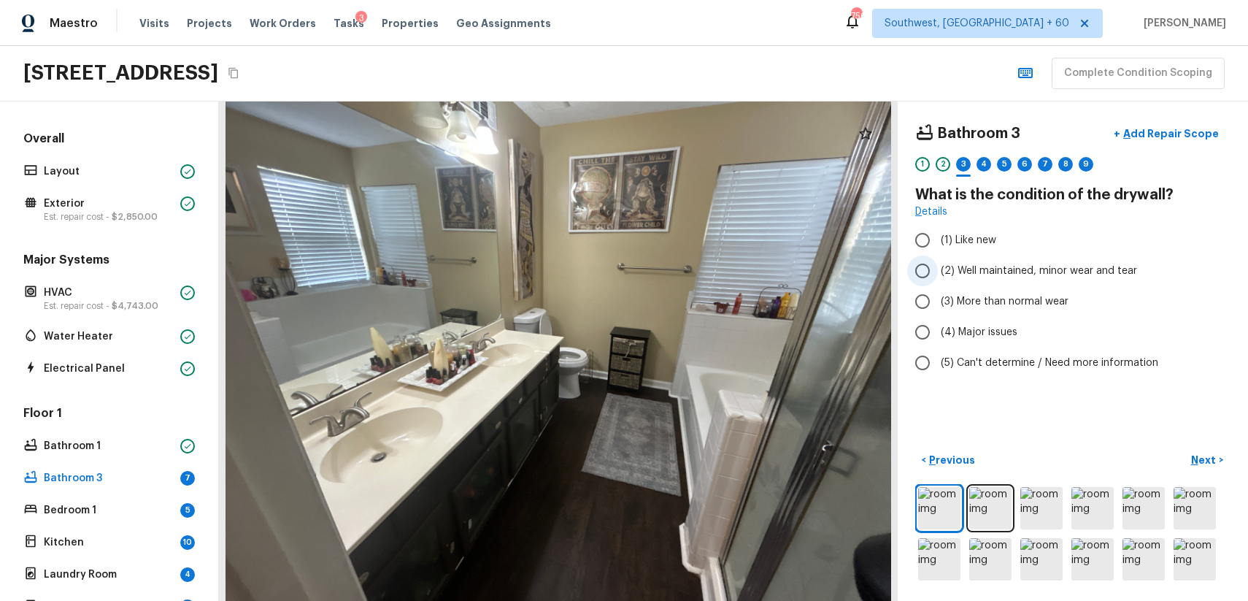
click at [1008, 270] on span "(2) Well maintained, minor wear and tear" at bounding box center [1039, 270] width 196 height 15
click at [938, 270] on input "(2) Well maintained, minor wear and tear" at bounding box center [922, 270] width 31 height 31
radio input "true"
click at [1205, 462] on p "Next" at bounding box center [1205, 460] width 28 height 15
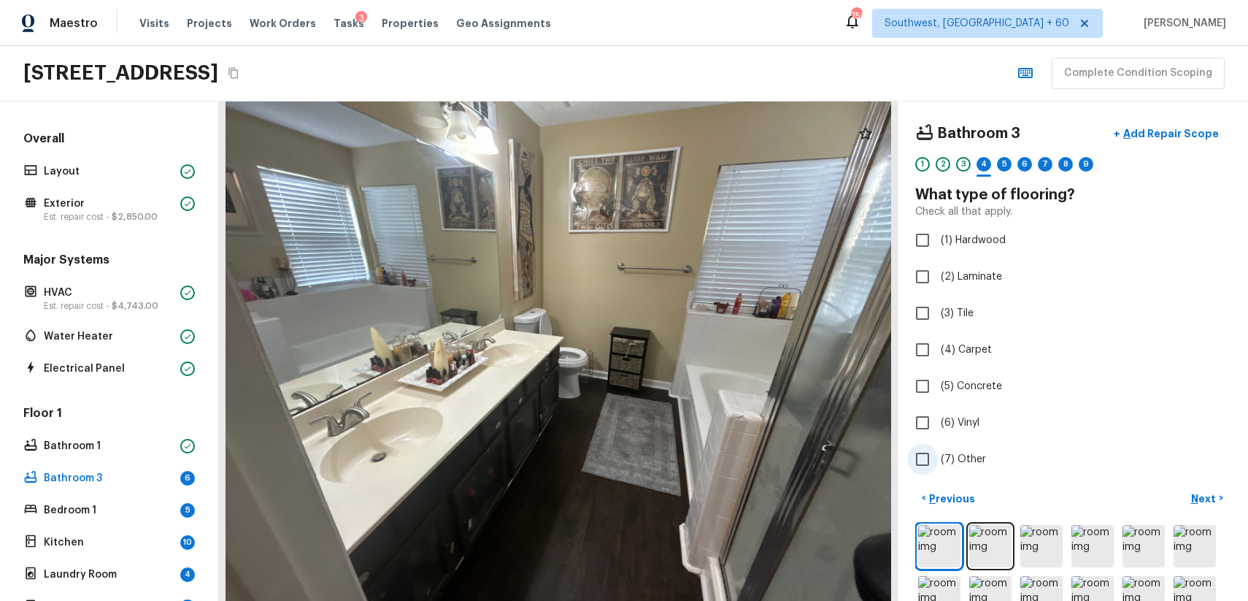
scroll to position [38, 0]
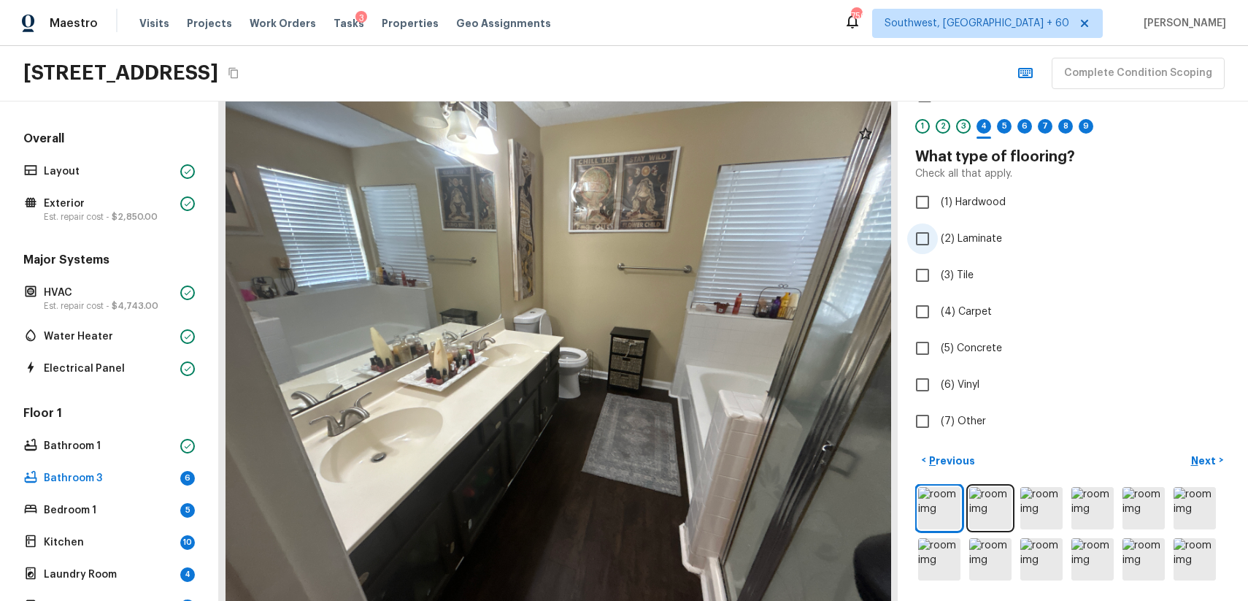
click at [941, 231] on span "(2) Laminate" at bounding box center [971, 238] width 61 height 15
click at [938, 231] on input "(2) Laminate" at bounding box center [922, 238] width 31 height 31
checkbox input "true"
click at [963, 502] on div at bounding box center [1072, 533] width 315 height 99
click at [939, 509] on img at bounding box center [939, 508] width 42 height 42
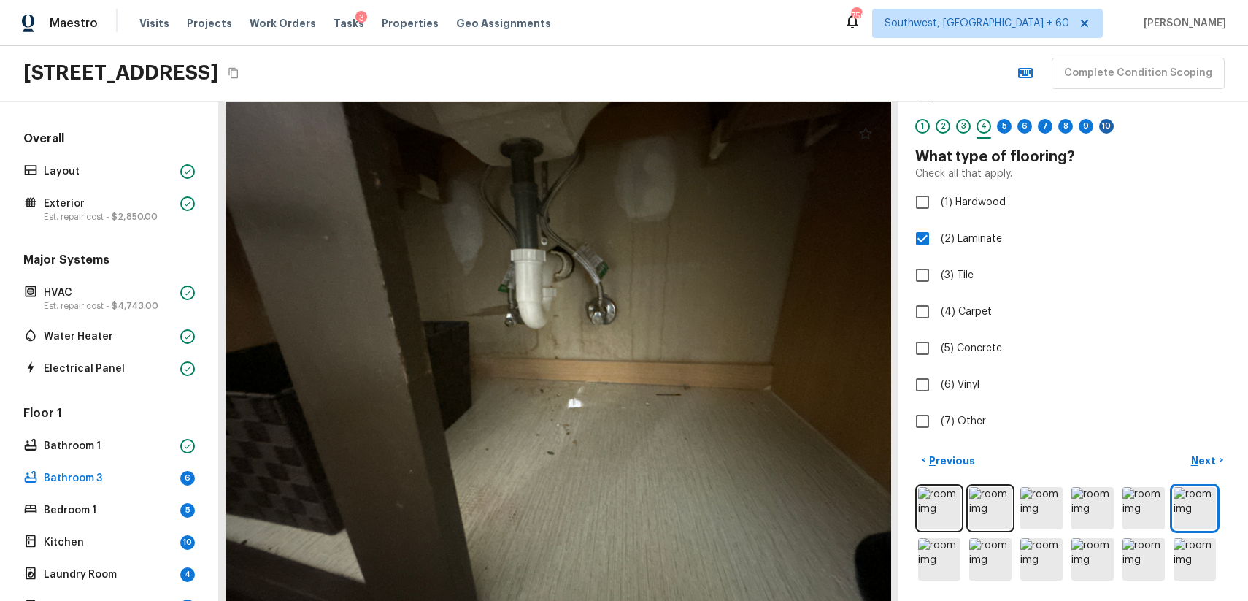
scroll to position [0, 0]
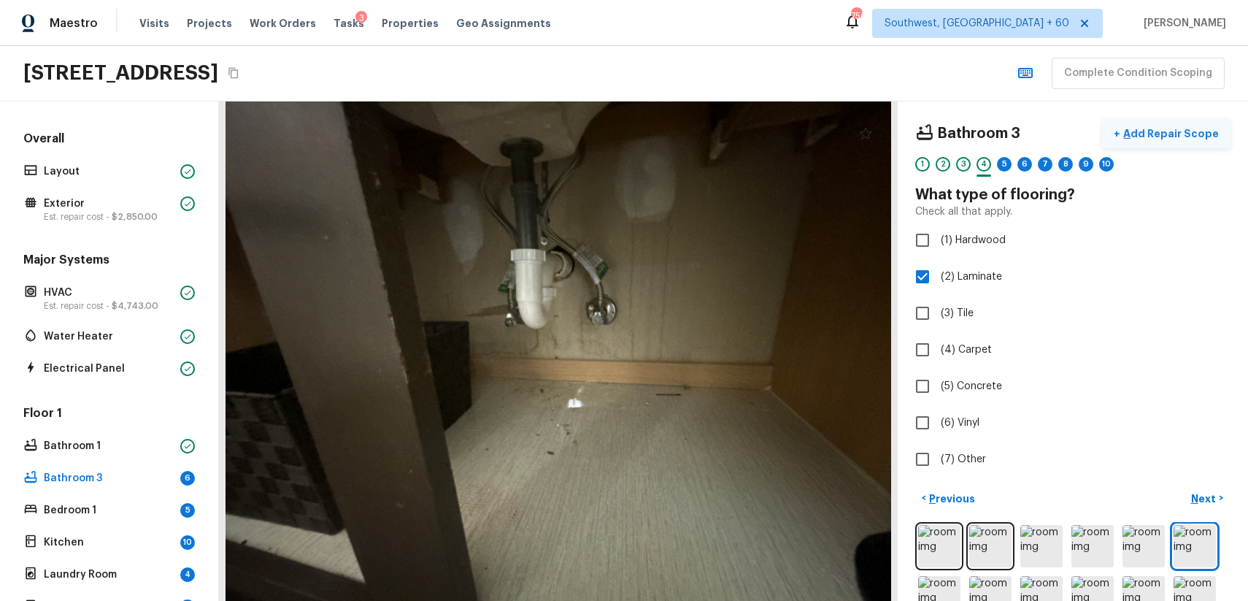
click at [1187, 142] on button "+ Add Repair Scope" at bounding box center [1166, 134] width 128 height 30
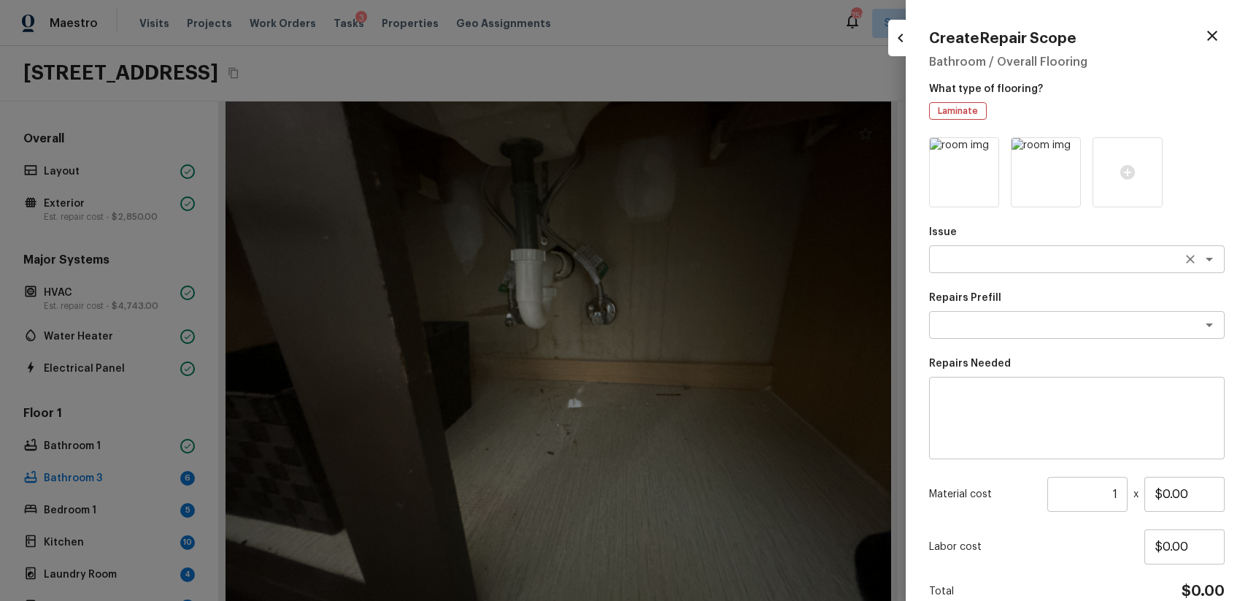
click at [1021, 250] on div "x ​" at bounding box center [1077, 259] width 296 height 28
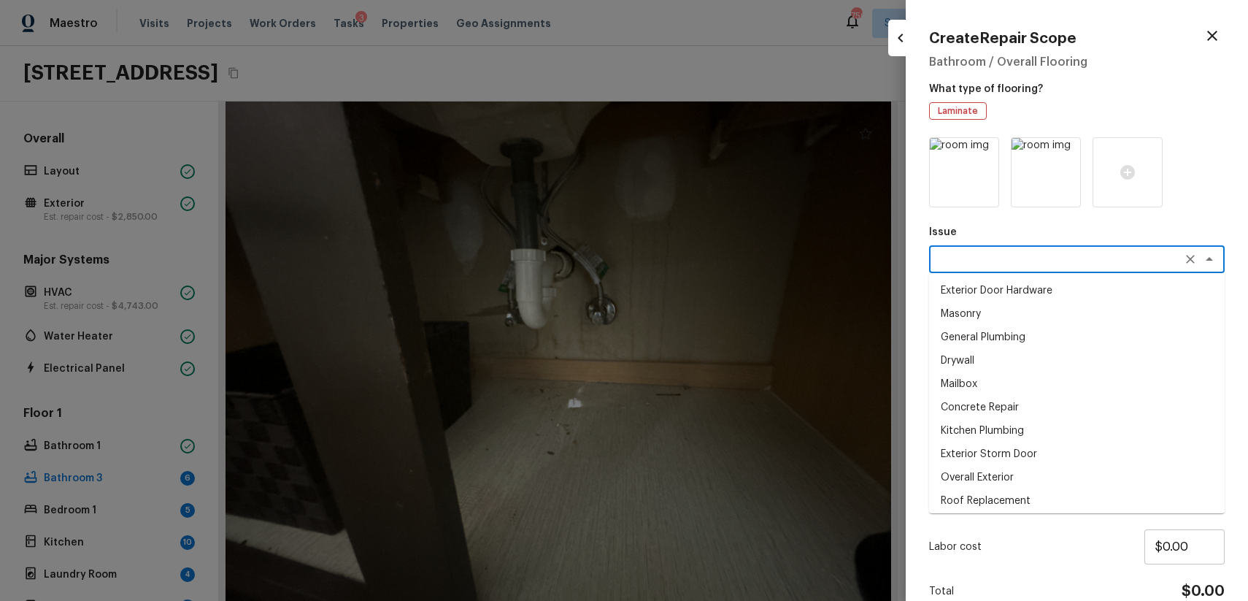
click at [1044, 258] on textarea at bounding box center [1057, 259] width 242 height 15
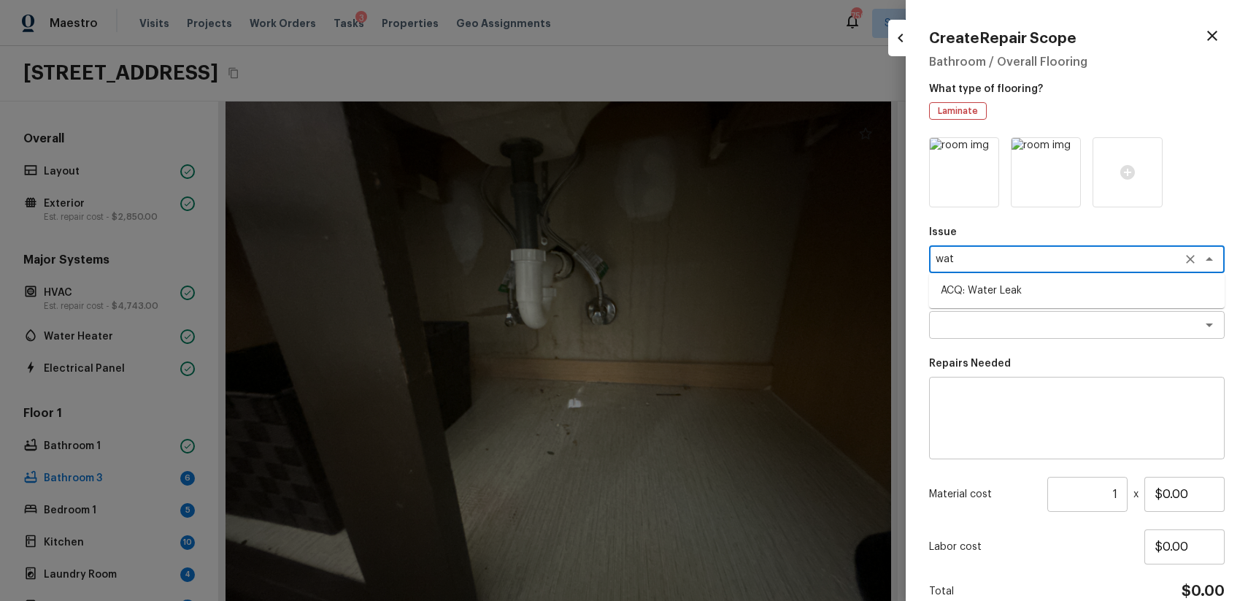
click at [1056, 302] on ul "ACQ: Water Leak" at bounding box center [1077, 290] width 296 height 35
click at [1084, 313] on div "x ​" at bounding box center [1077, 325] width 296 height 28
type textarea "wat"
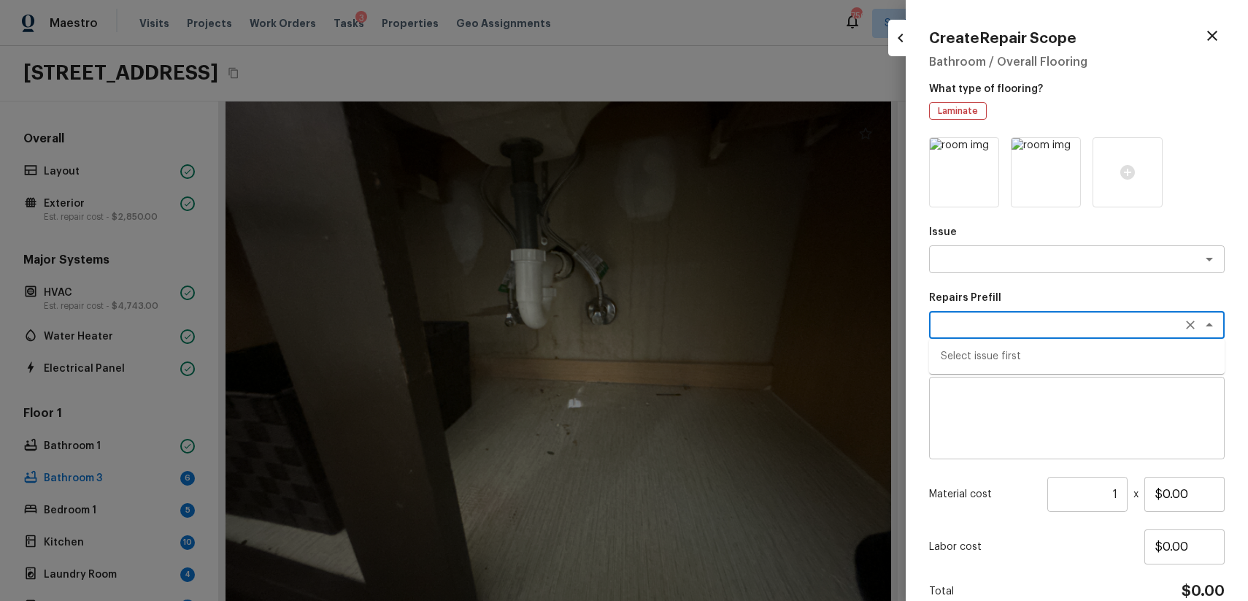
click at [1065, 335] on div "x ​" at bounding box center [1077, 325] width 296 height 28
click at [1032, 277] on div "Issue x ​ Repairs Prefill x ​ Repairs Needed x ​ Material cost 1 ​ x $0.00 Labo…" at bounding box center [1077, 392] width 296 height 511
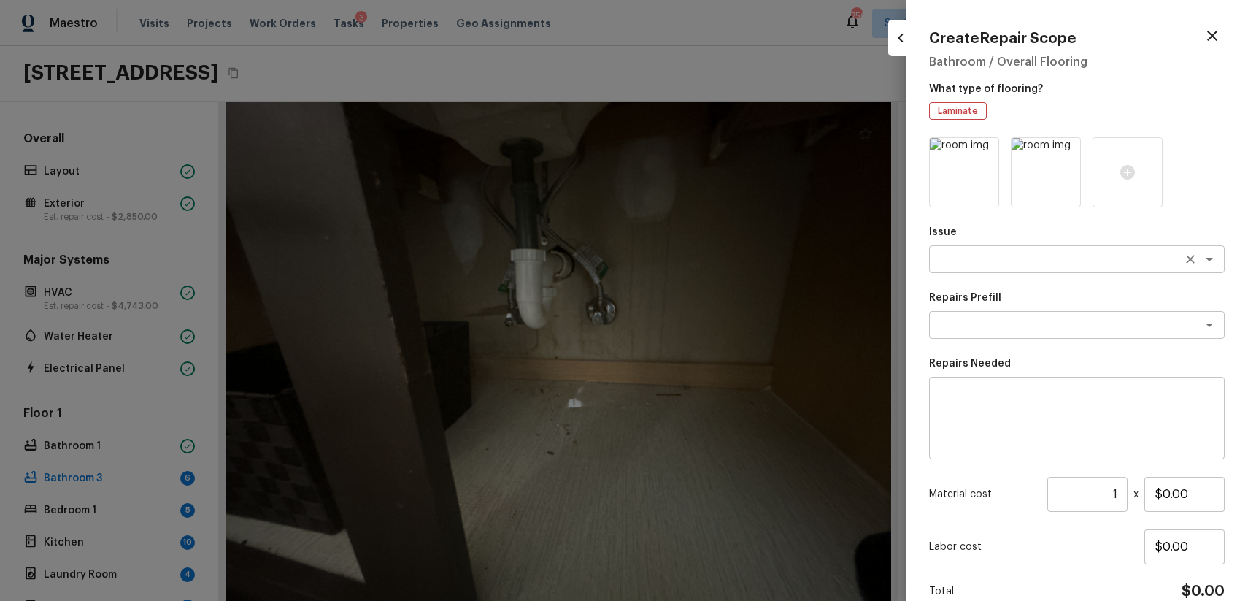
click at [1065, 255] on textarea at bounding box center [1057, 259] width 242 height 15
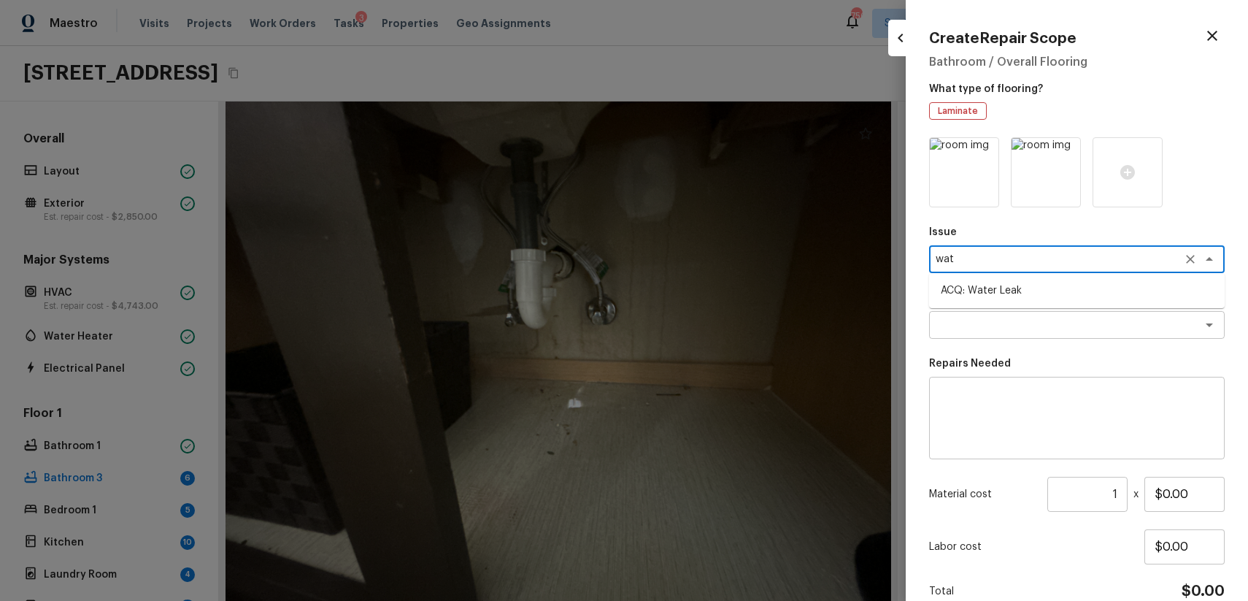
click at [1007, 301] on li "ACQ: Water Leak" at bounding box center [1077, 290] width 296 height 23
type textarea "ACQ: Water Leak"
click at [1007, 301] on p "Repairs Prefill" at bounding box center [1077, 298] width 296 height 15
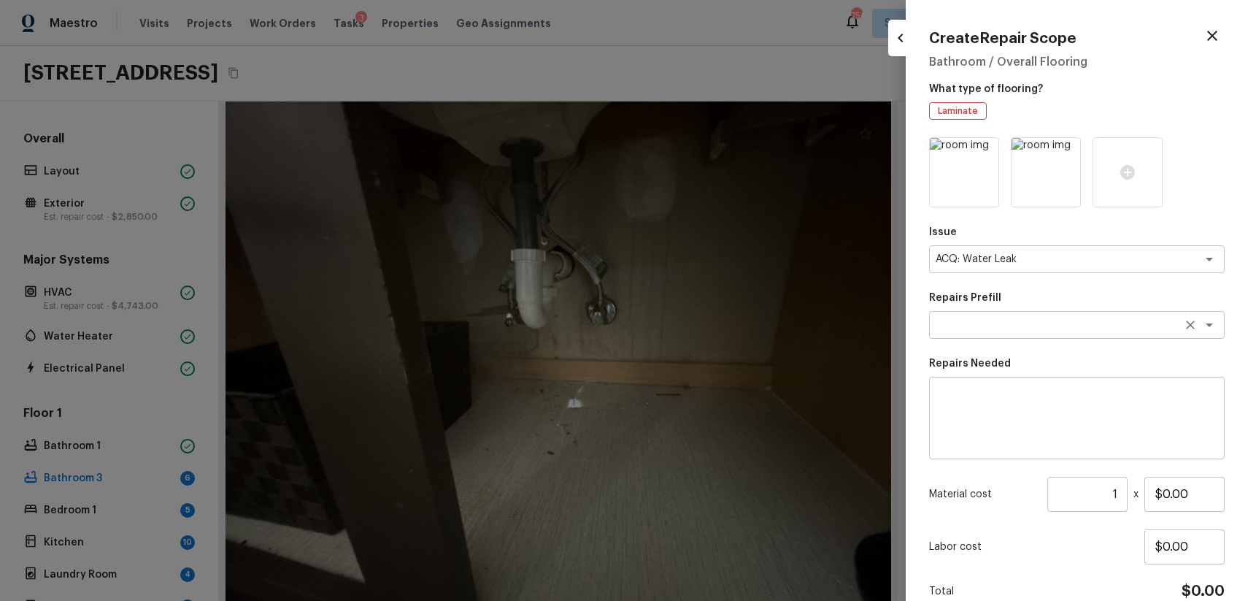
click at [1023, 326] on textarea at bounding box center [1057, 325] width 242 height 15
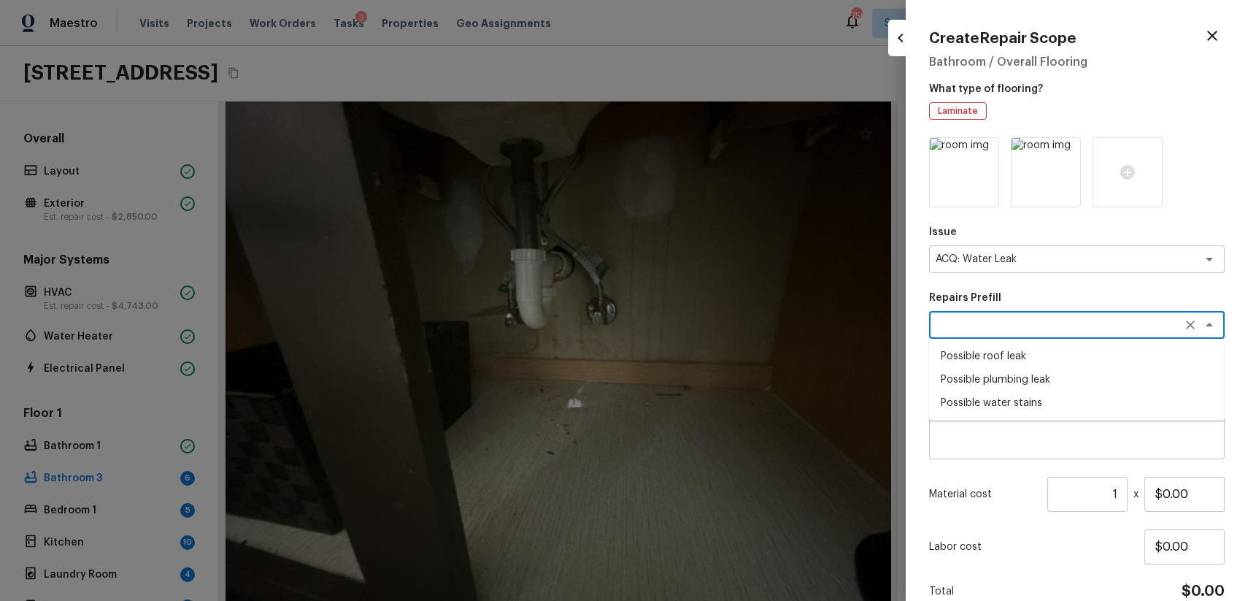
click at [1043, 374] on li "Possible plumbing leak" at bounding box center [1077, 379] width 296 height 23
type textarea "Possible plumbing leak"
type textarea "Acquisition Scope: Possible plumbing leak"
type input "$2,500.00"
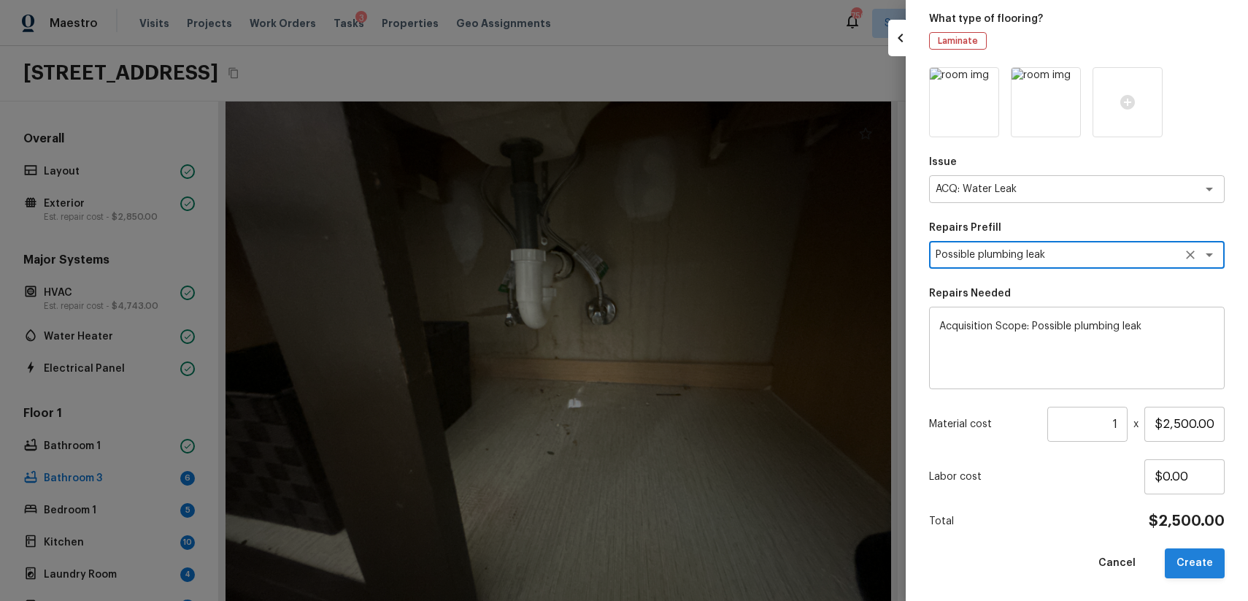
click at [1201, 564] on button "Create" at bounding box center [1195, 563] width 60 height 30
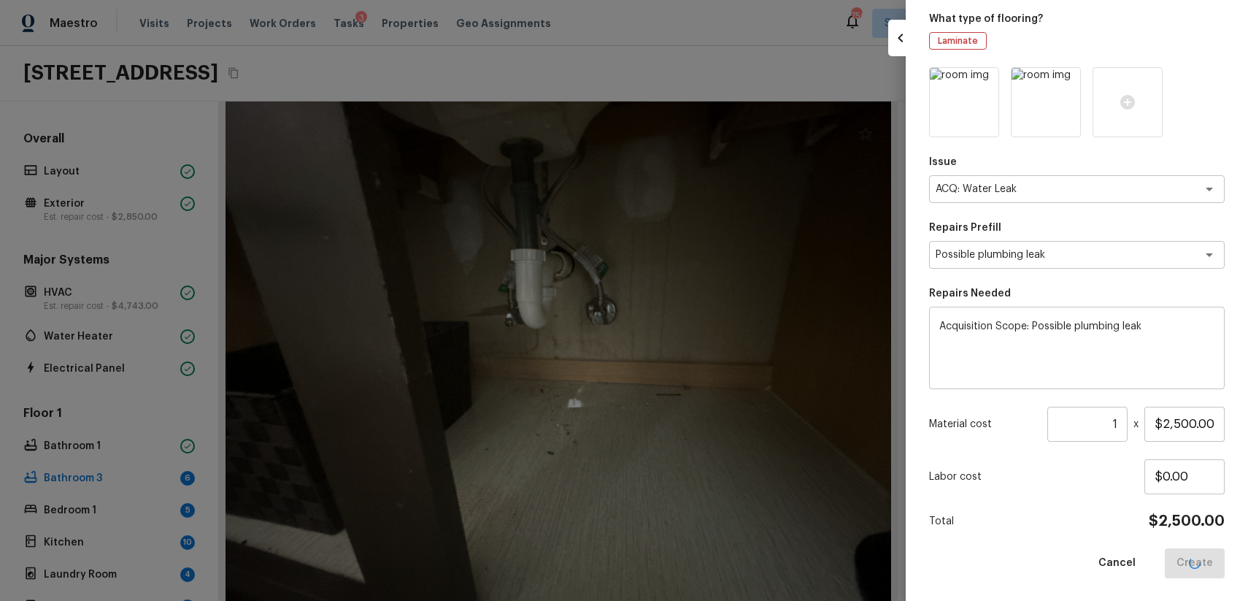
type input "$0.00"
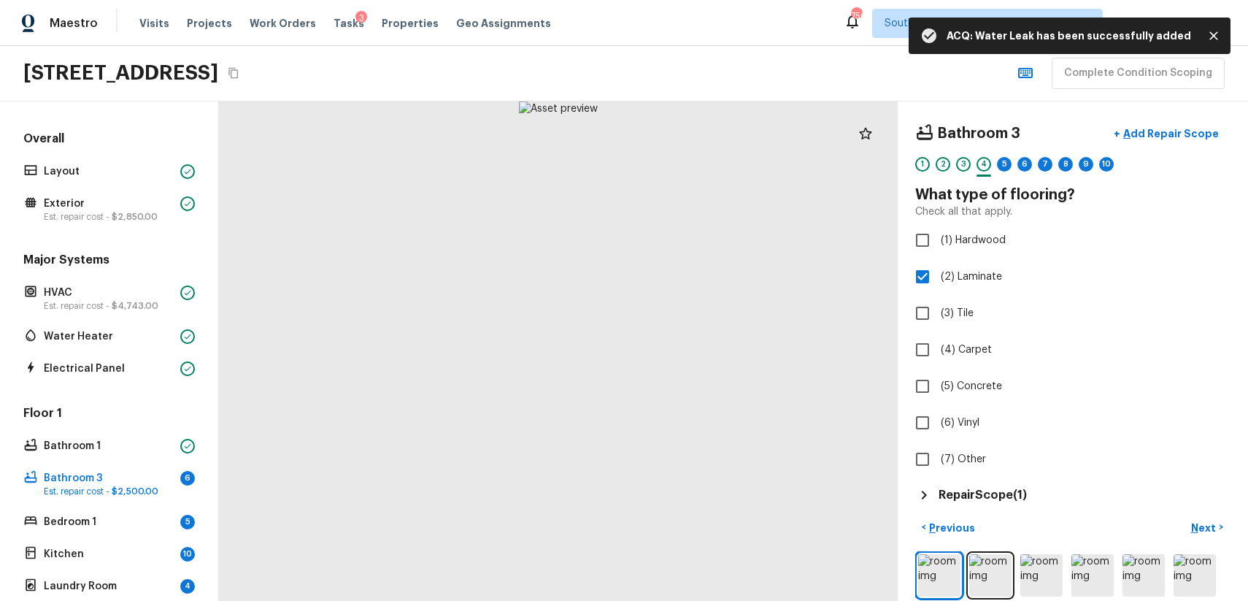
scroll to position [67, 0]
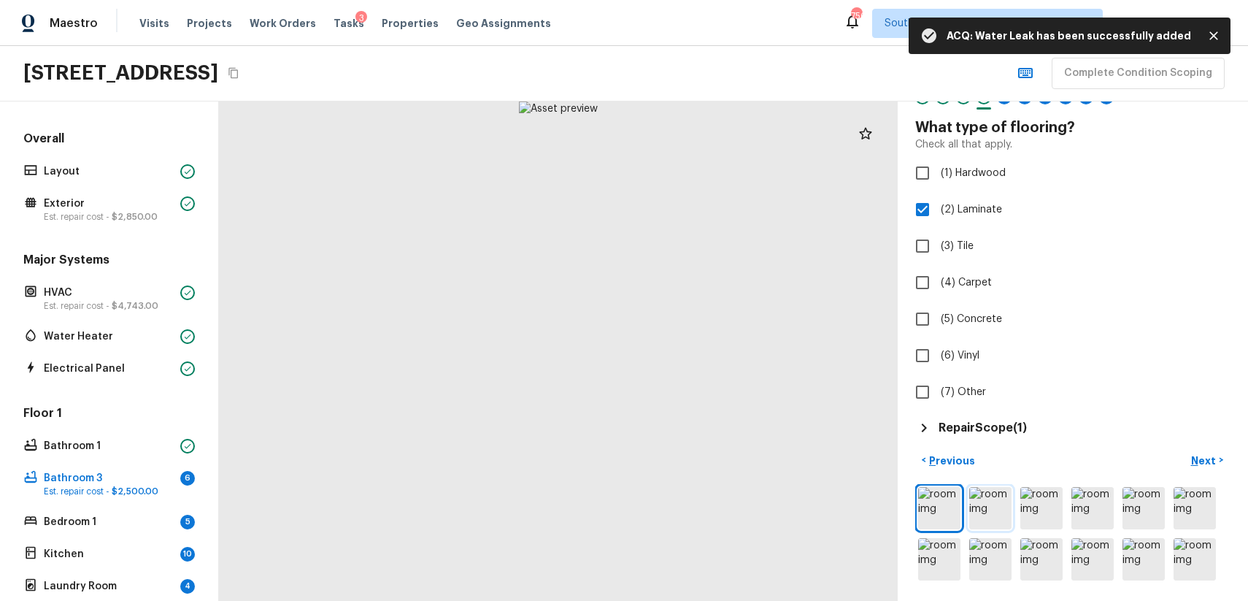
click at [969, 514] on img at bounding box center [990, 508] width 42 height 42
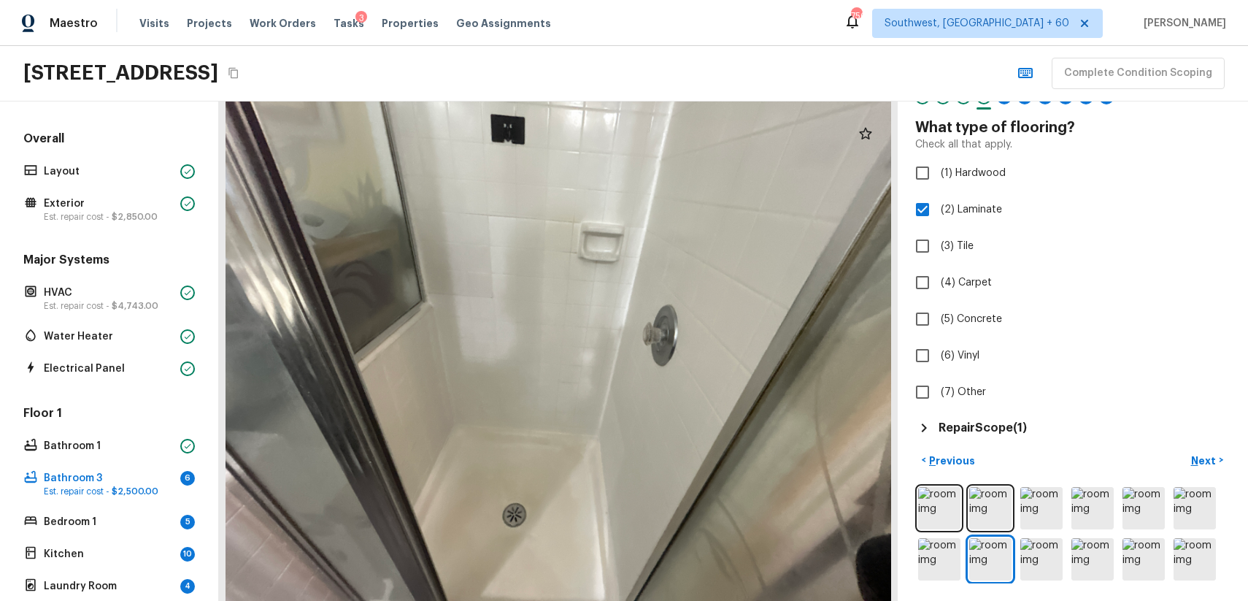
scroll to position [0, 0]
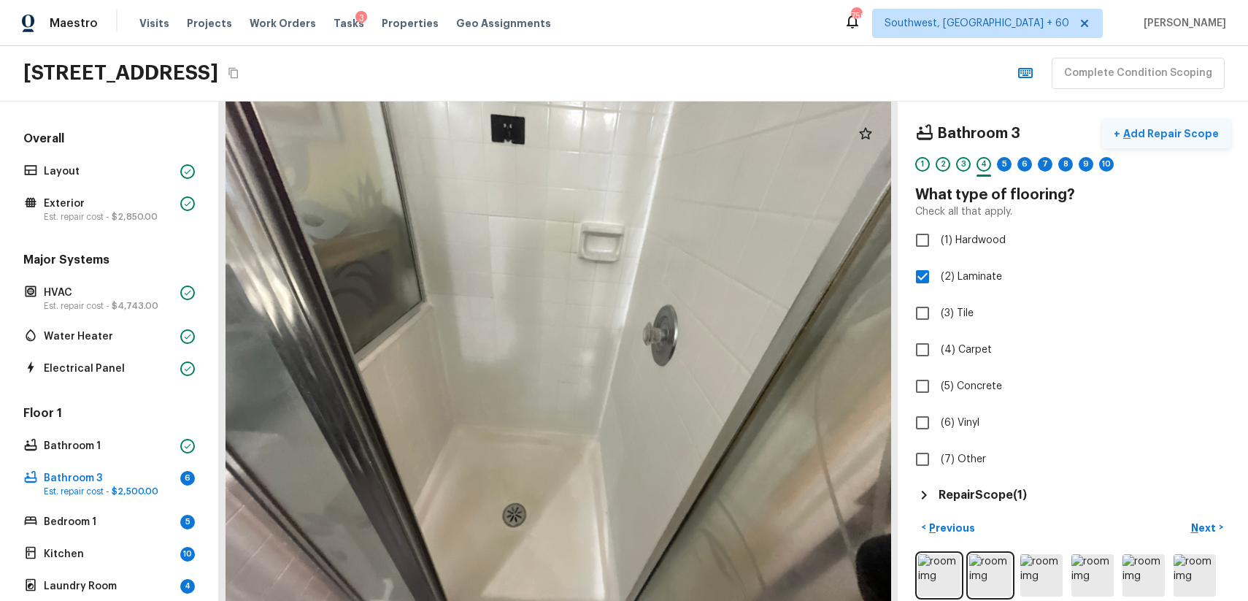
click at [1172, 145] on button "+ Add Repair Scope" at bounding box center [1166, 134] width 128 height 30
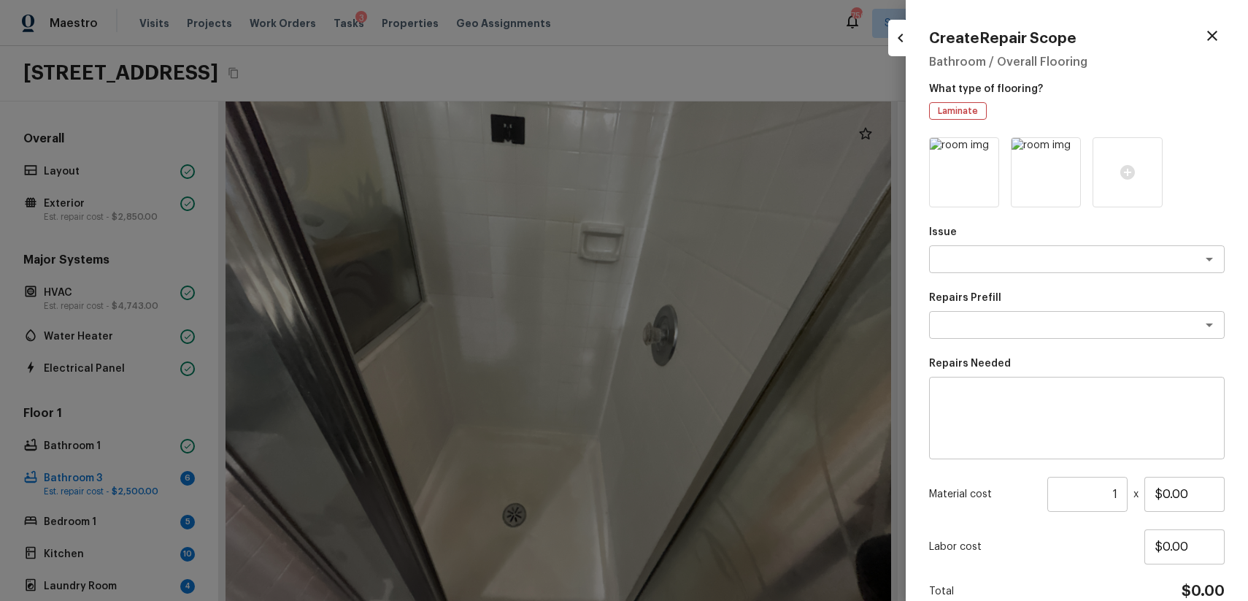
click at [1163, 145] on div at bounding box center [1128, 172] width 70 height 70
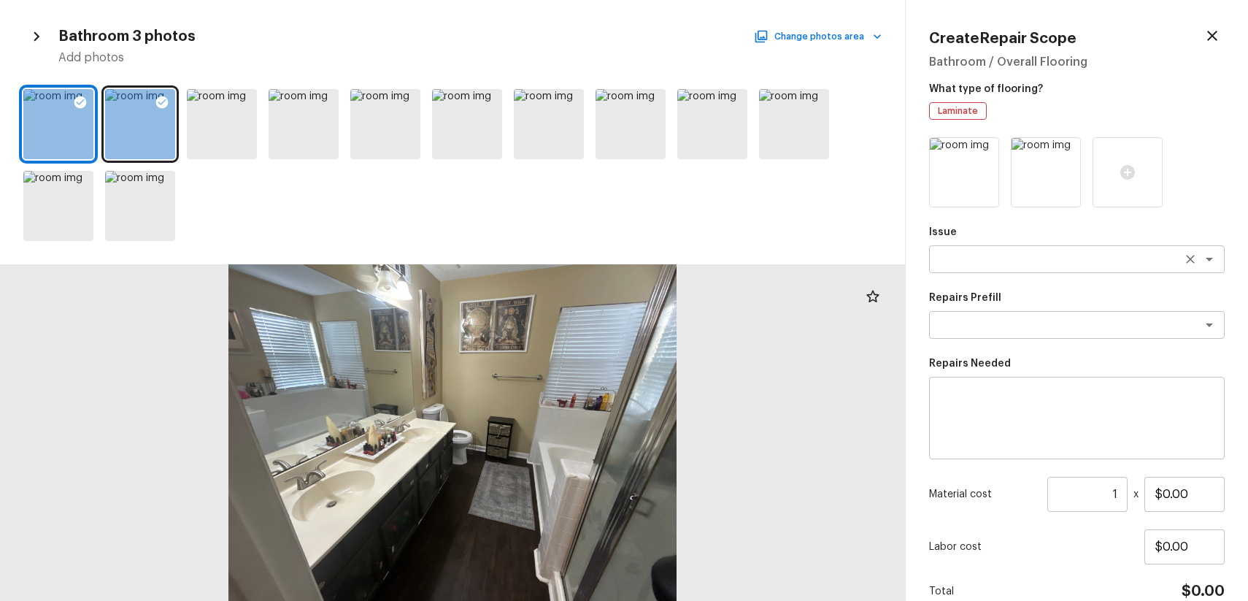
click at [996, 262] on textarea at bounding box center [1057, 259] width 242 height 15
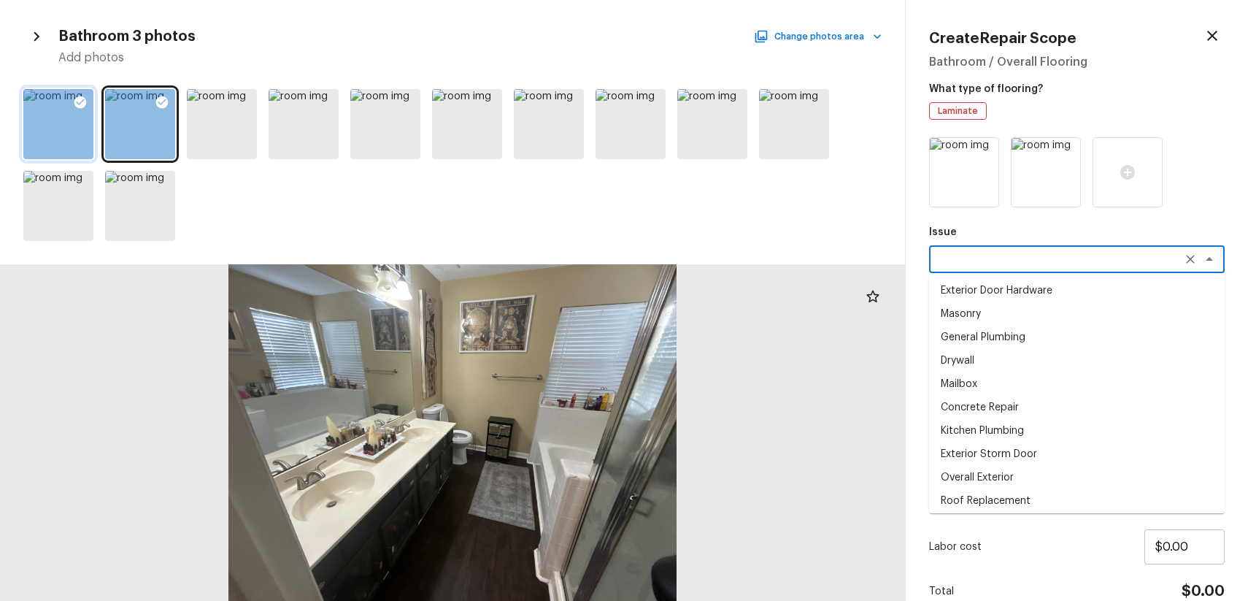
click at [92, 111] on div at bounding box center [80, 104] width 26 height 31
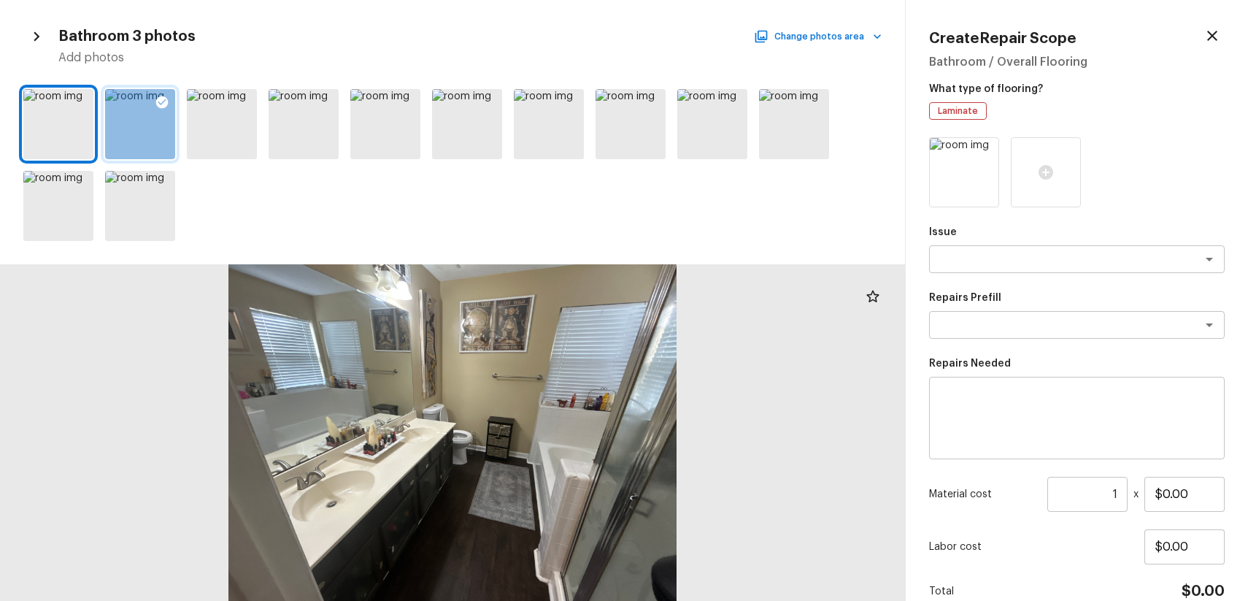
click at [154, 101] on div at bounding box center [162, 104] width 26 height 31
click at [653, 93] on div at bounding box center [652, 104] width 26 height 31
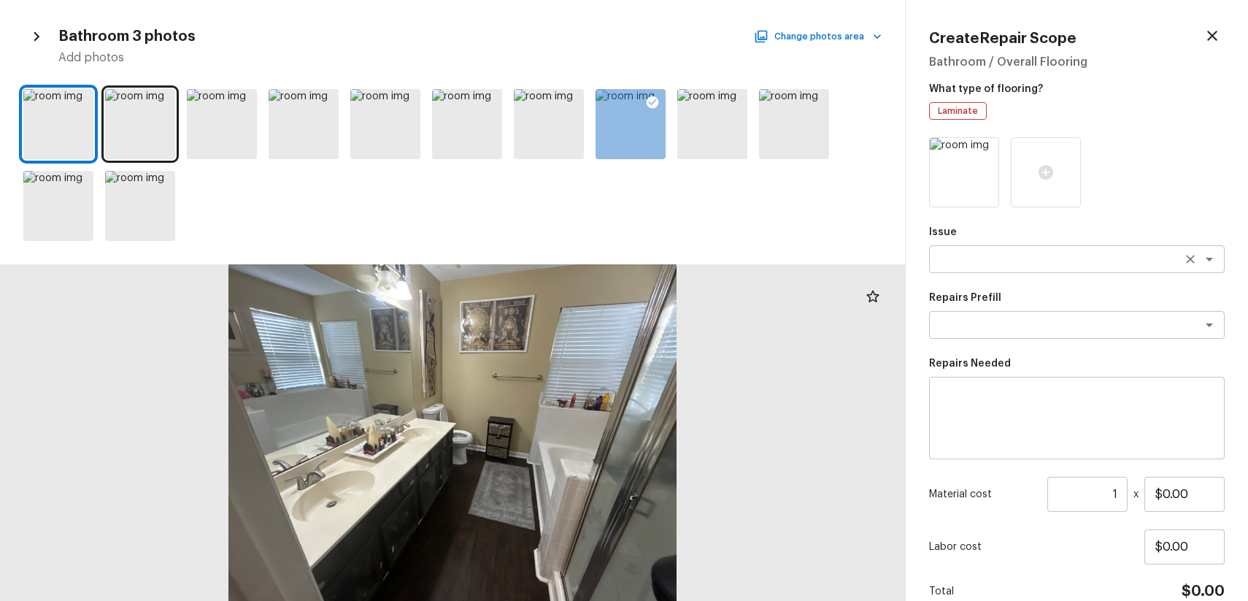
click at [982, 258] on textarea at bounding box center [1057, 259] width 242 height 15
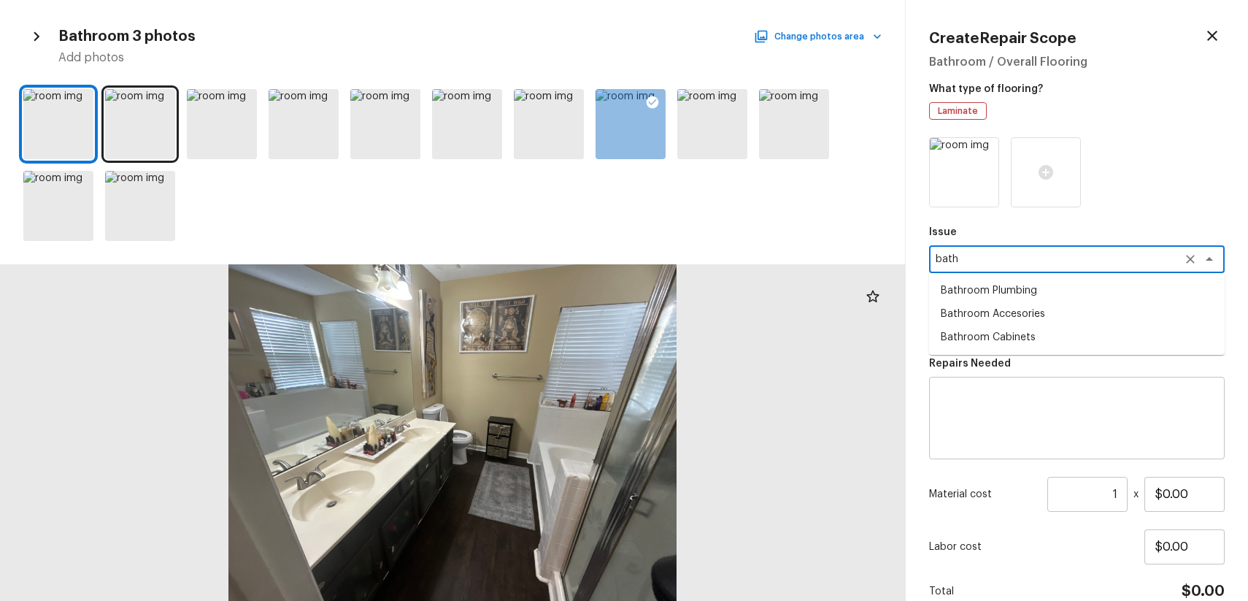
click at [1042, 285] on li "Bathroom Plumbing" at bounding box center [1077, 290] width 296 height 23
type textarea "Bathroom Plumbing"
click at [1006, 328] on textarea at bounding box center [1057, 325] width 242 height 15
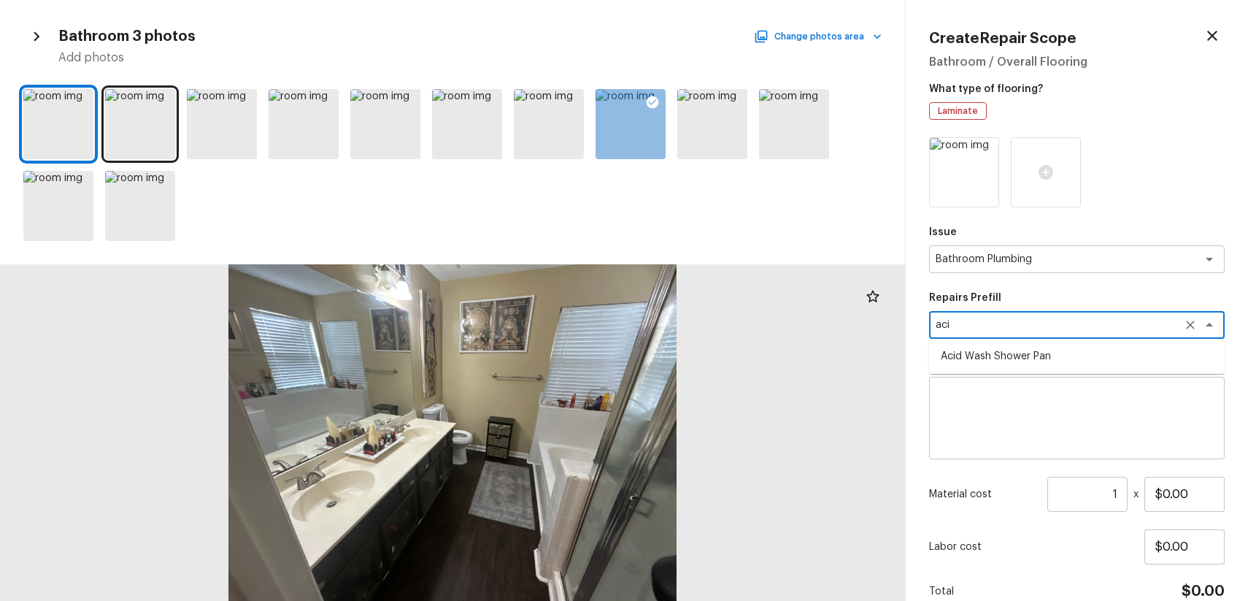
click at [1063, 366] on li "Acid Wash Shower Pan" at bounding box center [1077, 356] width 296 height 23
type textarea "Acid Wash Shower Pan"
type textarea "Prep and acid wash/deep clean the shower pan."
type input "$50.00"
type textarea "Acid Wash Shower Pan"
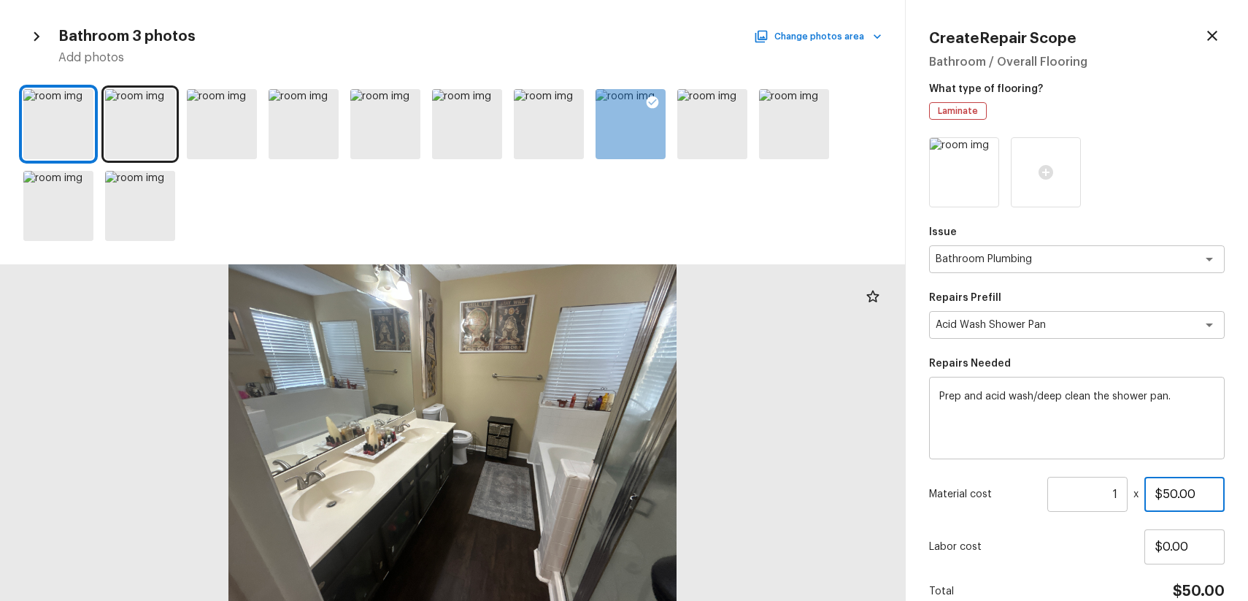
drag, startPoint x: 1166, startPoint y: 493, endPoint x: 1247, endPoint y: 505, distance: 82.7
click at [1247, 505] on div "Create Repair Scope Bathroom / Overall Flooring What type of flooring? Laminate…" at bounding box center [1077, 300] width 342 height 601
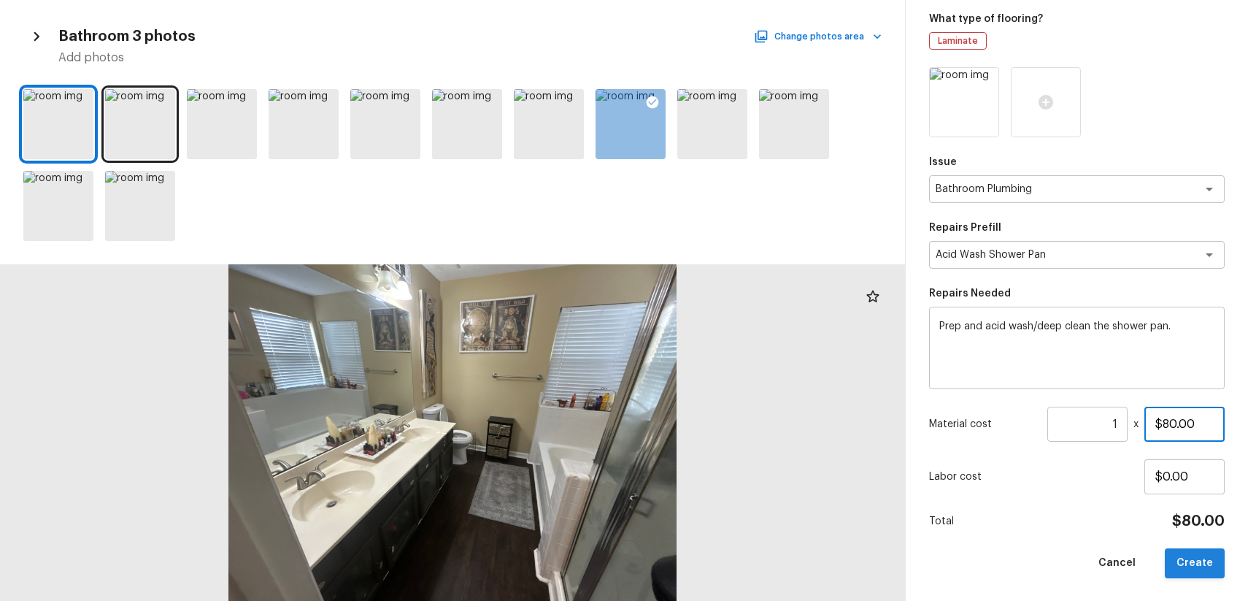
type input "$80.00"
click at [1197, 555] on button "Create" at bounding box center [1195, 563] width 60 height 30
type input "$0.00"
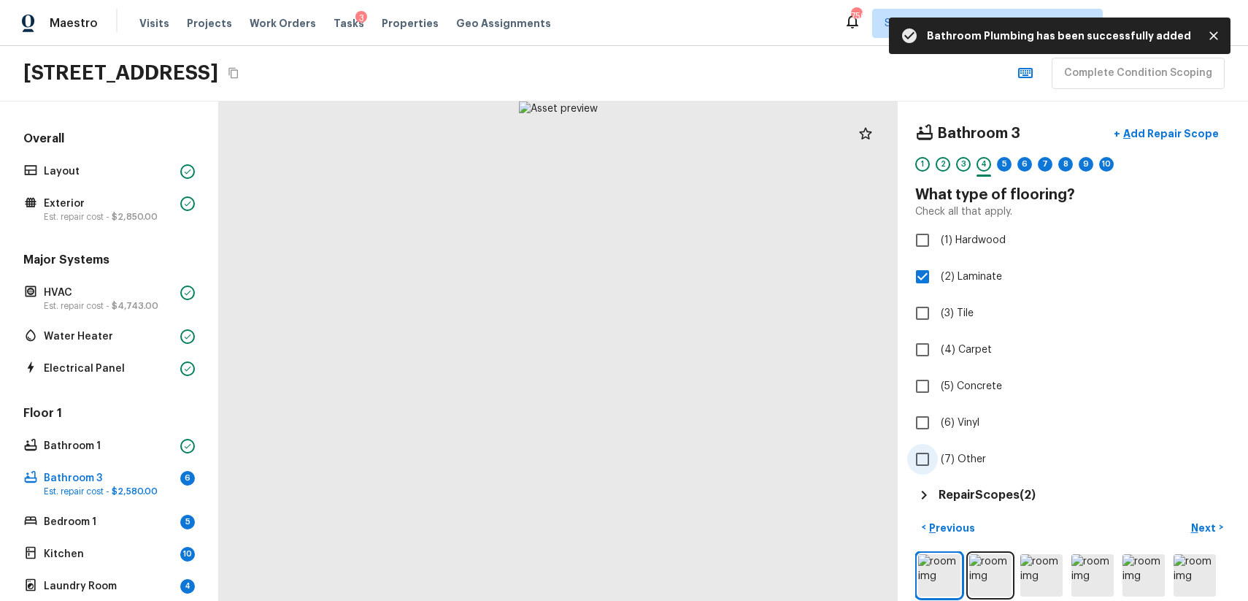
scroll to position [67, 0]
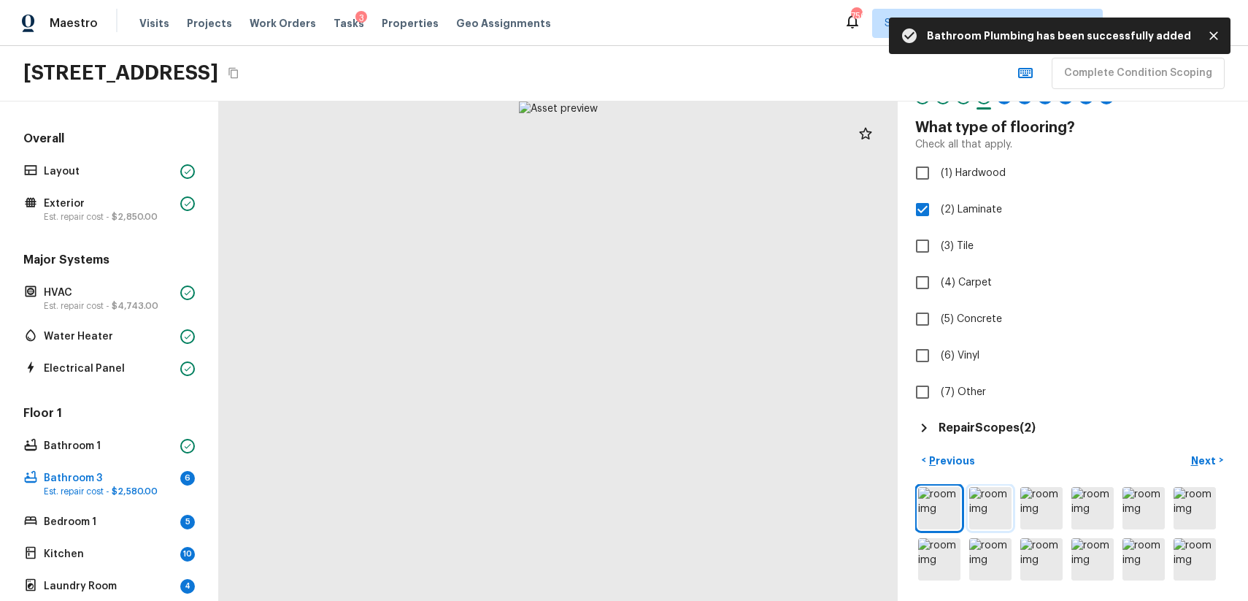
click at [986, 521] on img at bounding box center [990, 508] width 42 height 42
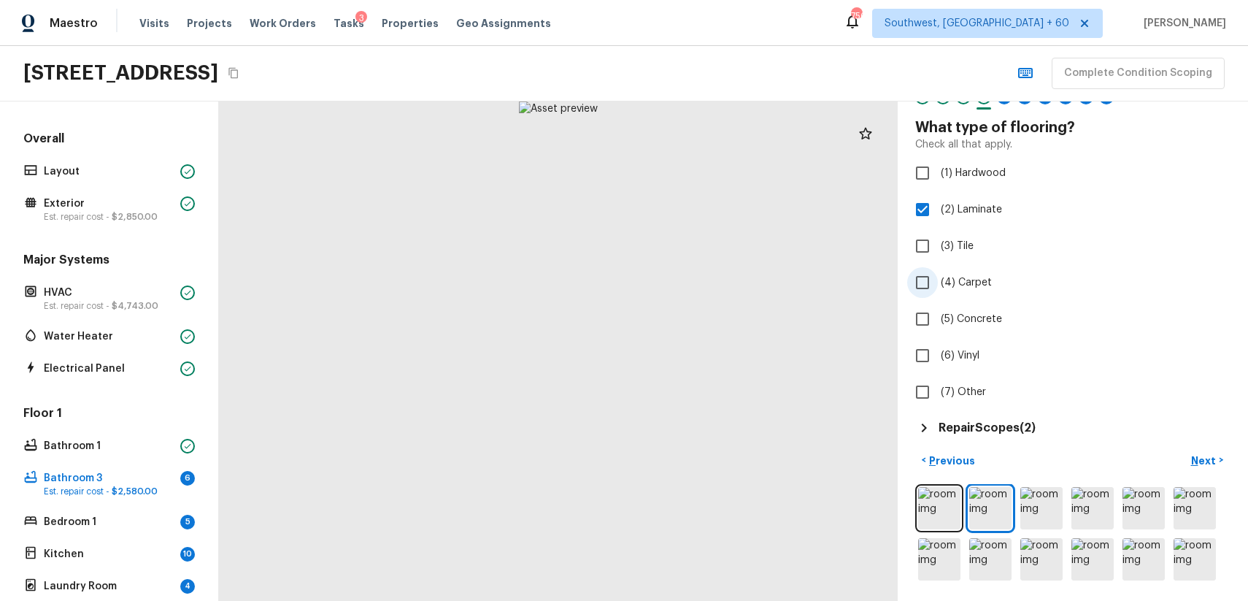
scroll to position [0, 0]
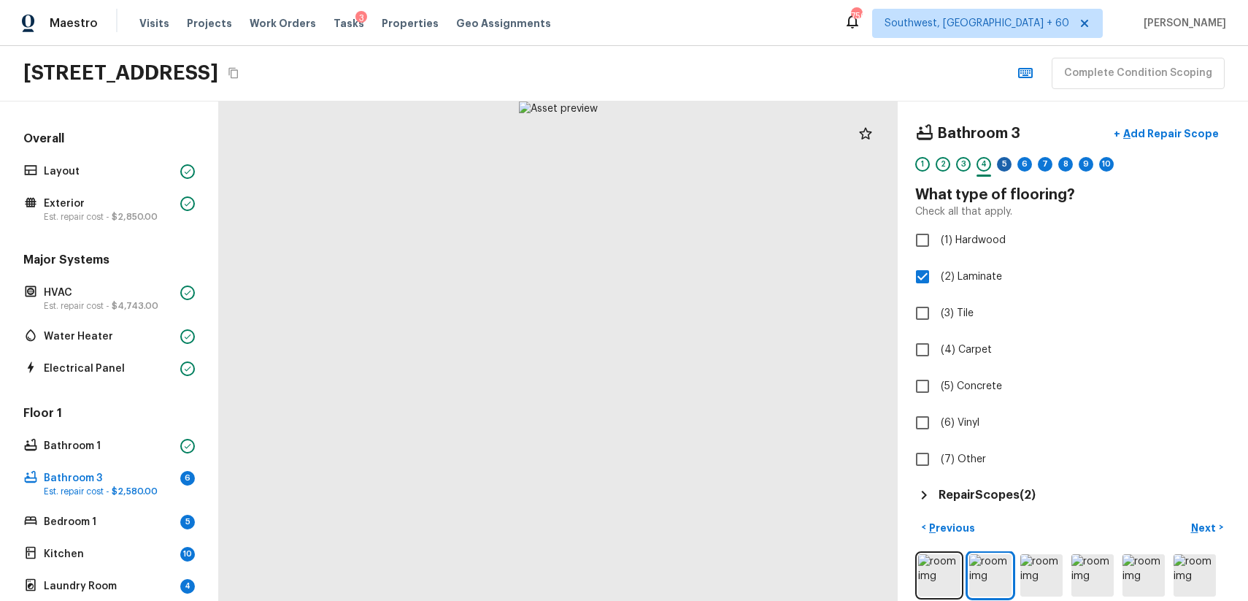
click at [1007, 158] on div "5" at bounding box center [1004, 164] width 15 height 15
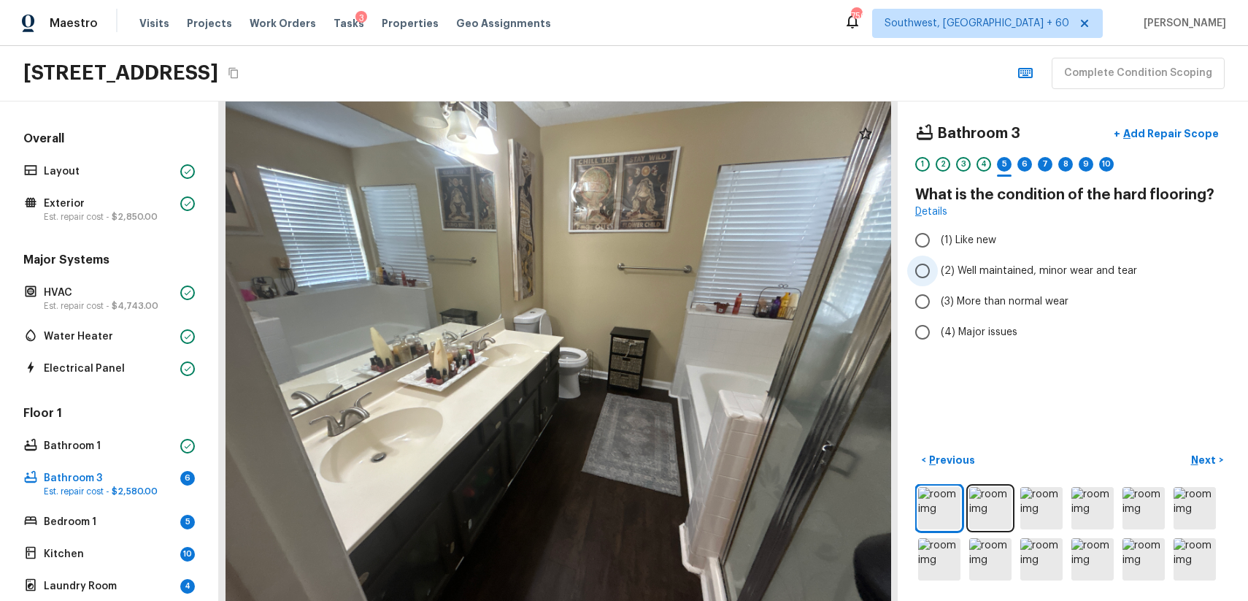
click at [1088, 266] on span "(2) Well maintained, minor wear and tear" at bounding box center [1039, 270] width 196 height 15
click at [938, 266] on input "(2) Well maintained, minor wear and tear" at bounding box center [922, 270] width 31 height 31
radio input "true"
click at [1045, 515] on img at bounding box center [1041, 508] width 42 height 42
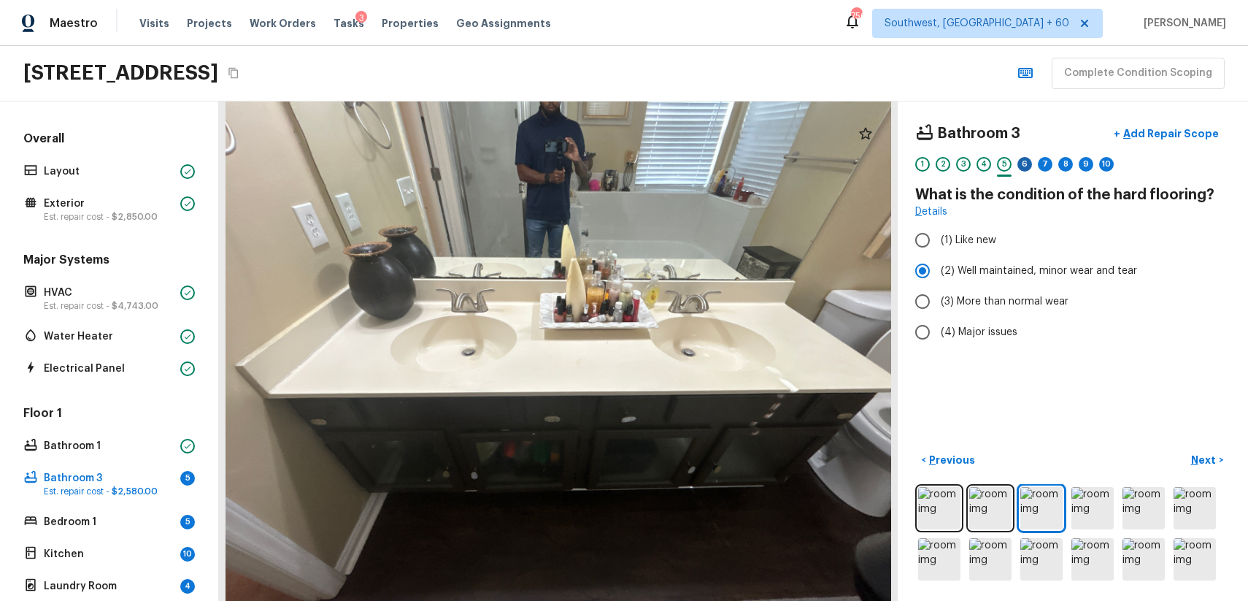
click at [1020, 169] on div "6" at bounding box center [1025, 164] width 15 height 15
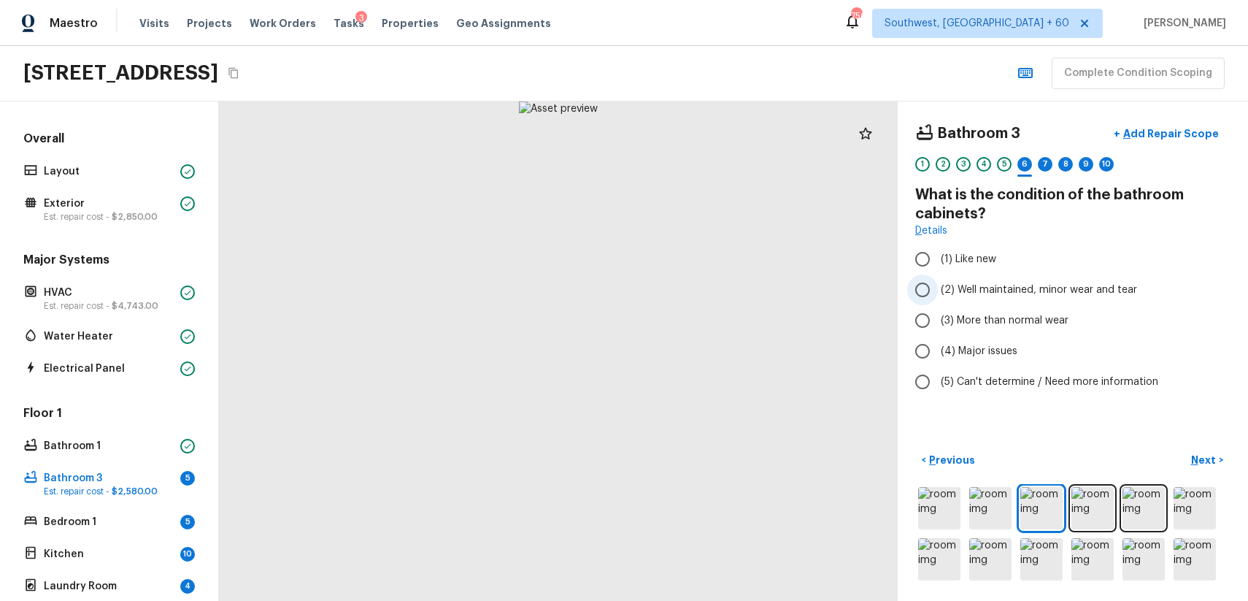
click at [1015, 296] on span "(2) Well maintained, minor wear and tear" at bounding box center [1039, 289] width 196 height 15
click at [938, 296] on input "(2) Well maintained, minor wear and tear" at bounding box center [922, 289] width 31 height 31
radio input "true"
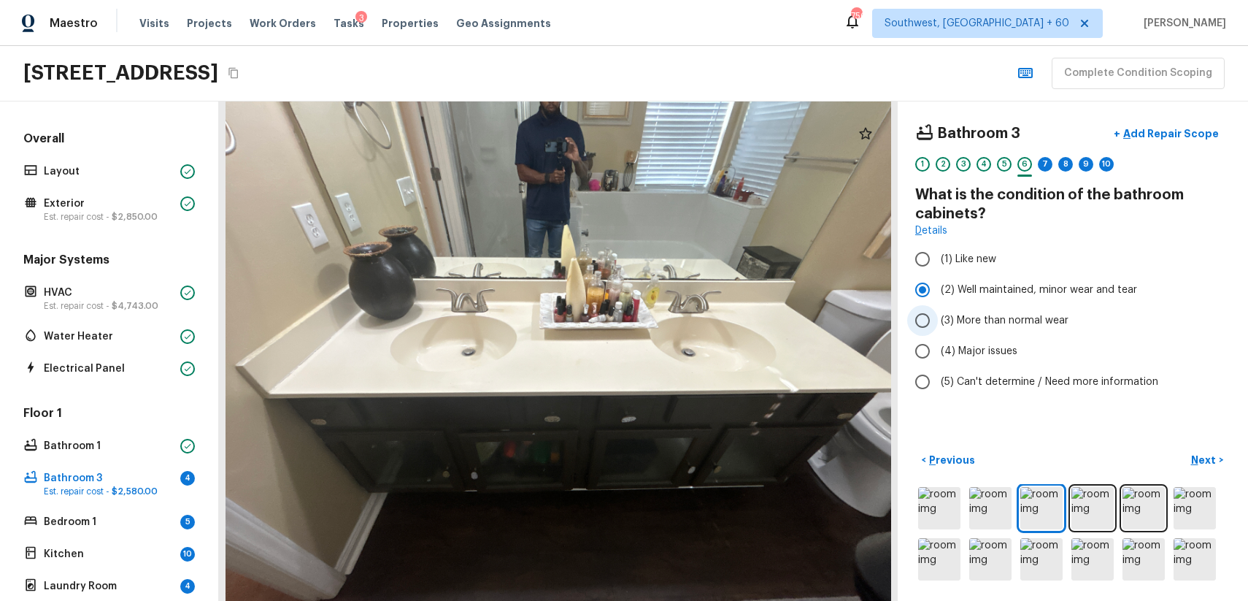
click at [991, 318] on span "(3) More than normal wear" at bounding box center [1005, 320] width 128 height 15
click at [938, 318] on input "(3) More than normal wear" at bounding box center [922, 320] width 31 height 31
radio input "true"
click at [1185, 139] on p "Add Repair Scope" at bounding box center [1169, 133] width 99 height 15
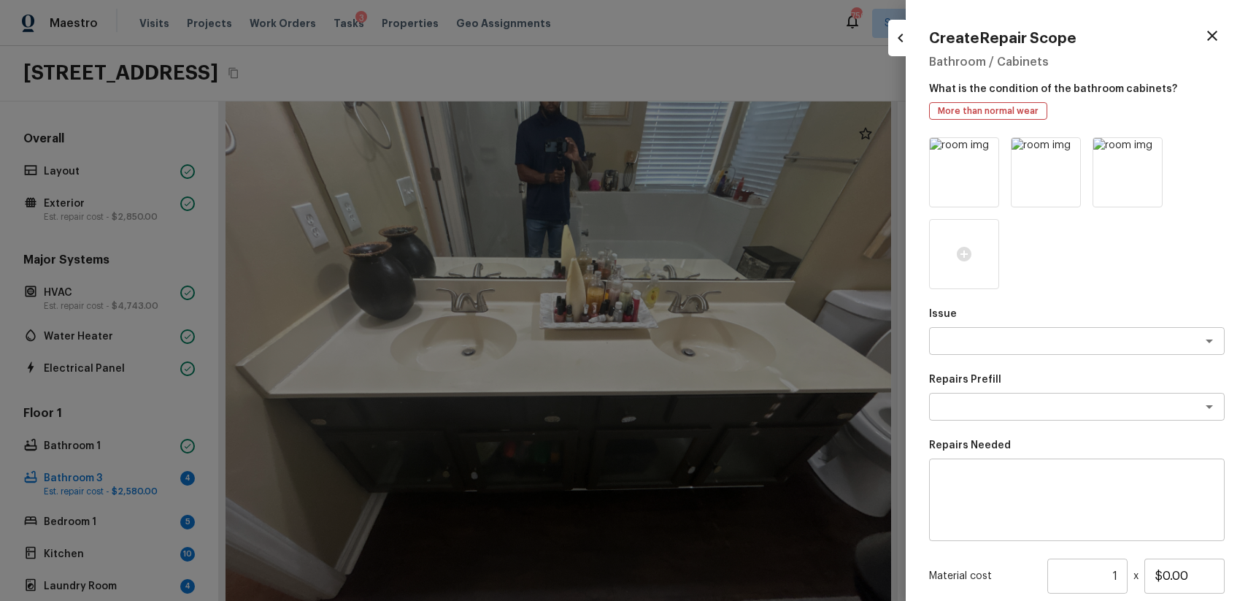
click at [987, 355] on div "Issue x ​ Repairs Prefill x ​ Repairs Needed x ​ Material cost 1 ​ x $0.00 Labo…" at bounding box center [1077, 433] width 296 height 593
click at [1020, 346] on textarea at bounding box center [1057, 341] width 242 height 15
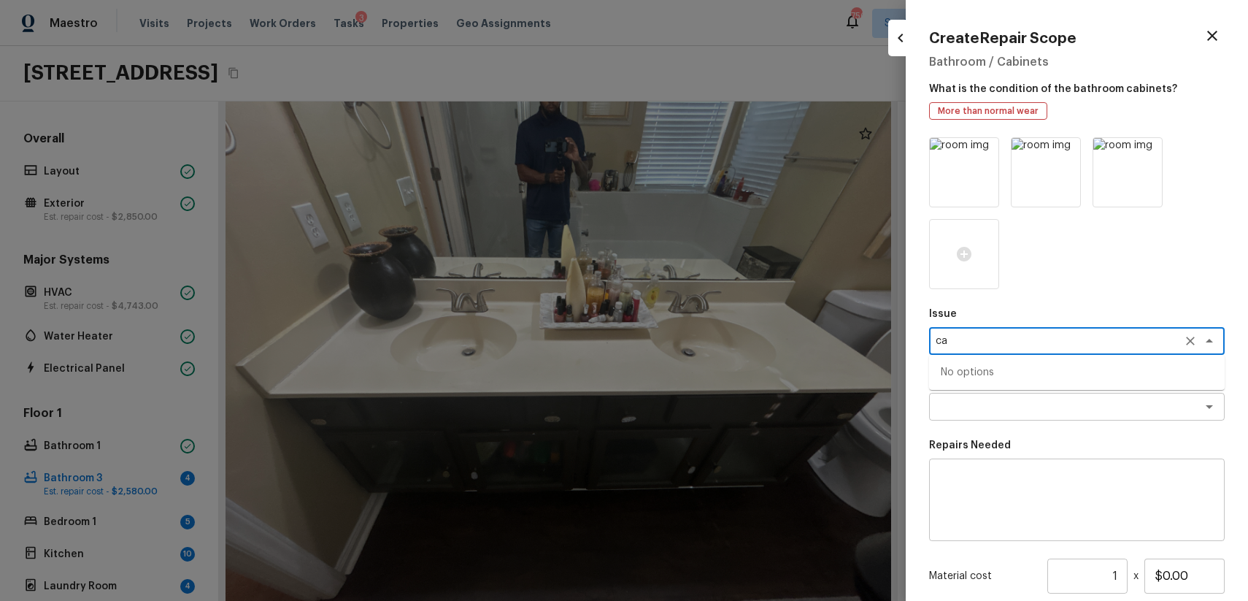
type textarea "c"
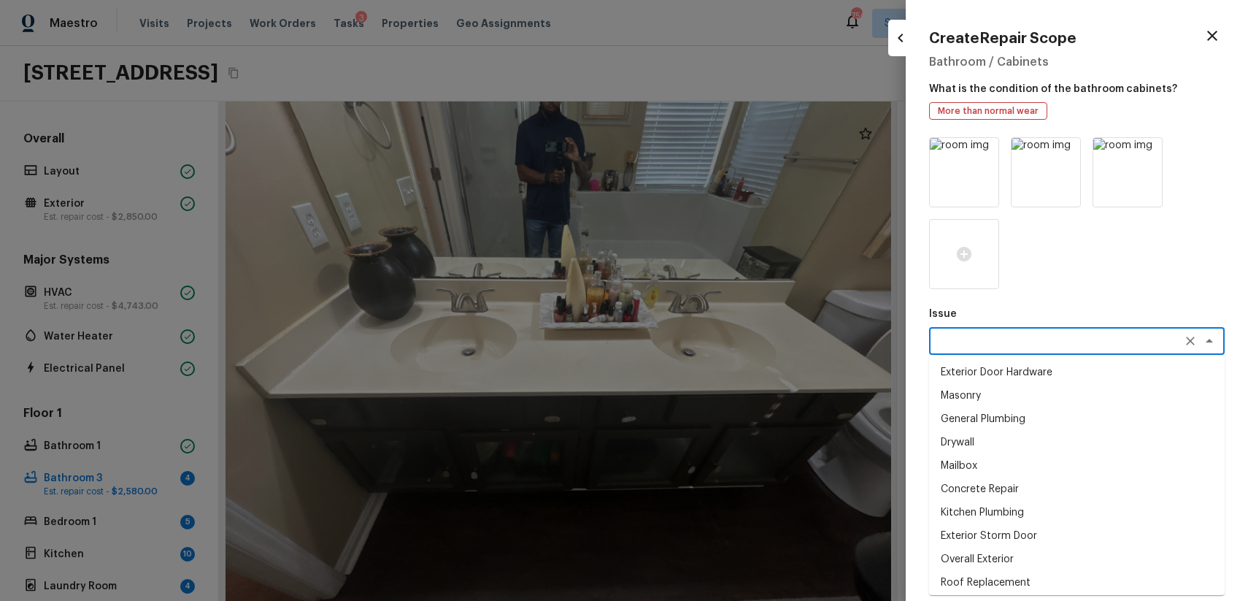
click at [1096, 282] on div at bounding box center [1077, 213] width 296 height 152
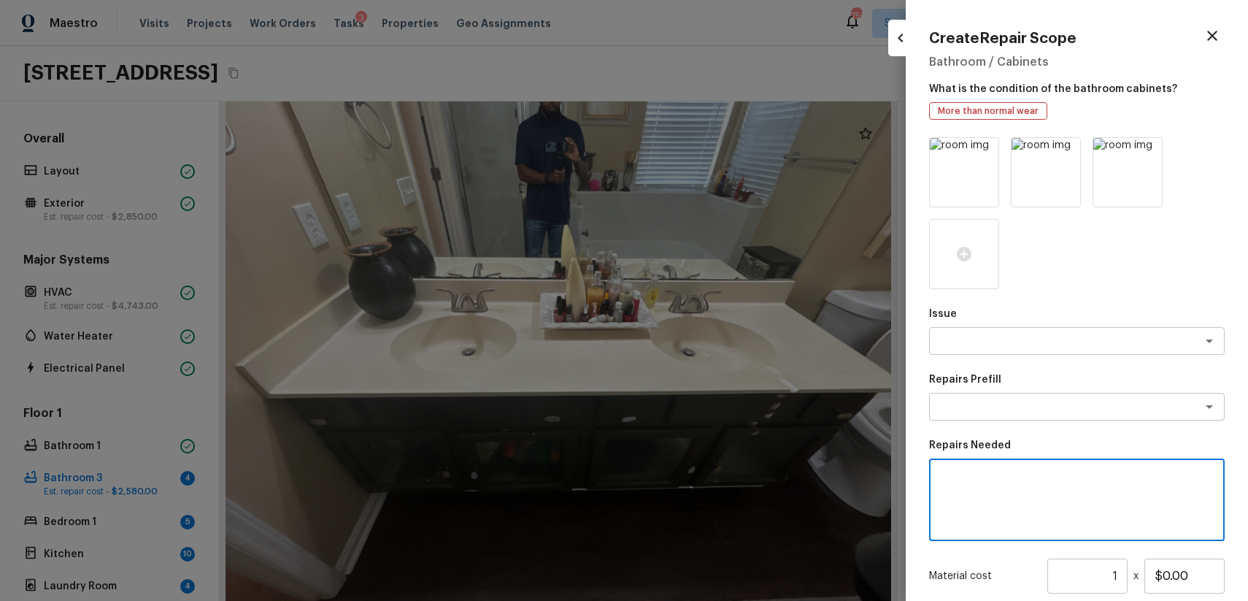
click at [1046, 472] on textarea at bounding box center [1076, 500] width 275 height 58
click at [955, 477] on textarea "reapint bathroom" at bounding box center [1076, 500] width 275 height 58
click at [1057, 472] on textarea "repaint bathroom" at bounding box center [1076, 500] width 275 height 58
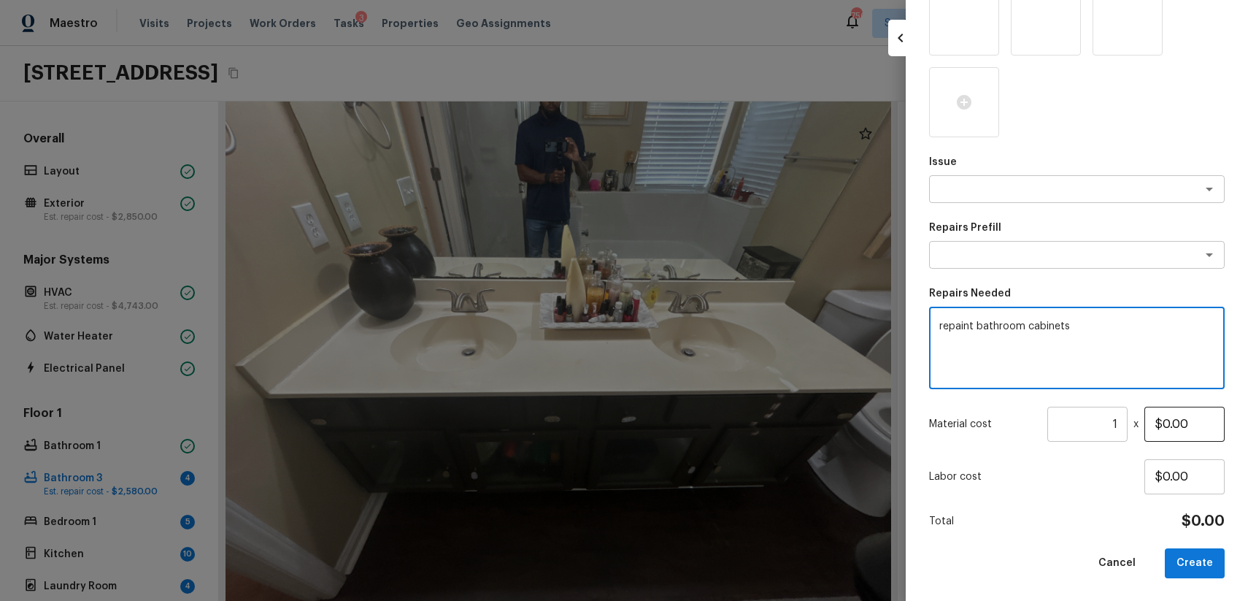
type textarea "repaint bathroom cabinets"
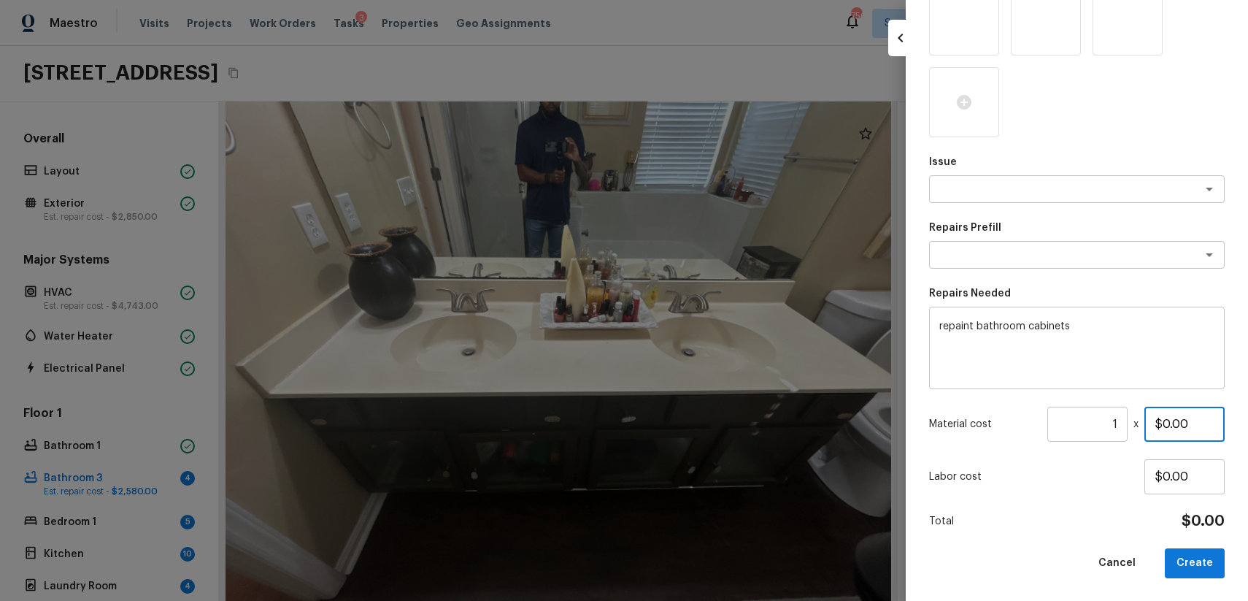
click at [1204, 424] on input "$0.00" at bounding box center [1185, 424] width 80 height 35
type input "$1,000.00"
click at [1193, 575] on button "Create" at bounding box center [1195, 563] width 60 height 30
type input "$0.00"
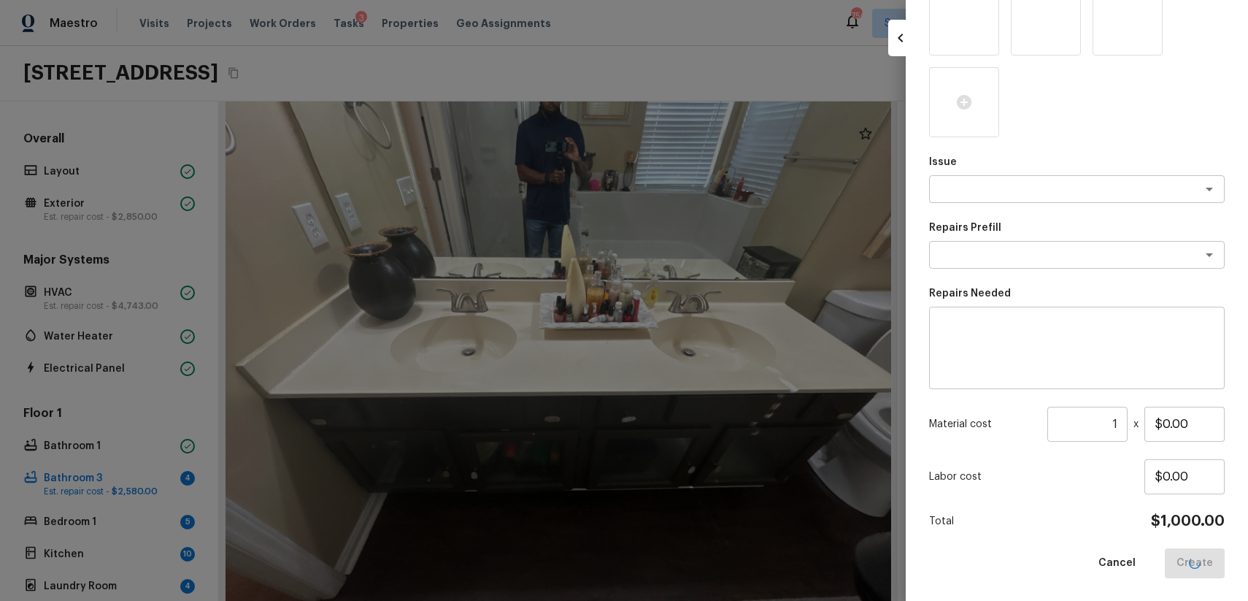
scroll to position [70, 0]
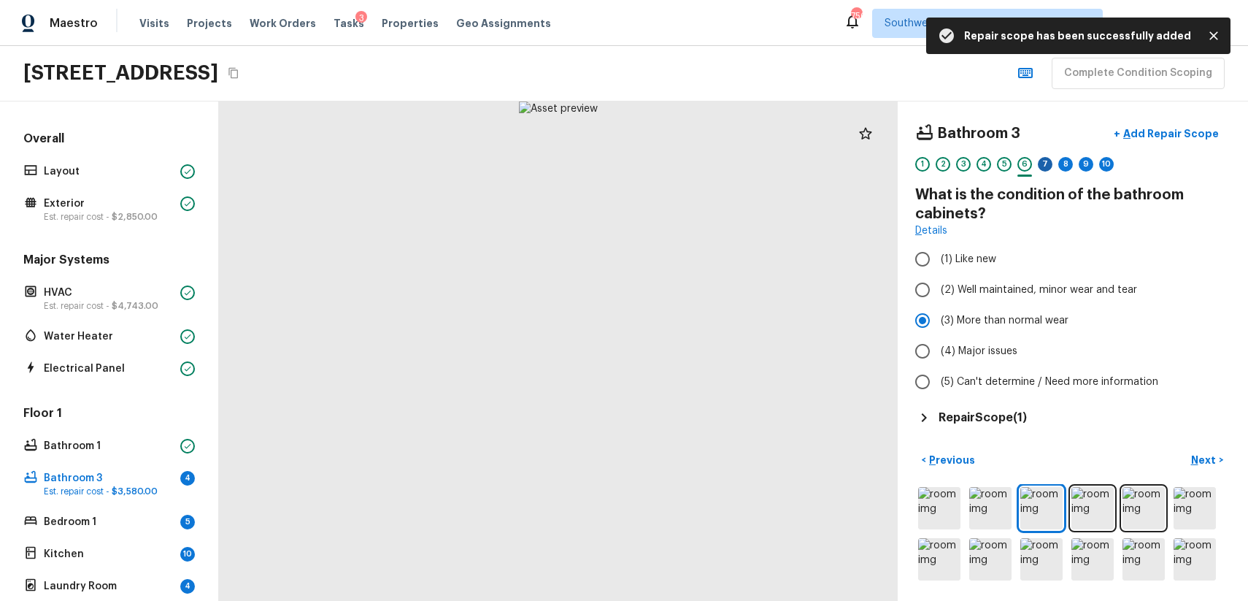
click at [1045, 169] on div "7" at bounding box center [1045, 164] width 15 height 15
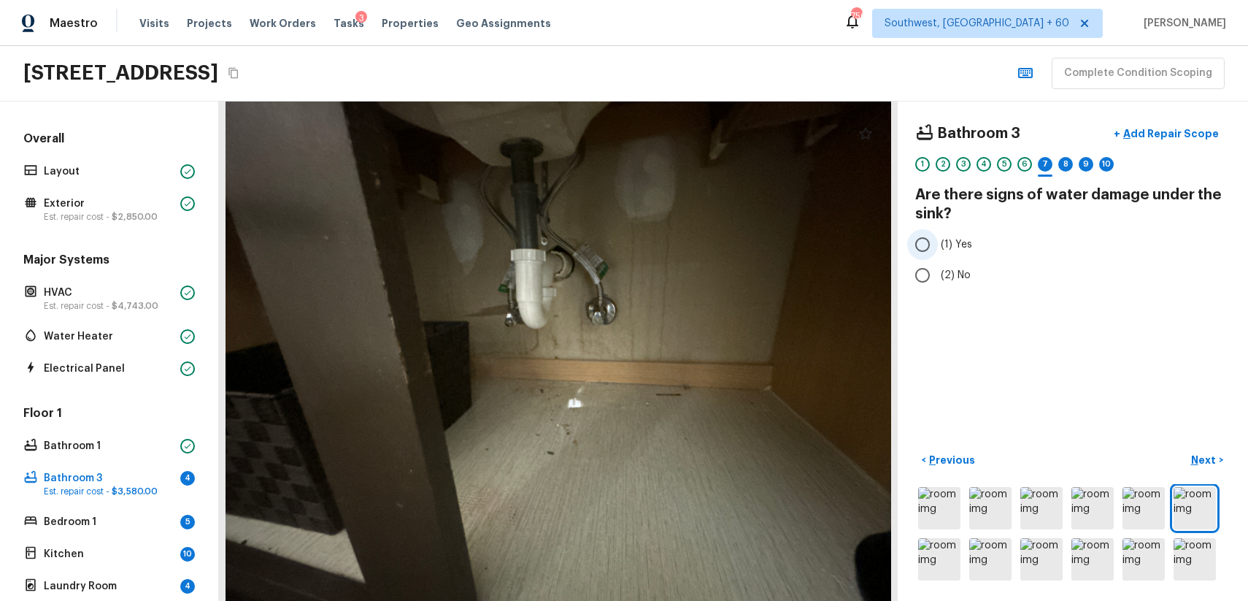
click at [955, 245] on span "(1) Yes" at bounding box center [956, 244] width 31 height 15
click at [938, 245] on input "(1) Yes" at bounding box center [922, 244] width 31 height 31
radio input "true"
click at [1072, 167] on div "8" at bounding box center [1065, 168] width 15 height 23
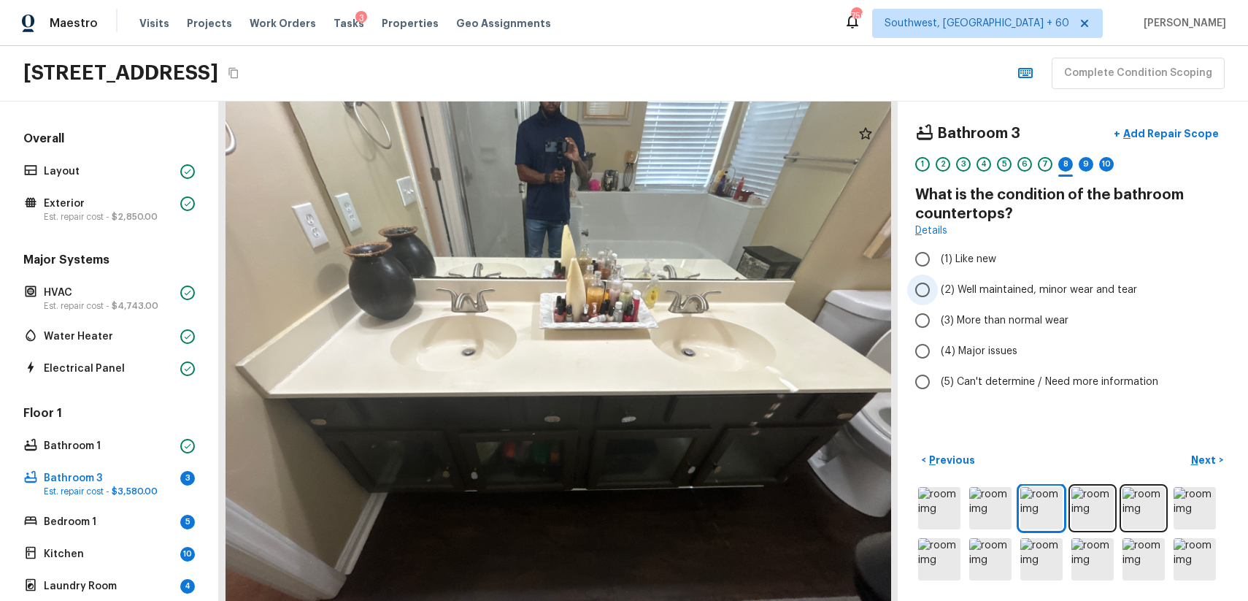
click at [1053, 299] on label "(2) Well maintained, minor wear and tear" at bounding box center [1063, 289] width 312 height 31
click at [938, 299] on input "(2) Well maintained, minor wear and tear" at bounding box center [922, 289] width 31 height 31
radio input "true"
click at [1085, 165] on div "9" at bounding box center [1086, 164] width 15 height 15
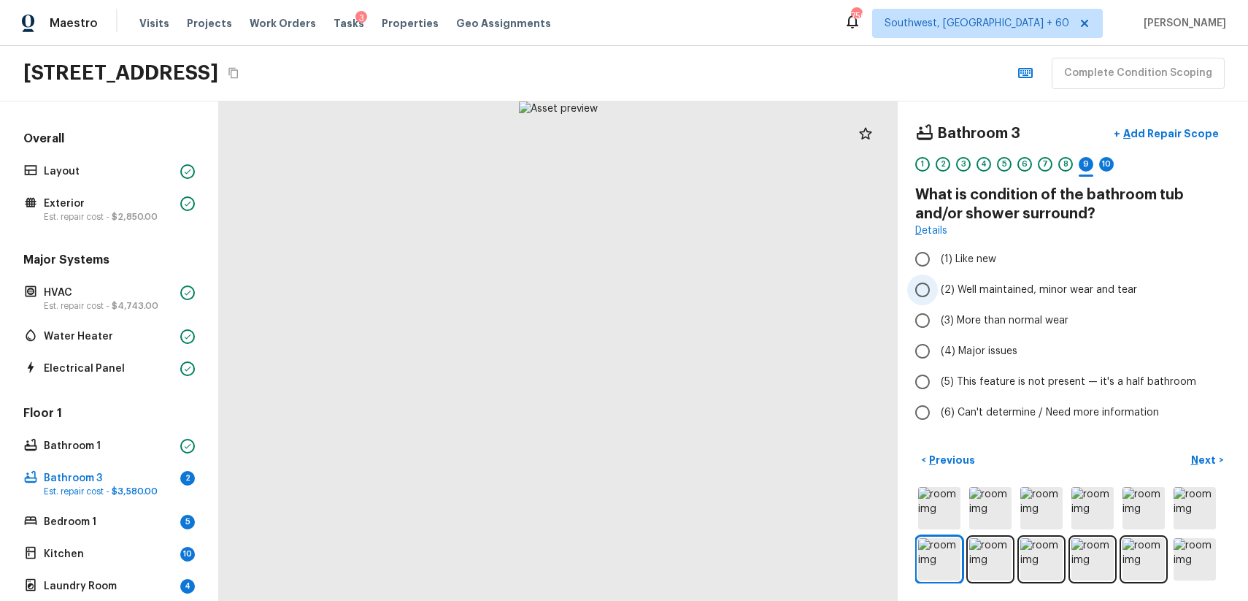
click at [1105, 283] on span "(2) Well maintained, minor wear and tear" at bounding box center [1039, 289] width 196 height 15
click at [938, 283] on input "(2) Well maintained, minor wear and tear" at bounding box center [922, 289] width 31 height 31
radio input "true"
click at [1103, 169] on div "10" at bounding box center [1106, 164] width 15 height 15
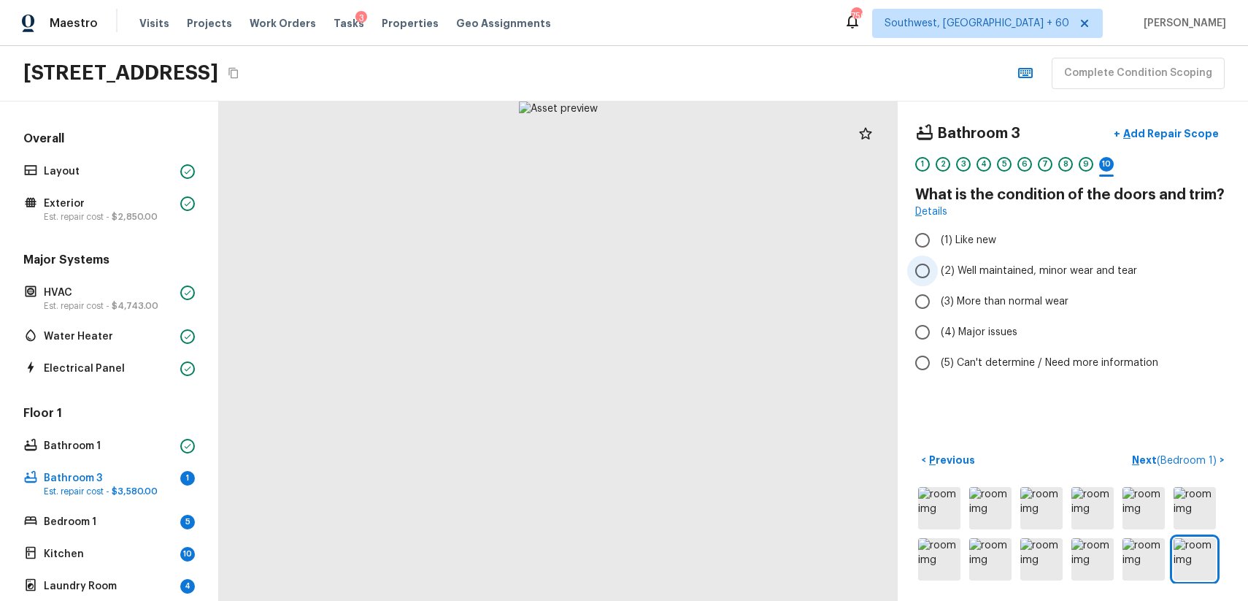
click at [1069, 271] on span "(2) Well maintained, minor wear and tear" at bounding box center [1039, 270] width 196 height 15
click at [938, 271] on input "(2) Well maintained, minor wear and tear" at bounding box center [922, 270] width 31 height 31
radio input "true"
click at [1187, 453] on p "Next ( Bedroom 1 )" at bounding box center [1176, 460] width 88 height 15
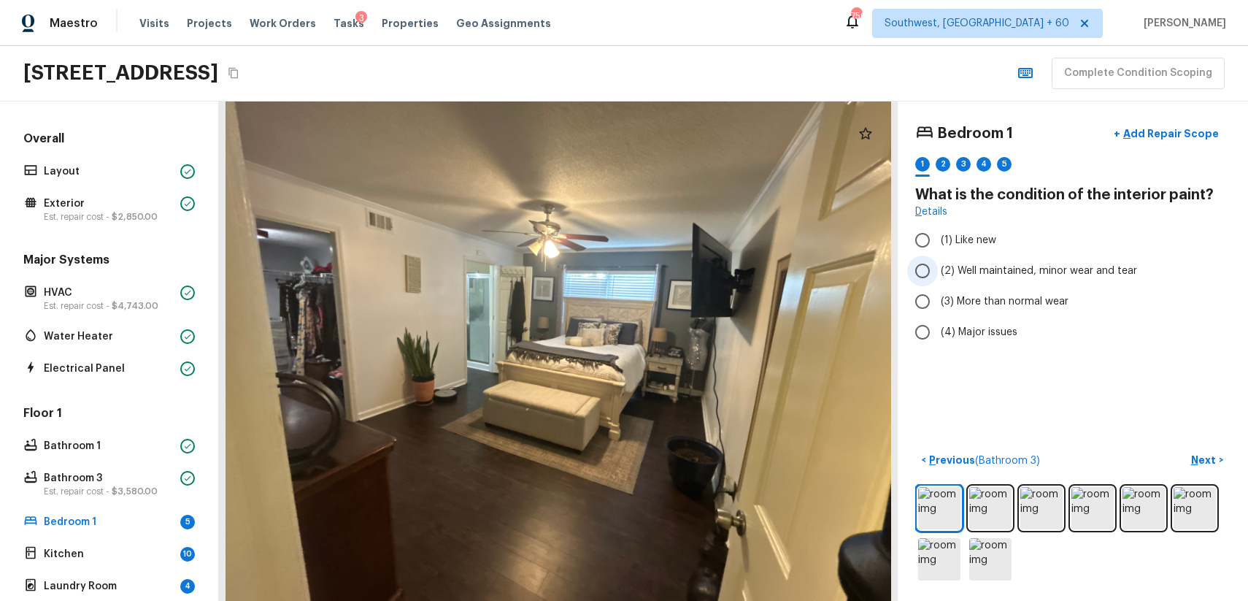
click at [978, 263] on span "(2) Well maintained, minor wear and tear" at bounding box center [1039, 270] width 196 height 15
click at [938, 263] on input "(2) Well maintained, minor wear and tear" at bounding box center [922, 270] width 31 height 31
radio input "true"
click at [1215, 462] on p "Next" at bounding box center [1205, 460] width 28 height 15
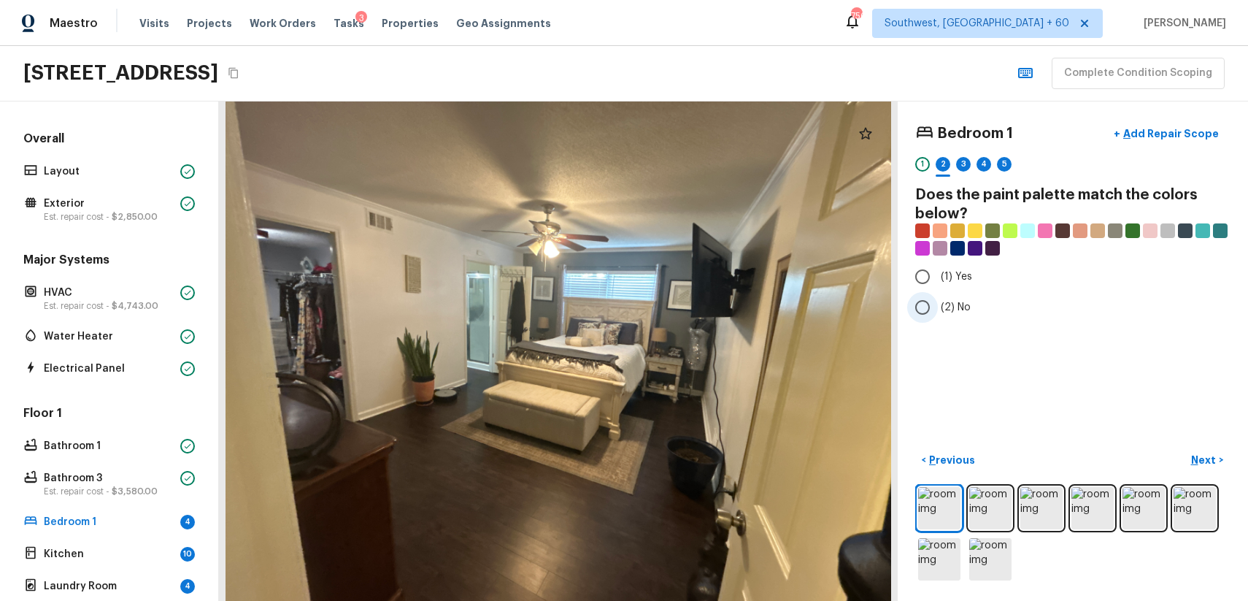
click at [951, 301] on span "(2) No" at bounding box center [956, 307] width 30 height 15
click at [938, 301] on input "(2) No" at bounding box center [922, 307] width 31 height 31
radio input "true"
click at [1190, 450] on button "Next >" at bounding box center [1207, 460] width 47 height 24
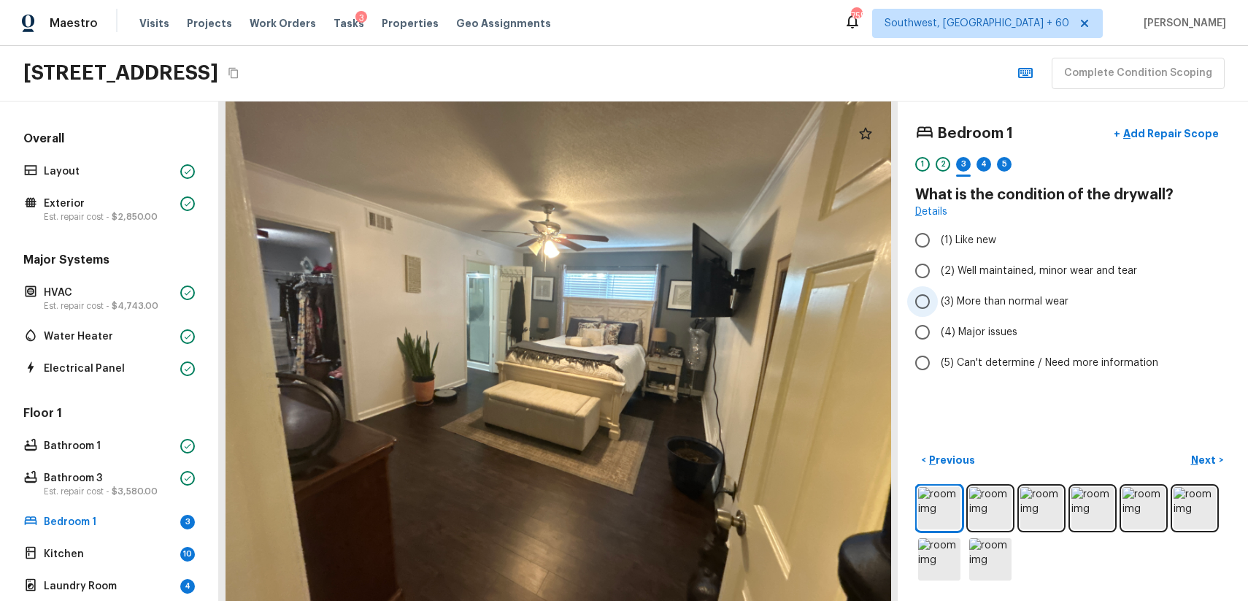
click at [986, 296] on span "(3) More than normal wear" at bounding box center [1005, 301] width 128 height 15
click at [938, 296] on input "(3) More than normal wear" at bounding box center [922, 301] width 31 height 31
radio input "true"
click at [983, 272] on span "(2) Well maintained, minor wear and tear" at bounding box center [1039, 270] width 196 height 15
click at [938, 272] on input "(2) Well maintained, minor wear and tear" at bounding box center [922, 270] width 31 height 31
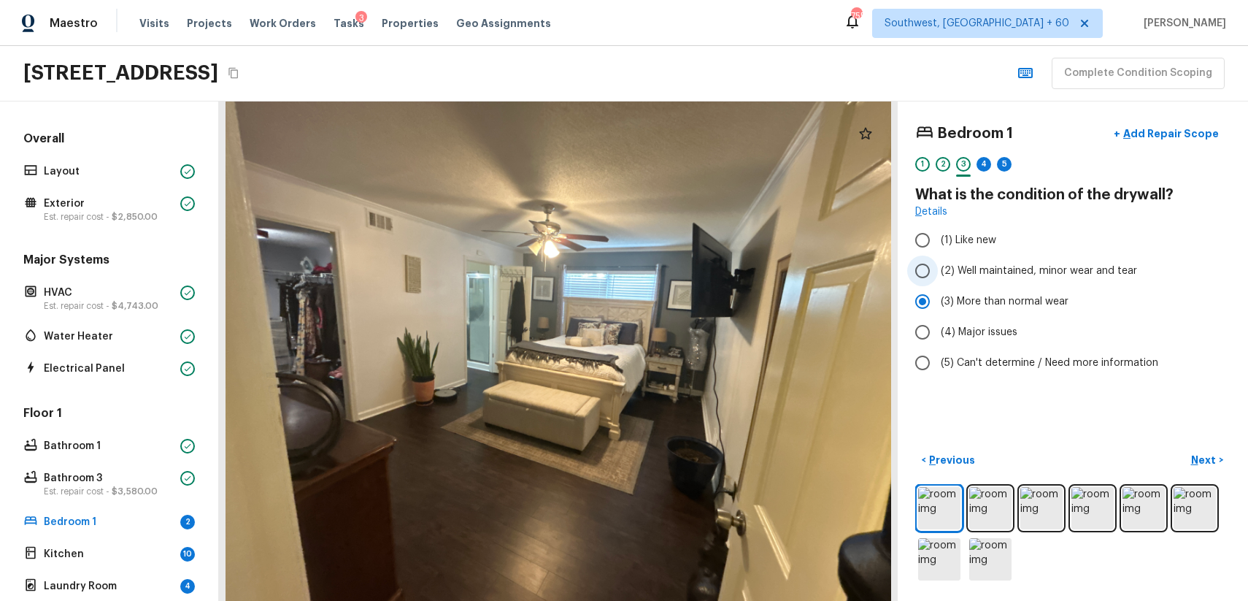
radio input "true"
click at [940, 163] on div "2" at bounding box center [943, 164] width 15 height 15
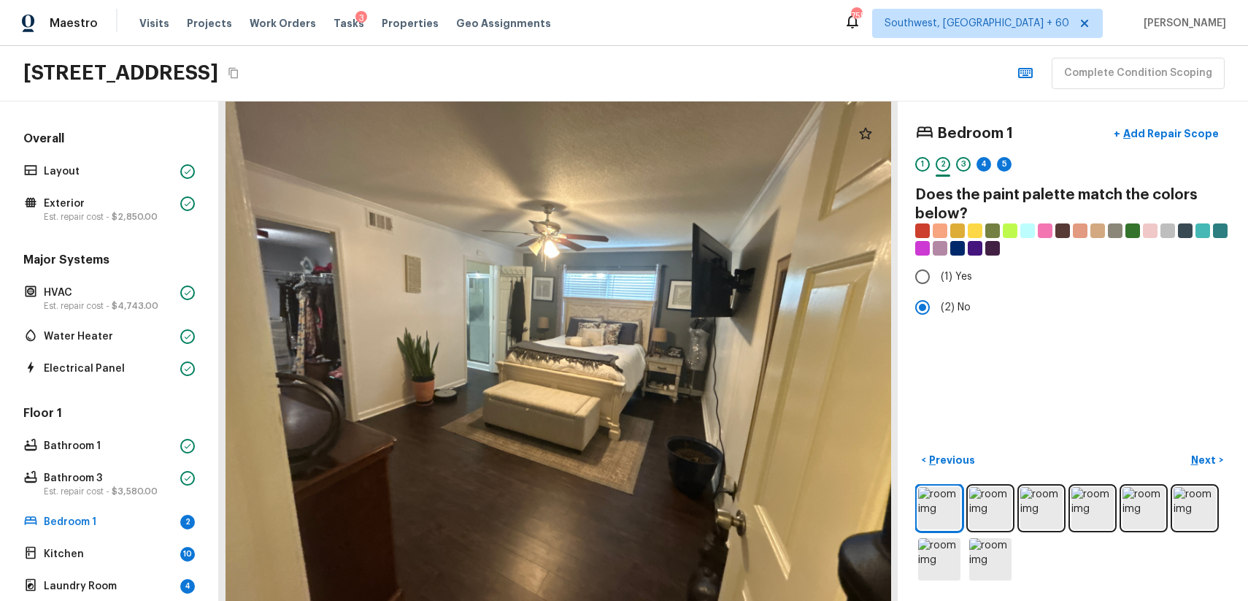
click at [910, 169] on div "Bedroom 1 + Add Repair Scope 1 2 3 4 5 Does the paint palette match the colors …" at bounding box center [1073, 350] width 350 height 499
click at [961, 161] on div "3" at bounding box center [963, 164] width 15 height 15
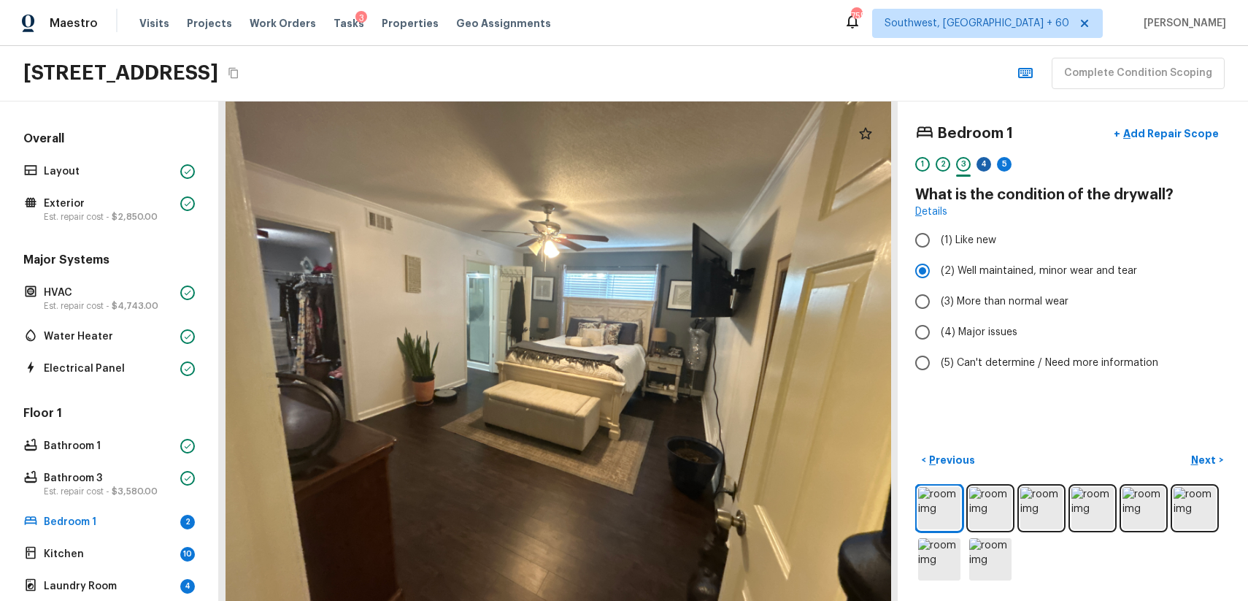
click at [990, 163] on div "4" at bounding box center [984, 164] width 15 height 15
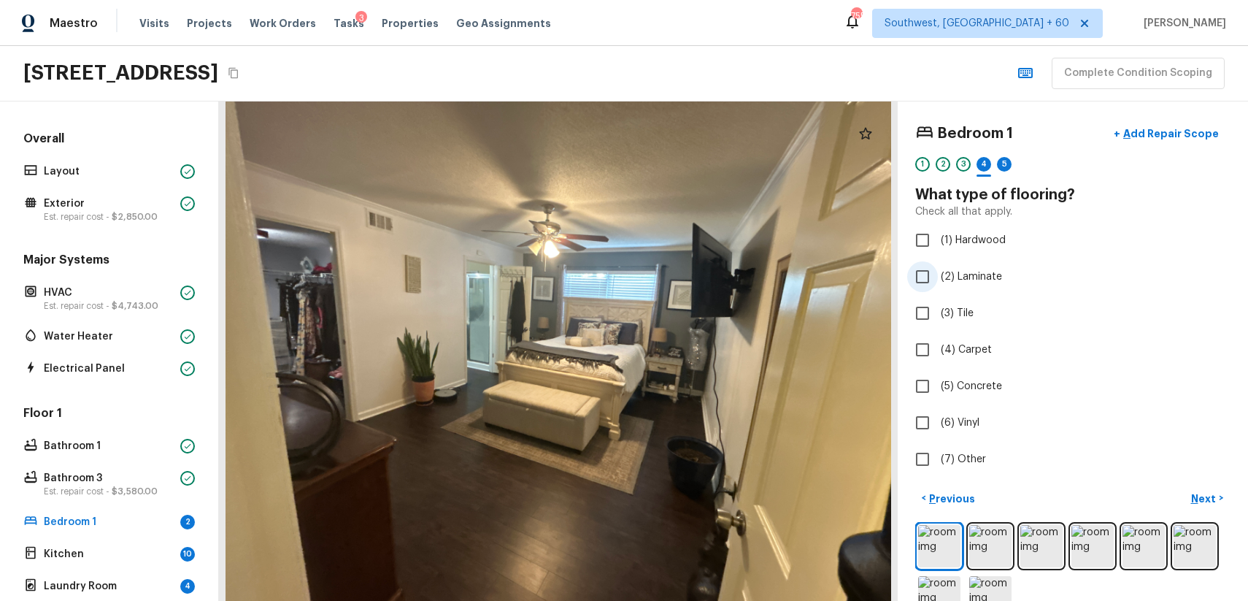
click at [969, 277] on span "(2) Laminate" at bounding box center [971, 276] width 61 height 15
click at [938, 277] on input "(2) Laminate" at bounding box center [922, 276] width 31 height 31
checkbox input "true"
click at [1001, 161] on div "5" at bounding box center [1004, 164] width 15 height 15
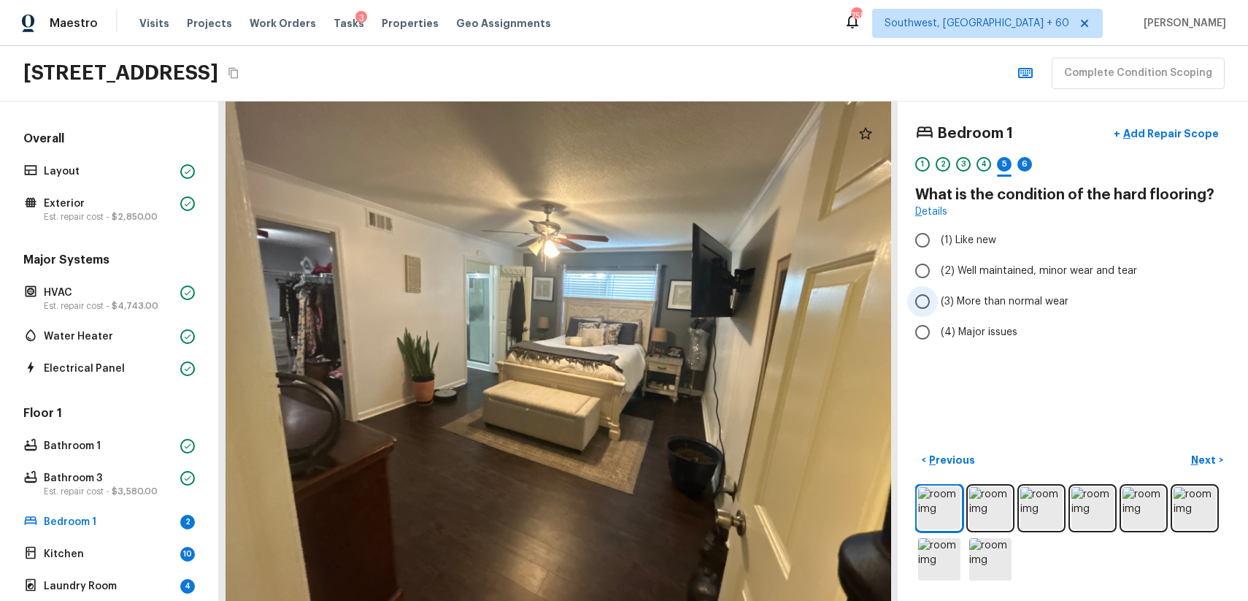
click at [1057, 299] on span "(3) More than normal wear" at bounding box center [1005, 301] width 128 height 15
click at [938, 299] on input "(3) More than normal wear" at bounding box center [922, 301] width 31 height 31
radio input "true"
click at [1156, 131] on p "Add Repair Scope" at bounding box center [1169, 133] width 99 height 15
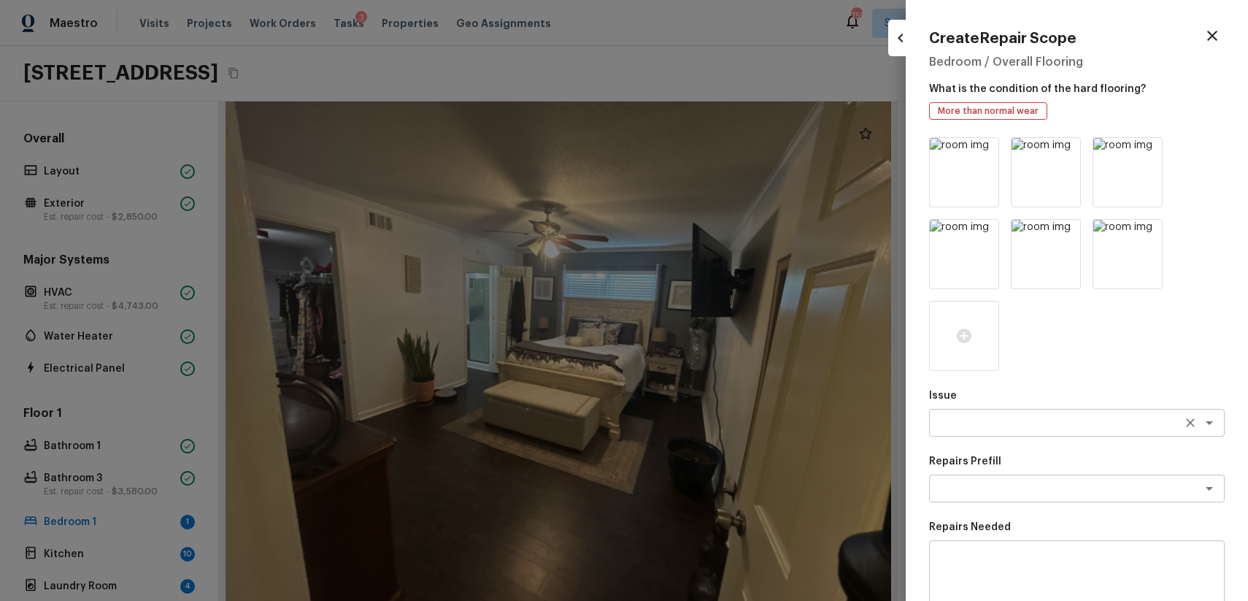
click at [1021, 419] on textarea at bounding box center [1057, 422] width 242 height 15
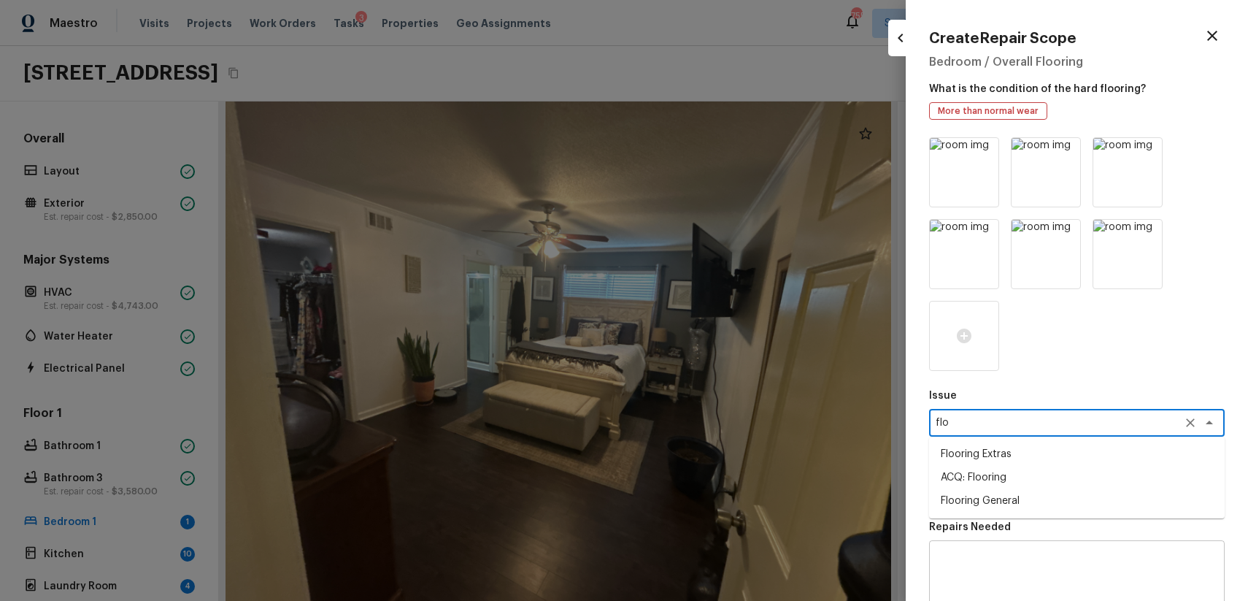
click at [1021, 448] on li "Flooring Extras" at bounding box center [1077, 453] width 296 height 23
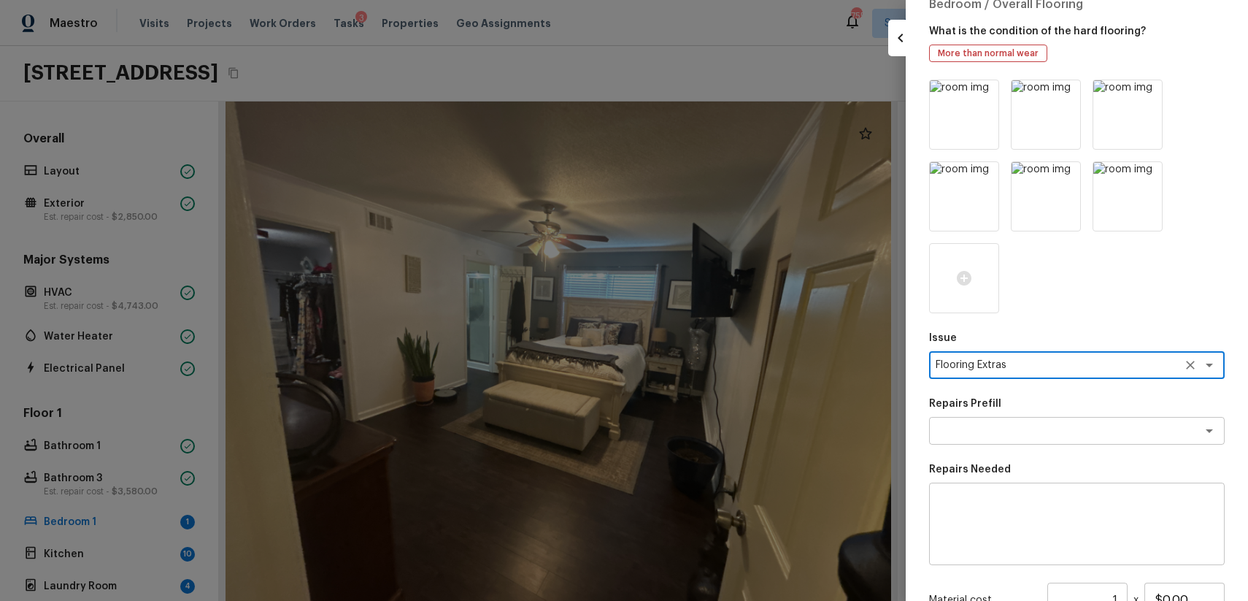
scroll to position [196, 0]
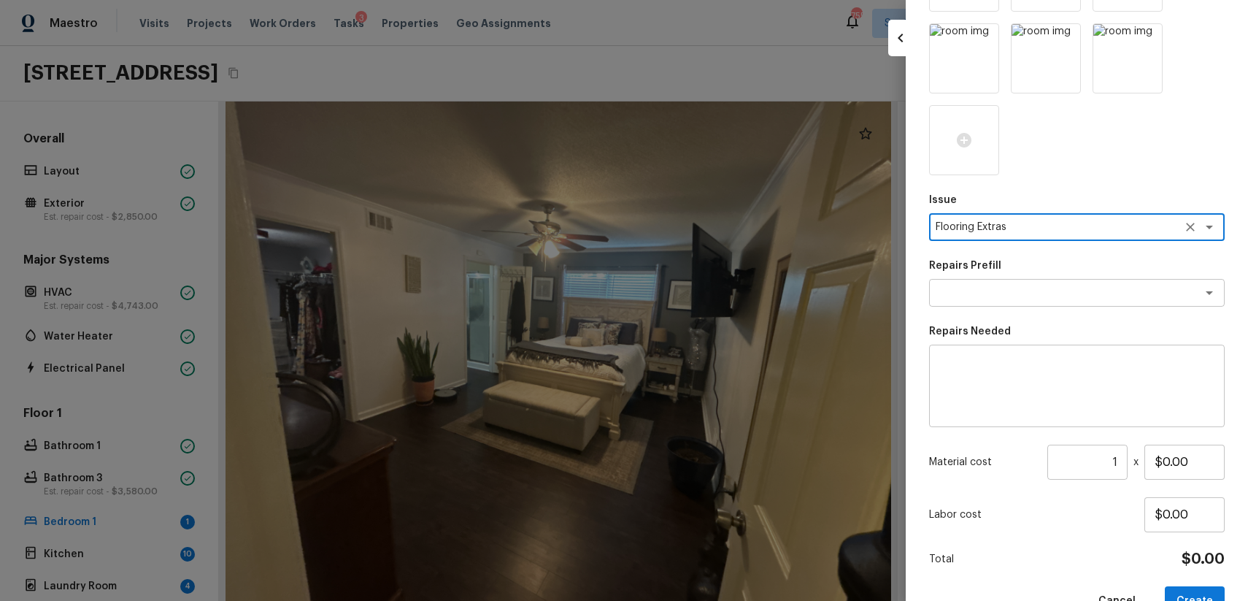
type textarea "Flooring Extras"
click at [1023, 415] on div "x ​" at bounding box center [1077, 386] width 296 height 82
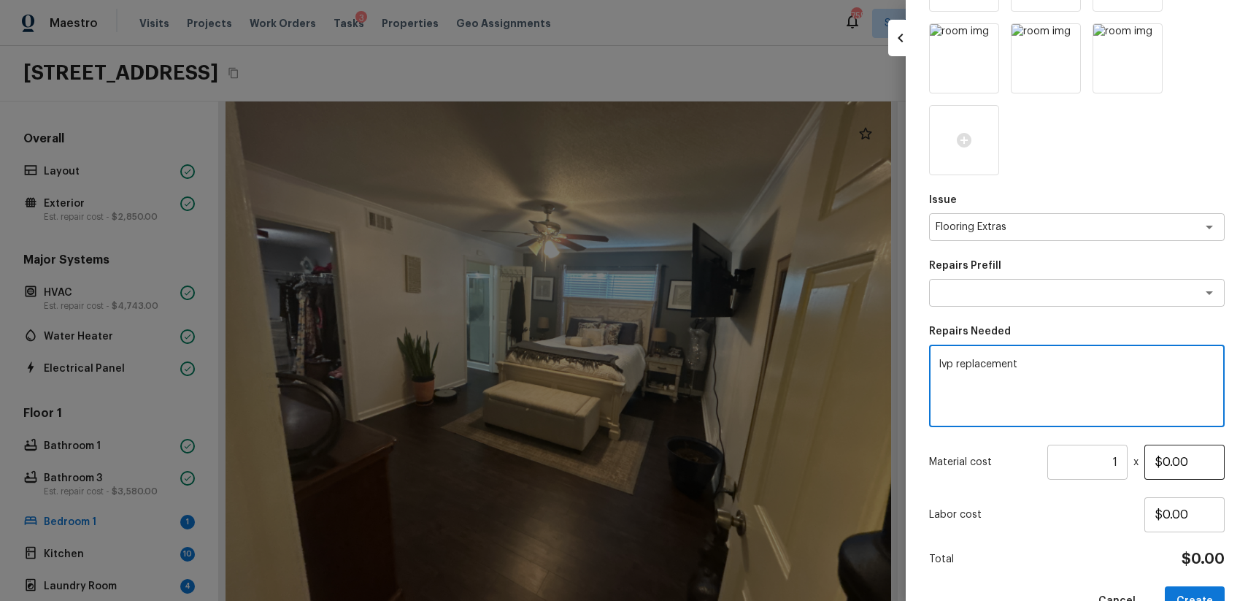
type textarea "lvp replacement"
click at [1164, 460] on input "$0.00" at bounding box center [1185, 462] width 80 height 35
click at [1118, 464] on input "1" at bounding box center [1087, 462] width 80 height 35
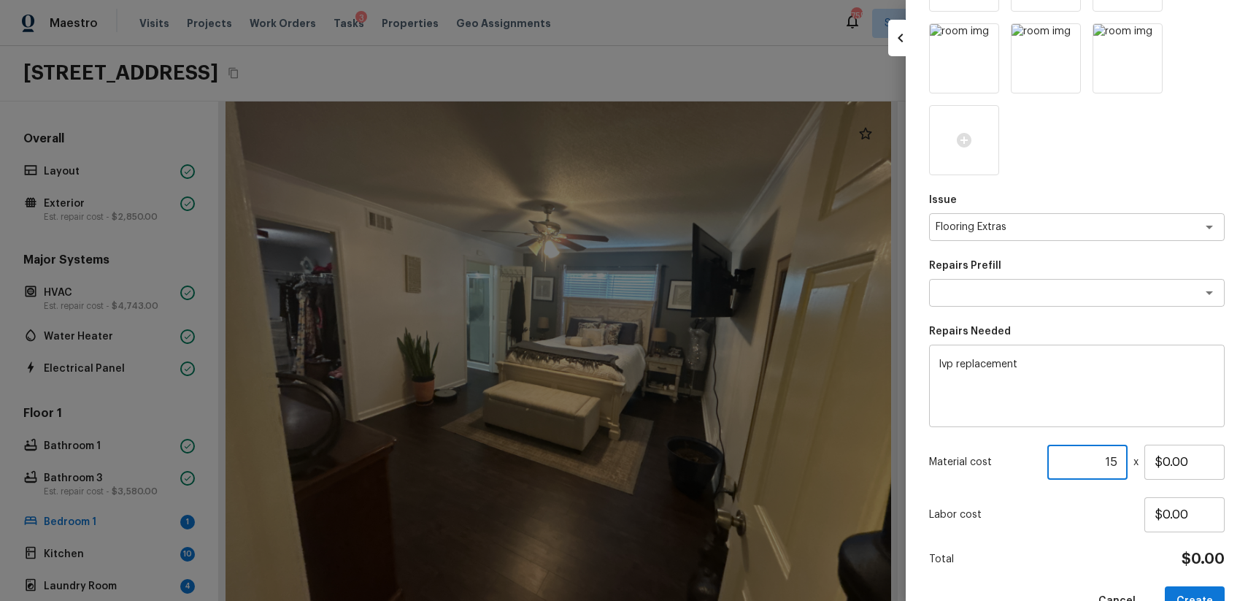
type input "1"
type input "5"
click at [1163, 461] on input "$0.00" at bounding box center [1185, 462] width 80 height 35
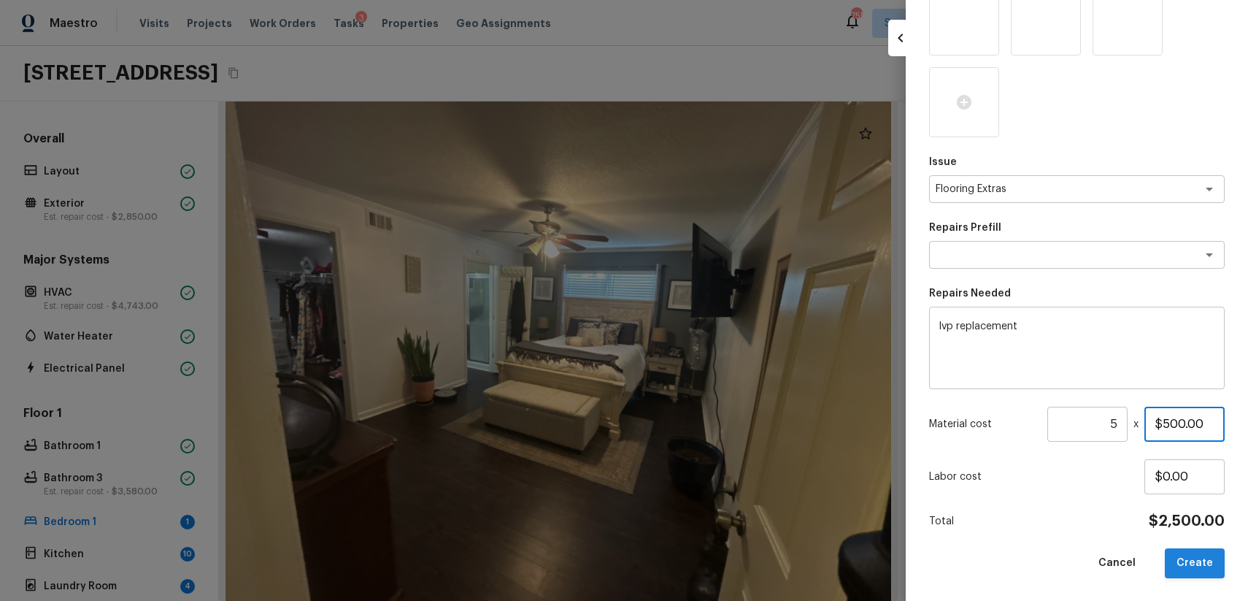
type input "$500.00"
click at [1209, 566] on button "Create" at bounding box center [1195, 563] width 60 height 30
type input "1"
type input "$0.00"
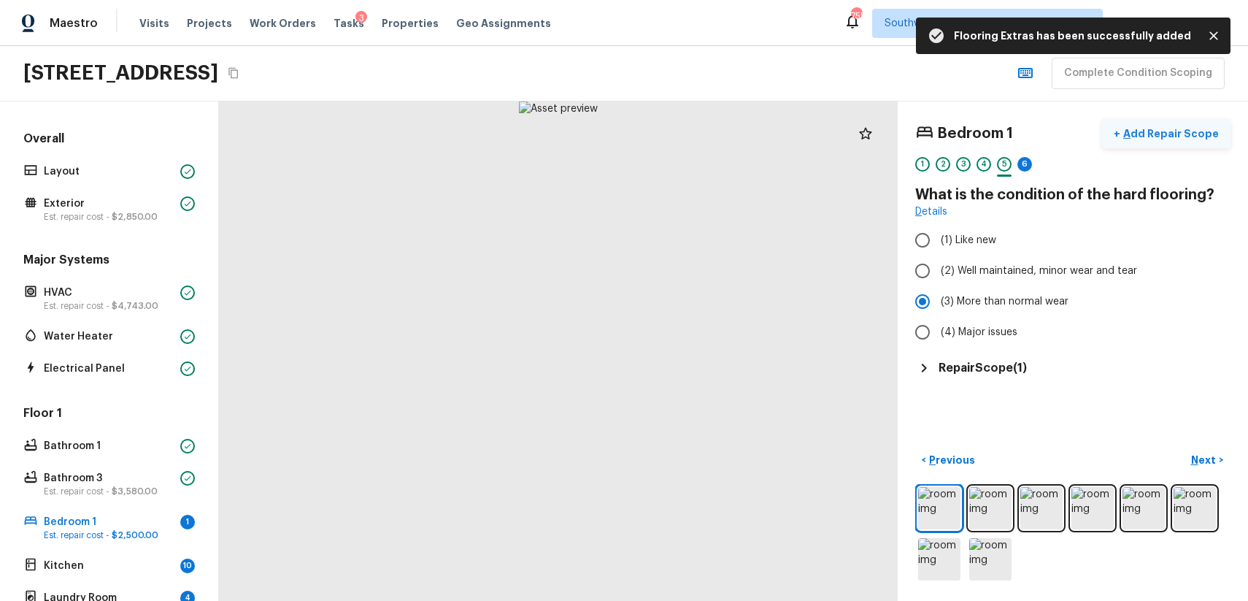
click at [1158, 139] on p "Add Repair Scope" at bounding box center [1169, 133] width 99 height 15
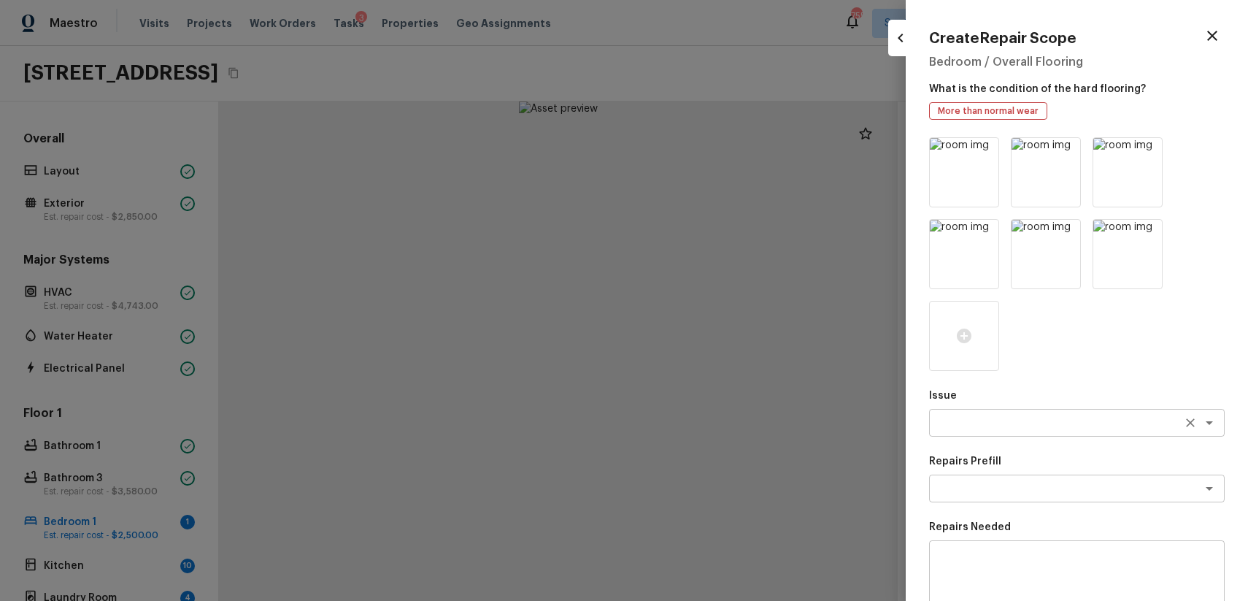
click at [1038, 434] on div "x ​" at bounding box center [1077, 423] width 296 height 28
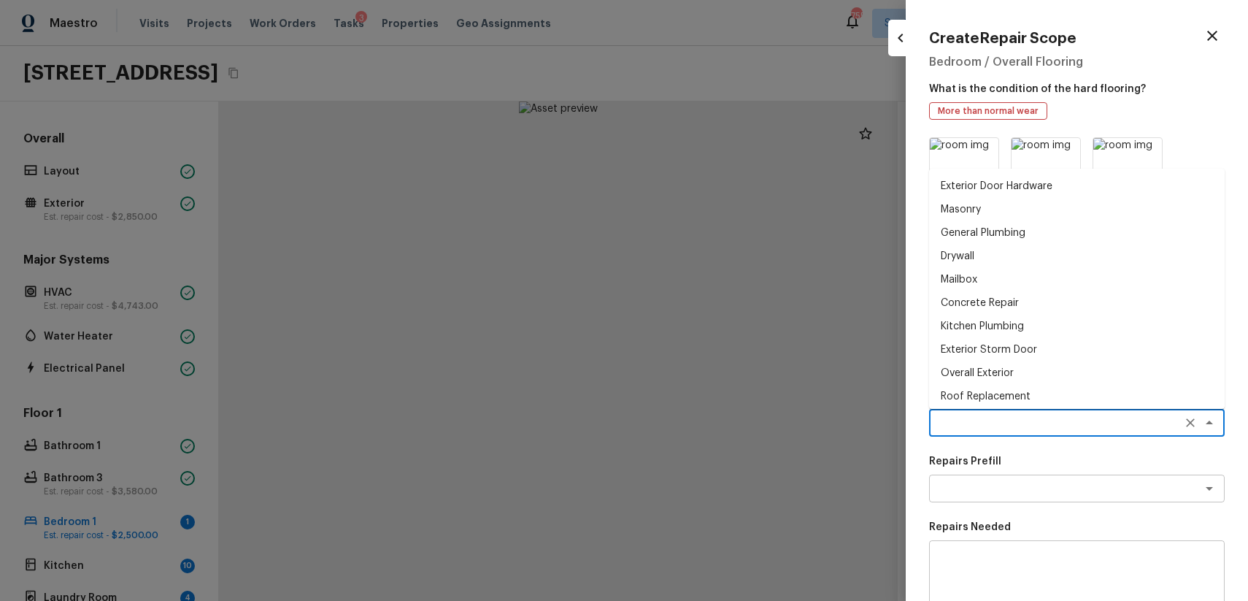
click at [1107, 428] on textarea at bounding box center [1057, 422] width 242 height 15
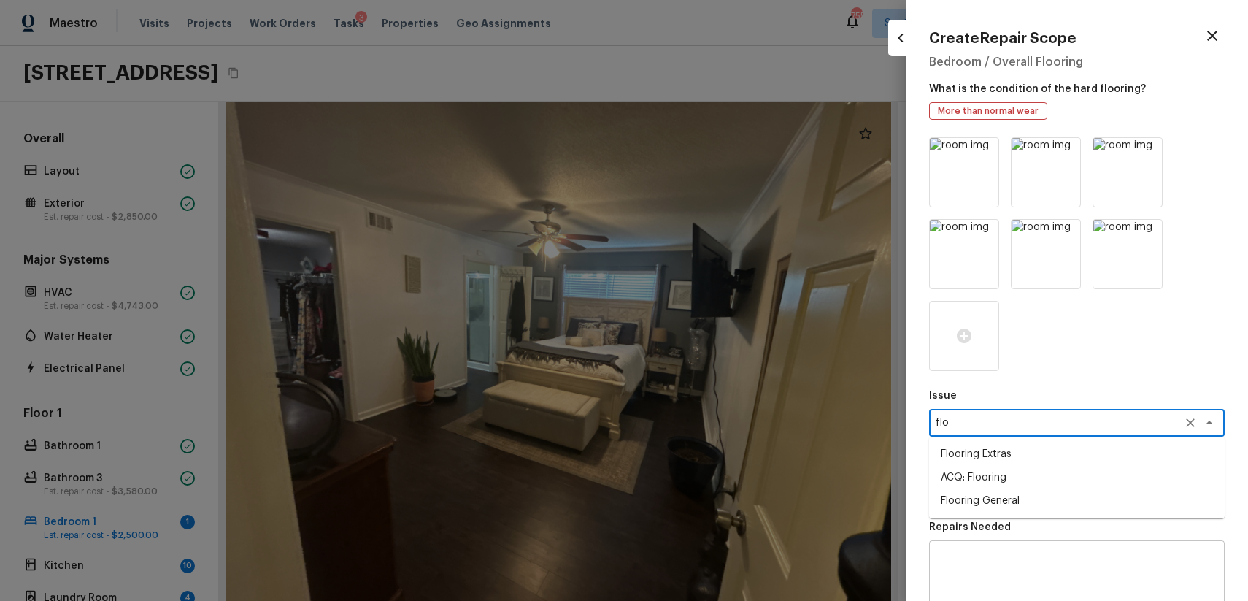
click at [1026, 447] on li "Flooring Extras" at bounding box center [1077, 453] width 296 height 23
type textarea "Flooring Extras"
click at [1001, 507] on div "Issue Flooring Extras x ​ Repairs Prefill x ​ Repairs Needed x ​ Material cost …" at bounding box center [1077, 474] width 296 height 674
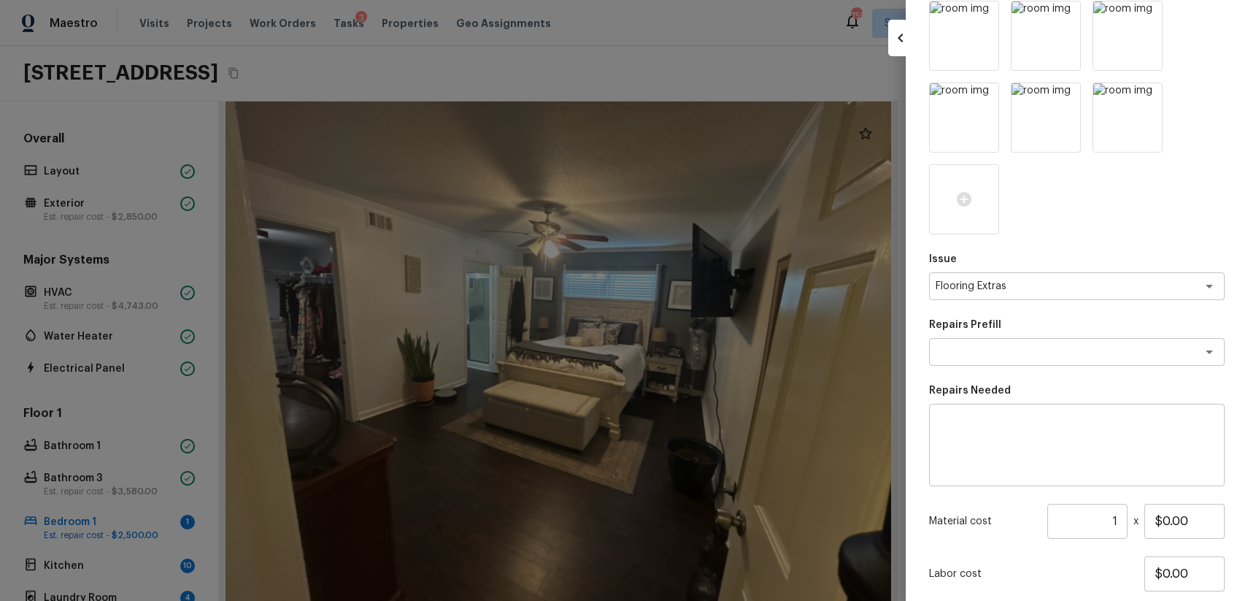
scroll to position [223, 0]
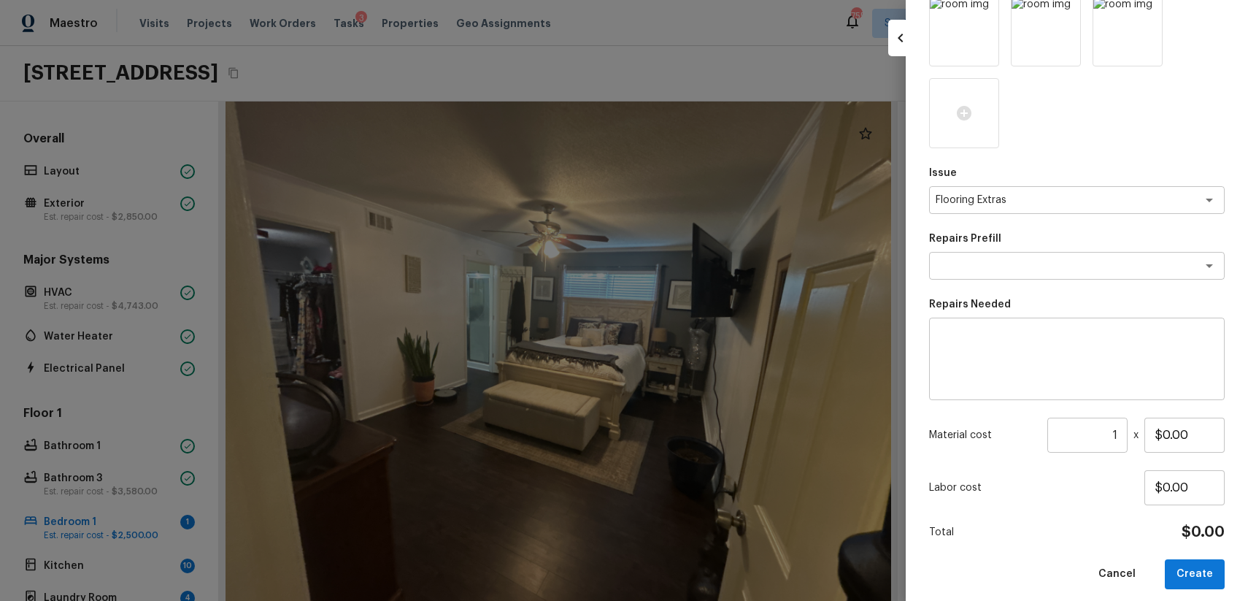
click at [1042, 361] on textarea at bounding box center [1076, 359] width 275 height 58
click at [1035, 266] on textarea at bounding box center [1057, 265] width 242 height 15
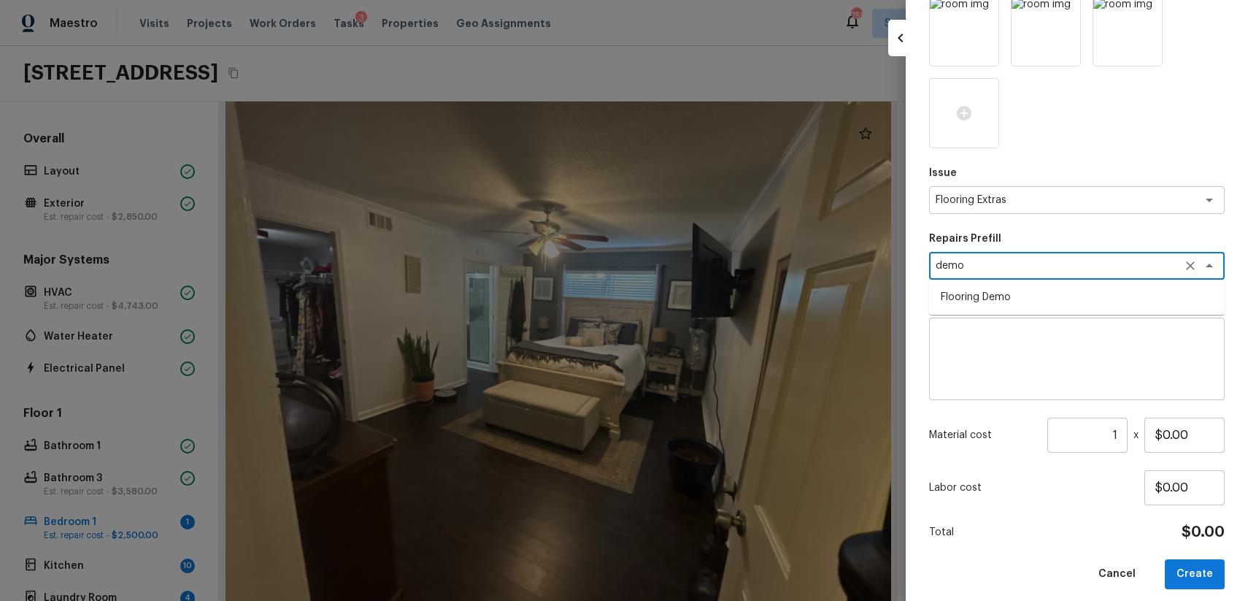
click at [1026, 300] on li "Flooring Demo" at bounding box center [1077, 296] width 296 height 23
type textarea "Flooring Demo"
type textarea "Demo existing flooring."
type input "$1.00"
type textarea "Flooring Demo"
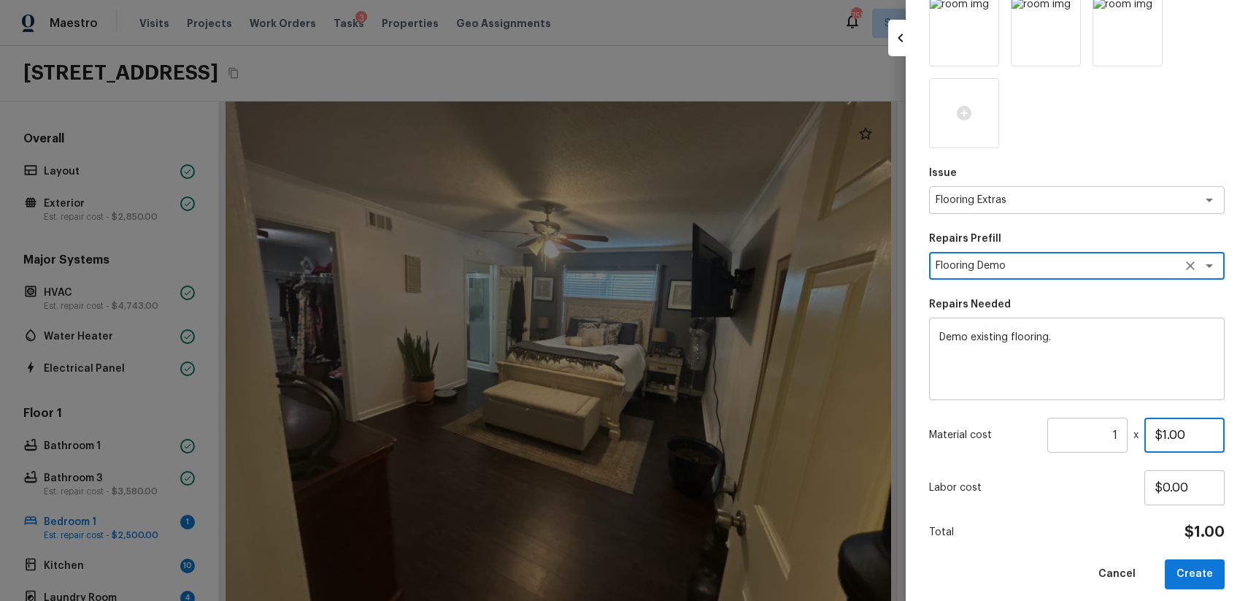
click at [1162, 436] on input "$1.00" at bounding box center [1185, 435] width 80 height 35
drag, startPoint x: 1162, startPoint y: 436, endPoint x: 1245, endPoint y: 437, distance: 82.5
click at [1234, 436] on div "Create Repair Scope Bedroom / Overall Flooring What is the condition of the har…" at bounding box center [1077, 300] width 342 height 601
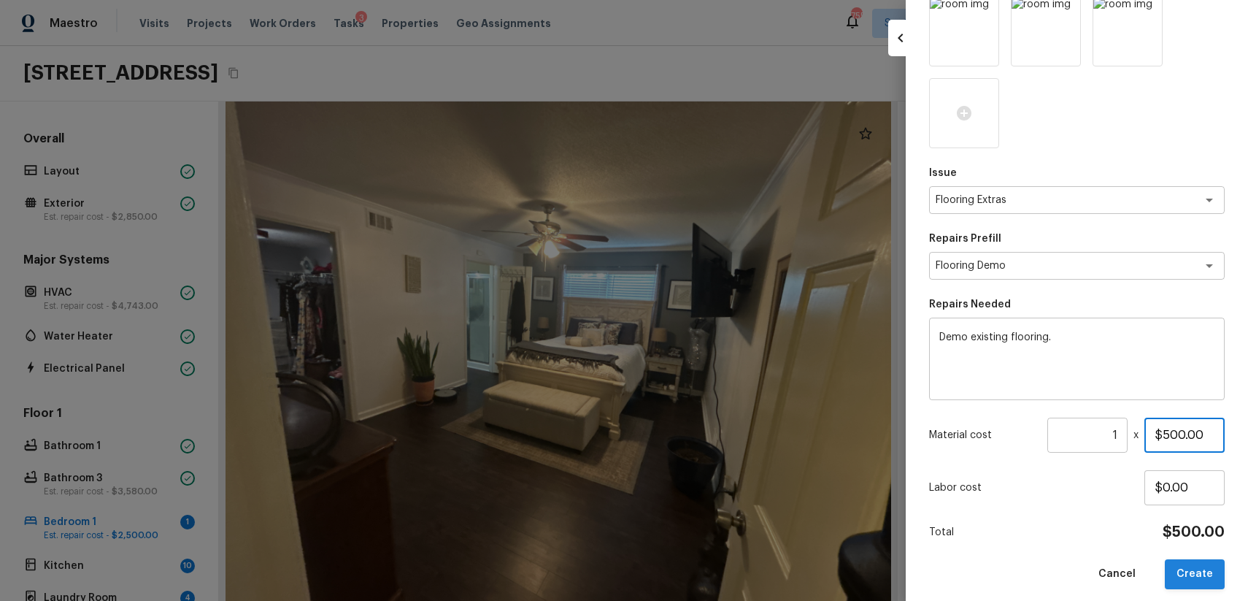
type input "$500.00"
click at [1214, 561] on button "Create" at bounding box center [1195, 574] width 60 height 30
type input "$0.00"
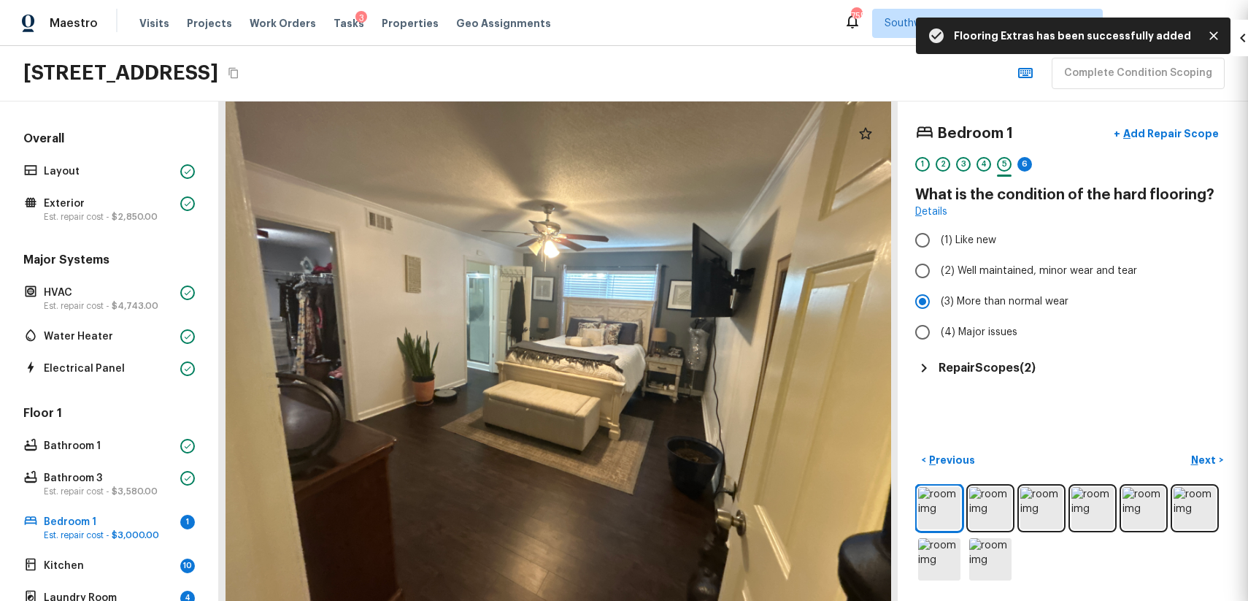
scroll to position [59, 0]
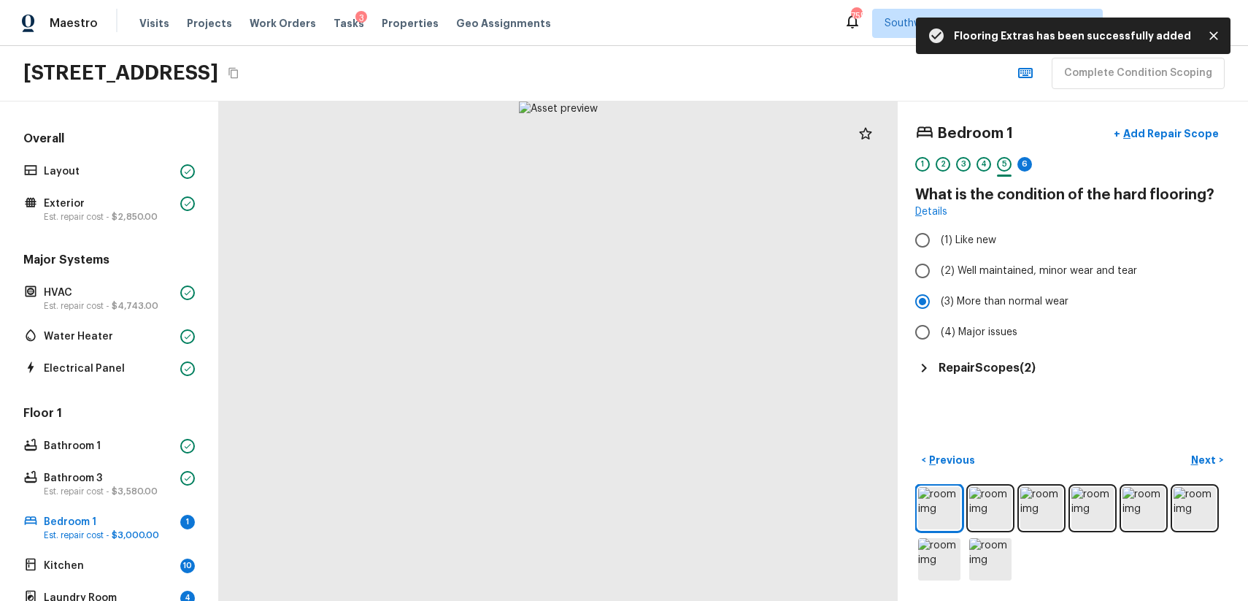
click at [1025, 156] on div "Bedroom 1 + Add Repair Scope 1 2 3 4 5 6" at bounding box center [1072, 149] width 315 height 61
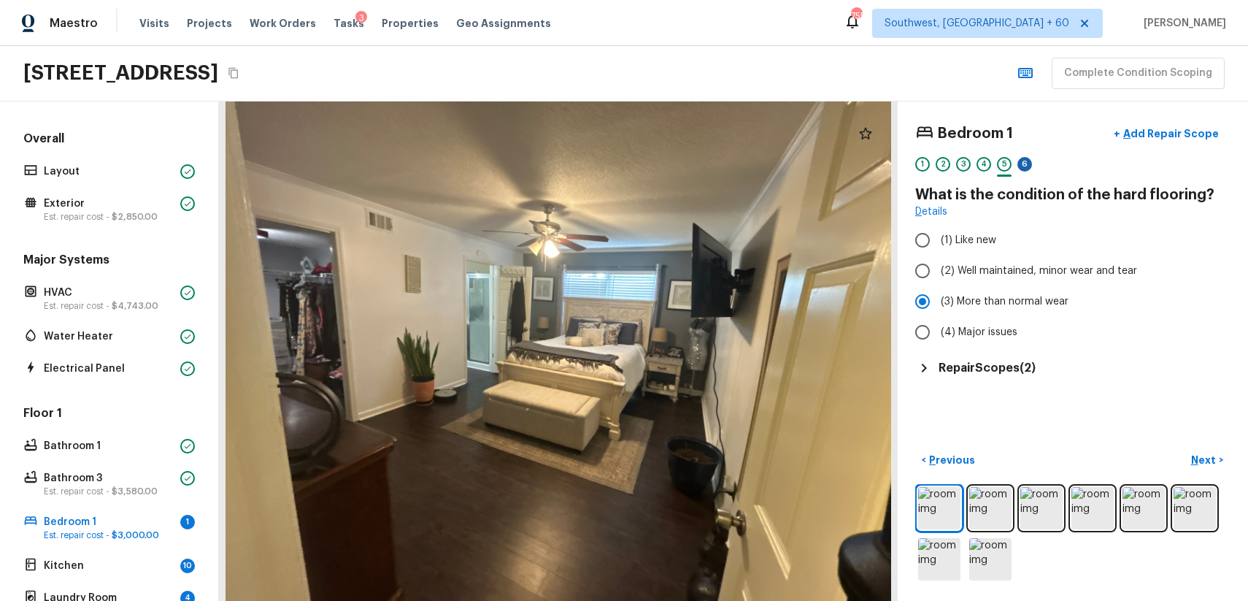
click at [1023, 166] on div "6" at bounding box center [1025, 164] width 15 height 15
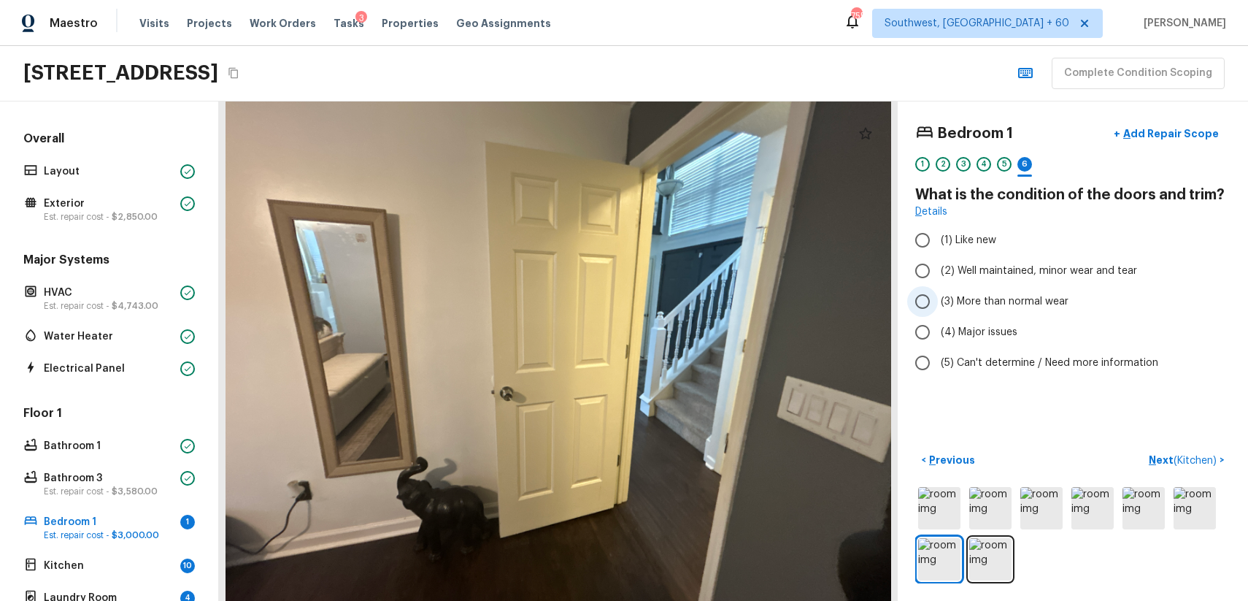
click at [1030, 288] on label "(3) More than normal wear" at bounding box center [1063, 301] width 312 height 31
click at [938, 288] on input "(3) More than normal wear" at bounding box center [922, 301] width 31 height 31
radio input "true"
click at [1062, 272] on span "(2) Well maintained, minor wear and tear" at bounding box center [1039, 270] width 196 height 15
click at [938, 272] on input "(2) Well maintained, minor wear and tear" at bounding box center [922, 270] width 31 height 31
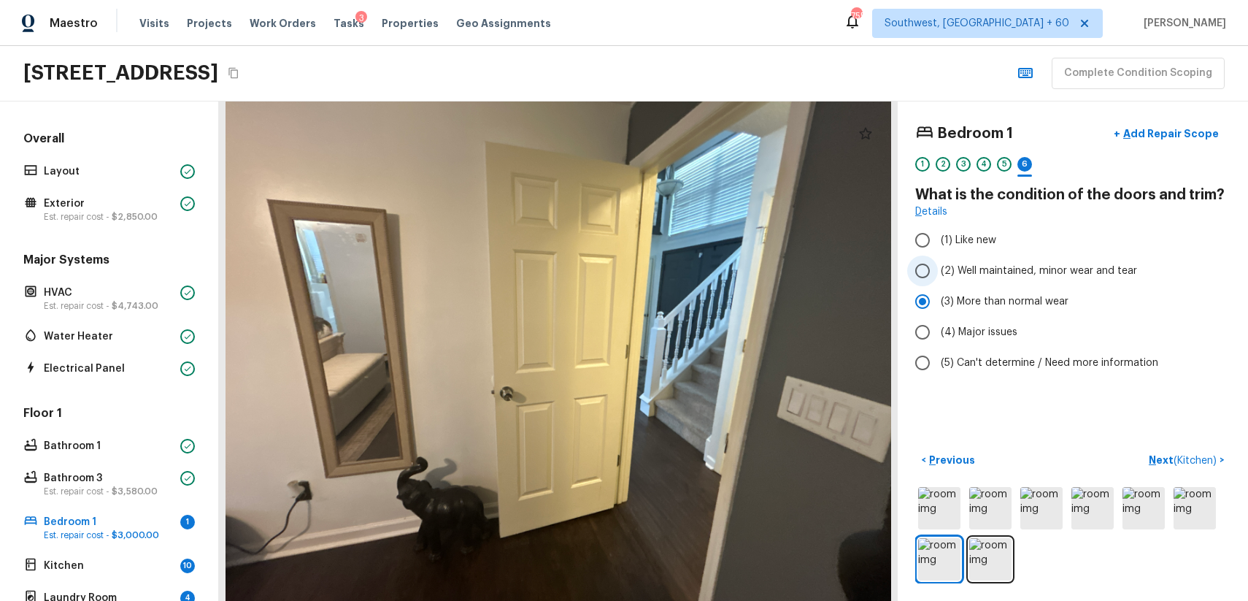
radio input "true"
click at [1200, 448] on button "Next ( Kitchen ) >" at bounding box center [1187, 460] width 88 height 24
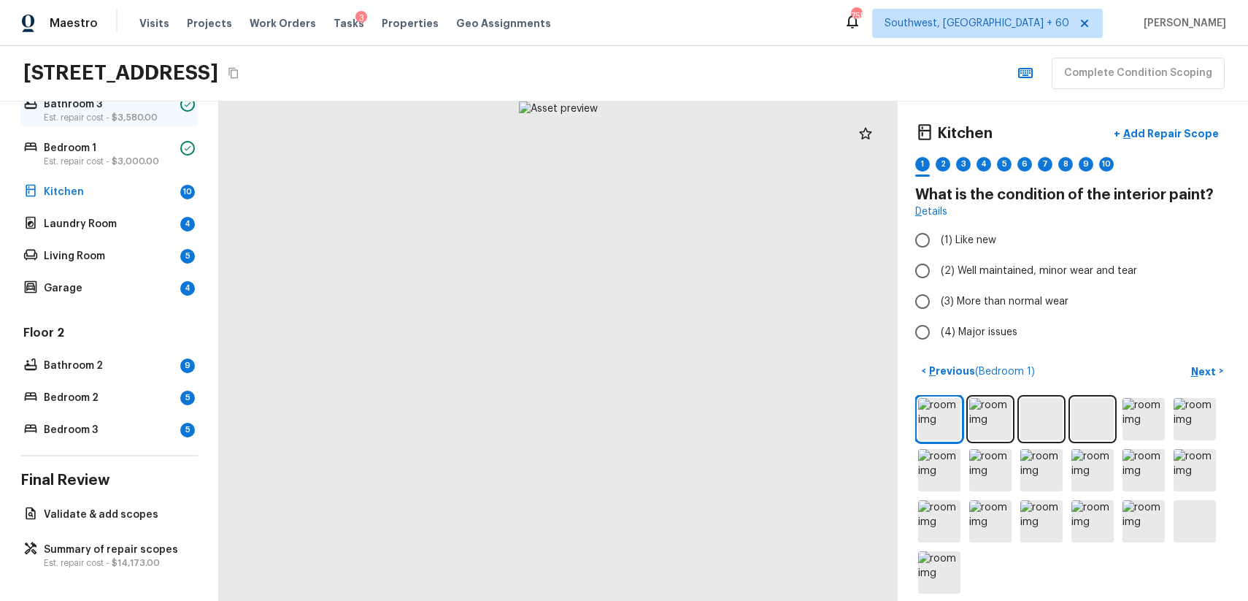
scroll to position [295, 0]
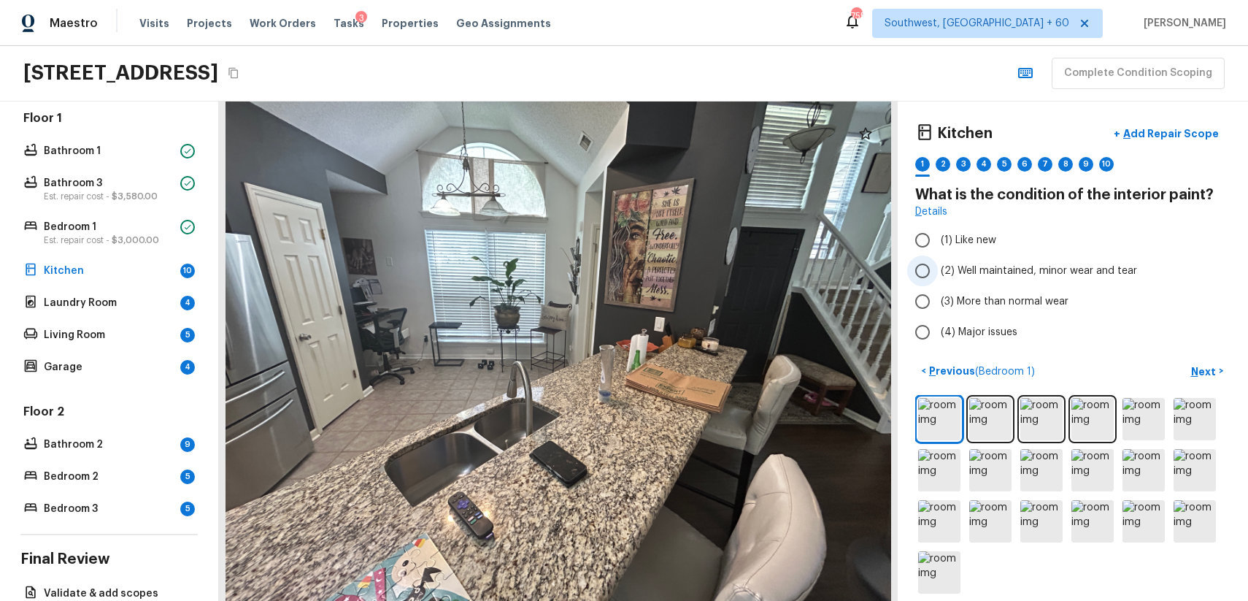
click at [1015, 281] on label "(2) Well maintained, minor wear and tear" at bounding box center [1063, 270] width 312 height 31
click at [938, 281] on input "(2) Well maintained, minor wear and tear" at bounding box center [922, 270] width 31 height 31
radio input "true"
click at [1015, 281] on label "(2) Well maintained, minor wear and tear" at bounding box center [1063, 270] width 312 height 31
click at [938, 281] on input "(2) Well maintained, minor wear and tear" at bounding box center [922, 270] width 31 height 31
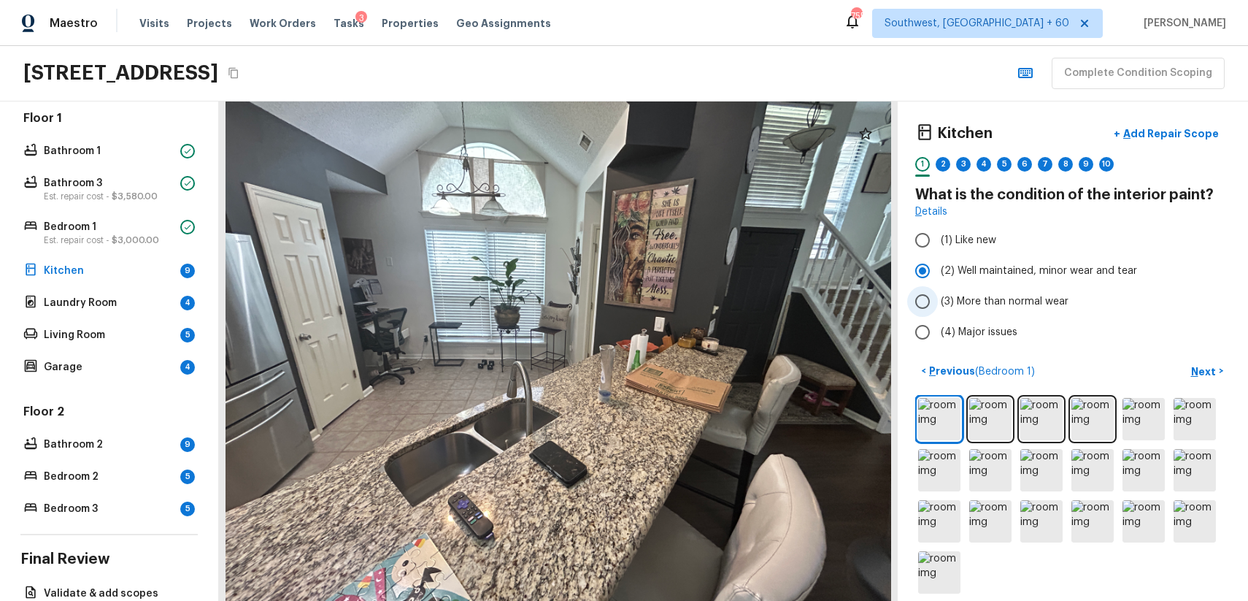
click at [1008, 304] on span "(3) More than normal wear" at bounding box center [1005, 301] width 128 height 15
click at [938, 304] on input "(3) More than normal wear" at bounding box center [922, 301] width 31 height 31
radio input "true"
click at [946, 169] on div "2" at bounding box center [943, 164] width 15 height 15
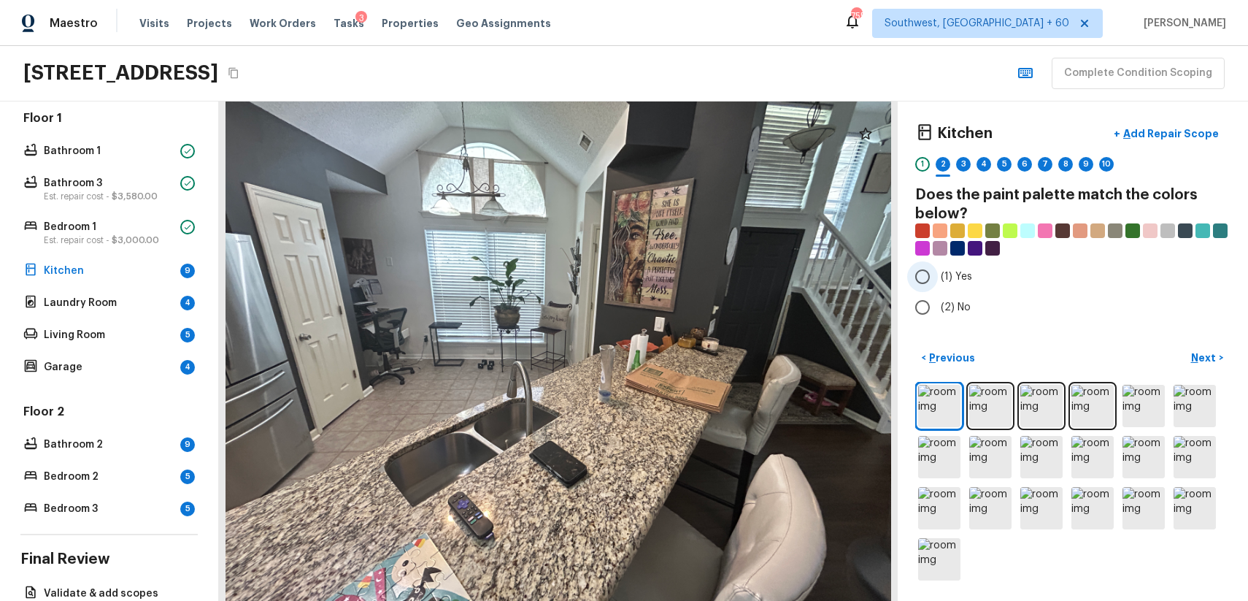
click at [955, 280] on span "(1) Yes" at bounding box center [956, 276] width 31 height 15
click at [938, 280] on input "(1) Yes" at bounding box center [922, 276] width 31 height 31
radio input "true"
click at [1202, 355] on p "Next" at bounding box center [1205, 357] width 28 height 15
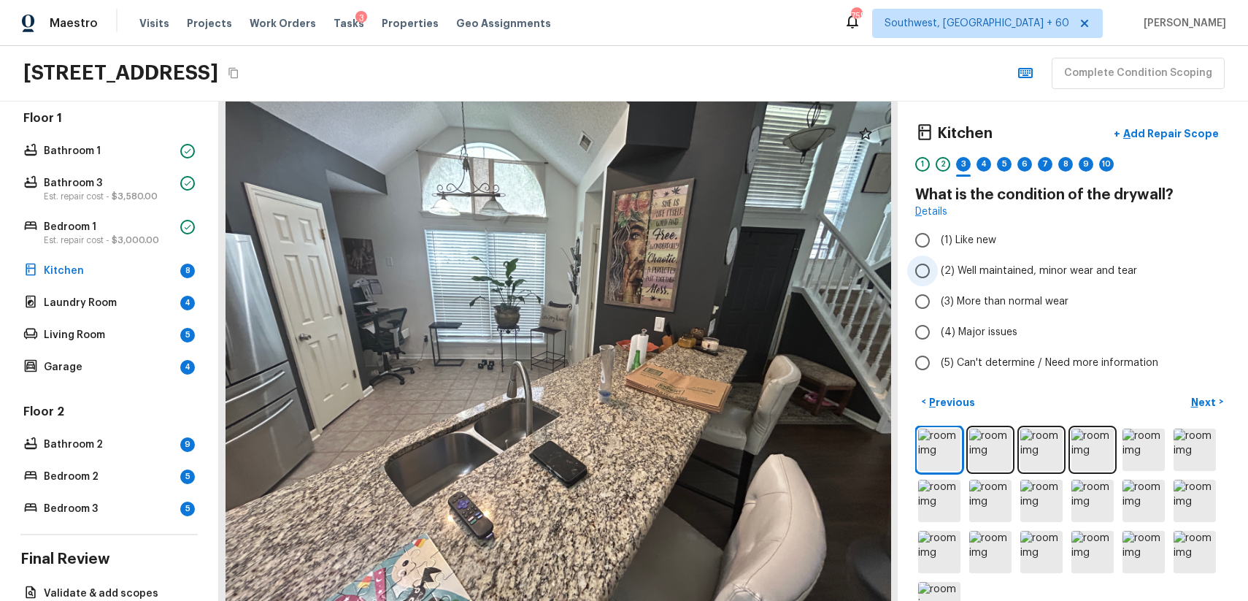
click at [1061, 277] on span "(2) Well maintained, minor wear and tear" at bounding box center [1039, 270] width 196 height 15
click at [938, 277] on input "(2) Well maintained, minor wear and tear" at bounding box center [922, 270] width 31 height 31
radio input "true"
click at [1202, 403] on p "Next" at bounding box center [1205, 402] width 28 height 15
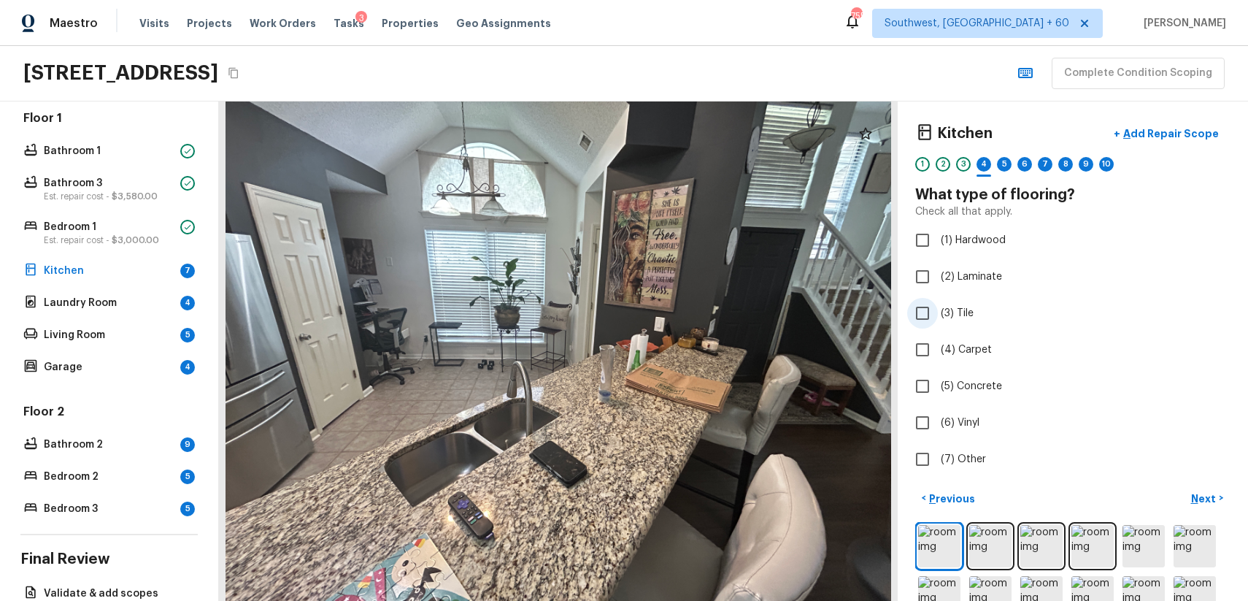
click at [958, 306] on span "(3) Tile" at bounding box center [957, 313] width 33 height 15
click at [938, 306] on input "(3) Tile" at bounding box center [922, 313] width 31 height 31
checkbox input "true"
click at [1191, 494] on p "Next" at bounding box center [1205, 498] width 28 height 15
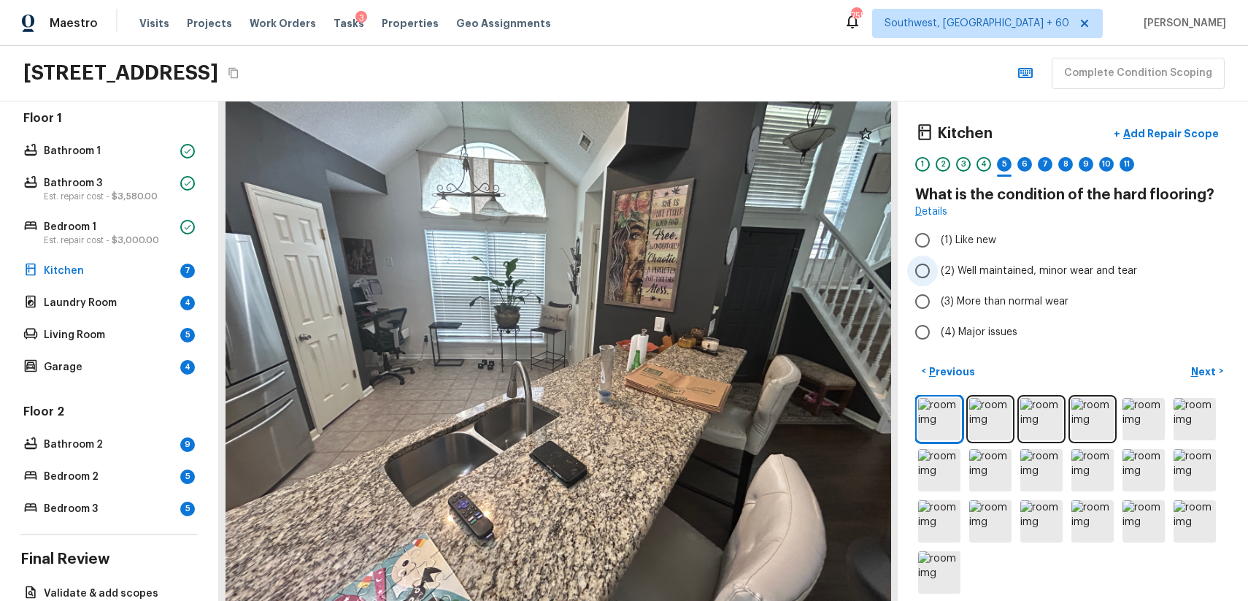
click at [987, 274] on span "(2) Well maintained, minor wear and tear" at bounding box center [1039, 270] width 196 height 15
click at [938, 274] on input "(2) Well maintained, minor wear and tear" at bounding box center [922, 270] width 31 height 31
radio input "true"
click at [1217, 375] on p "Next" at bounding box center [1205, 371] width 28 height 15
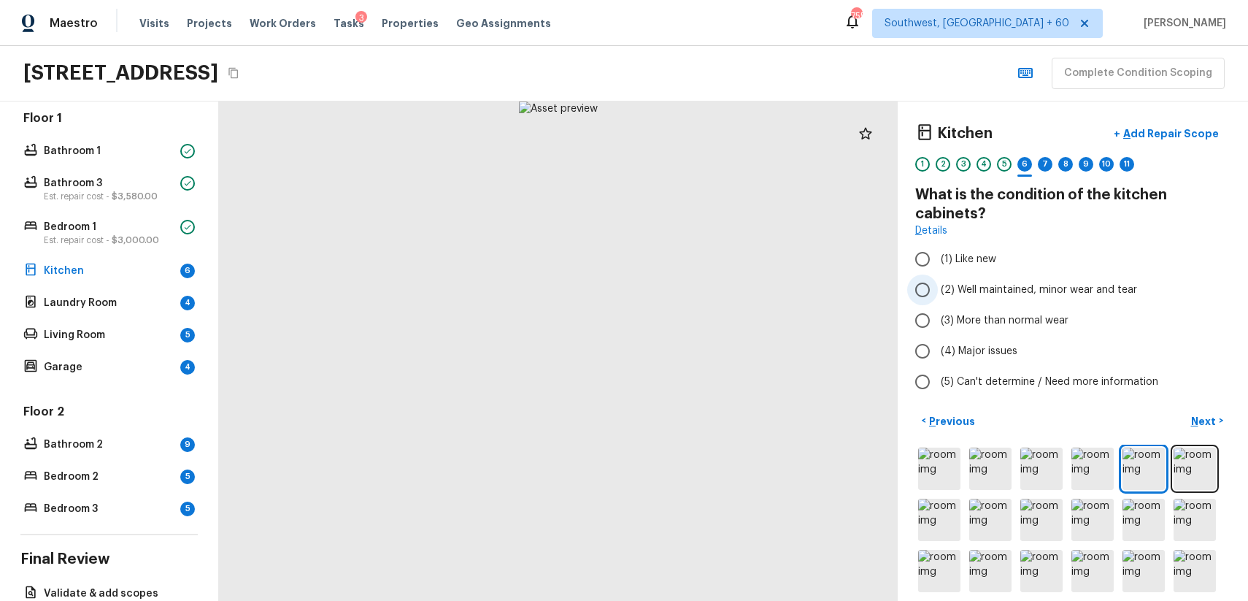
click at [1086, 290] on span "(2) Well maintained, minor wear and tear" at bounding box center [1039, 289] width 196 height 15
click at [938, 290] on input "(2) Well maintained, minor wear and tear" at bounding box center [922, 289] width 31 height 31
radio input "true"
click at [1201, 426] on p "Next" at bounding box center [1205, 421] width 28 height 15
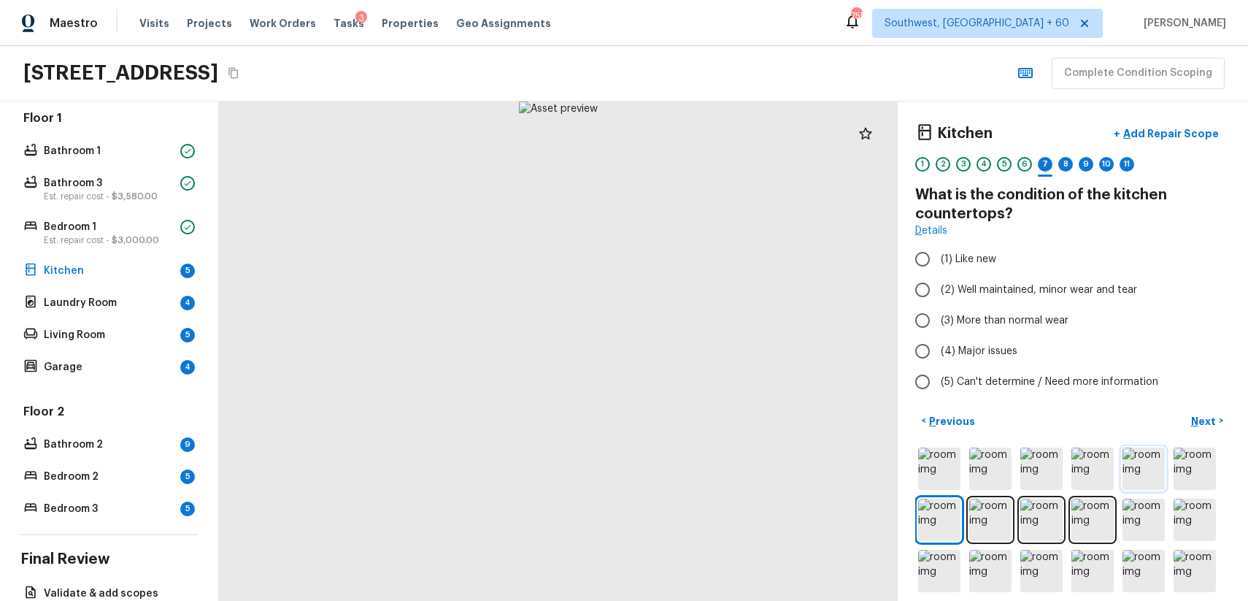
click at [1150, 464] on img at bounding box center [1144, 468] width 42 height 42
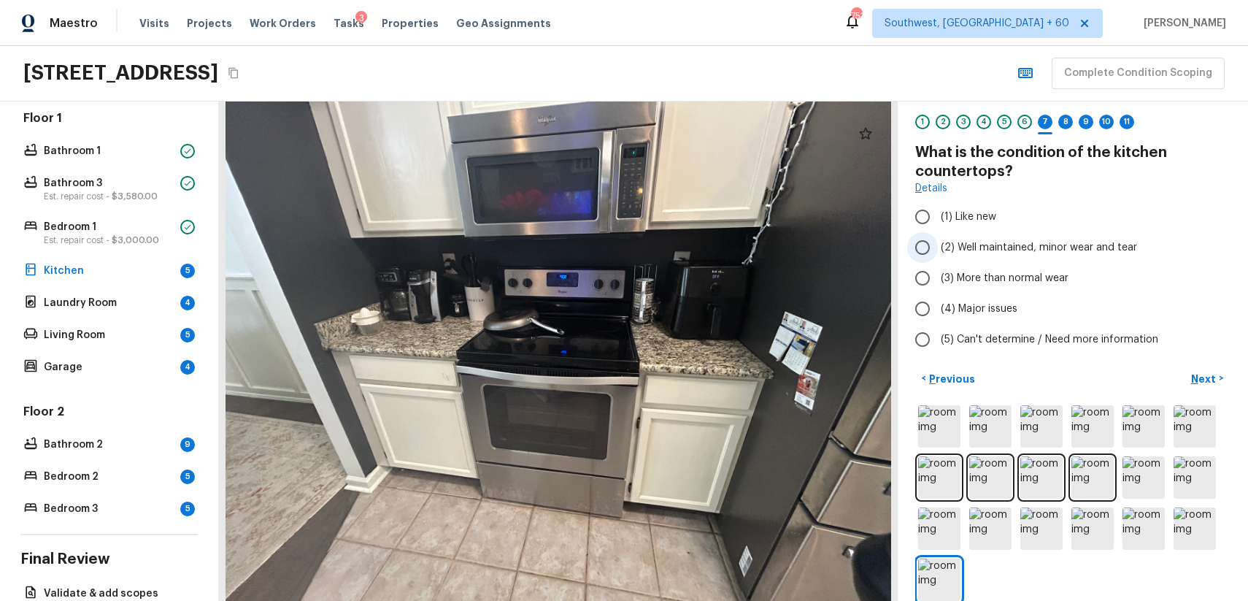
click at [1066, 245] on span "(2) Well maintained, minor wear and tear" at bounding box center [1039, 247] width 196 height 15
click at [938, 245] on input "(2) Well maintained, minor wear and tear" at bounding box center [922, 247] width 31 height 31
radio input "true"
click at [1202, 376] on p "Next" at bounding box center [1205, 379] width 28 height 15
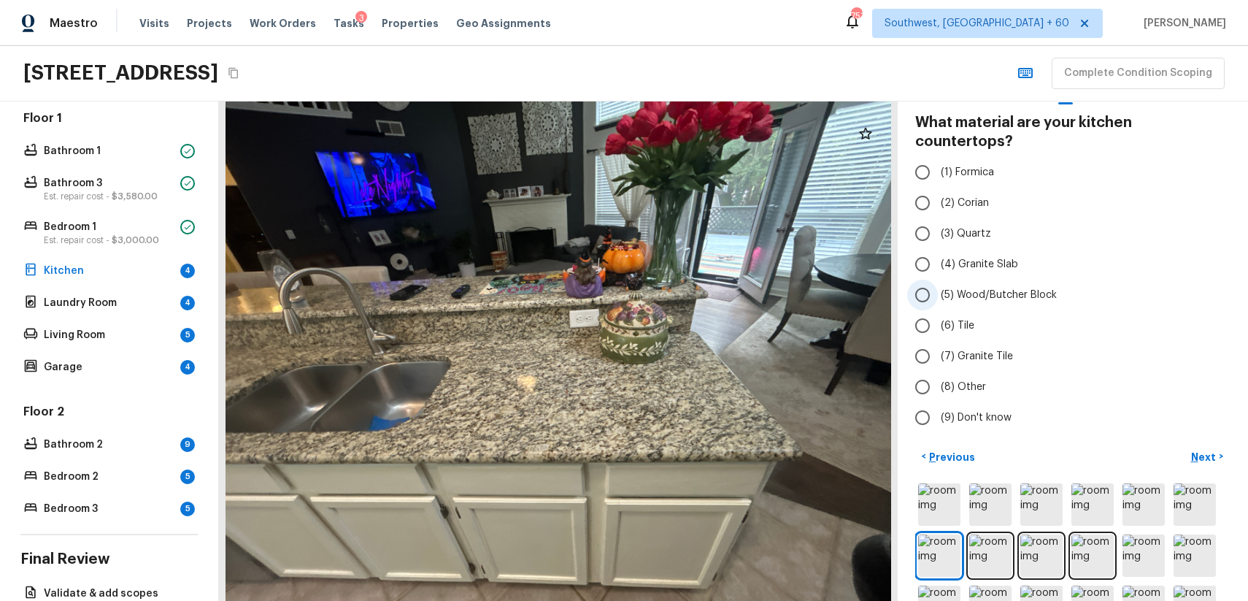
scroll to position [0, 0]
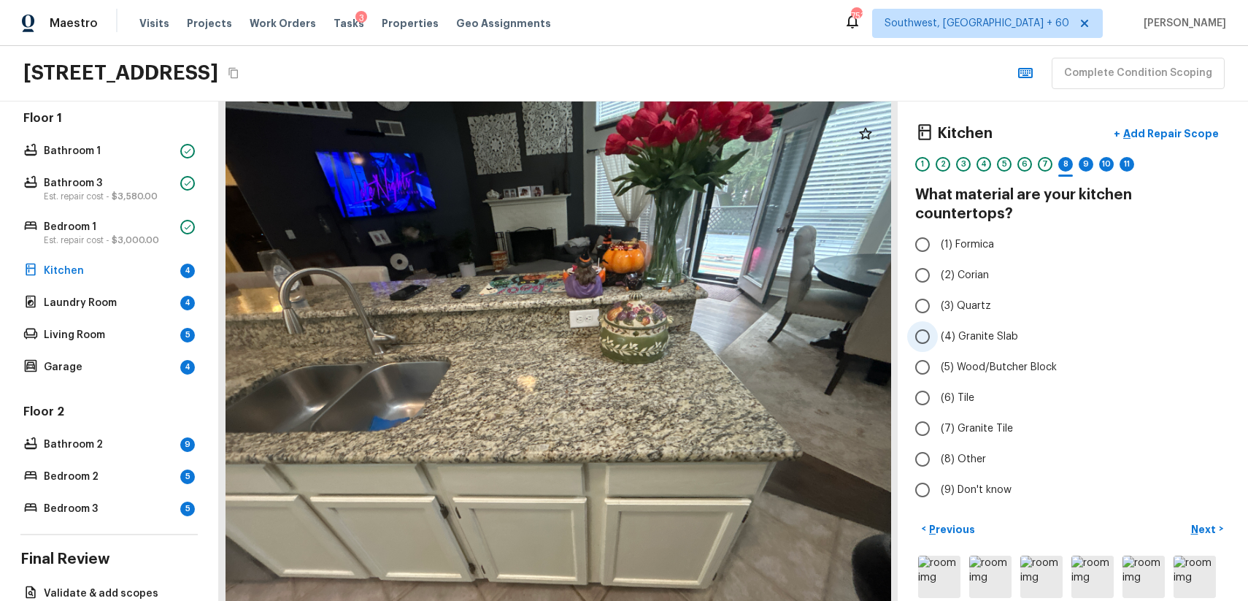
click at [969, 329] on span "(4) Granite Slab" at bounding box center [979, 336] width 77 height 15
click at [938, 321] on input "(4) Granite Slab" at bounding box center [922, 336] width 31 height 31
radio input "true"
click at [969, 329] on span "(4) Granite Slab" at bounding box center [979, 336] width 77 height 15
click at [938, 321] on input "(4) Granite Slab" at bounding box center [922, 336] width 31 height 31
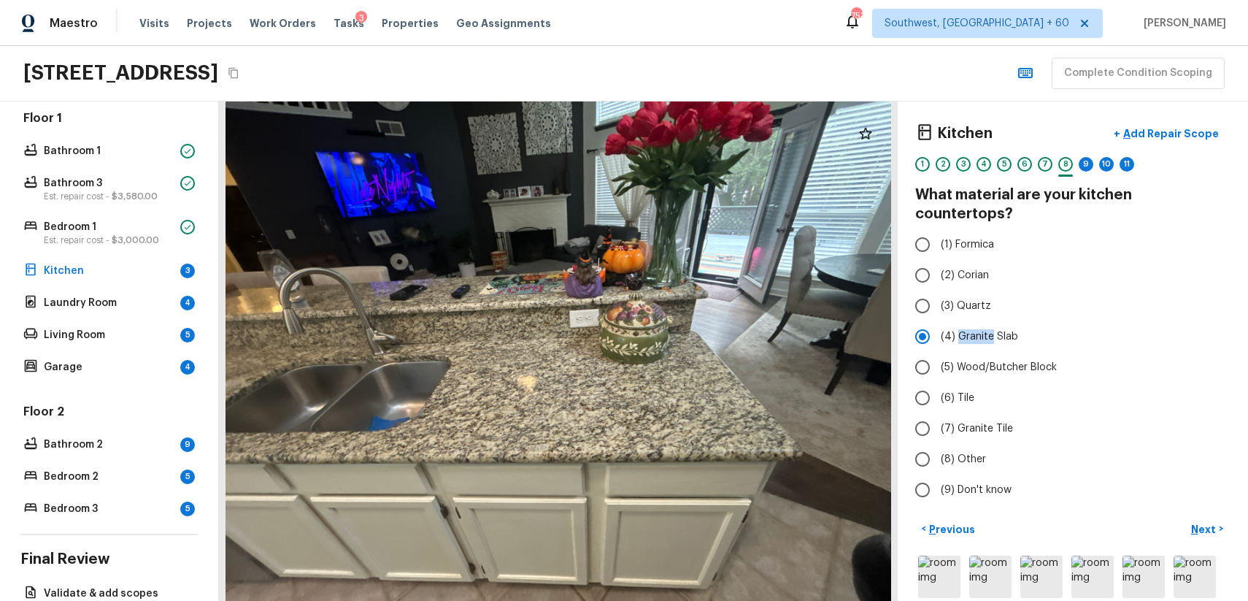
click at [1185, 497] on div "Kitchen + Add Repair Scope 1 2 3 4 5 6 7 8 9 10 11 What material are your kitch…" at bounding box center [1073, 350] width 350 height 499
click at [1188, 517] on button "Next >" at bounding box center [1207, 529] width 47 height 24
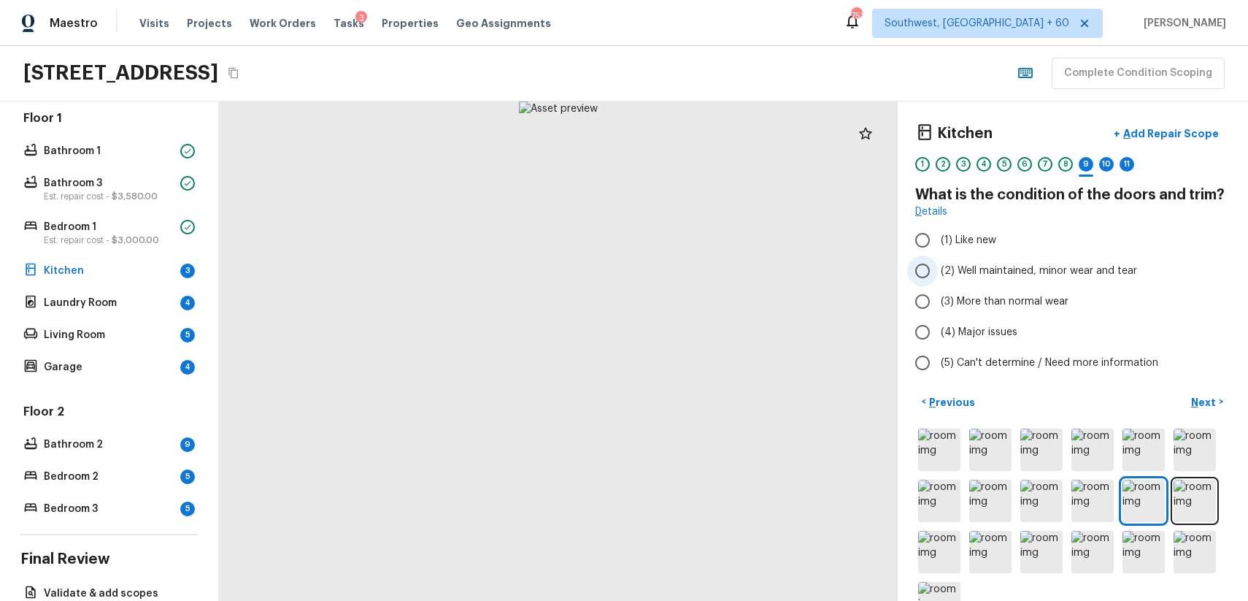
click at [1072, 274] on span "(2) Well maintained, minor wear and tear" at bounding box center [1039, 270] width 196 height 15
click at [938, 274] on input "(2) Well maintained, minor wear and tear" at bounding box center [922, 270] width 31 height 31
radio input "true"
click at [1215, 396] on p "Next" at bounding box center [1205, 402] width 28 height 15
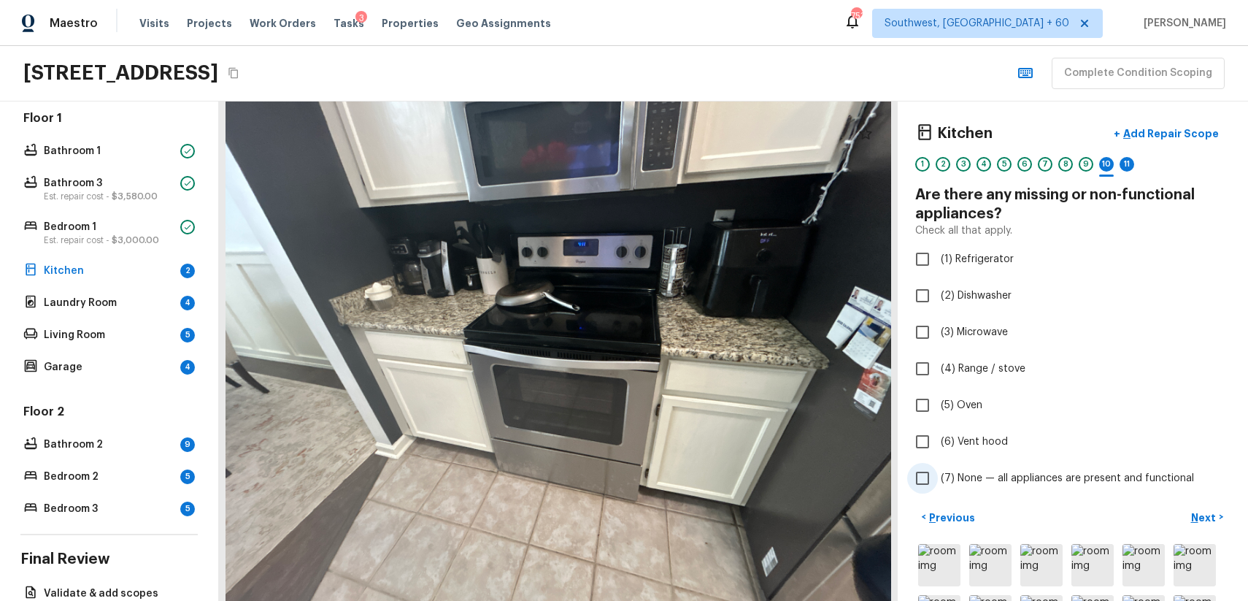
click at [1033, 485] on label "(7) None — all appliances are present and functional" at bounding box center [1063, 478] width 312 height 31
click at [938, 485] on input "(7) None — all appliances are present and functional" at bounding box center [922, 478] width 31 height 31
checkbox input "true"
click at [1205, 520] on p "Next" at bounding box center [1205, 517] width 28 height 15
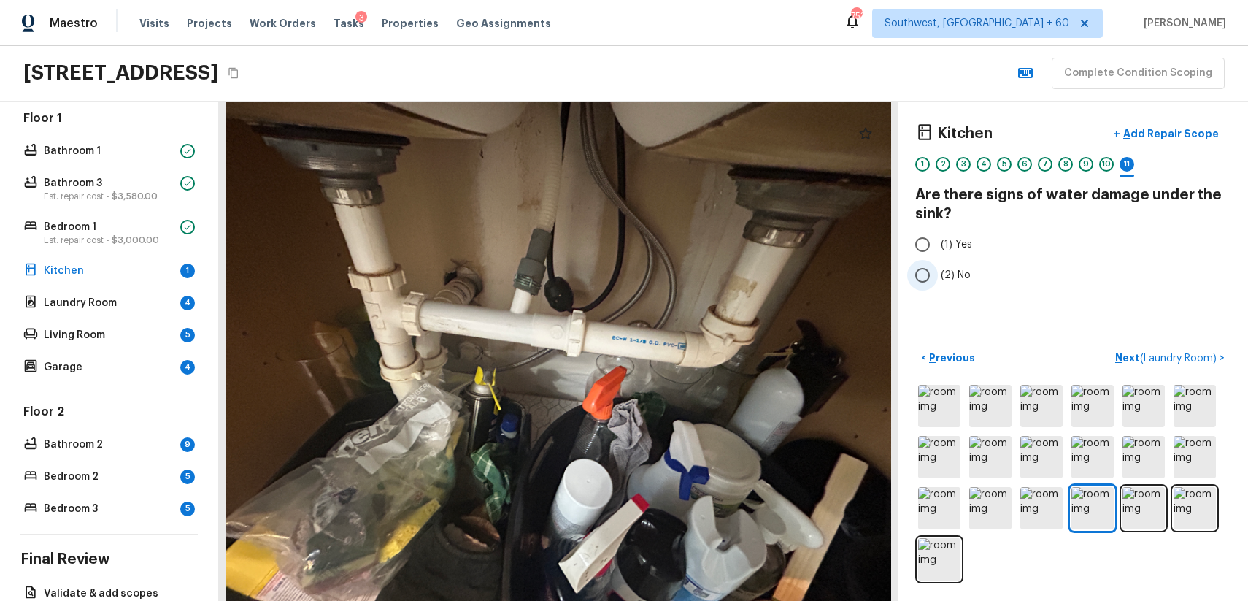
click at [936, 287] on input "(2) No" at bounding box center [922, 275] width 31 height 31
radio input "true"
click at [1152, 353] on span "( Laundry Room )" at bounding box center [1178, 358] width 77 height 10
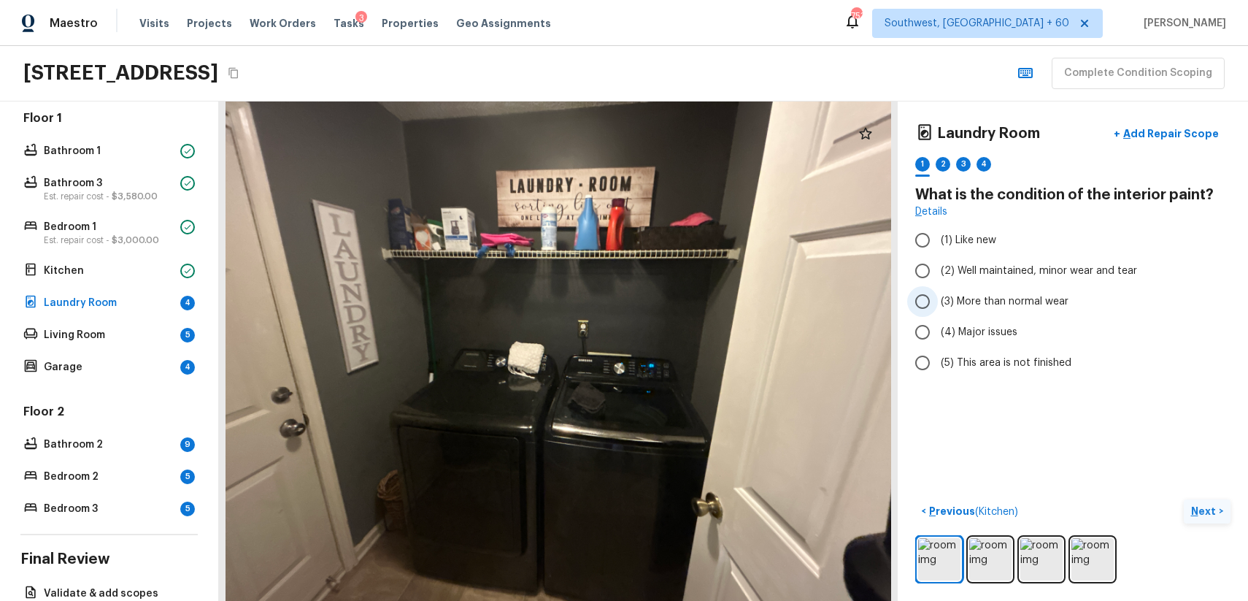
click at [1038, 304] on span "(3) More than normal wear" at bounding box center [1005, 301] width 128 height 15
click at [938, 304] on input "(3) More than normal wear" at bounding box center [922, 301] width 31 height 31
radio input "true"
click at [1020, 277] on span "(2) Well maintained, minor wear and tear" at bounding box center [1039, 270] width 196 height 15
click at [938, 277] on input "(2) Well maintained, minor wear and tear" at bounding box center [922, 270] width 31 height 31
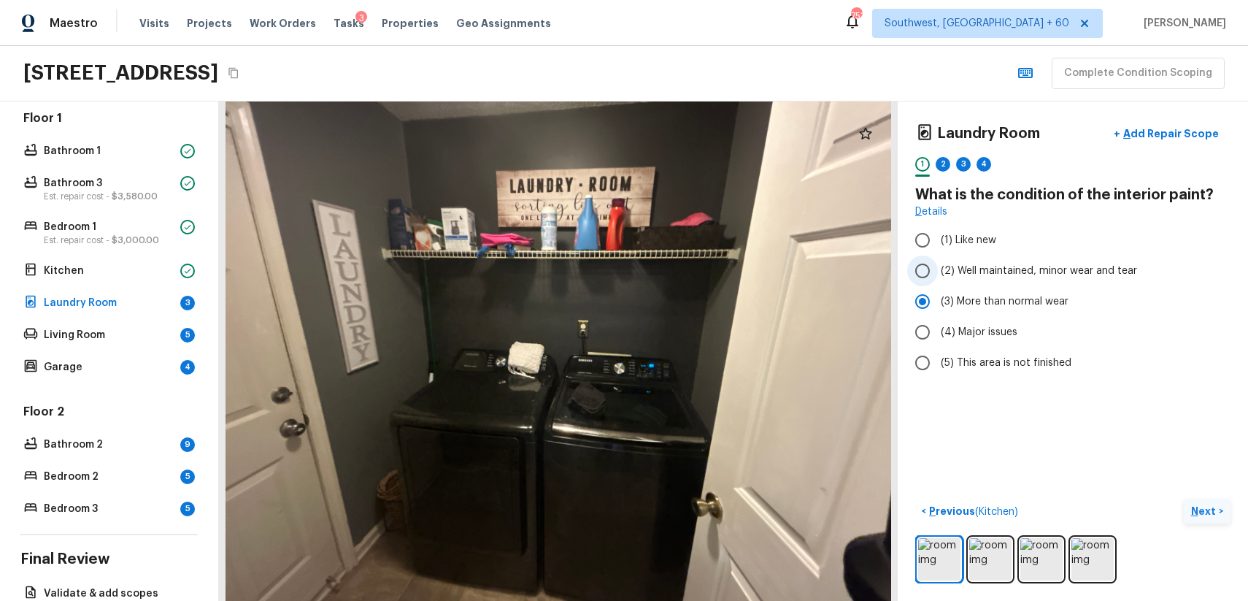
radio input "true"
click at [988, 296] on span "(3) More than normal wear" at bounding box center [1005, 301] width 128 height 15
click at [938, 296] on input "(3) More than normal wear" at bounding box center [922, 301] width 31 height 31
radio input "true"
click at [946, 166] on div "2" at bounding box center [943, 164] width 15 height 15
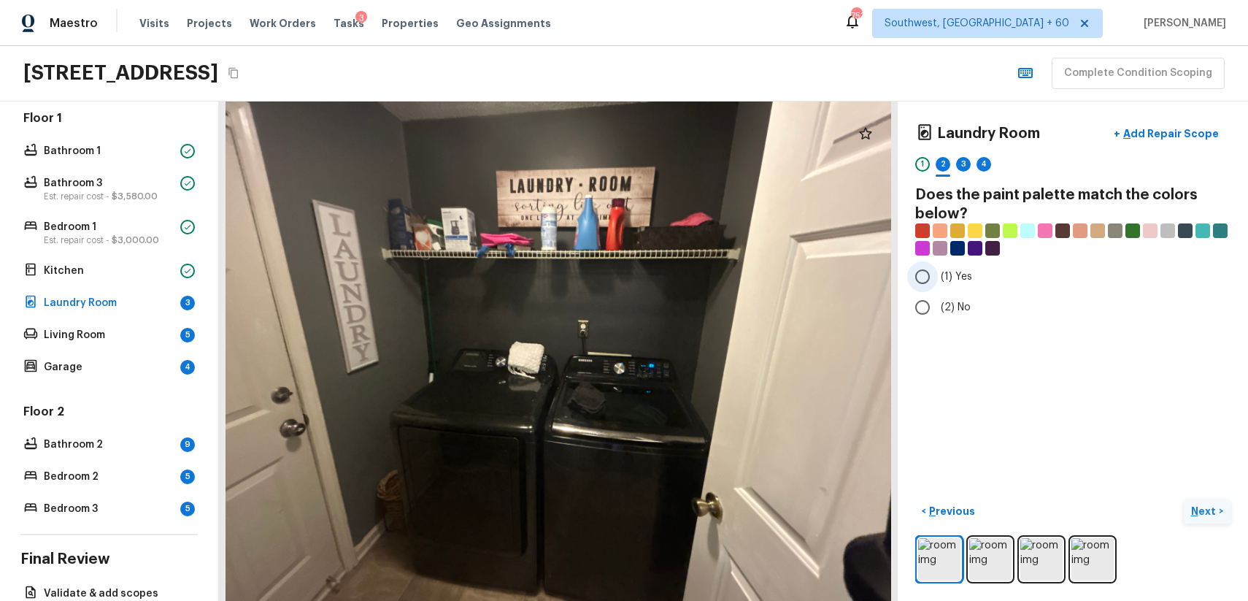
click at [945, 284] on label "(1) Yes" at bounding box center [1063, 276] width 312 height 31
click at [938, 284] on input "(1) Yes" at bounding box center [922, 276] width 31 height 31
radio input "true"
click at [976, 580] on img at bounding box center [990, 559] width 42 height 42
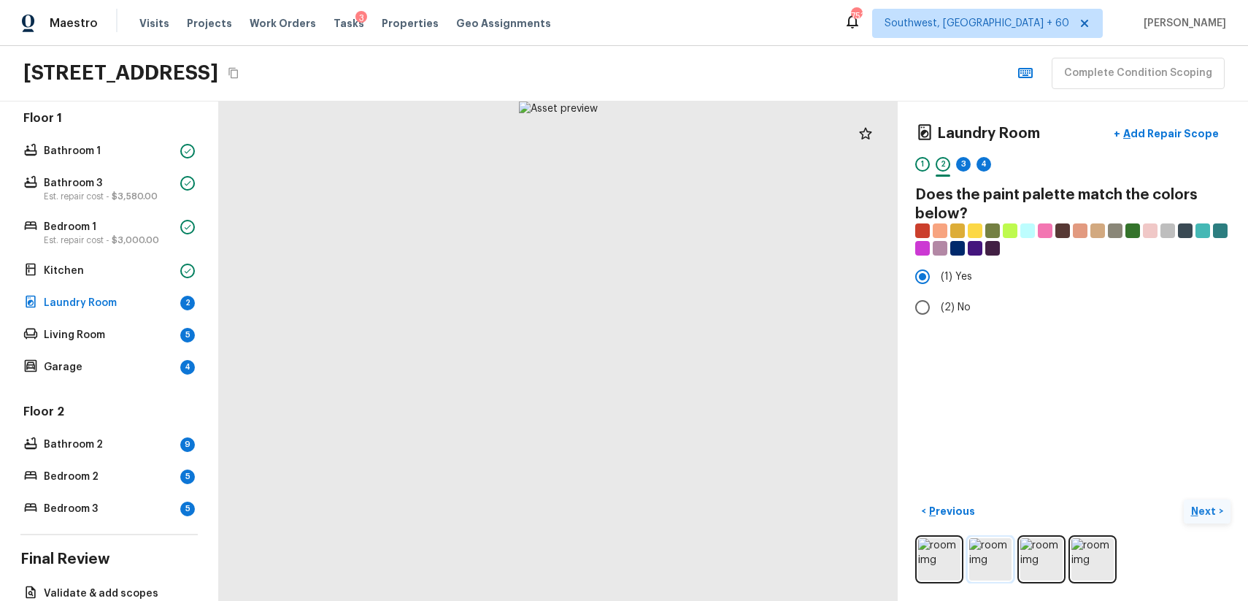
click at [982, 569] on img at bounding box center [990, 559] width 42 height 42
click at [961, 171] on div "3" at bounding box center [963, 164] width 15 height 15
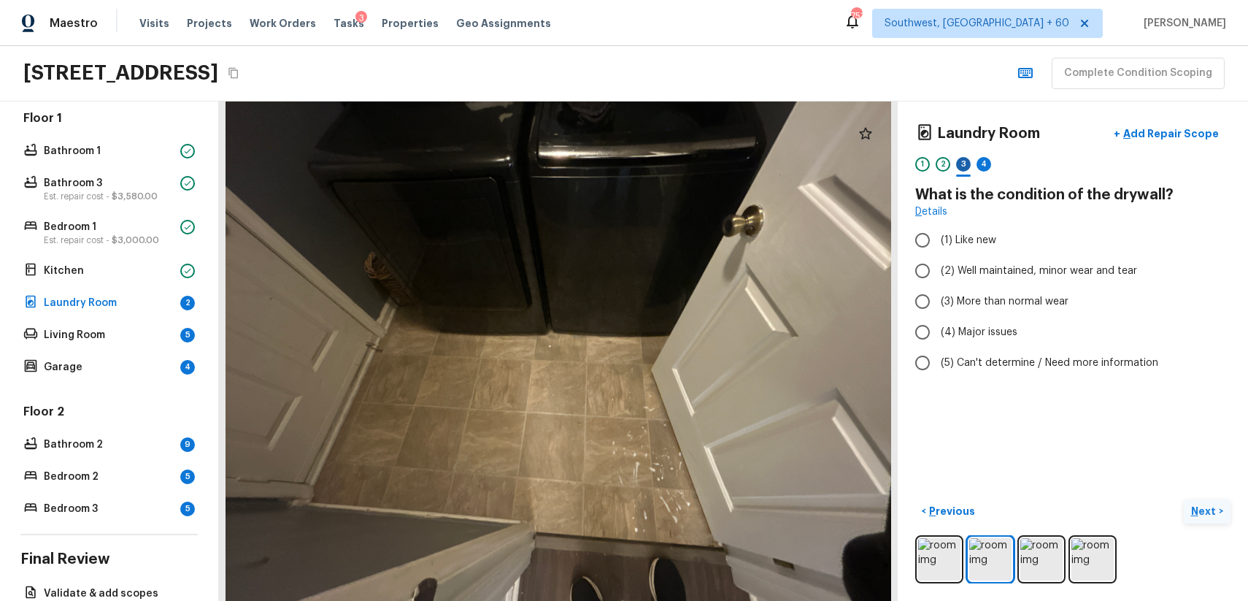
click at [961, 171] on div "3" at bounding box center [963, 164] width 15 height 15
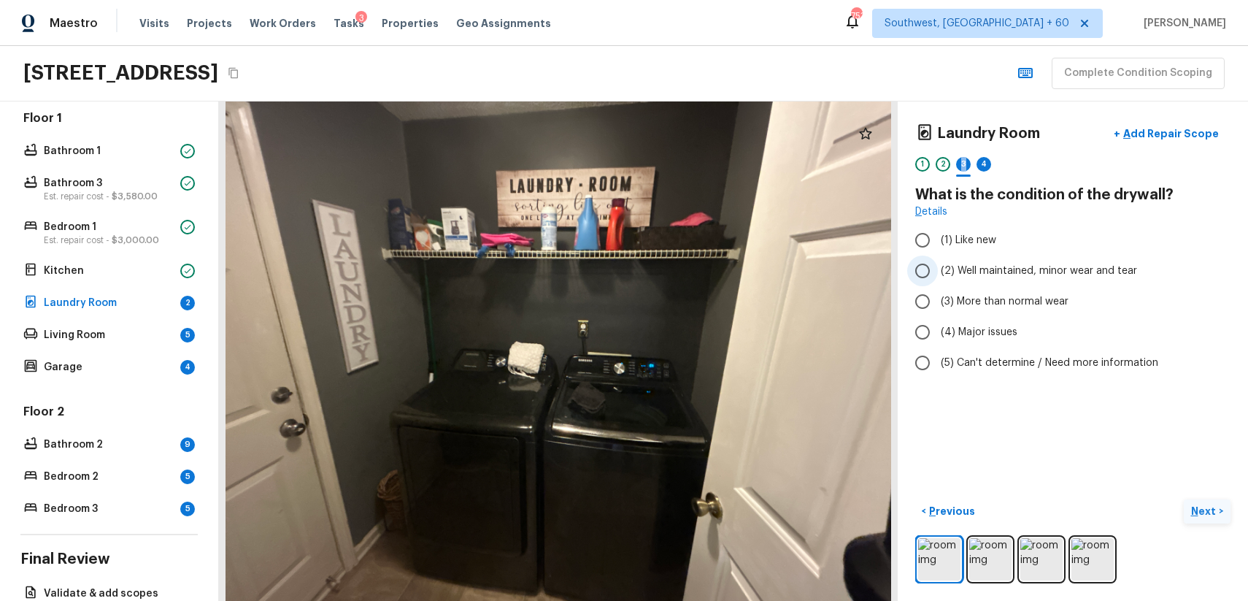
click at [1019, 263] on span "(2) Well maintained, minor wear and tear" at bounding box center [1039, 270] width 196 height 15
click at [938, 263] on input "(2) Well maintained, minor wear and tear" at bounding box center [922, 270] width 31 height 31
radio input "true"
click at [983, 161] on div "4" at bounding box center [984, 164] width 15 height 15
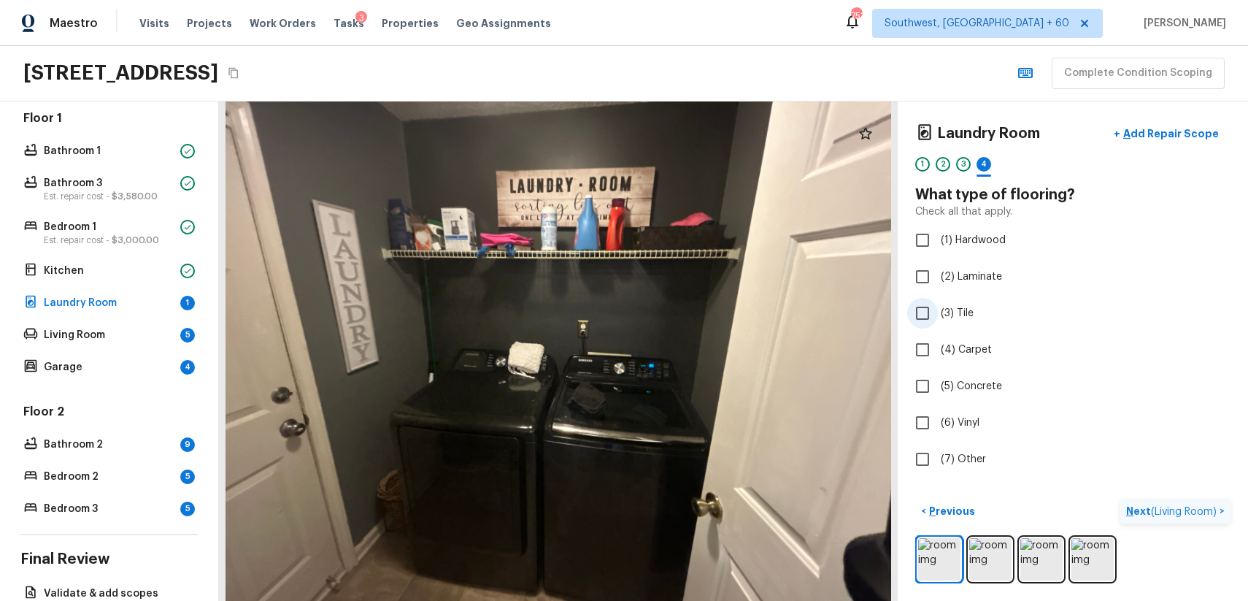
click at [956, 306] on span "(3) Tile" at bounding box center [957, 313] width 33 height 15
click at [938, 305] on input "(3) Tile" at bounding box center [922, 313] width 31 height 31
checkbox input "true"
click at [1204, 511] on p "Next" at bounding box center [1205, 511] width 28 height 15
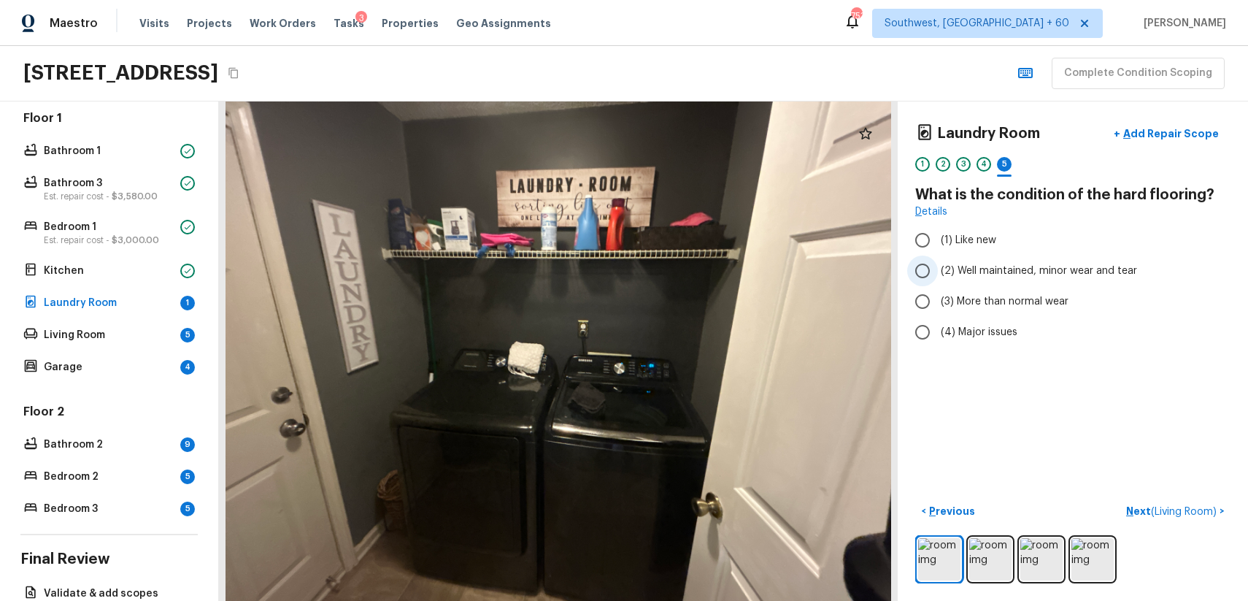
click at [1049, 265] on span "(2) Well maintained, minor wear and tear" at bounding box center [1039, 270] width 196 height 15
click at [938, 265] on input "(2) Well maintained, minor wear and tear" at bounding box center [922, 270] width 31 height 31
radio input "true"
click at [1193, 513] on span "( Living Room )" at bounding box center [1184, 512] width 66 height 10
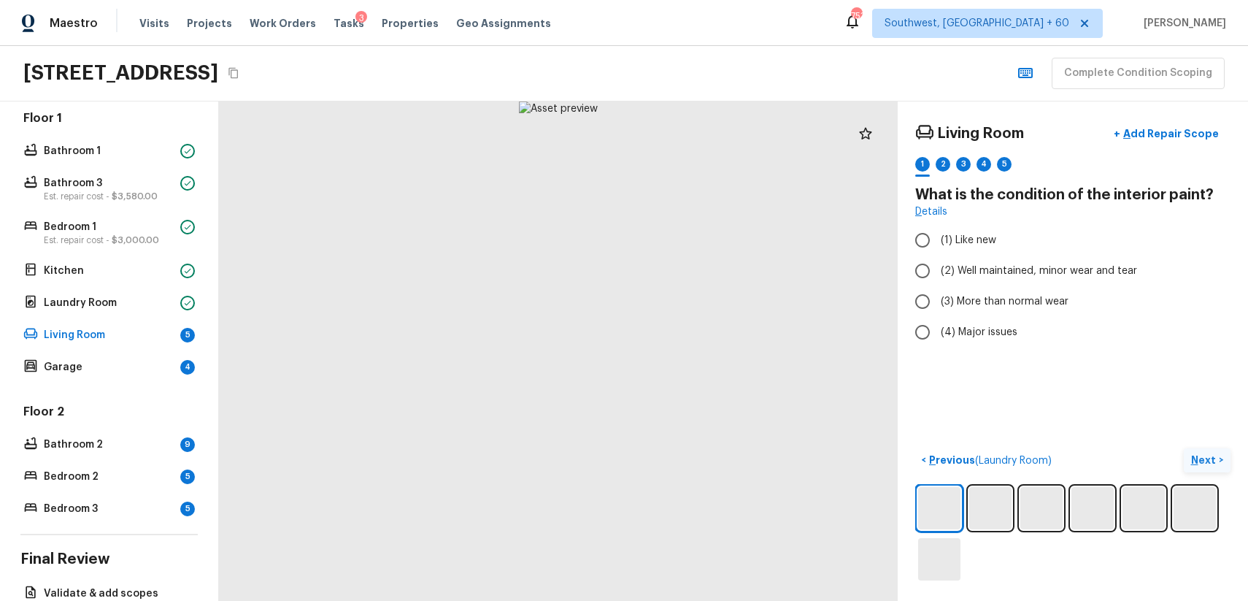
scroll to position [374, 0]
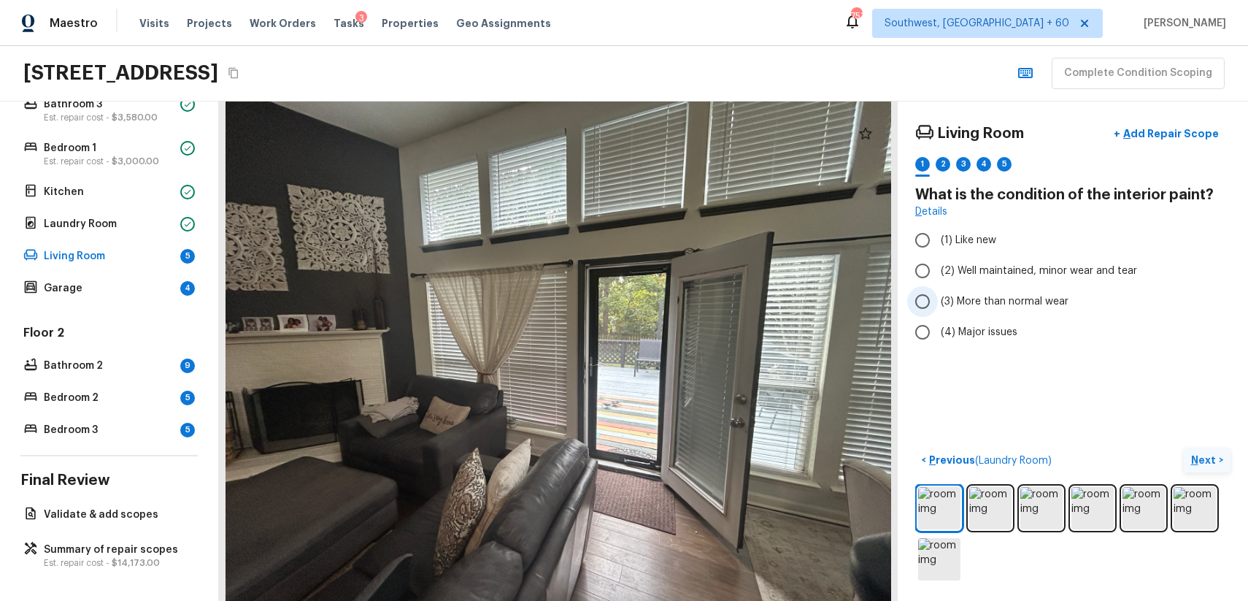
click at [1054, 294] on span "(3) More than normal wear" at bounding box center [1005, 301] width 128 height 15
click at [938, 293] on input "(3) More than normal wear" at bounding box center [922, 301] width 31 height 31
radio input "true"
click at [942, 161] on div "2" at bounding box center [943, 164] width 15 height 15
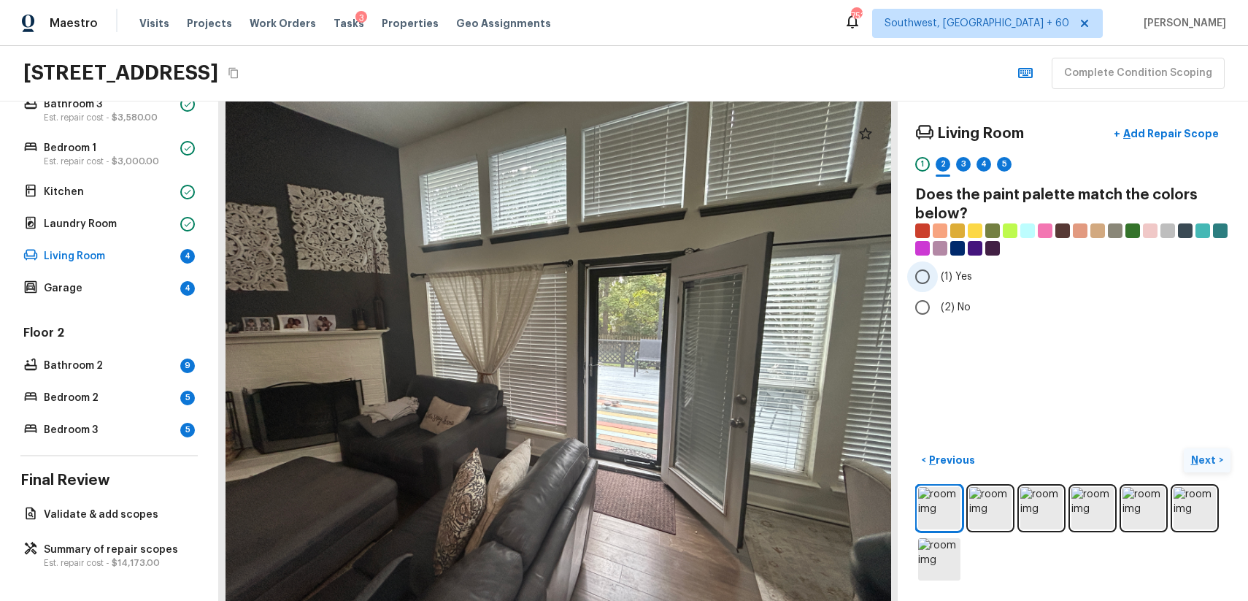
click at [951, 278] on span "(1) Yes" at bounding box center [956, 276] width 31 height 15
click at [938, 278] on input "(1) Yes" at bounding box center [922, 276] width 31 height 31
radio input "true"
click at [970, 169] on div "3" at bounding box center [963, 168] width 15 height 23
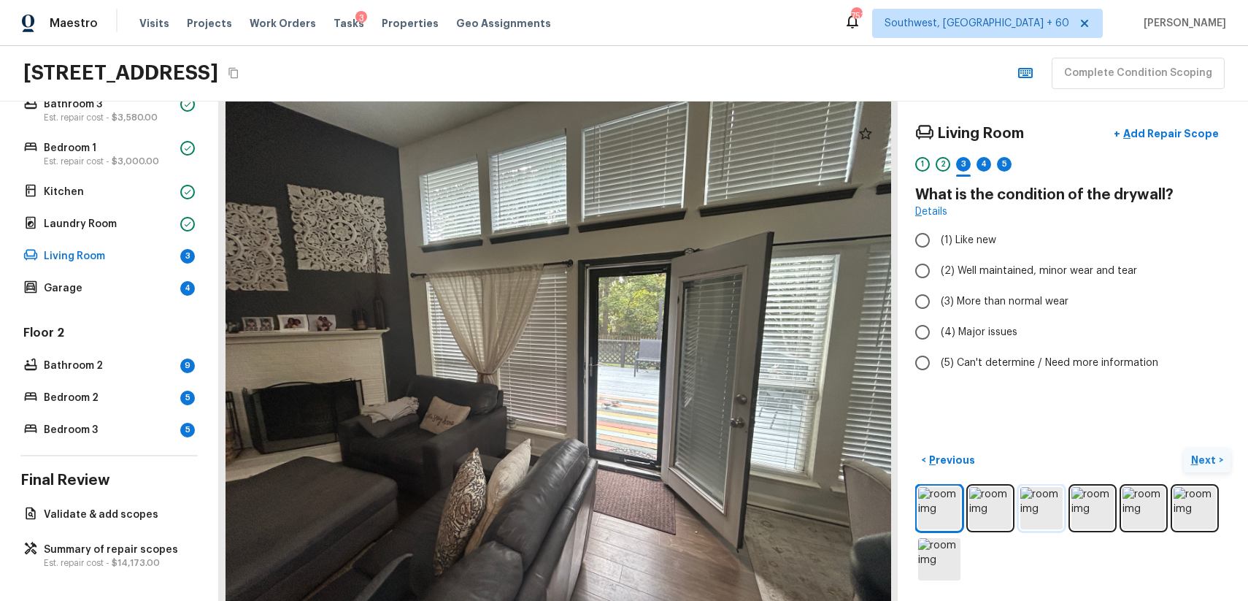
click at [1049, 523] on img at bounding box center [1041, 508] width 42 height 42
click at [1086, 266] on span "(2) Well maintained, minor wear and tear" at bounding box center [1039, 270] width 196 height 15
click at [938, 266] on input "(2) Well maintained, minor wear and tear" at bounding box center [922, 270] width 31 height 31
radio input "true"
click at [979, 151] on div "Living Room + Add Repair Scope 1 2 3 4 5" at bounding box center [1072, 149] width 315 height 61
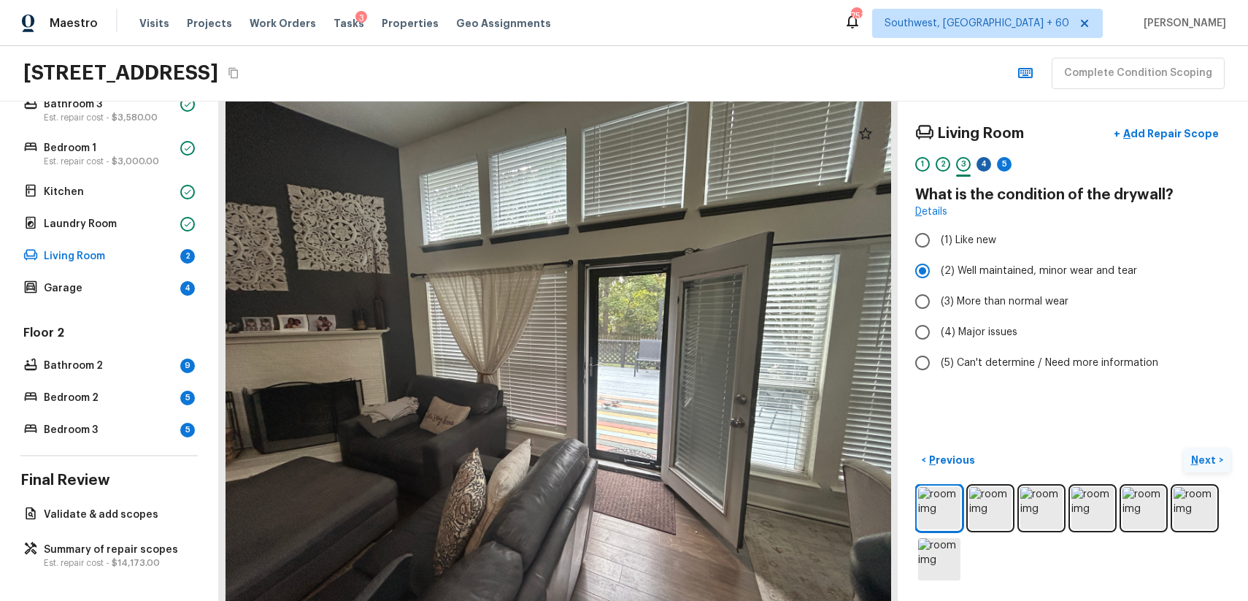
click at [984, 158] on div "4" at bounding box center [984, 164] width 15 height 15
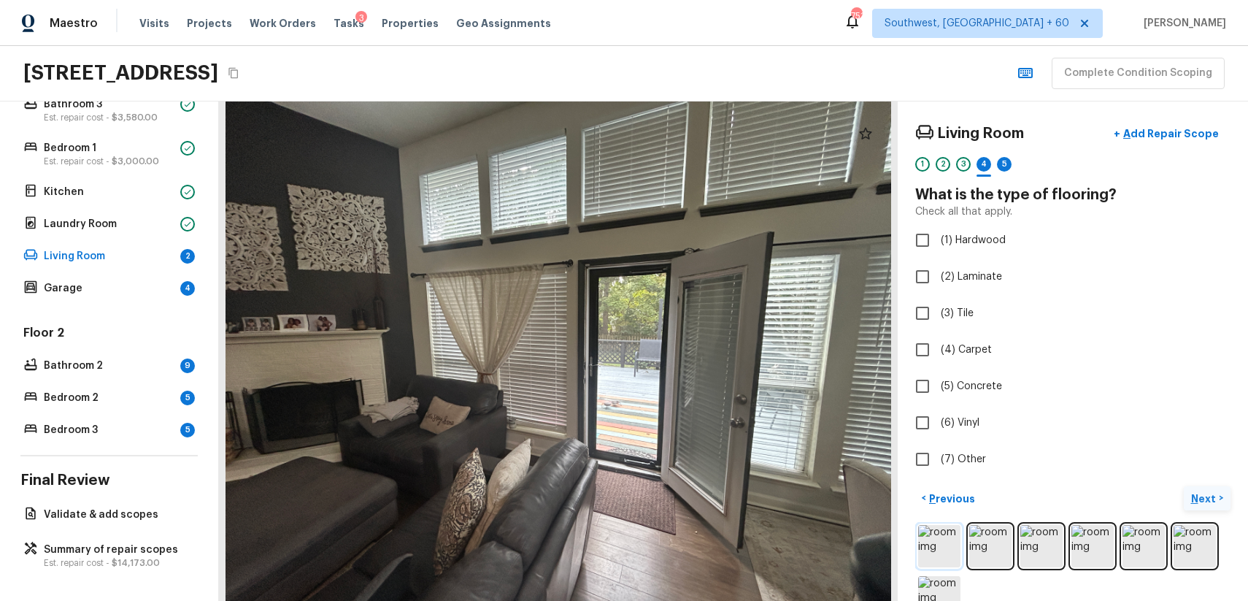
click at [947, 547] on img at bounding box center [939, 546] width 42 height 42
click at [991, 550] on img at bounding box center [990, 546] width 42 height 42
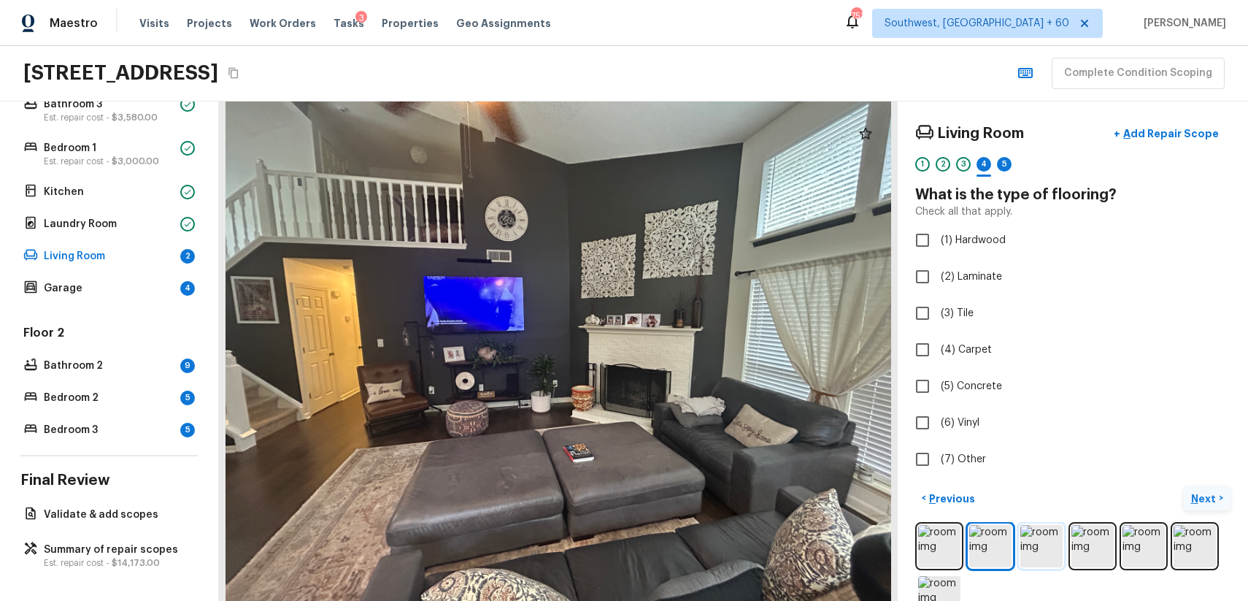
click at [1028, 539] on img at bounding box center [1041, 546] width 42 height 42
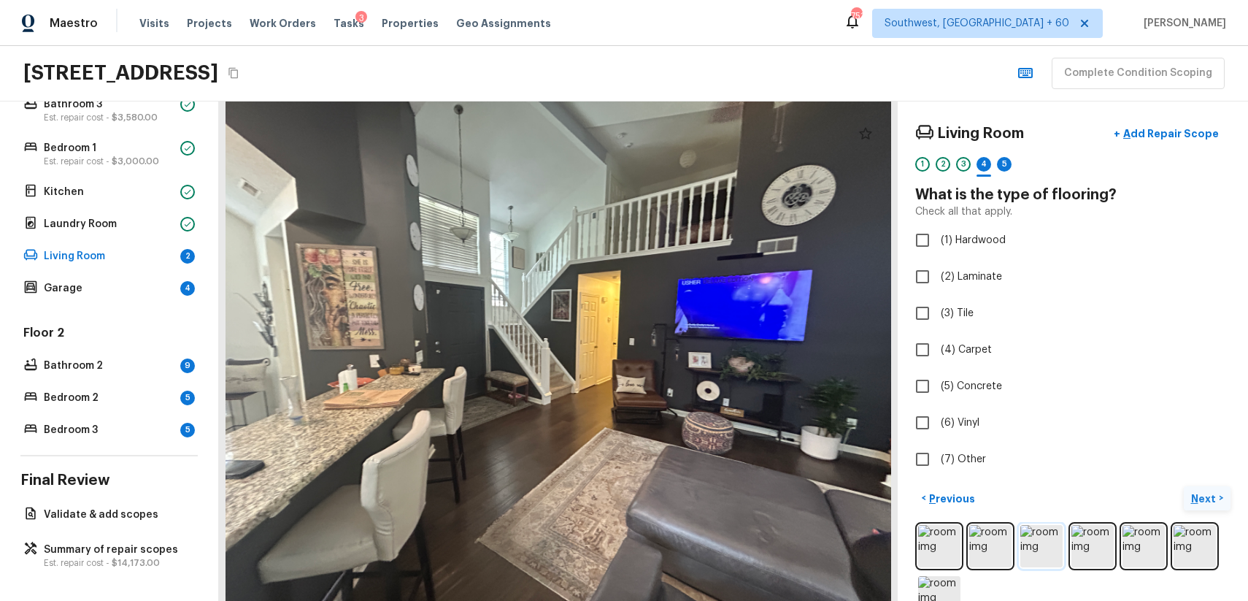
click at [1060, 558] on img at bounding box center [1041, 546] width 42 height 42
click at [1083, 536] on img at bounding box center [1093, 546] width 42 height 42
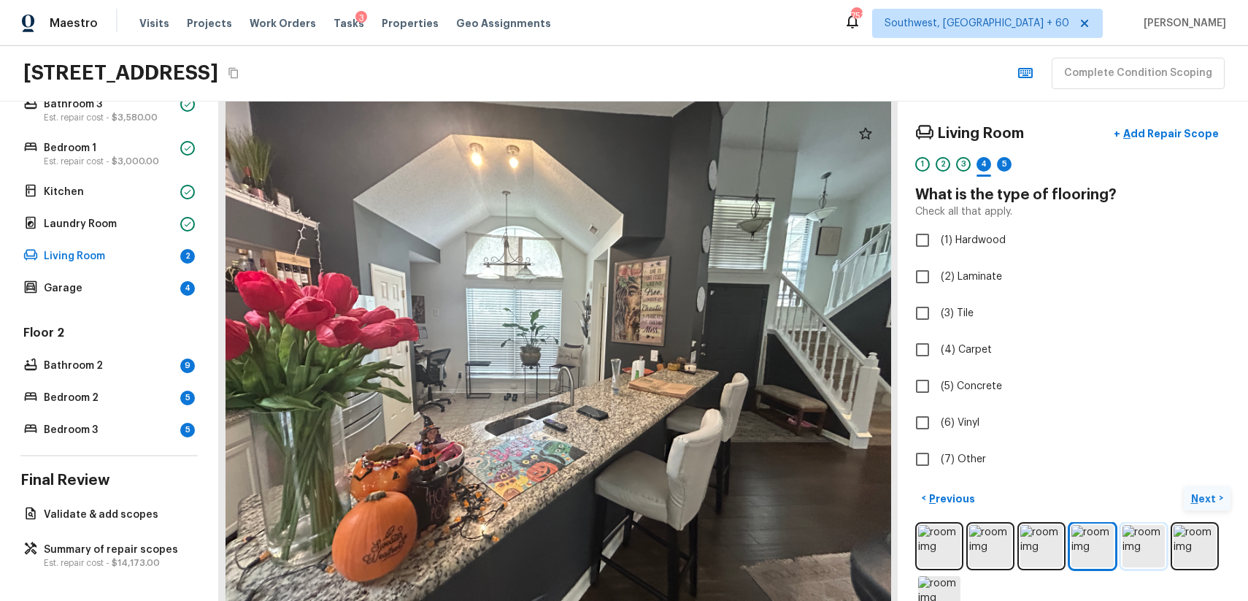
click at [1148, 547] on img at bounding box center [1144, 546] width 42 height 42
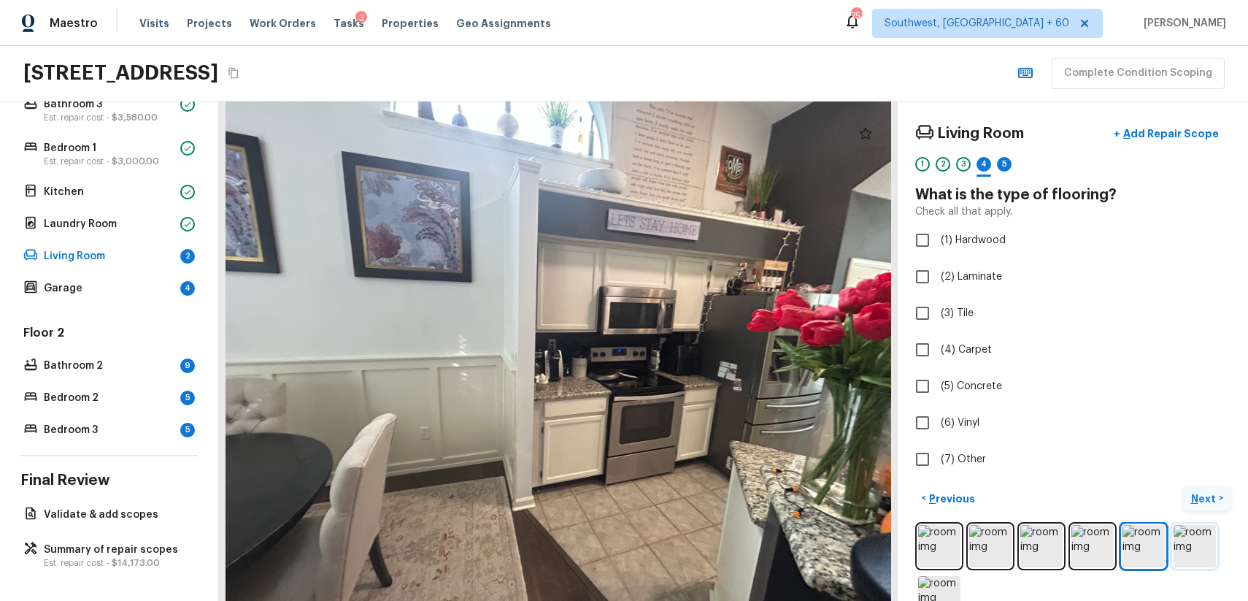
click at [1207, 551] on img at bounding box center [1195, 546] width 42 height 42
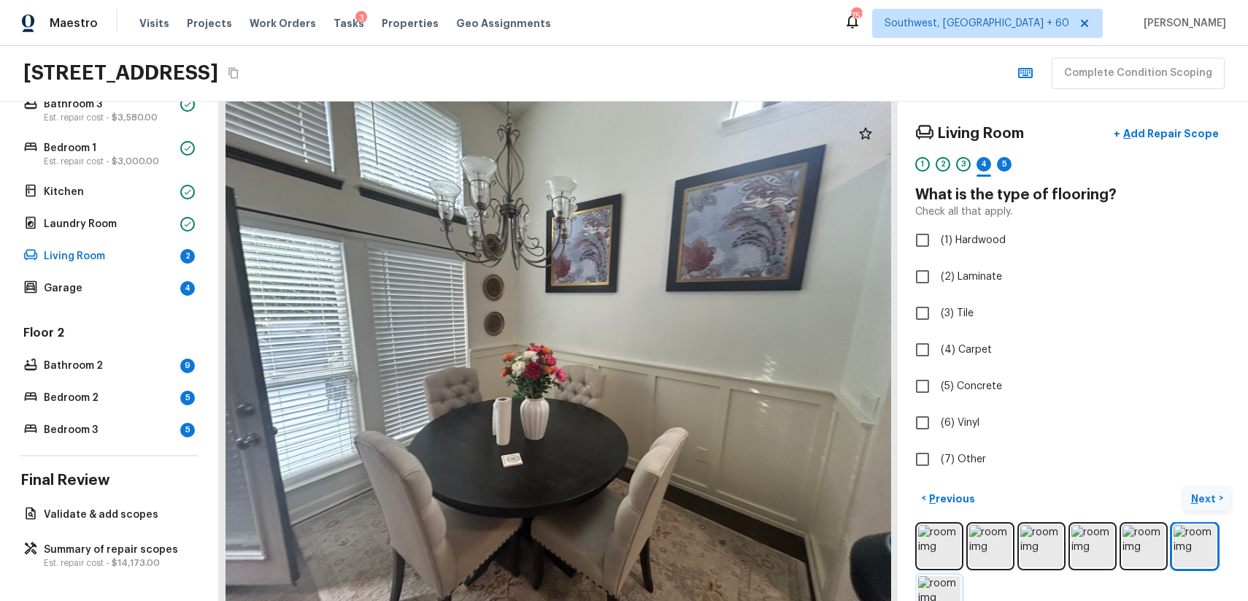
click at [942, 587] on img at bounding box center [939, 597] width 42 height 42
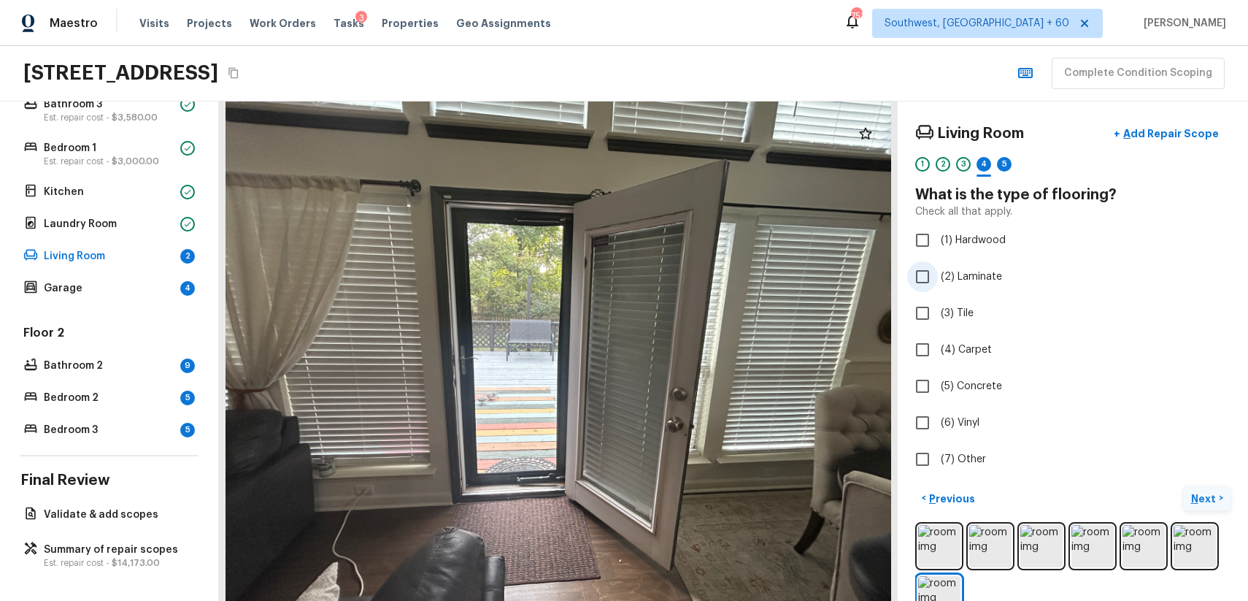
click at [1003, 268] on label "(2) Laminate" at bounding box center [1063, 276] width 312 height 31
click at [938, 268] on input "(2) Laminate" at bounding box center [922, 276] width 31 height 31
checkbox input "true"
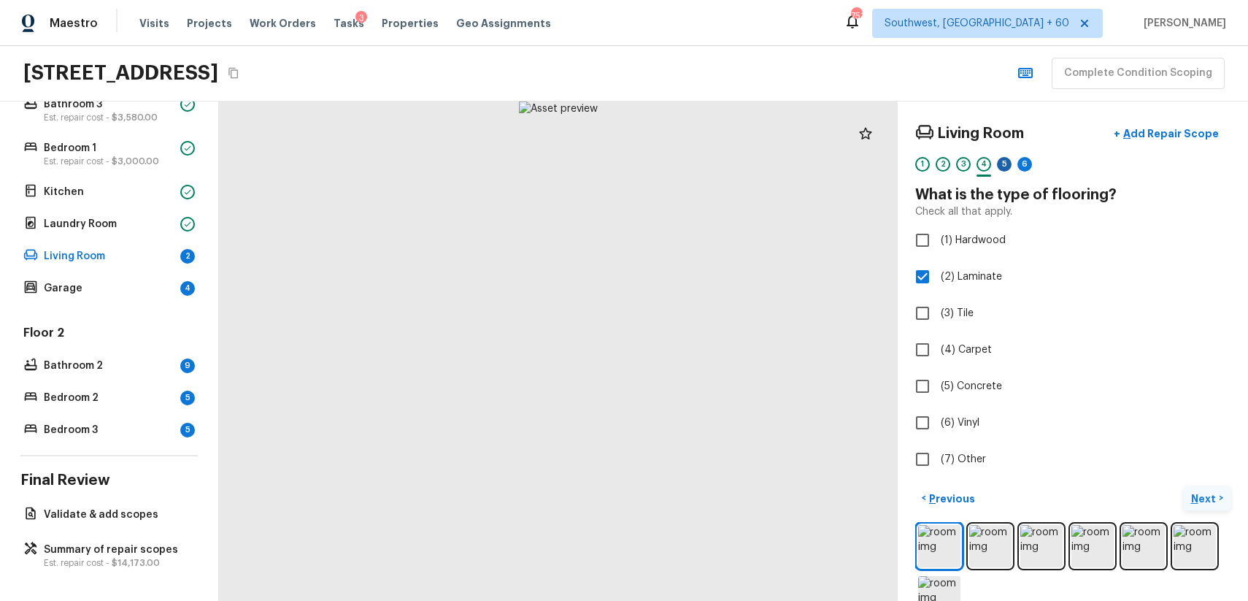
click at [1011, 163] on div "5" at bounding box center [1004, 164] width 15 height 15
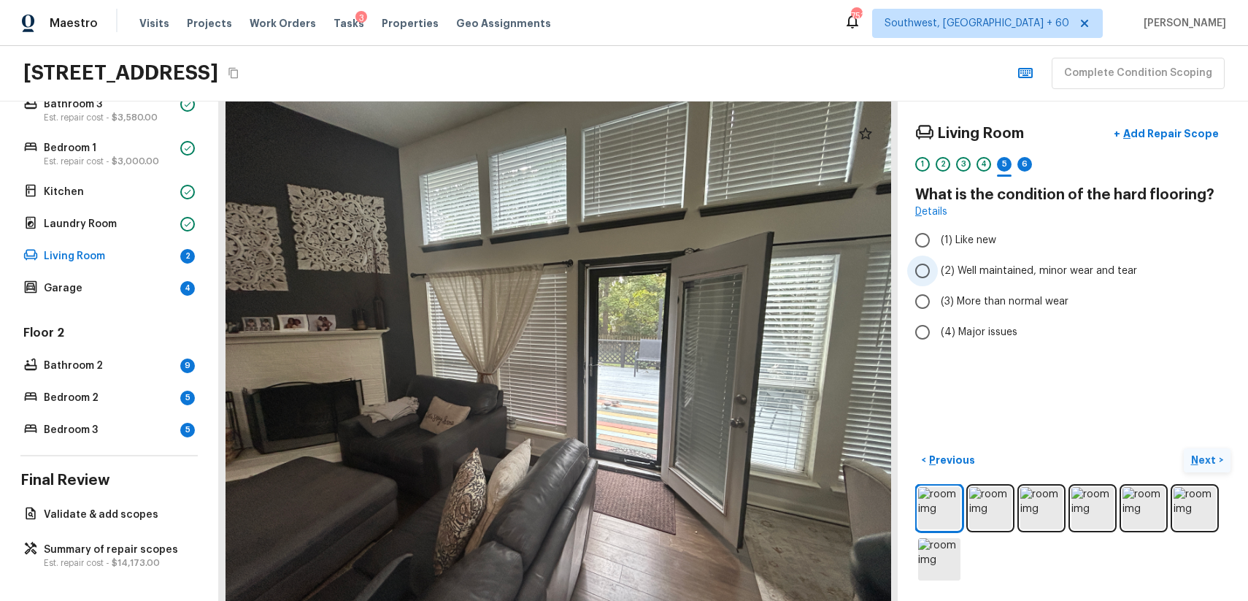
click at [1023, 276] on span "(2) Well maintained, minor wear and tear" at bounding box center [1039, 270] width 196 height 15
click at [938, 276] on input "(2) Well maintained, minor wear and tear" at bounding box center [922, 270] width 31 height 31
radio input "true"
click at [1036, 171] on div "1 2 3 4 5 6" at bounding box center [1072, 168] width 315 height 23
click at [1031, 172] on div "6" at bounding box center [1025, 168] width 15 height 23
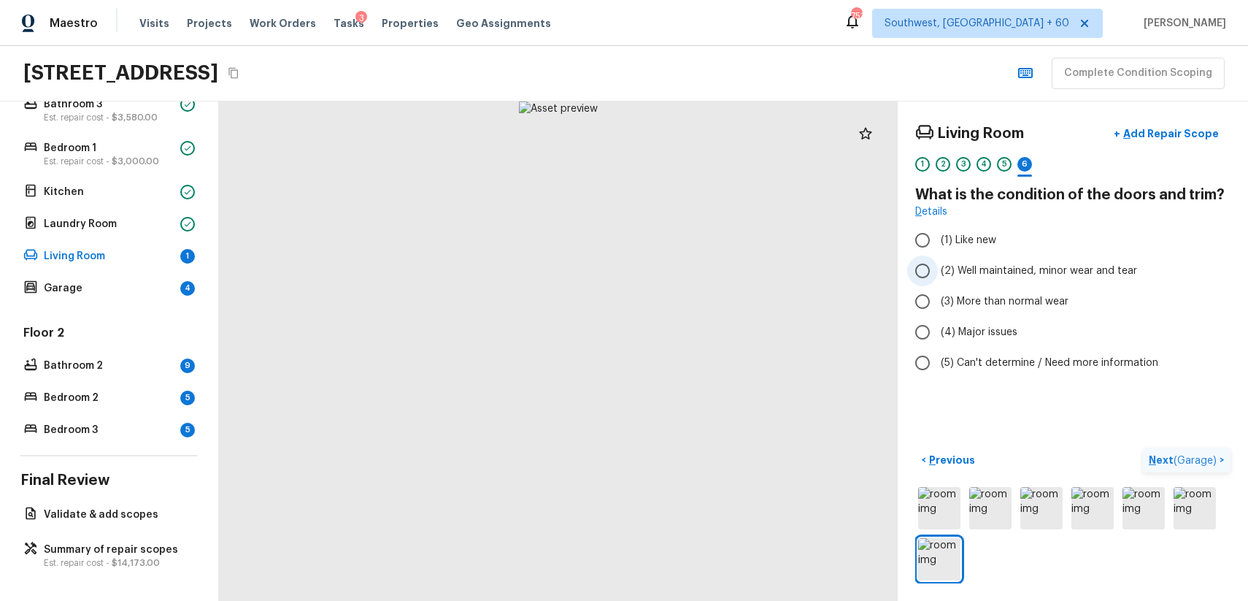
click at [1083, 283] on label "(2) Well maintained, minor wear and tear" at bounding box center [1063, 270] width 312 height 31
click at [938, 283] on input "(2) Well maintained, minor wear and tear" at bounding box center [922, 270] width 31 height 31
radio input "true"
click at [1204, 456] on span "( Garage )" at bounding box center [1195, 460] width 43 height 10
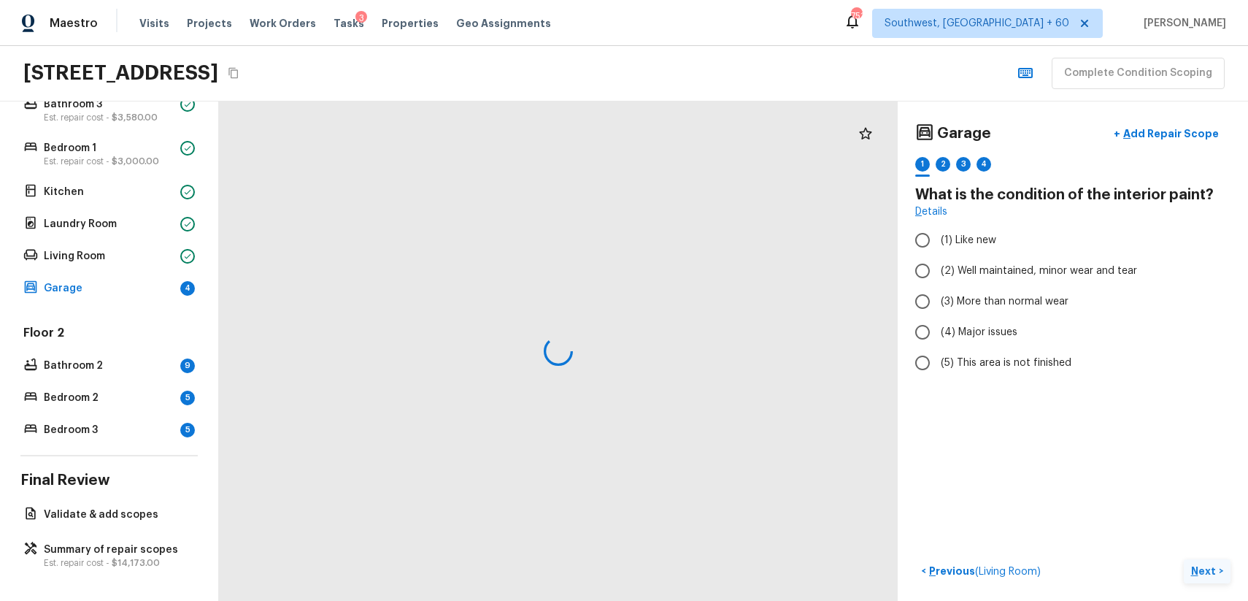
click at [1204, 456] on div "Garage + Add Repair Scope 1 2 3 4 What is the condition of the interior paint? …" at bounding box center [1073, 350] width 350 height 499
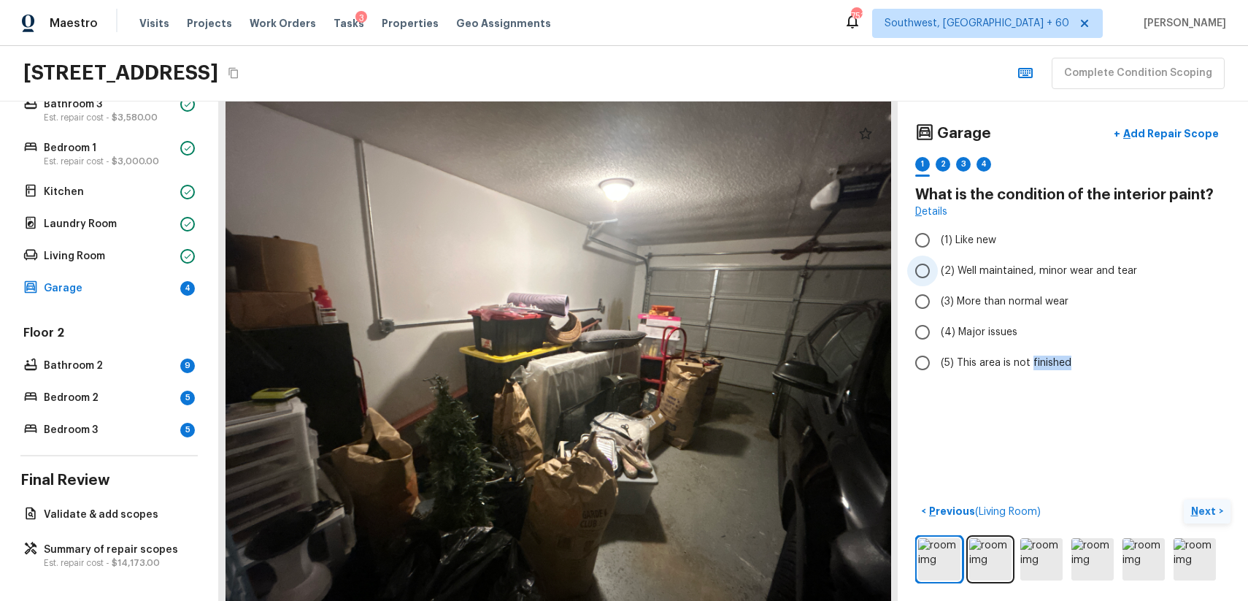
click at [1107, 274] on span "(2) Well maintained, minor wear and tear" at bounding box center [1039, 270] width 196 height 15
click at [938, 274] on input "(2) Well maintained, minor wear and tear" at bounding box center [922, 270] width 31 height 31
radio input "true"
click at [1203, 516] on p "Next" at bounding box center [1205, 511] width 28 height 15
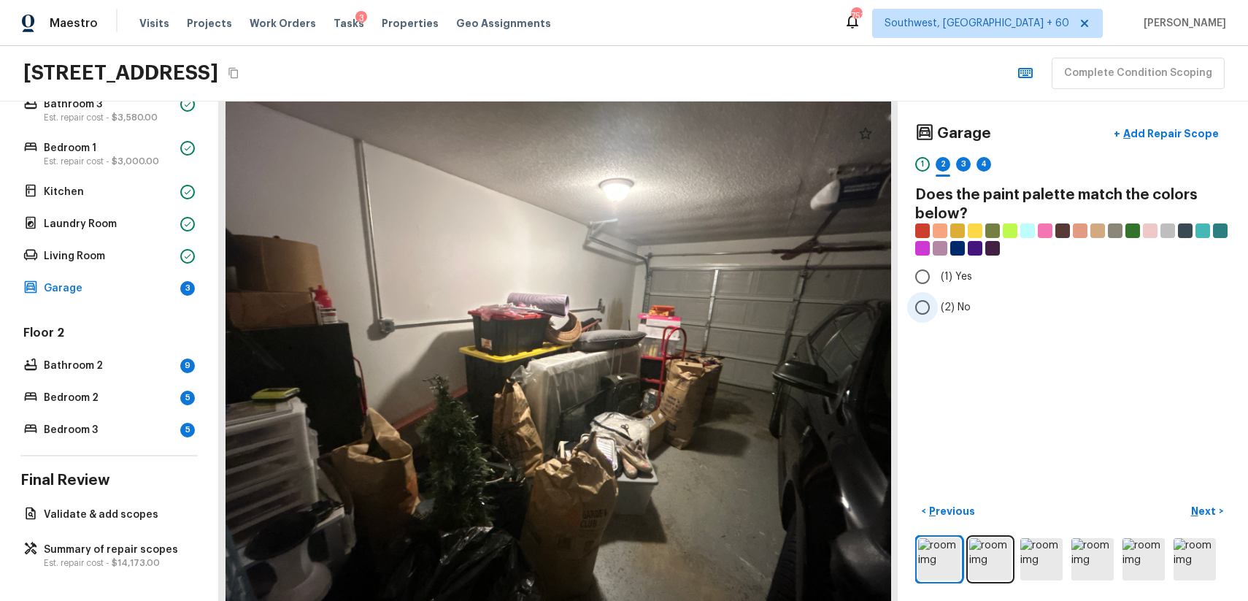
click at [939, 303] on label "(2) No" at bounding box center [1063, 307] width 312 height 31
click at [938, 303] on input "(2) No" at bounding box center [922, 307] width 31 height 31
radio input "true"
click at [1227, 517] on button "Next >" at bounding box center [1207, 511] width 47 height 24
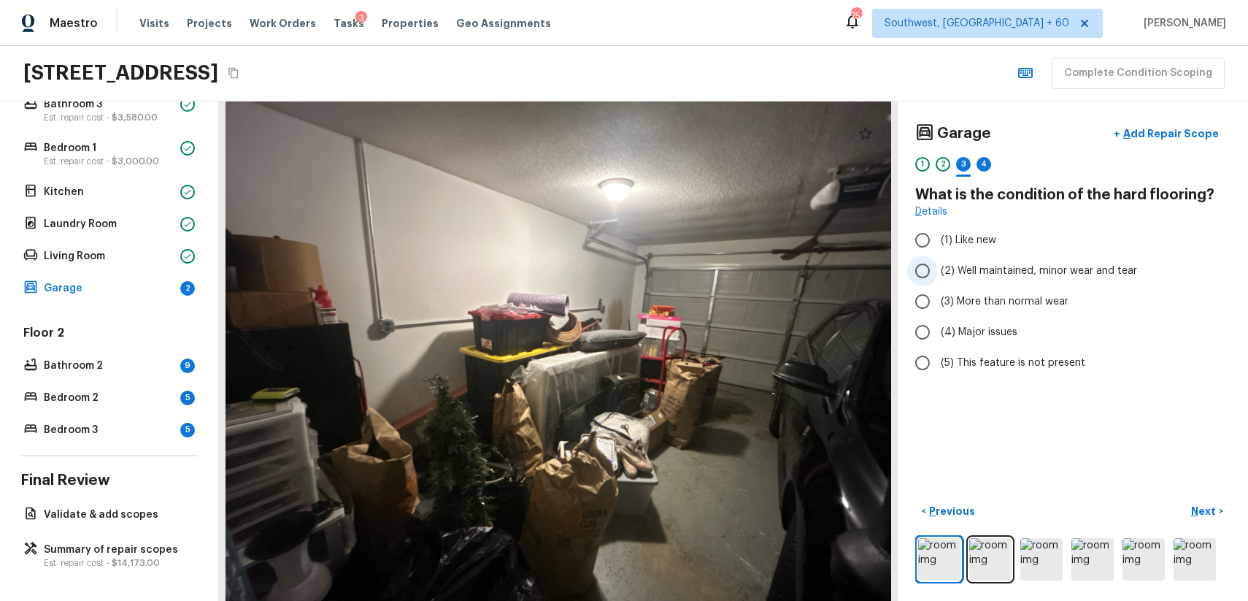
click at [1013, 278] on label "(2) Well maintained, minor wear and tear" at bounding box center [1063, 270] width 312 height 31
click at [938, 278] on input "(2) Well maintained, minor wear and tear" at bounding box center [922, 270] width 31 height 31
radio input "true"
click at [1172, 510] on div "< Previous Next >" at bounding box center [1072, 511] width 315 height 24
click at [1194, 513] on p "Next" at bounding box center [1205, 511] width 28 height 15
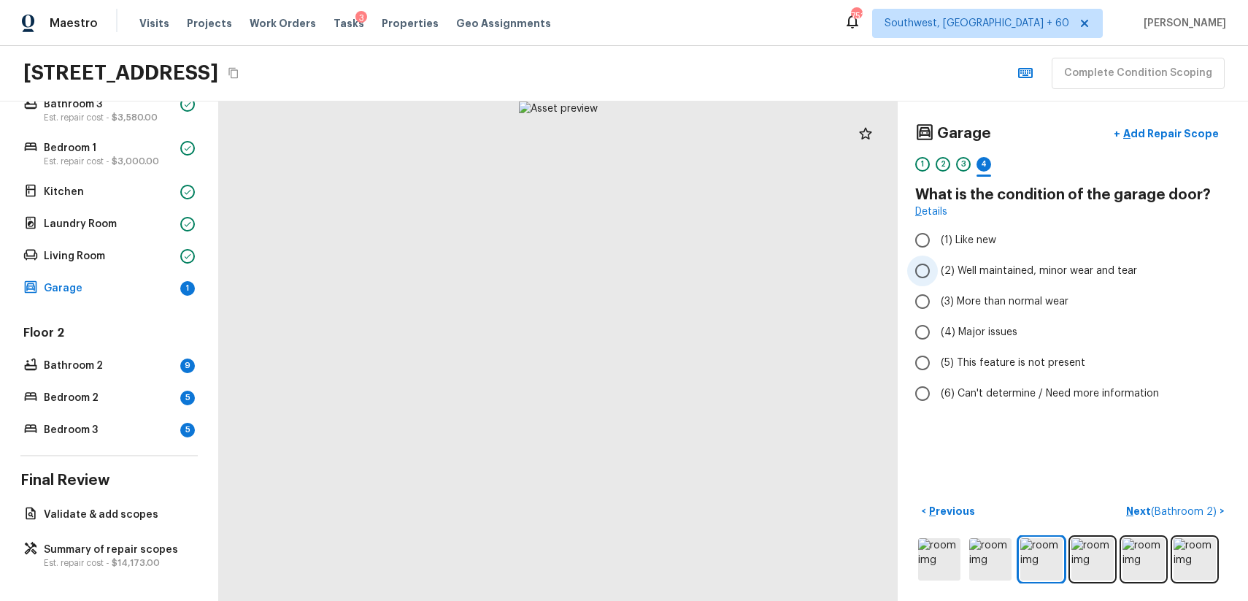
click at [1018, 265] on span "(2) Well maintained, minor wear and tear" at bounding box center [1039, 270] width 196 height 15
click at [938, 265] on input "(2) Well maintained, minor wear and tear" at bounding box center [922, 270] width 31 height 31
radio input "true"
click at [1192, 504] on p "Next ( Bathroom 2 )" at bounding box center [1172, 511] width 93 height 15
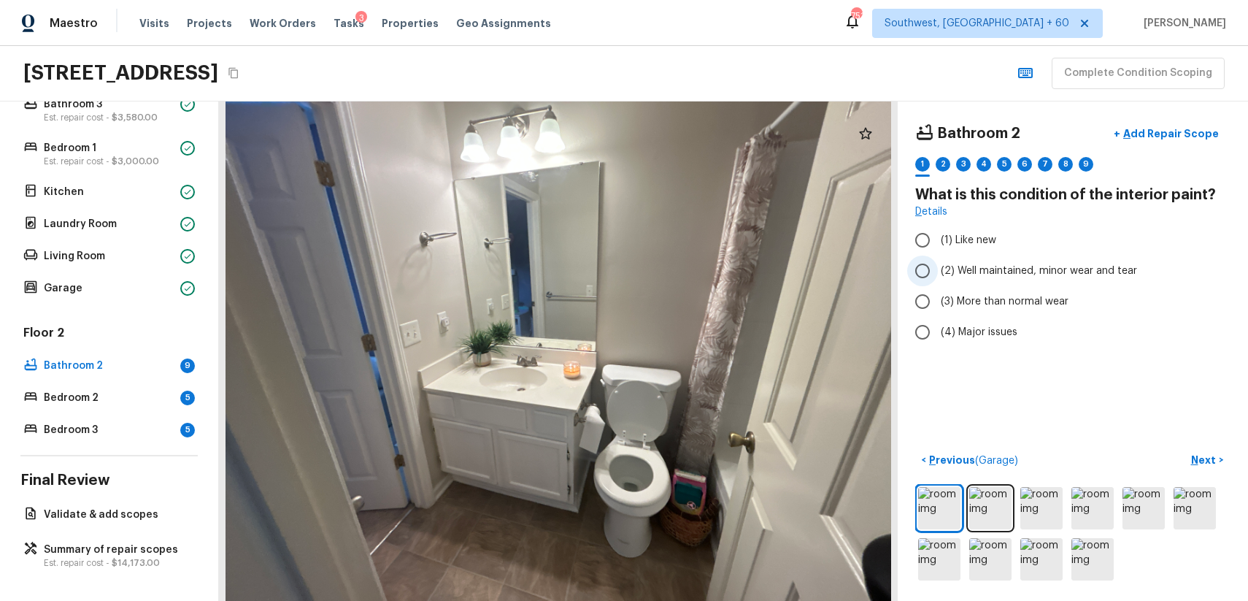
click at [1067, 259] on label "(2) Well maintained, minor wear and tear" at bounding box center [1063, 270] width 312 height 31
click at [938, 259] on input "(2) Well maintained, minor wear and tear" at bounding box center [922, 270] width 31 height 31
radio input "true"
click at [1209, 458] on p "Next" at bounding box center [1205, 460] width 28 height 15
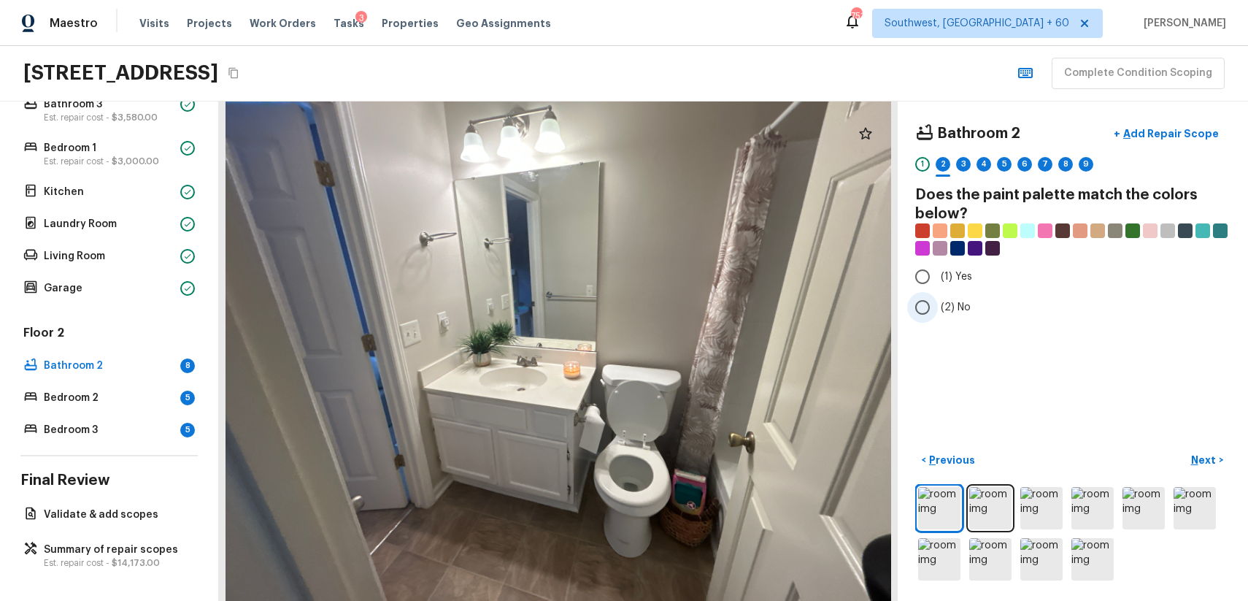
click at [943, 298] on label "(2) No" at bounding box center [1063, 307] width 312 height 31
click at [938, 298] on input "(2) No" at bounding box center [922, 307] width 31 height 31
radio input "true"
click at [1201, 455] on p "Next" at bounding box center [1205, 460] width 28 height 15
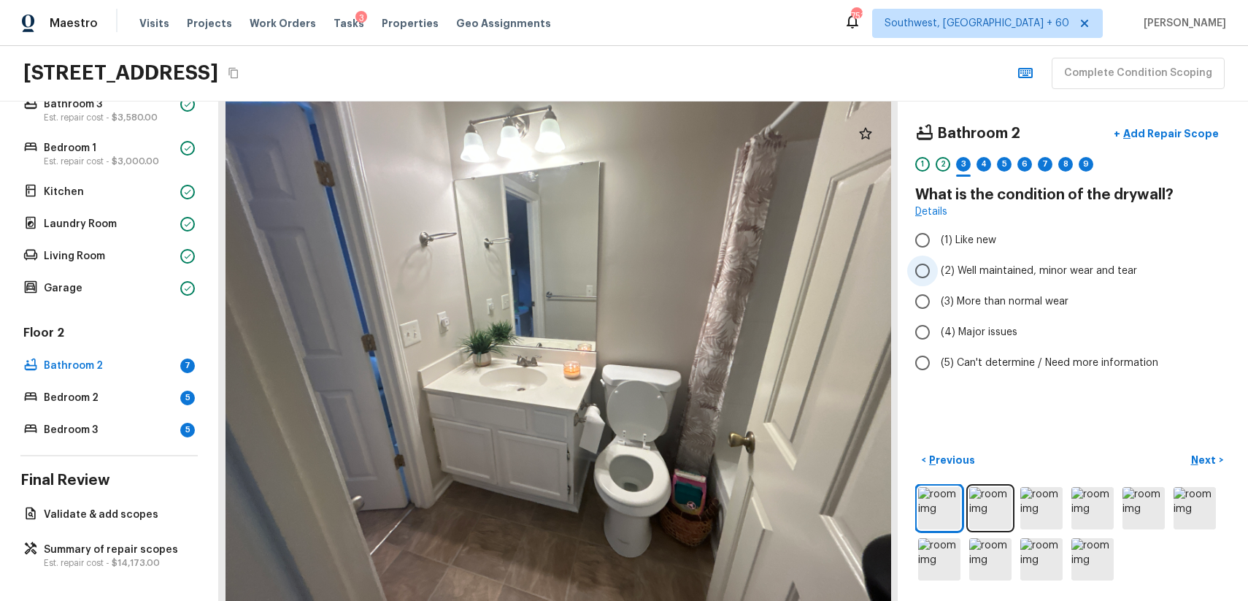
click at [1038, 261] on label "(2) Well maintained, minor wear and tear" at bounding box center [1063, 270] width 312 height 31
click at [938, 261] on input "(2) Well maintained, minor wear and tear" at bounding box center [922, 270] width 31 height 31
radio input "true"
click at [1231, 461] on div "Bathroom 2 + Add Repair Scope 1 2 3 4 5 6 7 8 9 What is the condition of the dr…" at bounding box center [1073, 350] width 350 height 499
click at [1204, 462] on p "Next" at bounding box center [1205, 460] width 28 height 15
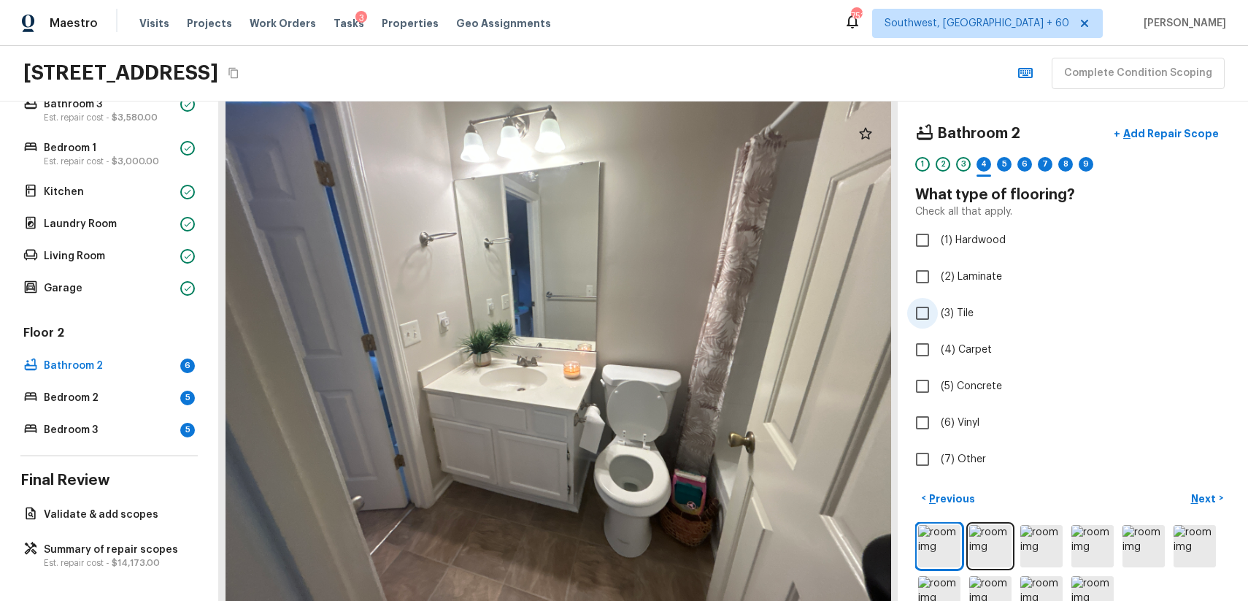
click at [983, 320] on label "(3) Tile" at bounding box center [1063, 313] width 312 height 31
click at [938, 320] on input "(3) Tile" at bounding box center [922, 313] width 31 height 31
checkbox input "true"
click at [1202, 498] on p "Next" at bounding box center [1205, 498] width 28 height 15
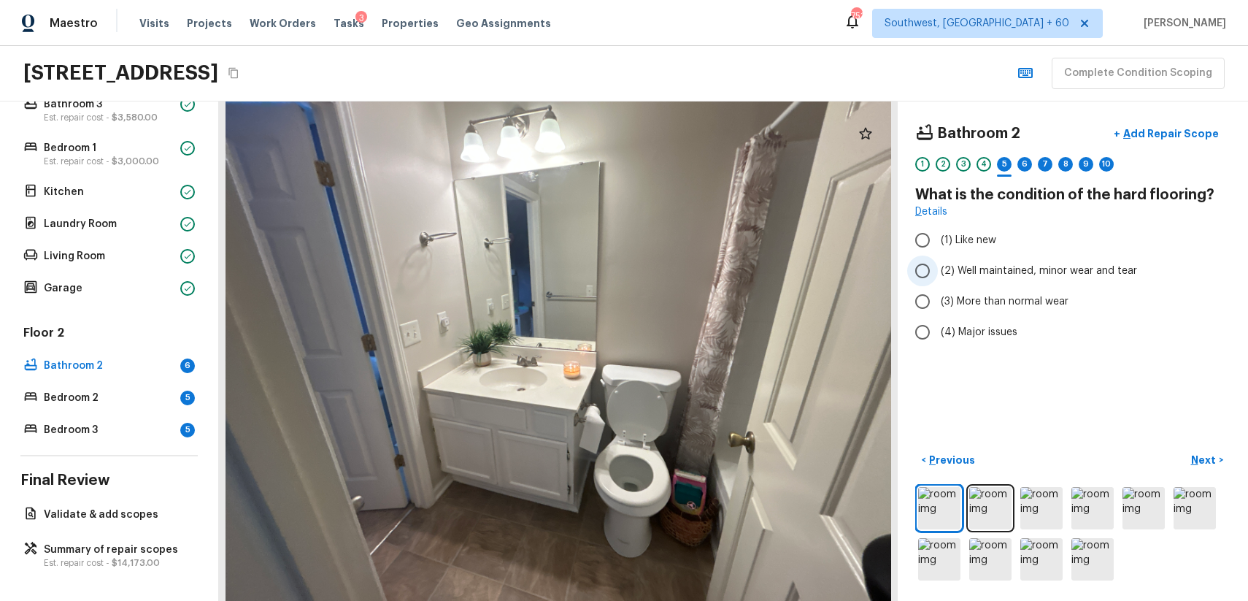
click at [1066, 266] on span "(2) Well maintained, minor wear and tear" at bounding box center [1039, 270] width 196 height 15
click at [938, 266] on input "(2) Well maintained, minor wear and tear" at bounding box center [922, 270] width 31 height 31
radio input "true"
click at [1184, 458] on button "Next >" at bounding box center [1207, 460] width 47 height 24
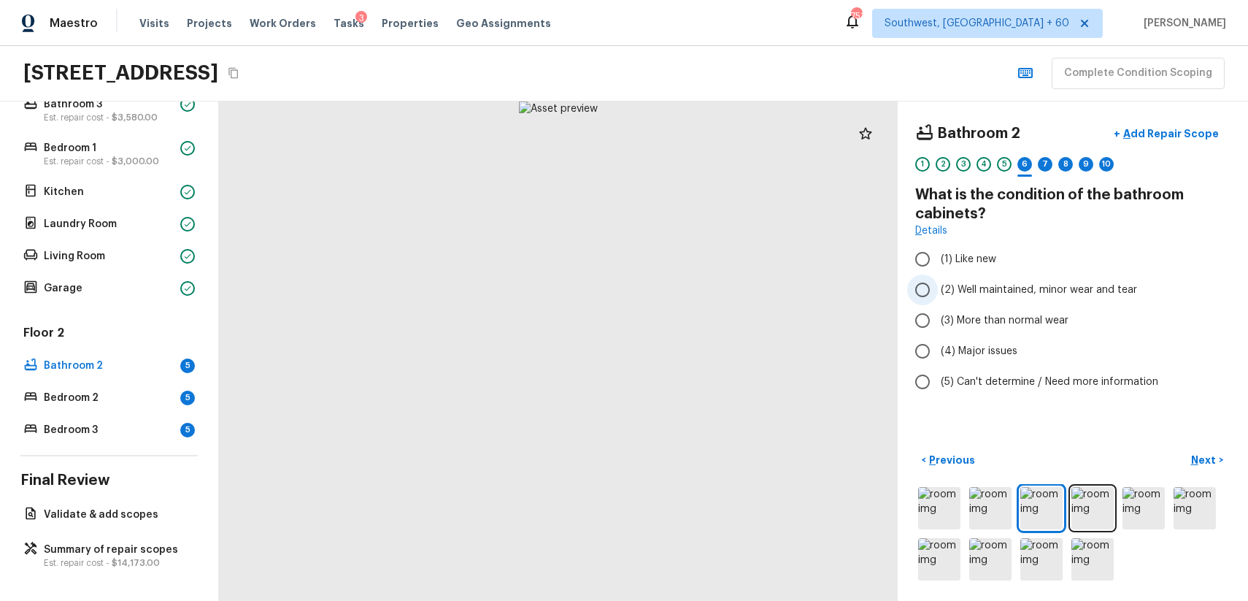
click at [1054, 293] on span "(2) Well maintained, minor wear and tear" at bounding box center [1039, 289] width 196 height 15
click at [938, 293] on input "(2) Well maintained, minor wear and tear" at bounding box center [922, 289] width 31 height 31
radio input "true"
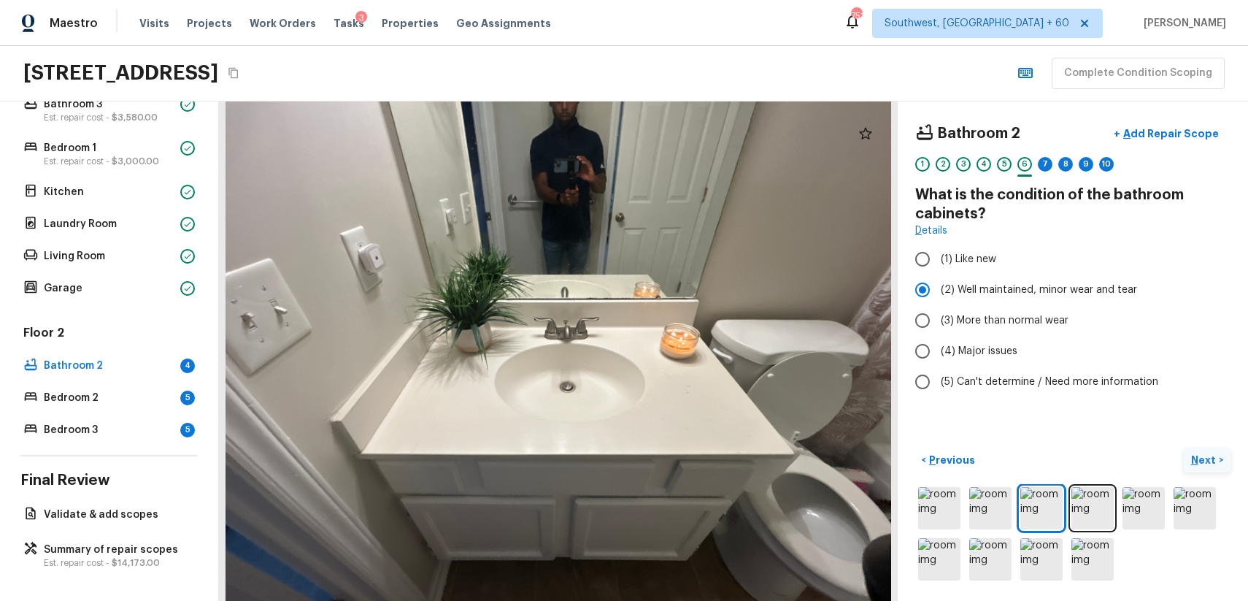
click at [1212, 458] on p "Next" at bounding box center [1205, 460] width 28 height 15
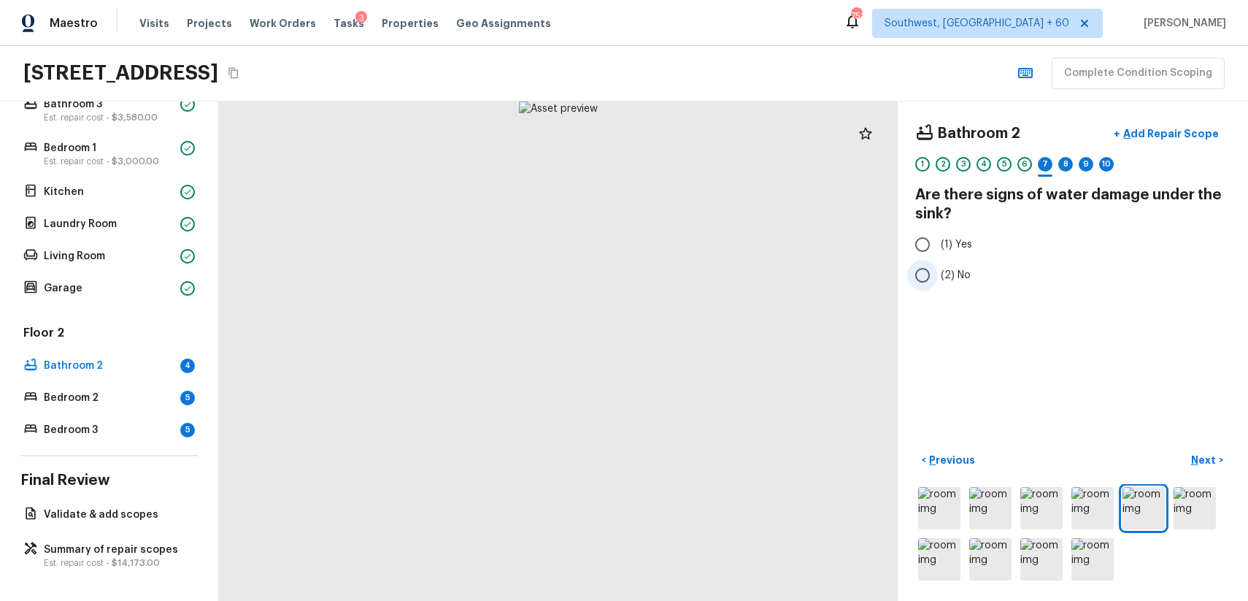
click at [955, 274] on span "(2) No" at bounding box center [956, 275] width 30 height 15
click at [938, 274] on input "(2) No" at bounding box center [922, 275] width 31 height 31
radio input "true"
click at [1207, 454] on p "Next" at bounding box center [1205, 460] width 28 height 15
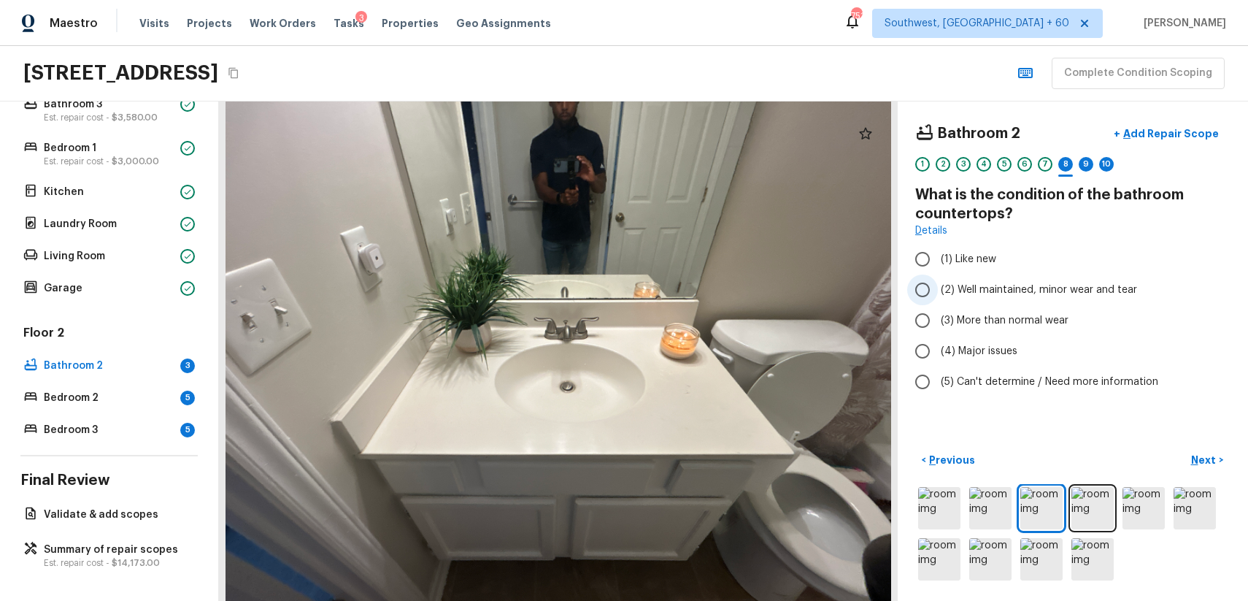
click at [1037, 276] on label "(2) Well maintained, minor wear and tear" at bounding box center [1063, 289] width 312 height 31
click at [938, 276] on input "(2) Well maintained, minor wear and tear" at bounding box center [922, 289] width 31 height 31
radio input "true"
click at [1213, 463] on p "Next" at bounding box center [1205, 460] width 28 height 15
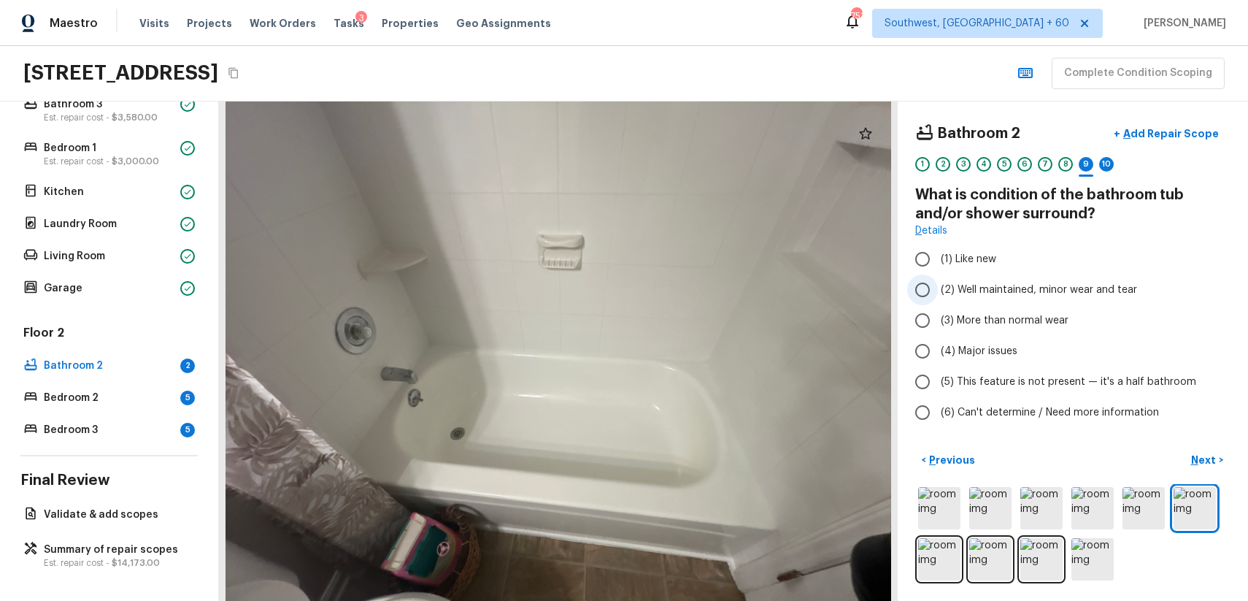
click at [1088, 280] on label "(2) Well maintained, minor wear and tear" at bounding box center [1063, 289] width 312 height 31
click at [938, 280] on input "(2) Well maintained, minor wear and tear" at bounding box center [922, 289] width 31 height 31
radio input "true"
click at [1104, 286] on span "(2) Well maintained, minor wear and tear" at bounding box center [1039, 289] width 196 height 15
click at [938, 286] on input "(2) Well maintained, minor wear and tear" at bounding box center [922, 289] width 31 height 31
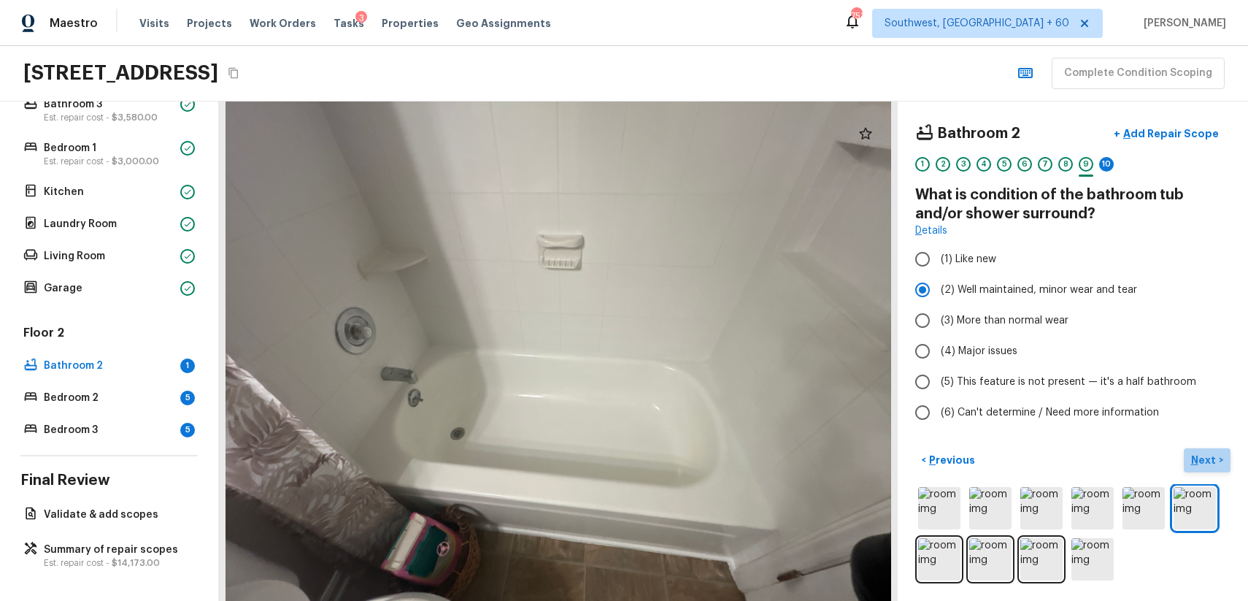
click at [1213, 469] on button "Next >" at bounding box center [1207, 460] width 47 height 24
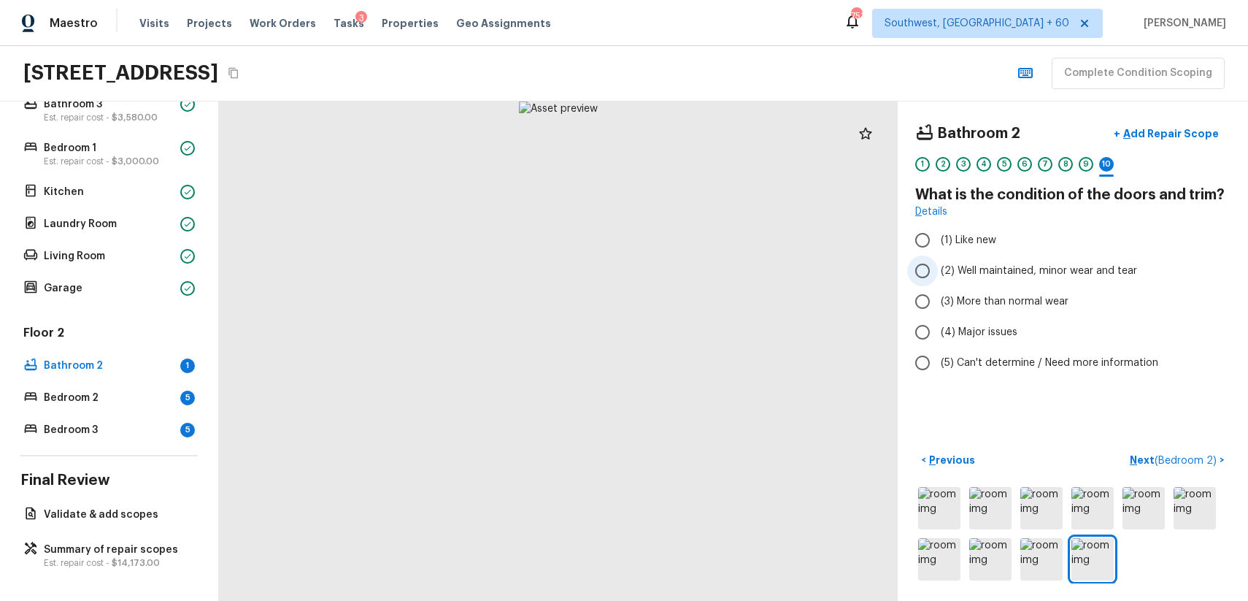
click at [1090, 269] on span "(2) Well maintained, minor wear and tear" at bounding box center [1039, 270] width 196 height 15
click at [938, 269] on input "(2) Well maintained, minor wear and tear" at bounding box center [922, 270] width 31 height 31
radio input "true"
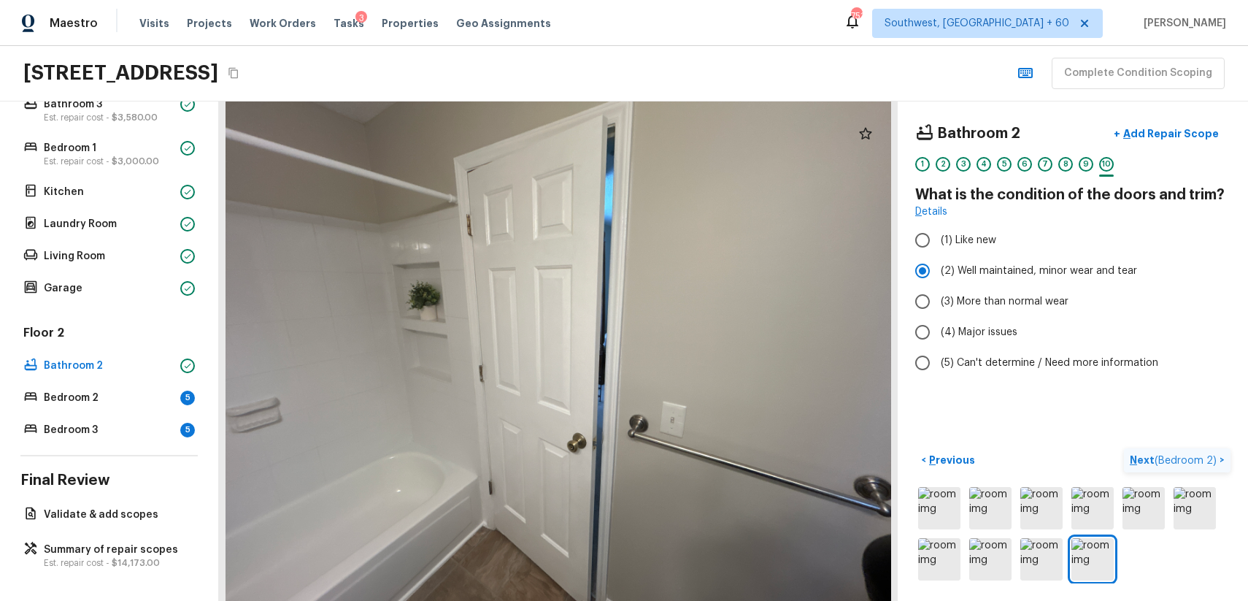
click at [1197, 456] on span "( Bedroom 2 )" at bounding box center [1186, 460] width 62 height 10
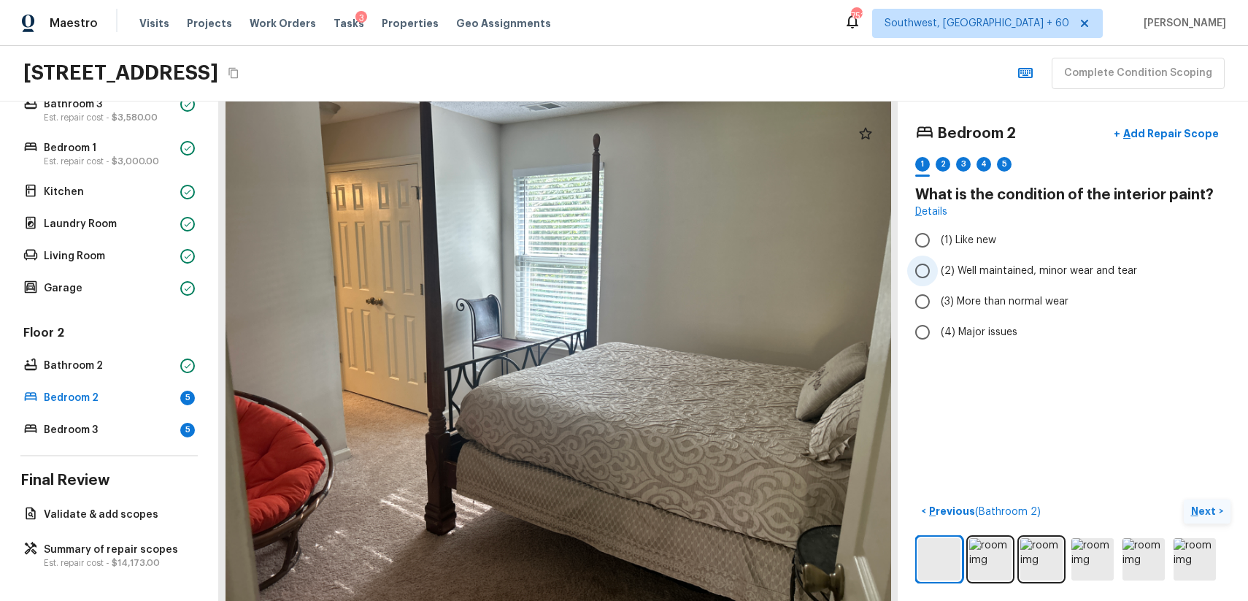
click at [1072, 264] on span "(2) Well maintained, minor wear and tear" at bounding box center [1039, 270] width 196 height 15
click at [938, 264] on input "(2) Well maintained, minor wear and tear" at bounding box center [922, 270] width 31 height 31
radio input "true"
click at [1209, 504] on p "Next" at bounding box center [1205, 511] width 28 height 15
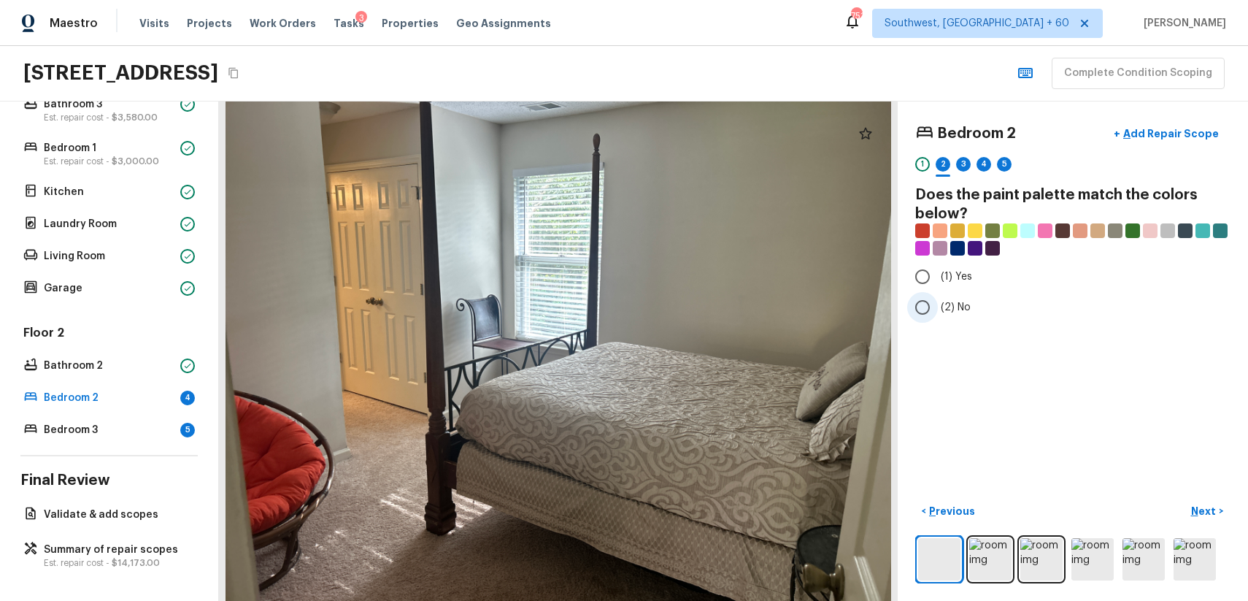
click at [951, 302] on span "(2) No" at bounding box center [956, 307] width 30 height 15
click at [938, 302] on input "(2) No" at bounding box center [922, 307] width 31 height 31
radio input "true"
click at [985, 543] on img at bounding box center [990, 559] width 42 height 42
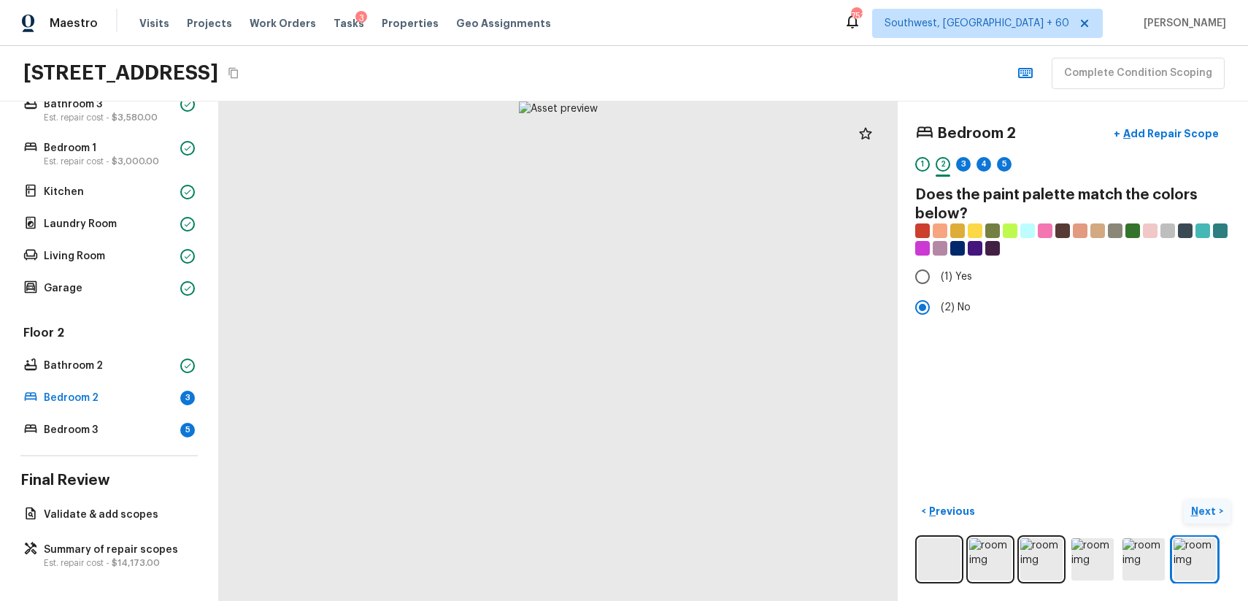
click at [1203, 501] on button "Next >" at bounding box center [1207, 511] width 47 height 24
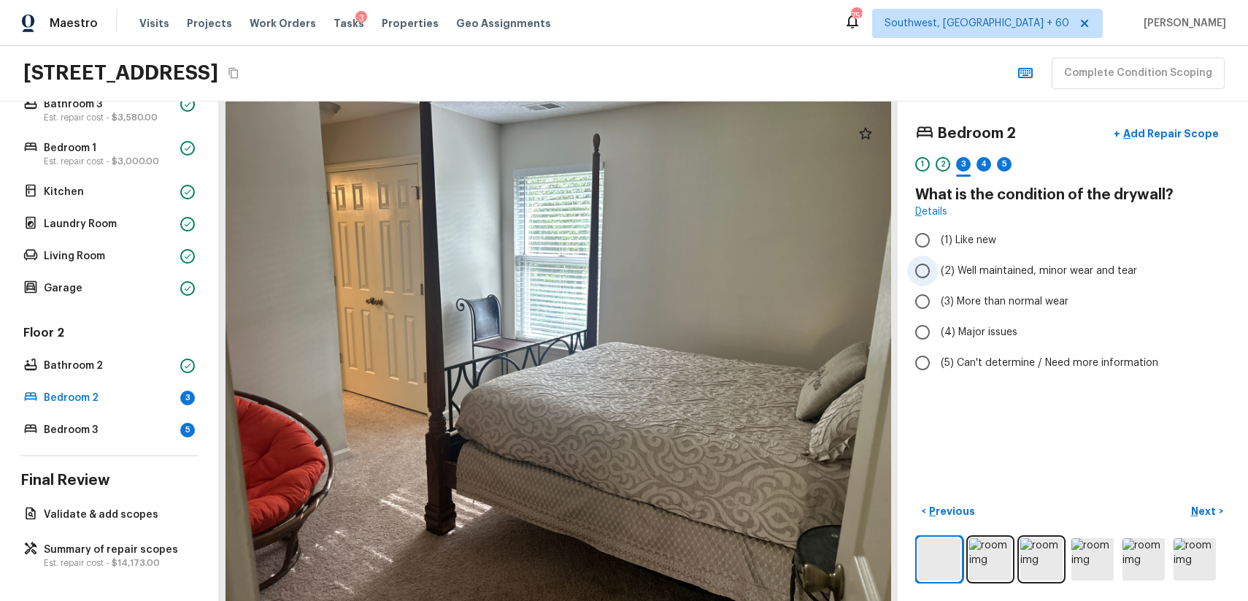
click at [986, 265] on span "(2) Well maintained, minor wear and tear" at bounding box center [1039, 270] width 196 height 15
click at [938, 265] on input "(2) Well maintained, minor wear and tear" at bounding box center [922, 270] width 31 height 31
radio input "true"
click at [1212, 528] on div "< Previous Next >" at bounding box center [1072, 541] width 315 height 84
click at [1207, 506] on p "Next" at bounding box center [1205, 511] width 28 height 15
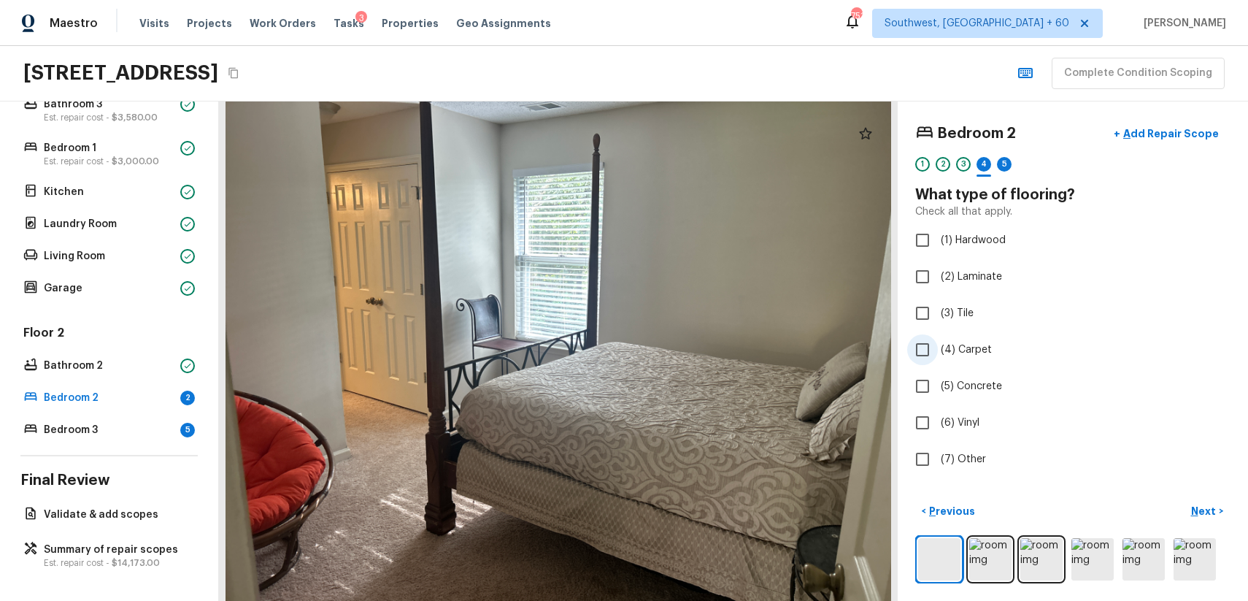
click at [977, 350] on span "(4) Carpet" at bounding box center [966, 349] width 51 height 15
click at [938, 350] on input "(4) Carpet" at bounding box center [922, 349] width 31 height 31
checkbox input "true"
click at [1213, 496] on div "Bedroom 2 + Add Repair Scope 1 2 3 4 5 6 What type of flooring? Check all that …" at bounding box center [1073, 350] width 350 height 499
click at [998, 158] on div "5" at bounding box center [1004, 168] width 15 height 23
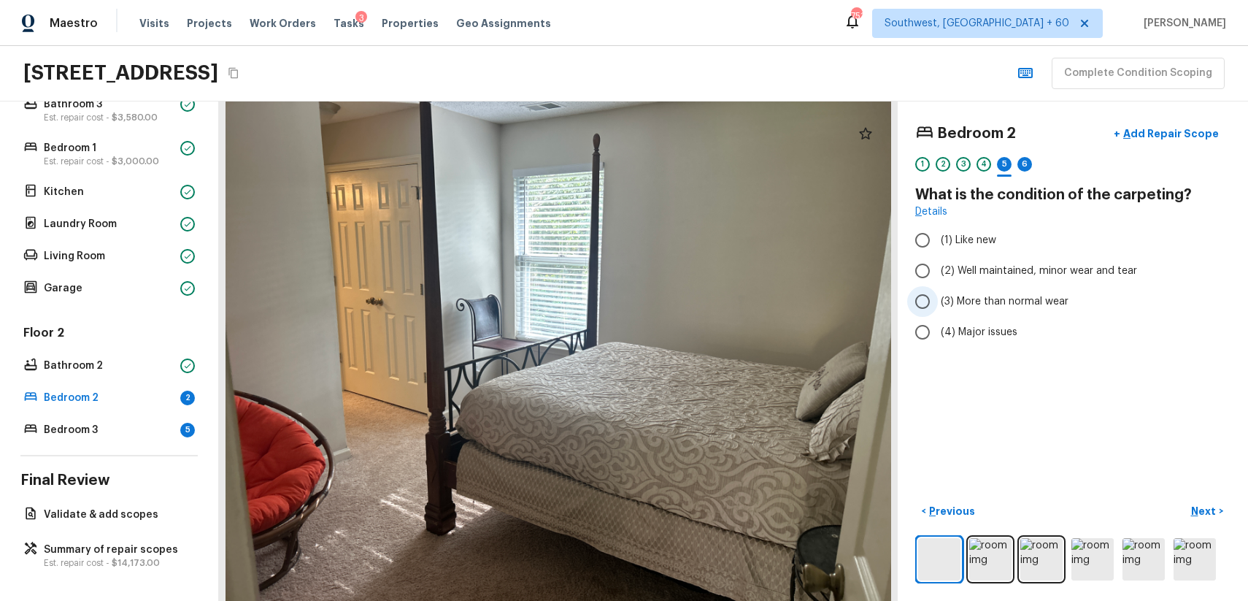
click at [1072, 289] on label "(3) More than normal wear" at bounding box center [1063, 301] width 312 height 31
click at [938, 289] on input "(3) More than normal wear" at bounding box center [922, 301] width 31 height 31
radio input "true"
click at [1101, 262] on label "(2) Well maintained, minor wear and tear" at bounding box center [1063, 270] width 312 height 31
click at [938, 262] on input "(2) Well maintained, minor wear and tear" at bounding box center [922, 270] width 31 height 31
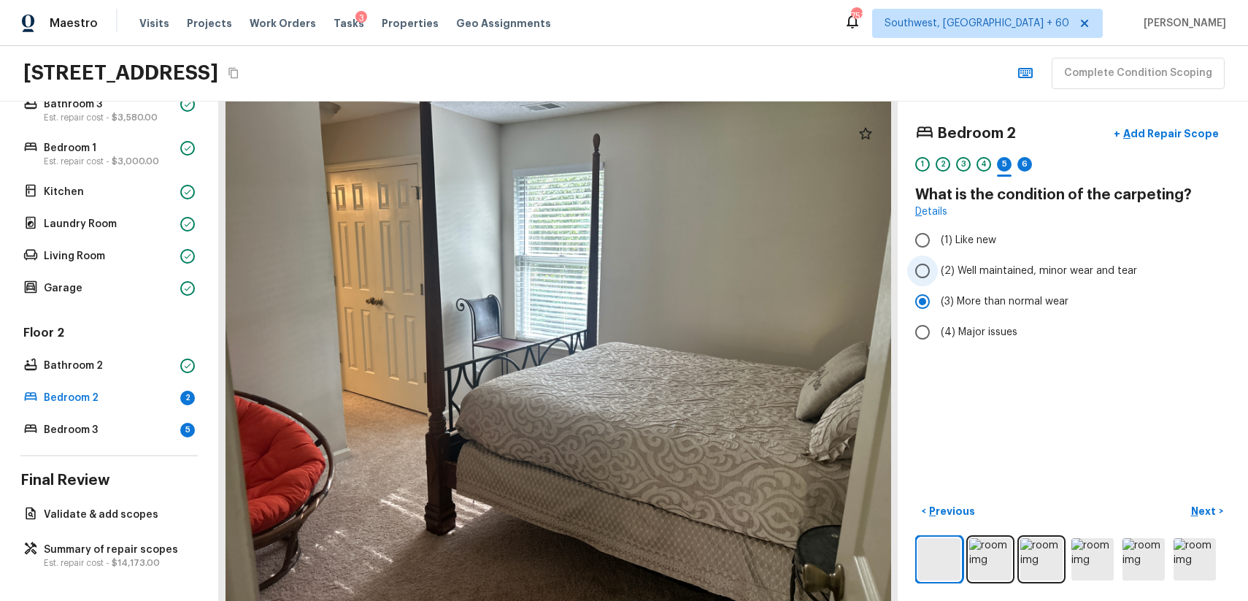
radio input "true"
click at [1205, 507] on p "Next" at bounding box center [1205, 511] width 28 height 15
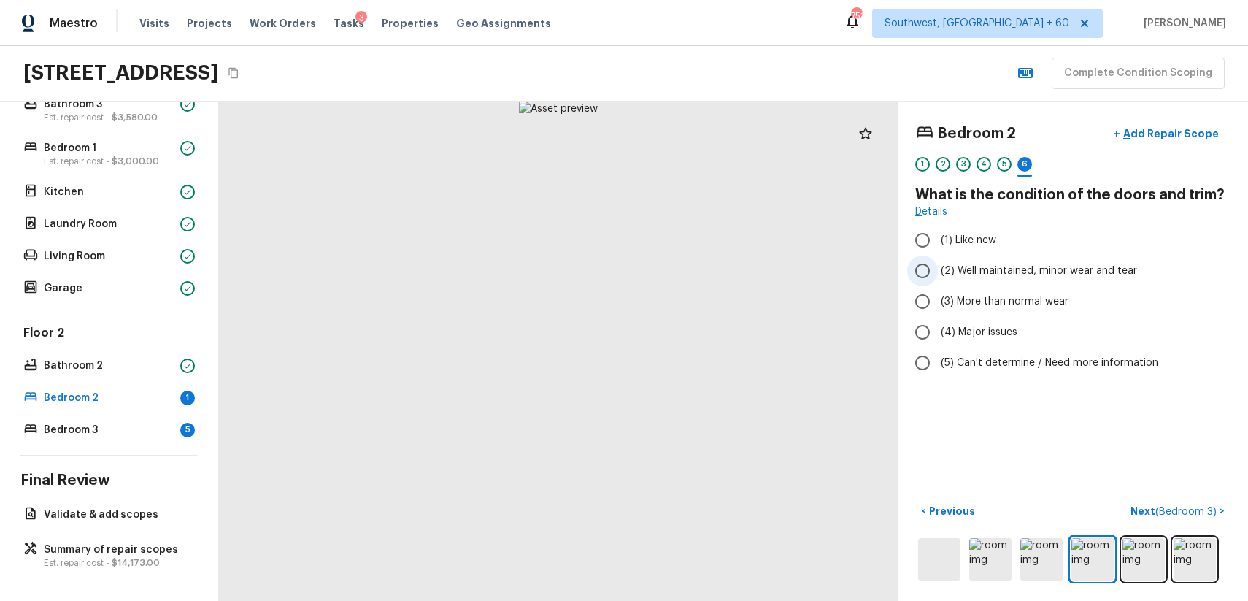
click at [1065, 266] on span "(2) Well maintained, minor wear and tear" at bounding box center [1039, 270] width 196 height 15
click at [938, 266] on input "(2) Well maintained, minor wear and tear" at bounding box center [922, 270] width 31 height 31
radio input "true"
click at [1196, 507] on span "( Bedroom 3 )" at bounding box center [1185, 512] width 61 height 10
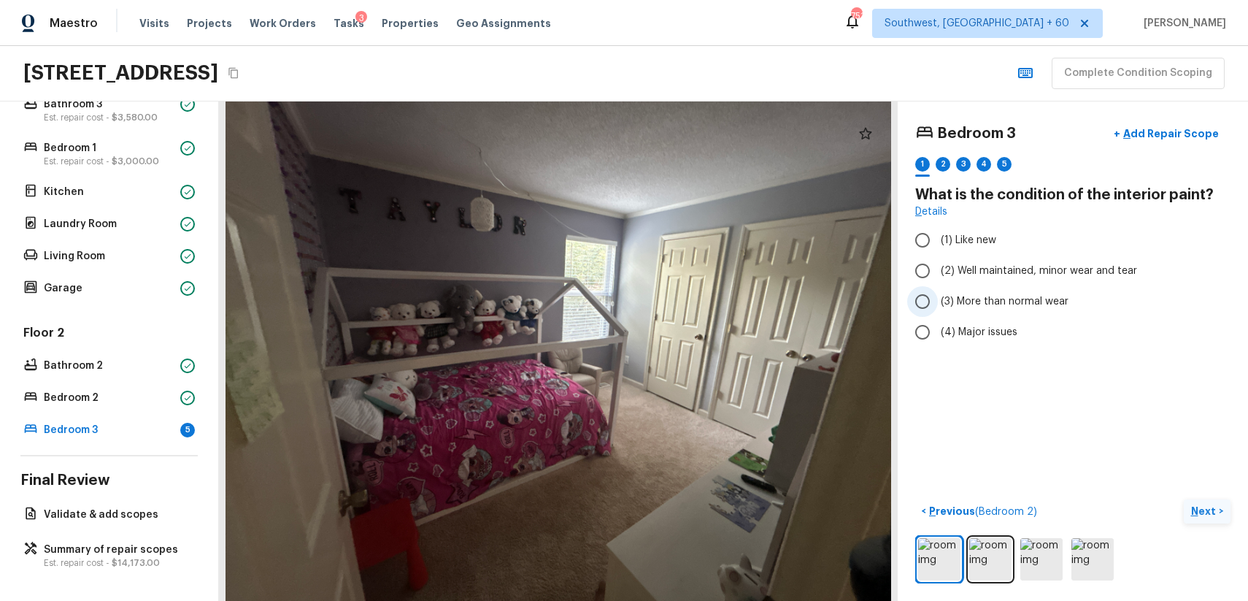
click at [1009, 296] on span "(3) More than normal wear" at bounding box center [1005, 301] width 128 height 15
click at [938, 296] on input "(3) More than normal wear" at bounding box center [922, 301] width 31 height 31
radio input "true"
click at [940, 163] on div "2" at bounding box center [943, 164] width 15 height 15
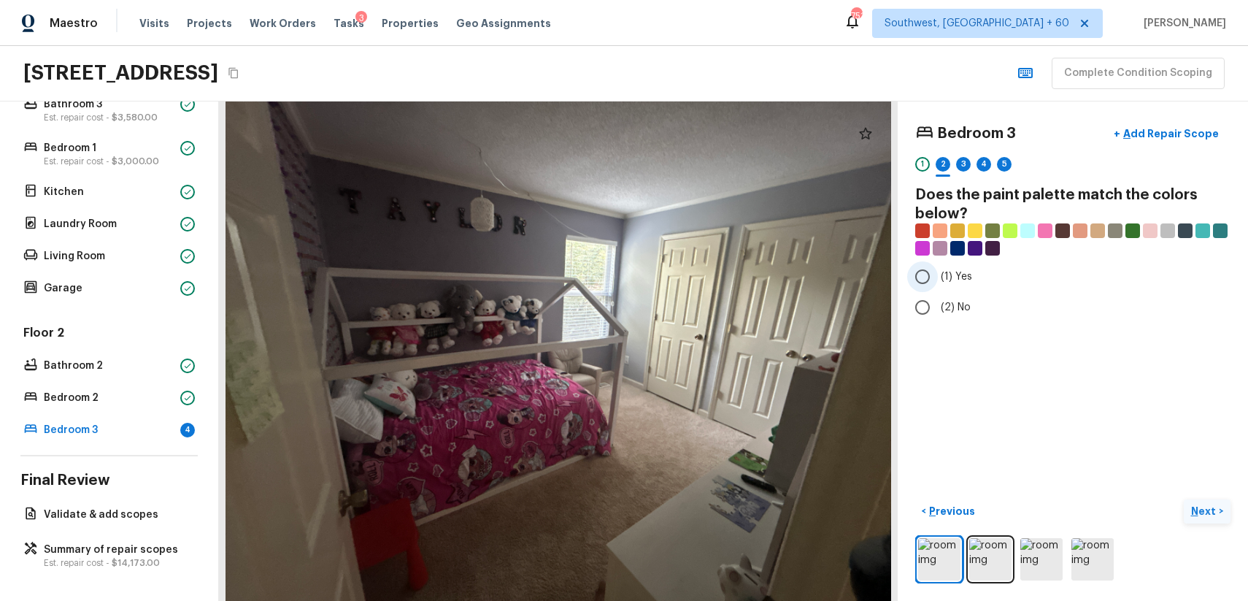
click at [953, 286] on label "(1) Yes" at bounding box center [1063, 276] width 312 height 31
click at [938, 286] on input "(1) Yes" at bounding box center [922, 276] width 31 height 31
radio input "true"
click at [961, 165] on div "3" at bounding box center [963, 164] width 15 height 15
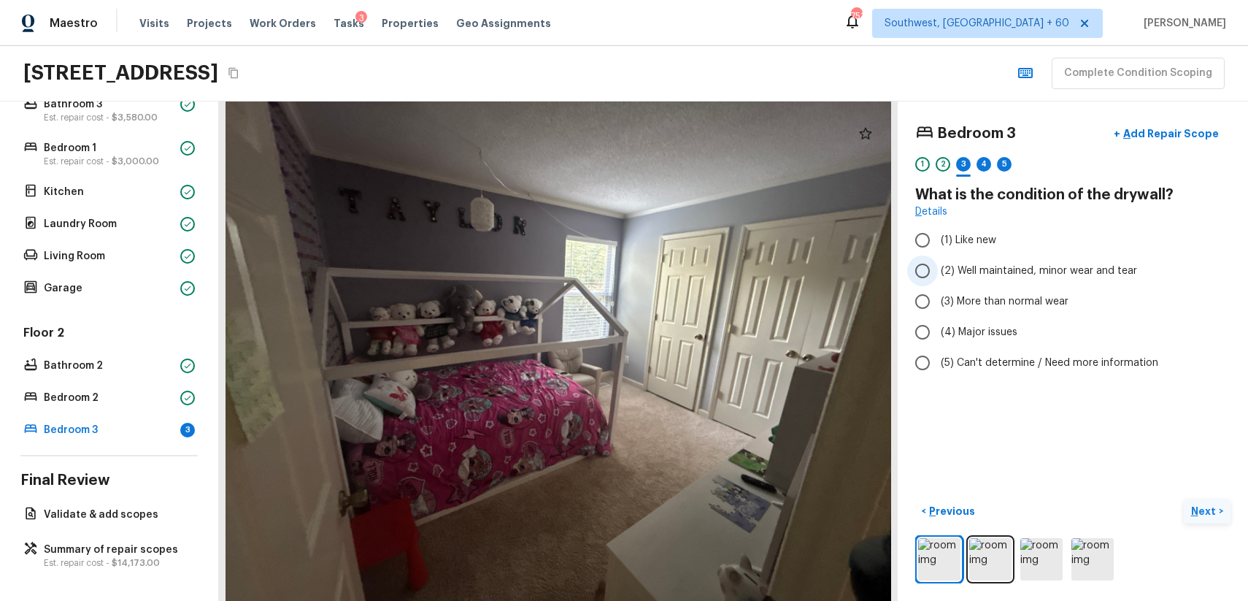
click at [1055, 280] on label "(2) Well maintained, minor wear and tear" at bounding box center [1063, 270] width 312 height 31
click at [938, 280] on input "(2) Well maintained, minor wear and tear" at bounding box center [922, 270] width 31 height 31
radio input "true"
click at [1203, 501] on button "Next >" at bounding box center [1207, 511] width 47 height 24
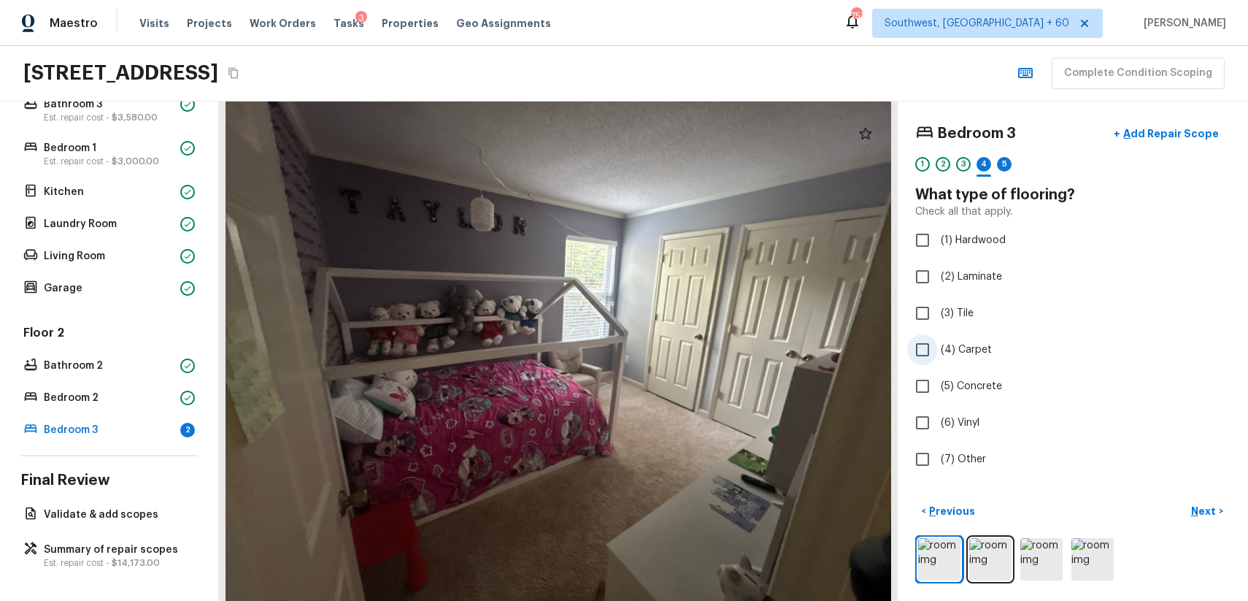
click at [974, 363] on label "(4) Carpet" at bounding box center [1063, 349] width 312 height 31
click at [938, 363] on input "(4) Carpet" at bounding box center [922, 349] width 31 height 31
checkbox input "true"
click at [1004, 164] on div "5" at bounding box center [1004, 164] width 15 height 15
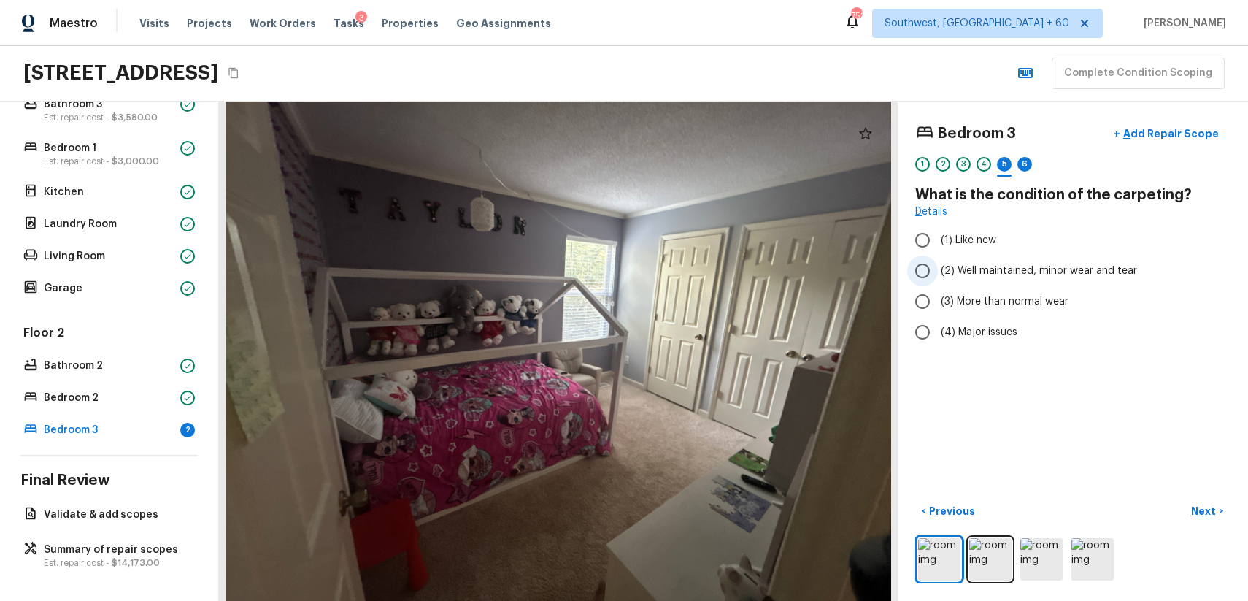
click at [1069, 272] on span "(2) Well maintained, minor wear and tear" at bounding box center [1039, 270] width 196 height 15
click at [938, 272] on input "(2) Well maintained, minor wear and tear" at bounding box center [922, 270] width 31 height 31
radio input "true"
click at [1035, 163] on div "1 2 3 4 5 6" at bounding box center [1072, 168] width 315 height 23
click at [1023, 166] on div "6" at bounding box center [1025, 164] width 15 height 15
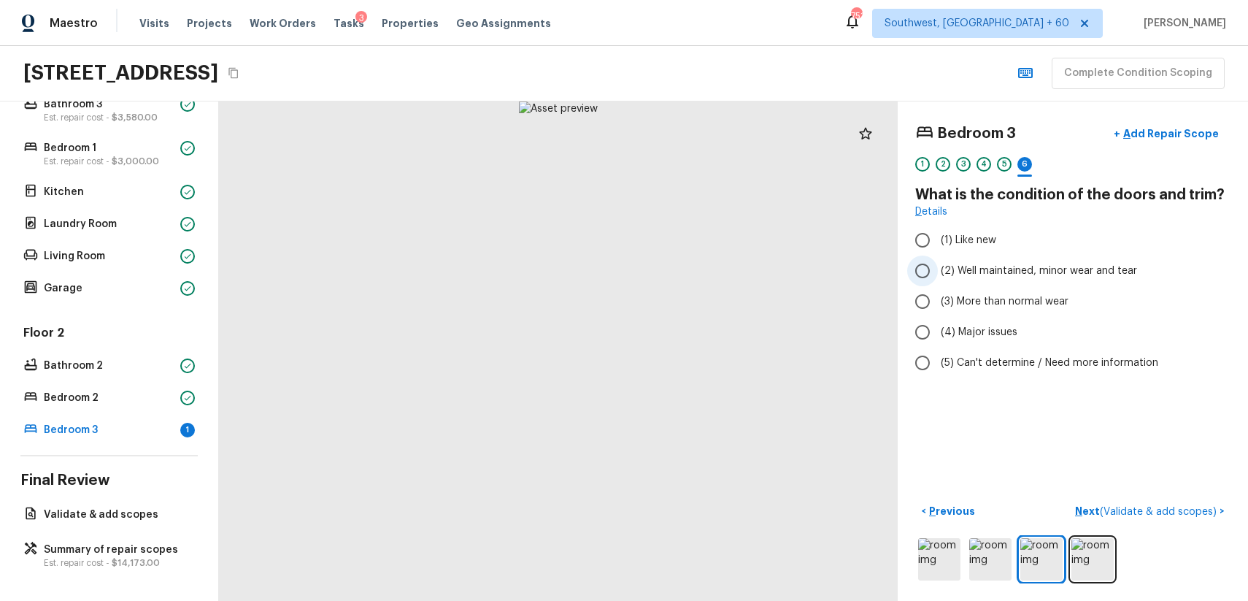
click at [1061, 260] on label "(2) Well maintained, minor wear and tear" at bounding box center [1063, 270] width 312 height 31
click at [938, 260] on input "(2) Well maintained, minor wear and tear" at bounding box center [922, 270] width 31 height 31
radio input "true"
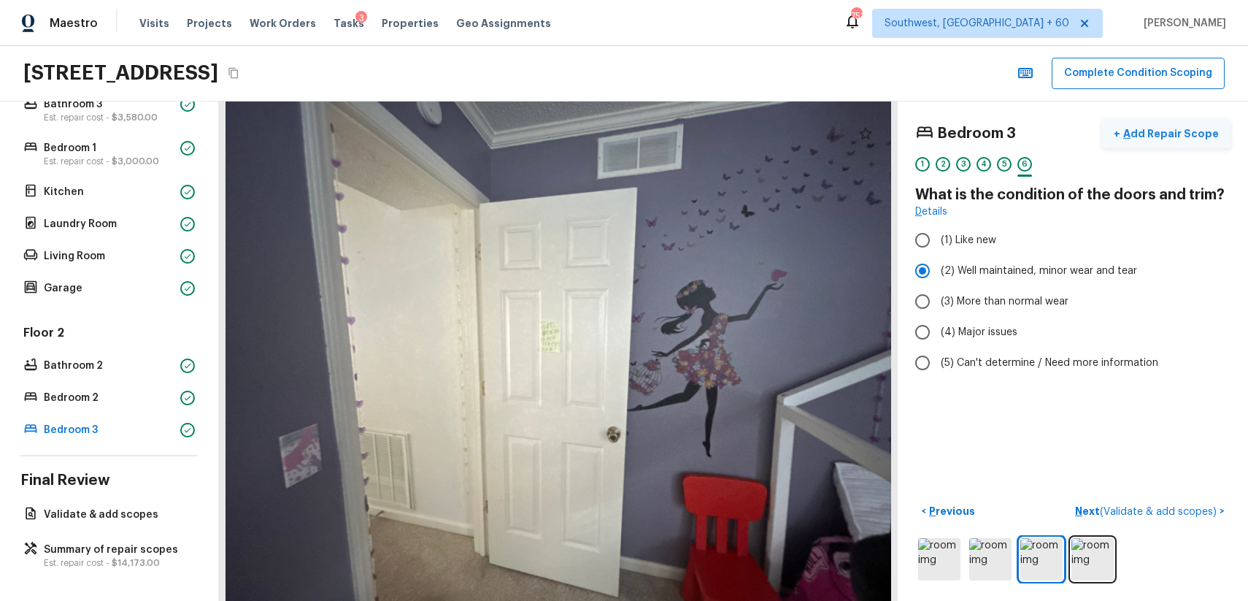
click at [1177, 139] on p "Add Repair Scope" at bounding box center [1169, 133] width 99 height 15
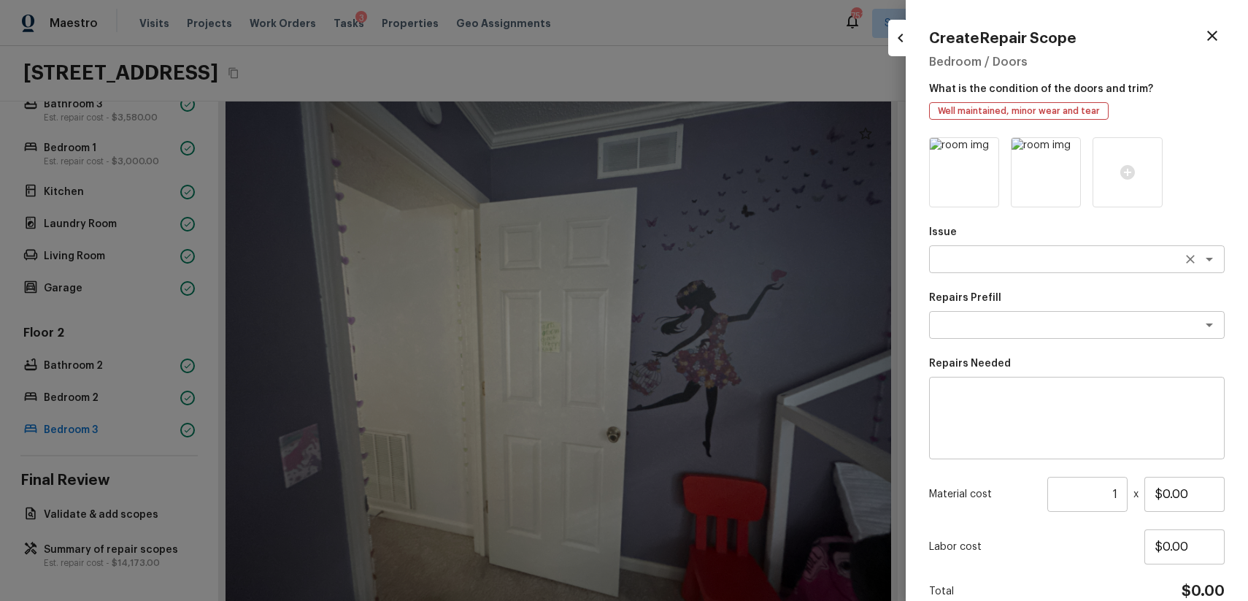
click at [960, 250] on div "x ​" at bounding box center [1077, 259] width 296 height 28
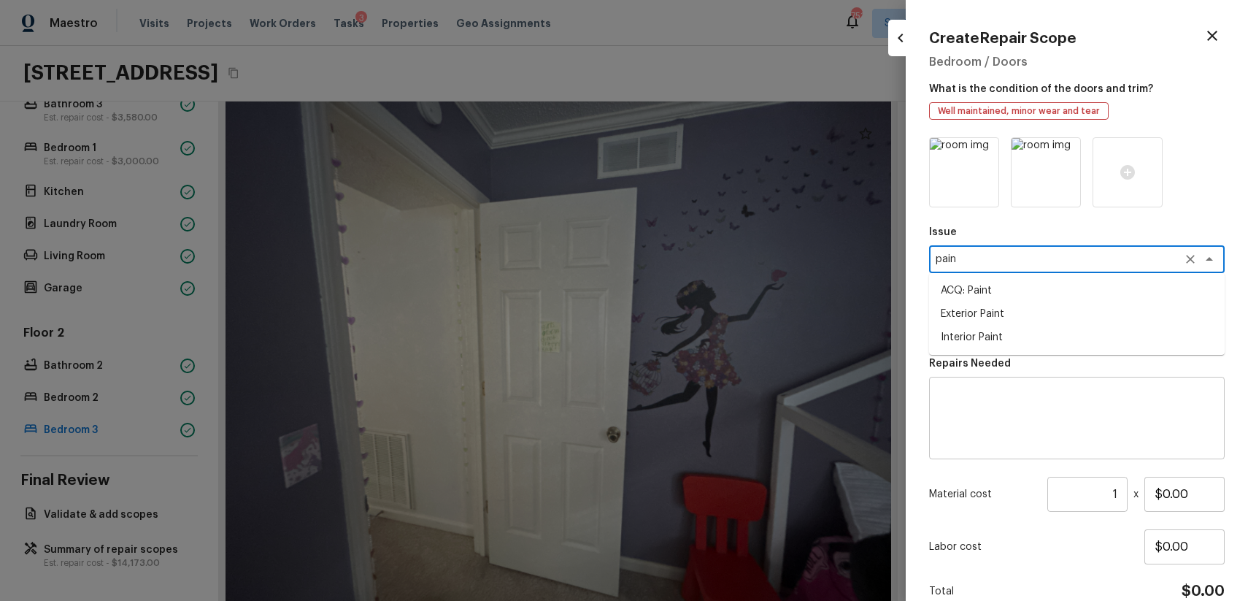
click at [969, 343] on li "Interior Paint" at bounding box center [1077, 337] width 296 height 23
type textarea "Interior Paint"
click at [1044, 328] on textarea at bounding box center [1057, 325] width 242 height 15
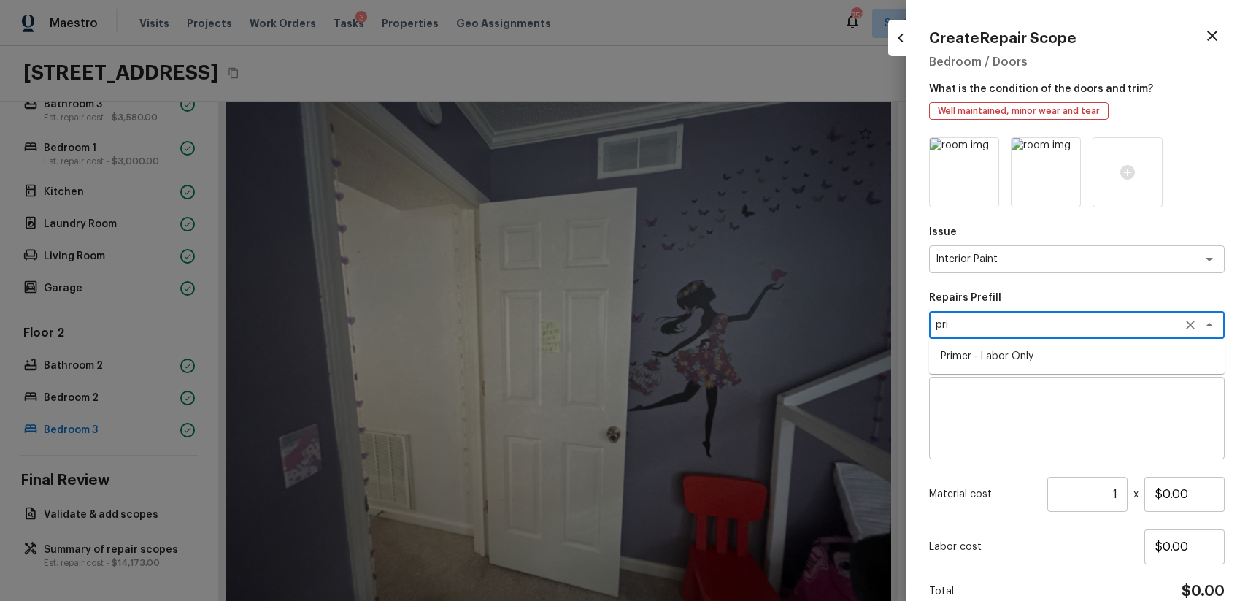
click at [1062, 347] on li "Primer - Labor Only" at bounding box center [1077, 356] width 296 height 23
type textarea "Primer - Labor Only"
type textarea "Interior primer - PRIMER PROVIDED BY OPENDOOR - All nails, screws, drywall anch…"
type input "$0.40"
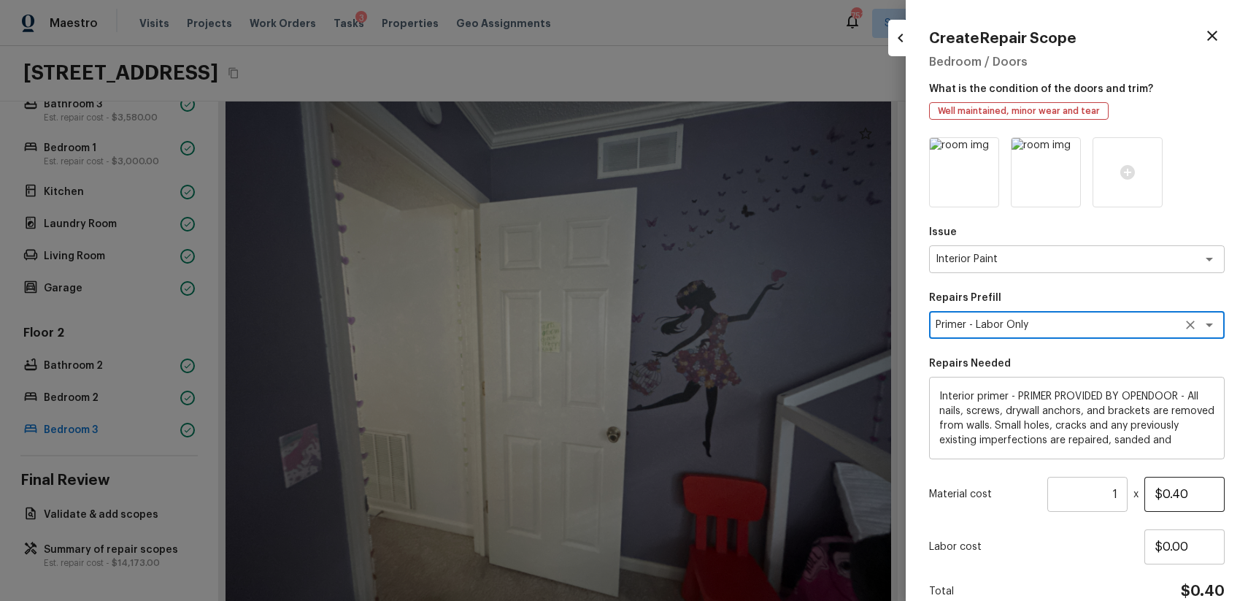
type textarea "Primer - Labor Only"
click at [1176, 494] on input "$0.40" at bounding box center [1185, 494] width 80 height 35
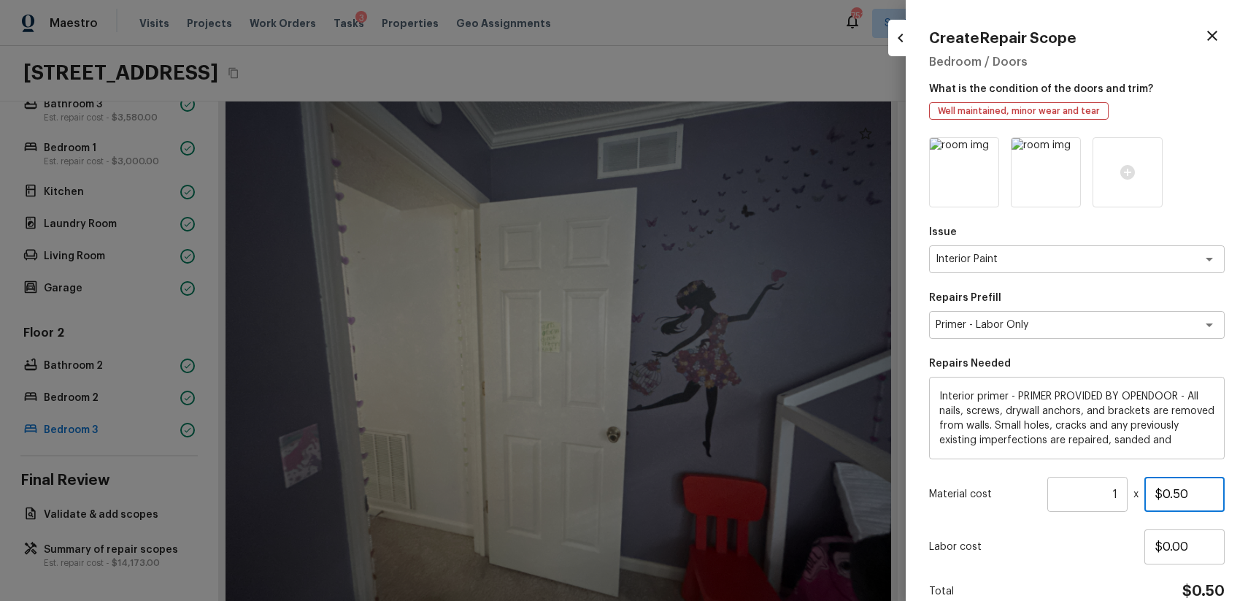
type input "$0.50"
click at [1110, 487] on input "1" at bounding box center [1087, 494] width 80 height 35
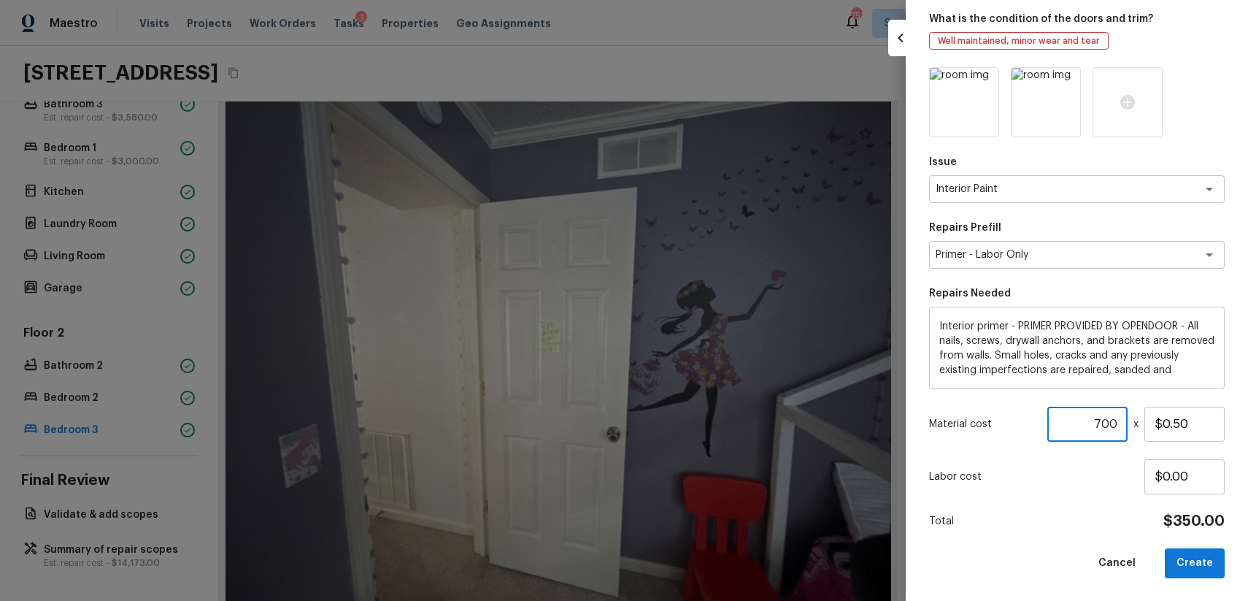
type input "700"
click at [1209, 580] on div "Create Repair Scope Bedroom / Doors What is the condition of the doors and trim…" at bounding box center [1077, 300] width 342 height 601
click at [1204, 566] on button "Create" at bounding box center [1195, 563] width 60 height 30
type input "1"
type input "$0.00"
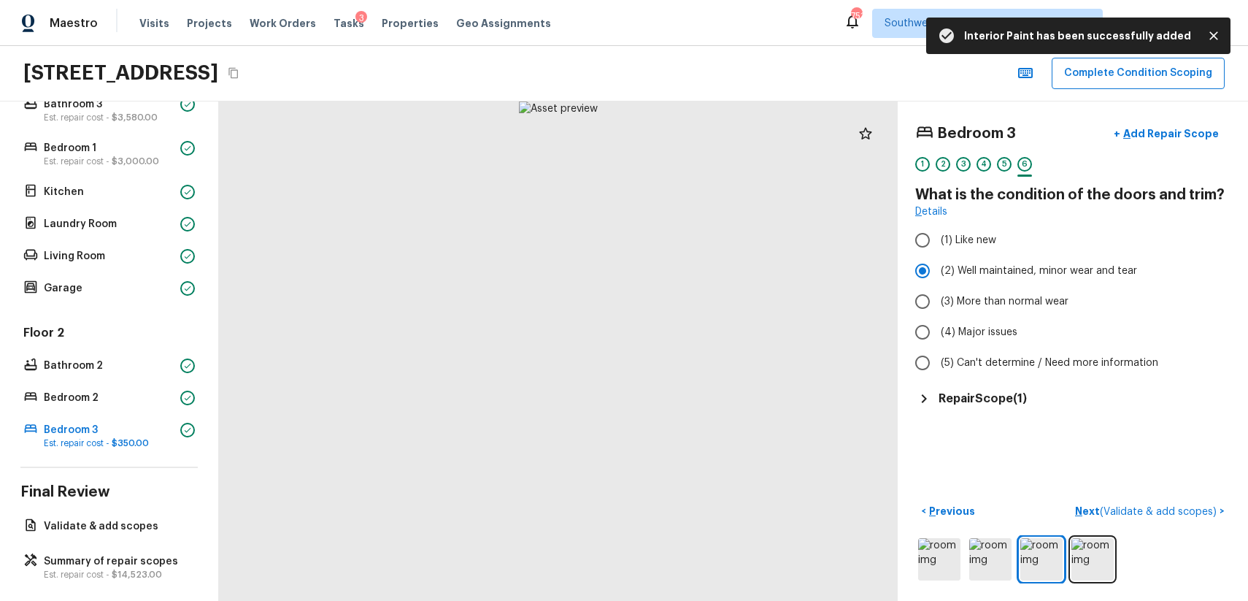
click at [1169, 507] on span "( Validate & add scopes )" at bounding box center [1158, 512] width 117 height 10
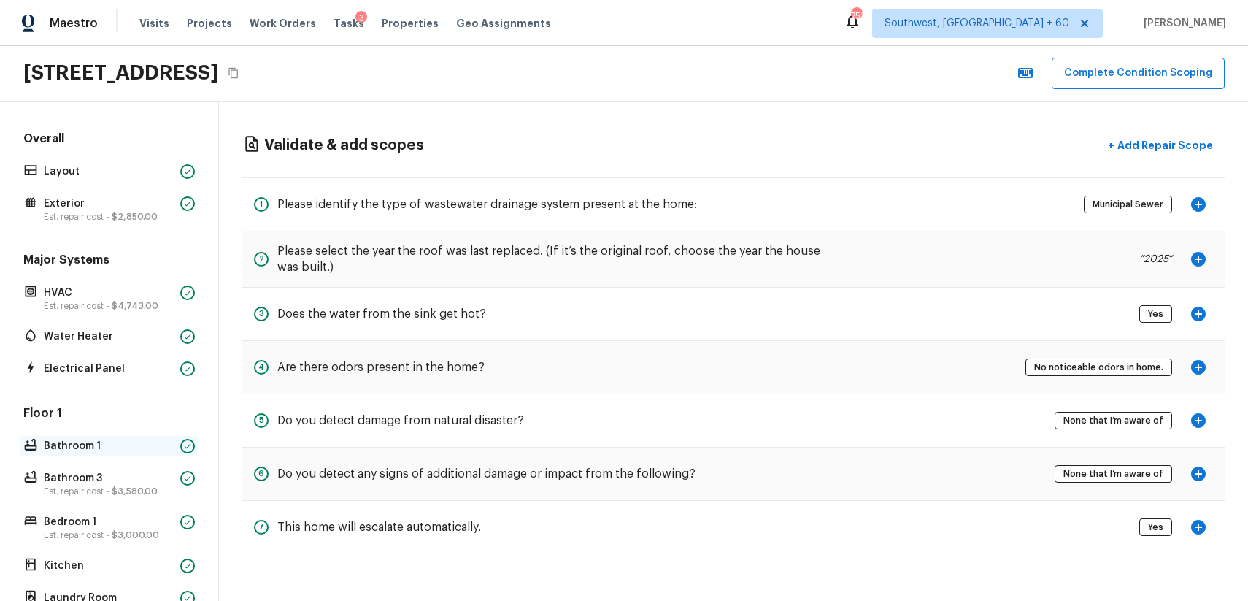
scroll to position [385, 0]
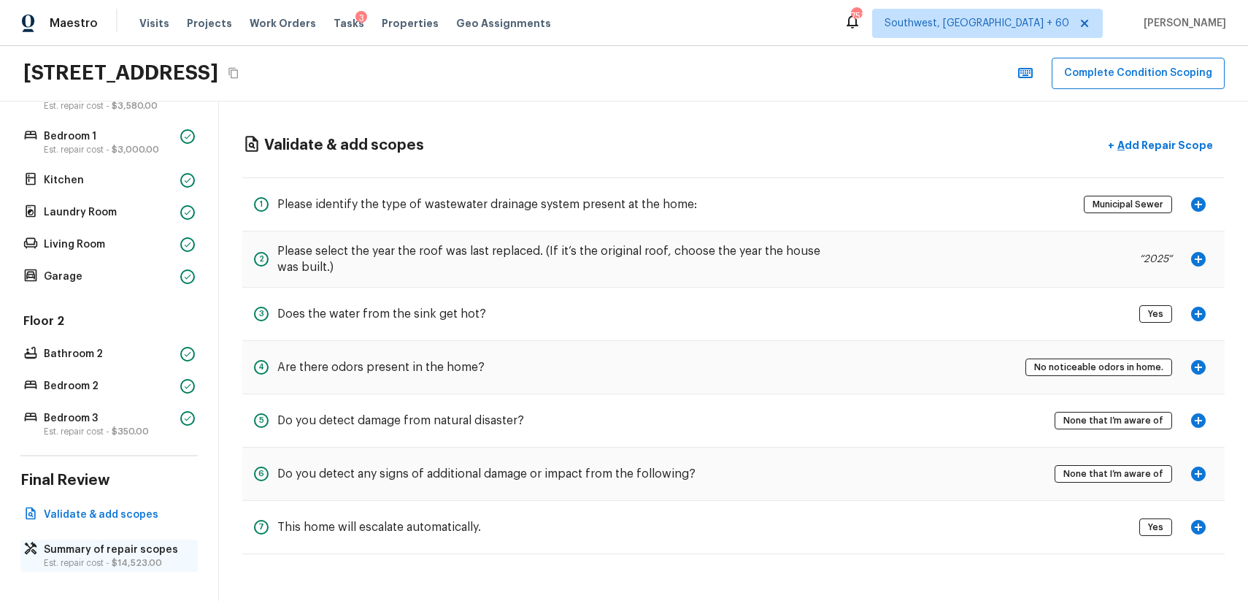
click at [118, 547] on p "Summary of repair scopes" at bounding box center [116, 549] width 145 height 15
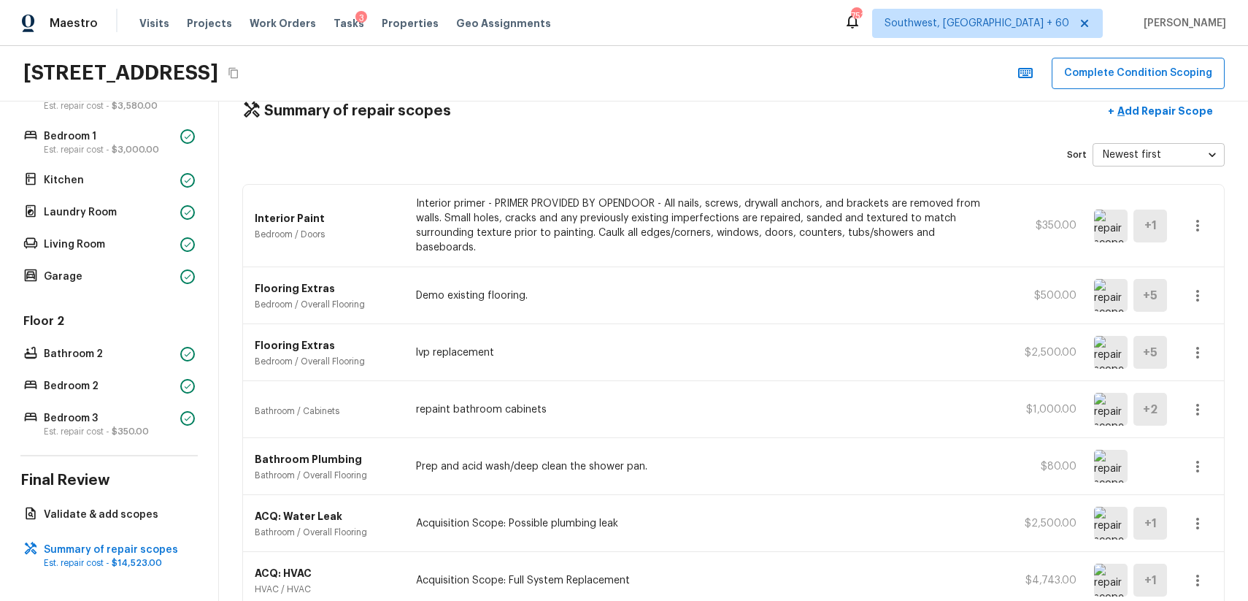
scroll to position [31, 0]
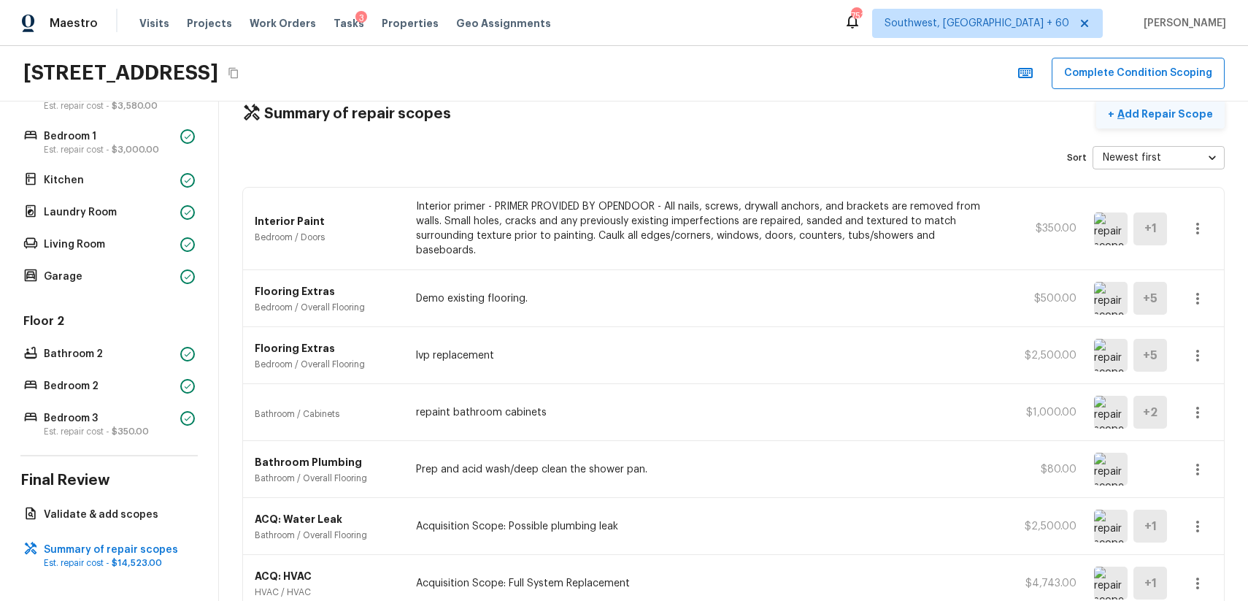
click at [1187, 115] on p "Add Repair Scope" at bounding box center [1164, 114] width 99 height 15
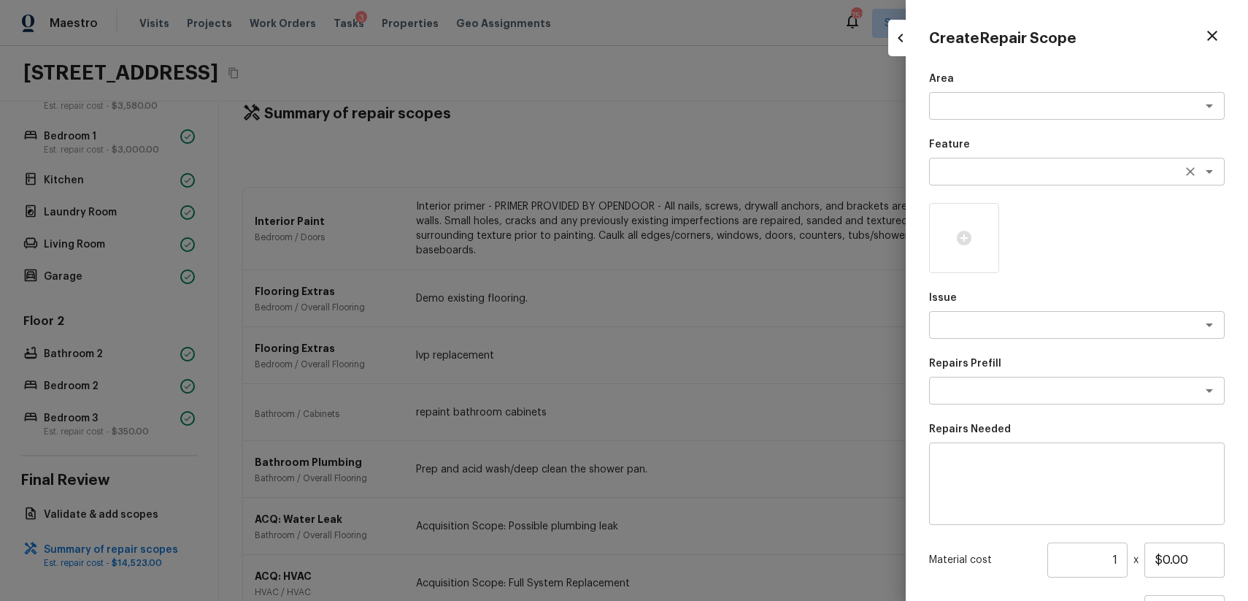
click at [983, 172] on textarea at bounding box center [1057, 171] width 242 height 15
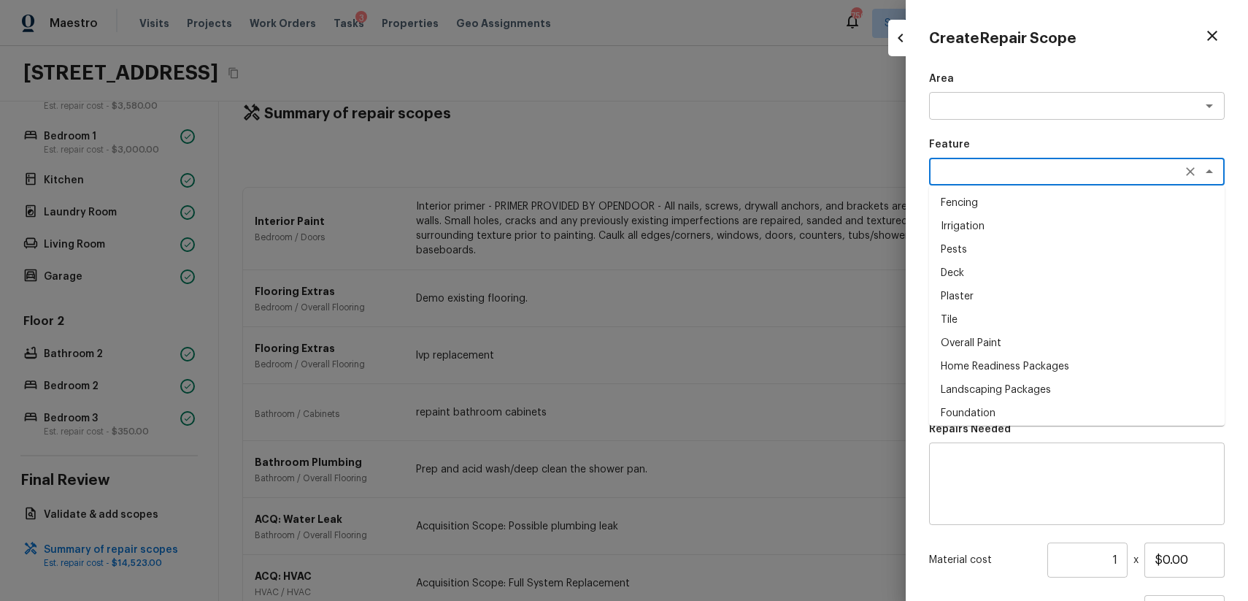
click at [1069, 446] on div "x ​" at bounding box center [1077, 483] width 296 height 82
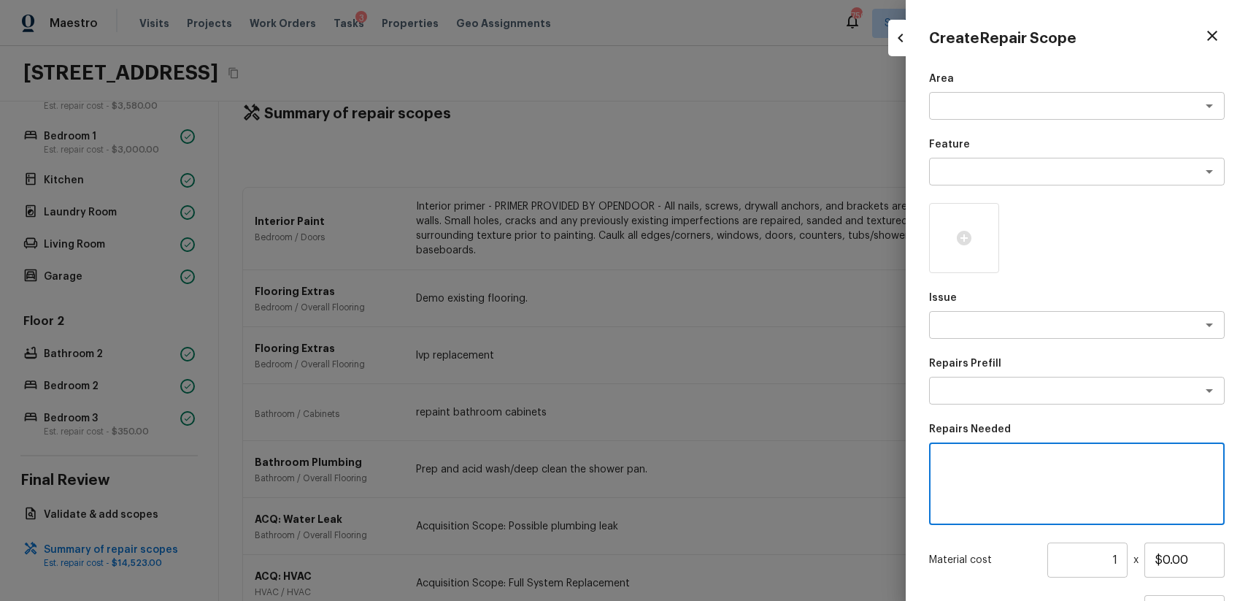
click at [1026, 299] on p "Issue" at bounding box center [1077, 298] width 296 height 15
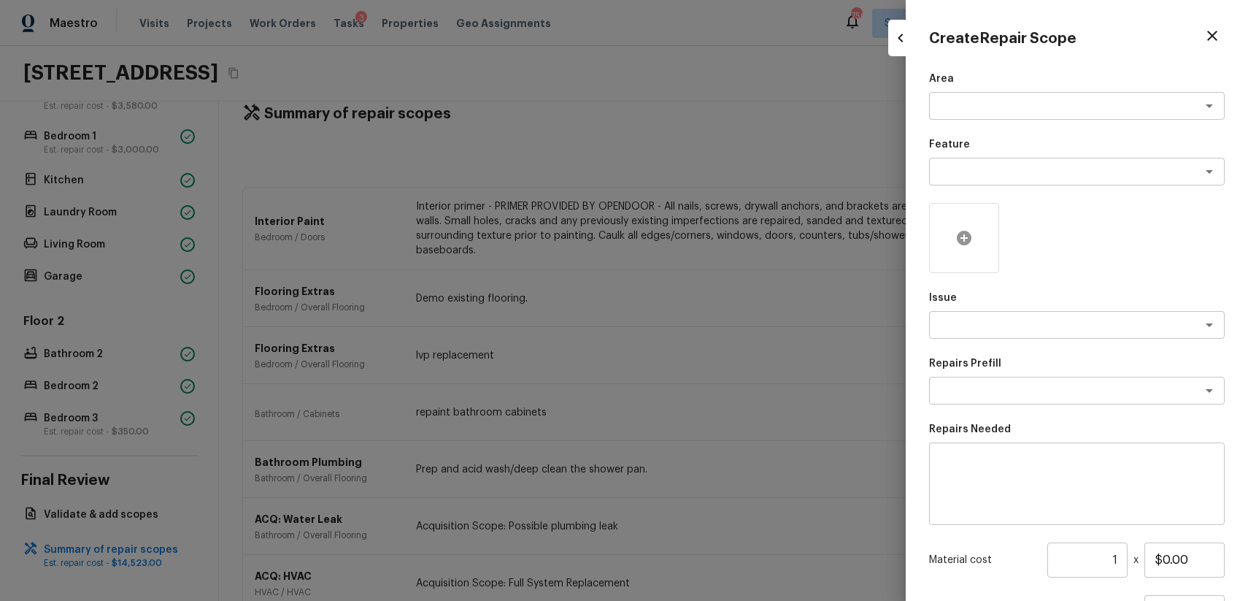
click at [977, 254] on div at bounding box center [964, 238] width 70 height 70
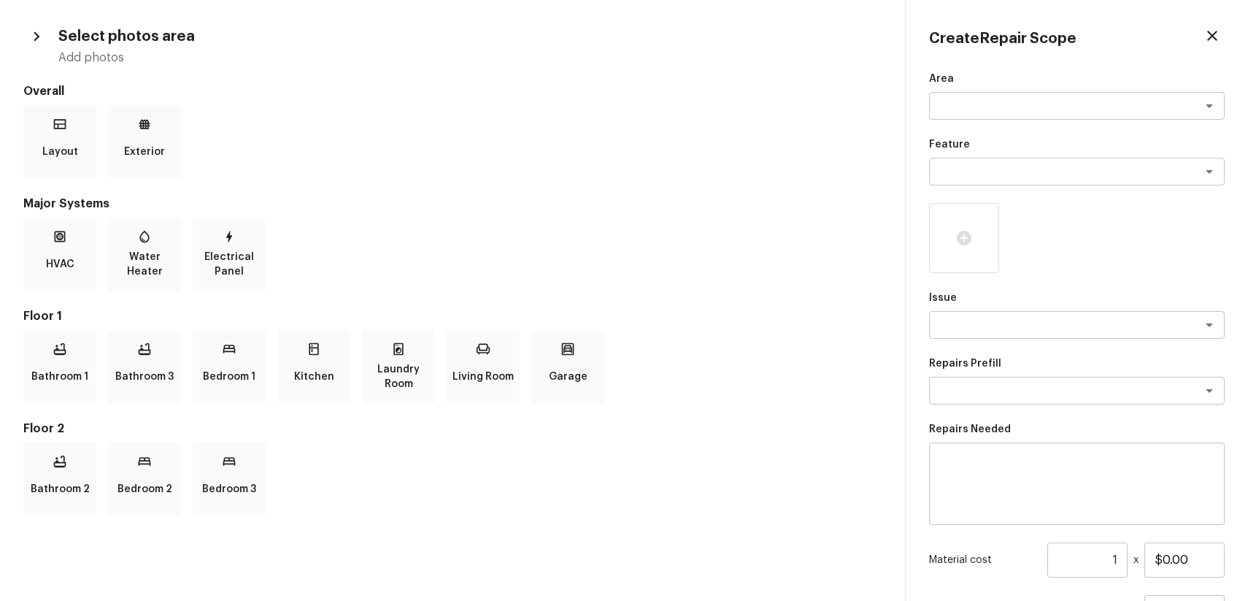
click at [1061, 301] on p "Issue" at bounding box center [1077, 298] width 296 height 15
click at [967, 250] on div at bounding box center [964, 238] width 70 height 70
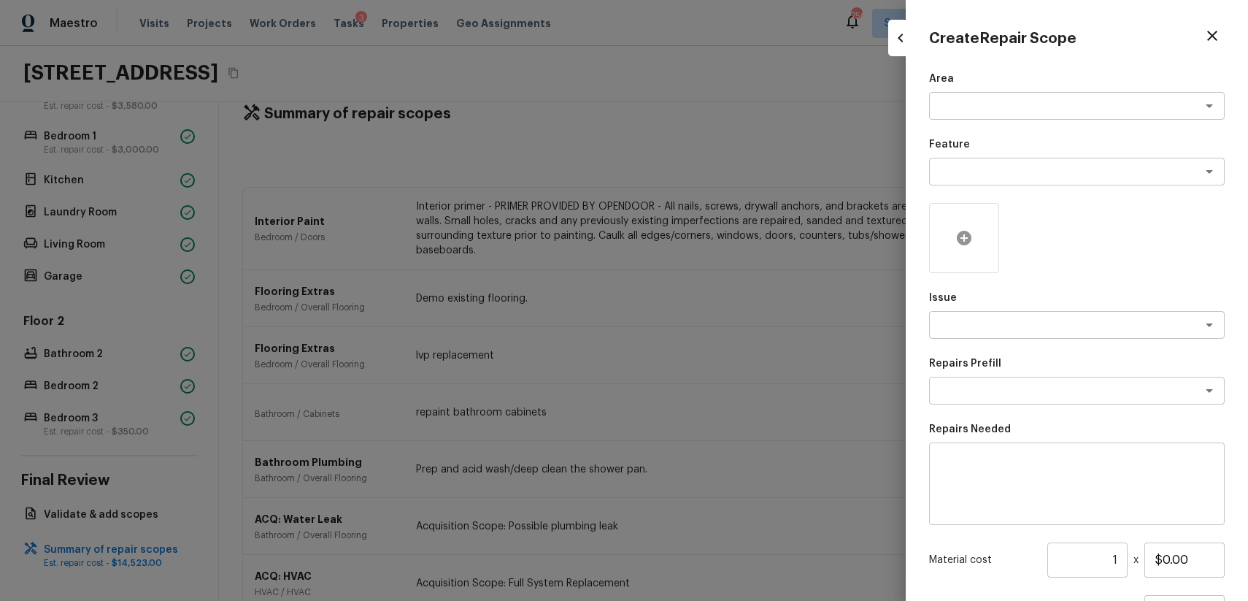
click at [966, 236] on icon at bounding box center [964, 238] width 15 height 15
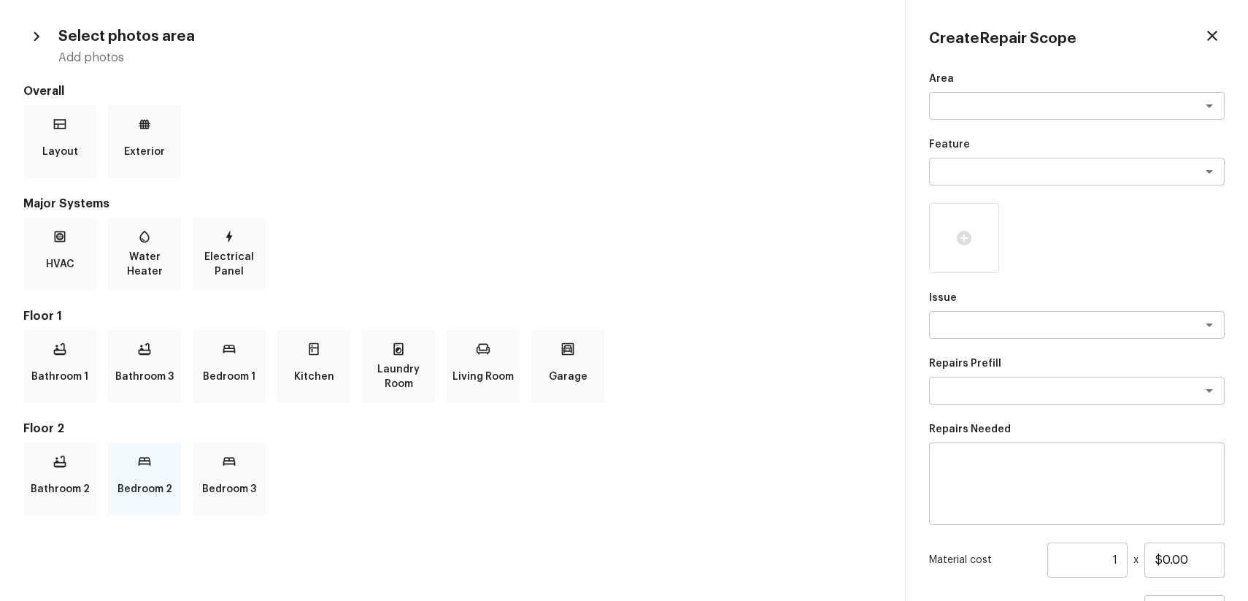
click at [142, 472] on div "Bedroom 2" at bounding box center [144, 478] width 73 height 73
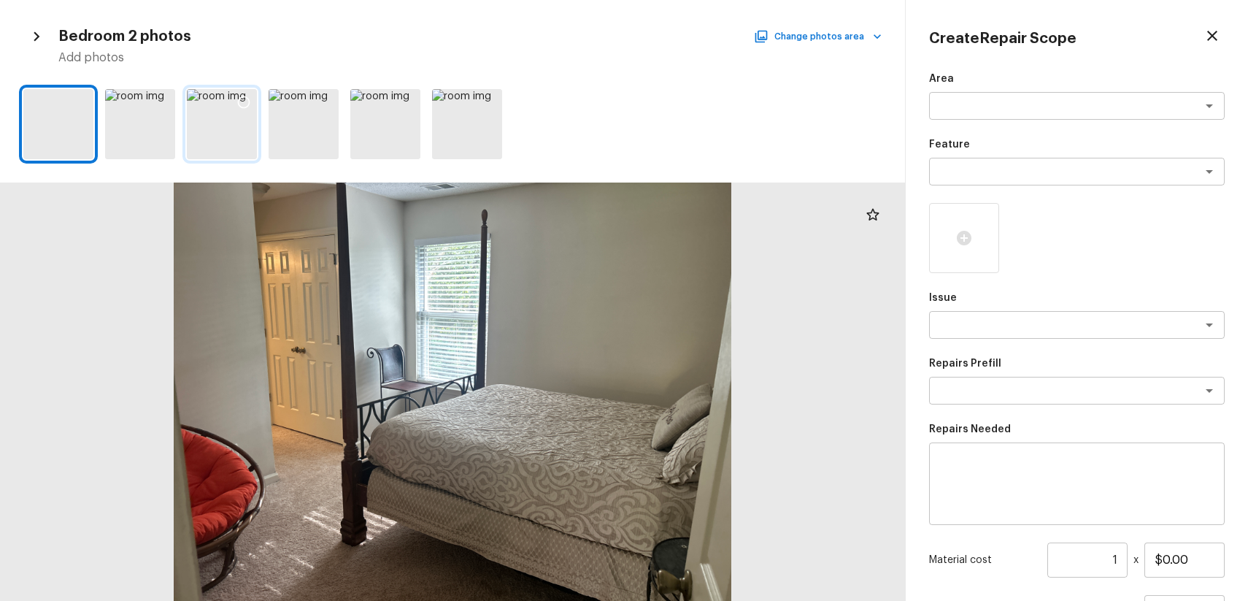
click at [243, 99] on icon at bounding box center [243, 102] width 15 height 15
click at [489, 104] on icon at bounding box center [489, 102] width 15 height 15
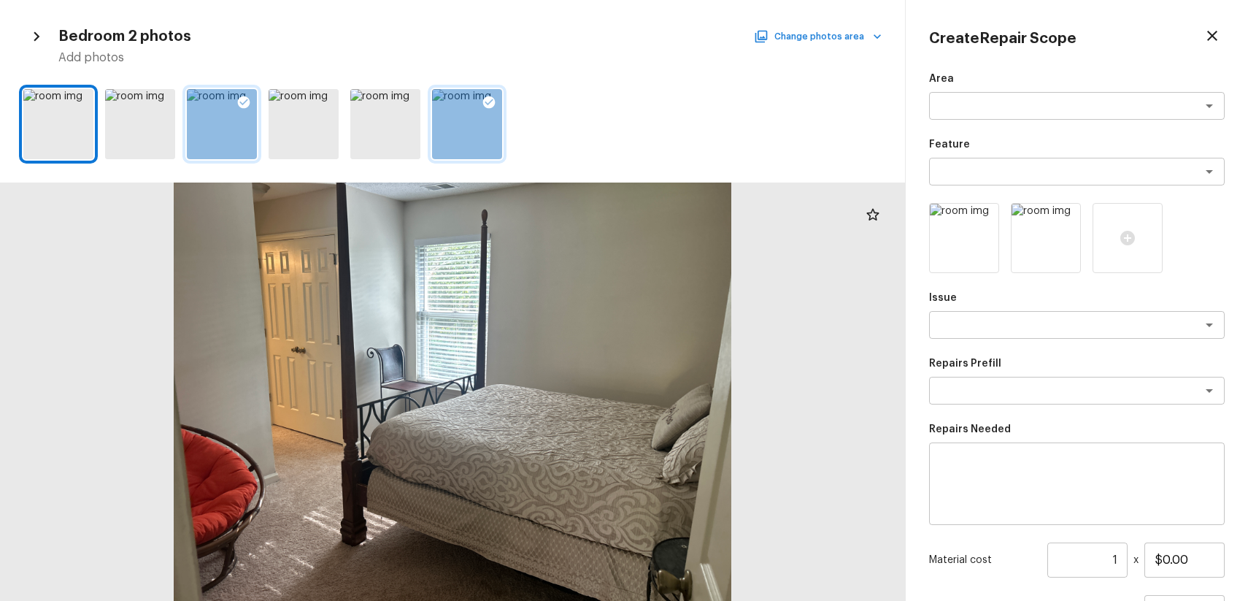
click at [845, 31] on button "Change photos area" at bounding box center [819, 36] width 125 height 19
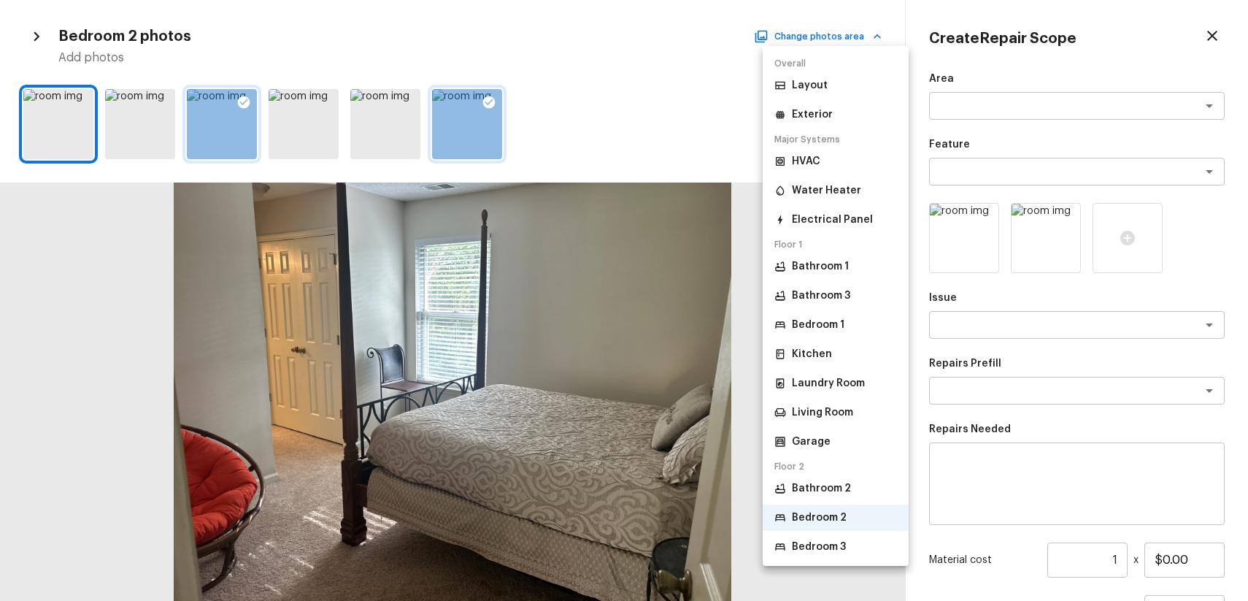
click at [852, 536] on li "Bedroom 3" at bounding box center [836, 547] width 146 height 26
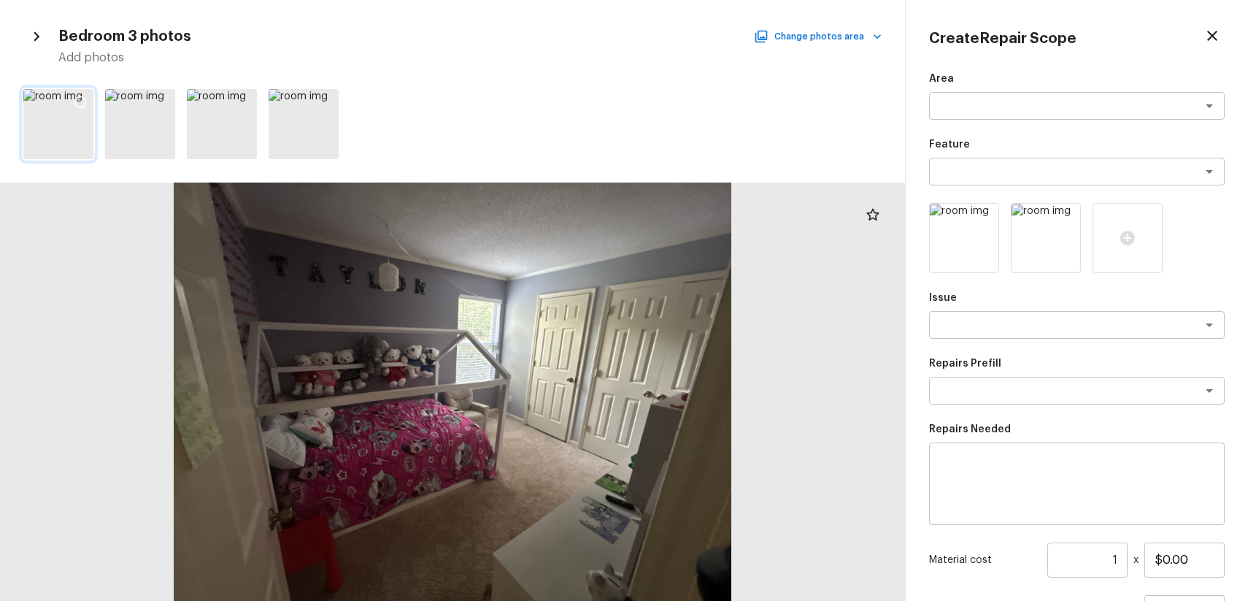
click at [91, 94] on div at bounding box center [80, 104] width 26 height 31
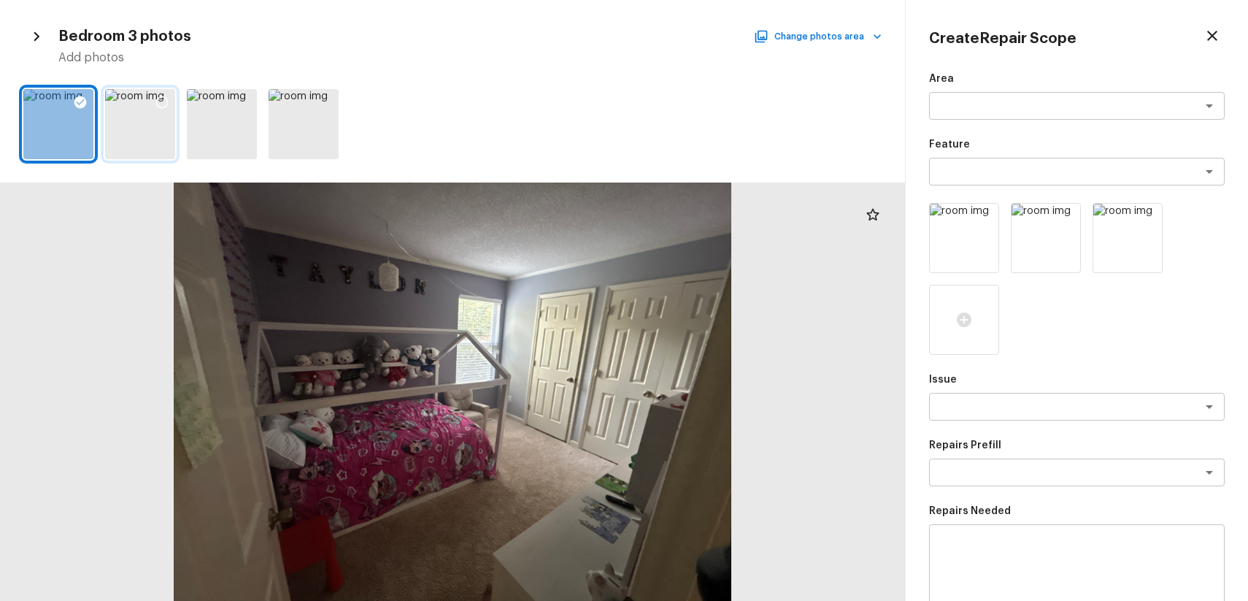
click at [153, 102] on div at bounding box center [162, 104] width 26 height 31
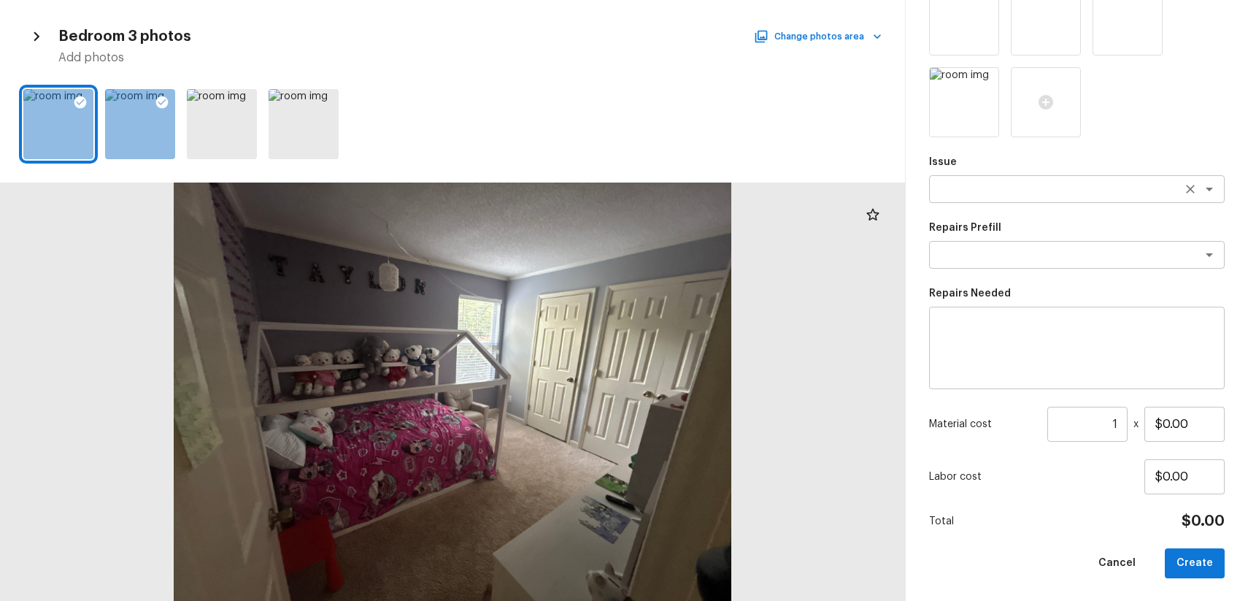
click at [1006, 182] on textarea at bounding box center [1057, 189] width 242 height 15
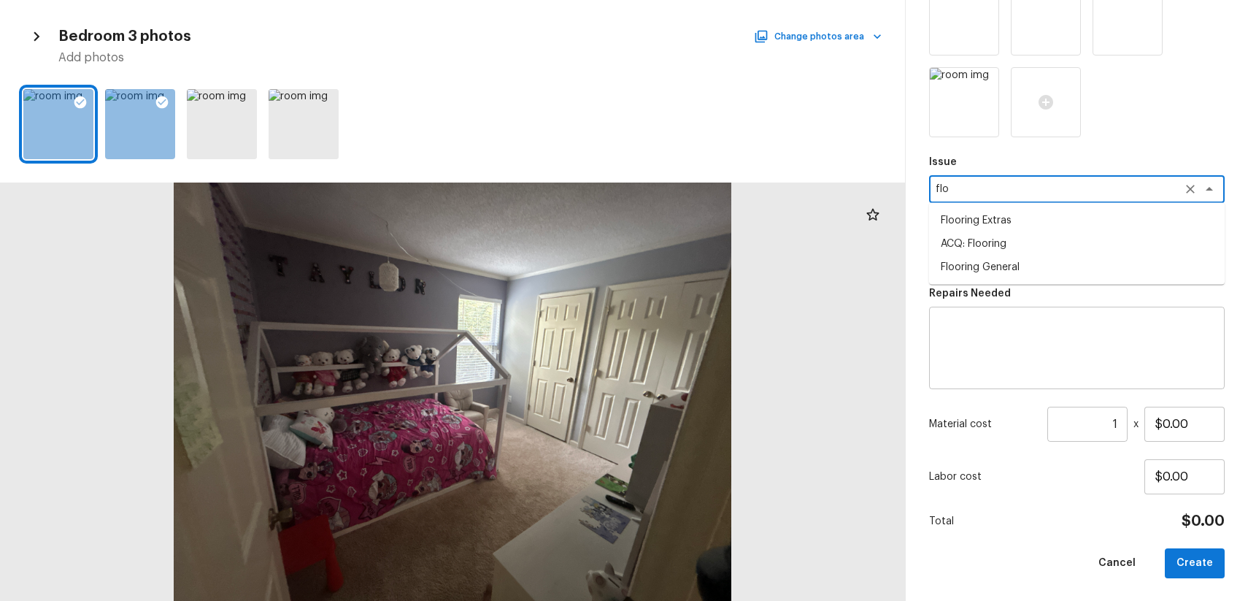
click at [1032, 242] on li "ACQ: Flooring" at bounding box center [1077, 243] width 296 height 23
type textarea "ACQ: Flooring"
click at [1086, 270] on div "Area x ​ Feature x ​ Issue ACQ: Flooring x ​ Repairs Prefill x ​ Repairs Needed…" at bounding box center [1077, 216] width 296 height 724
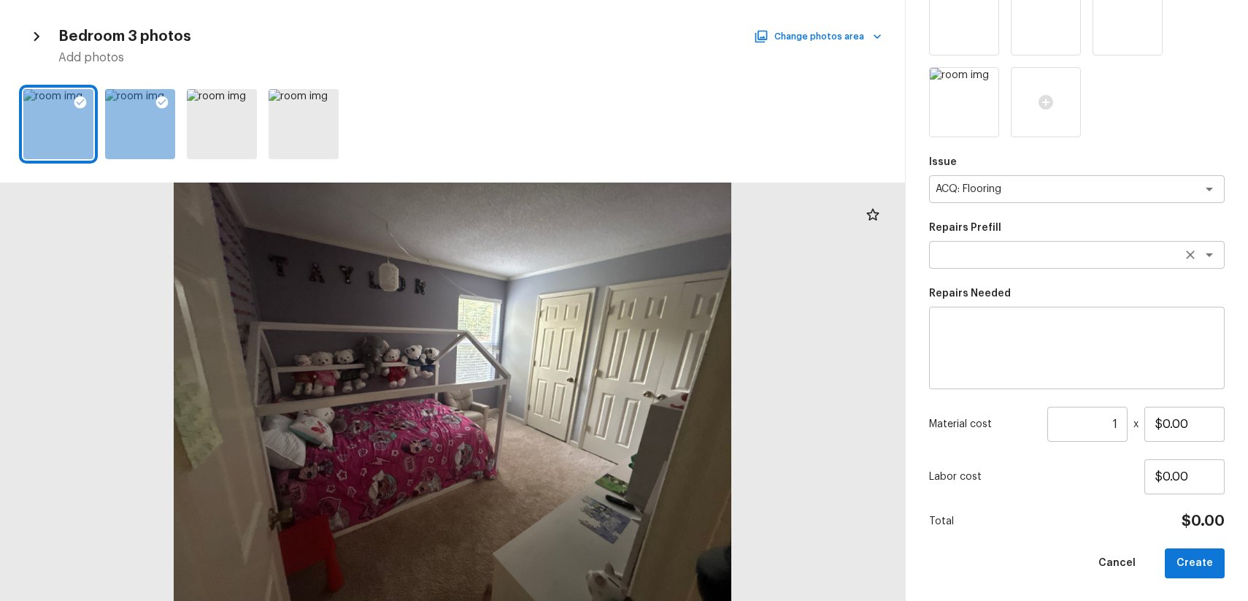
click at [1077, 261] on textarea at bounding box center [1057, 254] width 242 height 15
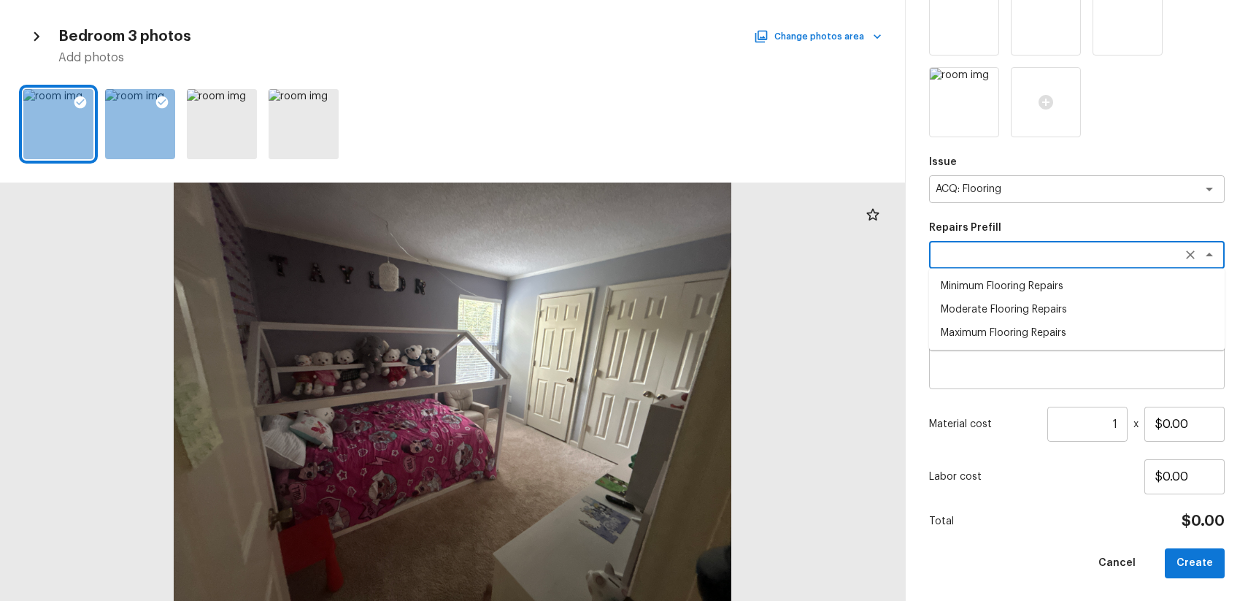
click at [1074, 328] on li "Maximum Flooring Repairs" at bounding box center [1077, 332] width 296 height 23
type textarea "Maximum Flooring Repairs"
type textarea "Acquisition Scope: Maximum flooring repairs"
type input "$1.54"
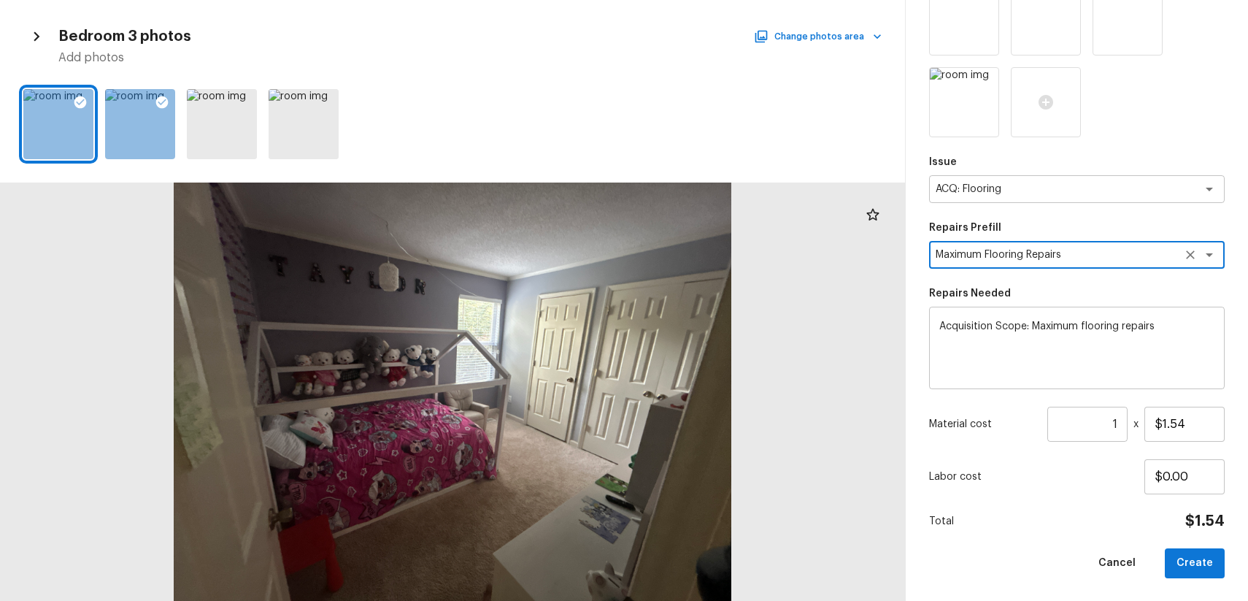
click at [1180, 253] on button "Clear" at bounding box center [1190, 255] width 20 height 20
click at [1123, 250] on textarea at bounding box center [1057, 254] width 242 height 15
click at [1050, 308] on li "Moderate Flooring Repairs" at bounding box center [1077, 309] width 296 height 23
type textarea "Moderate Flooring Repairs"
type textarea "Acquisition Scope: Moderate flooring repairs"
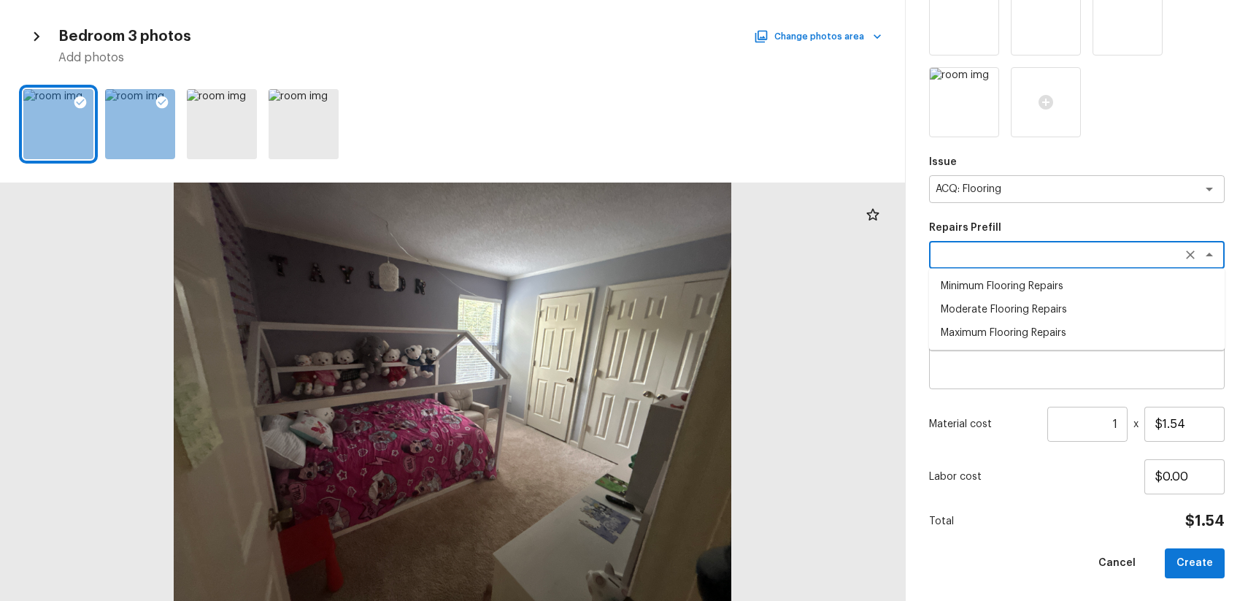
type input "$0.52"
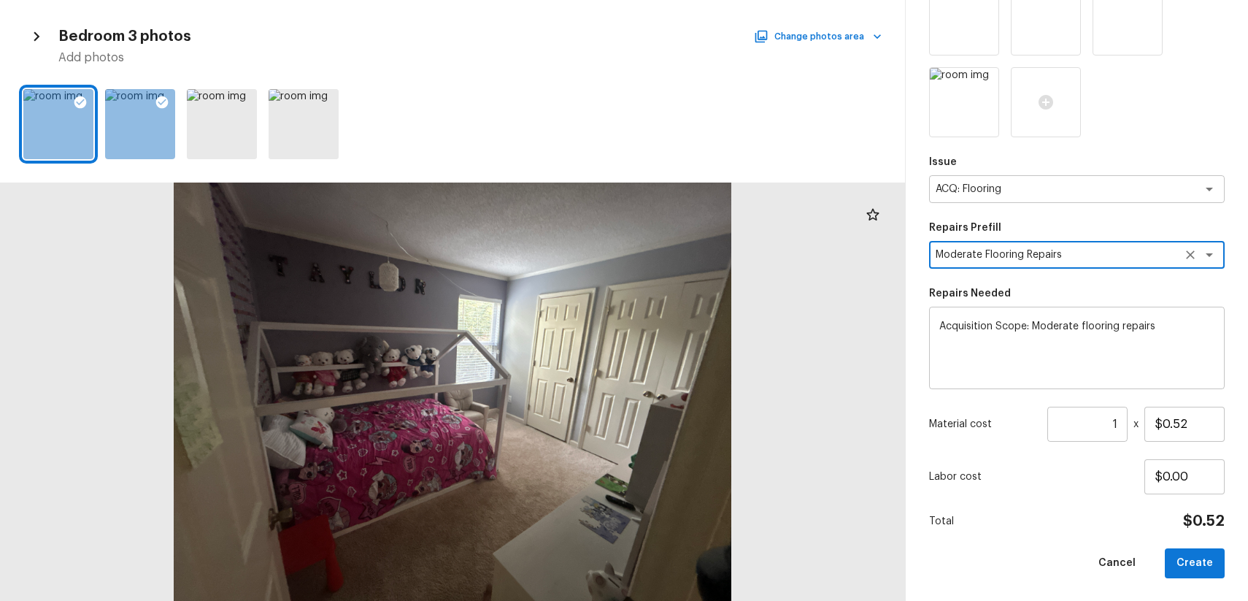
click at [1123, 415] on input "1" at bounding box center [1087, 424] width 80 height 35
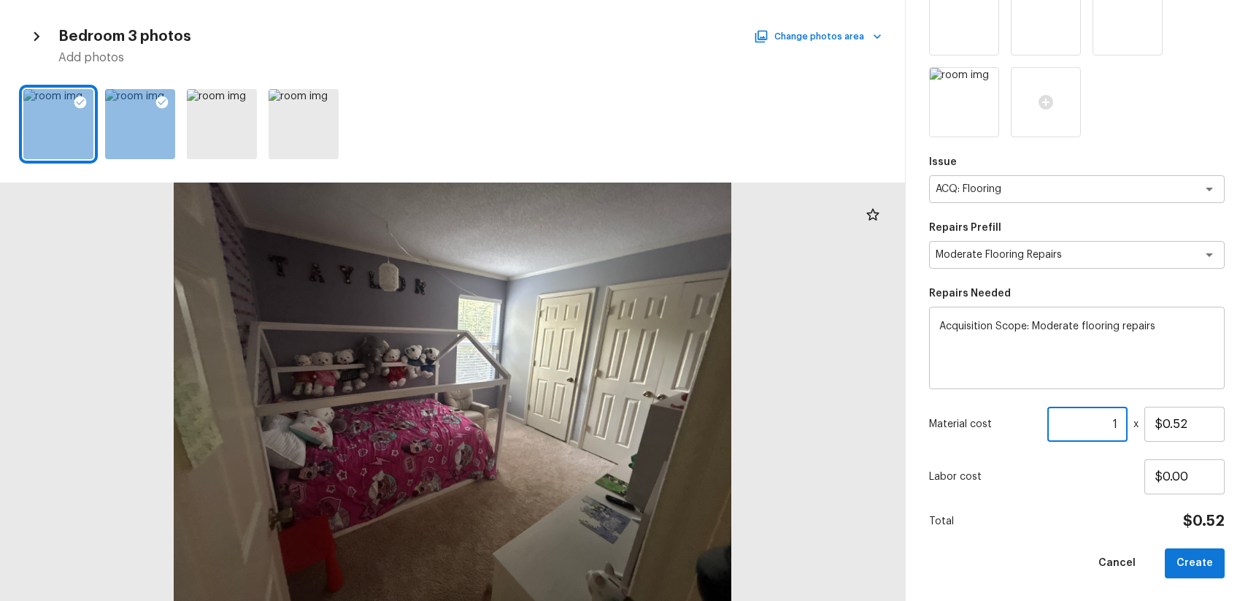
click at [1123, 415] on input "1" at bounding box center [1087, 424] width 80 height 35
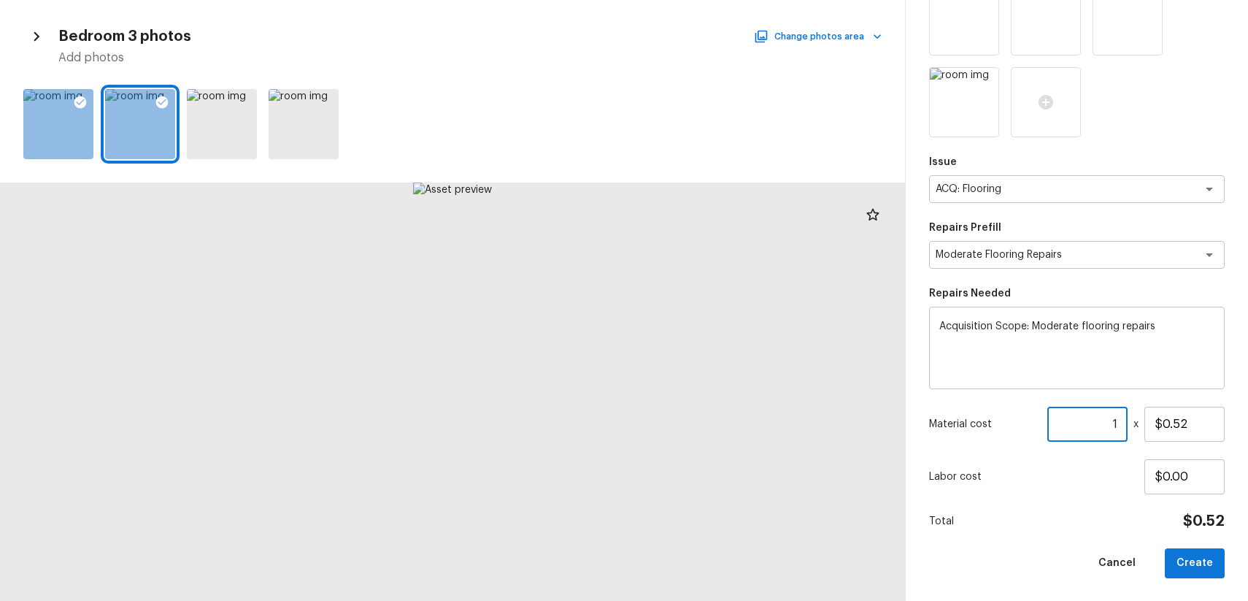
click at [1118, 424] on input "1" at bounding box center [1087, 424] width 80 height 35
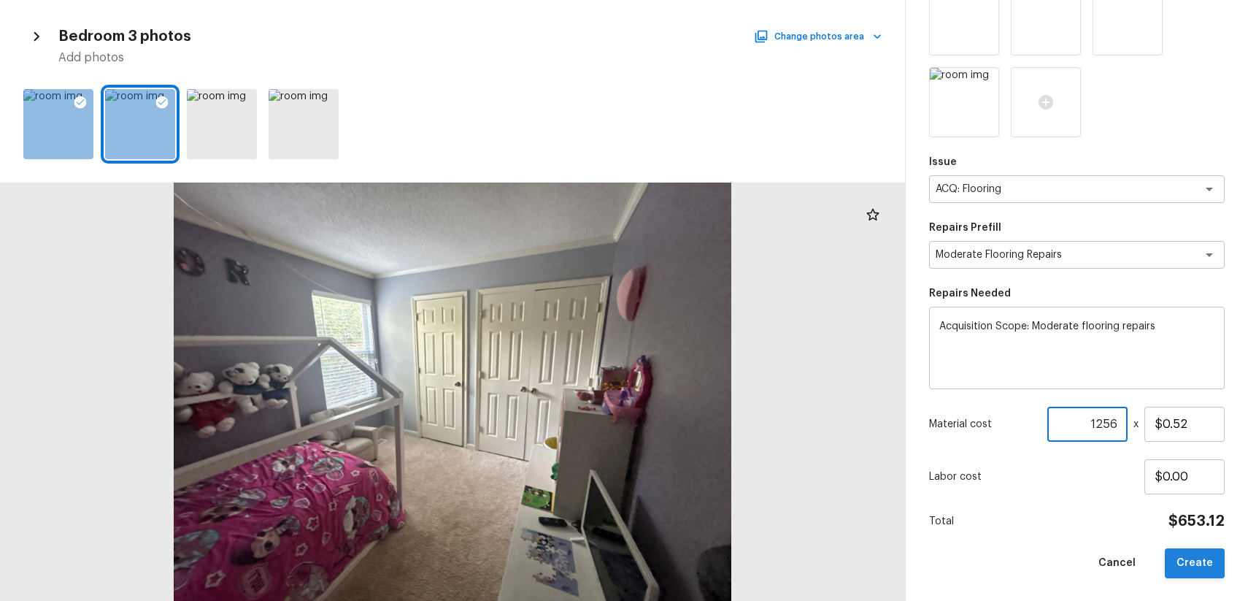
type input "1256"
click at [1209, 554] on button "Create" at bounding box center [1195, 563] width 60 height 30
type input "1"
type input "$0.00"
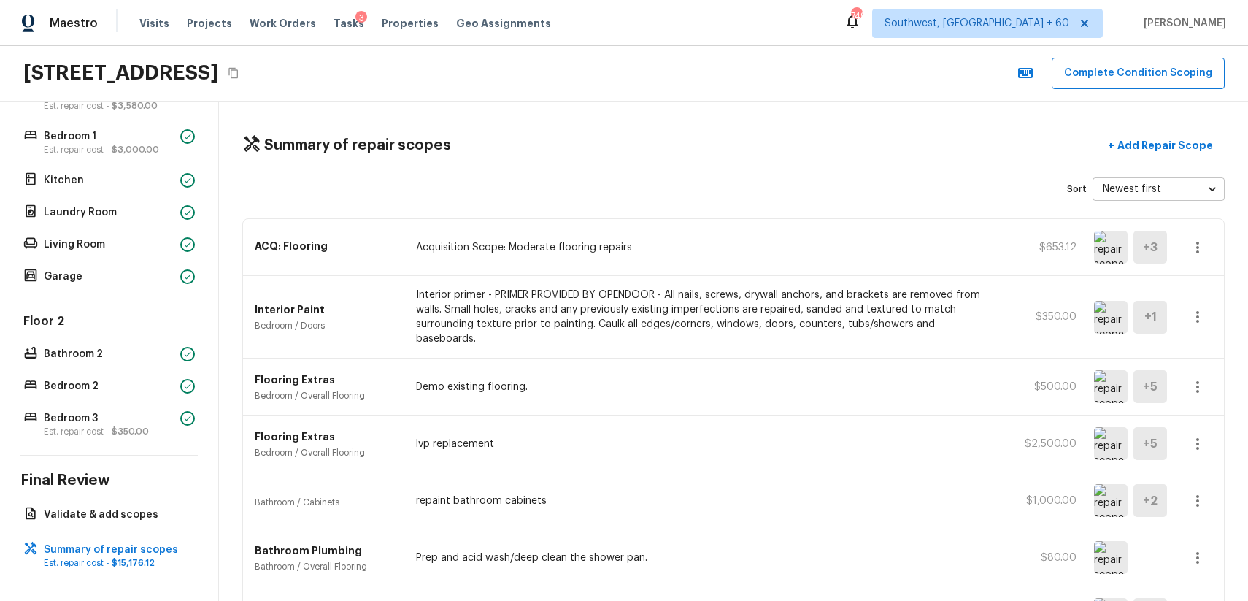
scroll to position [446, 0]
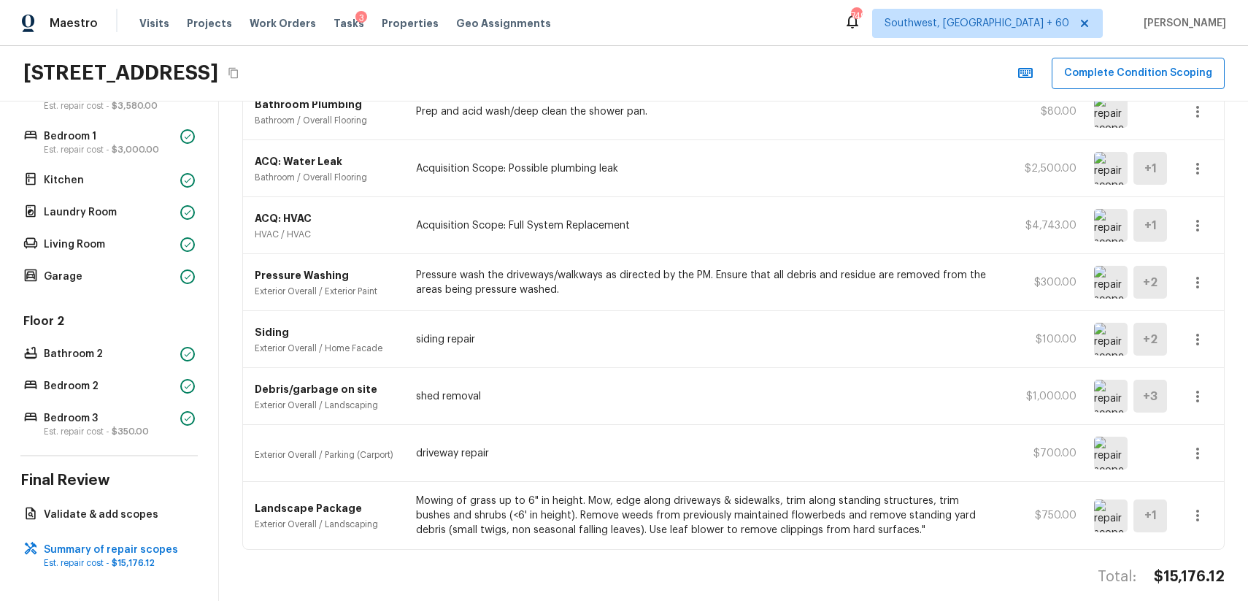
click at [1177, 567] on h4 "$15,176.12" at bounding box center [1189, 576] width 71 height 19
copy h4 "$15,176.12"
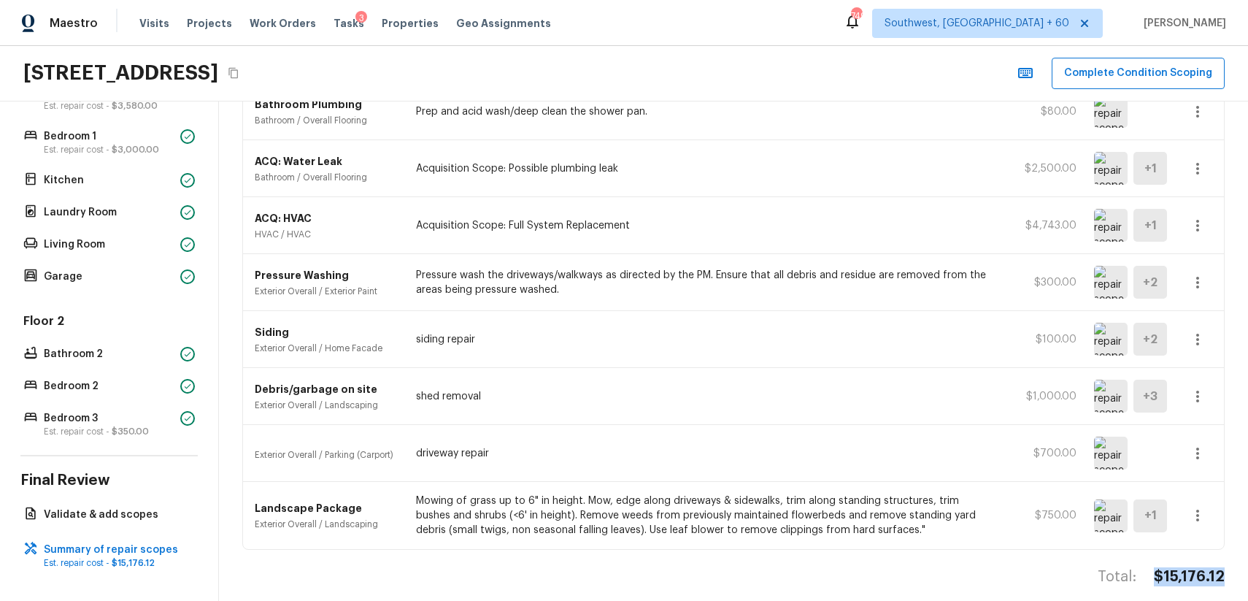
copy h4 "$15,176.12"
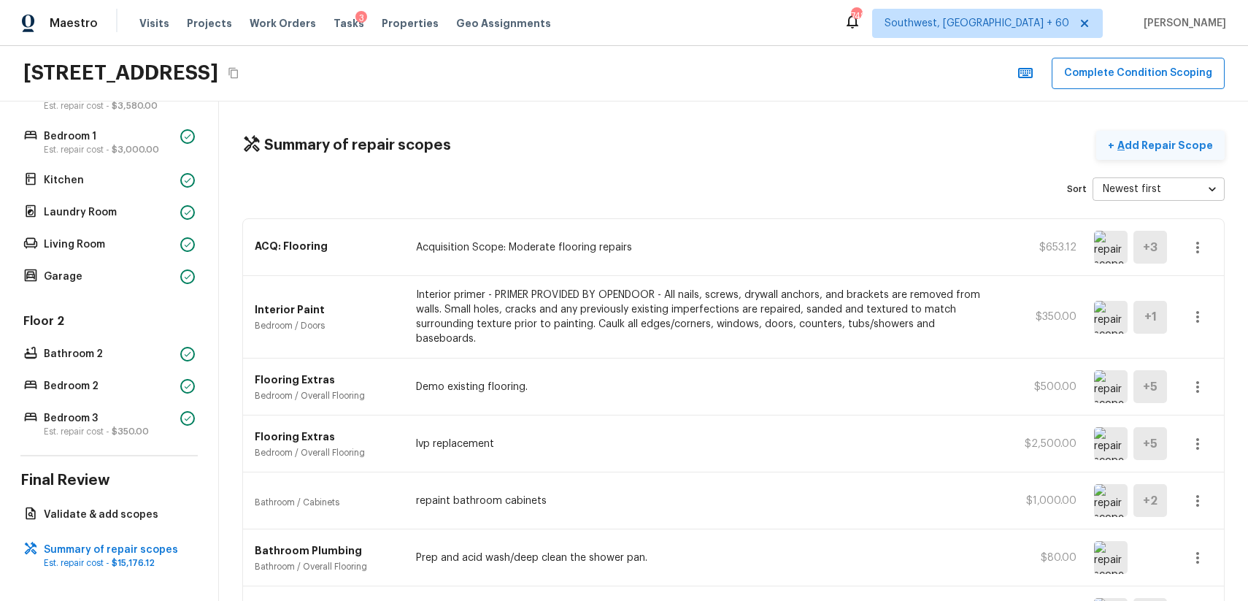
click at [1156, 141] on p "Add Repair Scope" at bounding box center [1164, 145] width 99 height 15
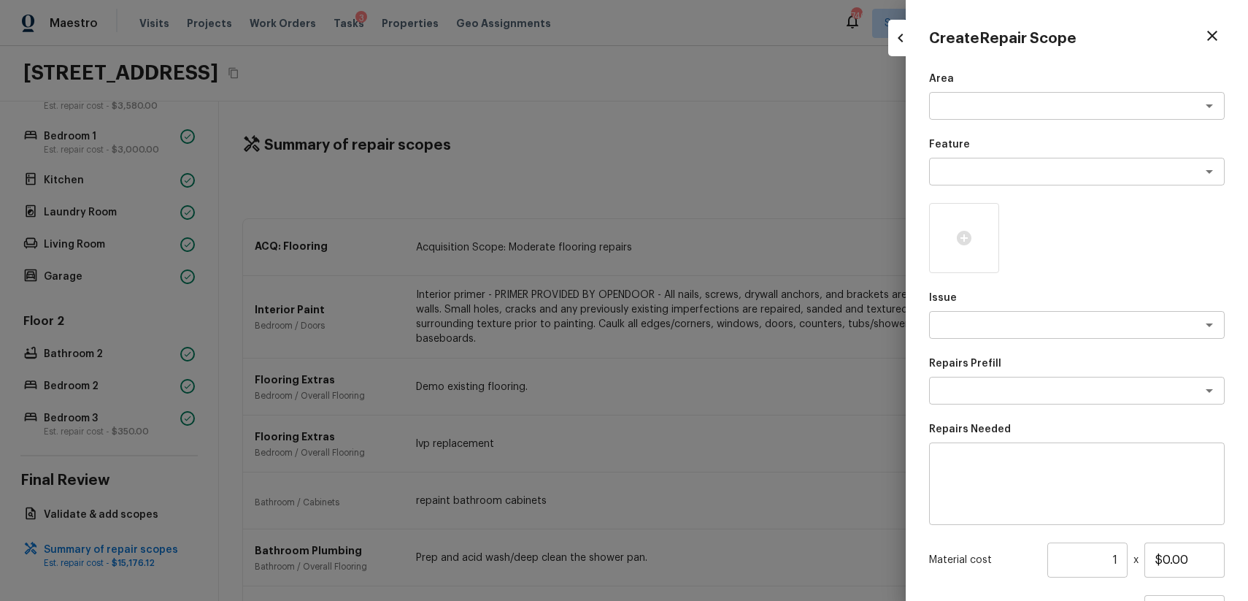
click at [730, 185] on div at bounding box center [624, 300] width 1248 height 601
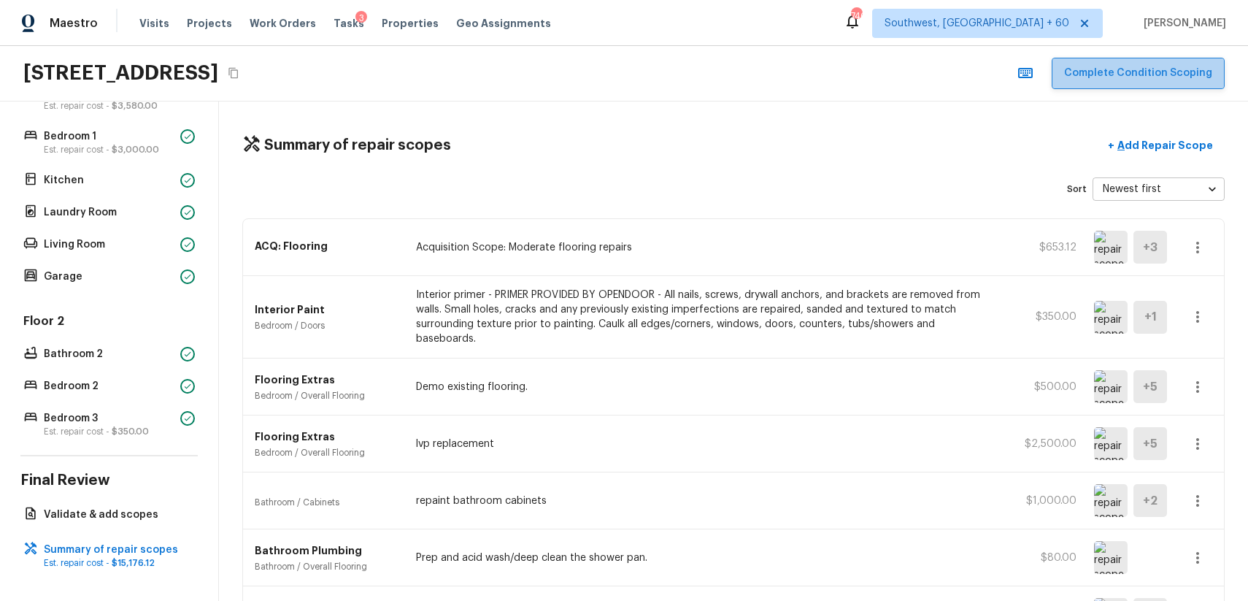
click at [1168, 72] on button "Complete Condition Scoping" at bounding box center [1138, 73] width 173 height 31
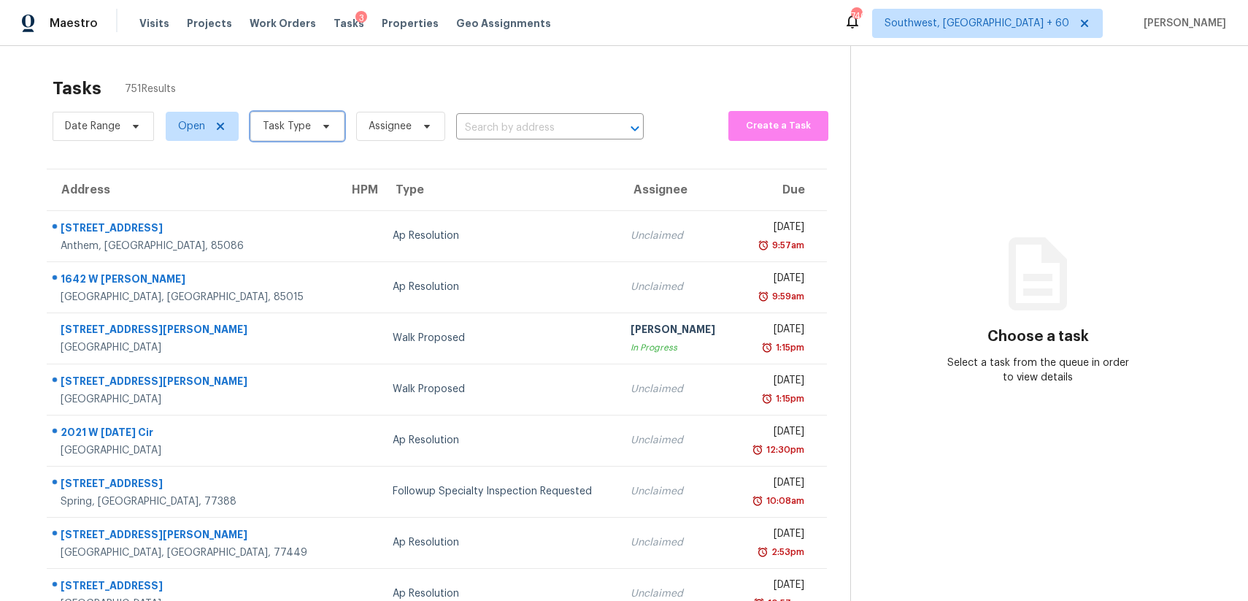
click at [299, 128] on span "Task Type" at bounding box center [287, 126] width 48 height 15
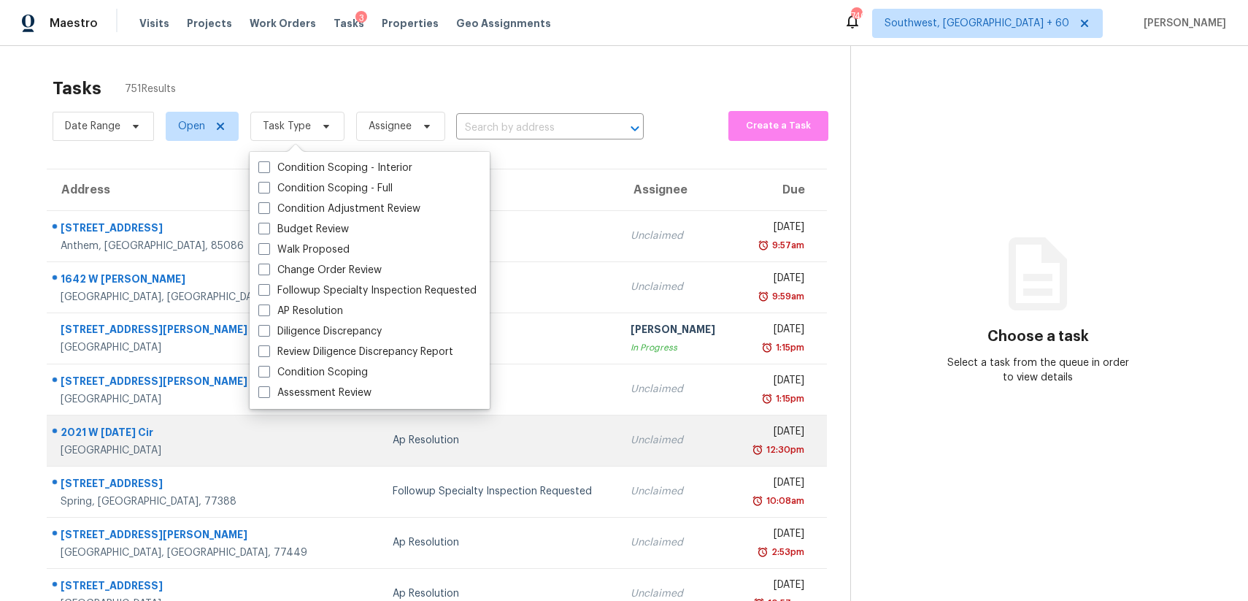
scroll to position [159, 0]
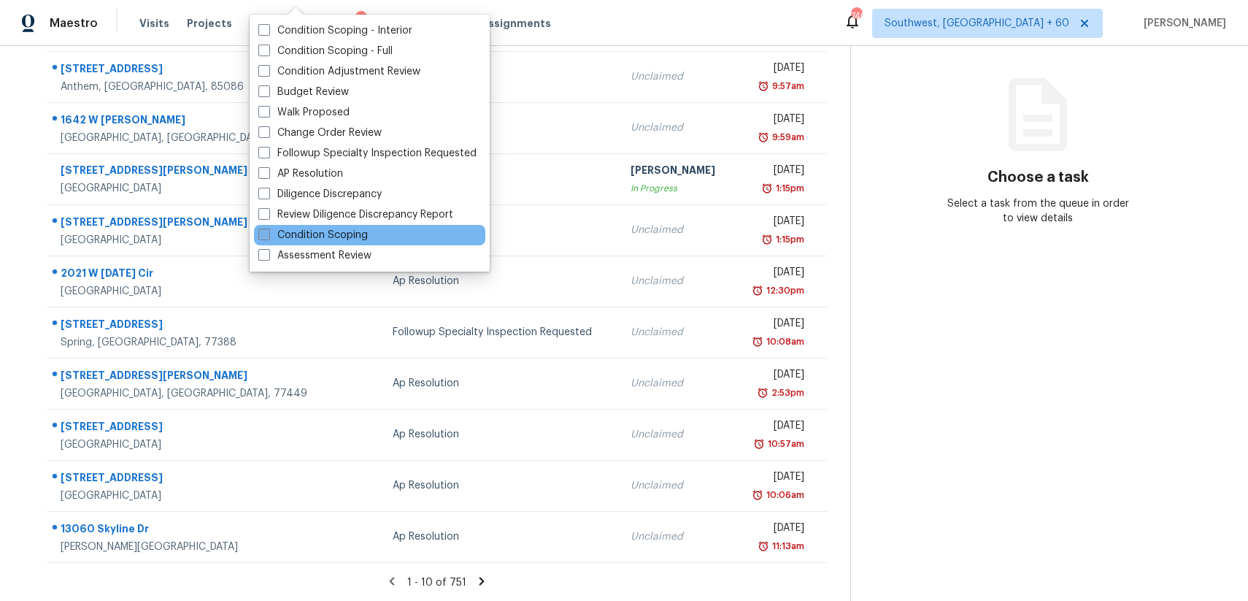
click at [350, 234] on label "Condition Scoping" at bounding box center [312, 235] width 109 height 15
click at [268, 234] on input "Condition Scoping" at bounding box center [262, 232] width 9 height 9
checkbox input "true"
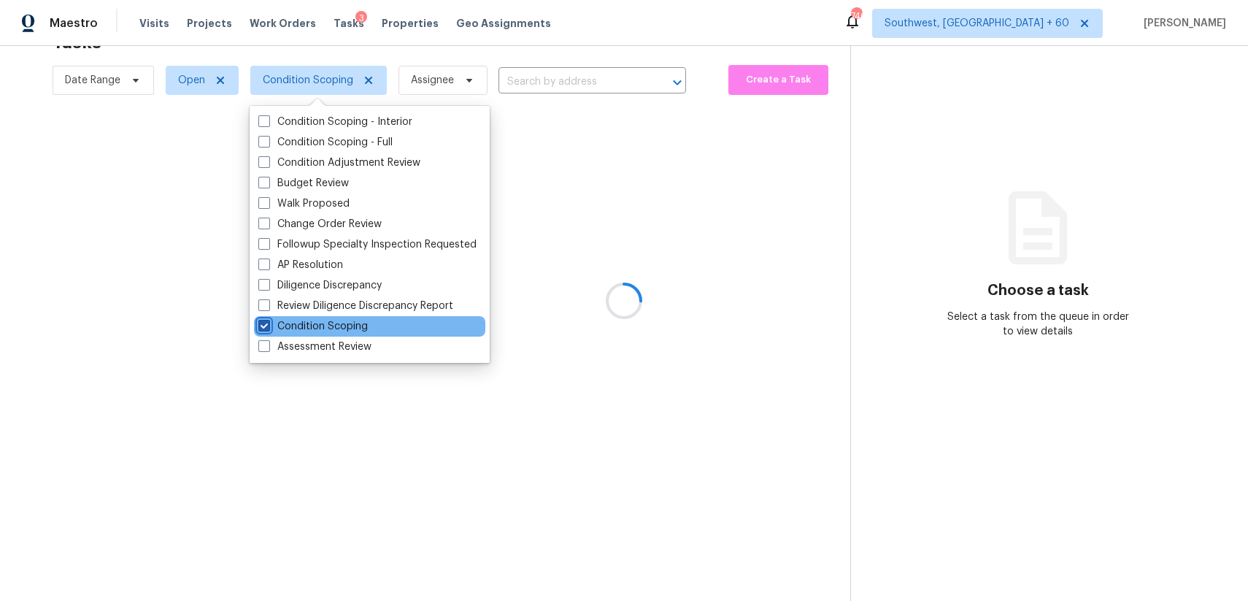
scroll to position [46, 0]
click at [977, 184] on div at bounding box center [624, 300] width 1248 height 601
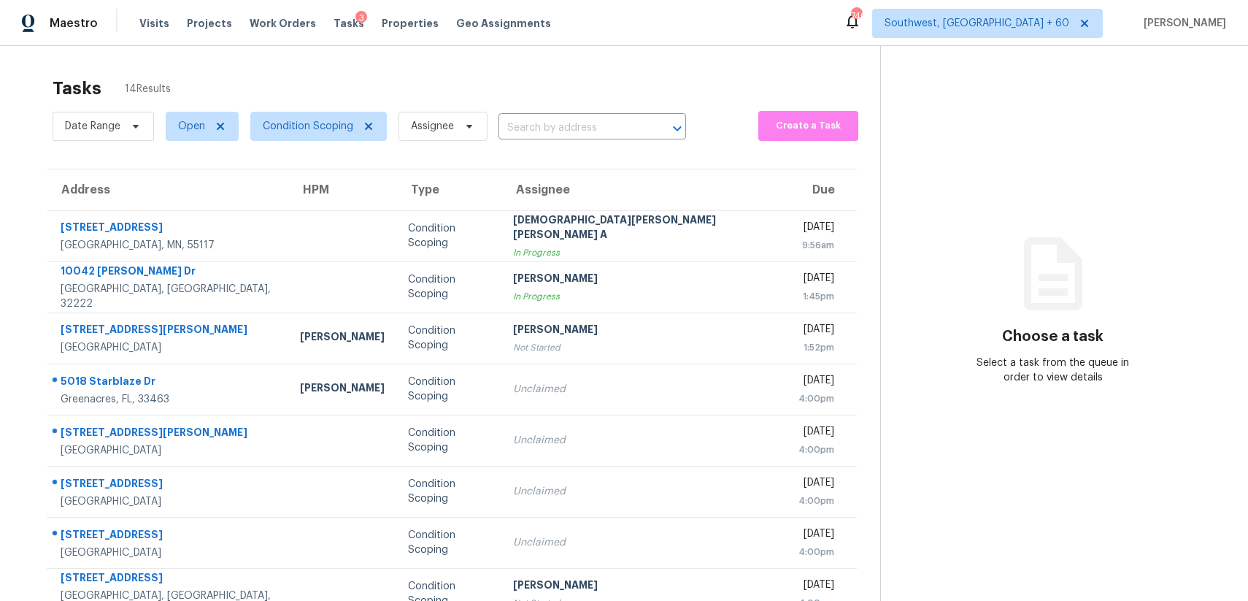
scroll to position [159, 0]
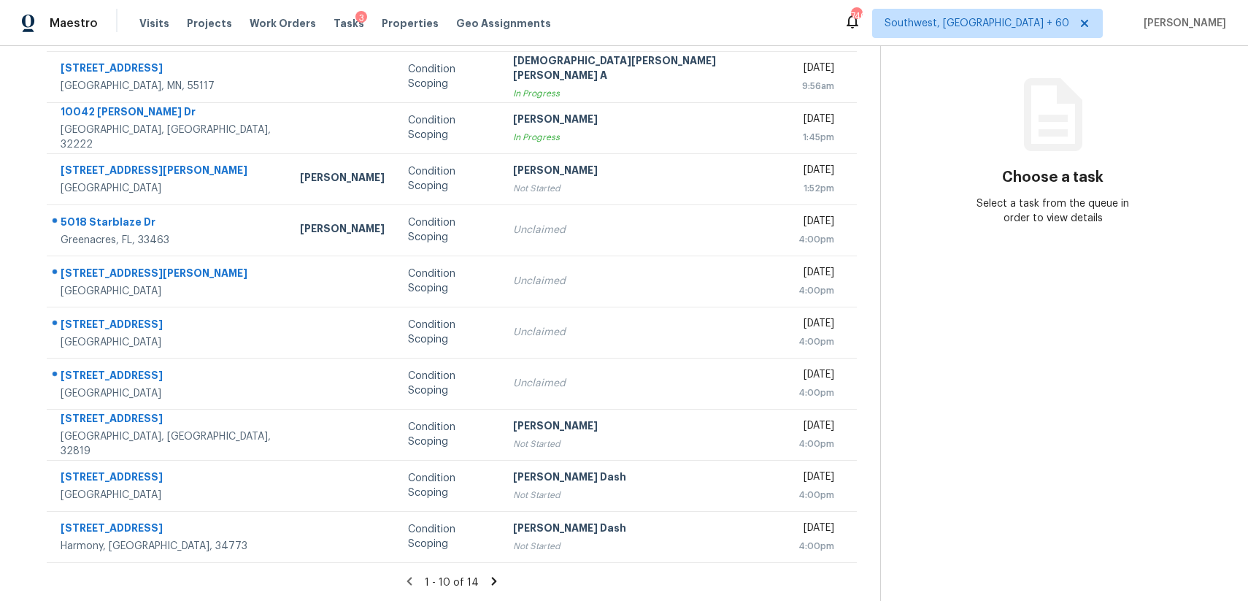
click at [488, 583] on icon at bounding box center [494, 580] width 13 height 13
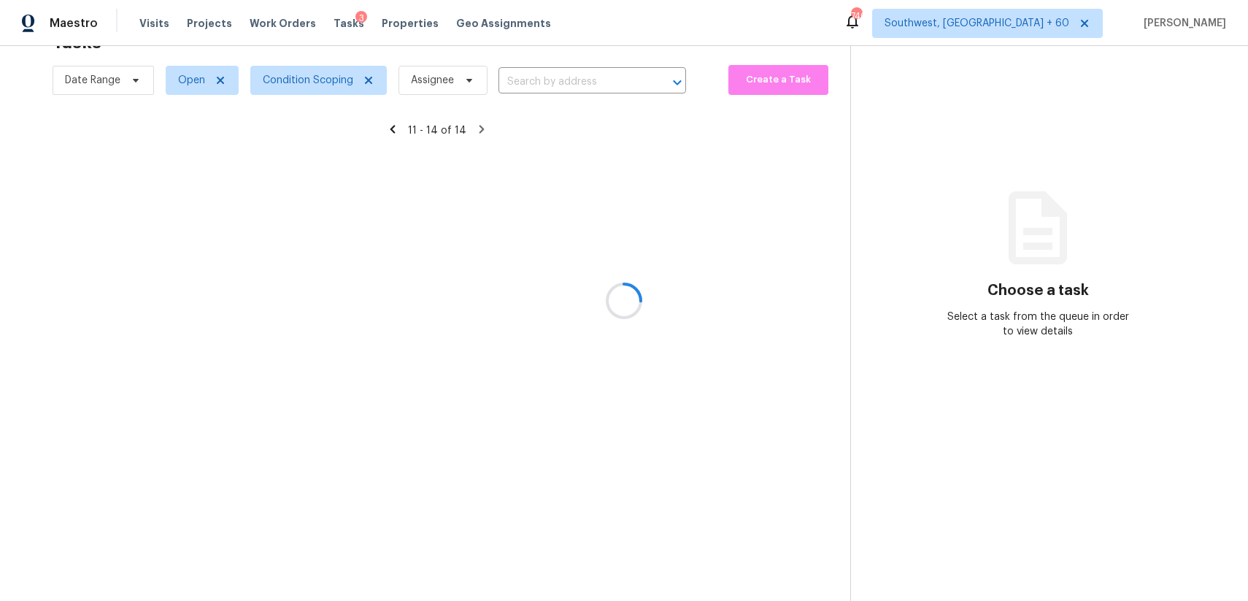
scroll to position [46, 0]
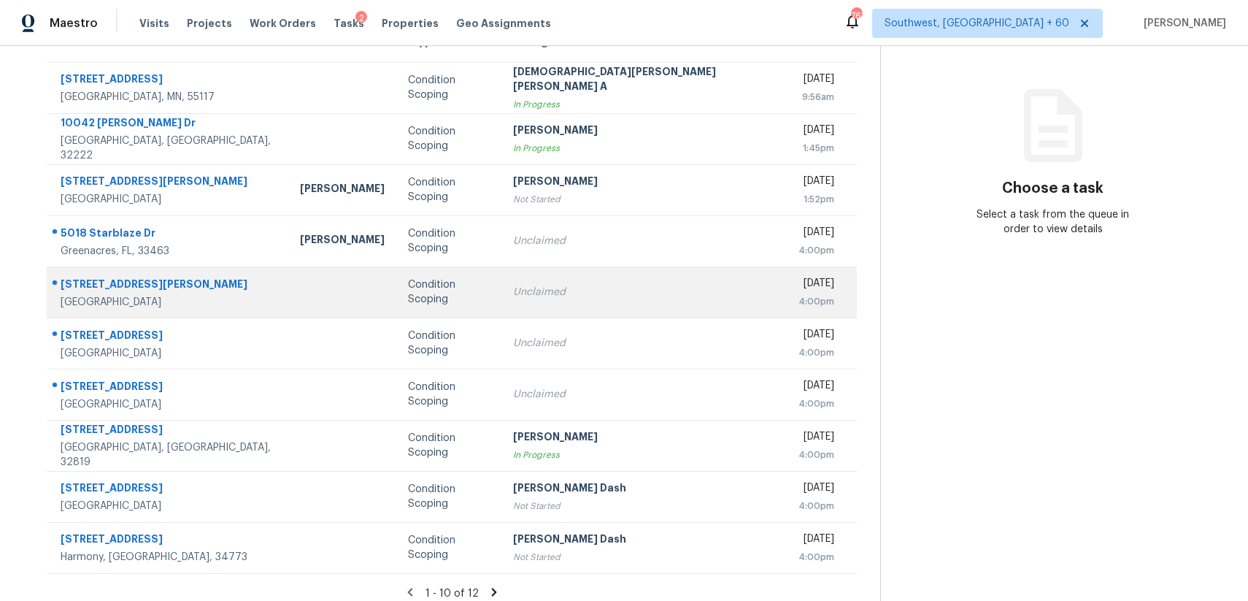
scroll to position [159, 0]
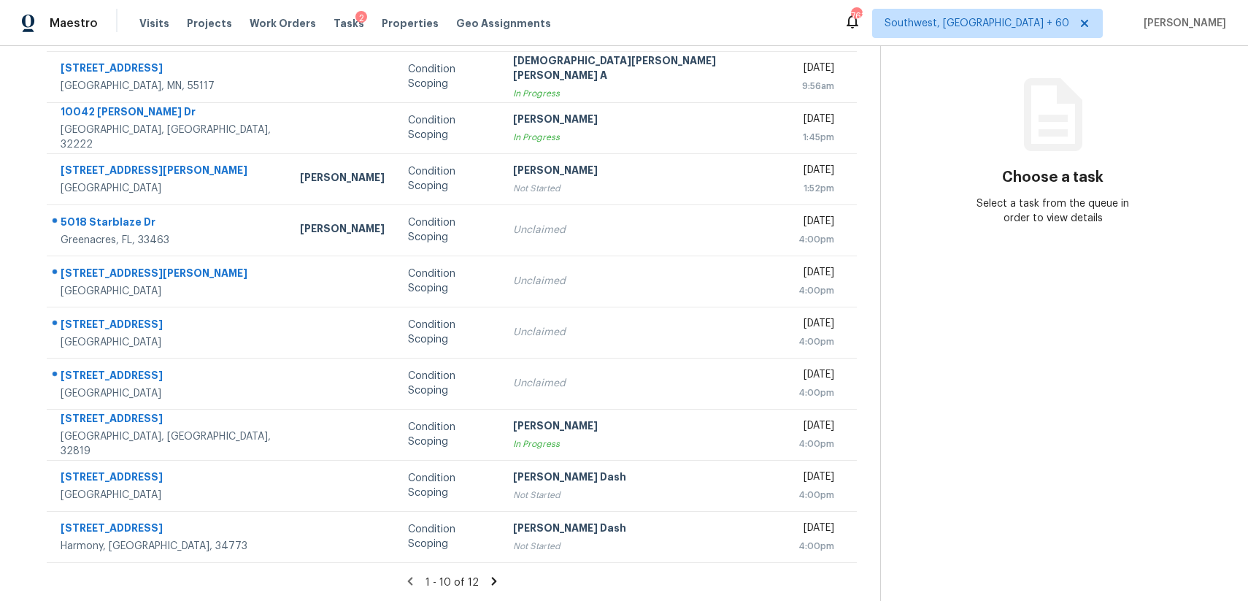
click at [469, 574] on div "1 - 10 of 12" at bounding box center [451, 581] width 857 height 15
click at [488, 580] on icon at bounding box center [494, 580] width 13 height 13
